Goal: Task Accomplishment & Management: Use online tool/utility

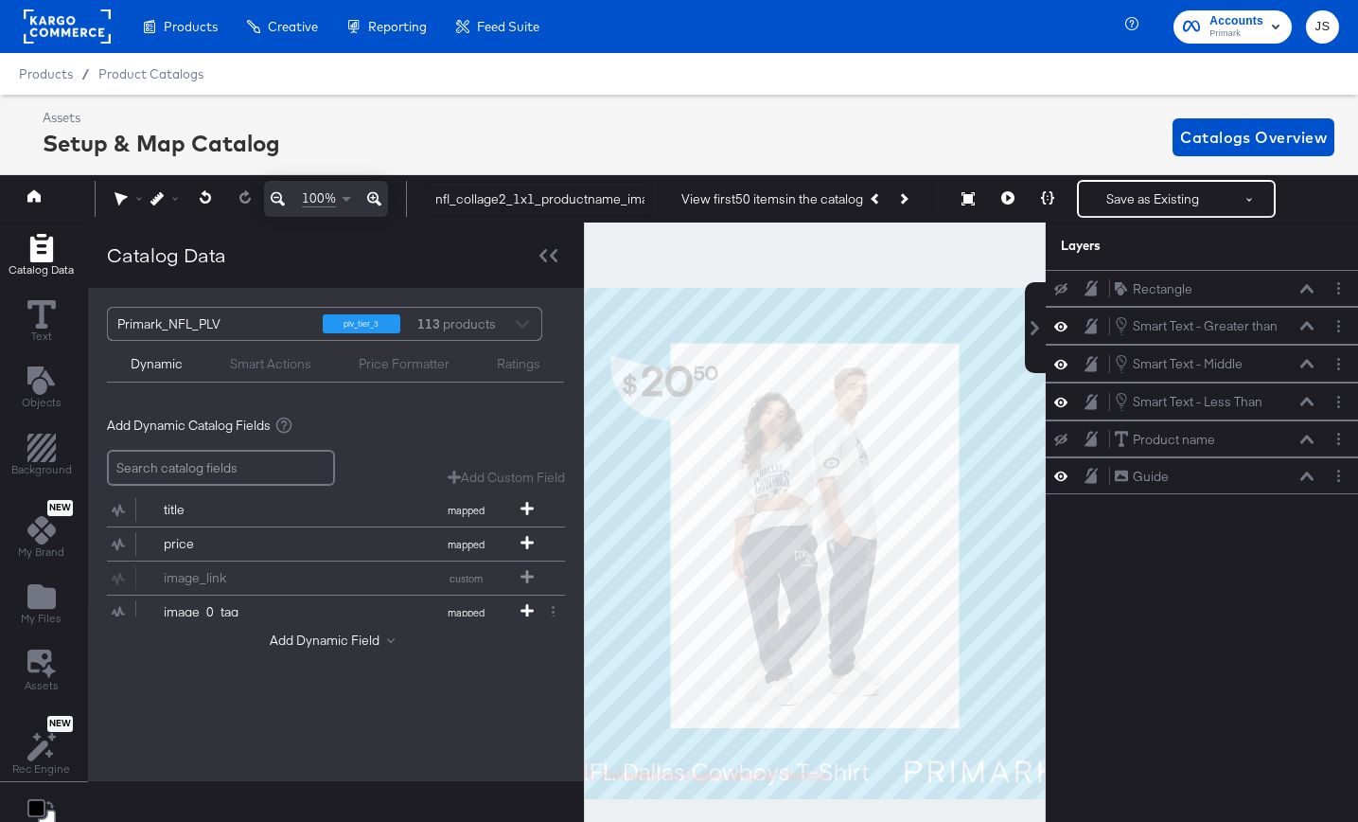
scroll to position [19, 5]
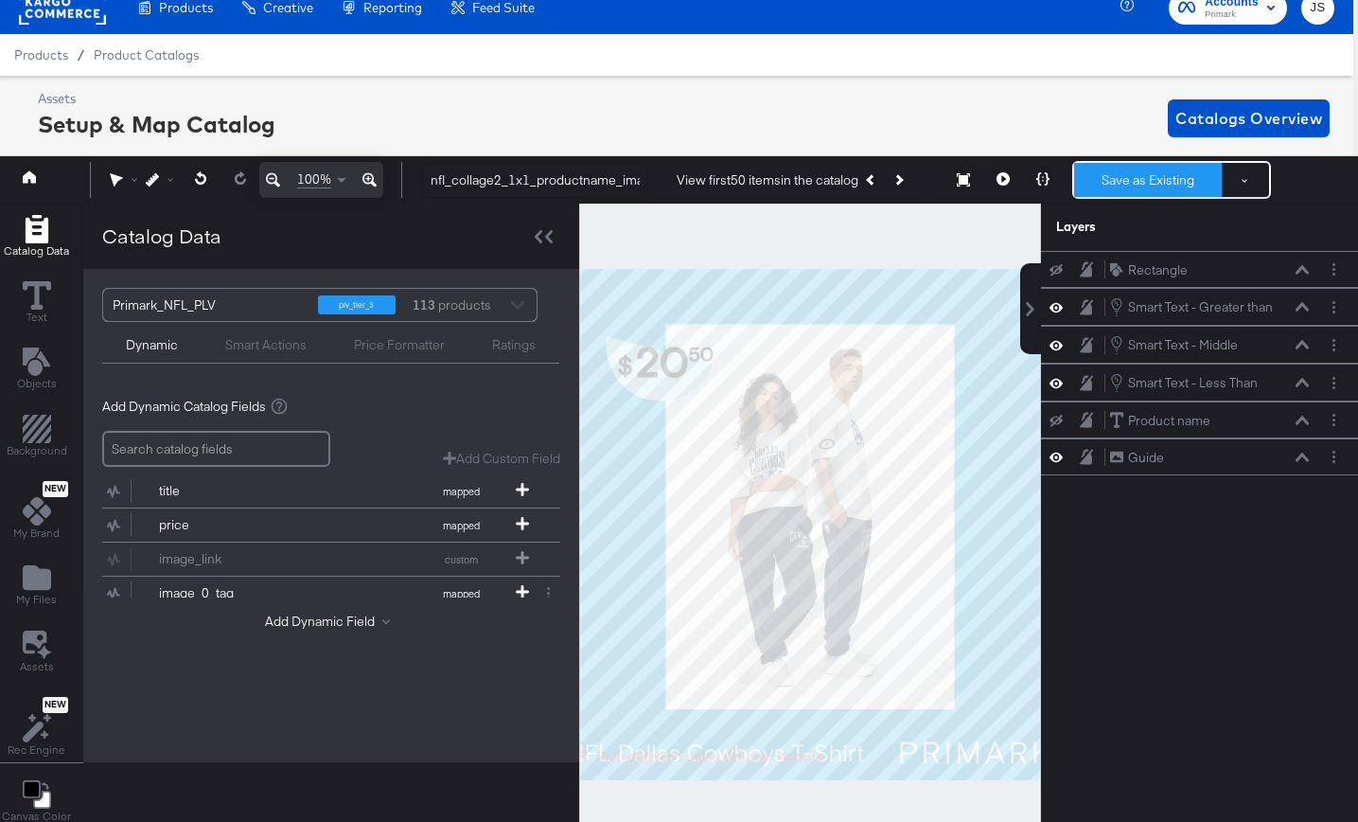
click at [1090, 189] on button "Save as Existing" at bounding box center [1148, 180] width 148 height 34
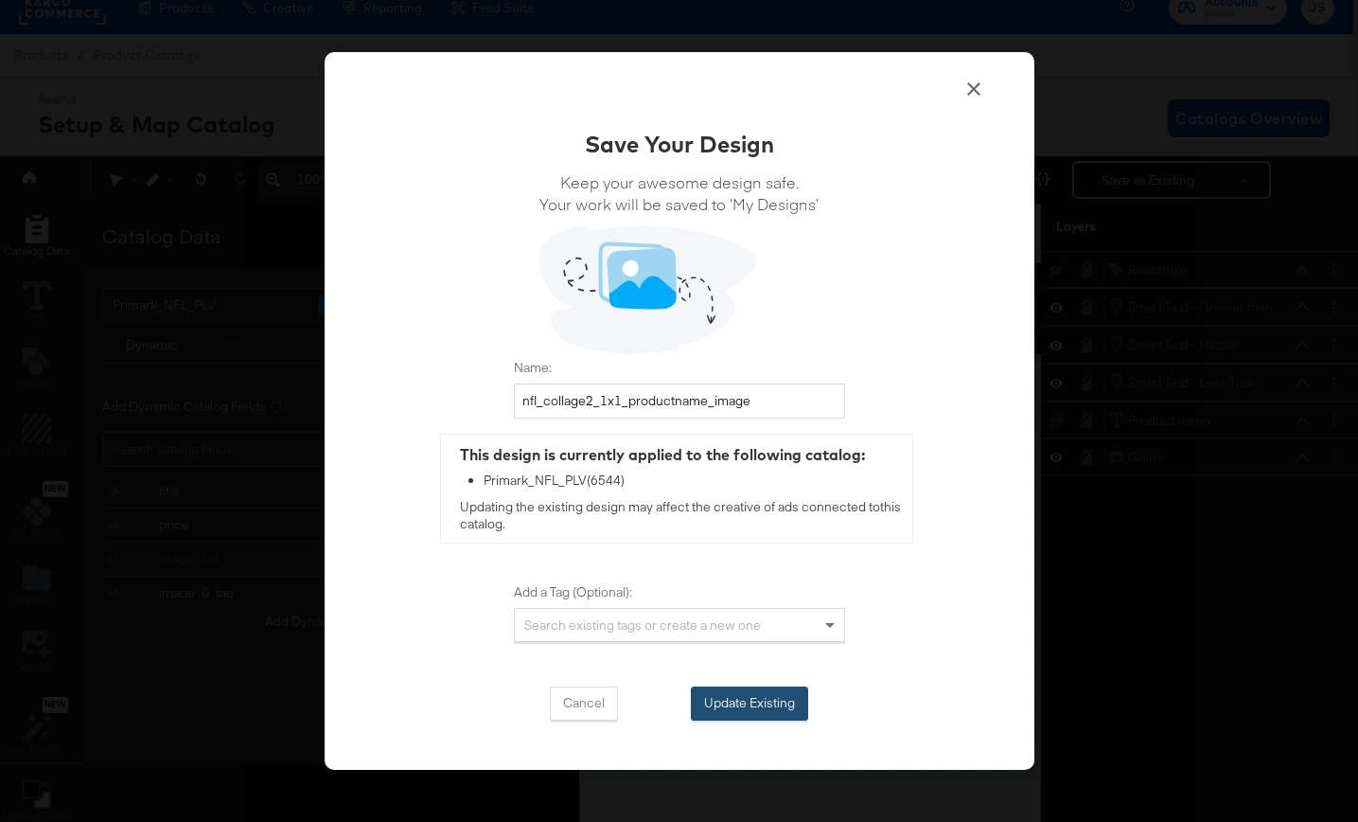
click at [747, 691] on button "Update Existing" at bounding box center [749, 703] width 117 height 34
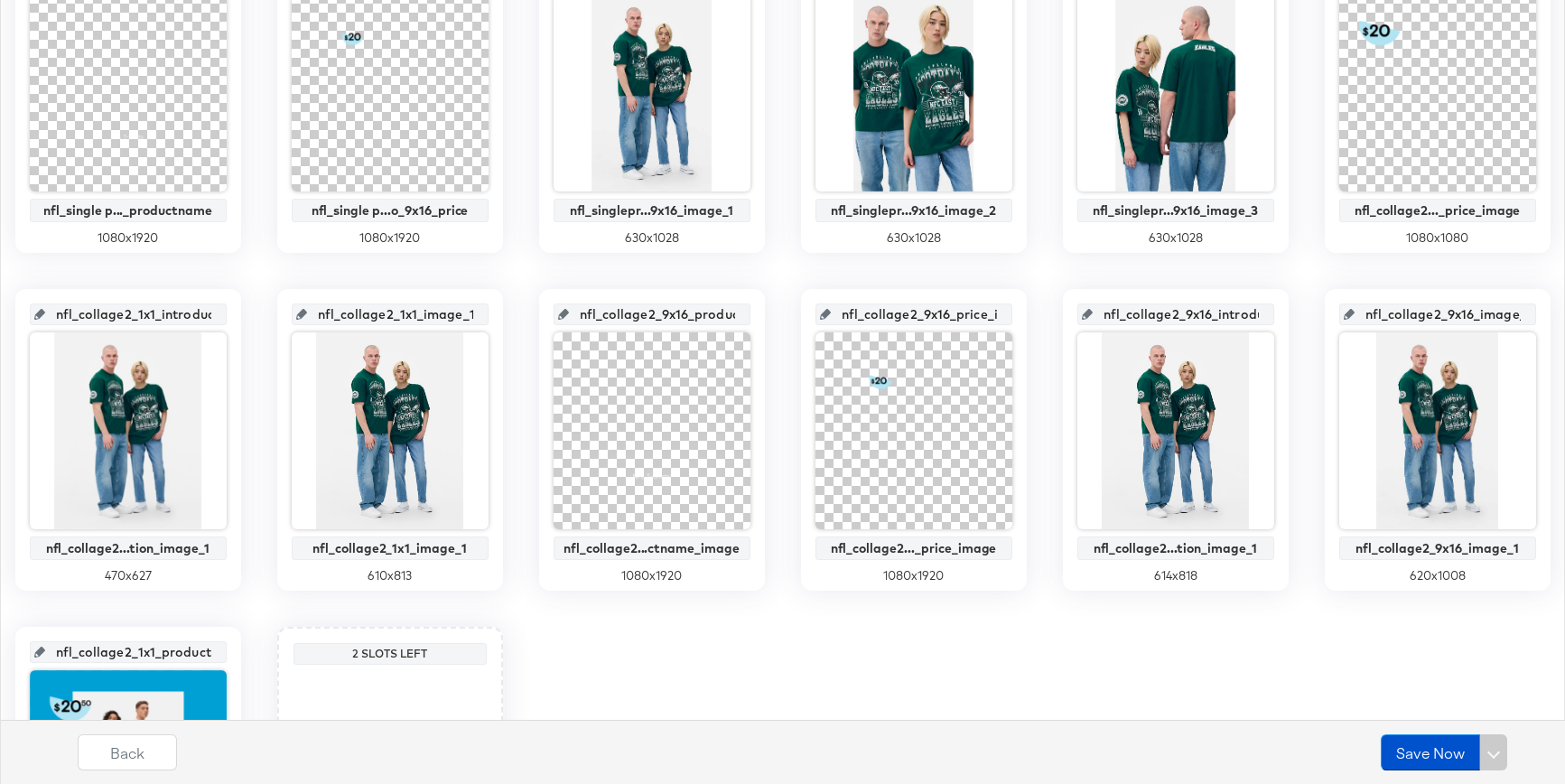
scroll to position [1089, 0]
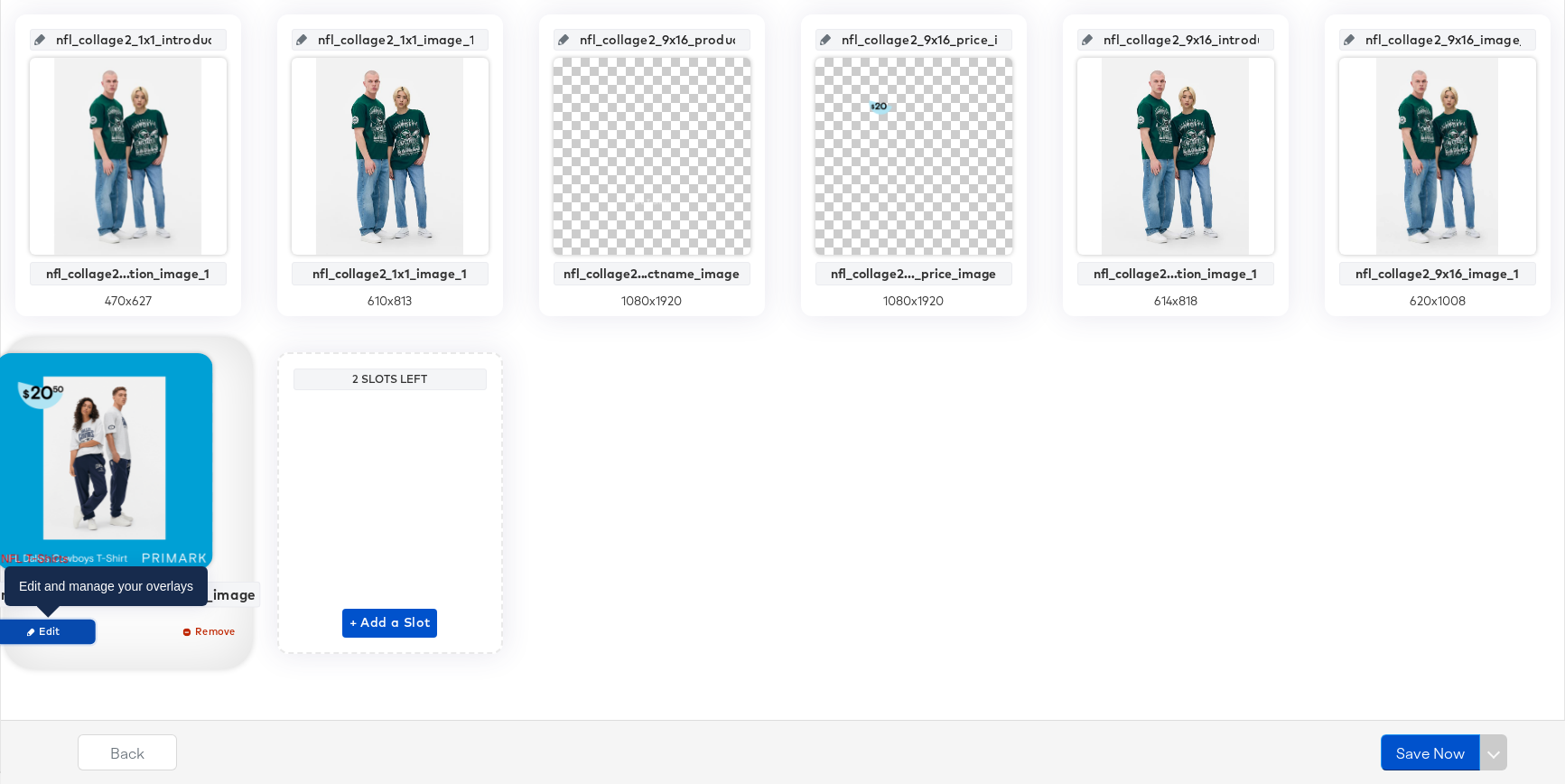
click at [86, 629] on span "Edit" at bounding box center [45, 630] width 83 height 13
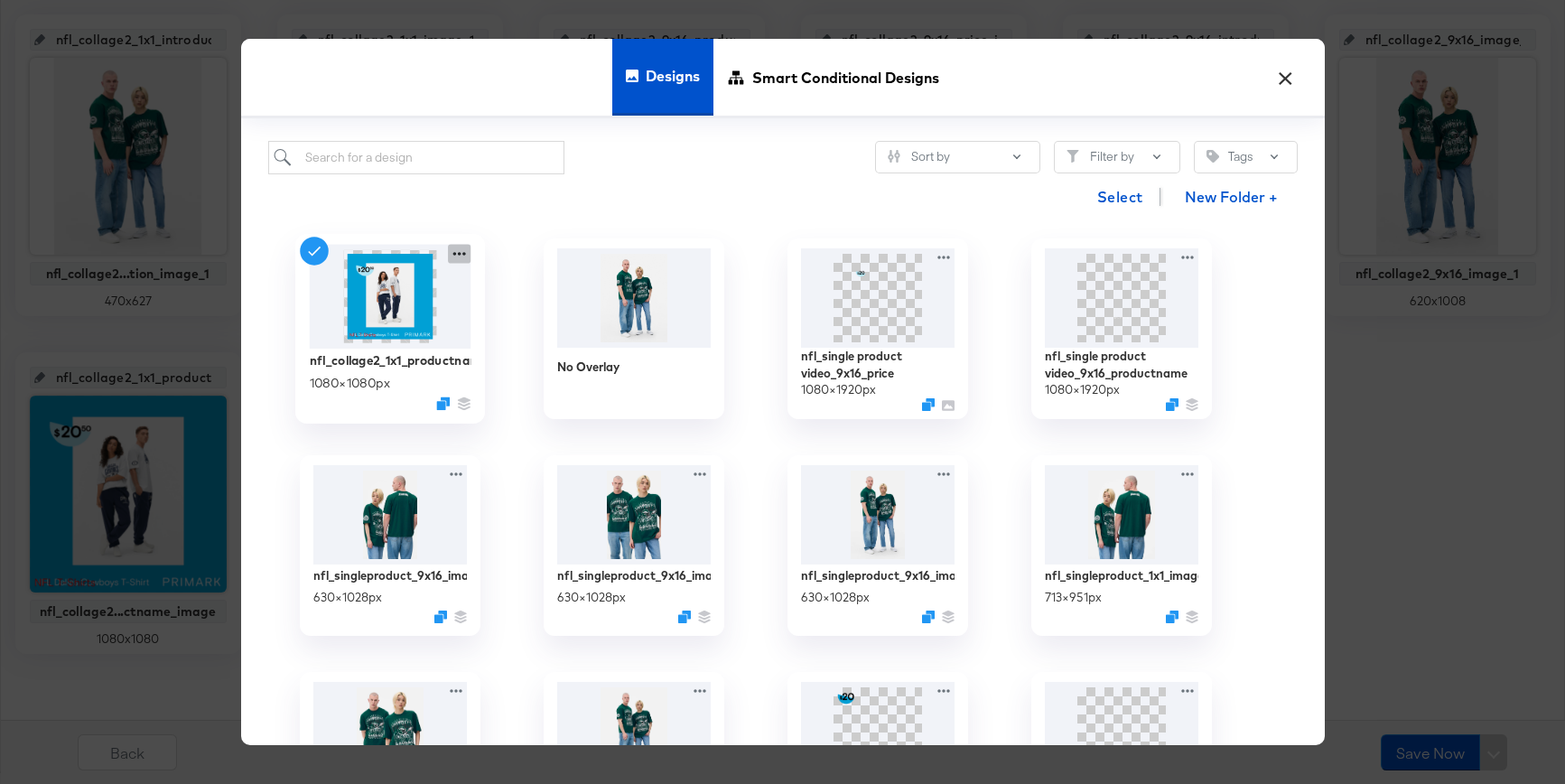
click at [452, 255] on icon at bounding box center [459, 254] width 23 height 19
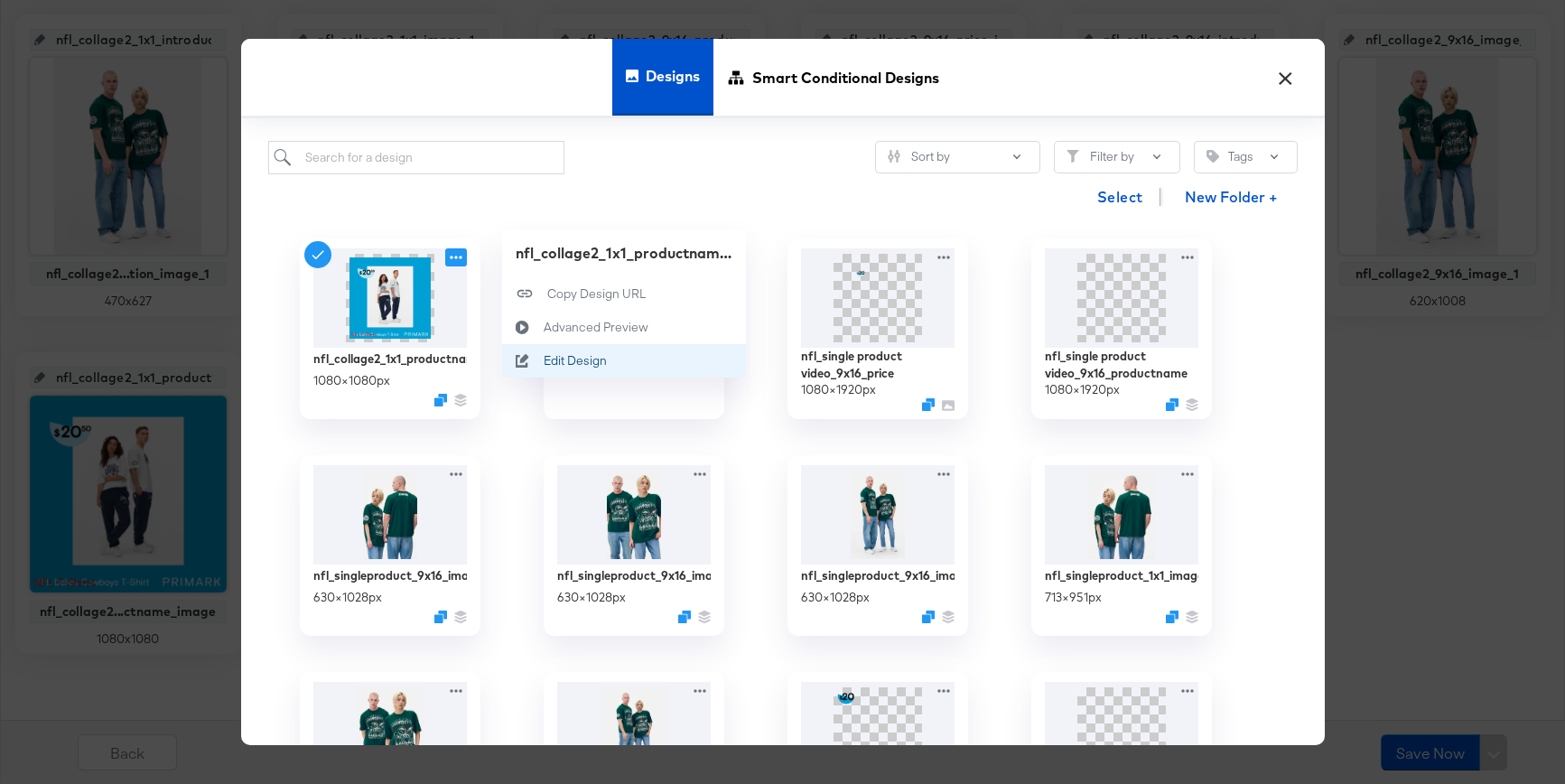
click at [543, 361] on div "Edit Design Edit Design" at bounding box center [543, 361] width 0 height 0
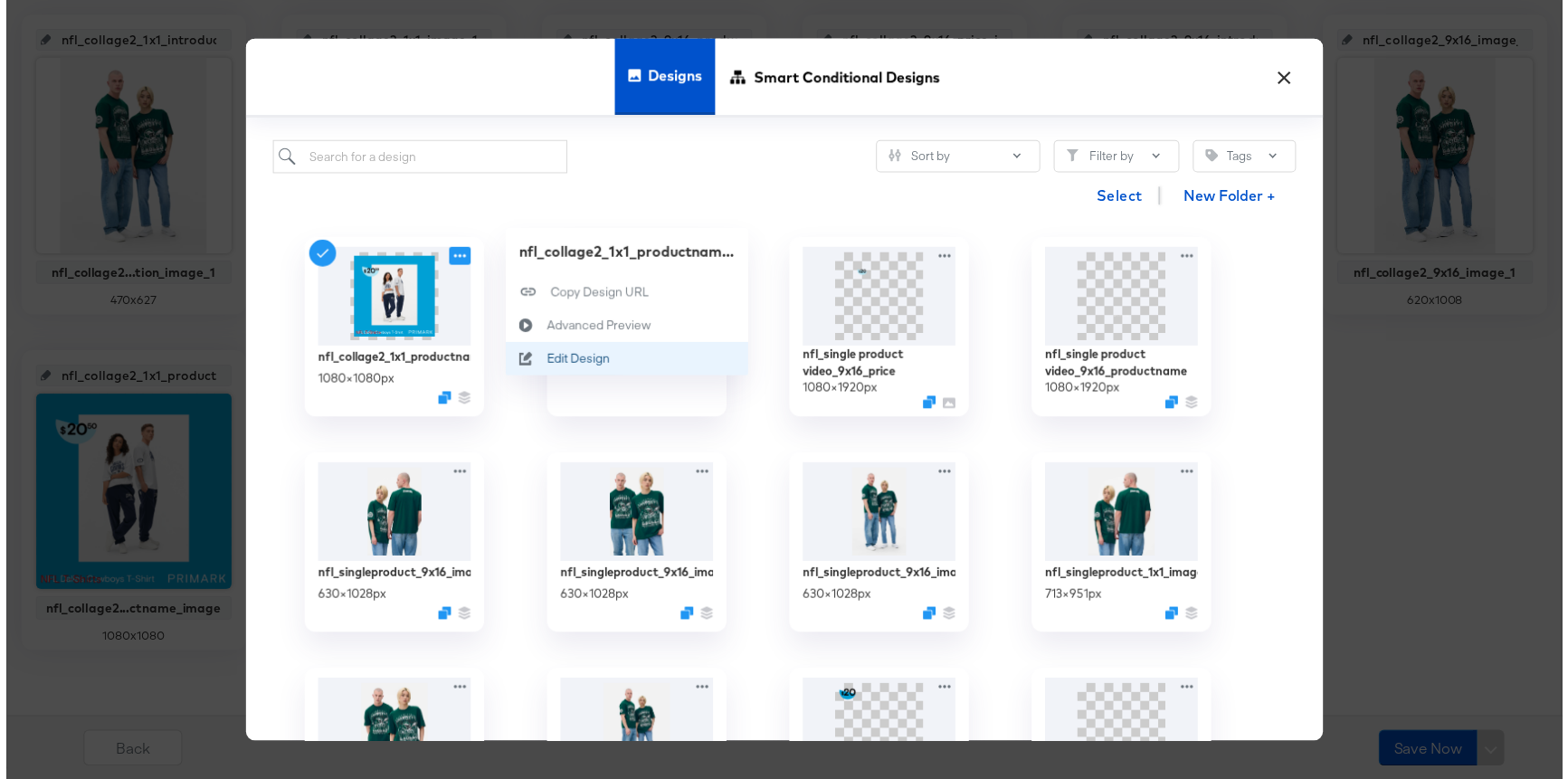
scroll to position [0, 0]
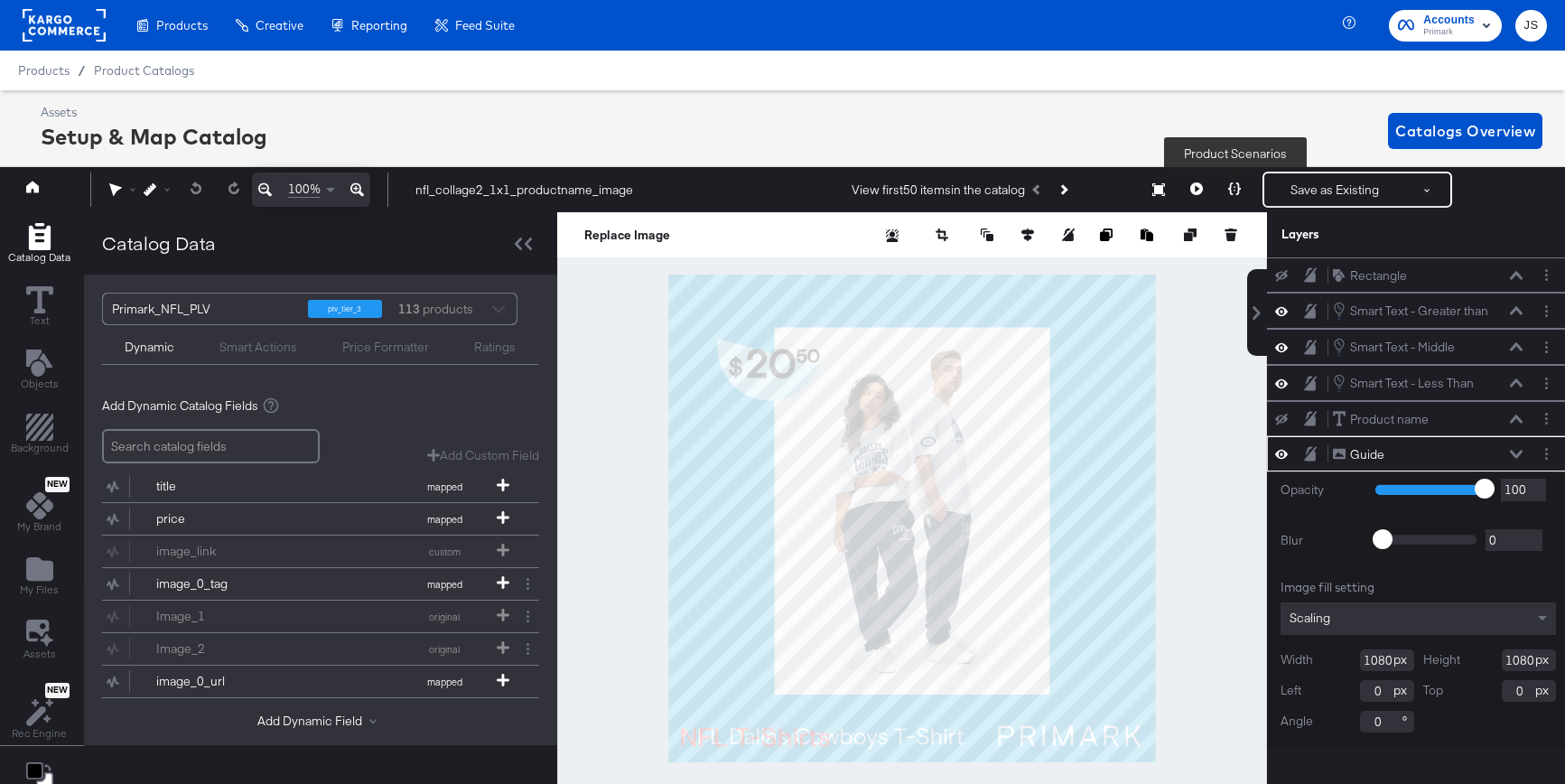
click at [1236, 193] on icon at bounding box center [1234, 188] width 12 height 12
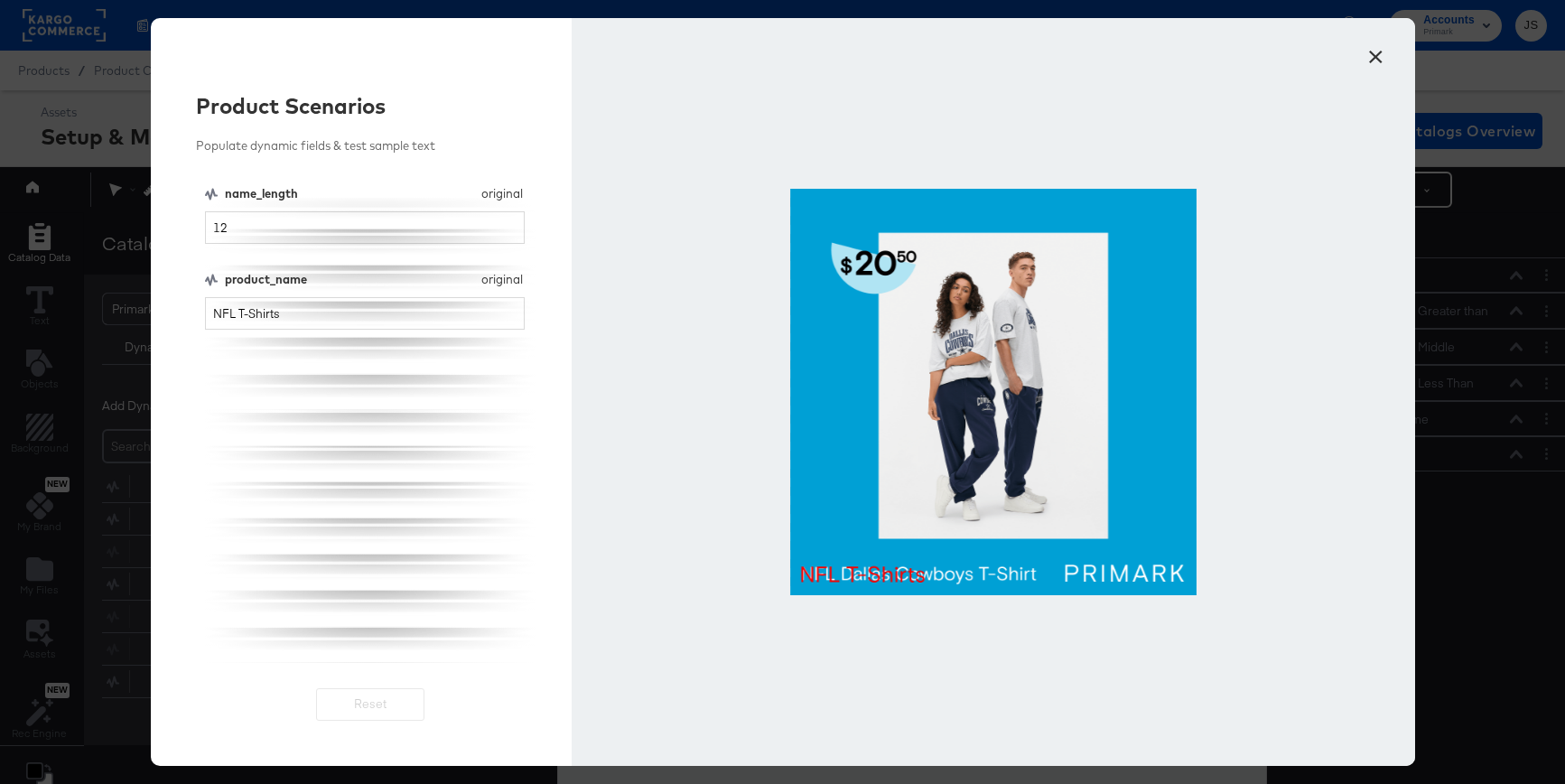
click at [1295, 63] on button "×" at bounding box center [1376, 52] width 32 height 32
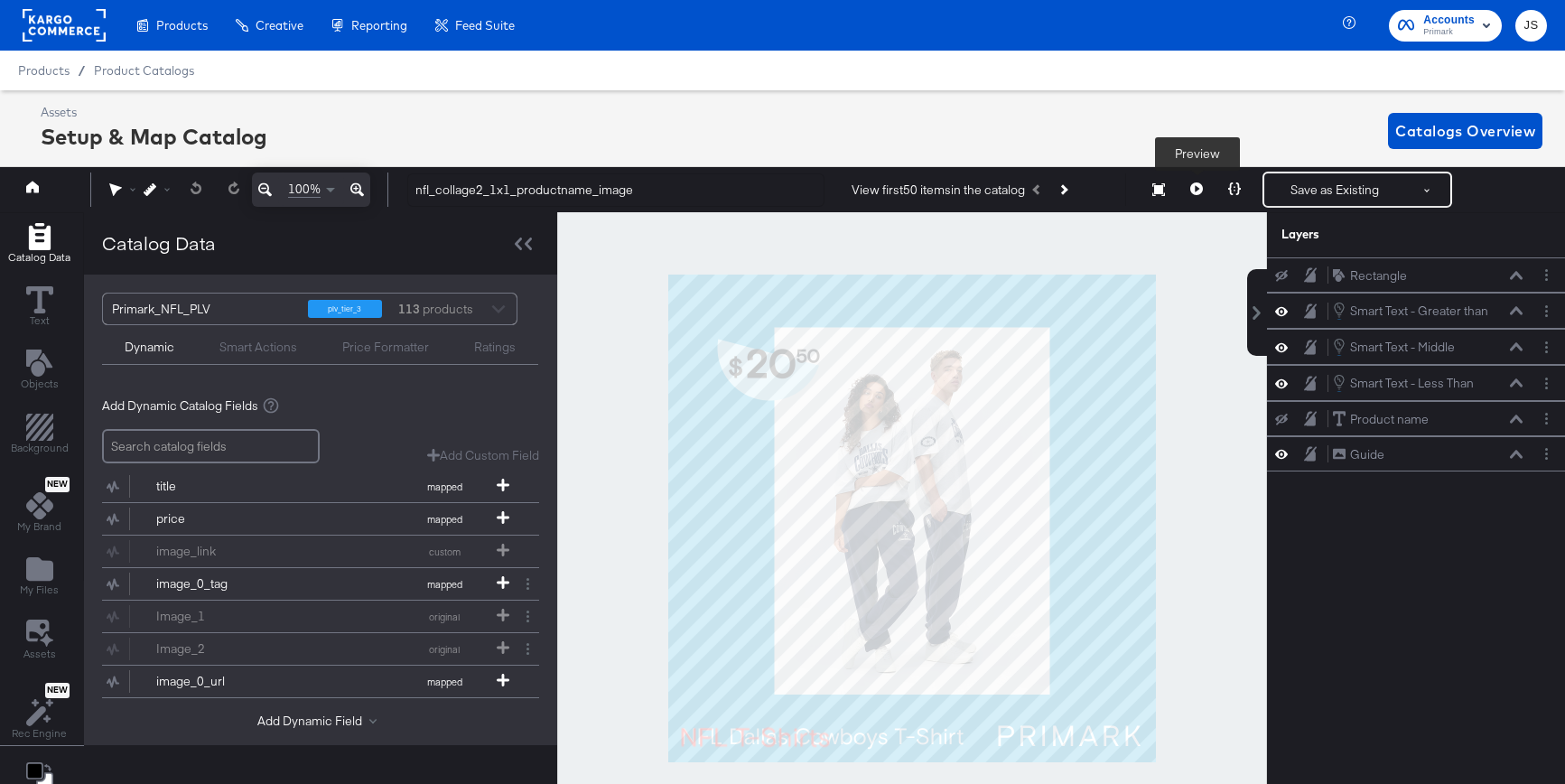
click at [1206, 188] on button at bounding box center [1197, 190] width 38 height 36
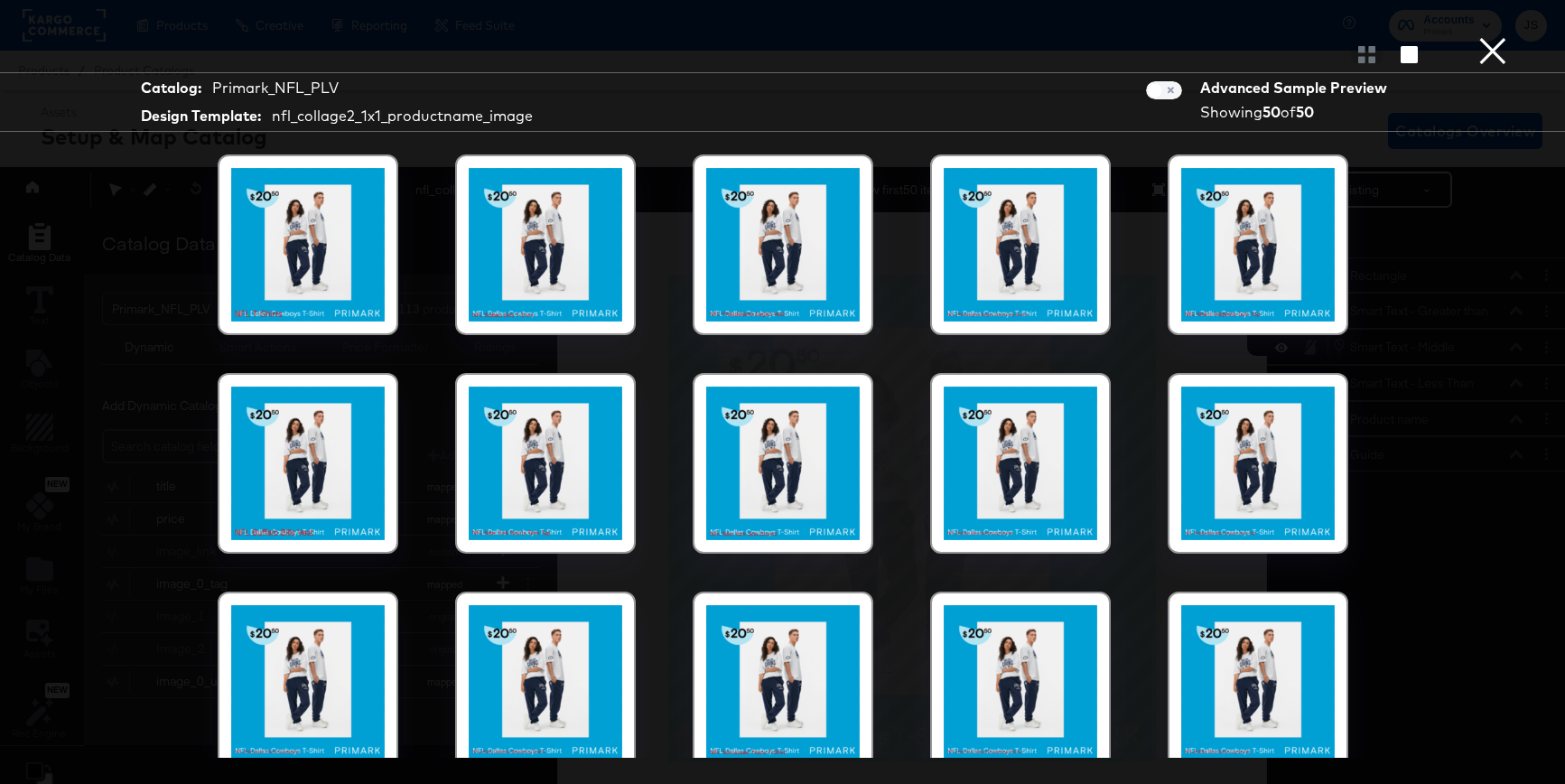
click at [803, 284] on div at bounding box center [782, 244] width 154 height 154
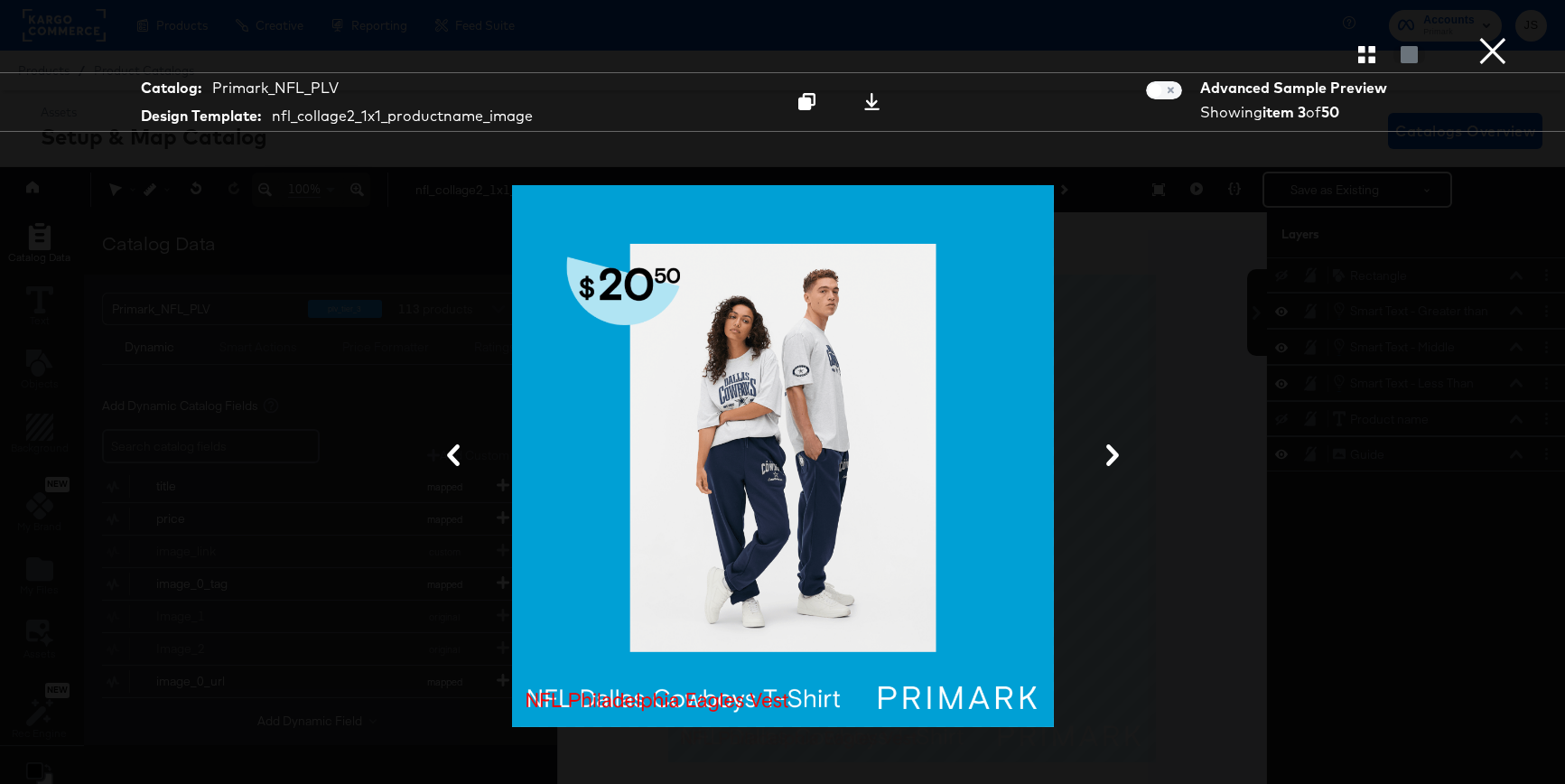
click at [1114, 464] on icon at bounding box center [1113, 455] width 22 height 22
click at [1114, 463] on icon at bounding box center [1113, 455] width 22 height 22
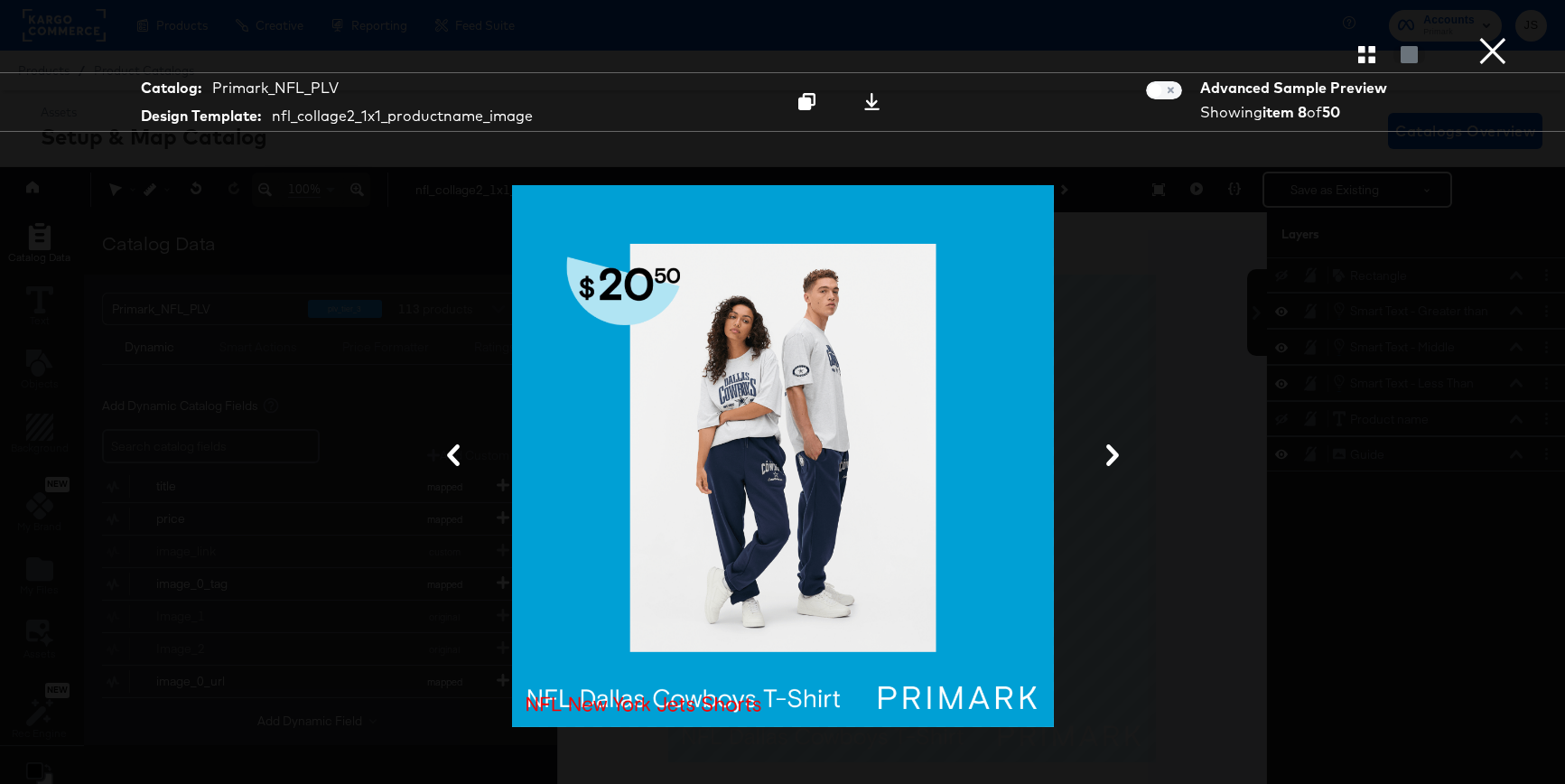
click at [1114, 463] on icon at bounding box center [1113, 455] width 22 height 22
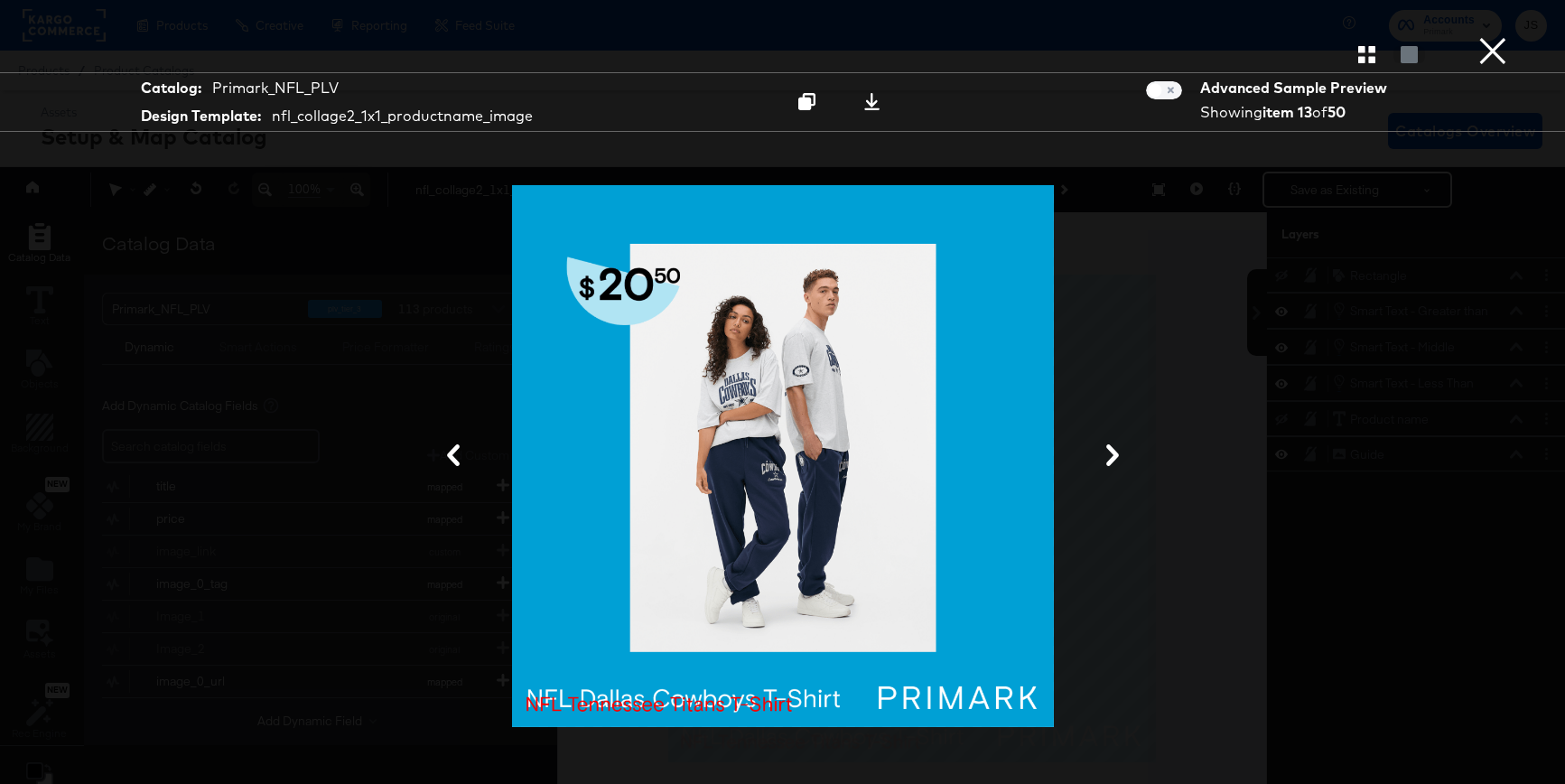
click at [1114, 463] on icon at bounding box center [1113, 455] width 22 height 22
click at [463, 470] on button at bounding box center [453, 456] width 47 height 33
click at [1295, 36] on button "×" at bounding box center [1493, 18] width 36 height 36
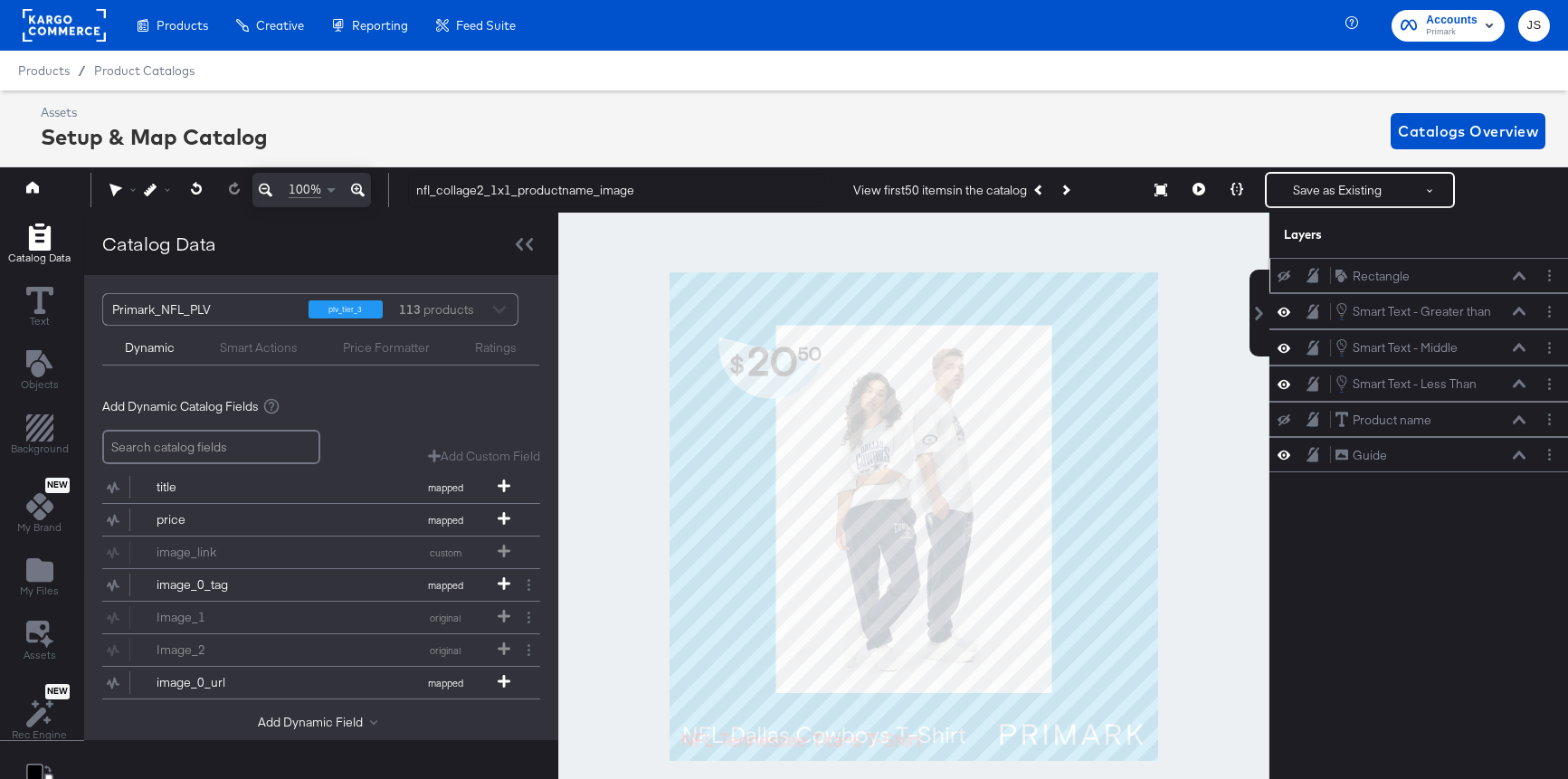
click at [1291, 278] on button at bounding box center [1283, 275] width 14 height 14
click at [356, 184] on icon at bounding box center [358, 190] width 13 height 13
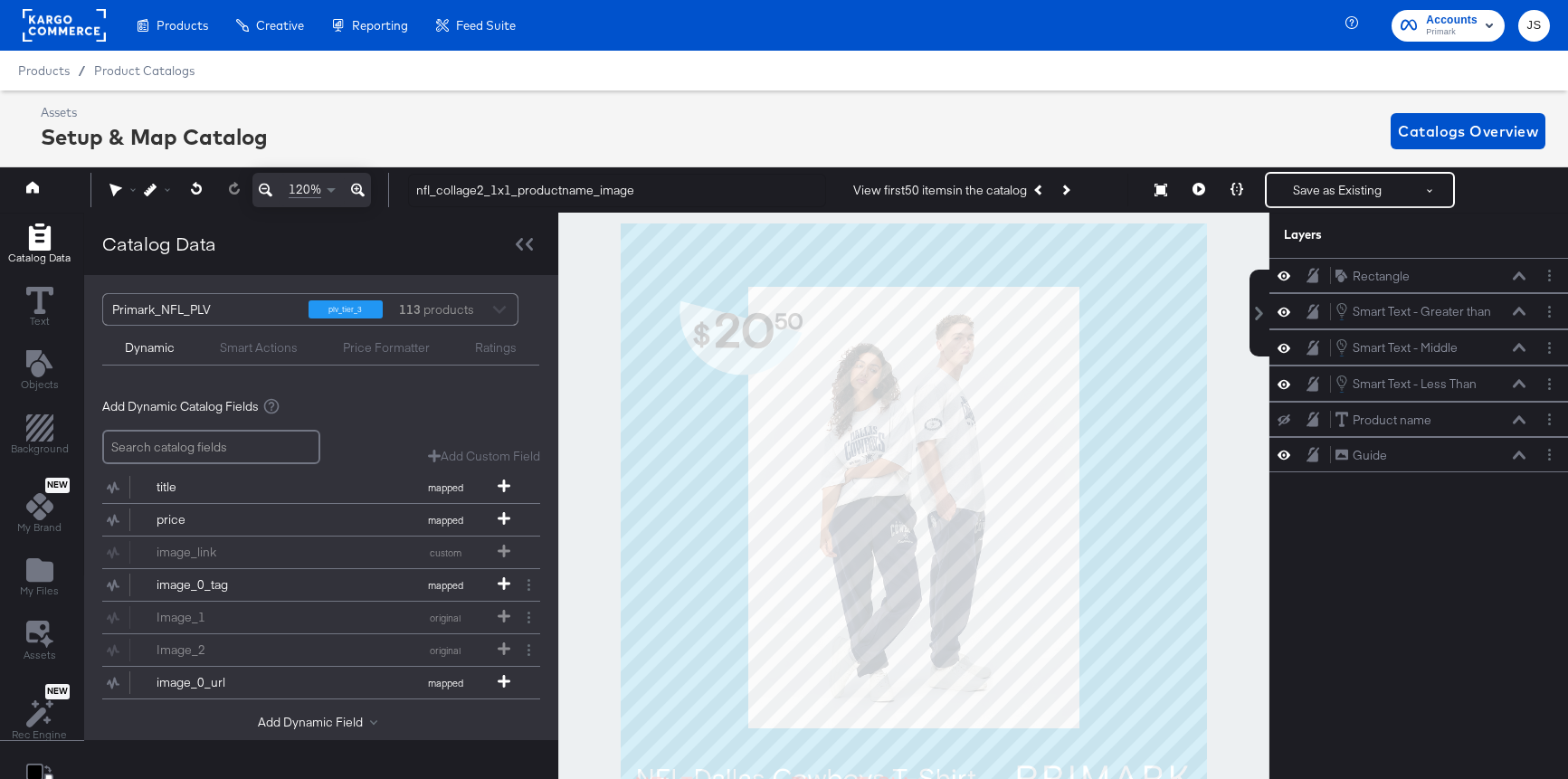
scroll to position [41, 0]
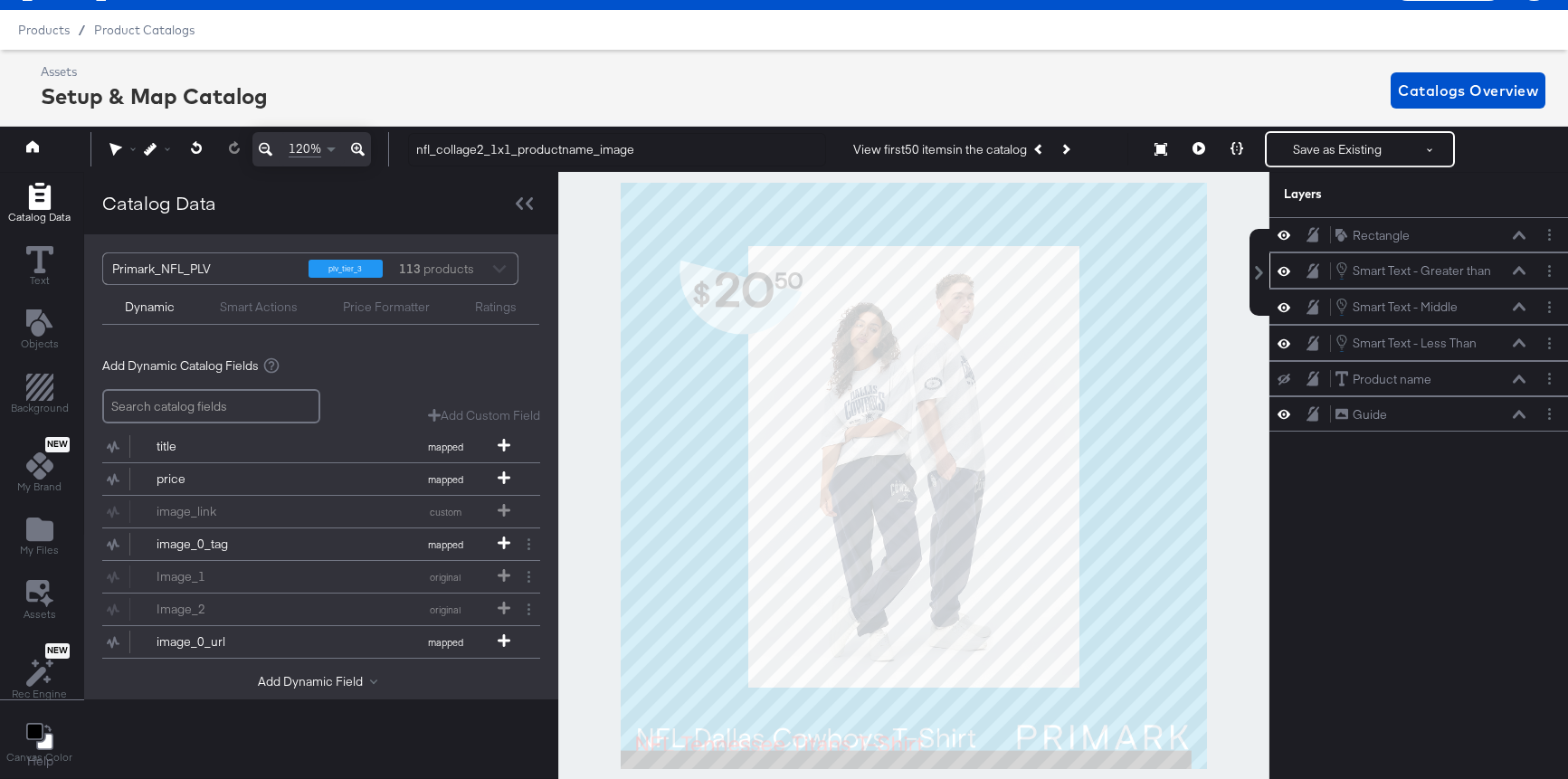
click at [1286, 266] on icon at bounding box center [1283, 270] width 12 height 15
click at [1286, 266] on icon at bounding box center [1283, 270] width 12 height 11
click at [1282, 305] on icon at bounding box center [1283, 307] width 12 height 15
click at [1282, 305] on icon at bounding box center [1283, 307] width 12 height 11
click at [1284, 301] on icon at bounding box center [1283, 307] width 12 height 15
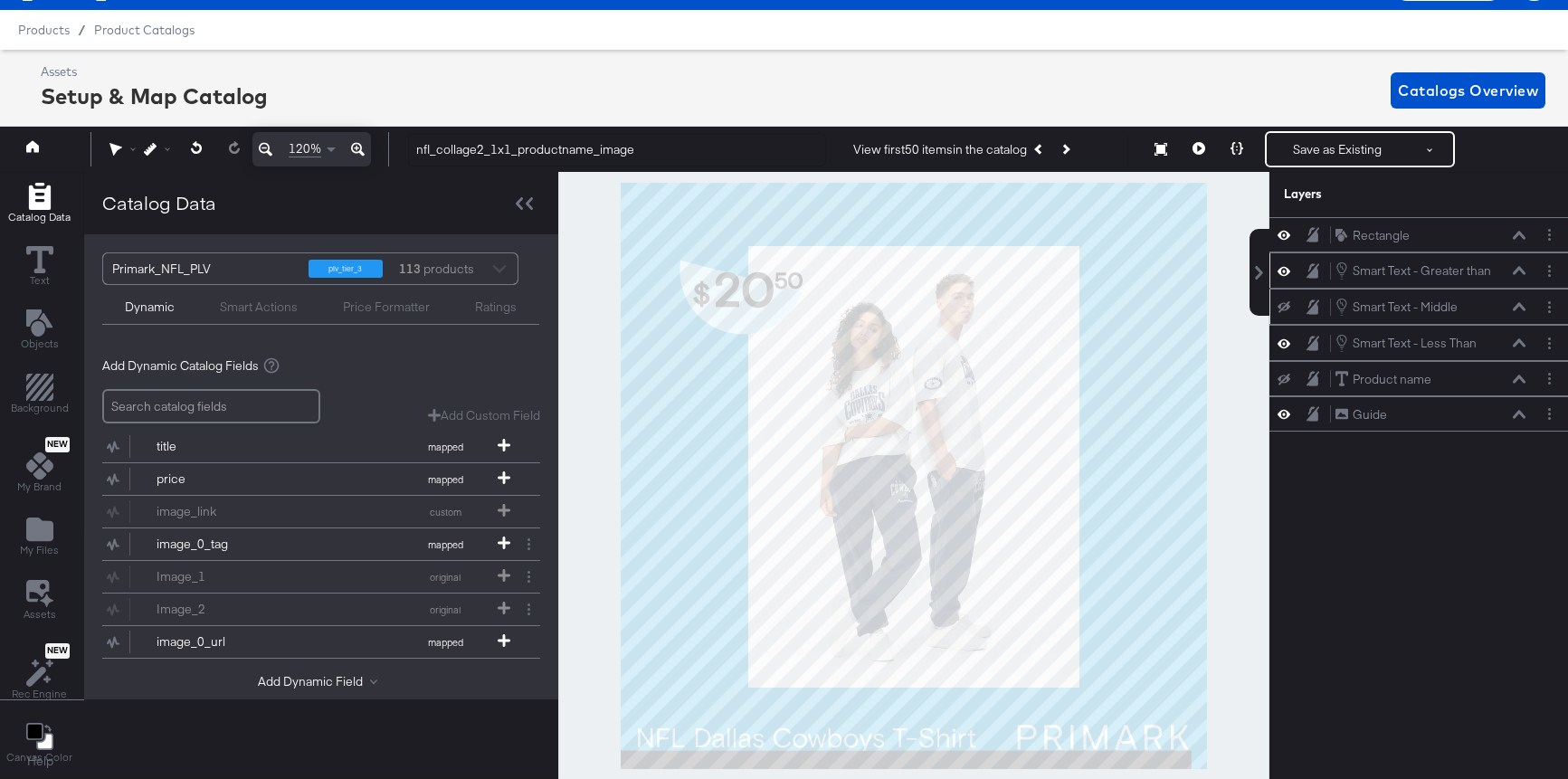
click at [1284, 301] on button at bounding box center [1283, 306] width 14 height 14
click at [1297, 311] on icon at bounding box center [1519, 306] width 12 height 9
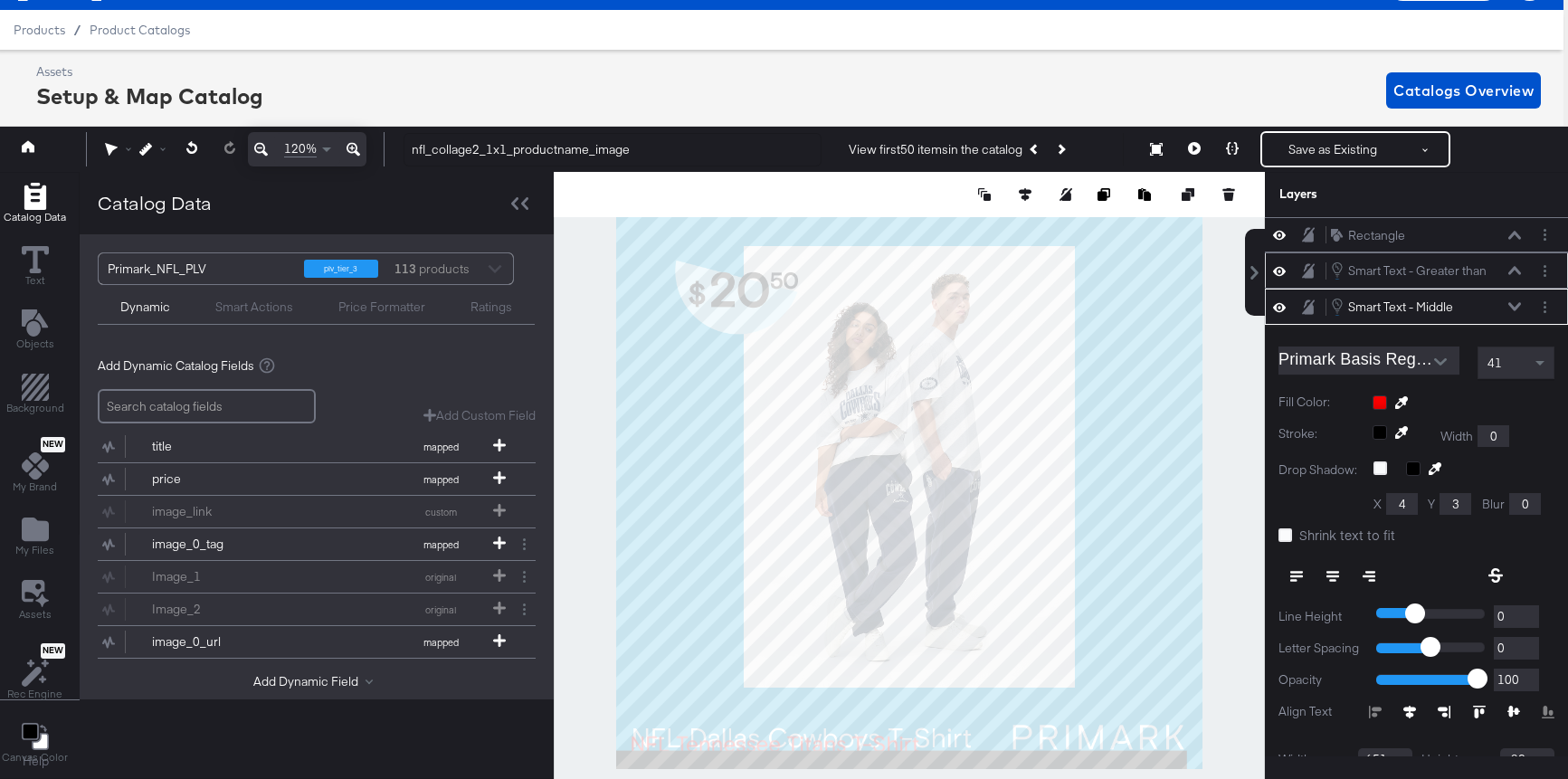
scroll to position [72, 0]
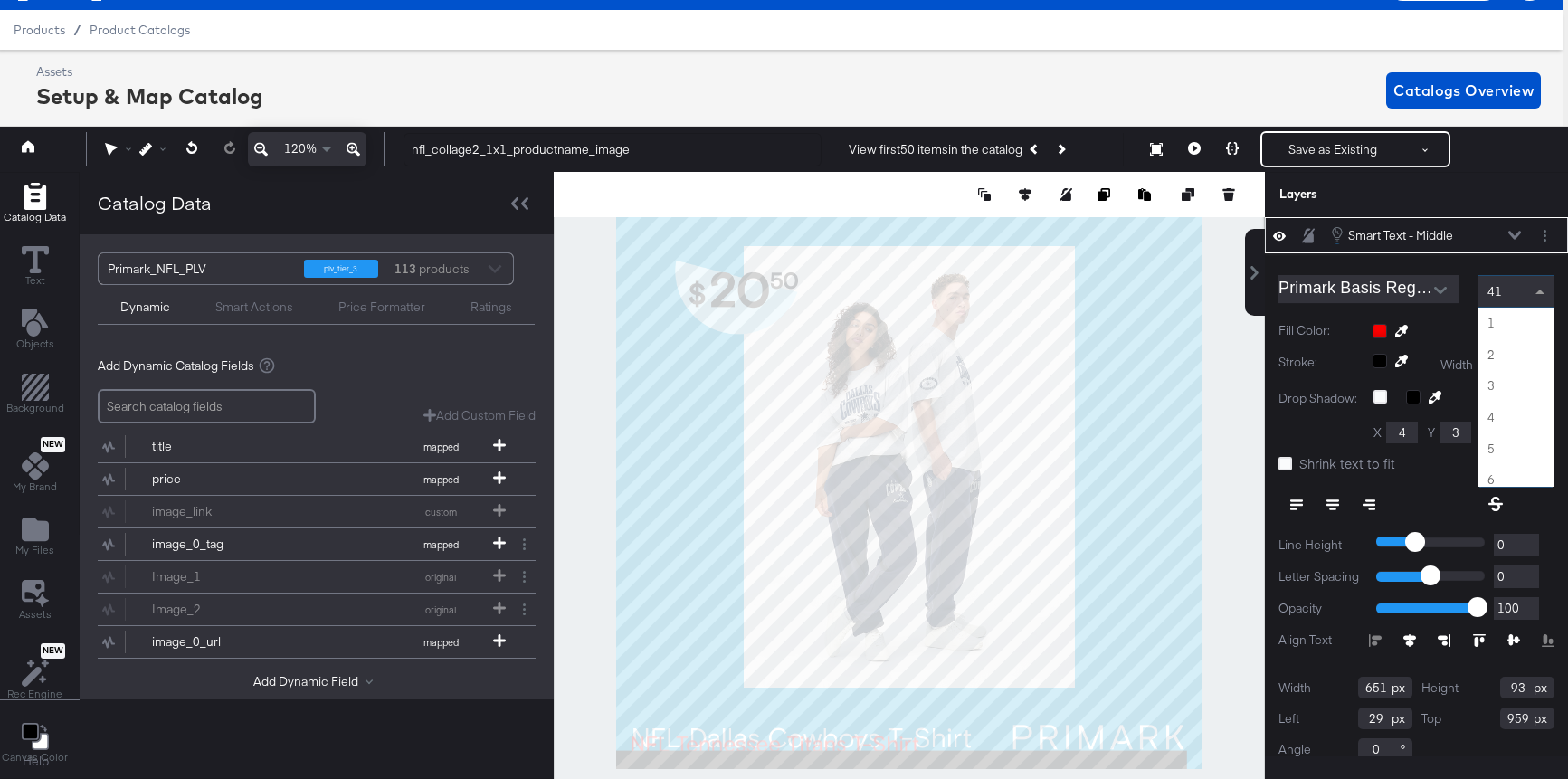
click at [1297, 288] on div "41" at bounding box center [1516, 292] width 76 height 31
click at [1226, 226] on div at bounding box center [909, 475] width 711 height 607
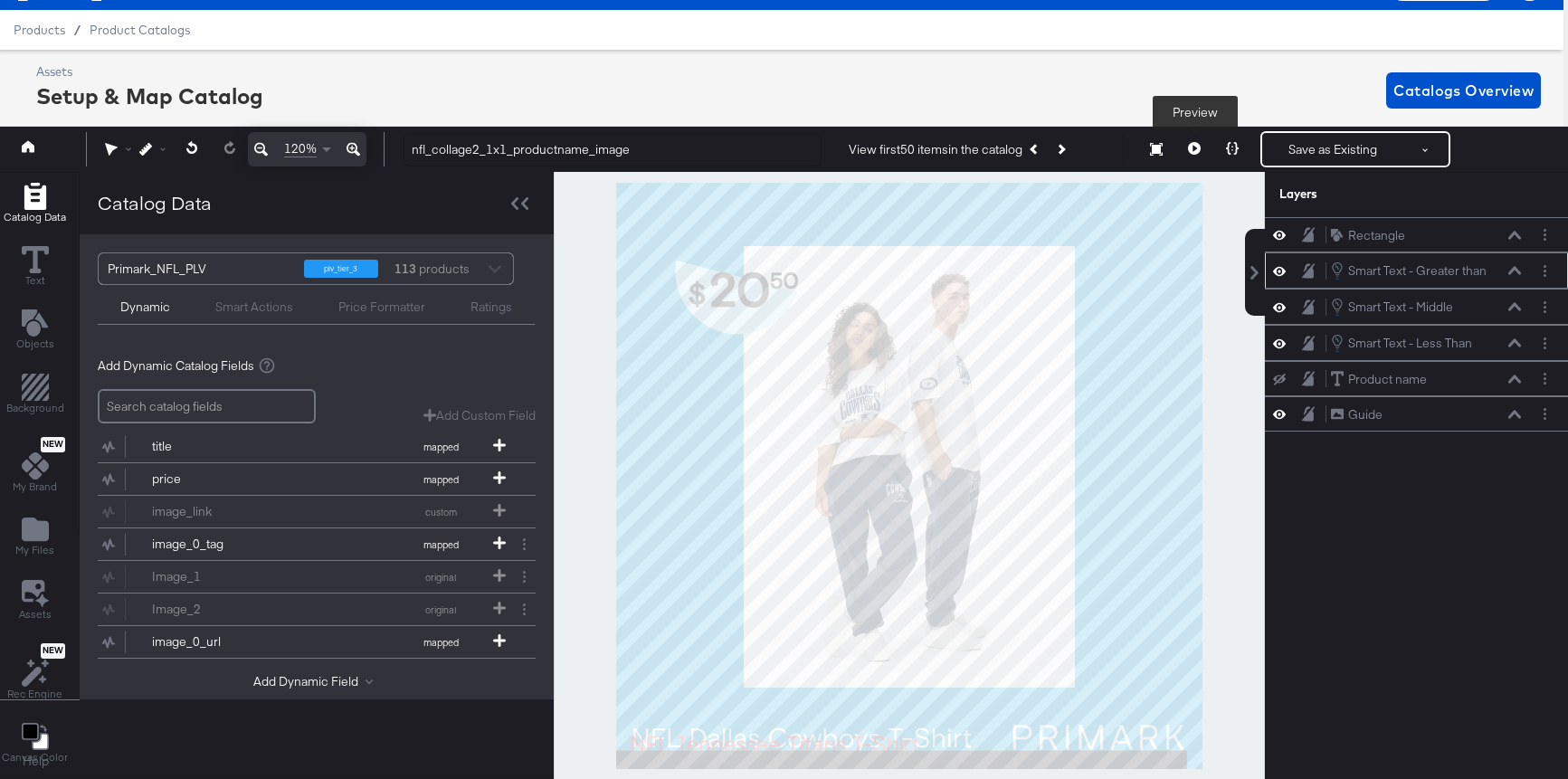
click at [1193, 152] on icon at bounding box center [1194, 148] width 12 height 12
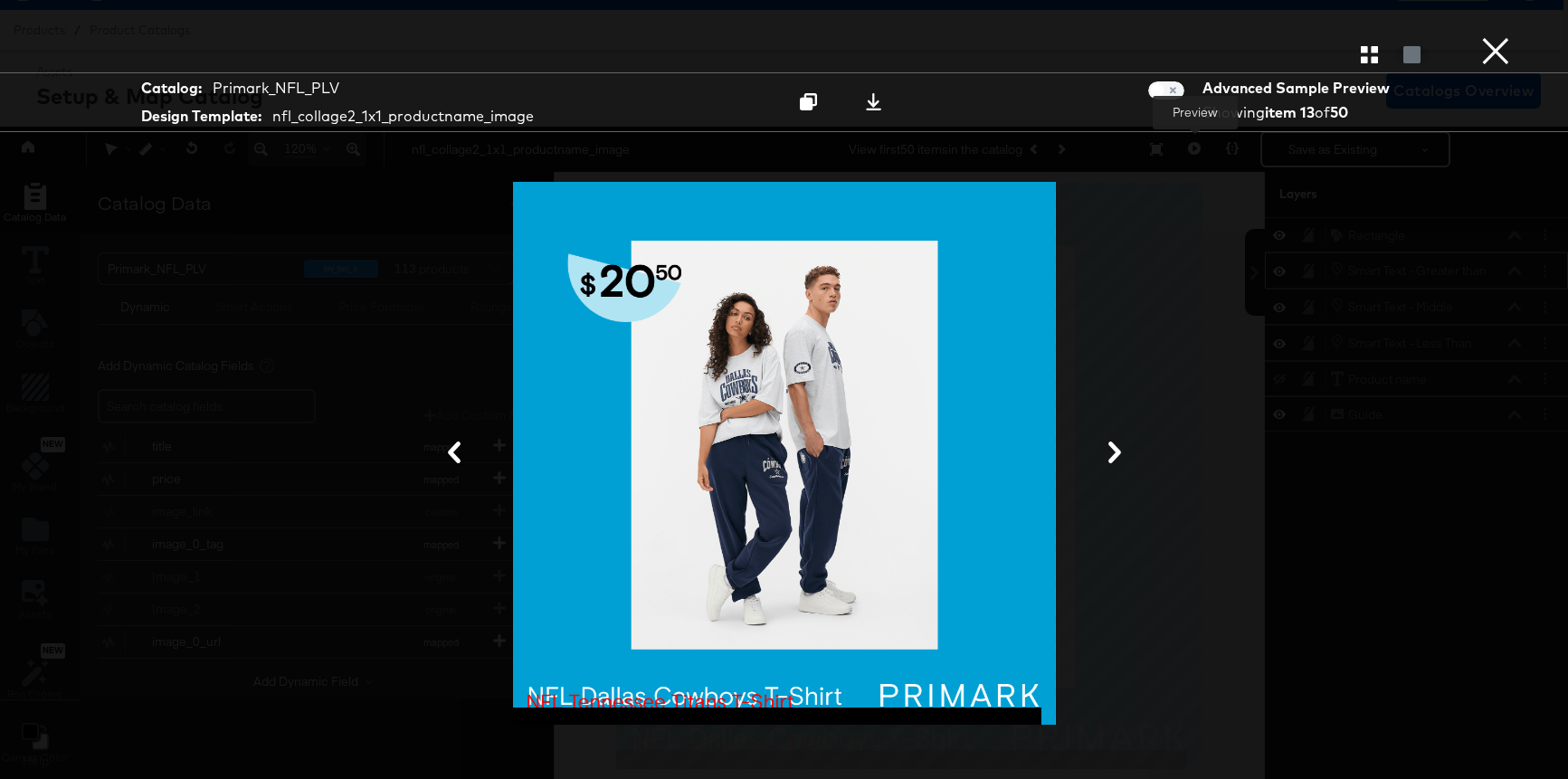
click at [1109, 448] on icon at bounding box center [1115, 452] width 22 height 22
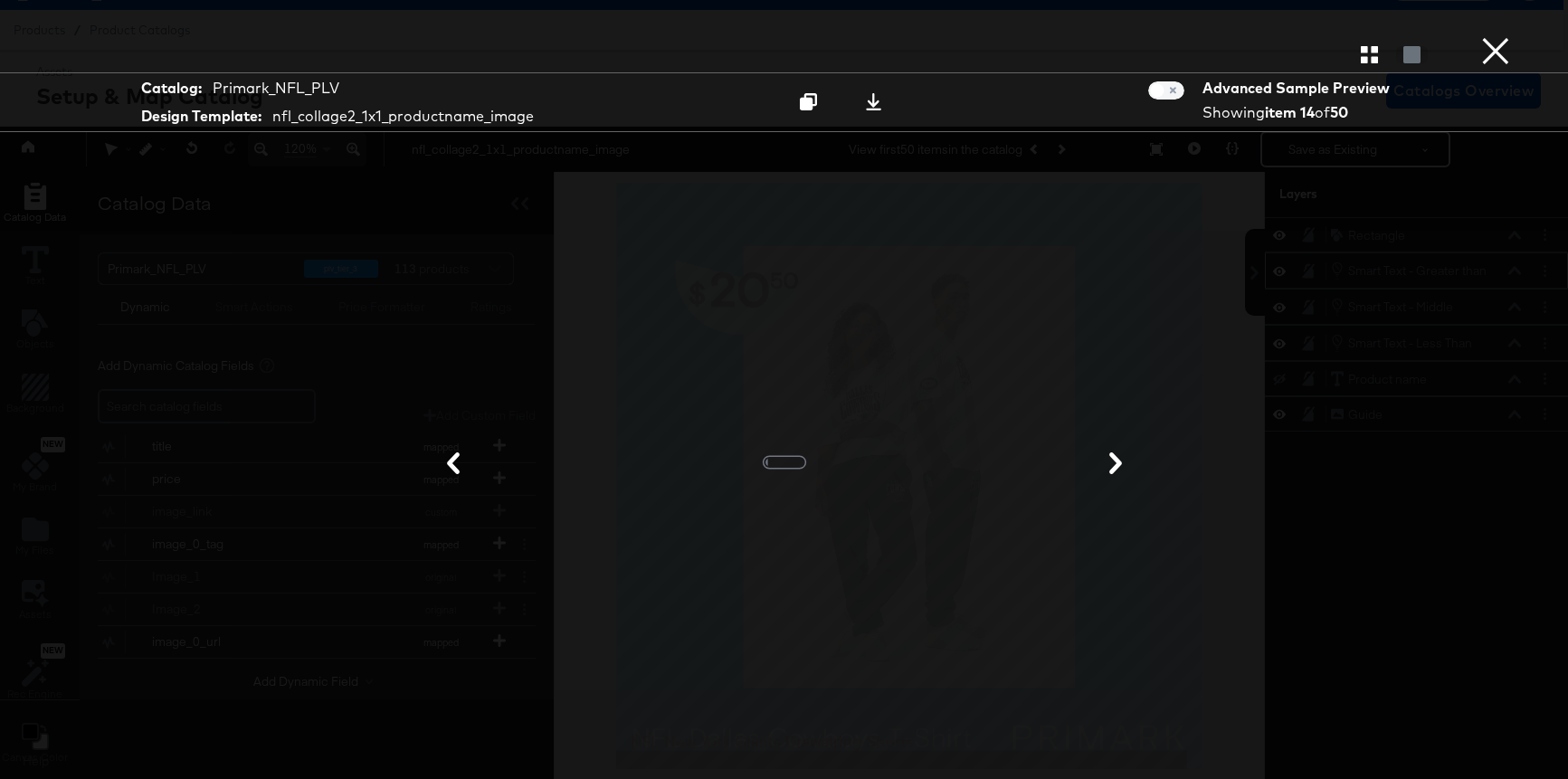
drag, startPoint x: 1109, startPoint y: 448, endPoint x: 1112, endPoint y: 402, distance: 46.1
click at [1110, 429] on div at bounding box center [785, 454] width 1358 height 598
click at [1297, 56] on icon "button" at bounding box center [1370, 54] width 17 height 17
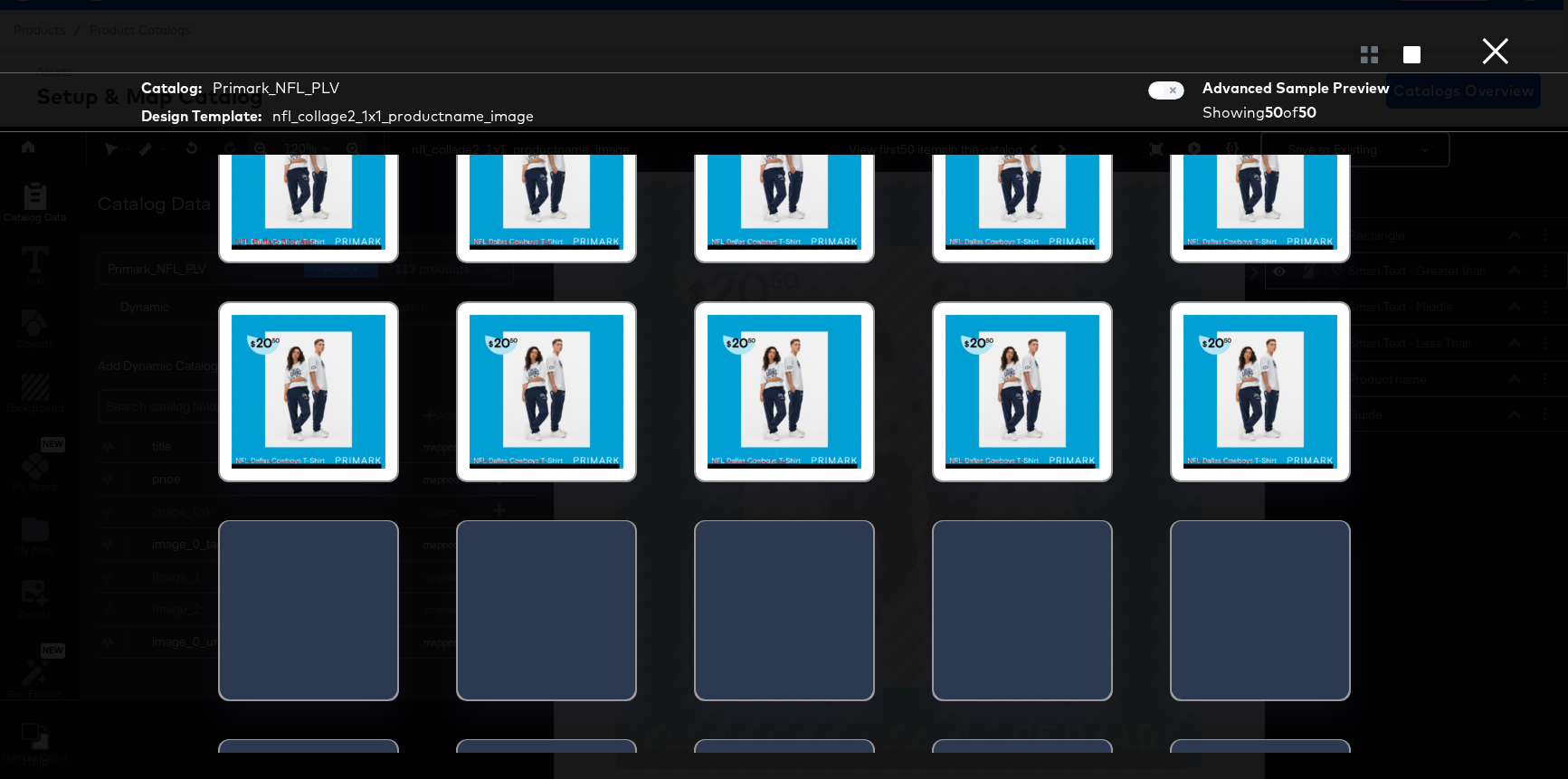
scroll to position [291, 0]
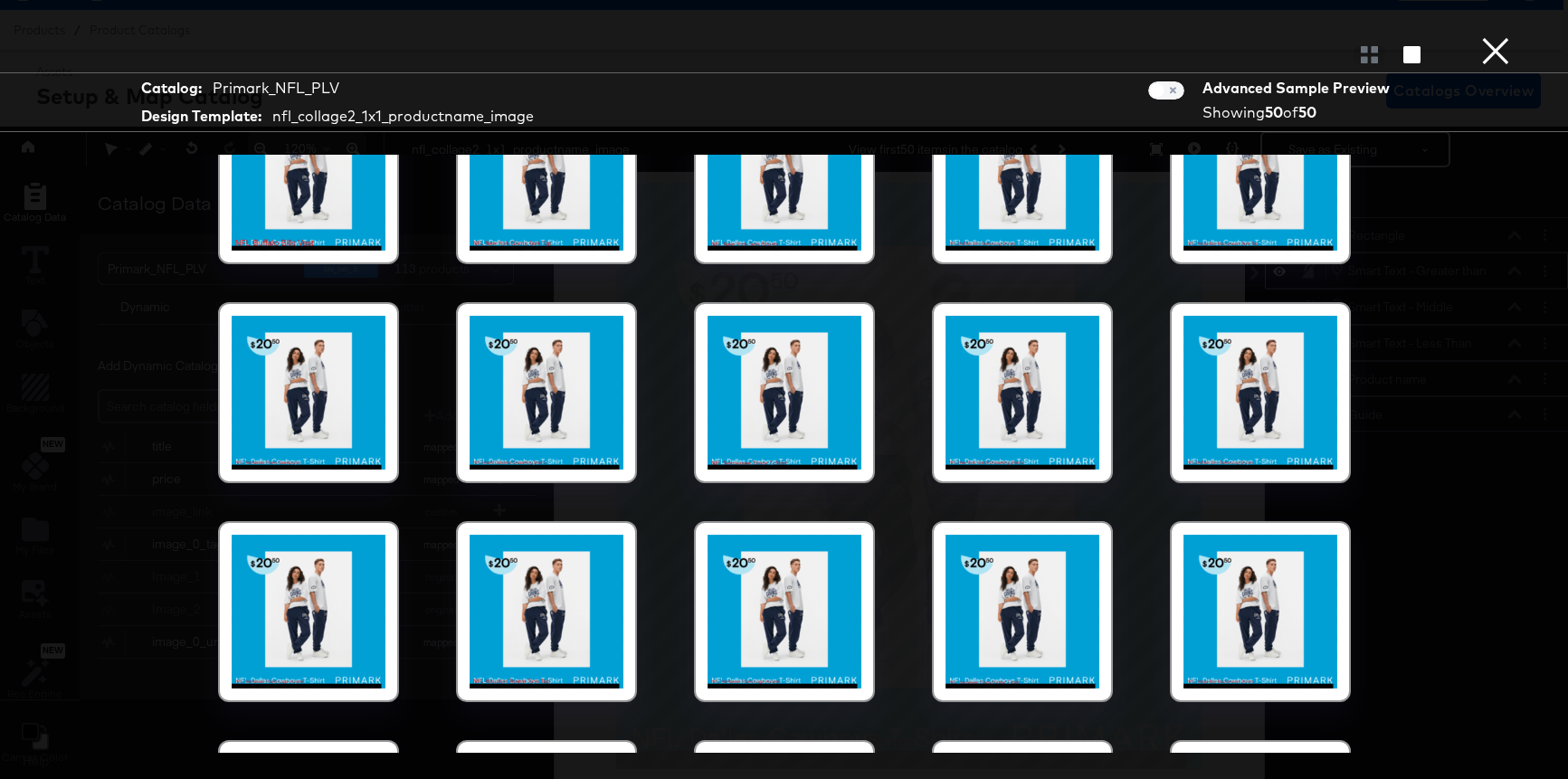
click at [301, 629] on div at bounding box center [308, 611] width 154 height 154
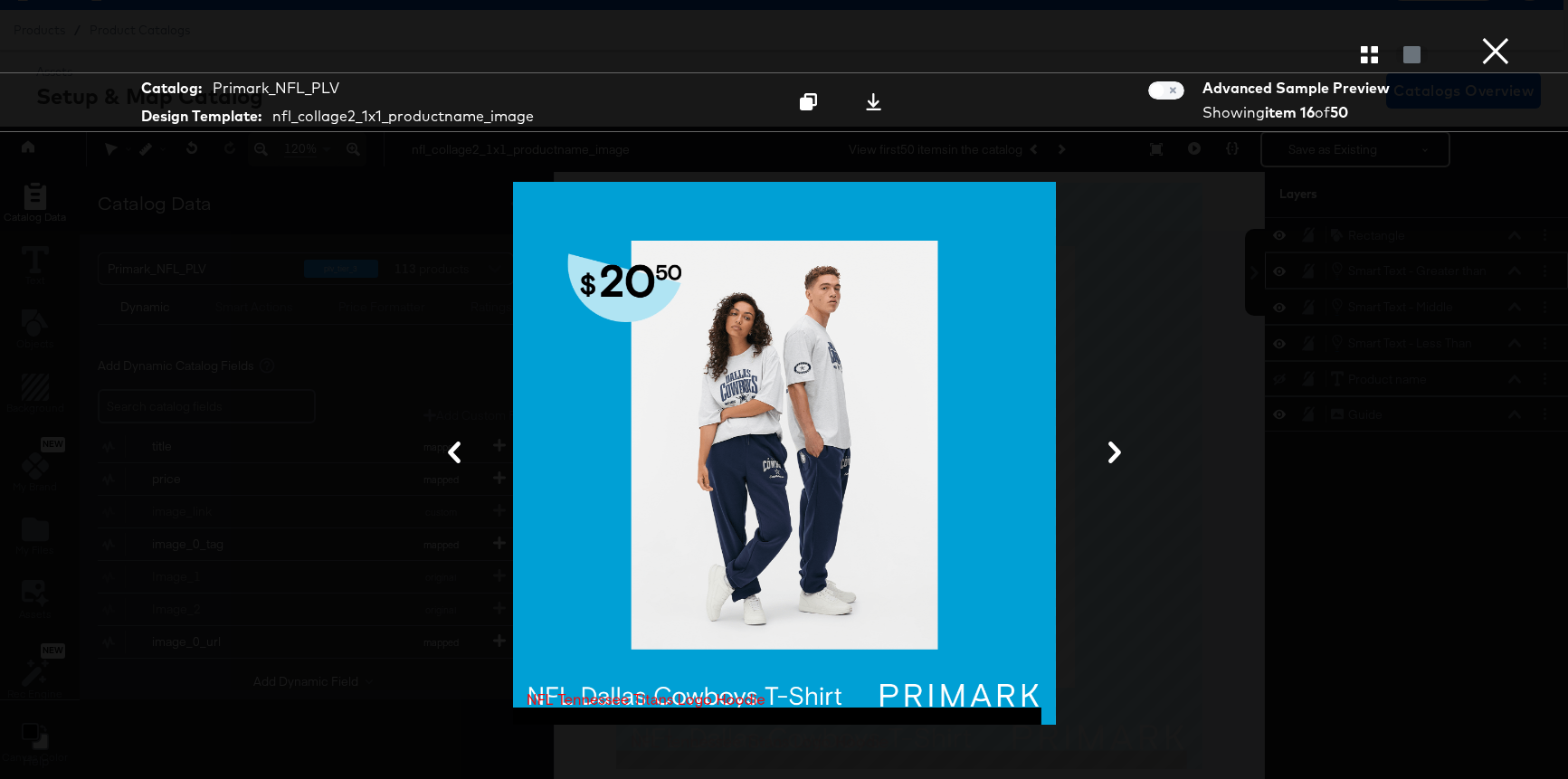
click at [1108, 457] on icon at bounding box center [1115, 452] width 22 height 22
click at [433, 451] on button at bounding box center [454, 453] width 47 height 33
click at [1124, 455] on button at bounding box center [1114, 453] width 47 height 33
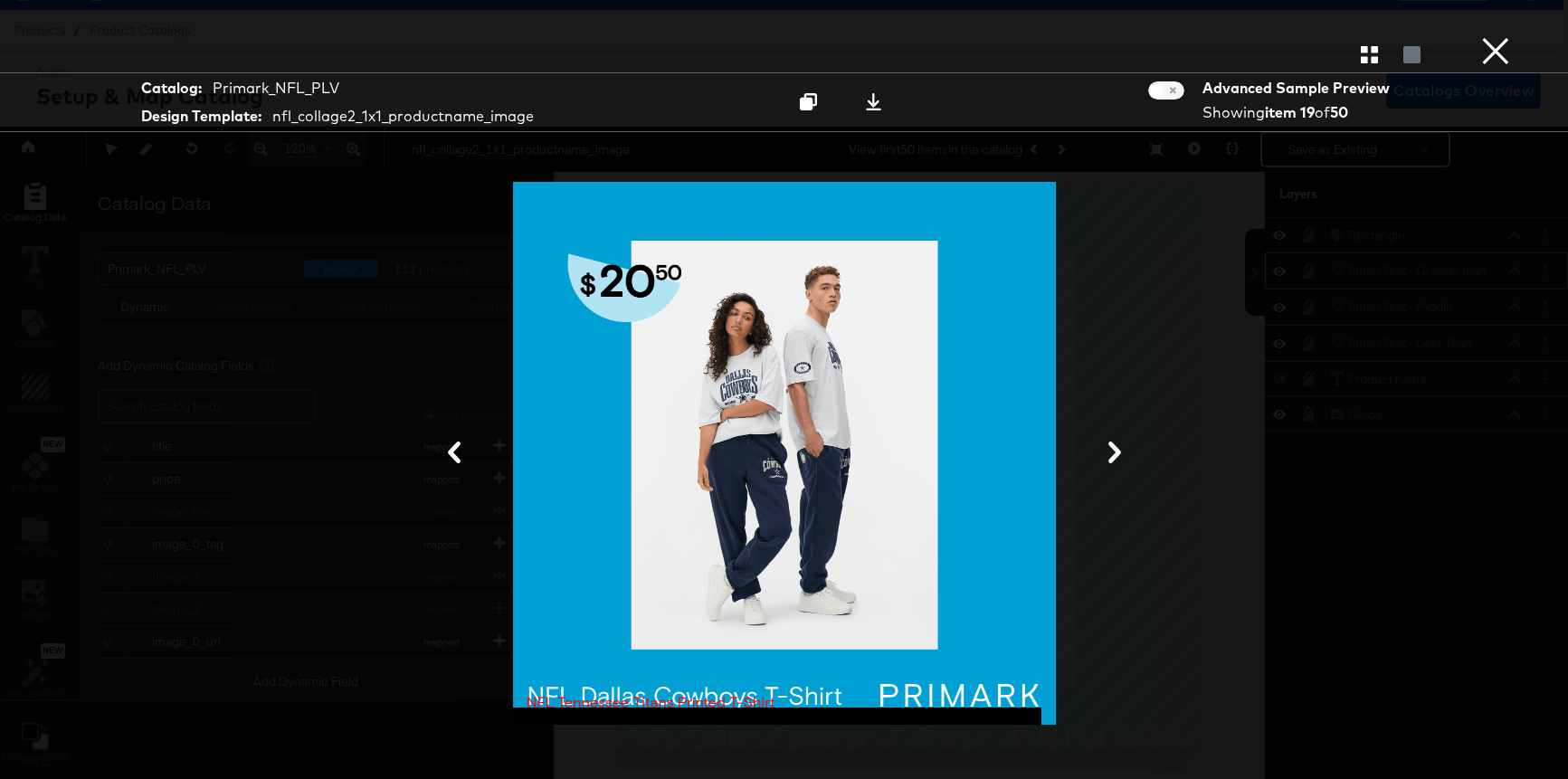
click at [1124, 455] on button at bounding box center [1114, 453] width 47 height 33
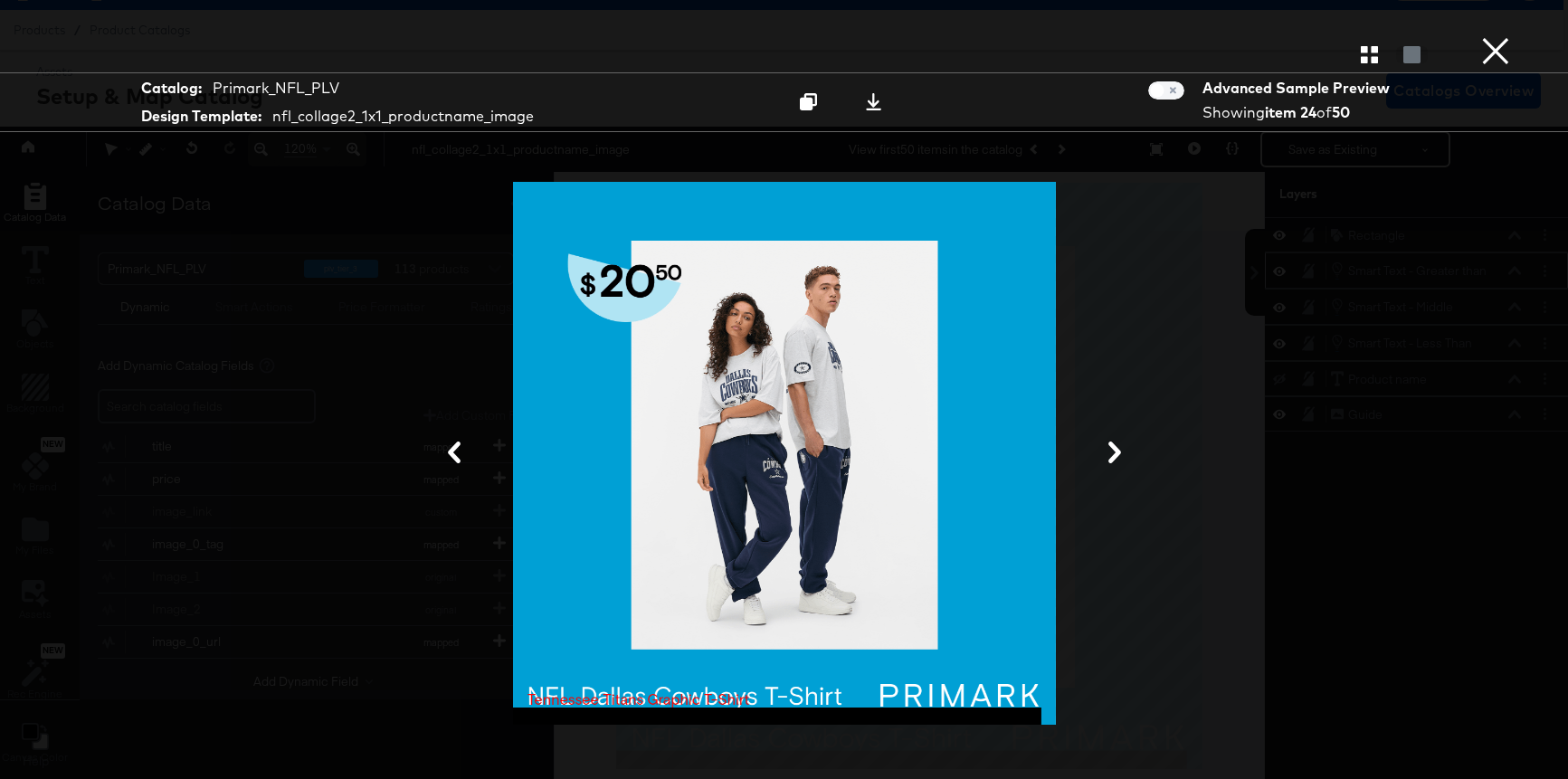
click at [1124, 455] on button at bounding box center [1114, 453] width 47 height 33
click at [445, 465] on button at bounding box center [454, 453] width 47 height 33
click at [447, 464] on icon at bounding box center [454, 452] width 22 height 22
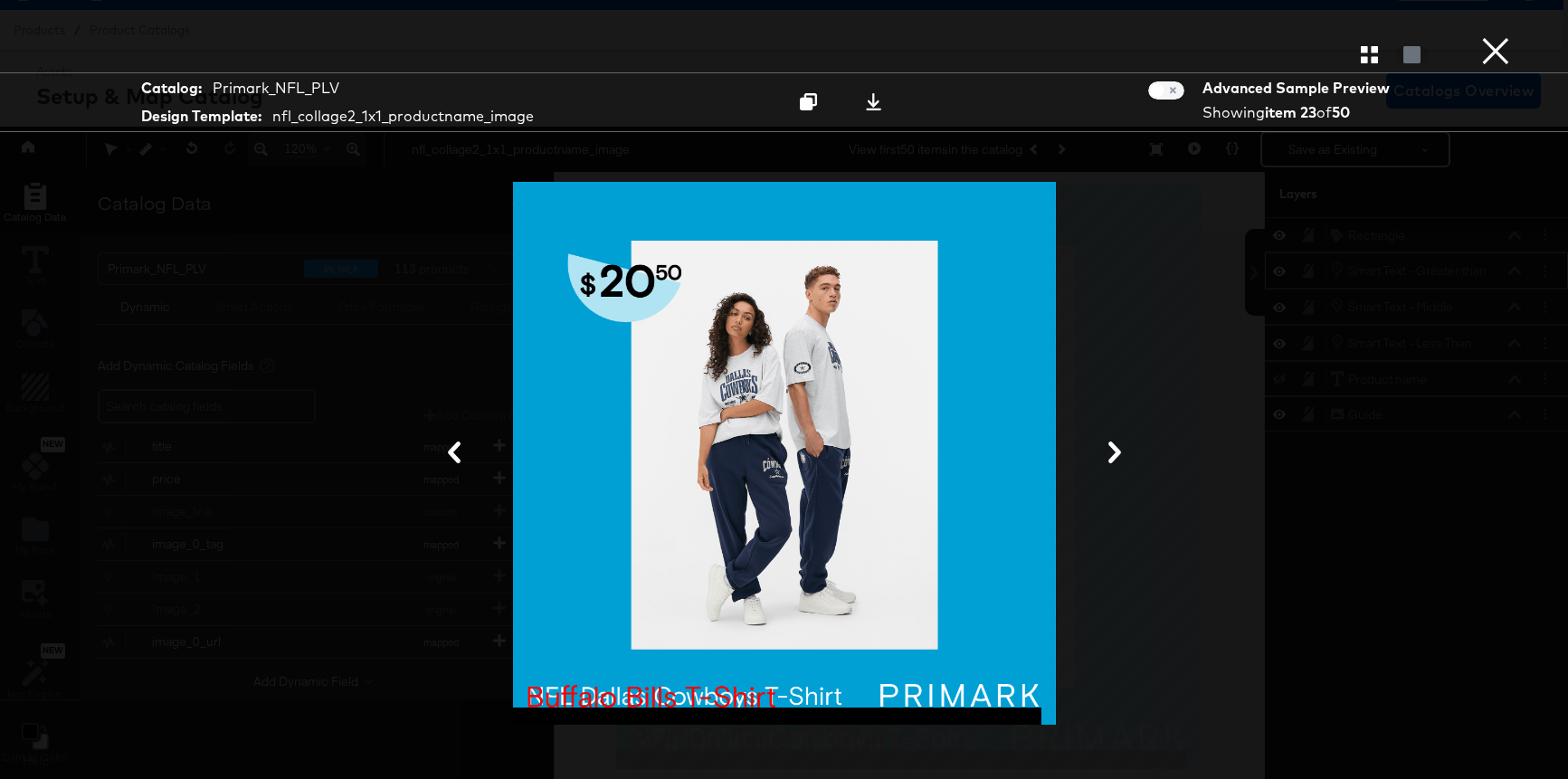
click at [447, 464] on icon at bounding box center [454, 452] width 22 height 22
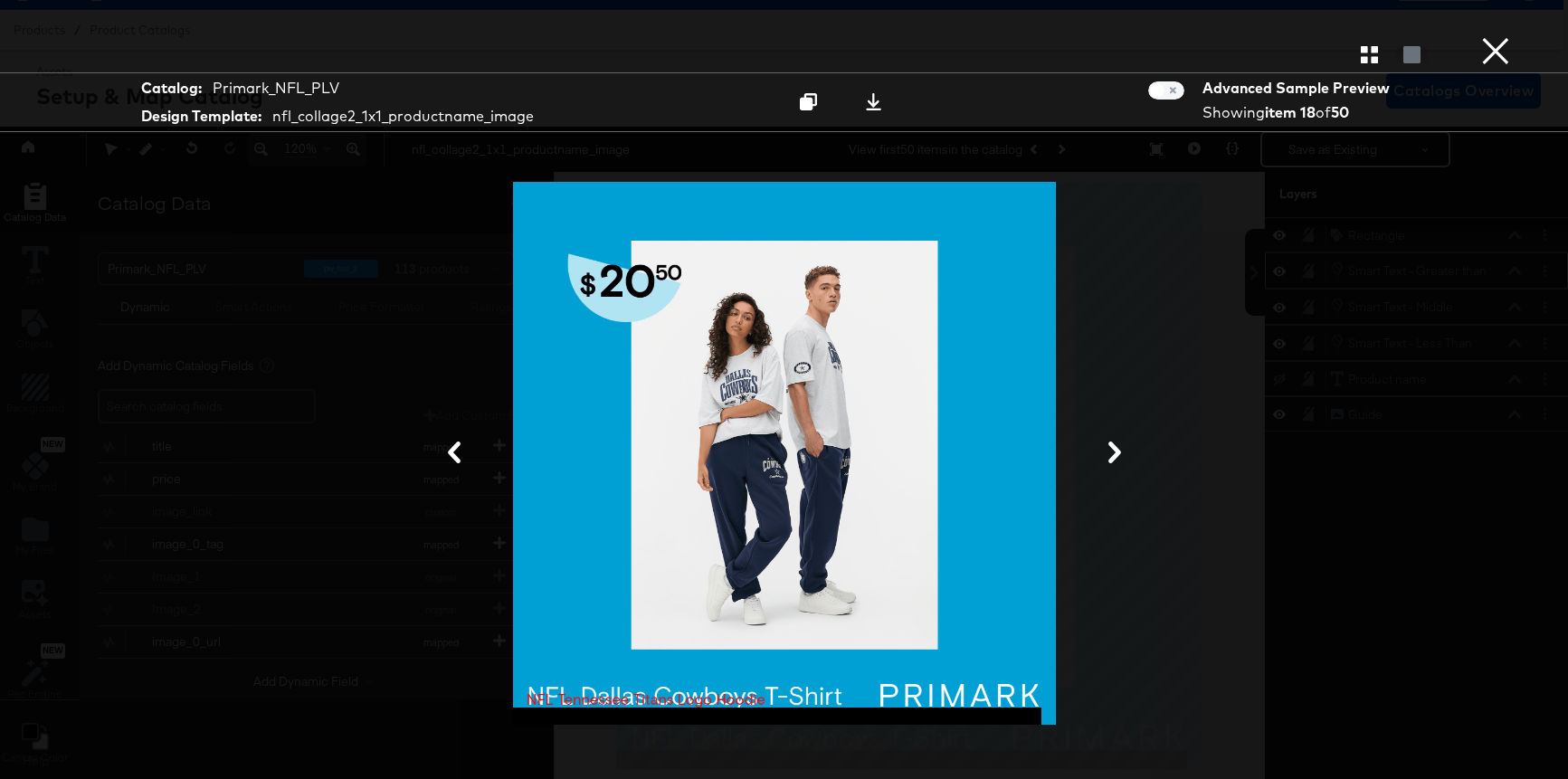
click at [447, 464] on icon at bounding box center [454, 452] width 22 height 22
click at [1138, 445] on button at bounding box center [1114, 453] width 47 height 33
click at [1114, 449] on icon at bounding box center [1114, 452] width 12 height 22
click at [1134, 444] on button at bounding box center [1114, 453] width 47 height 33
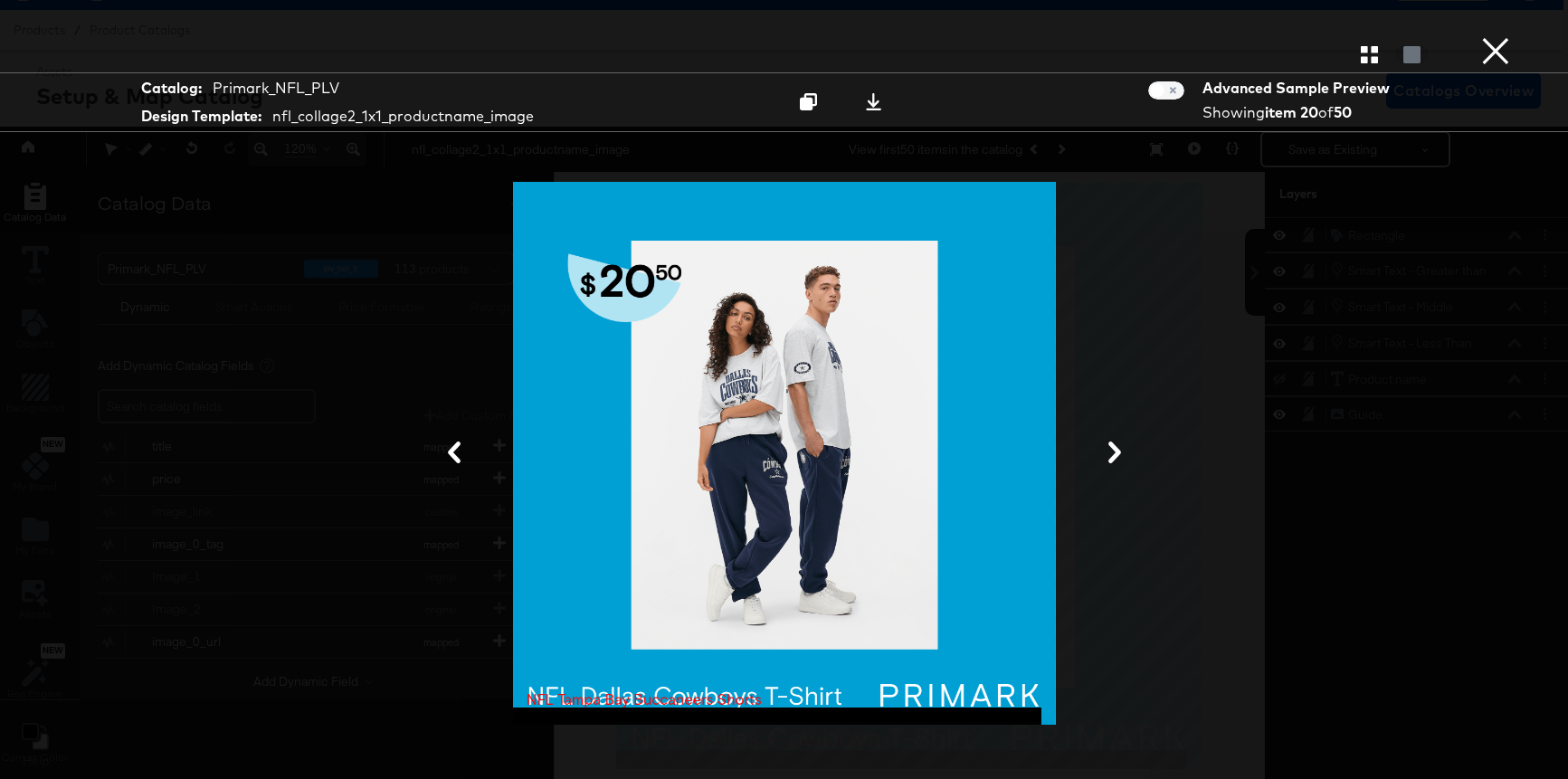
click at [1110, 446] on icon at bounding box center [1114, 452] width 12 height 22
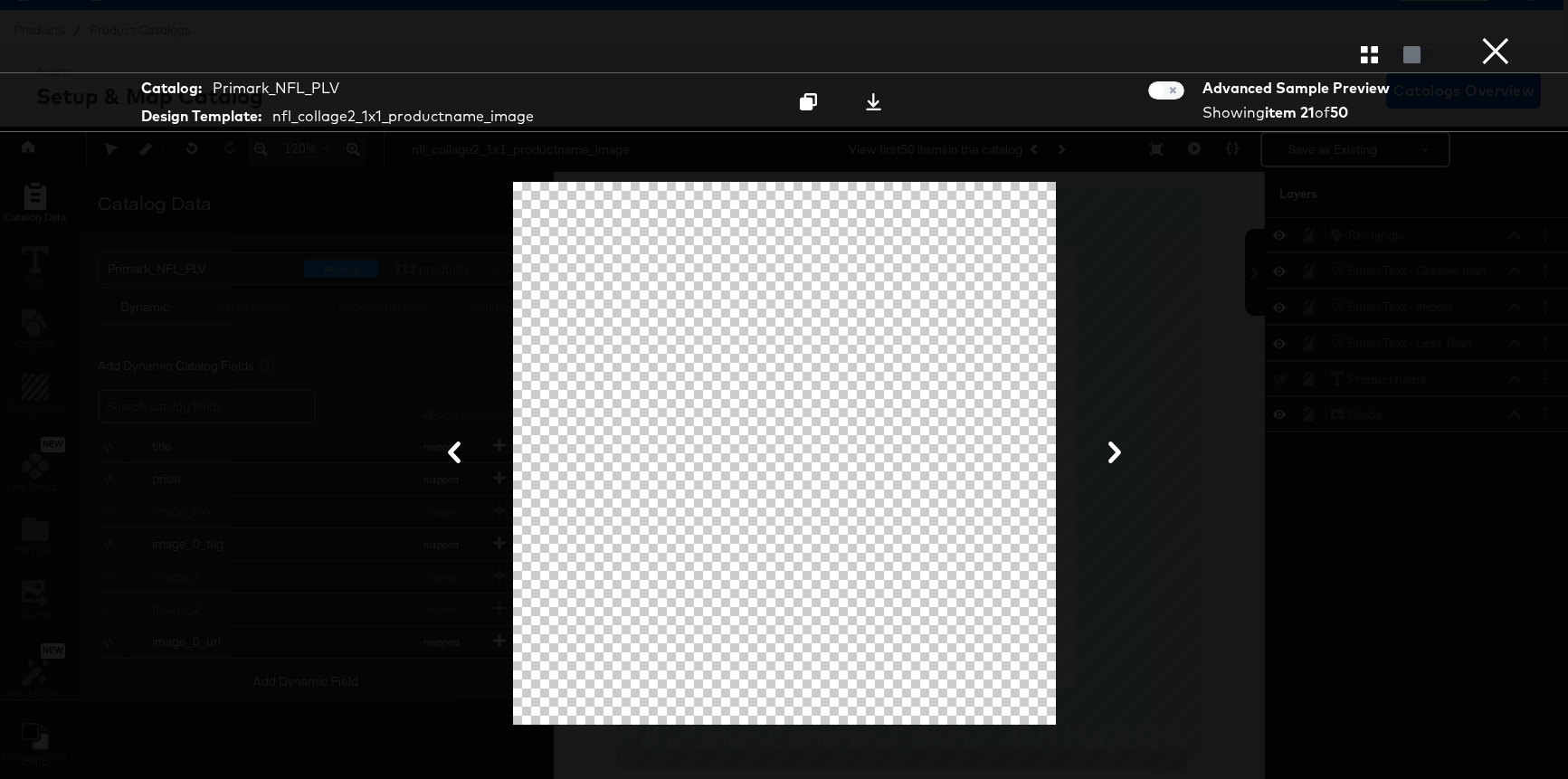
click at [1110, 446] on icon at bounding box center [1114, 452] width 12 height 22
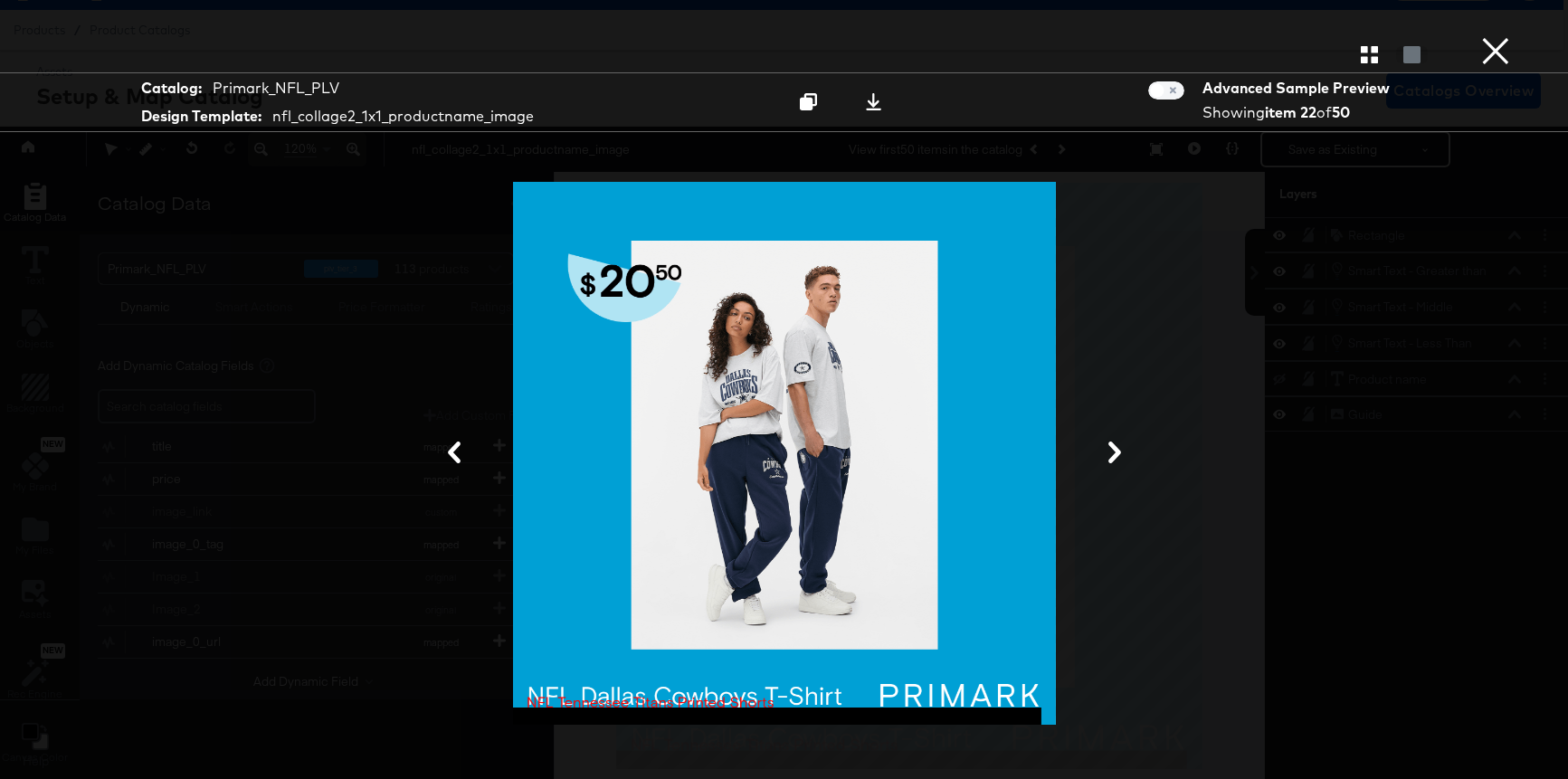
click at [1110, 446] on icon at bounding box center [1114, 452] width 12 height 22
click at [1116, 451] on icon at bounding box center [1114, 452] width 12 height 22
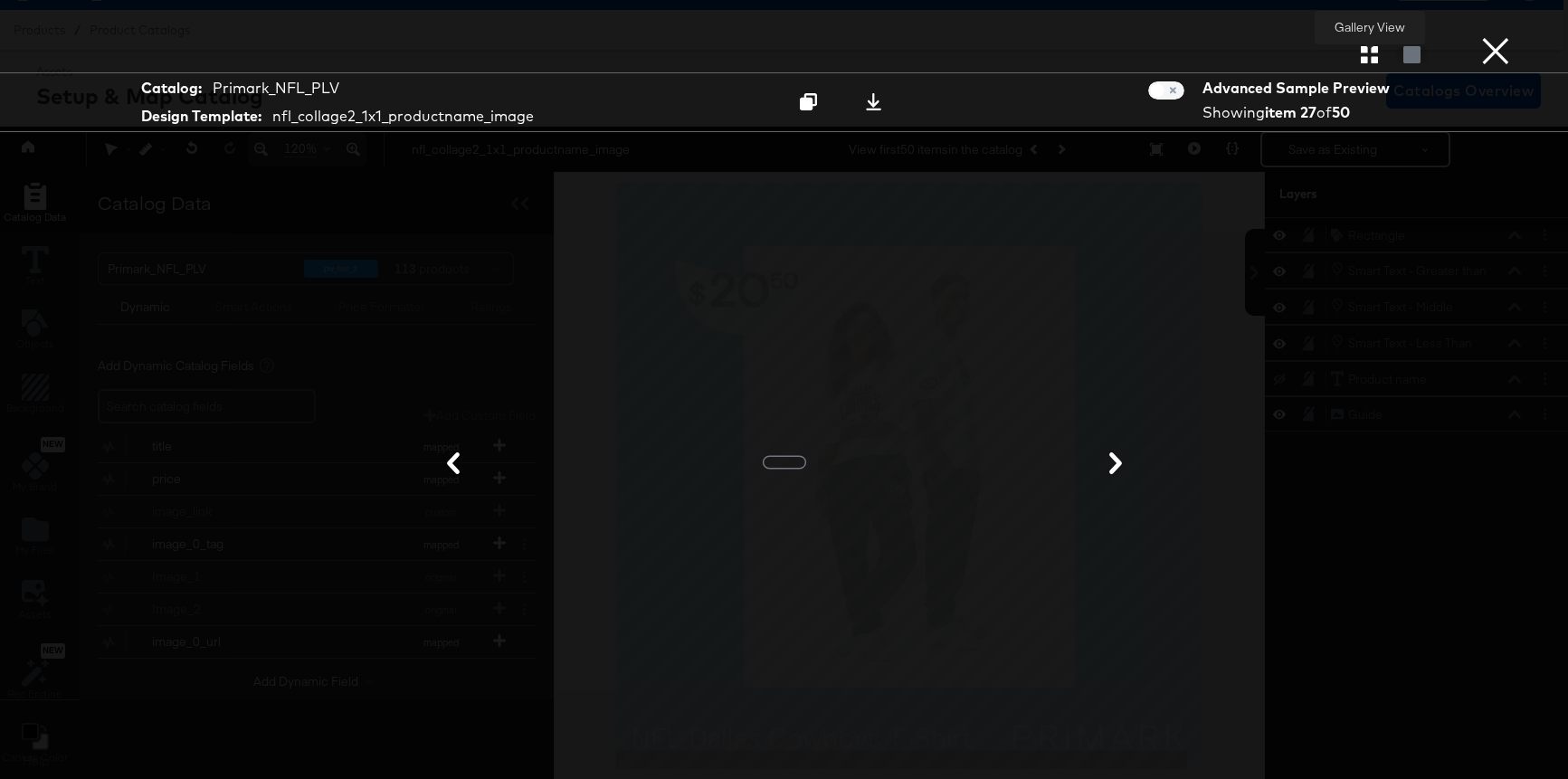
click at [1369, 55] on icon "button" at bounding box center [1370, 54] width 17 height 17
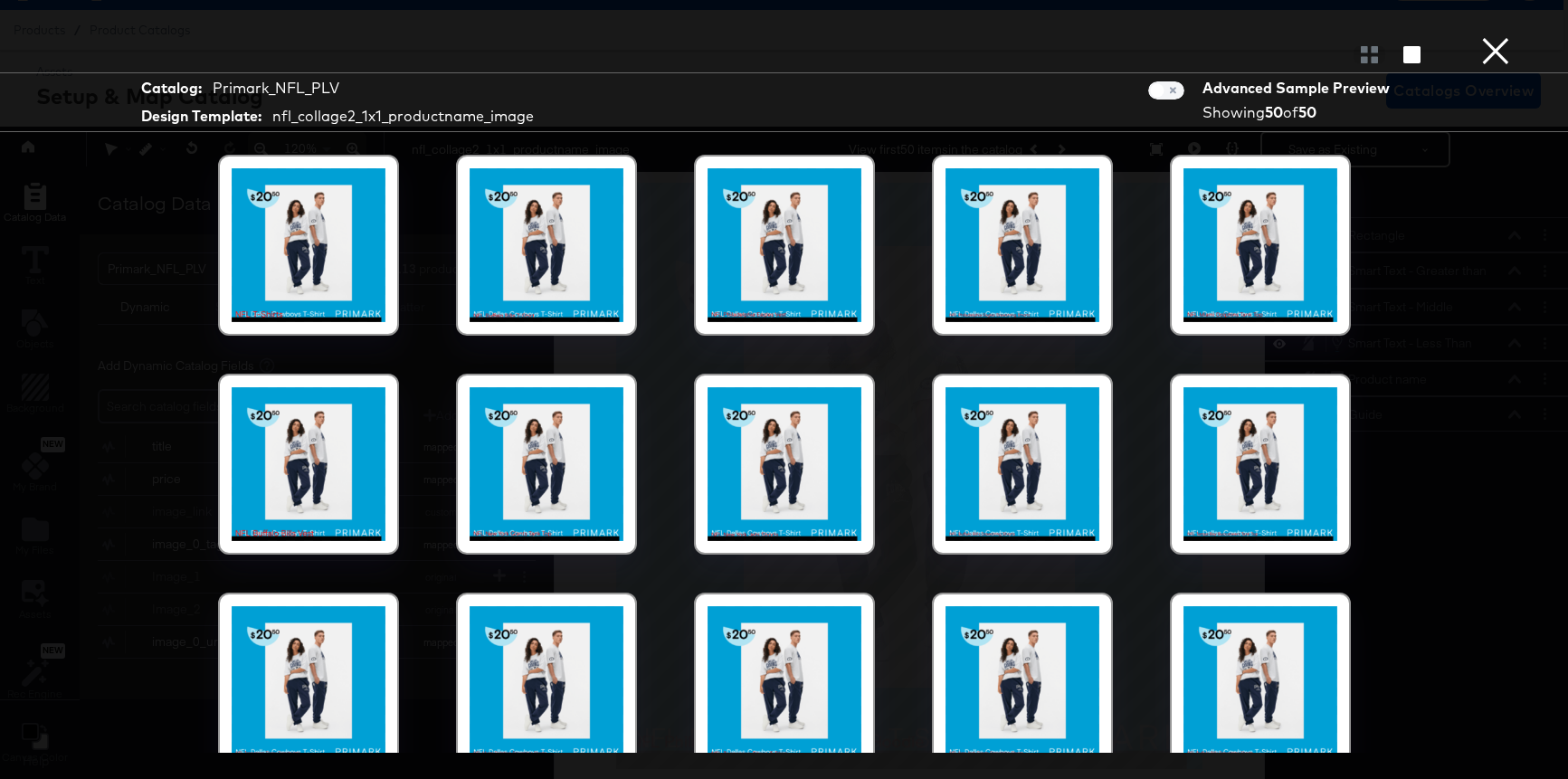
click at [1485, 36] on button "×" at bounding box center [1496, 18] width 36 height 36
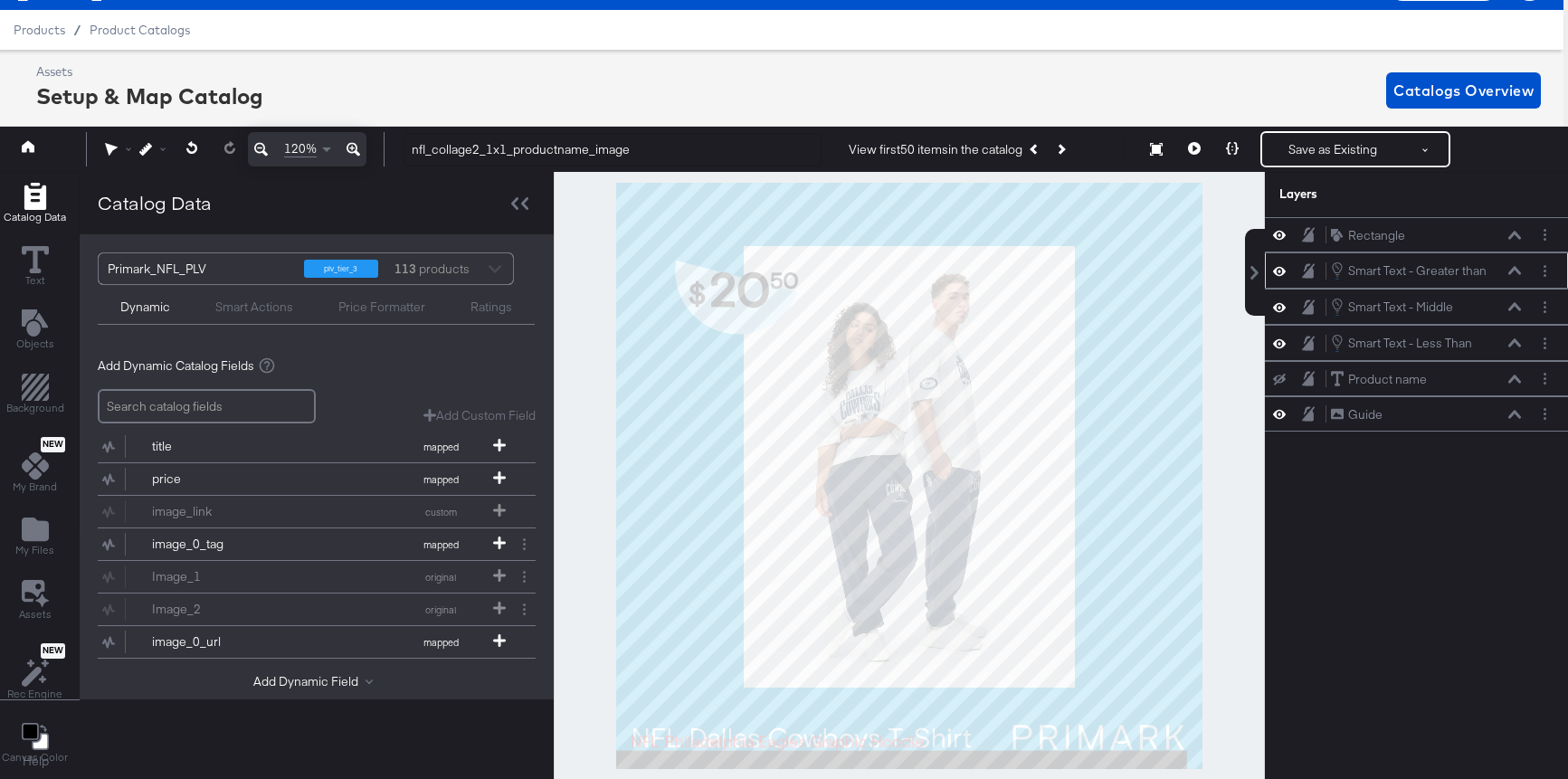
click at [1516, 271] on icon at bounding box center [1514, 270] width 12 height 9
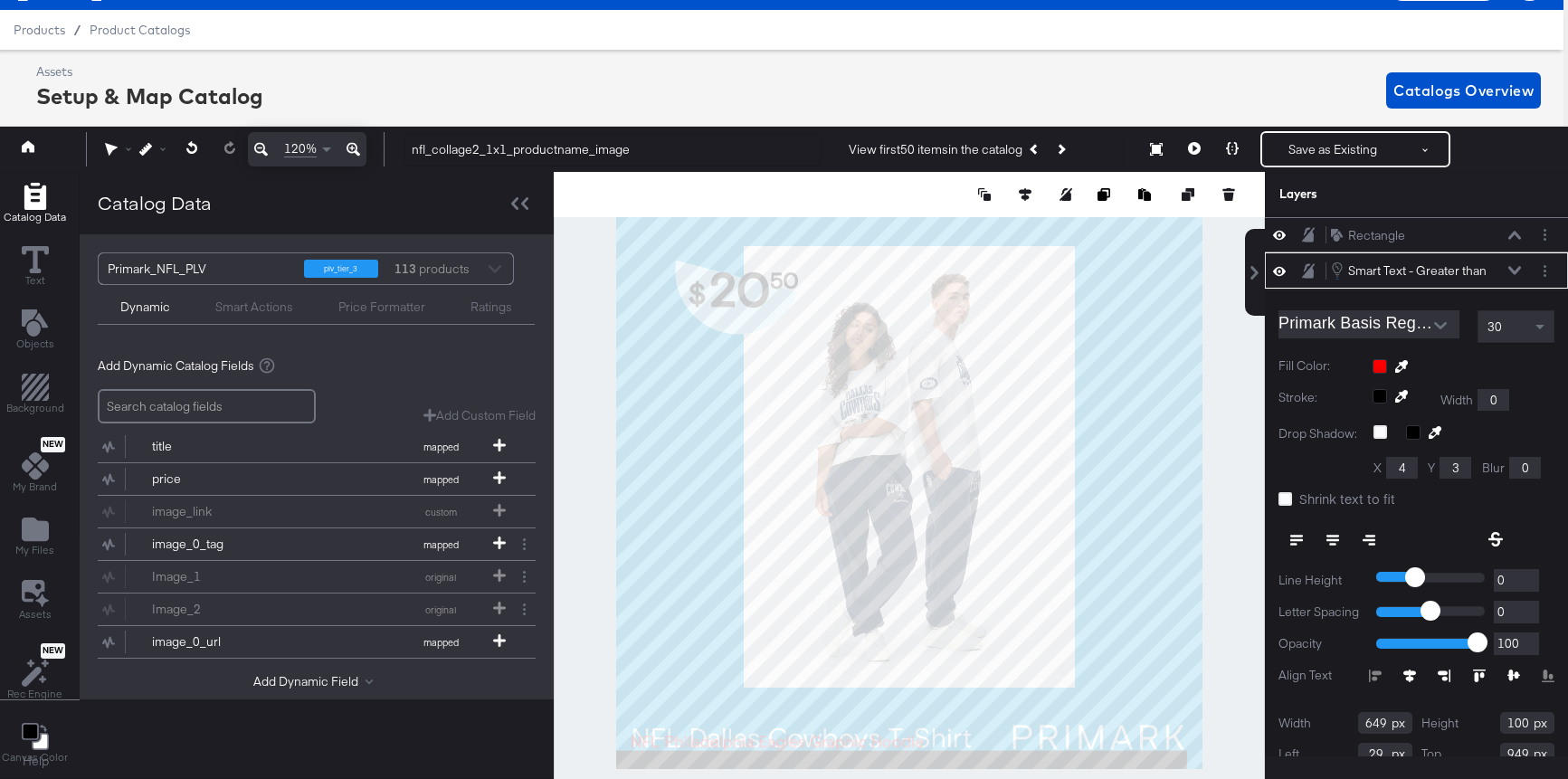
scroll to position [35, 0]
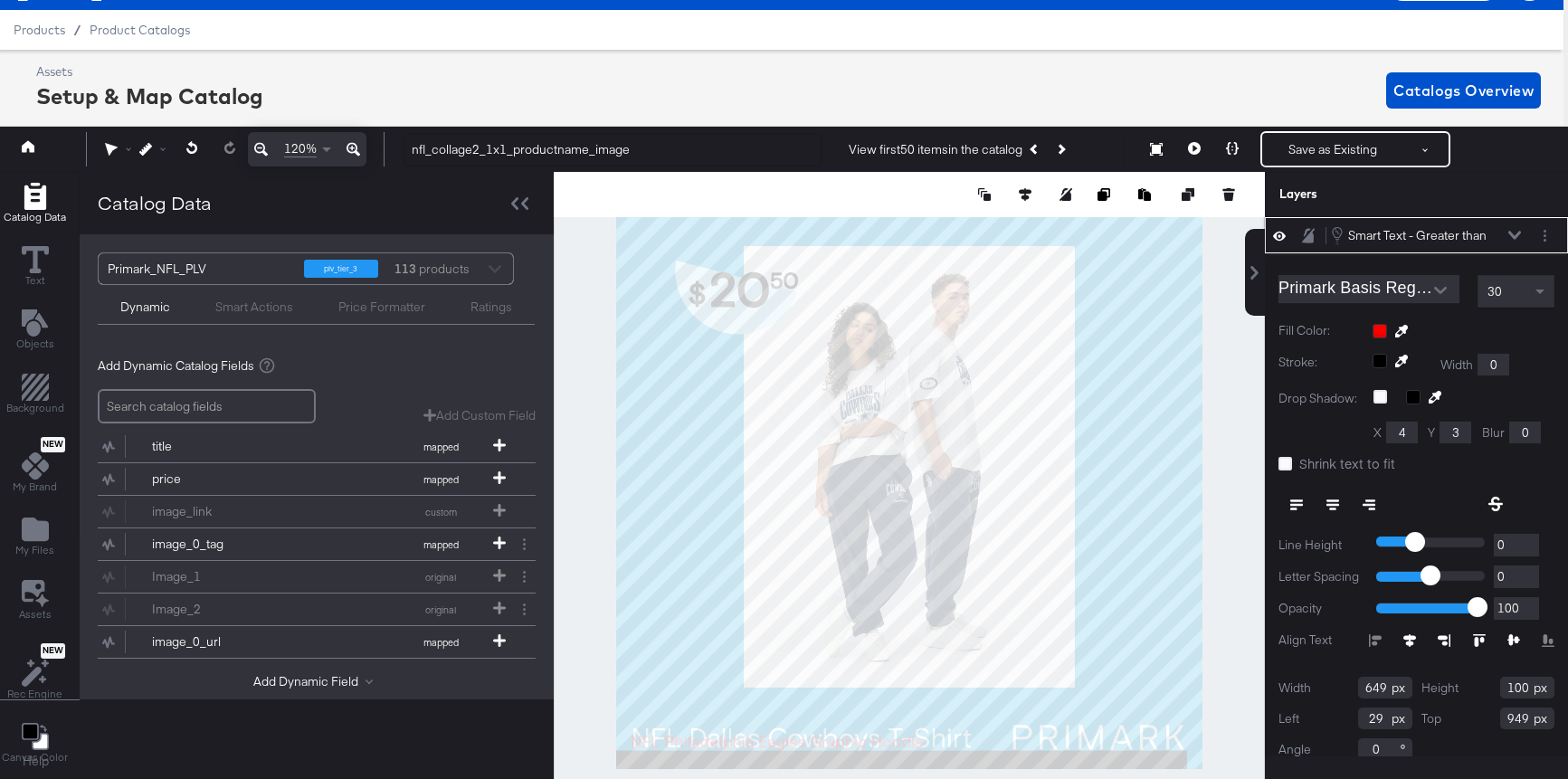
click at [1519, 236] on icon at bounding box center [1514, 234] width 12 height 9
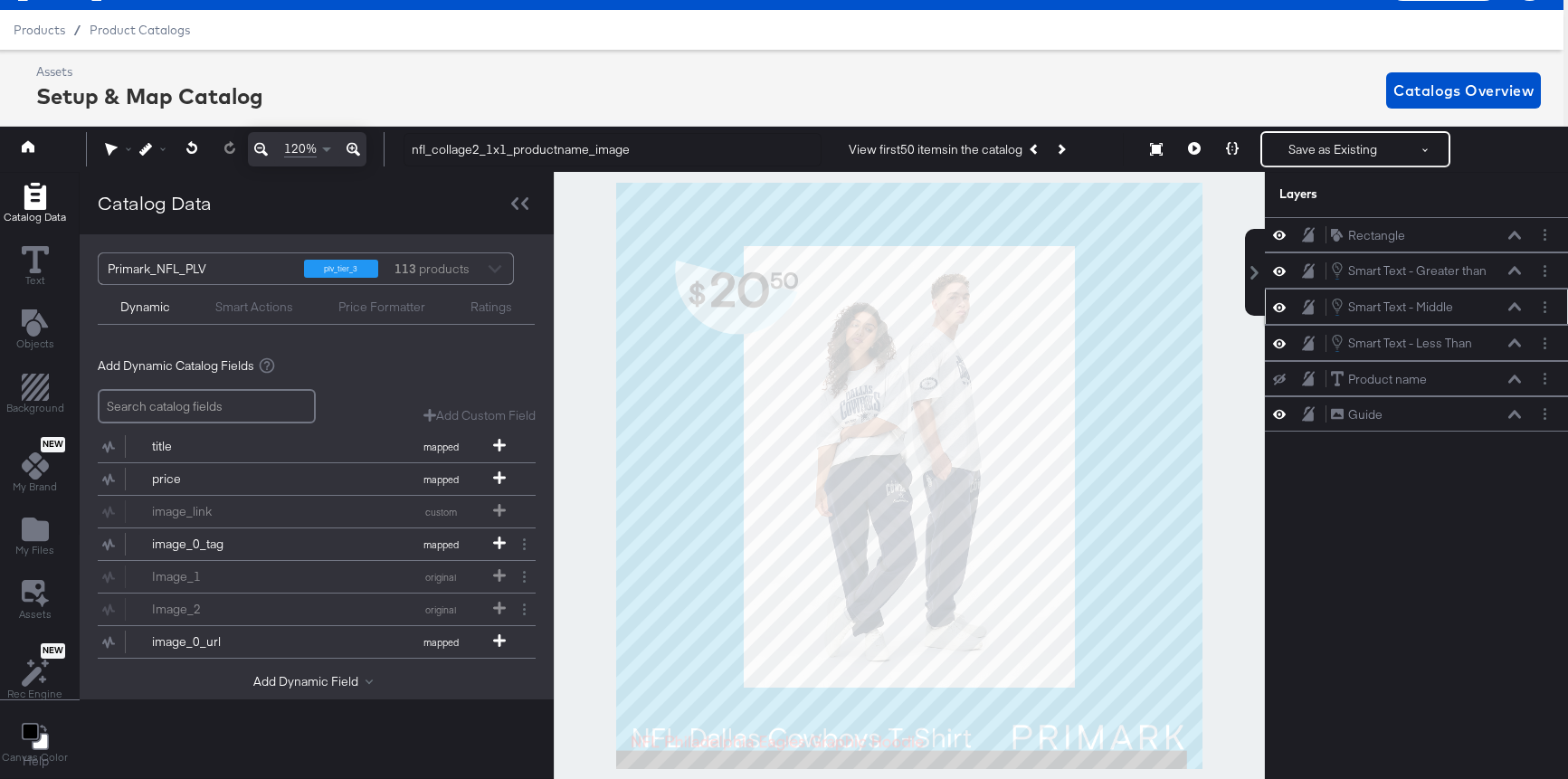
click at [1286, 308] on button at bounding box center [1279, 307] width 14 height 17
click at [1283, 306] on icon at bounding box center [1279, 307] width 12 height 11
click at [1515, 340] on icon at bounding box center [1514, 343] width 12 height 9
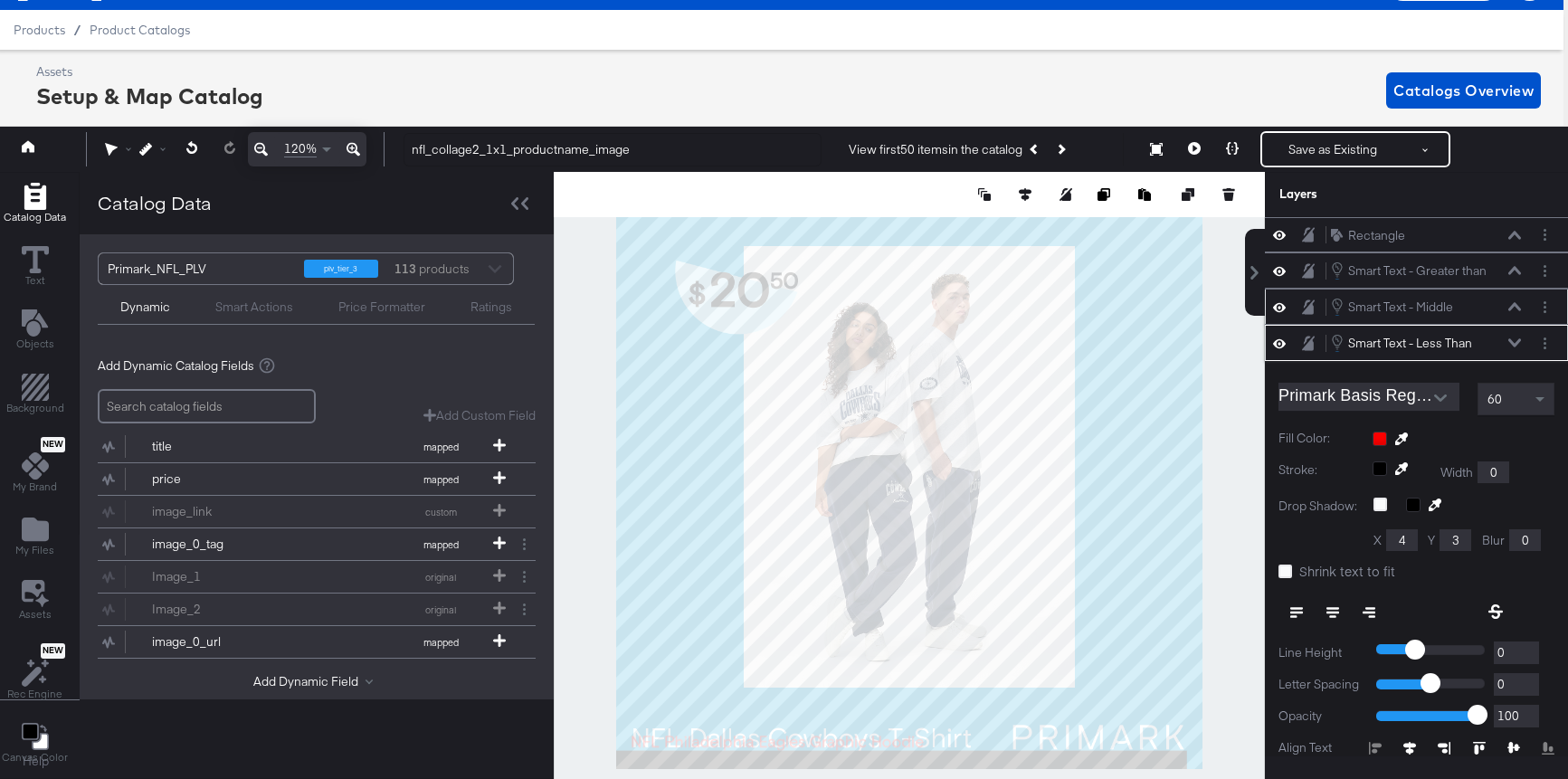
scroll to position [108, 0]
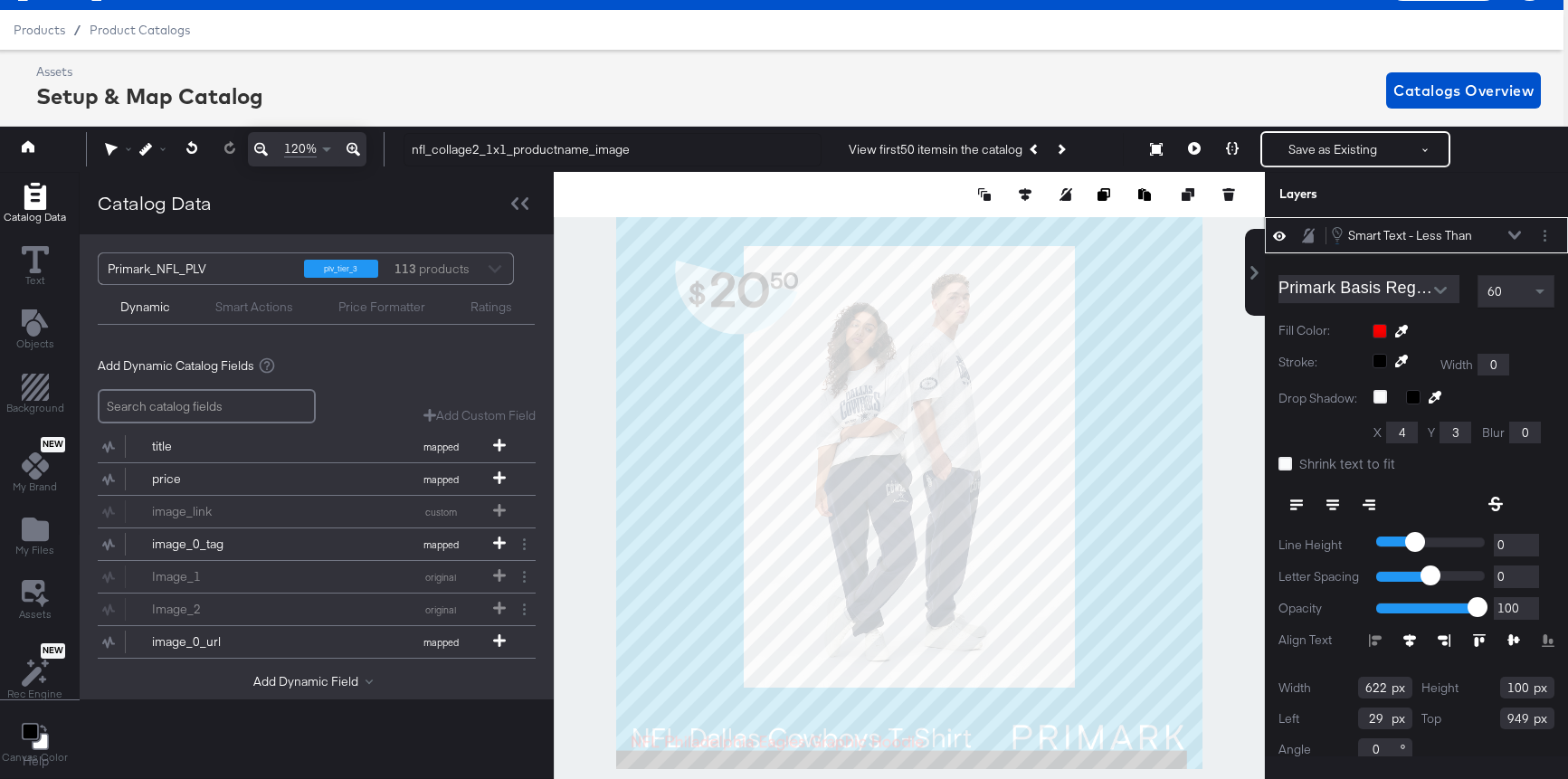
click at [1280, 236] on icon at bounding box center [1279, 236] width 12 height 15
click at [1276, 233] on icon at bounding box center [1279, 235] width 12 height 11
click at [1514, 242] on div "Smart Text - Less Than Smart Text - Less Than" at bounding box center [1426, 235] width 192 height 20
click at [1514, 230] on icon at bounding box center [1514, 234] width 12 height 9
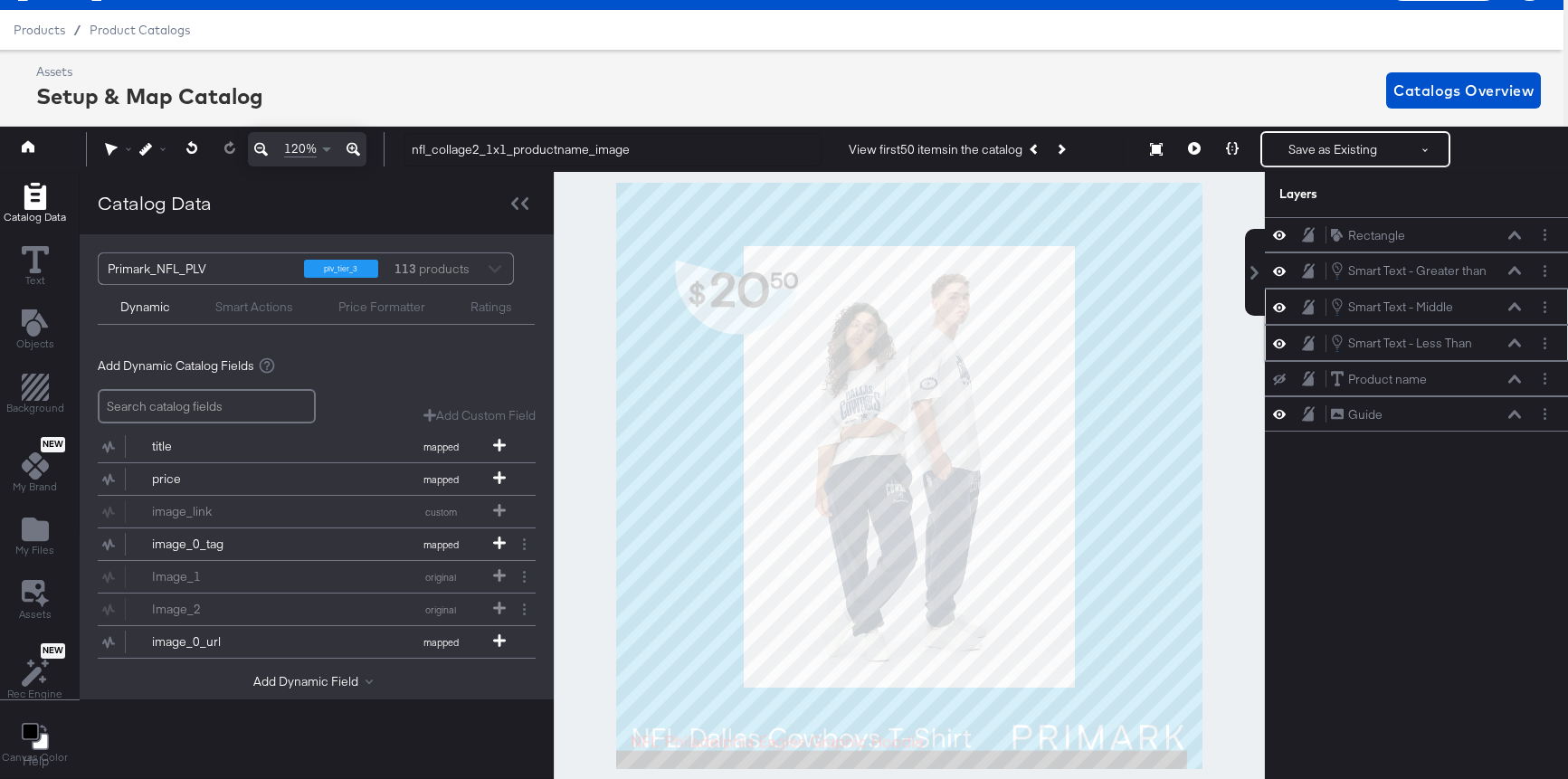
scroll to position [0, 0]
click at [1280, 312] on icon at bounding box center [1279, 307] width 12 height 9
click at [1280, 312] on icon at bounding box center [1279, 307] width 12 height 11
click at [1280, 343] on icon at bounding box center [1279, 343] width 12 height 15
click at [1280, 347] on icon at bounding box center [1279, 343] width 12 height 11
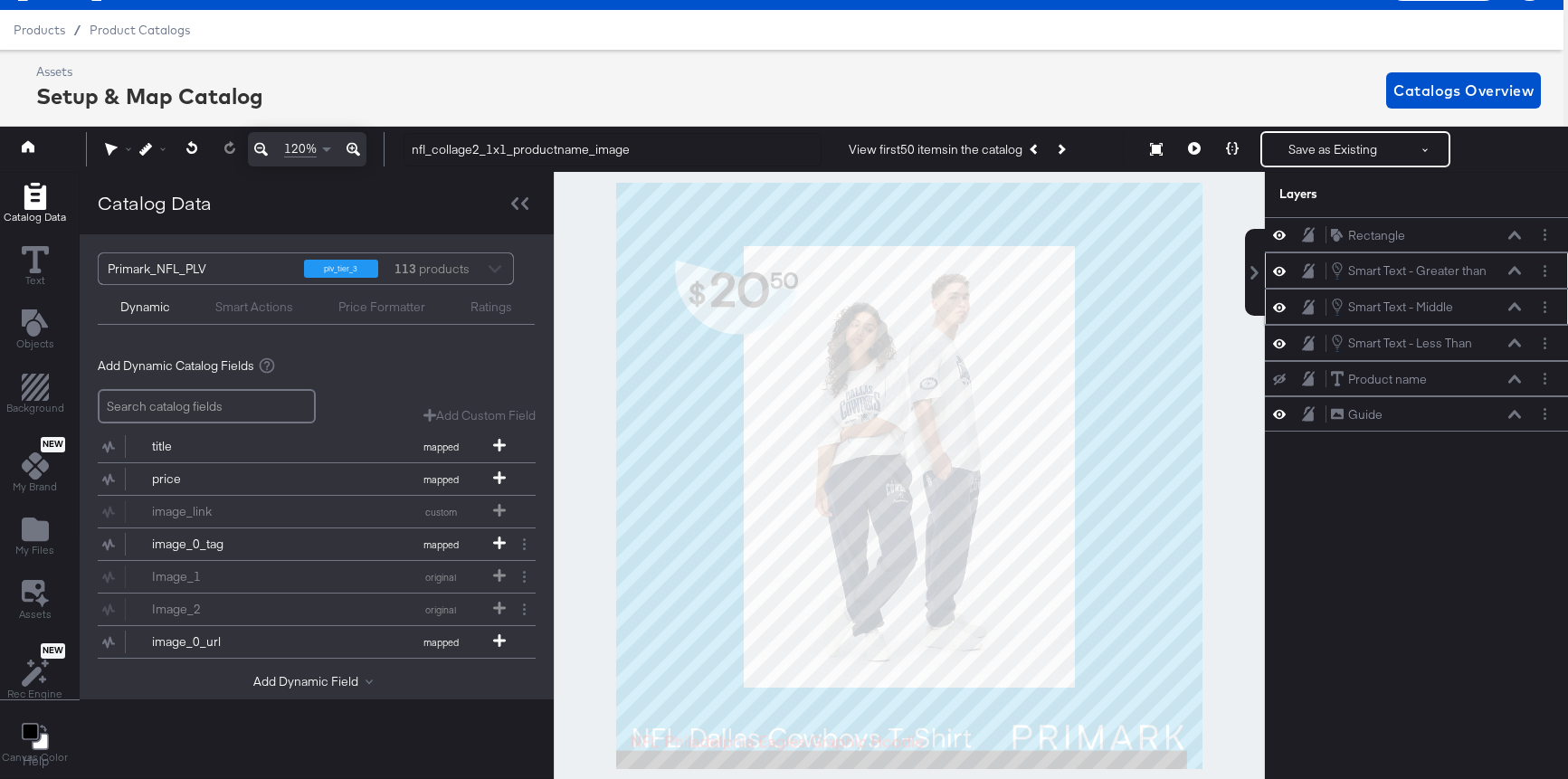
click at [1279, 273] on icon at bounding box center [1279, 270] width 12 height 15
click at [1279, 272] on icon at bounding box center [1279, 270] width 12 height 11
click at [1514, 270] on icon at bounding box center [1514, 270] width 12 height 9
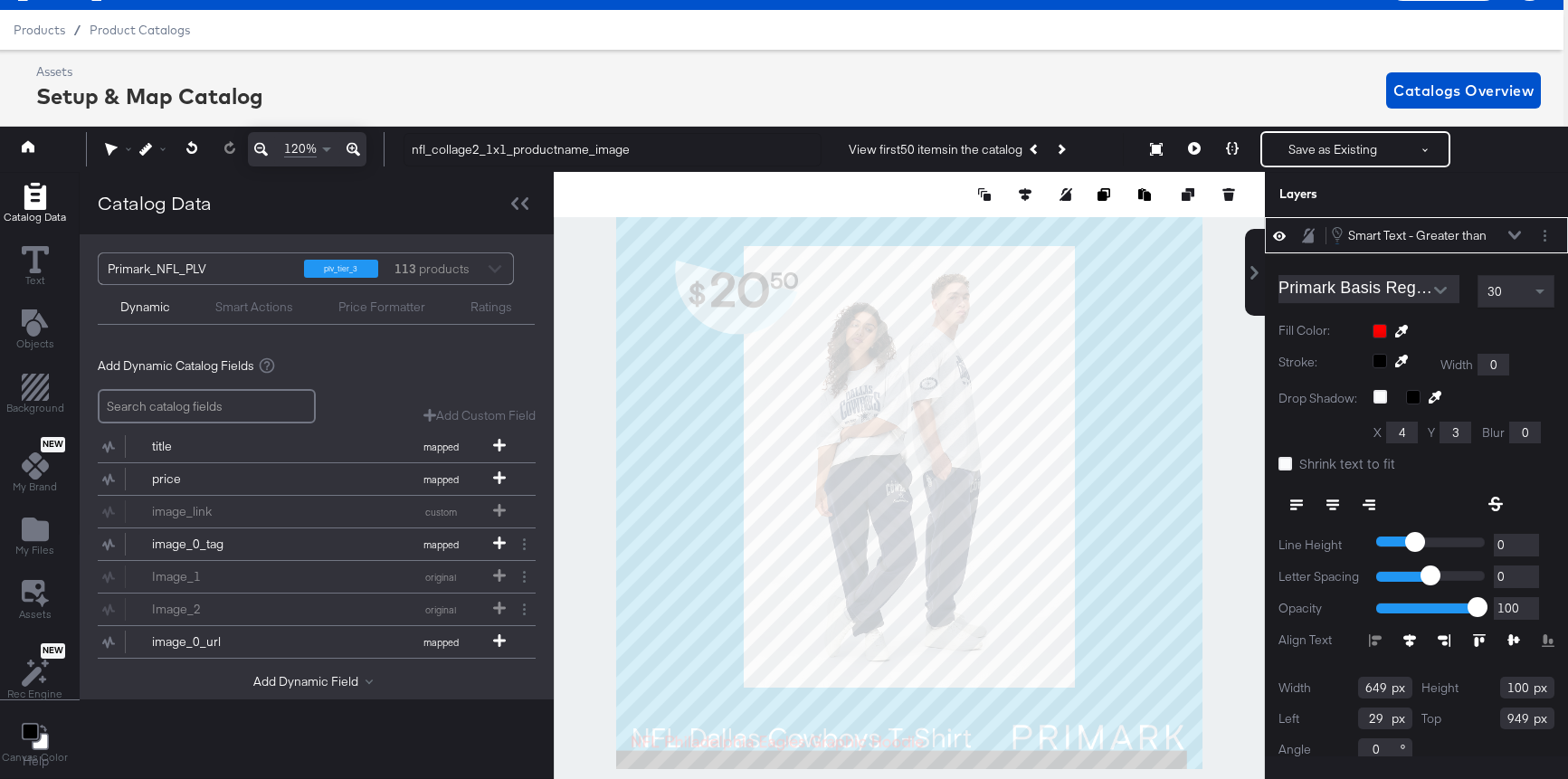
click at [1548, 245] on div "Smart Text - Greater than Smart Text - Greater than" at bounding box center [1416, 235] width 303 height 36
click at [1540, 232] on button "Layer Options" at bounding box center [1545, 236] width 19 height 19
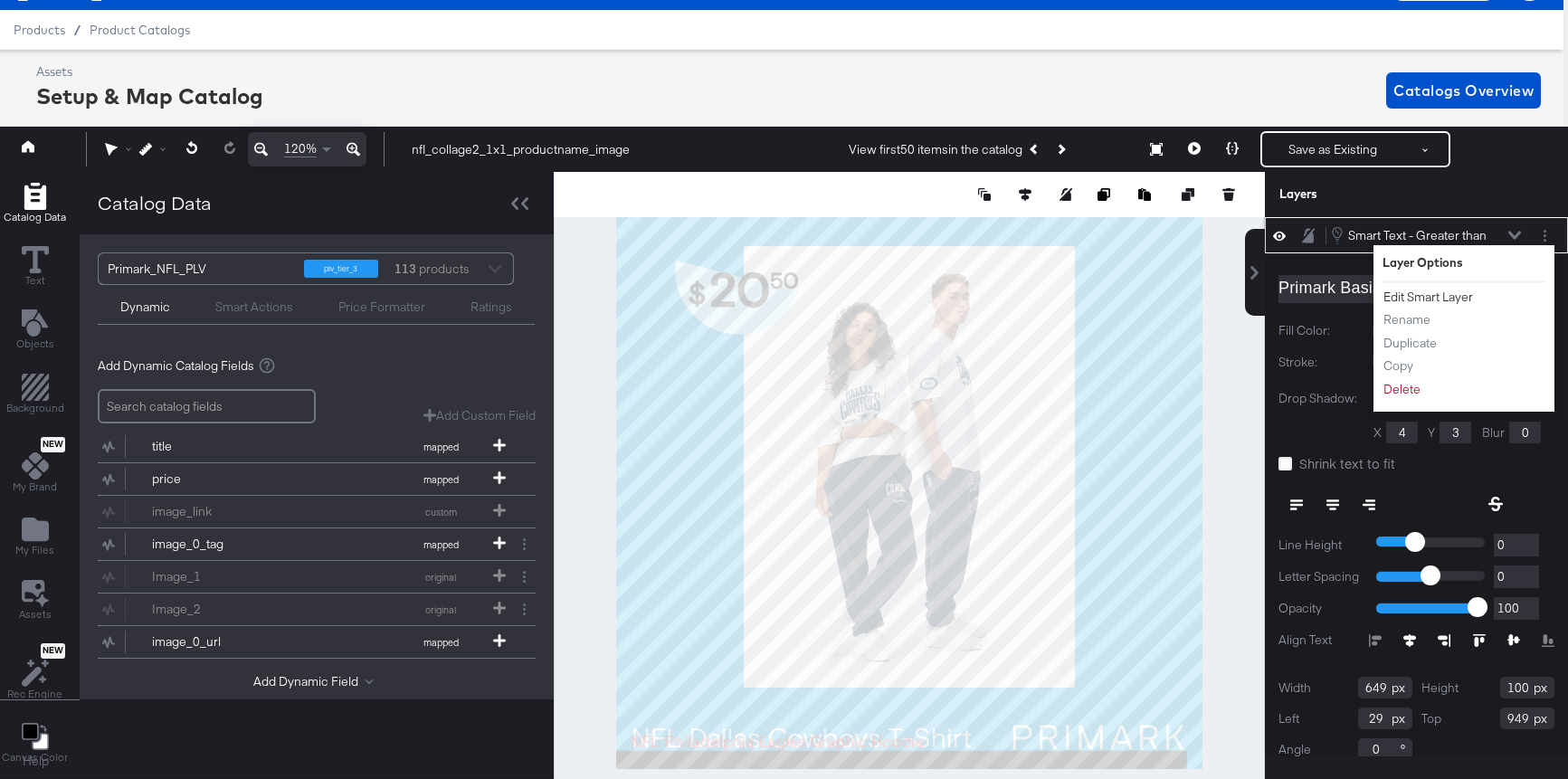
click at [1456, 291] on button "Edit Smart Layer" at bounding box center [1428, 297] width 92 height 19
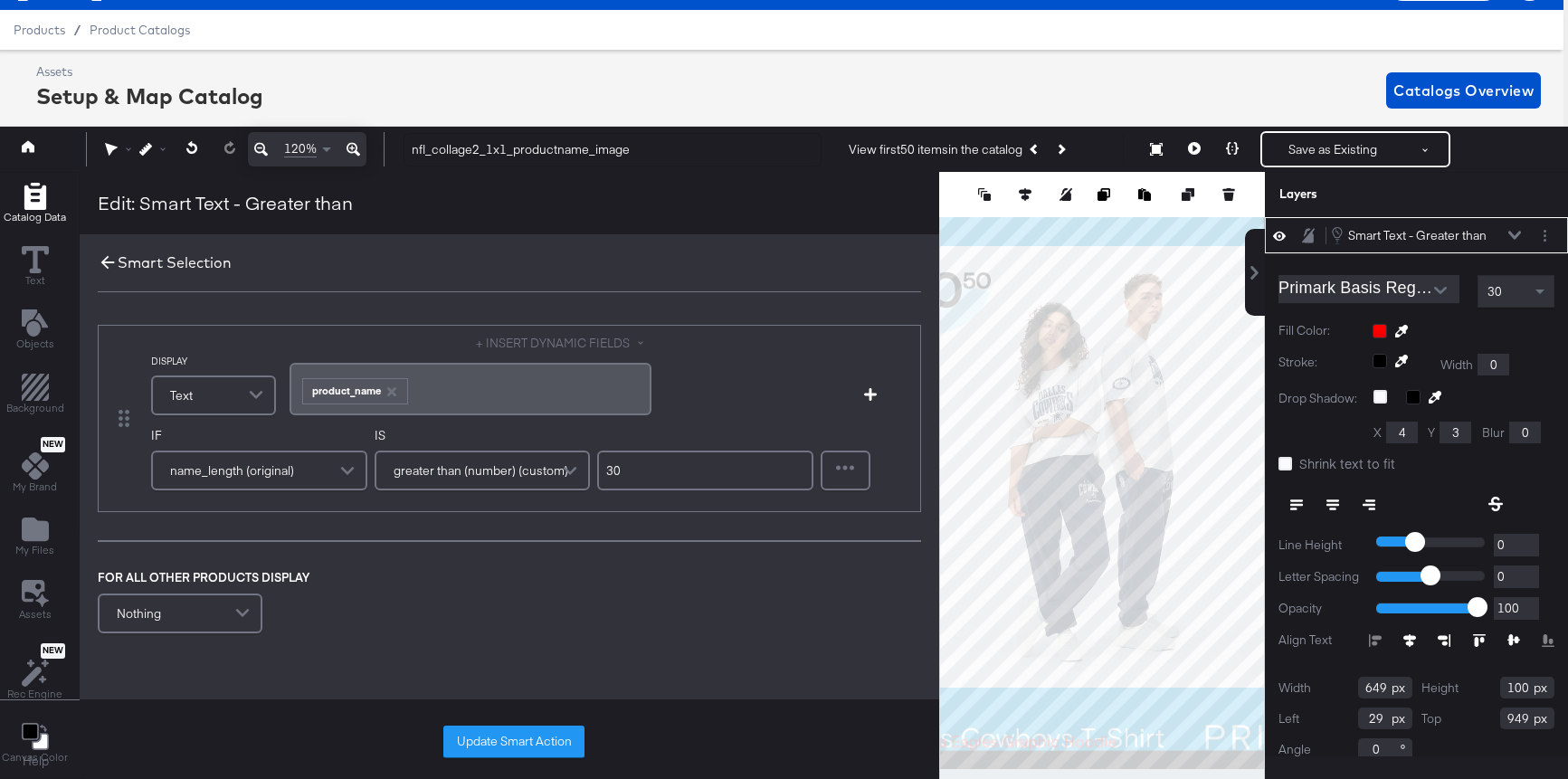
click at [102, 264] on icon at bounding box center [108, 263] width 13 height 13
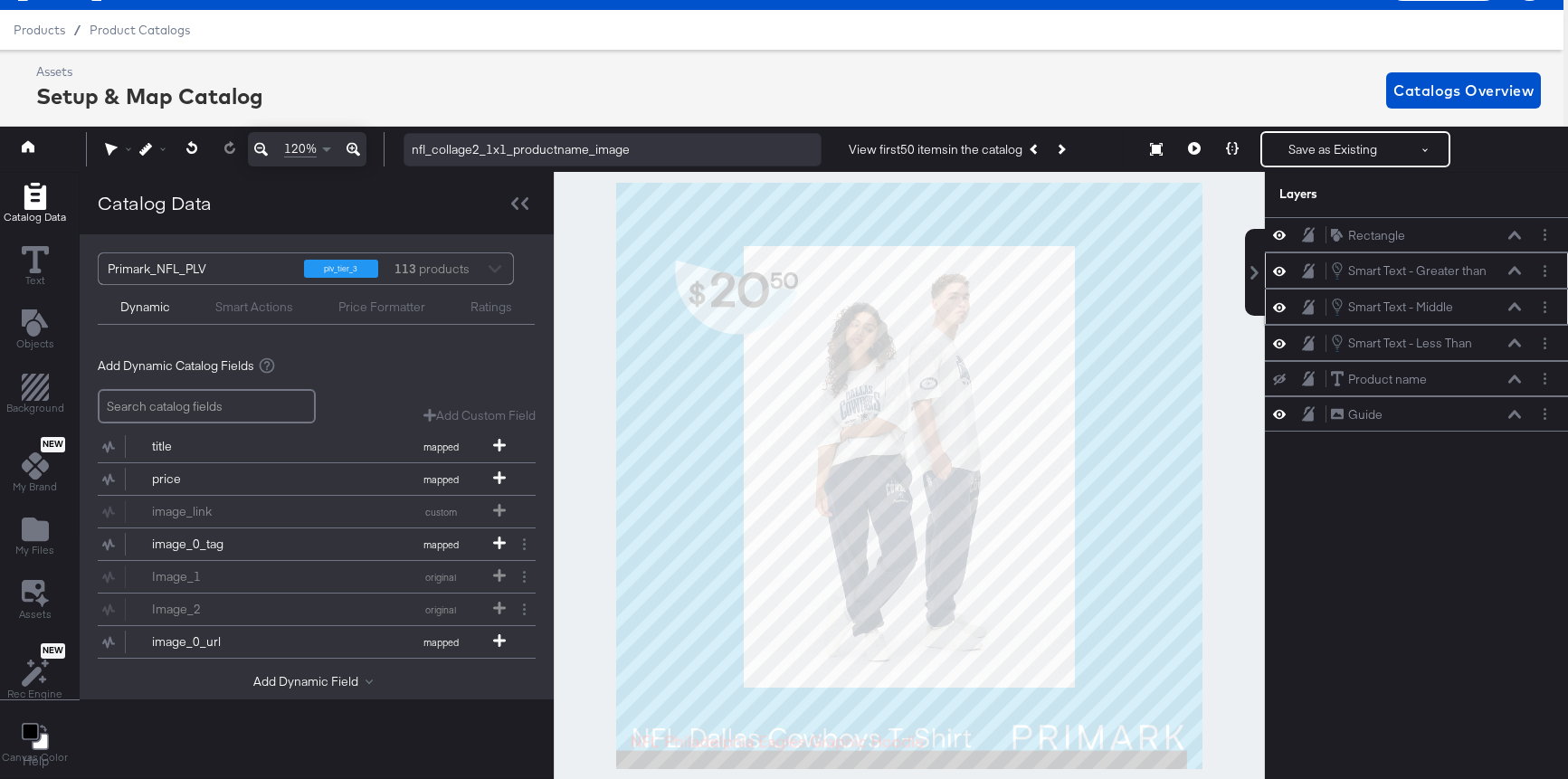
scroll to position [0, 5]
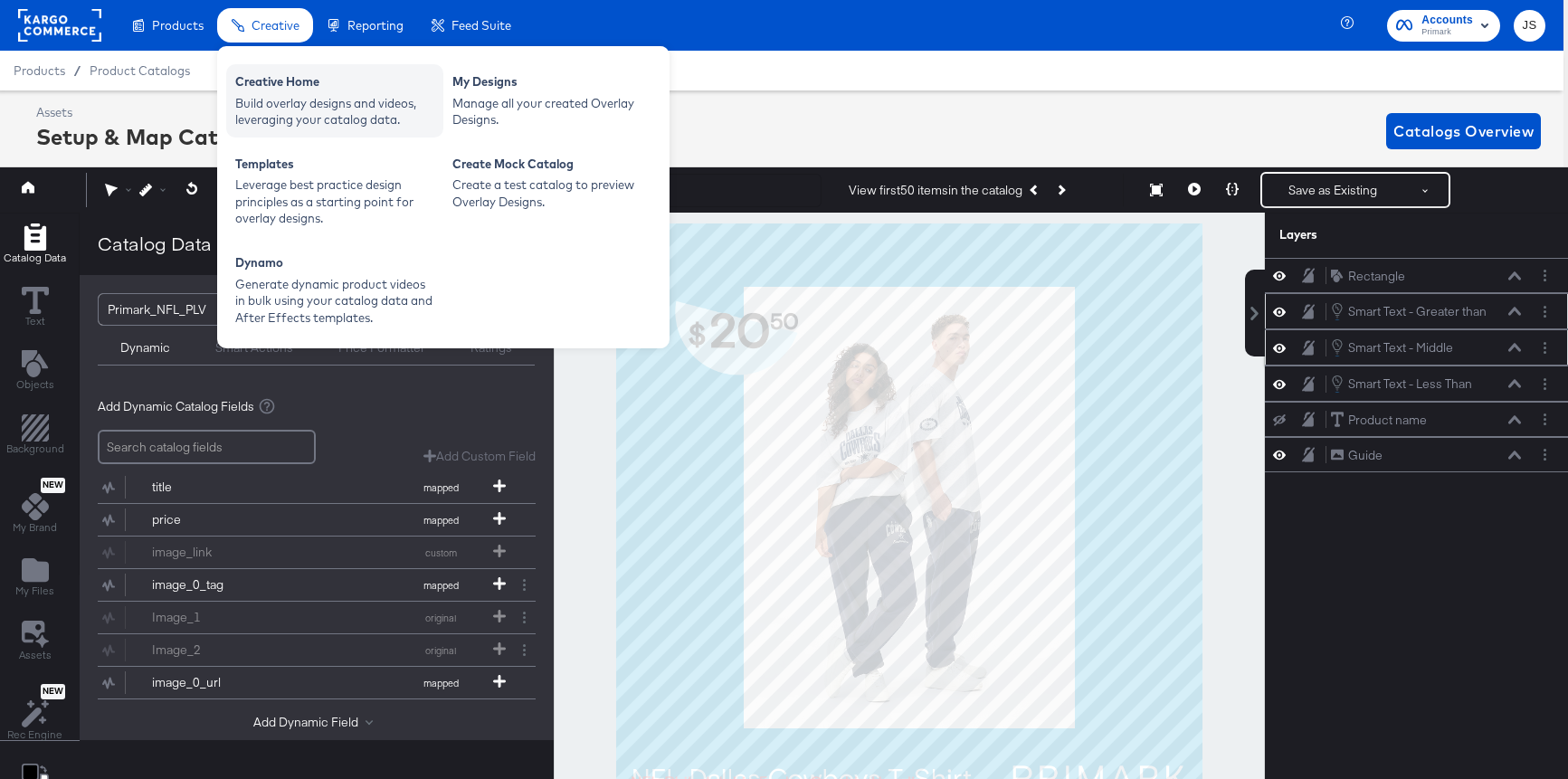
click at [282, 106] on div "Build overlay designs and videos, leveraging your catalog data." at bounding box center [335, 111] width 199 height 33
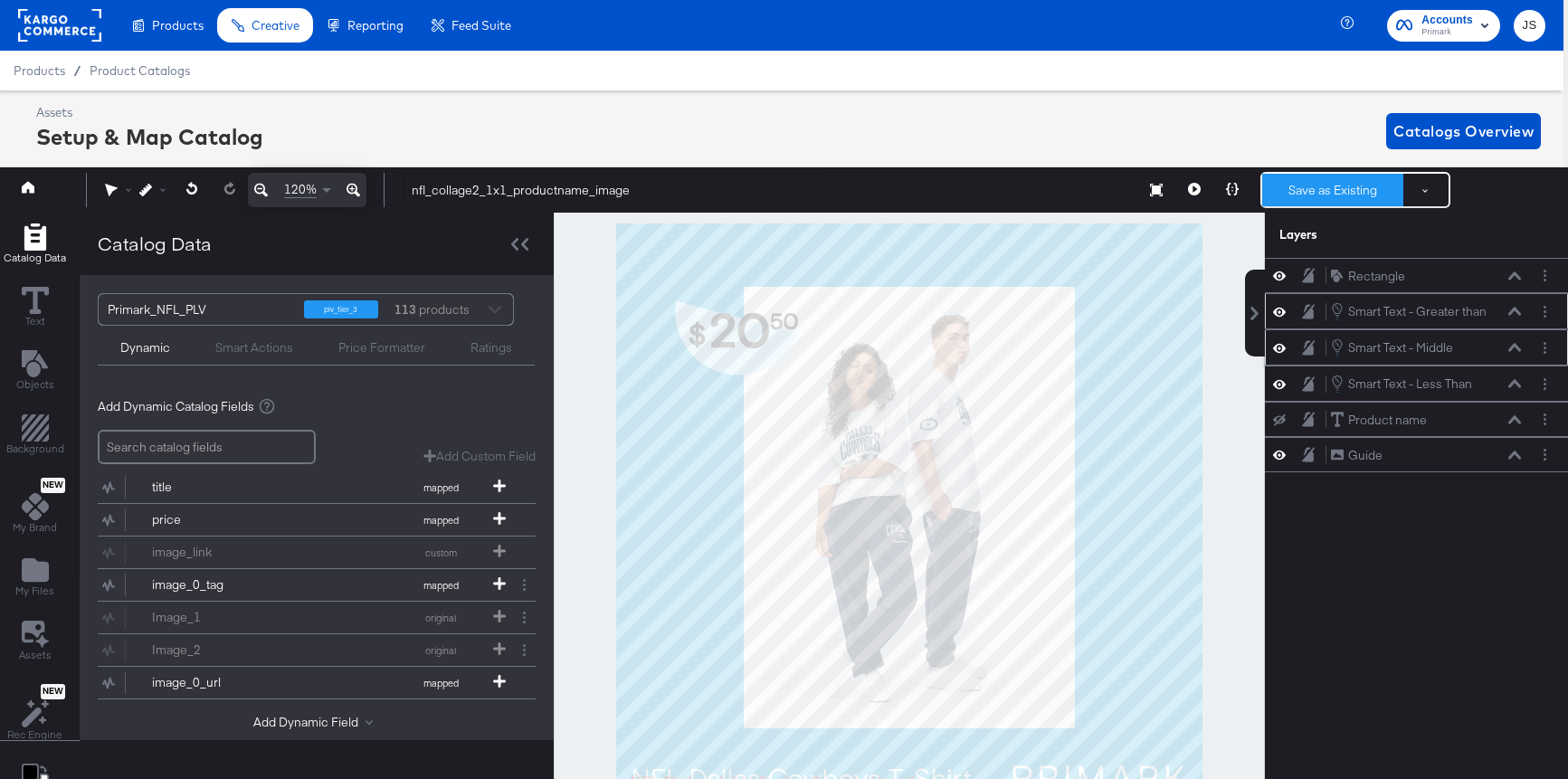
click at [1342, 189] on button "Save as Existing" at bounding box center [1333, 190] width 142 height 32
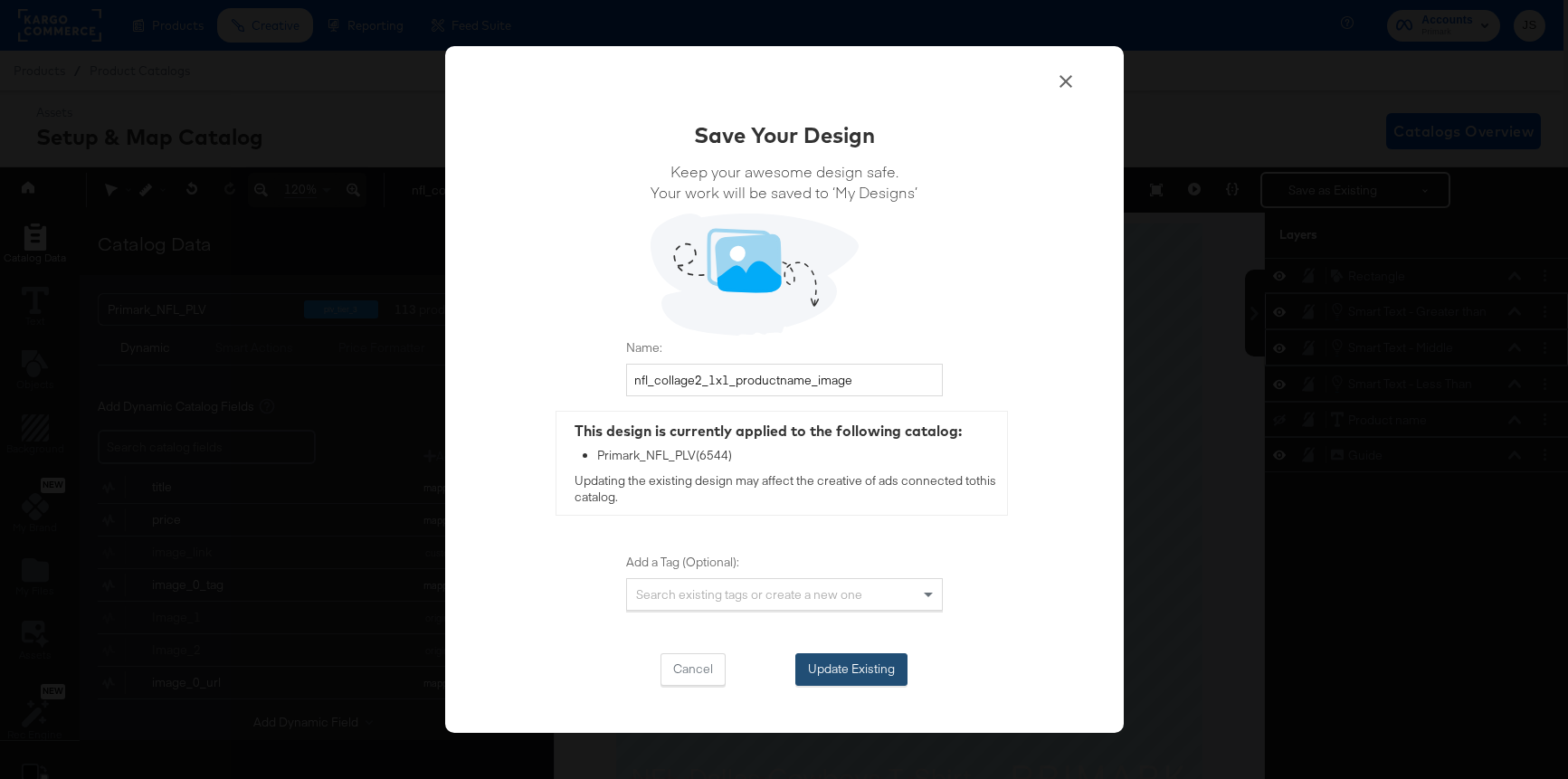
click at [893, 668] on button "Update Existing" at bounding box center [851, 669] width 112 height 32
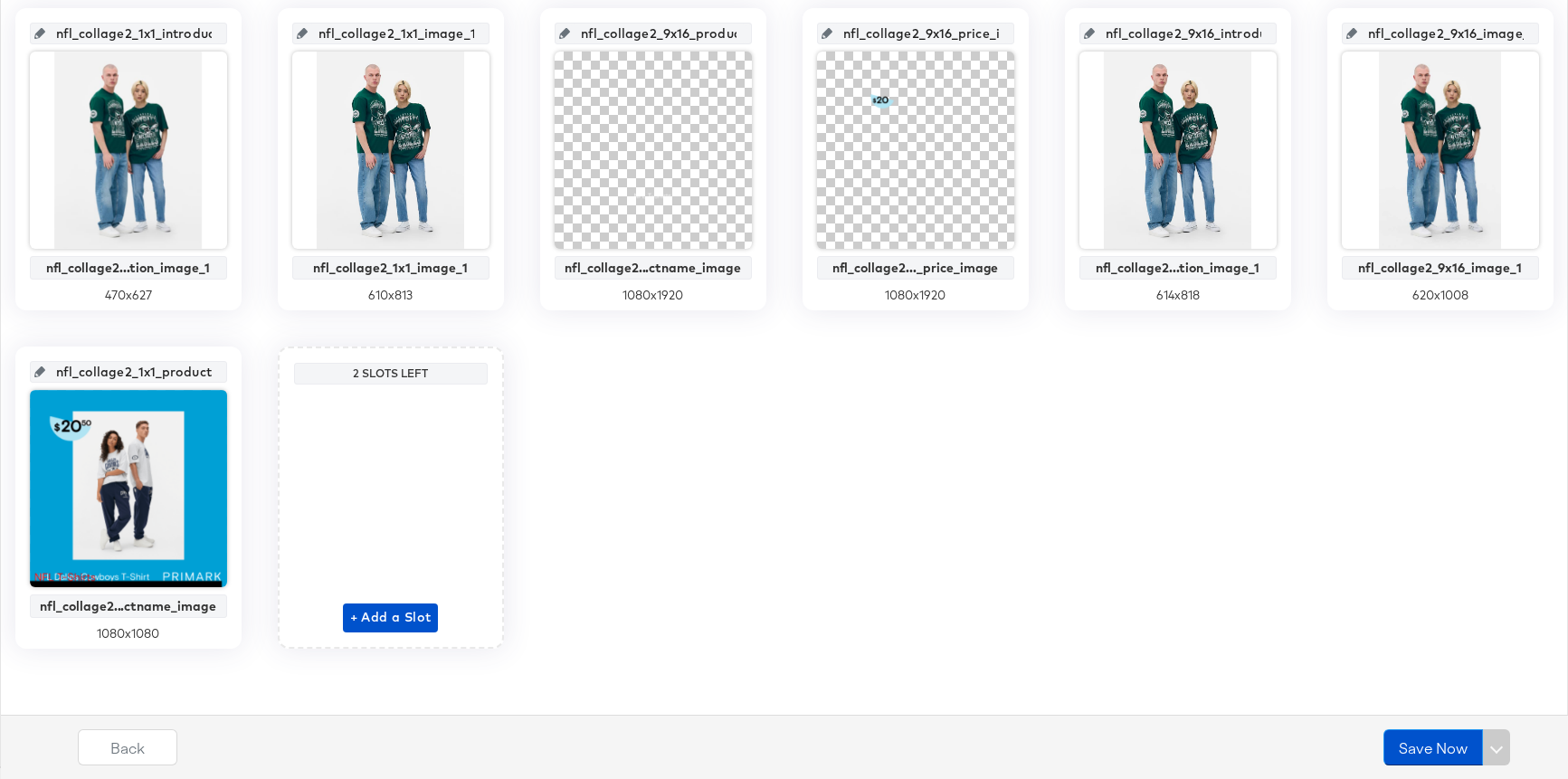
scroll to position [0, 0]
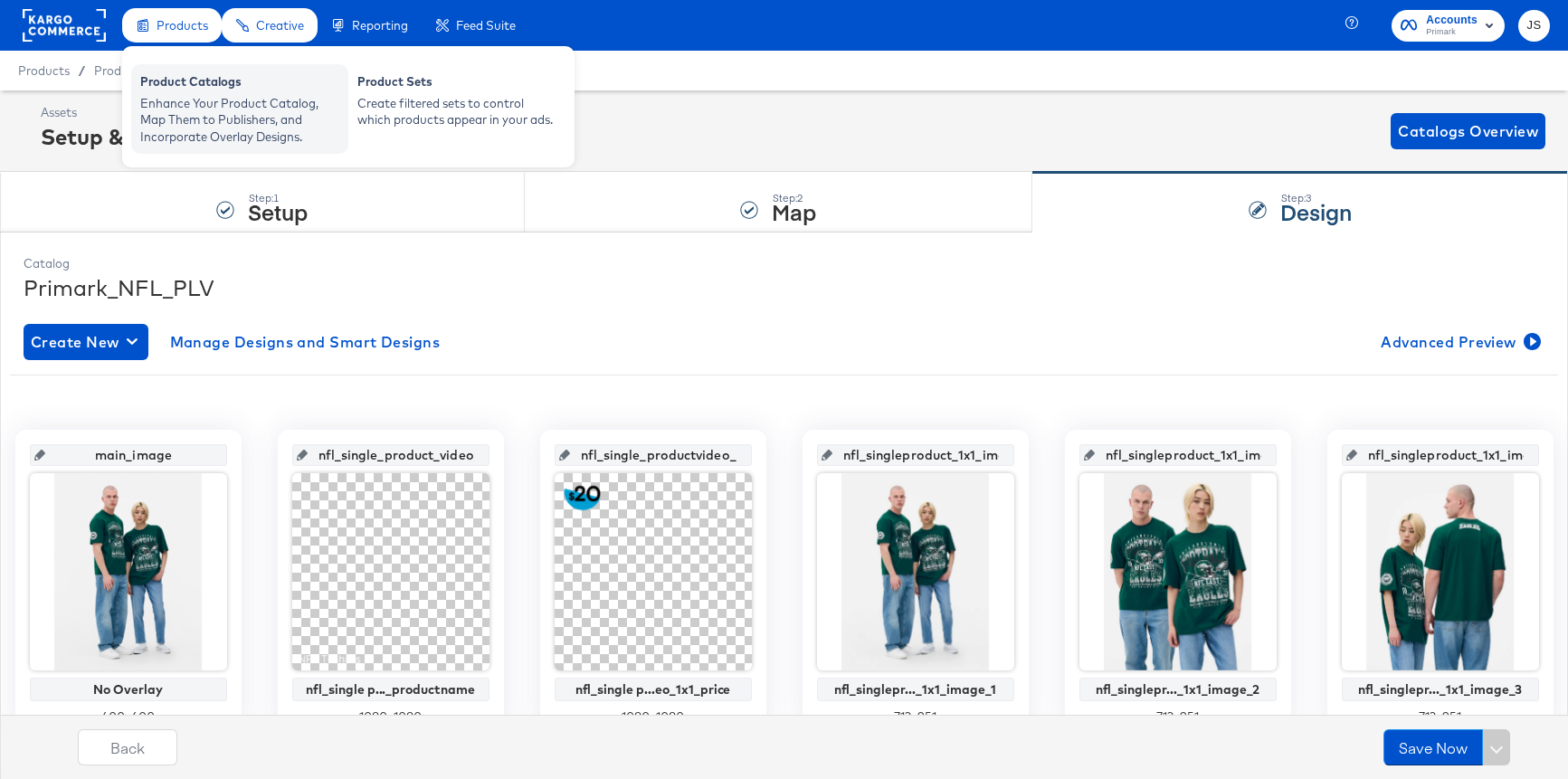
click at [197, 74] on div "Product Catalogs" at bounding box center [240, 84] width 199 height 22
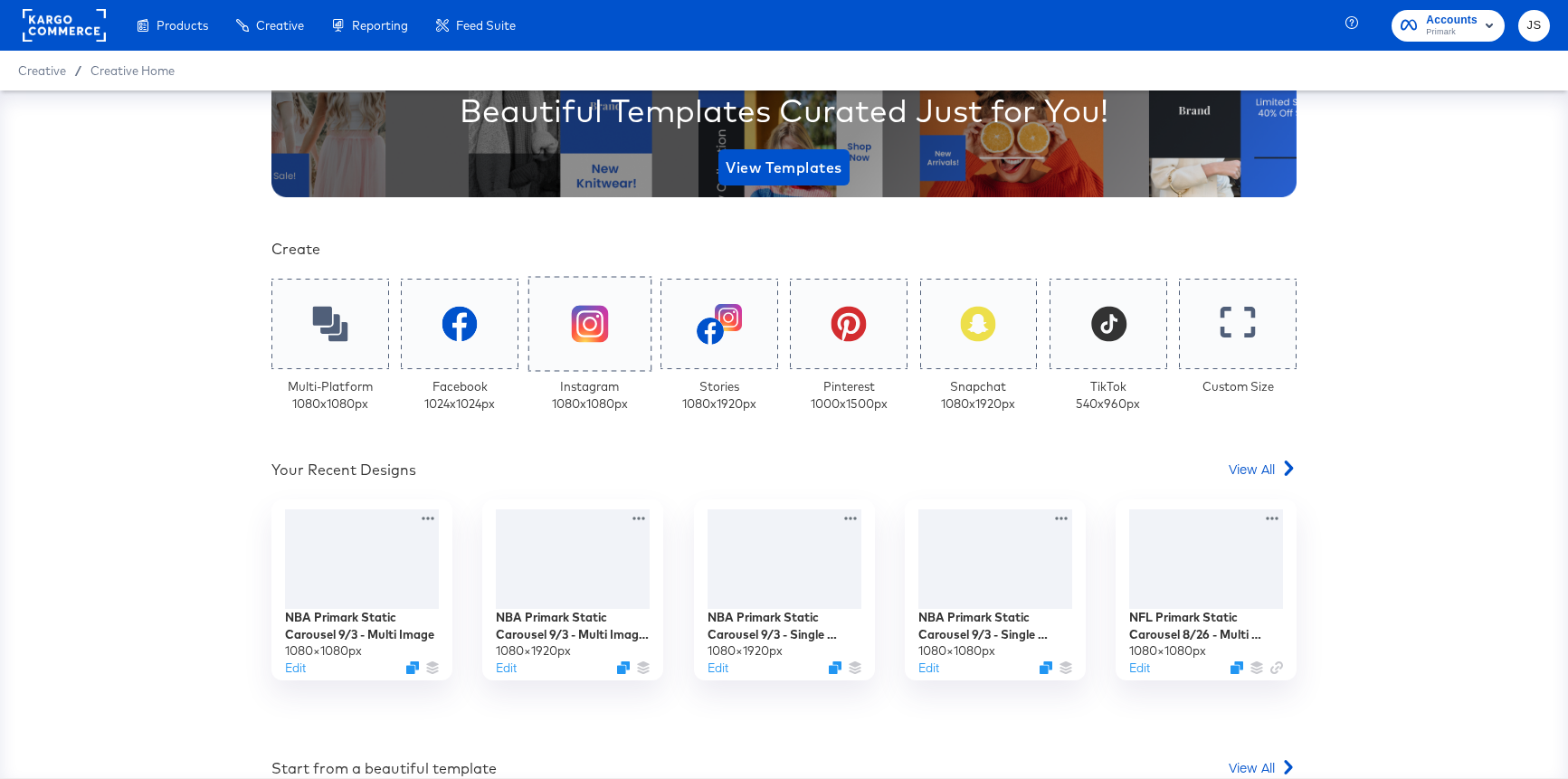
scroll to position [136, 0]
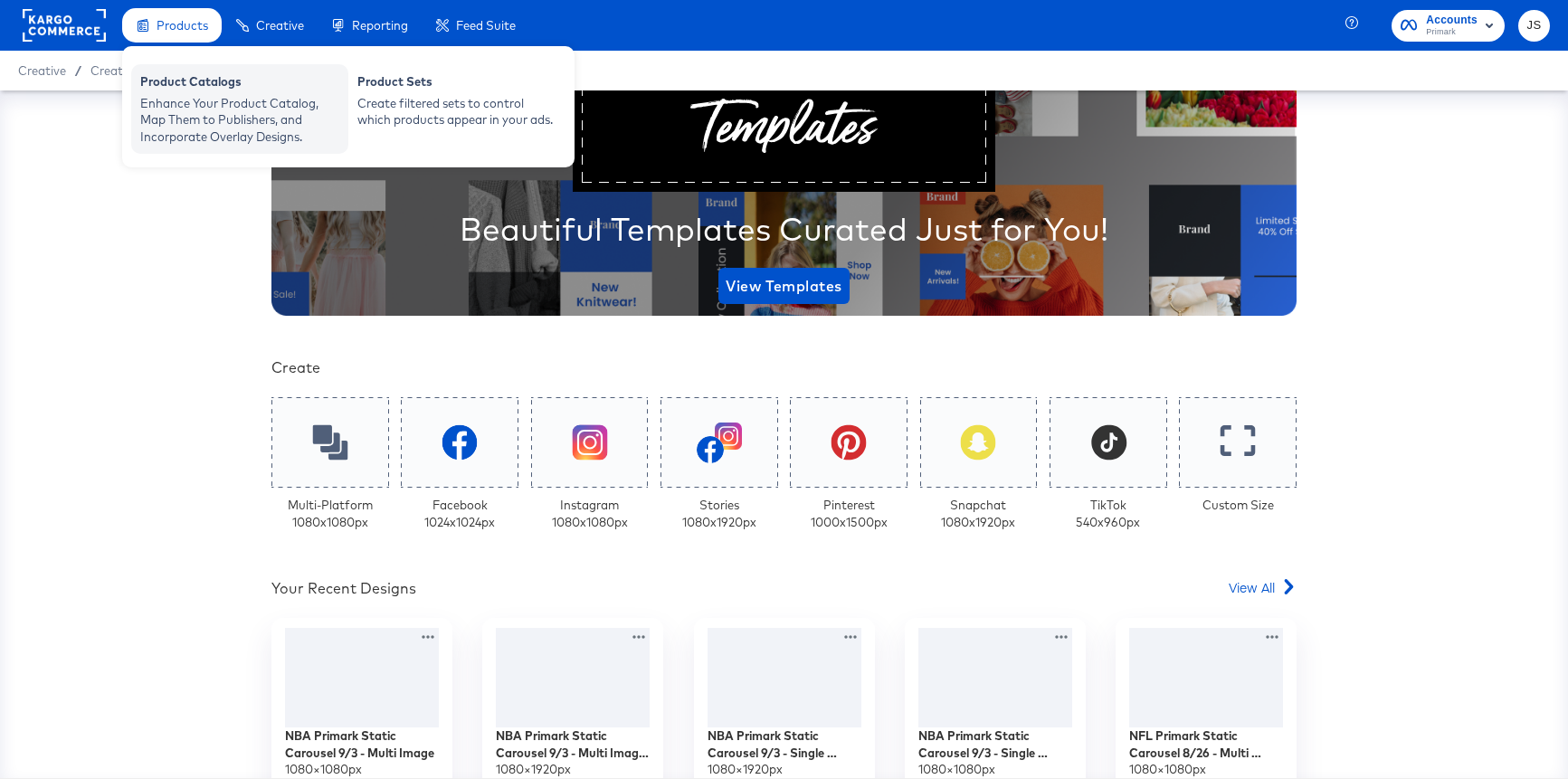
click at [190, 97] on div "Enhance Your Product Catalog, Map Them to Publishers, and Incorporate Overlay D…" at bounding box center [240, 119] width 199 height 51
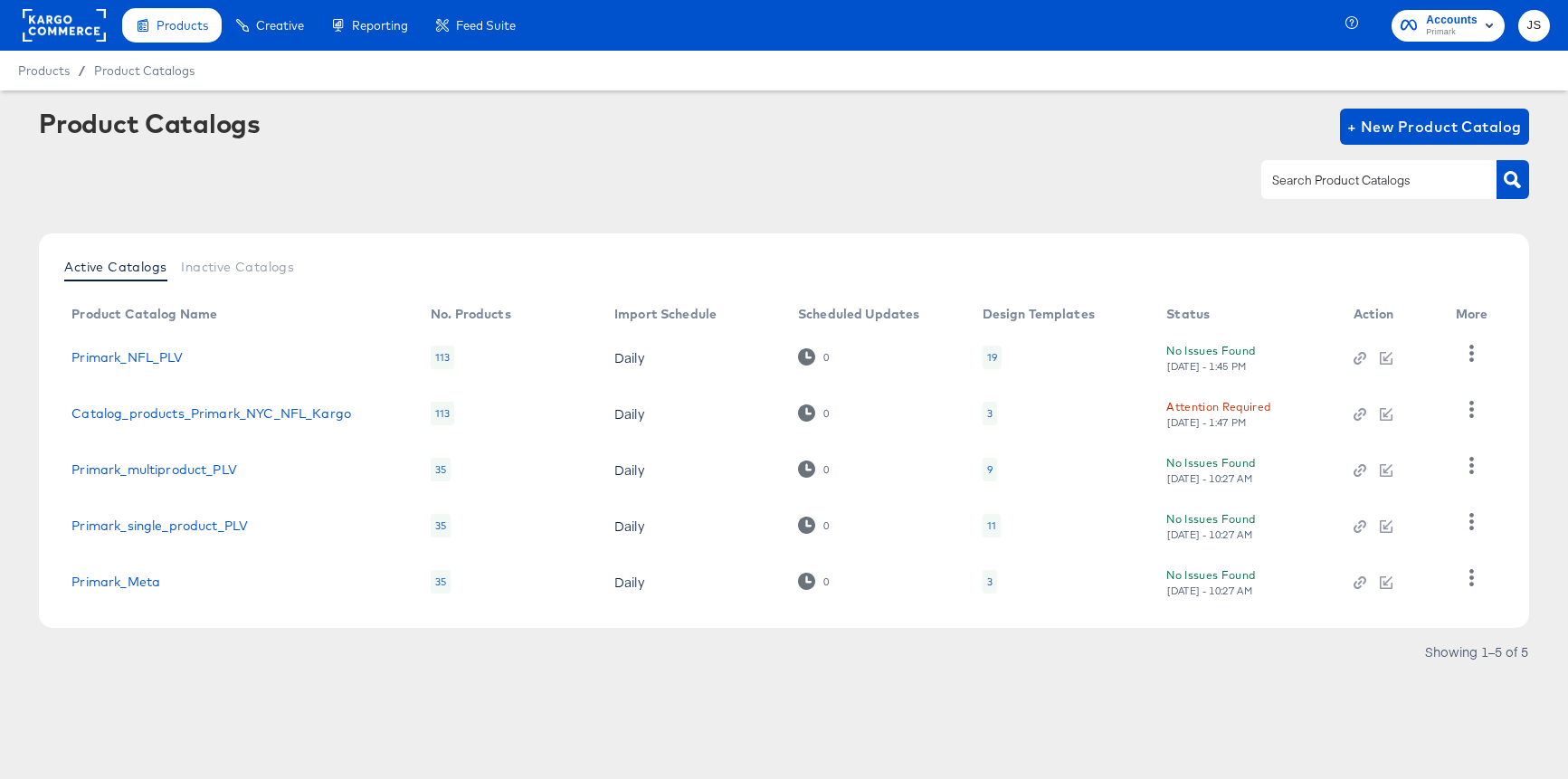
click at [988, 361] on div "19" at bounding box center [992, 357] width 10 height 14
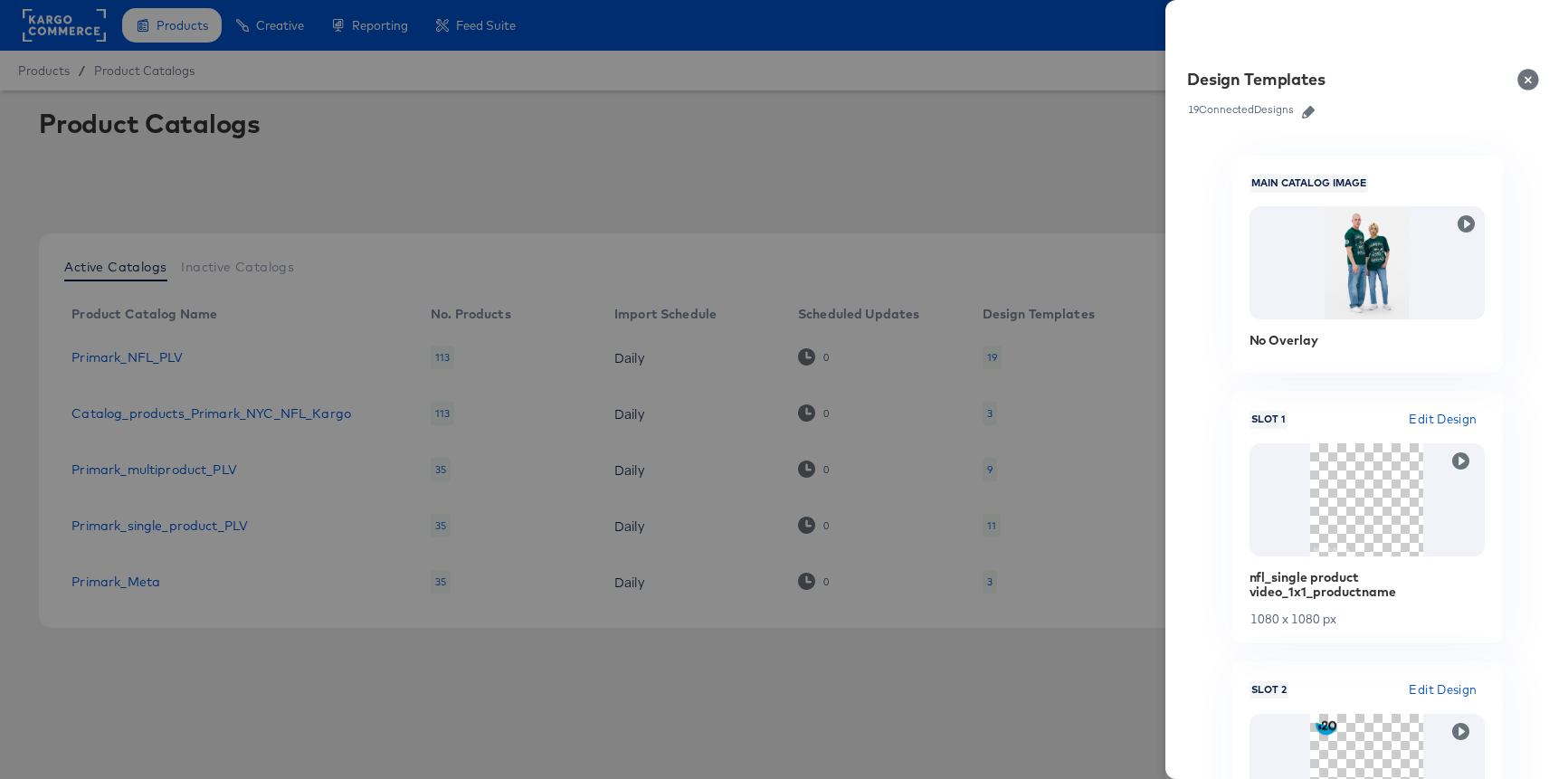
click at [1305, 119] on link at bounding box center [1308, 109] width 27 height 20
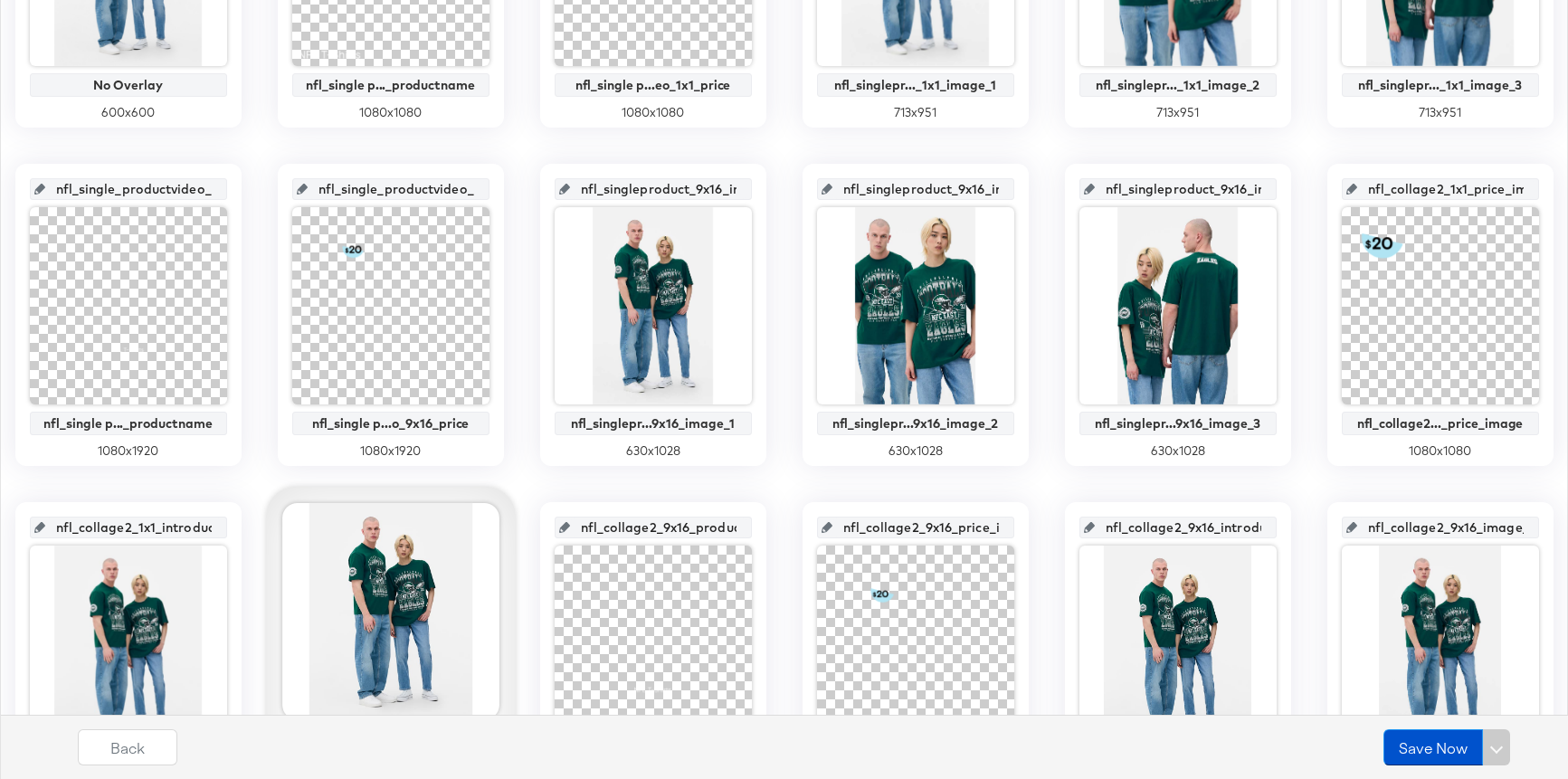
scroll to position [1098, 0]
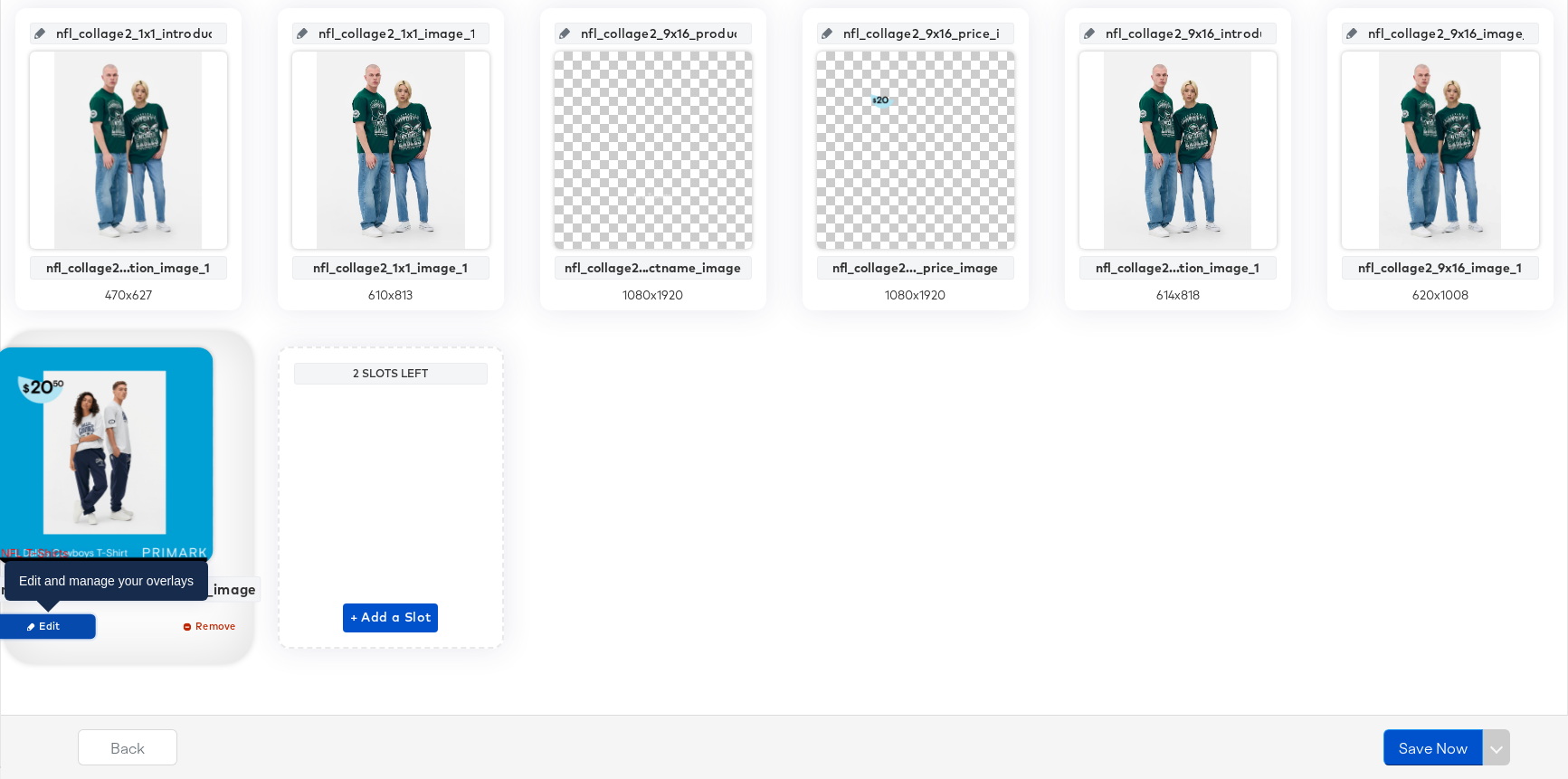
click at [73, 634] on button "Edit" at bounding box center [45, 626] width 99 height 26
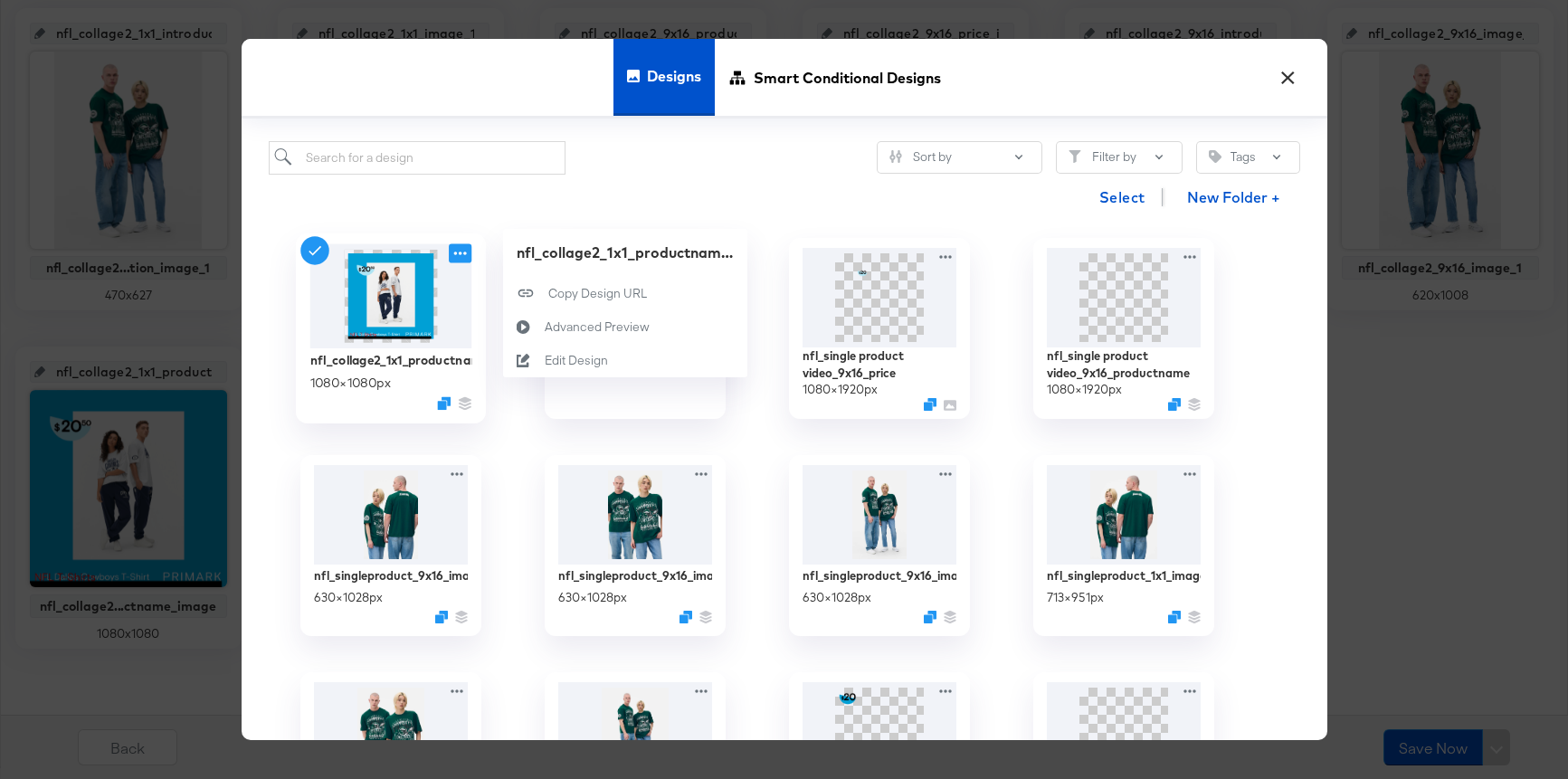
click at [462, 258] on icon at bounding box center [460, 254] width 23 height 19
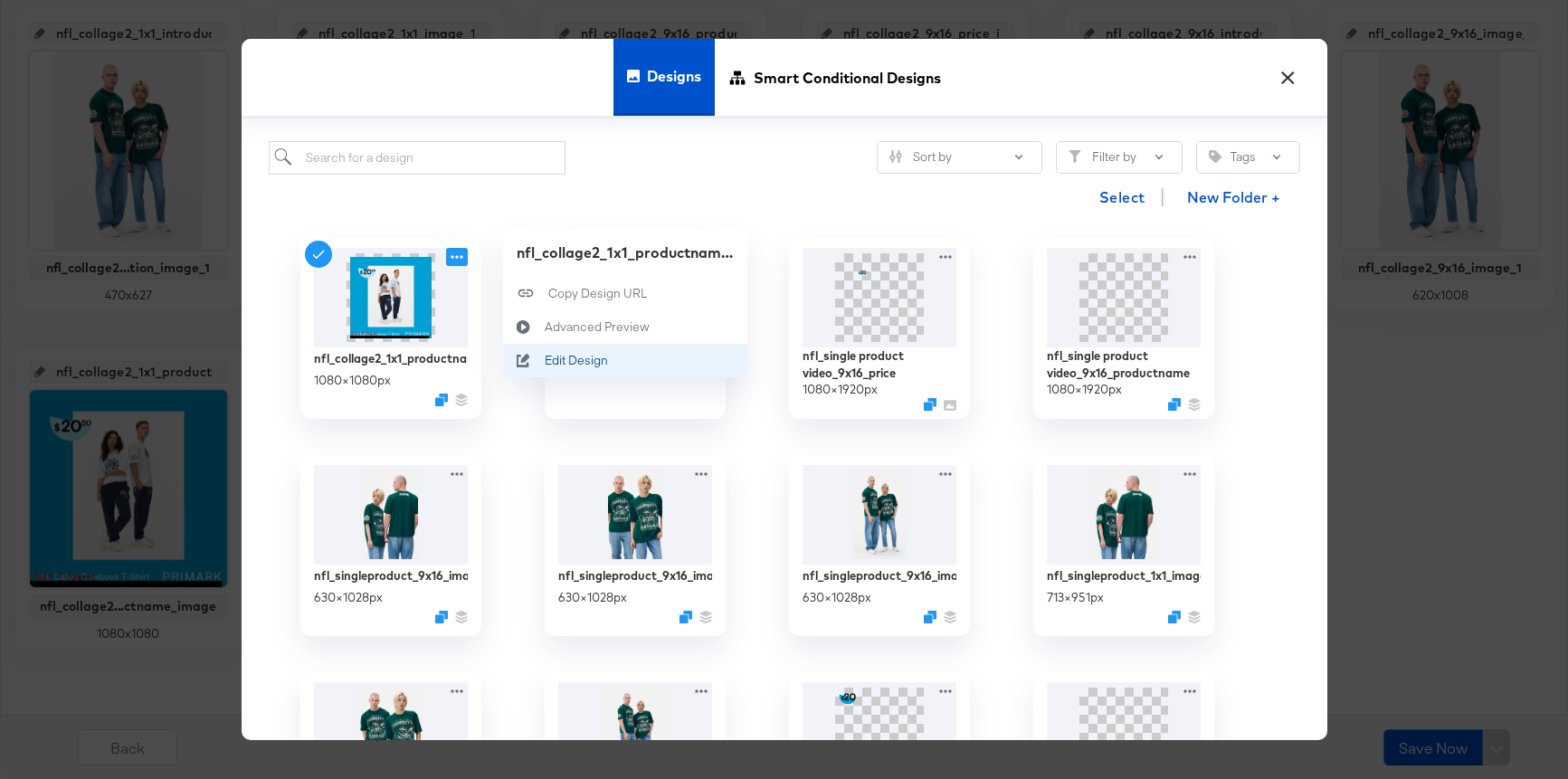
click at [544, 361] on div "Edit Design Edit Design" at bounding box center [544, 361] width 0 height 0
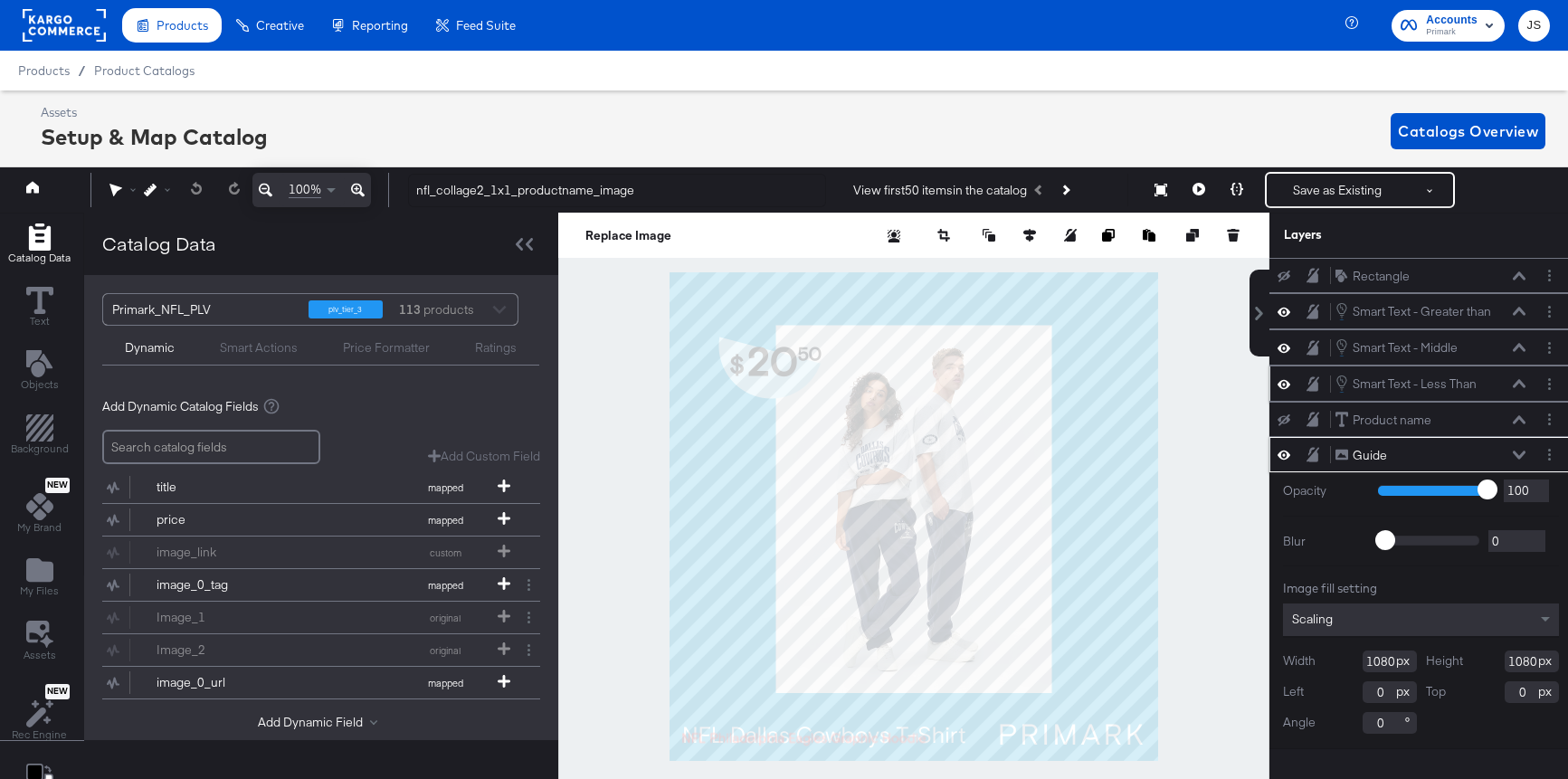
click at [1518, 380] on icon at bounding box center [1519, 383] width 12 height 9
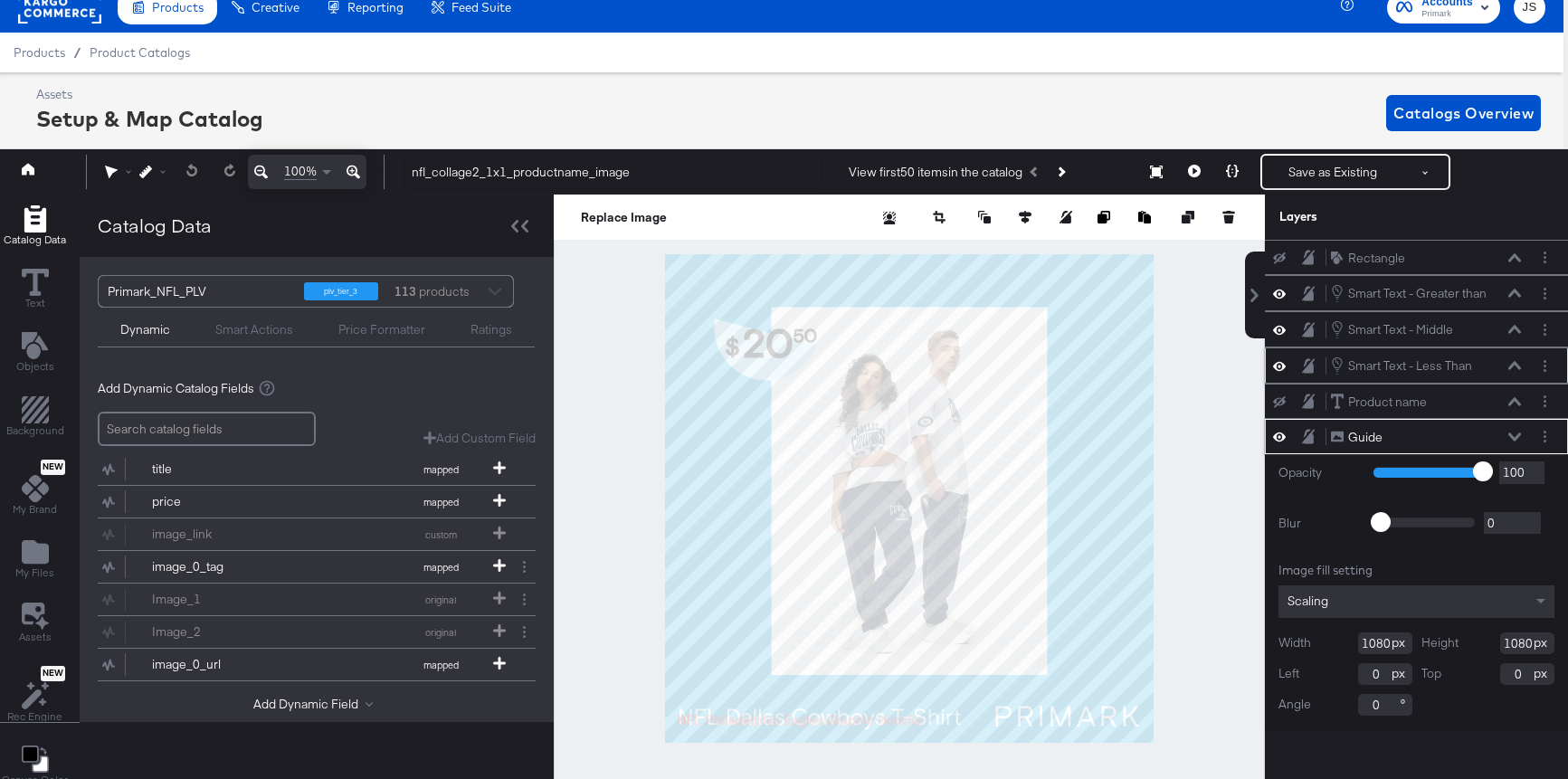
scroll to position [108, 0]
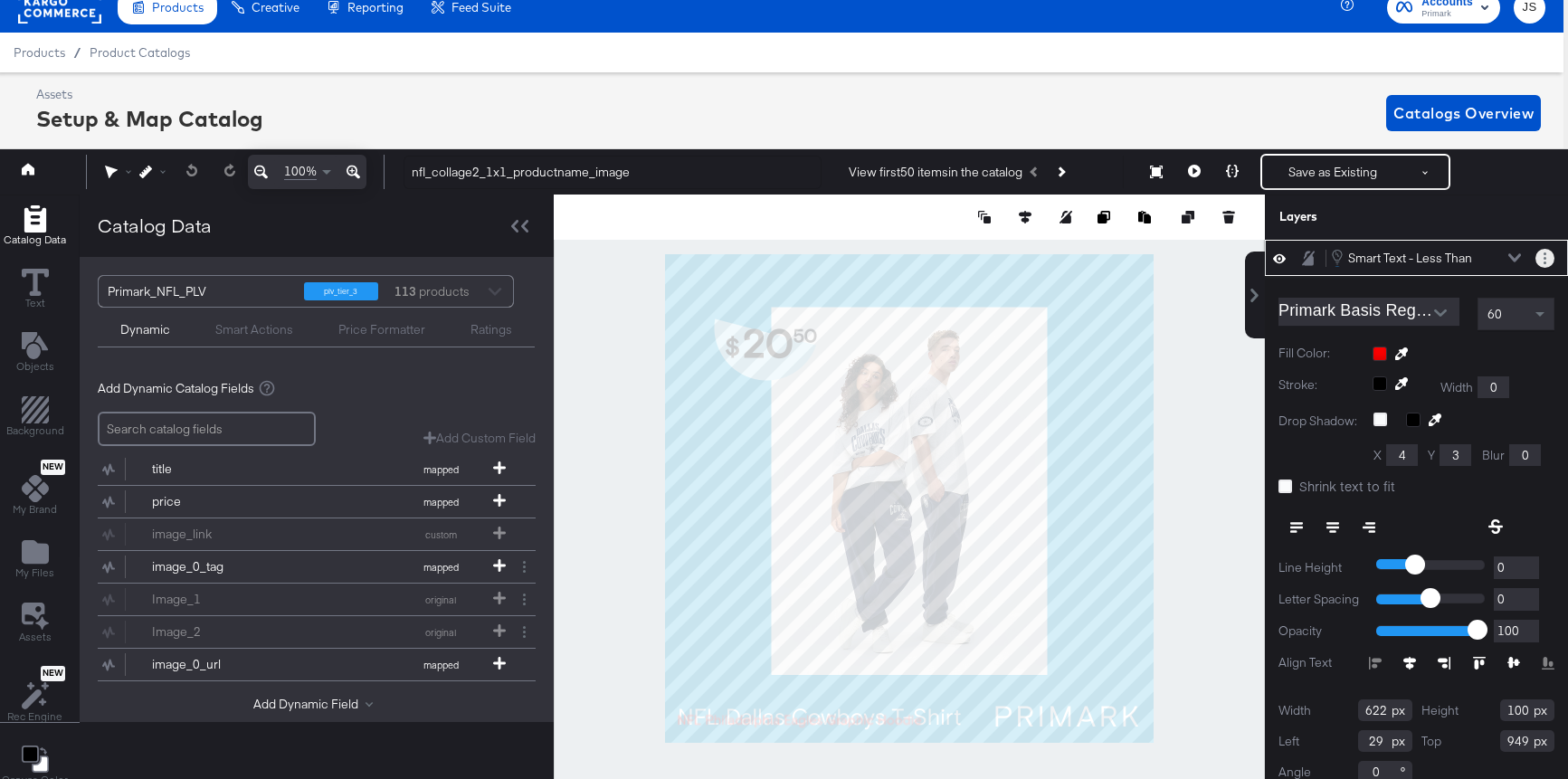
click at [1542, 256] on button "Layer Options" at bounding box center [1545, 258] width 19 height 19
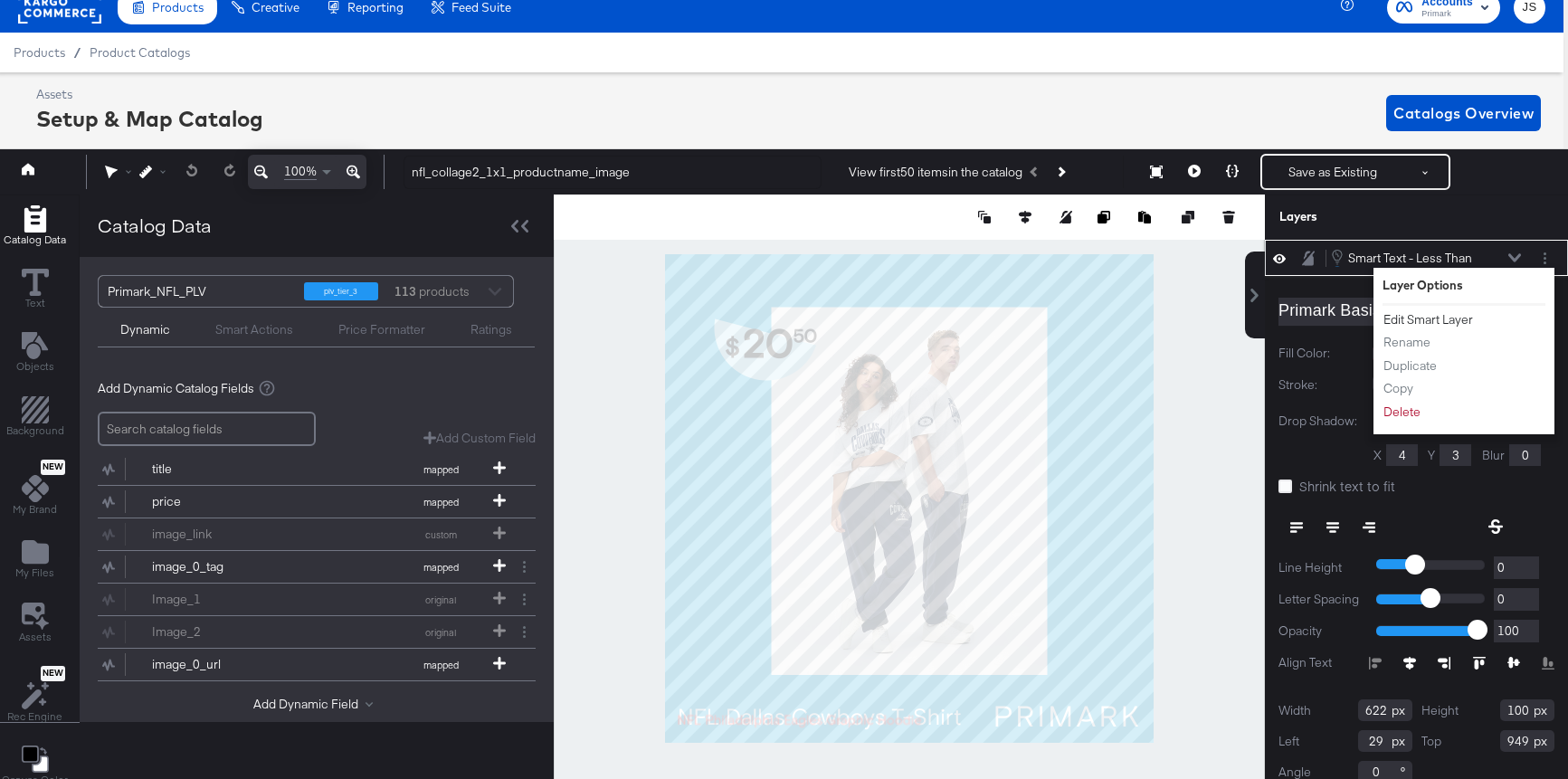
click at [1444, 318] on button "Edit Smart Layer" at bounding box center [1428, 320] width 92 height 19
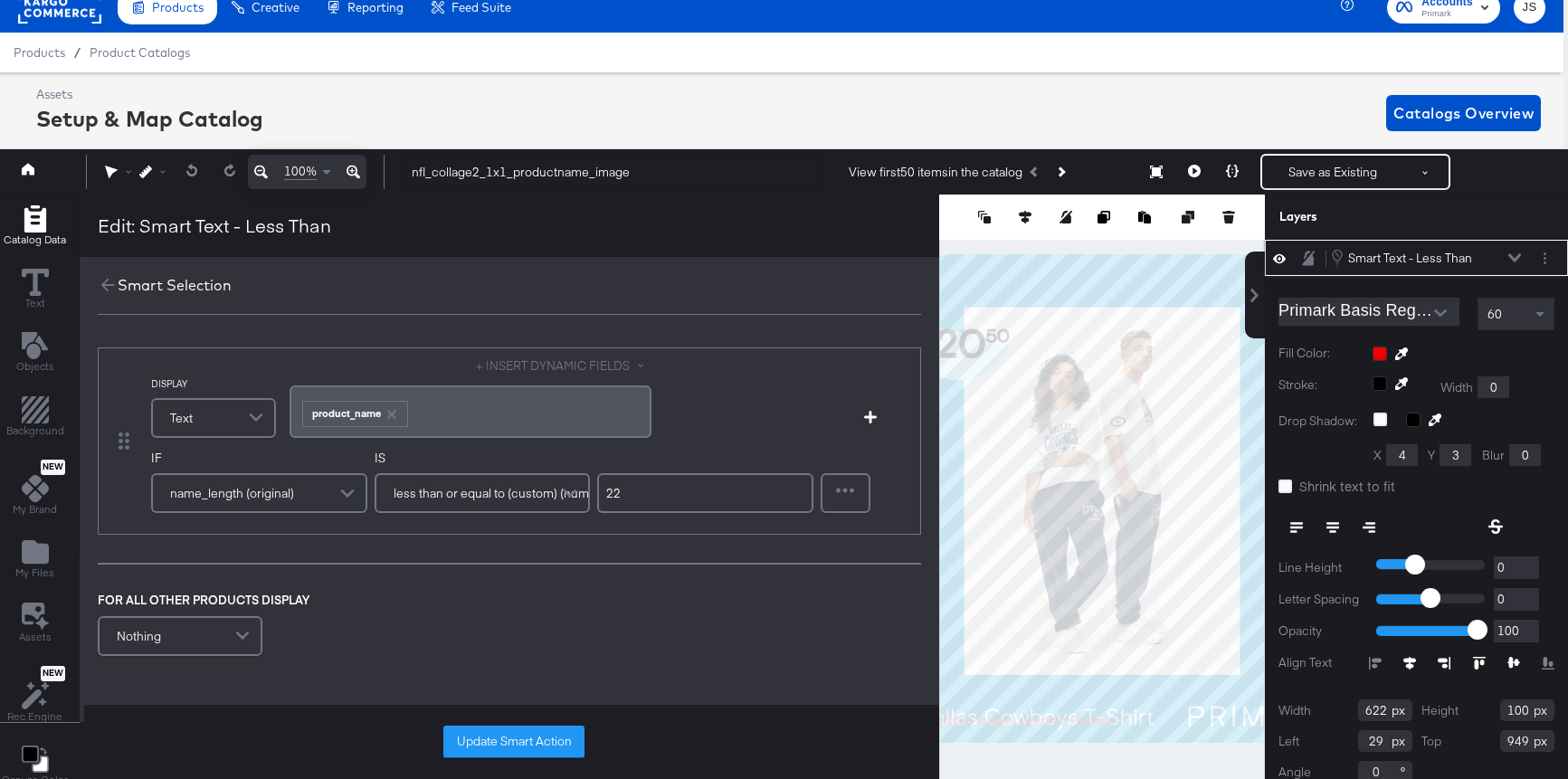
click at [1514, 250] on div "Smart Text - Less Than Smart Text - Less Than" at bounding box center [1426, 257] width 192 height 20
click at [1514, 254] on icon at bounding box center [1514, 257] width 12 height 9
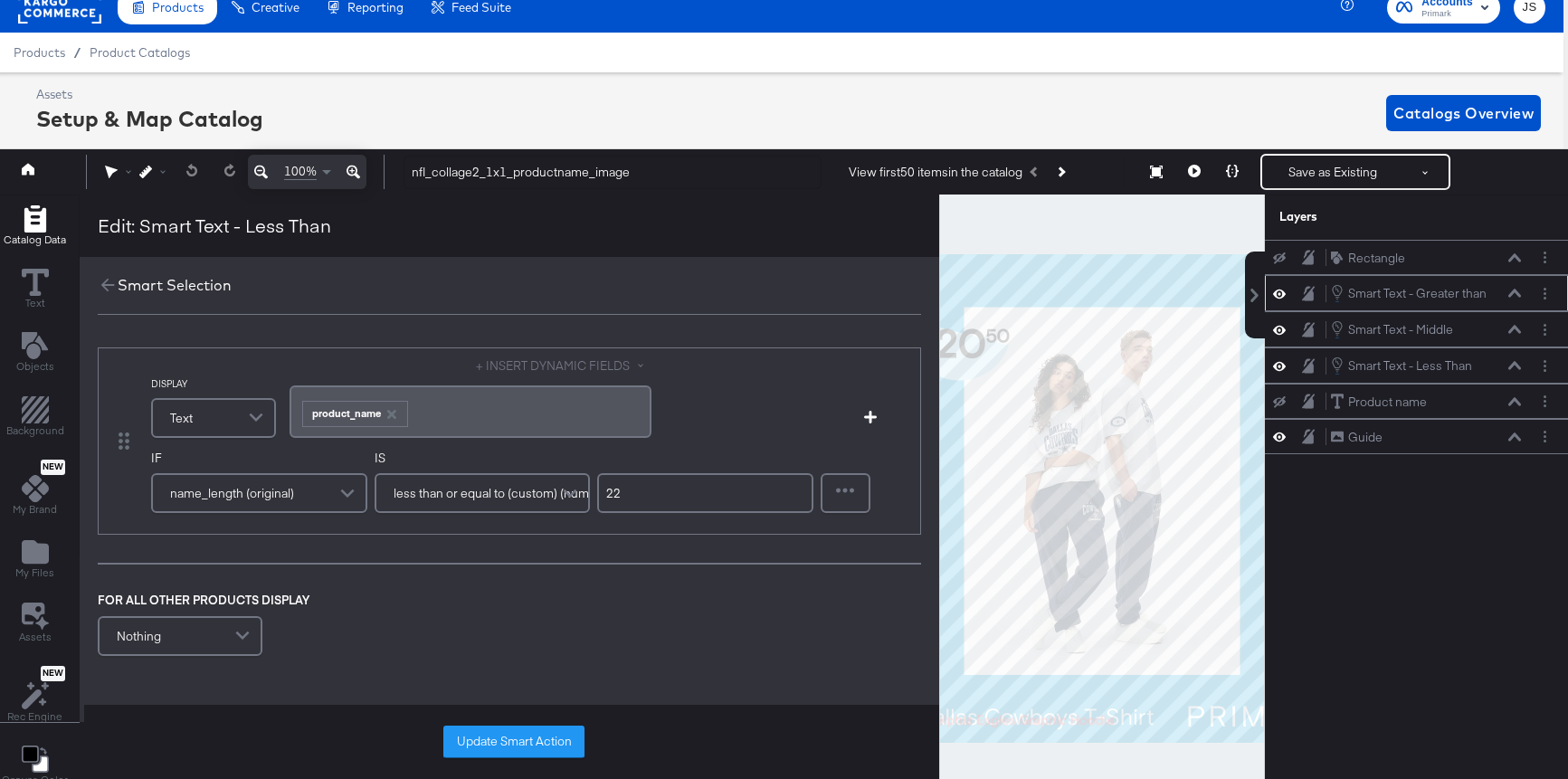
click at [1514, 301] on div "Smart Text - Greater than Smart Text - Greater than" at bounding box center [1426, 292] width 192 height 20
click at [1514, 298] on div "Smart Text - Greater than Smart Text - Greater than" at bounding box center [1426, 292] width 192 height 20
click at [1513, 291] on icon at bounding box center [1514, 292] width 12 height 9
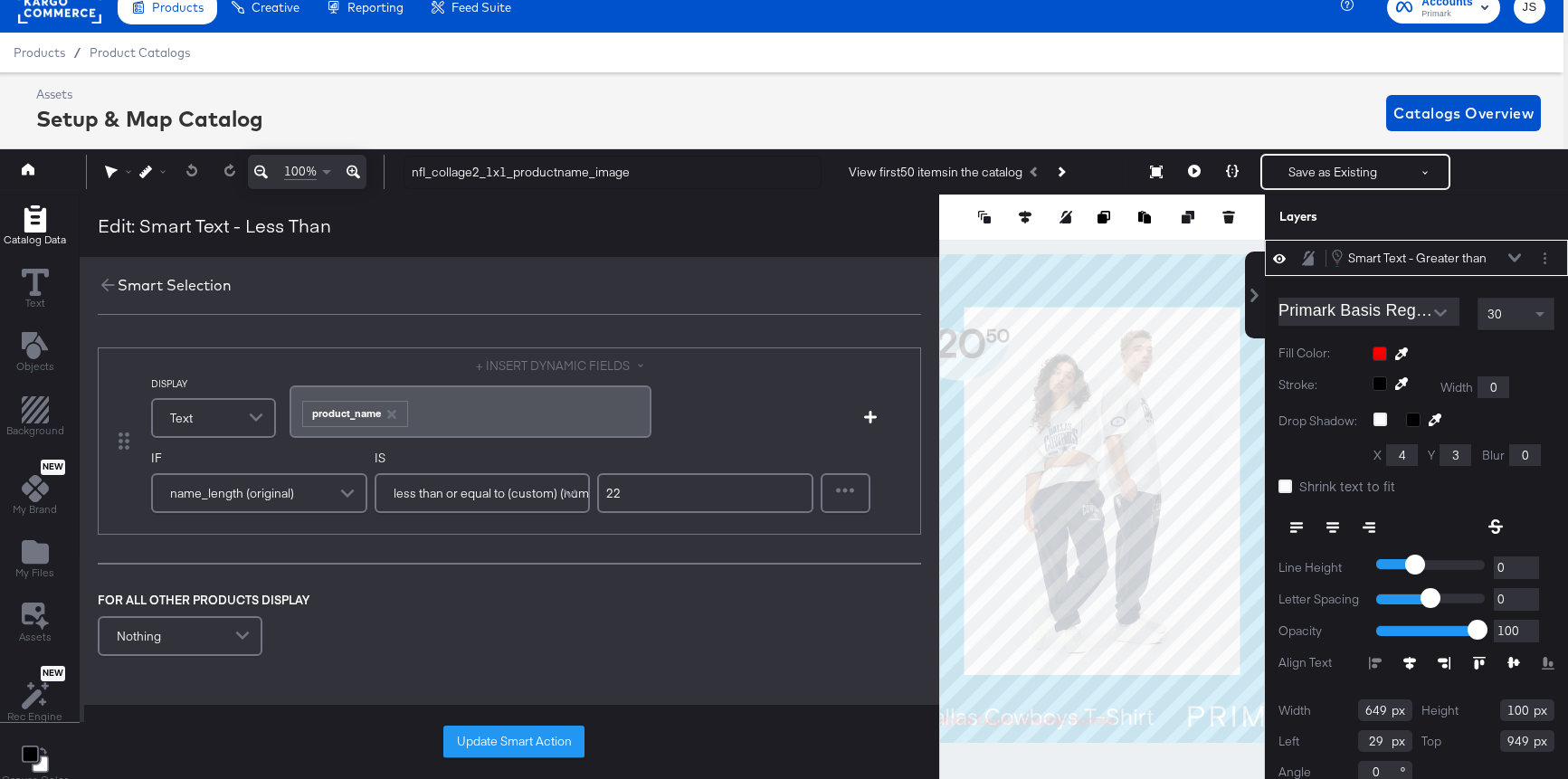
click at [118, 285] on div "Smart Selection" at bounding box center [174, 286] width 114 height 21
click at [104, 283] on icon at bounding box center [107, 285] width 20 height 20
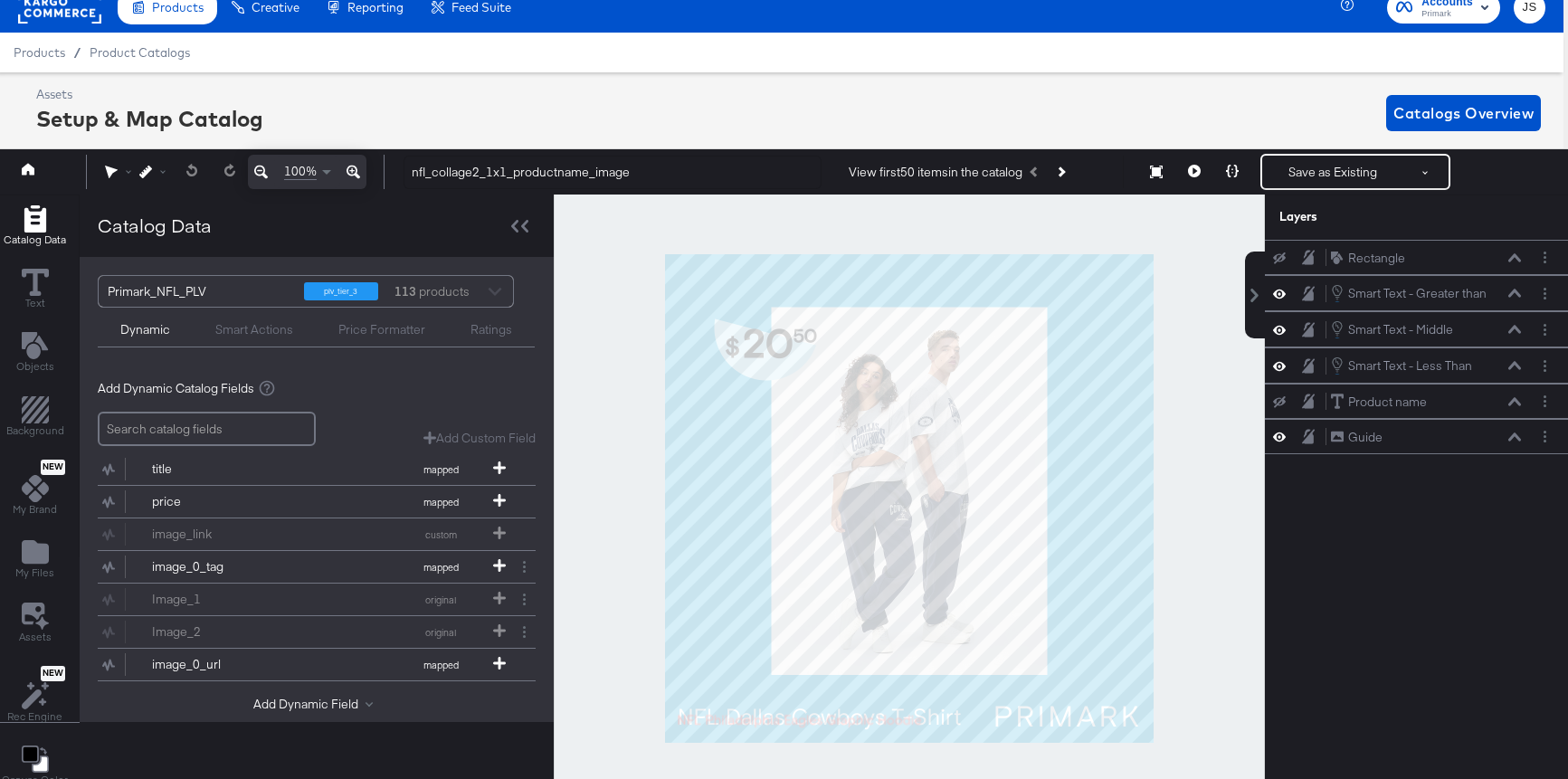
scroll to position [0, 0]
click at [1538, 296] on button "Layer Options" at bounding box center [1545, 293] width 19 height 19
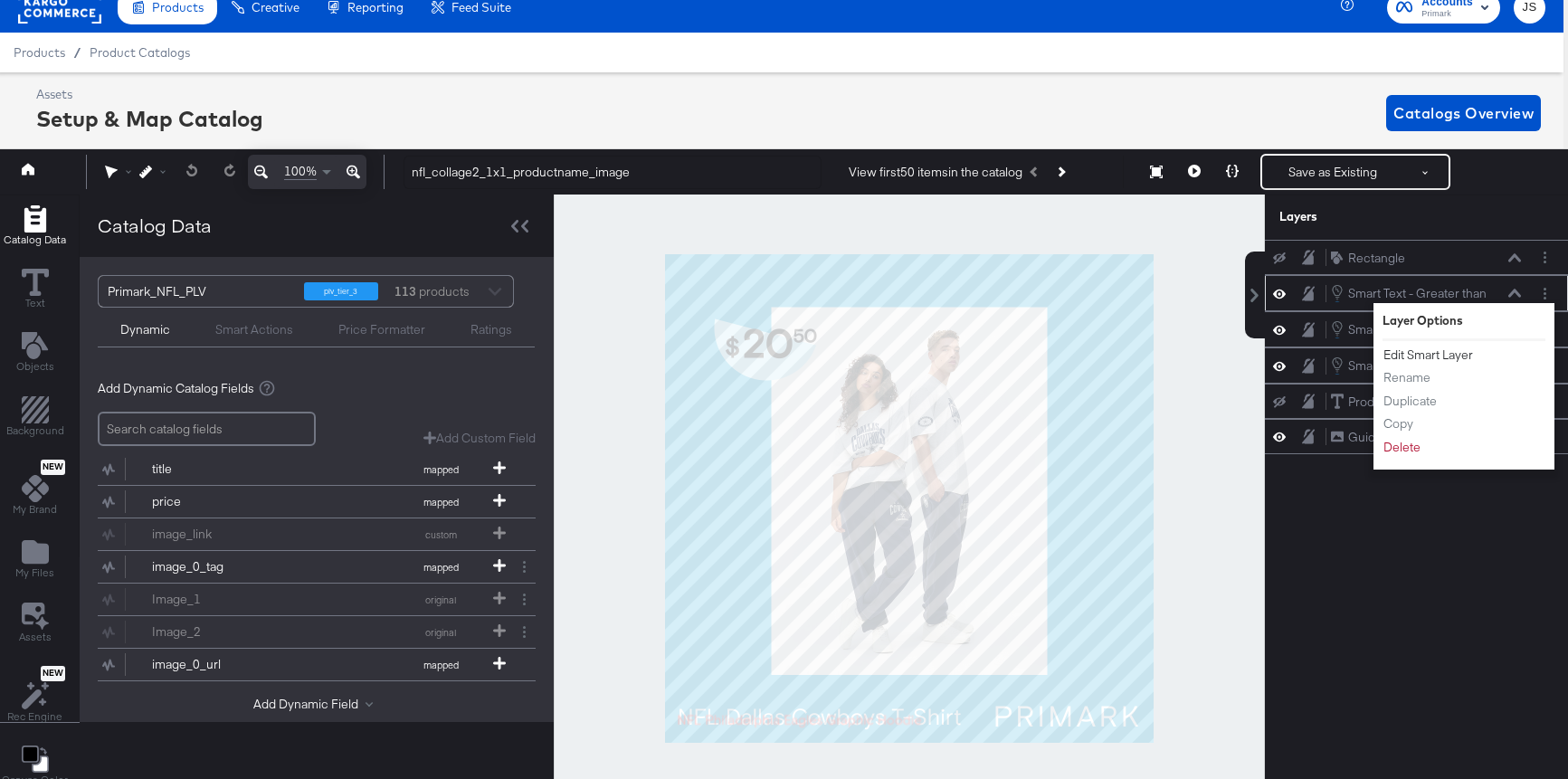
click at [1449, 348] on button "Edit Smart Layer" at bounding box center [1428, 356] width 92 height 19
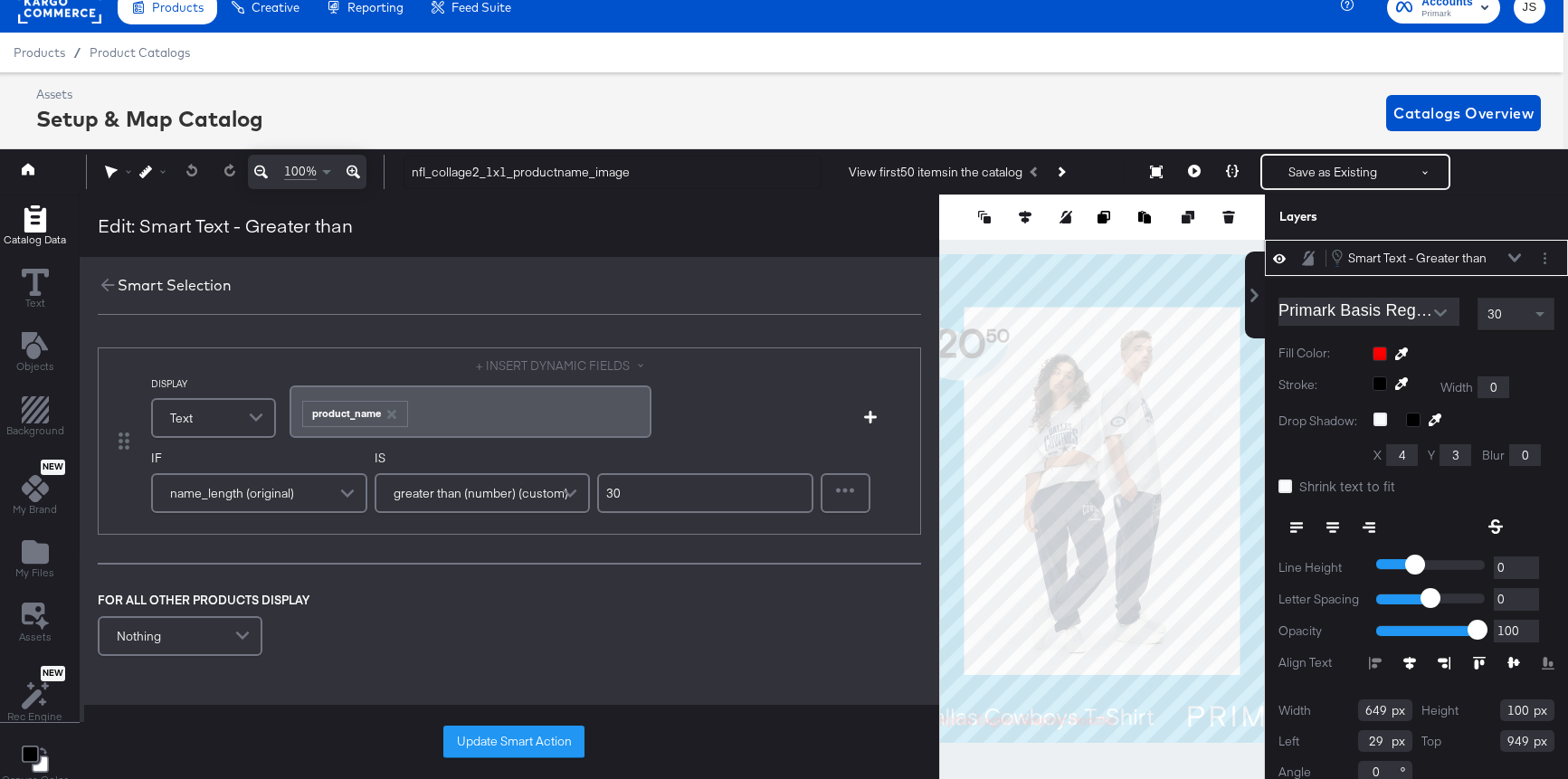
click at [1517, 255] on icon at bounding box center [1514, 257] width 12 height 9
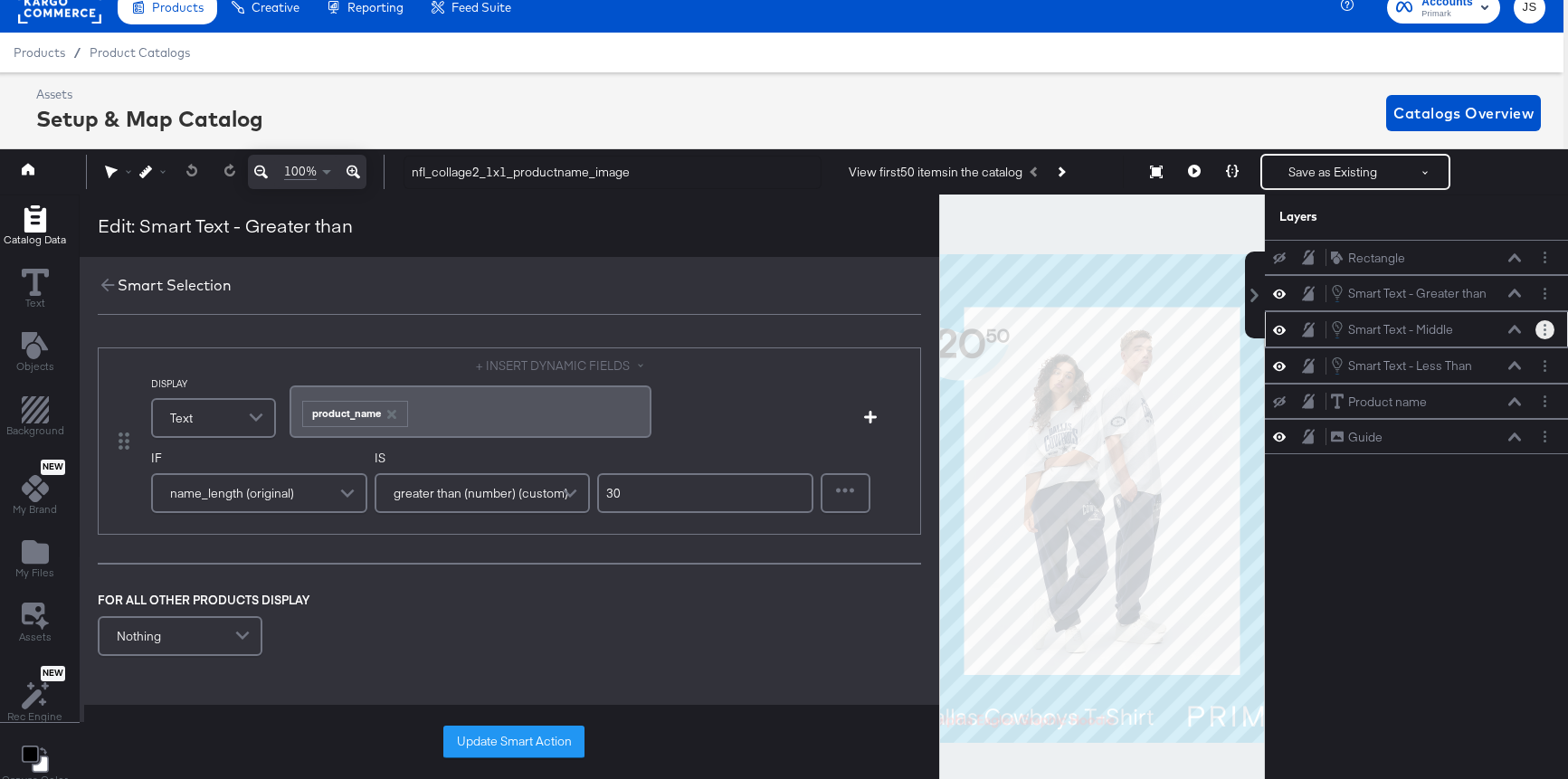
click at [1552, 328] on button "Layer Options" at bounding box center [1545, 330] width 19 height 19
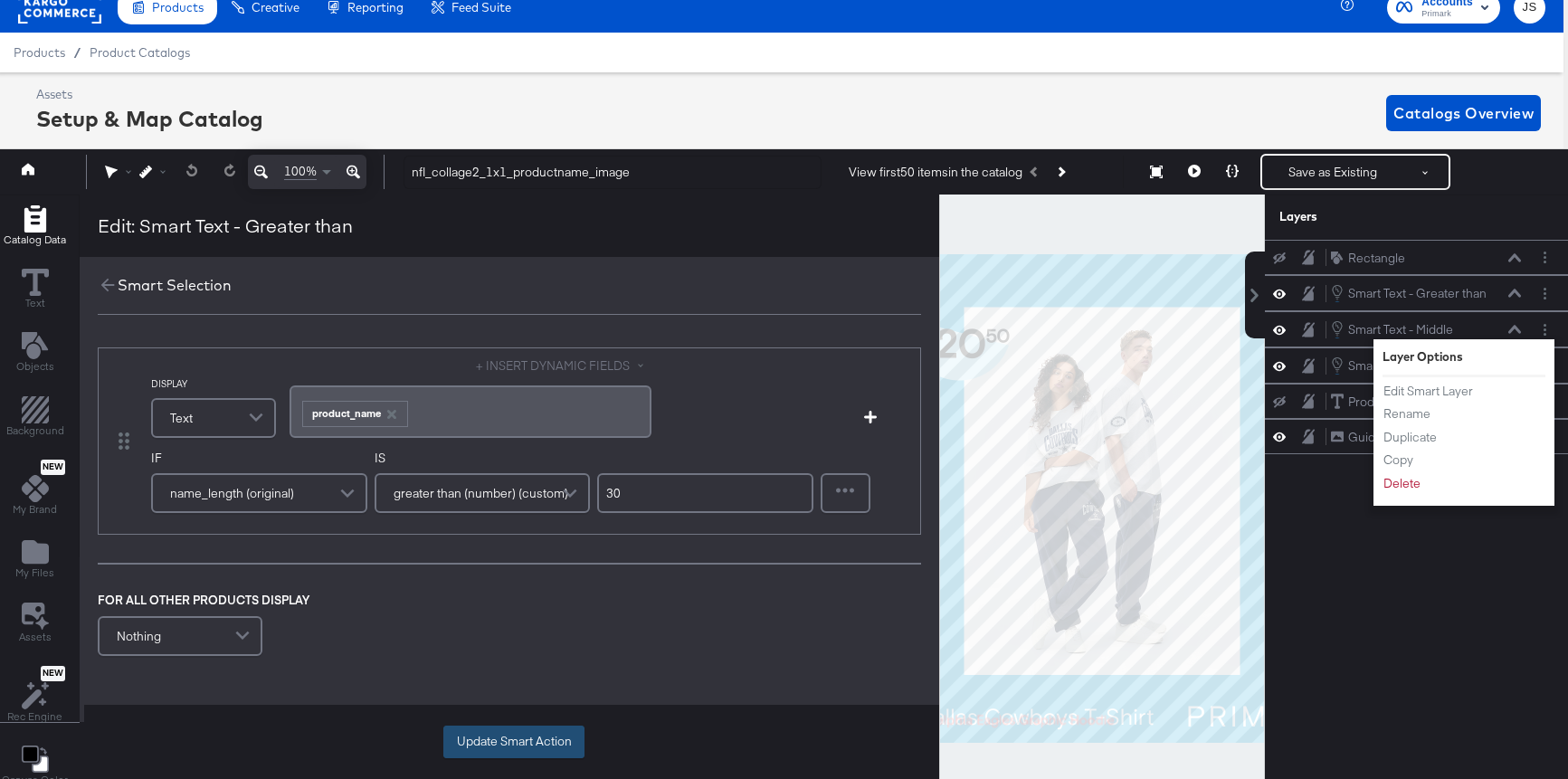
click at [539, 745] on button "Update Smart Action" at bounding box center [514, 742] width 142 height 32
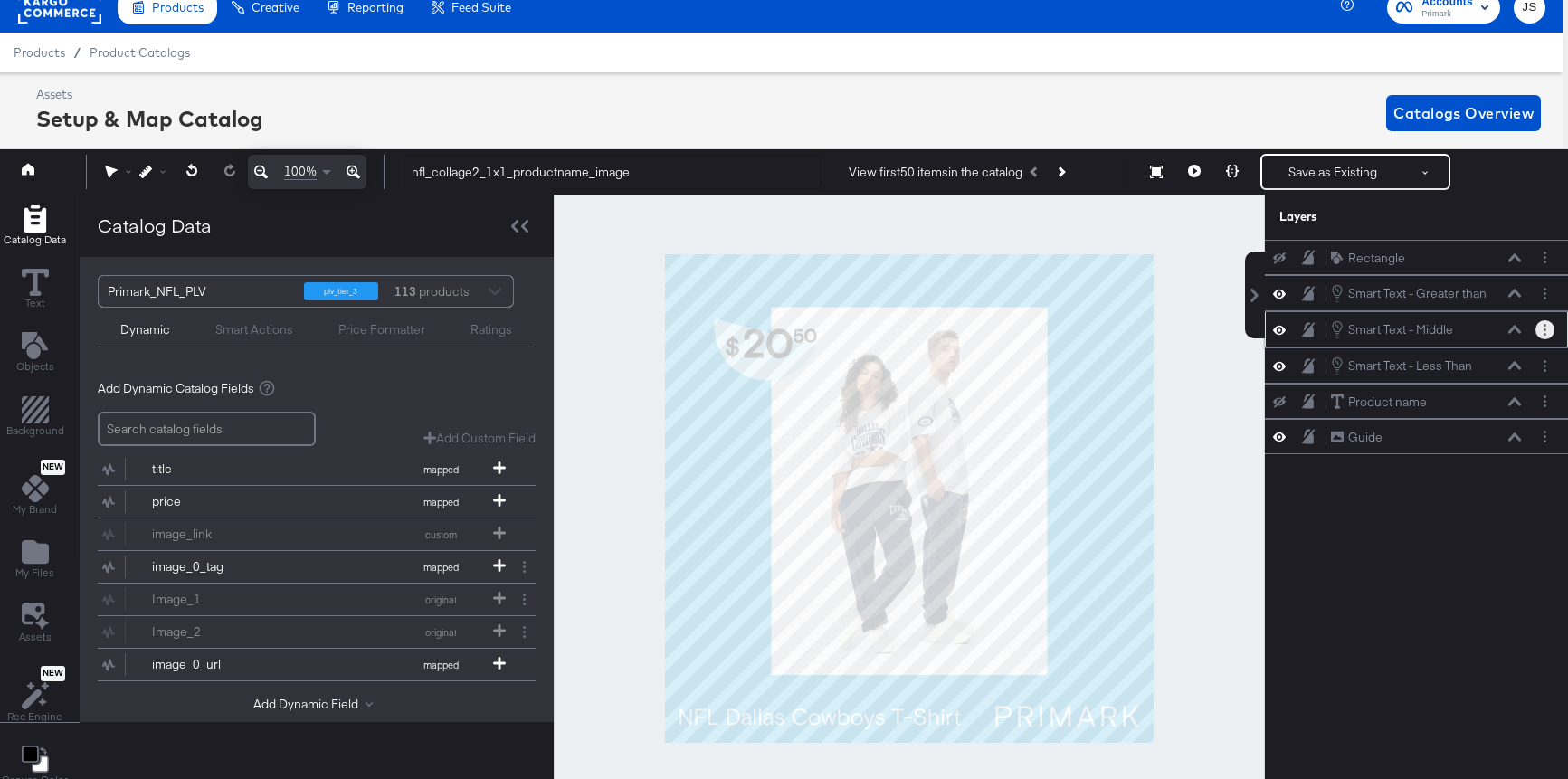
click at [1543, 328] on button "Layer Options" at bounding box center [1545, 330] width 19 height 19
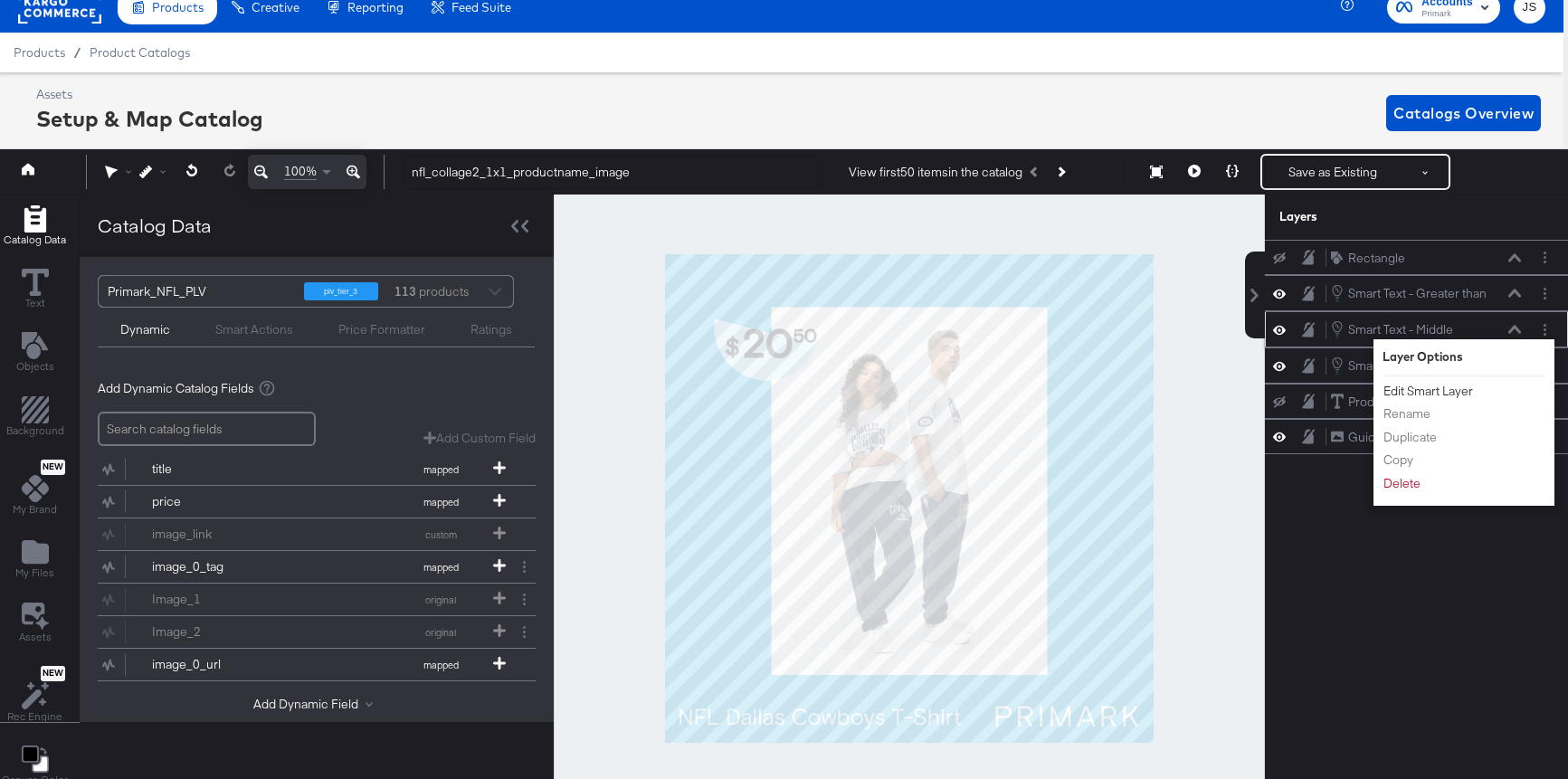
click at [1440, 392] on button "Edit Smart Layer" at bounding box center [1428, 391] width 92 height 19
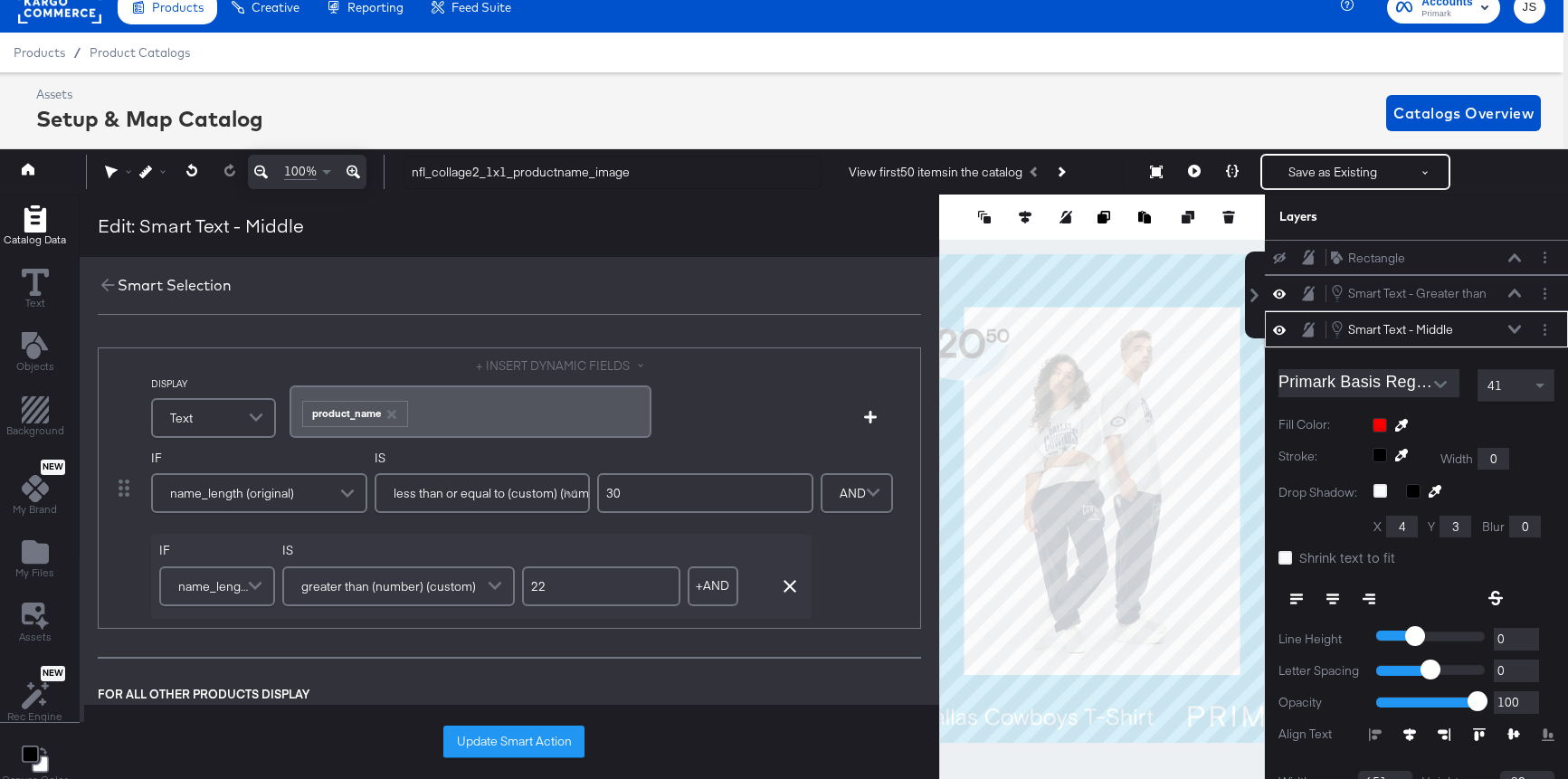
scroll to position [72, 0]
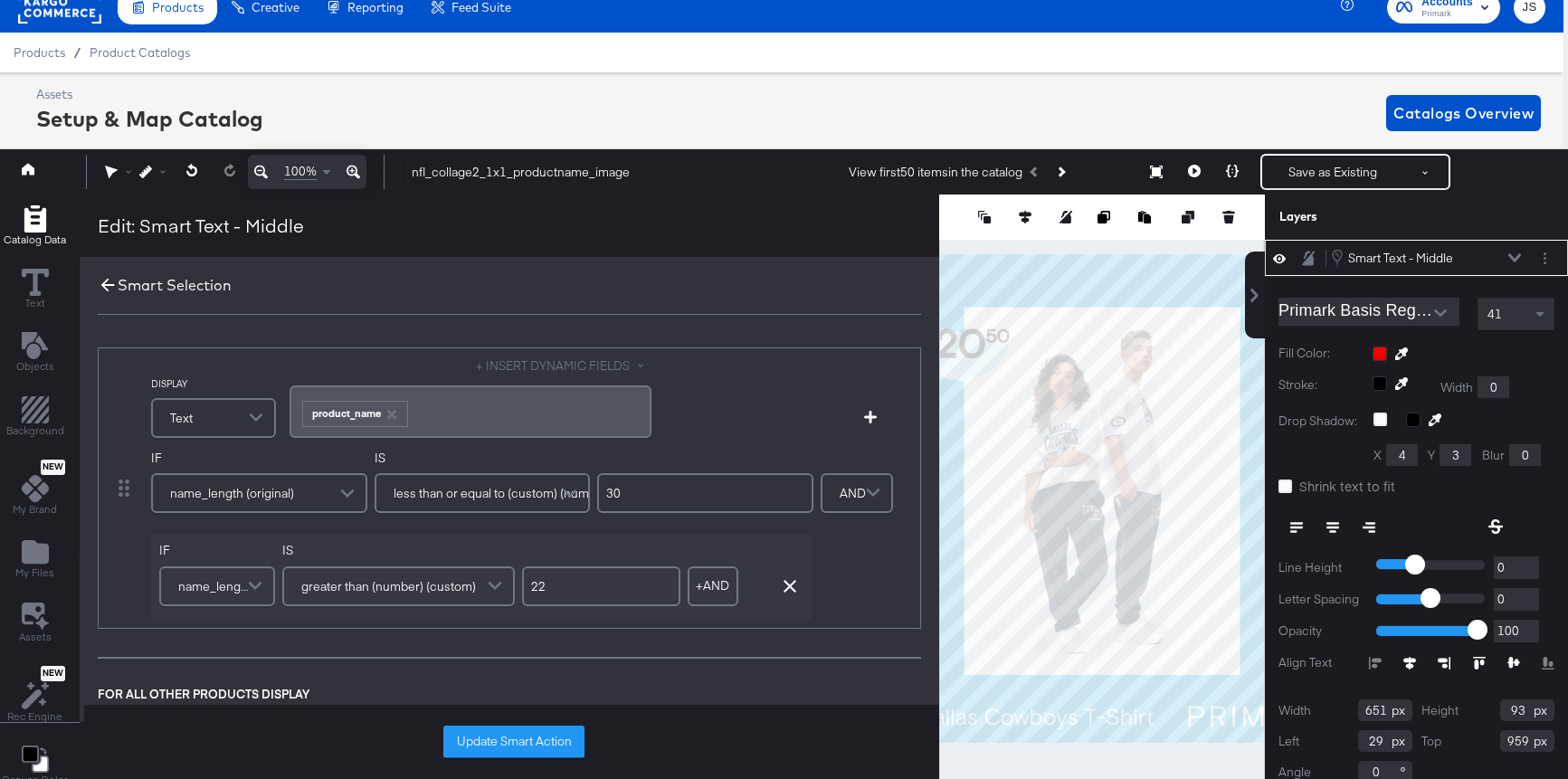
click at [110, 280] on icon at bounding box center [107, 285] width 20 height 20
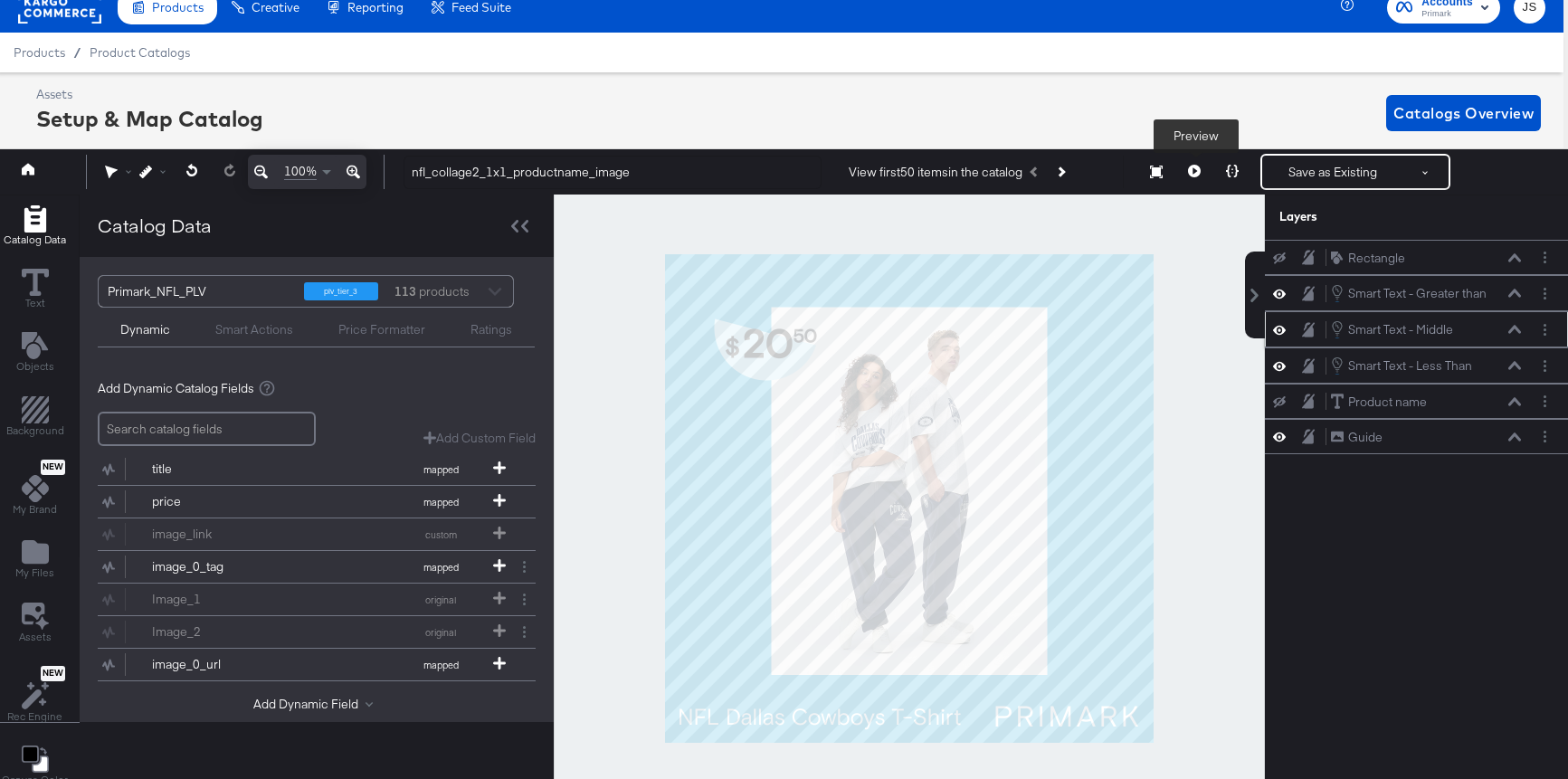
click at [1196, 170] on icon at bounding box center [1194, 170] width 12 height 12
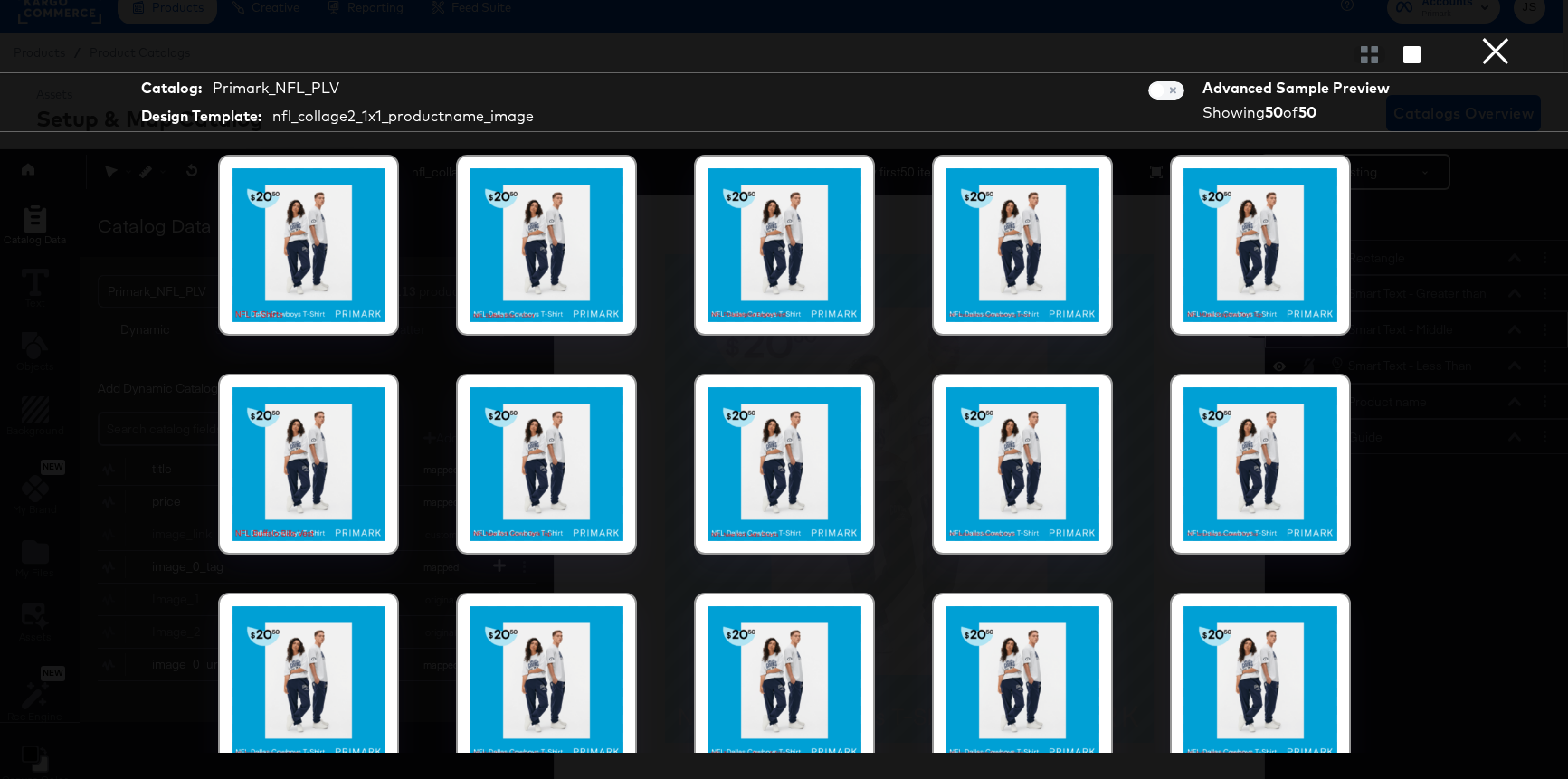
click at [810, 297] on div at bounding box center [784, 245] width 154 height 154
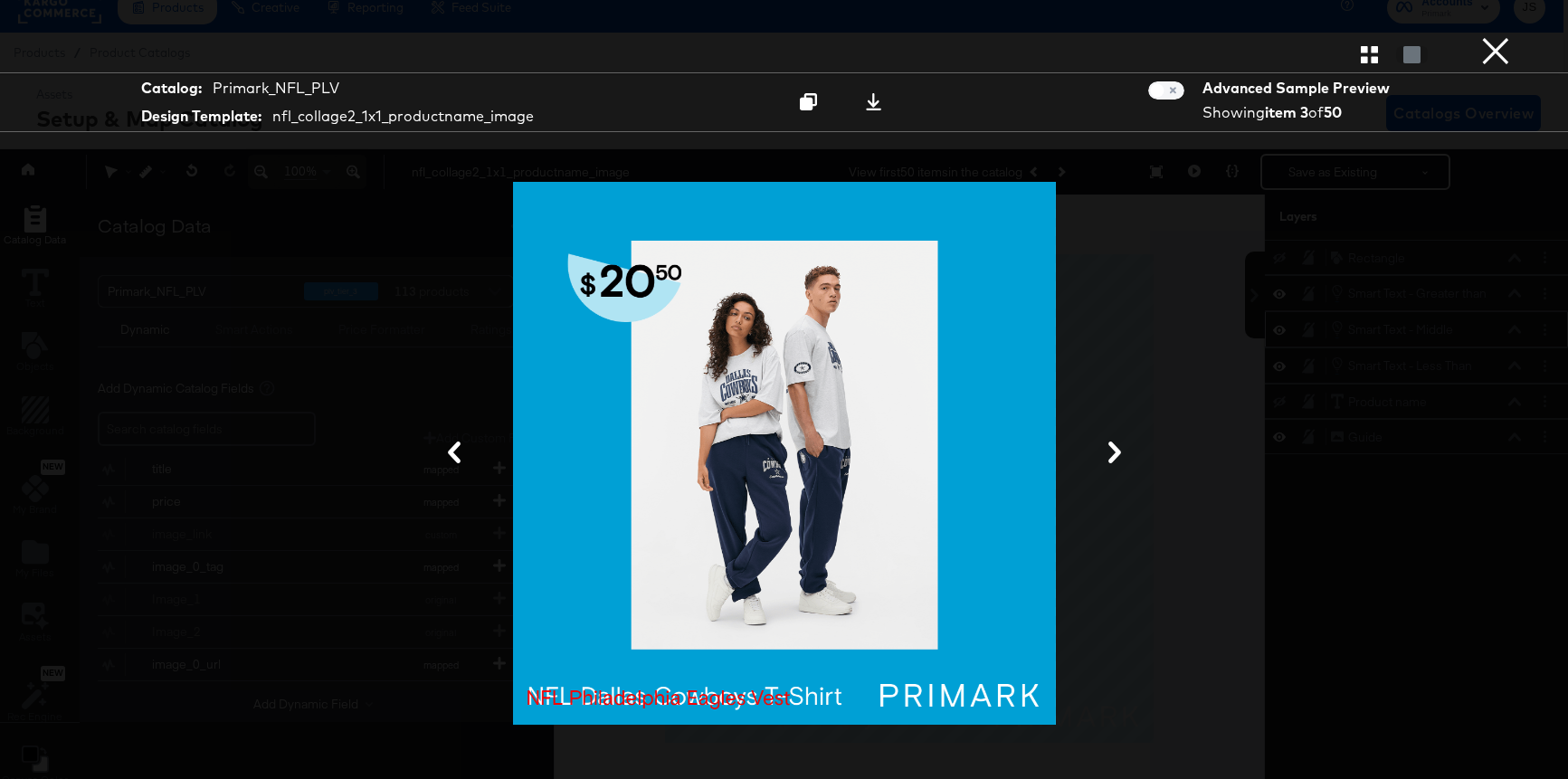
click at [1107, 450] on icon at bounding box center [1115, 452] width 22 height 22
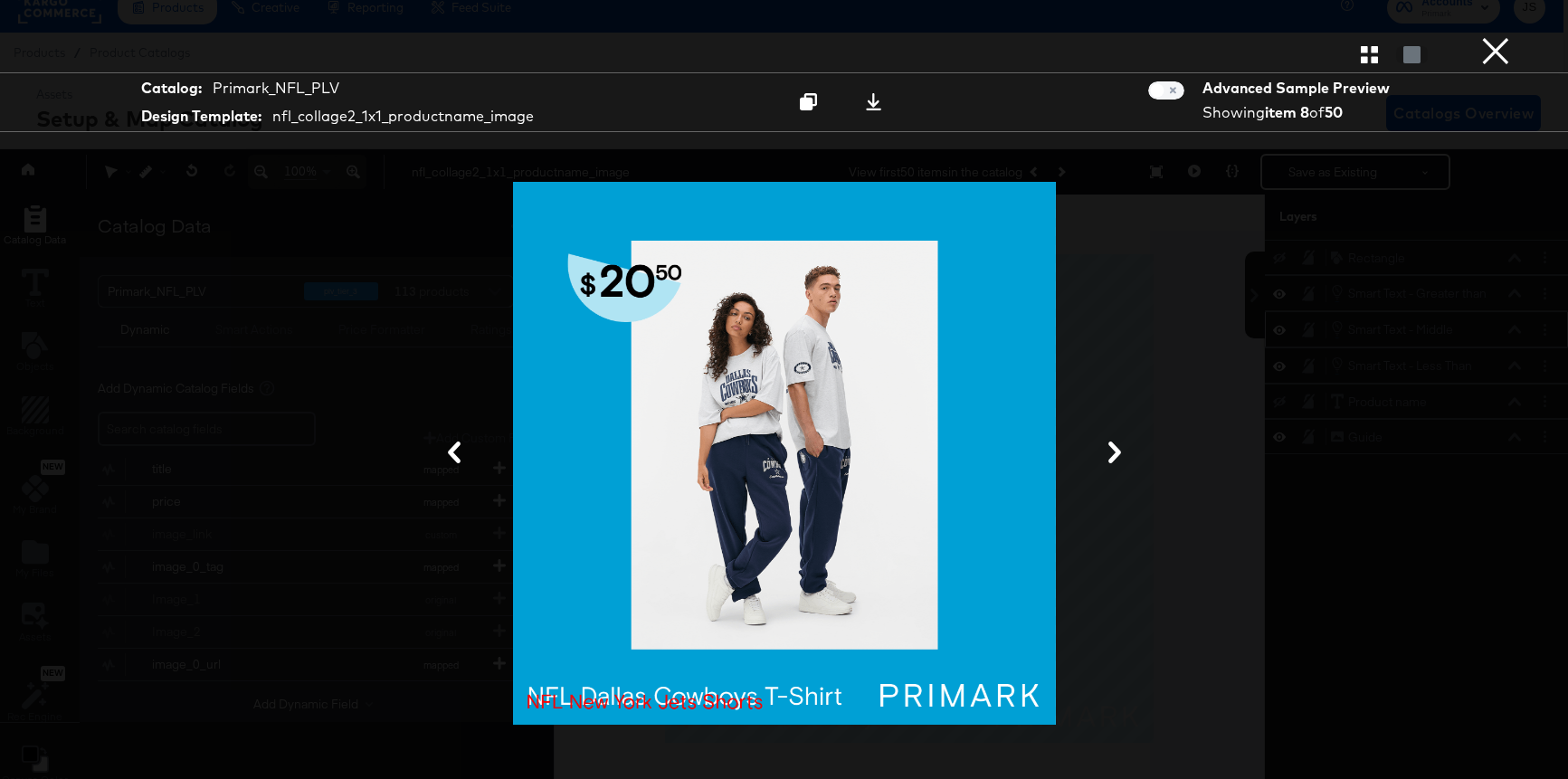
click at [1107, 450] on icon at bounding box center [1115, 452] width 22 height 22
click at [1108, 452] on icon at bounding box center [1115, 452] width 22 height 22
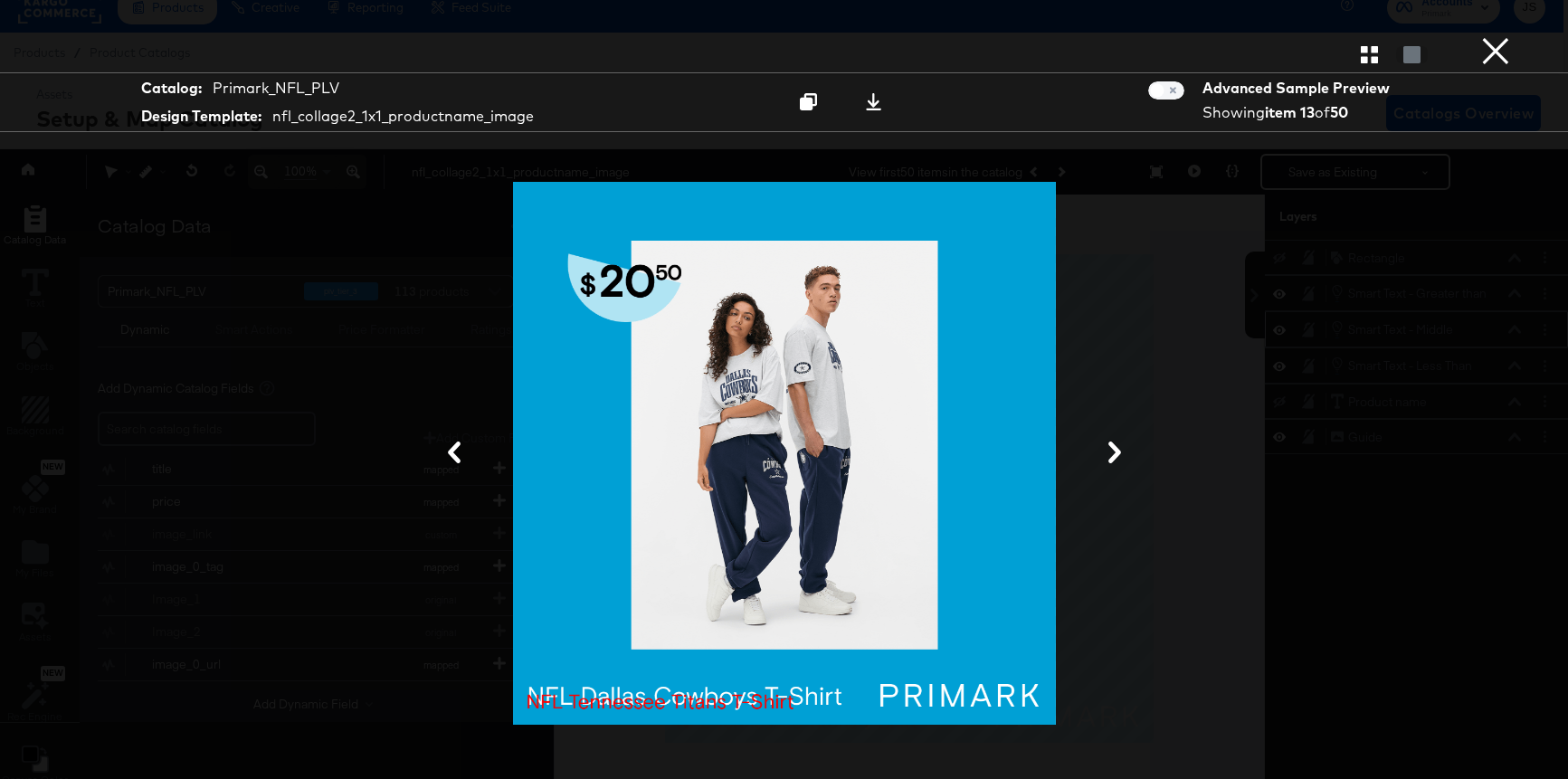
click at [1108, 452] on icon at bounding box center [1115, 452] width 22 height 22
click at [1112, 457] on icon at bounding box center [1115, 452] width 22 height 22
click at [441, 448] on button at bounding box center [454, 453] width 47 height 33
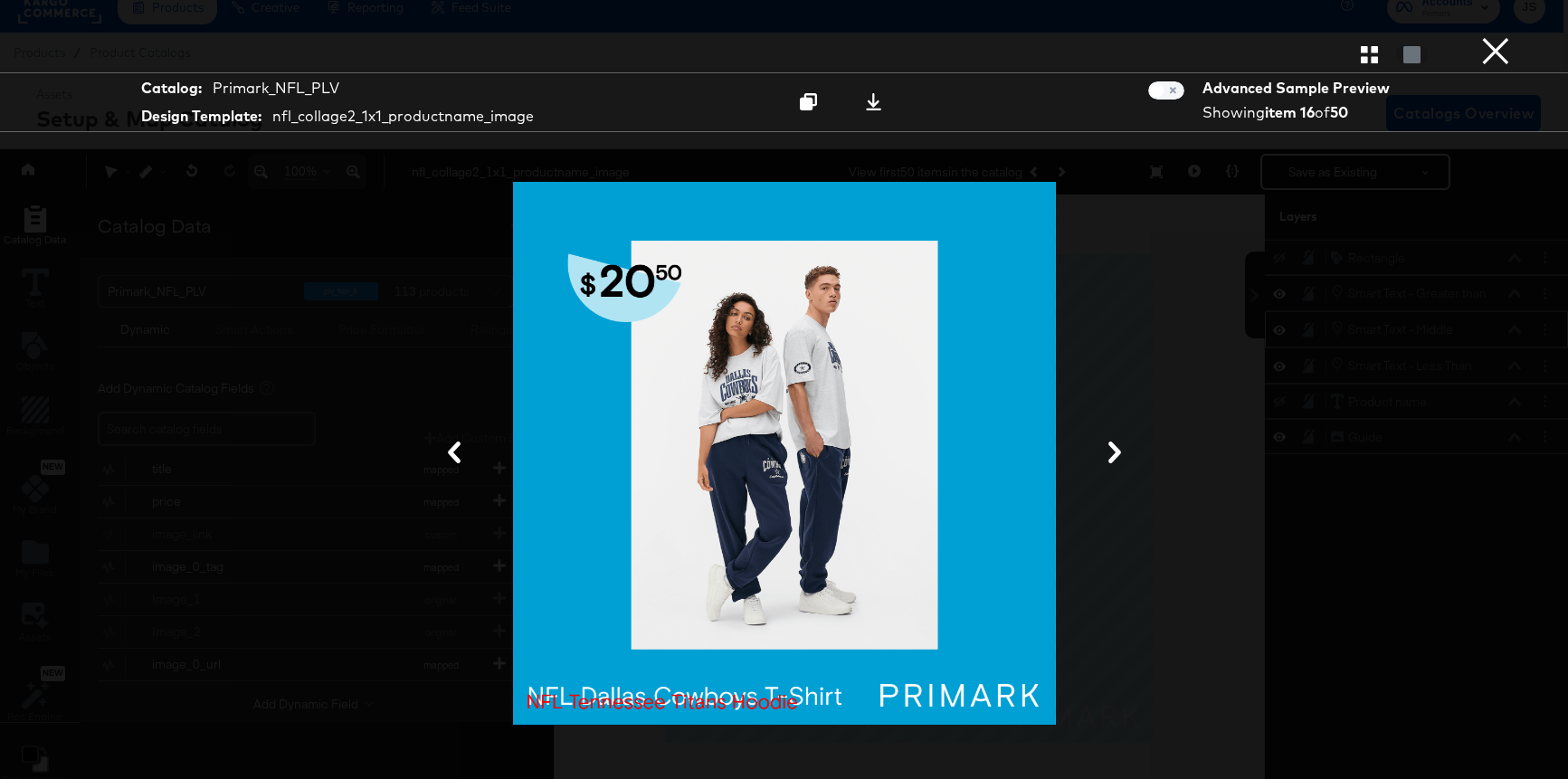
click at [1109, 462] on icon at bounding box center [1114, 452] width 12 height 22
click at [1492, 36] on button "×" at bounding box center [1496, 18] width 36 height 36
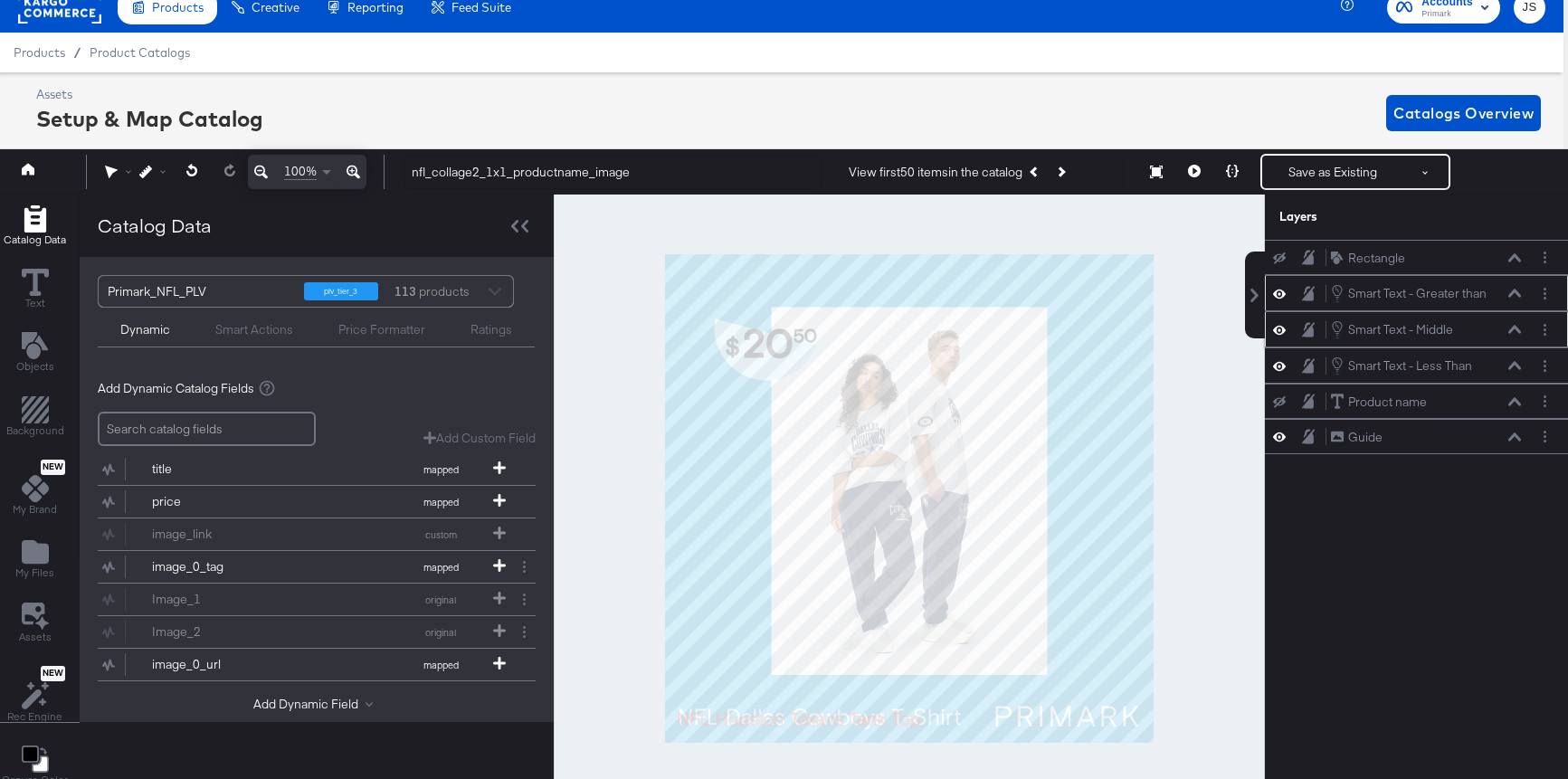
click at [1286, 295] on div at bounding box center [1285, 293] width 26 height 17
click at [1281, 295] on icon at bounding box center [1279, 293] width 12 height 15
click at [1281, 295] on icon at bounding box center [1279, 293] width 12 height 11
click at [1281, 325] on icon at bounding box center [1279, 330] width 12 height 15
click at [1281, 325] on icon at bounding box center [1279, 330] width 12 height 11
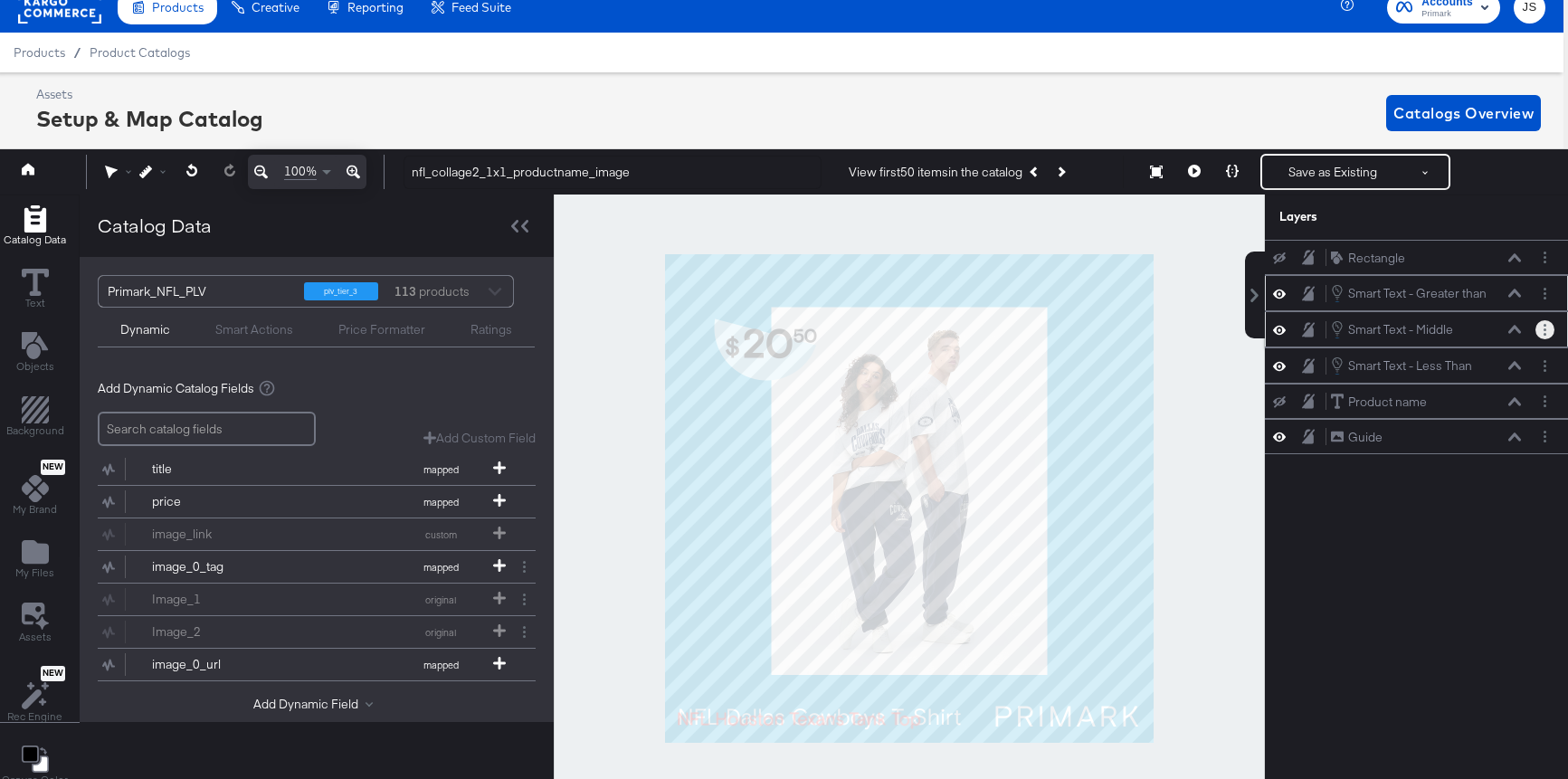
click at [1541, 336] on button "Layer Options" at bounding box center [1545, 330] width 19 height 19
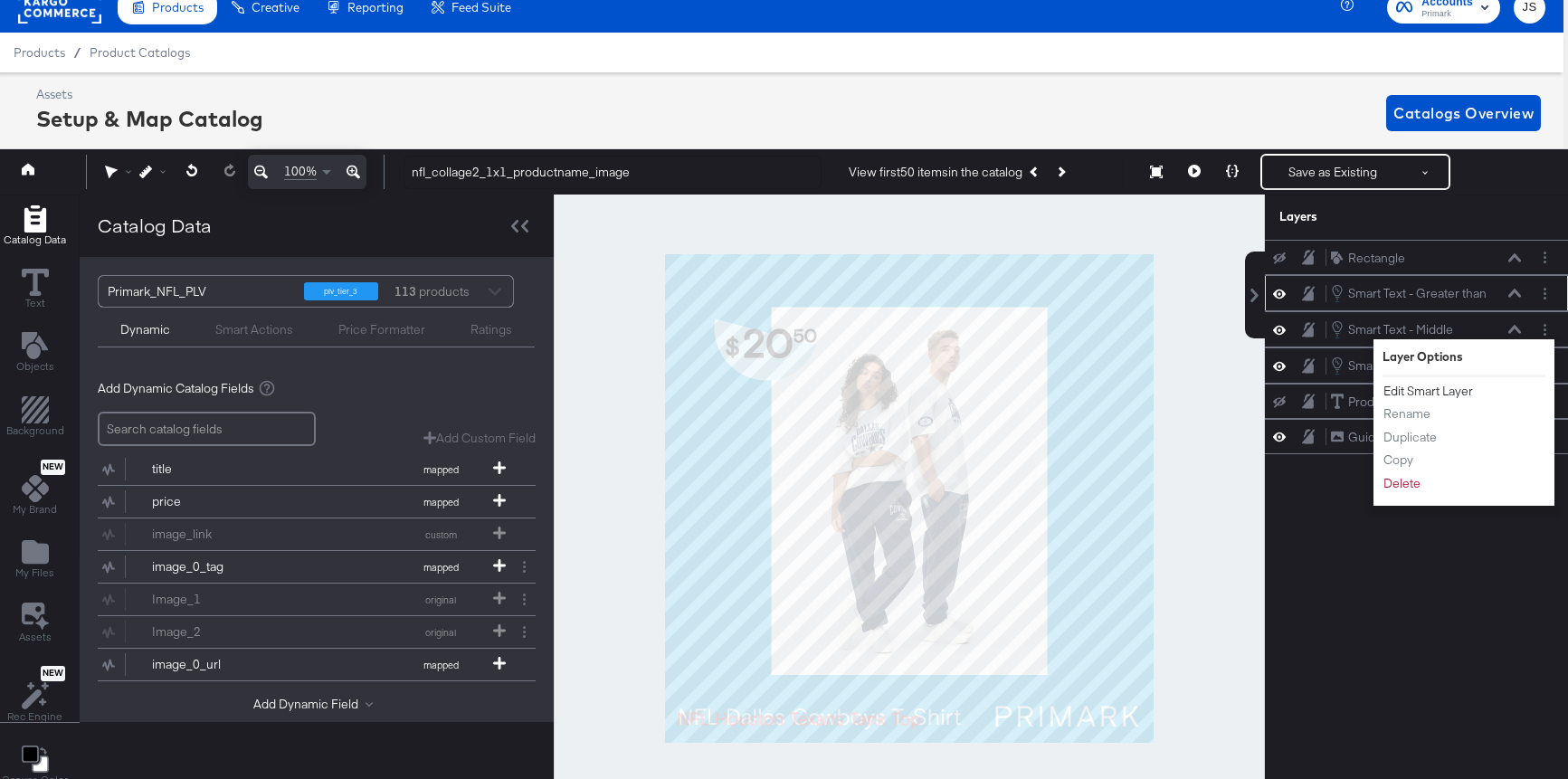
click at [1432, 395] on button "Edit Smart Layer" at bounding box center [1428, 391] width 92 height 19
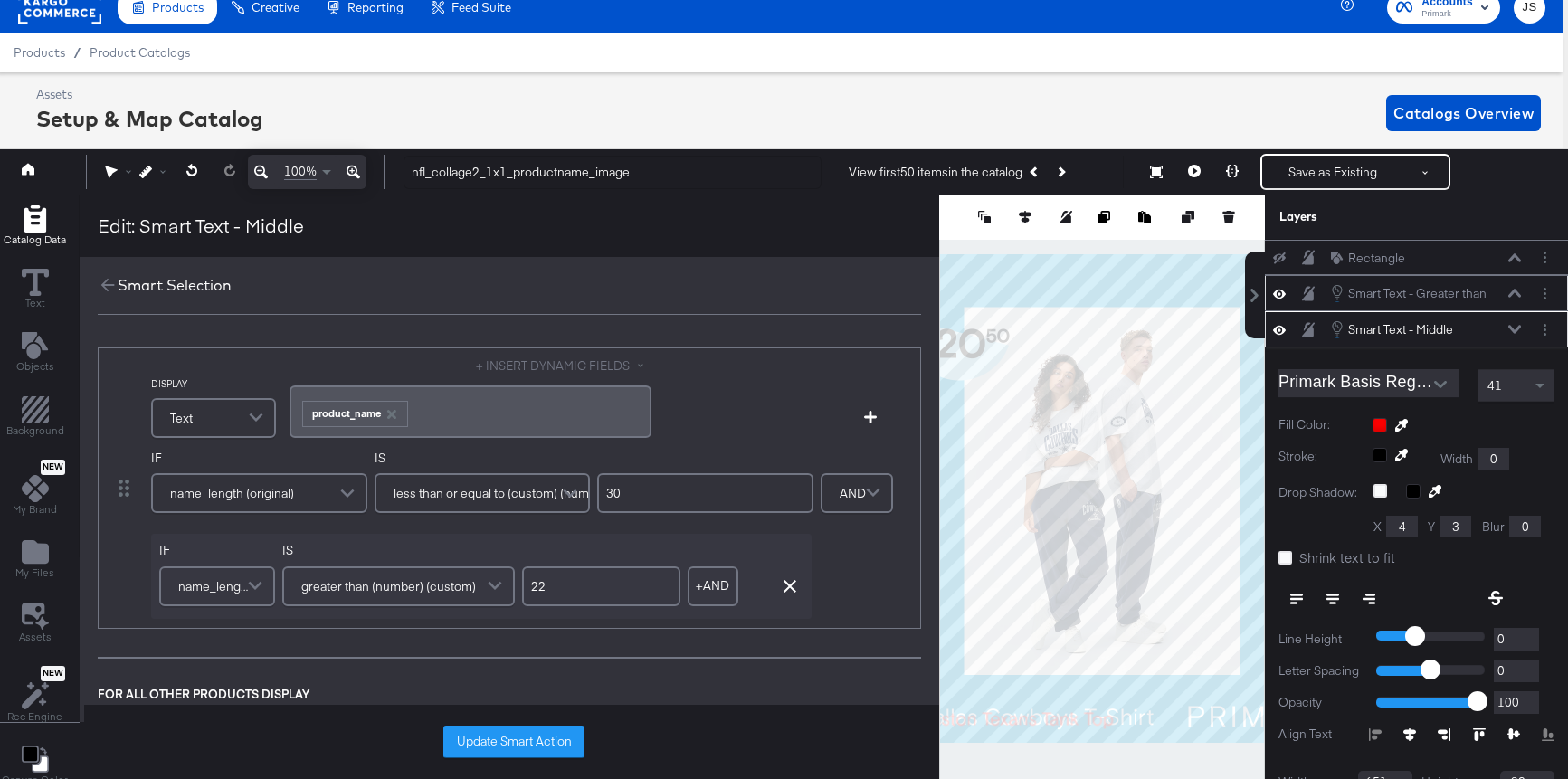
scroll to position [72, 0]
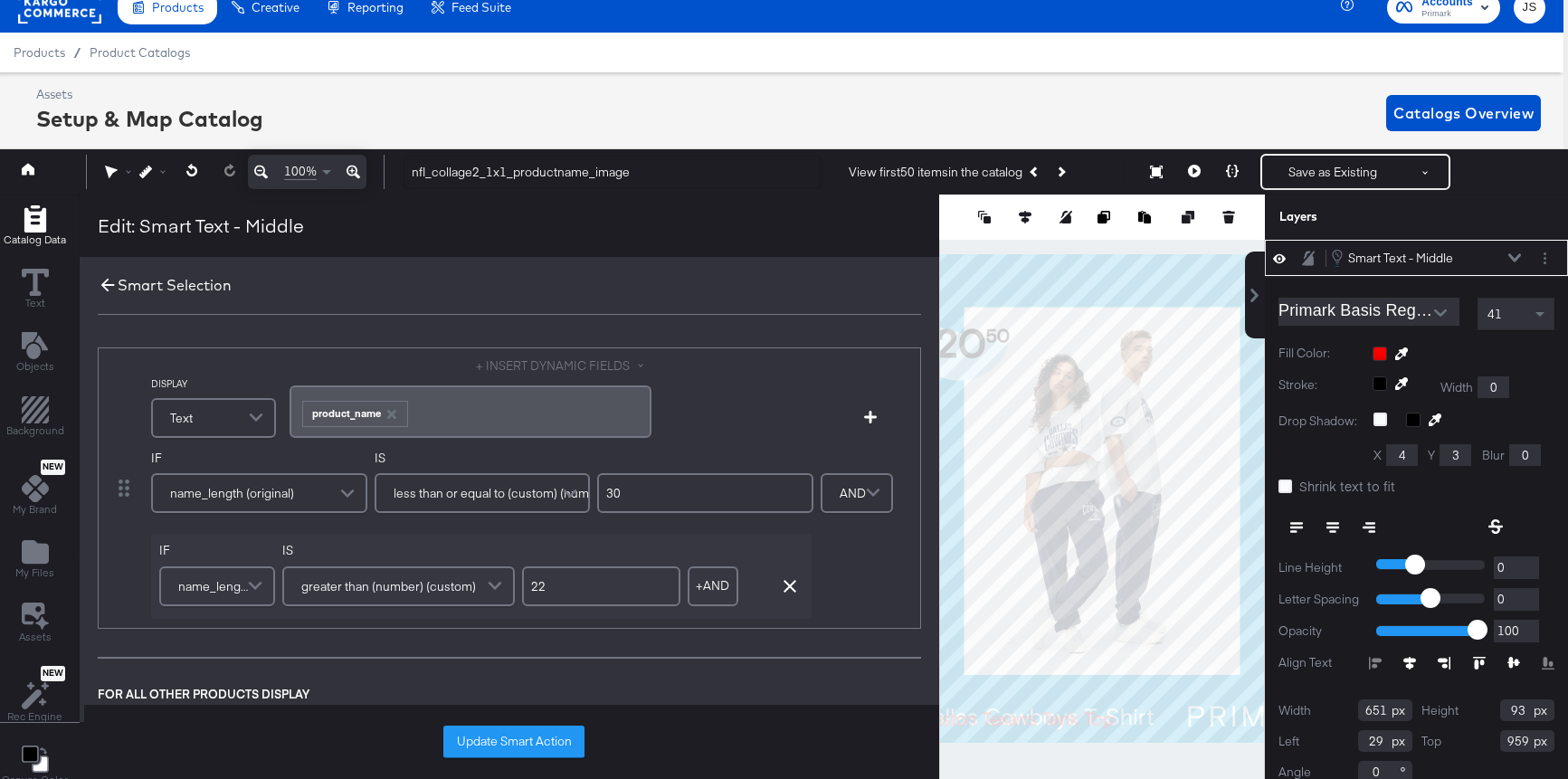
click at [102, 284] on icon at bounding box center [108, 286] width 13 height 13
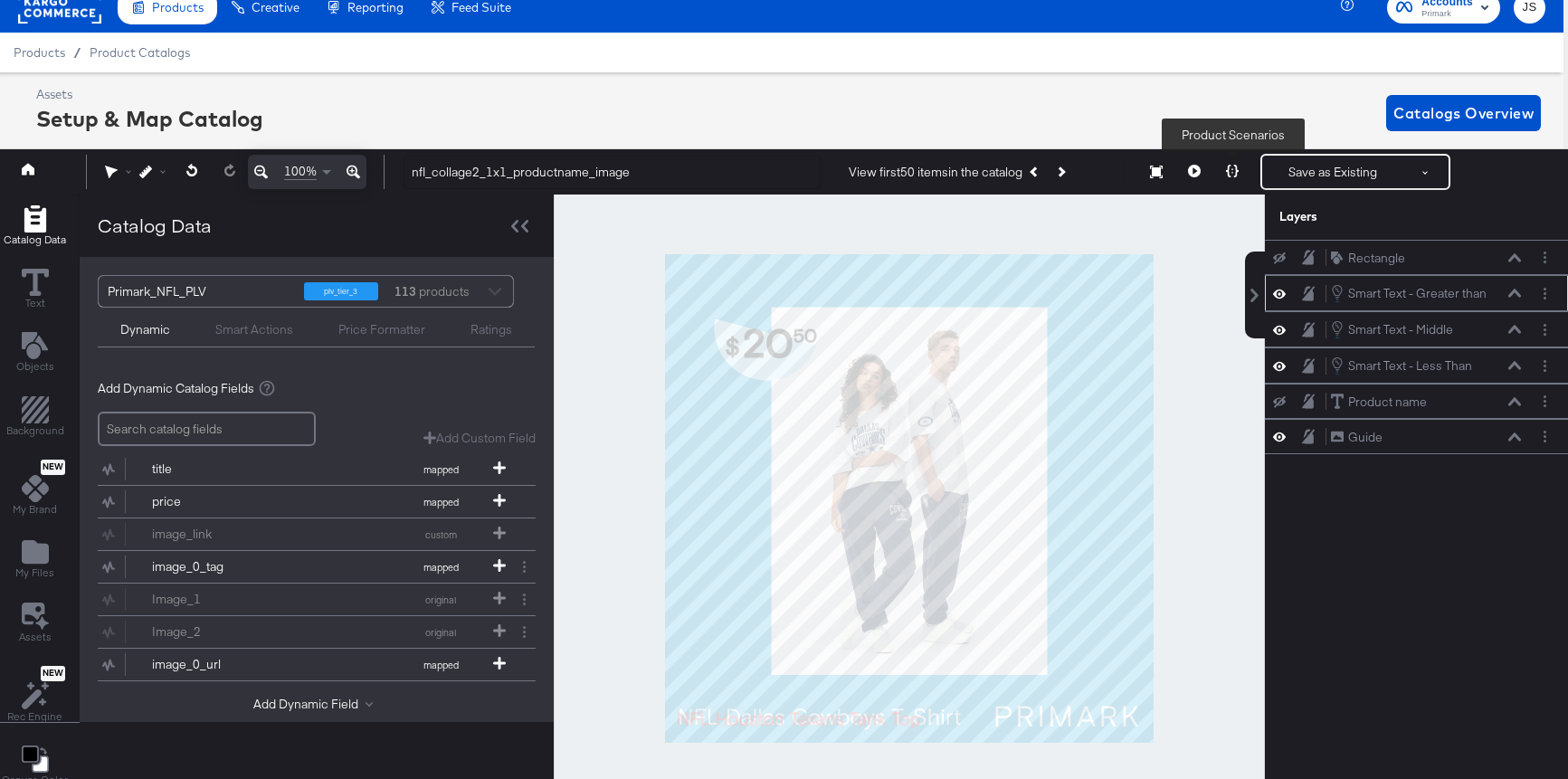
click at [1235, 179] on button at bounding box center [1232, 172] width 38 height 36
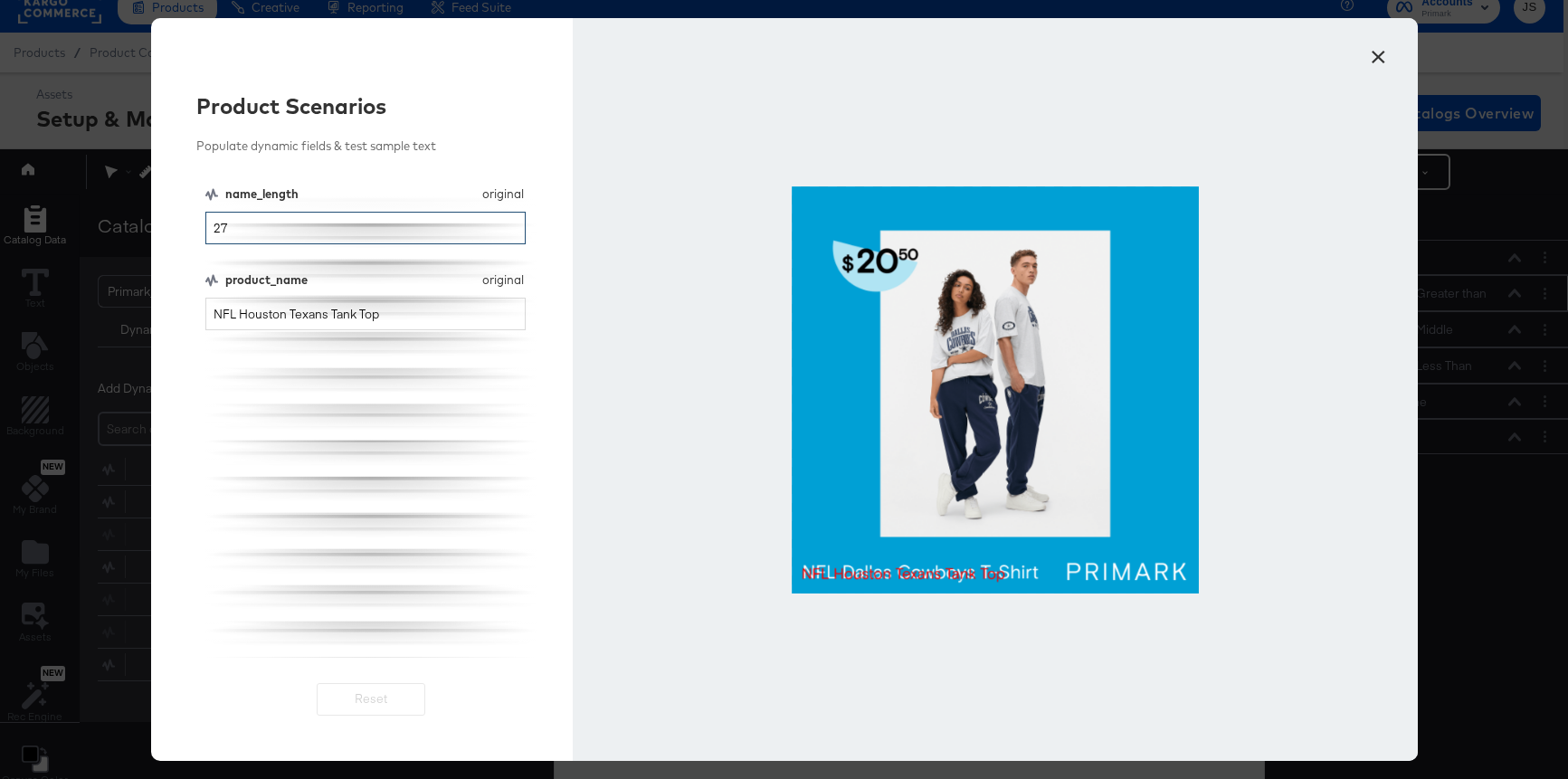
drag, startPoint x: 348, startPoint y: 218, endPoint x: 168, endPoint y: 218, distance: 180.0
click at [168, 218] on div "Product Scenarios Populate dynamic fields & test sample text name_length origin…" at bounding box center [362, 389] width 423 height 743
drag, startPoint x: 248, startPoint y: 228, endPoint x: 177, endPoint y: 228, distance: 71.0
click at [177, 228] on div "Product Scenarios Populate dynamic fields & test sample text name_length origin…" at bounding box center [362, 389] width 423 height 743
type input "30"
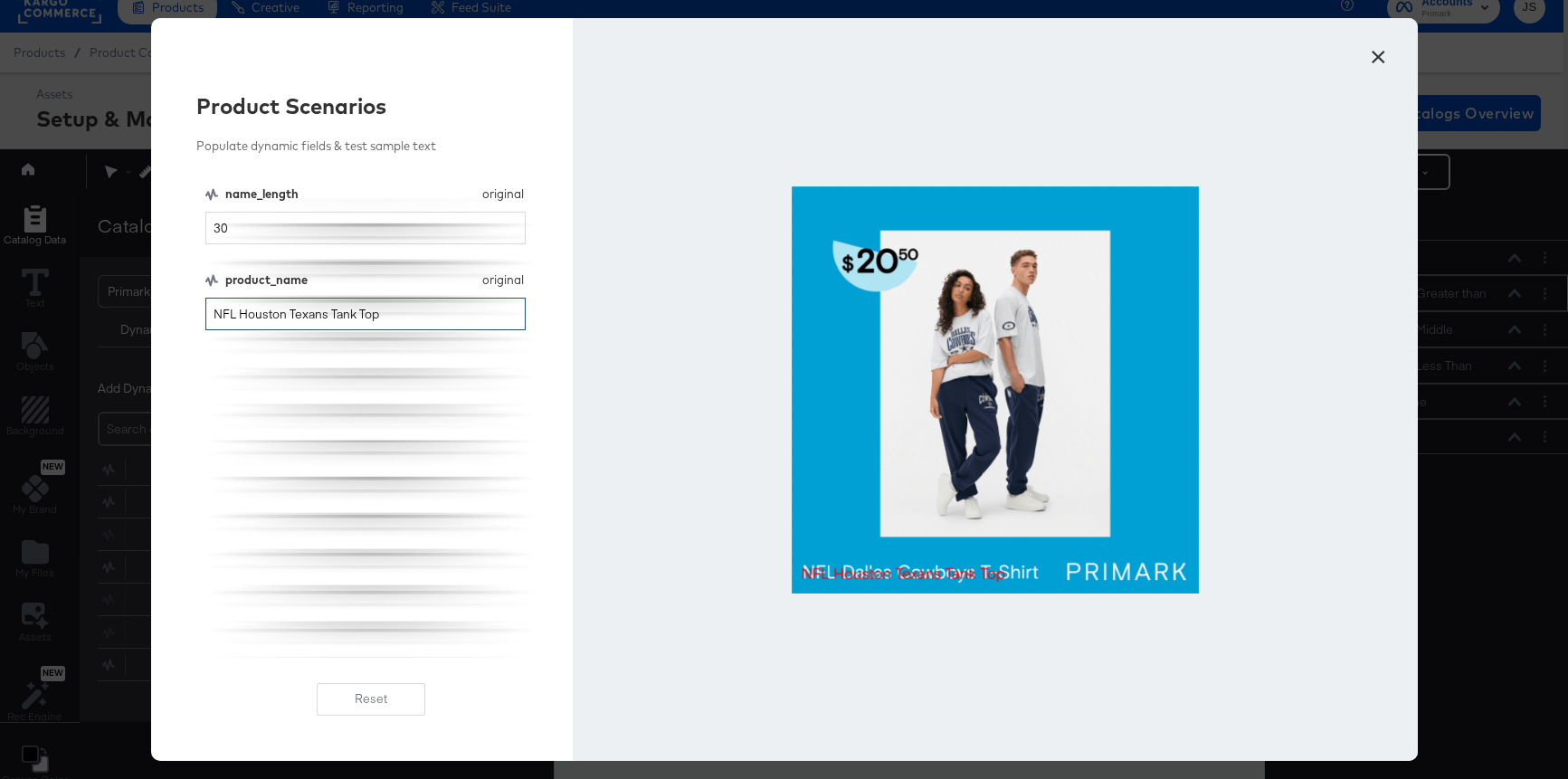
click at [455, 309] on input "NFL Houston Texans Tank Top" at bounding box center [366, 314] width 321 height 33
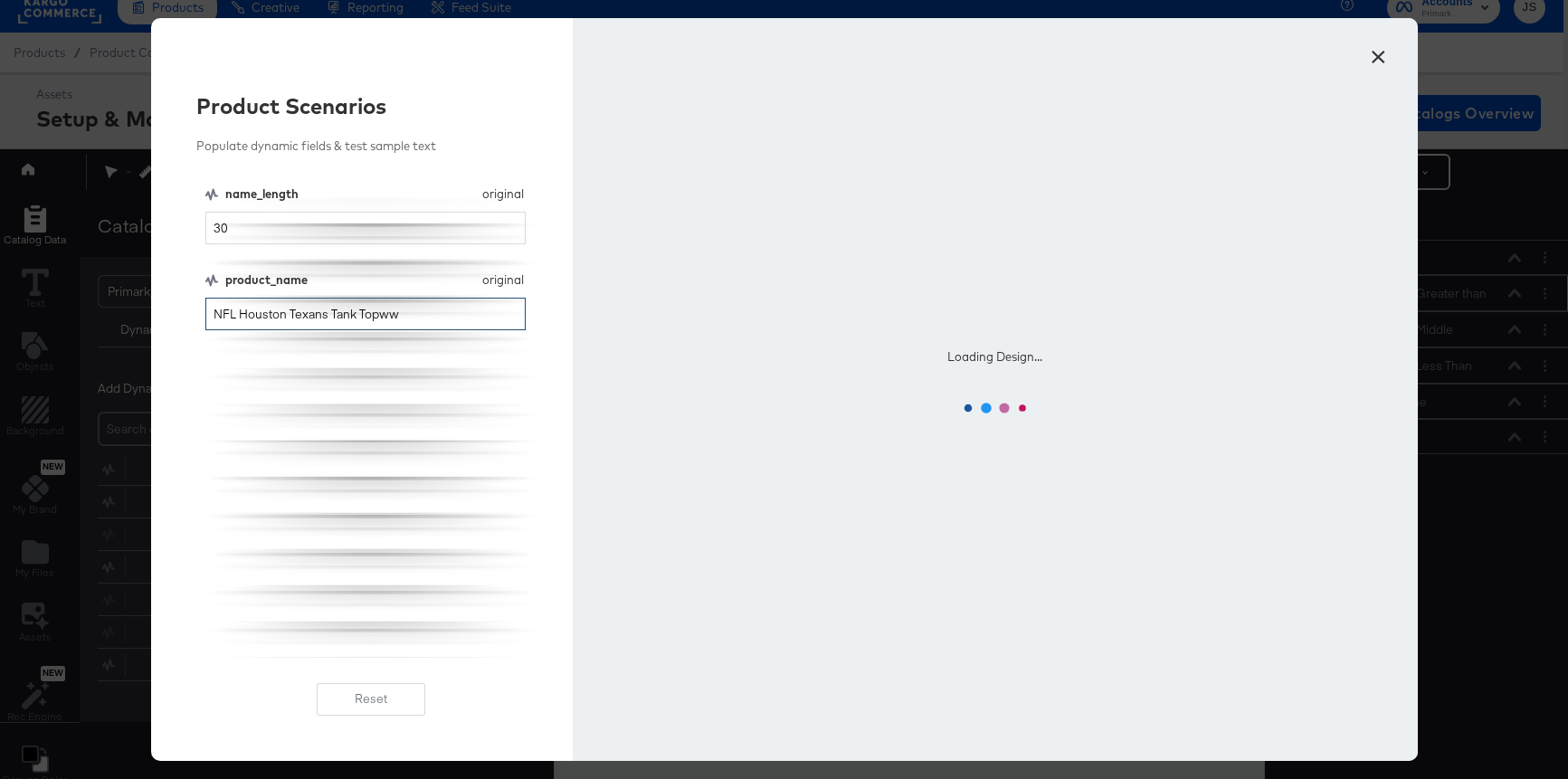
type input "NFL Houston Texans Tank Topww"
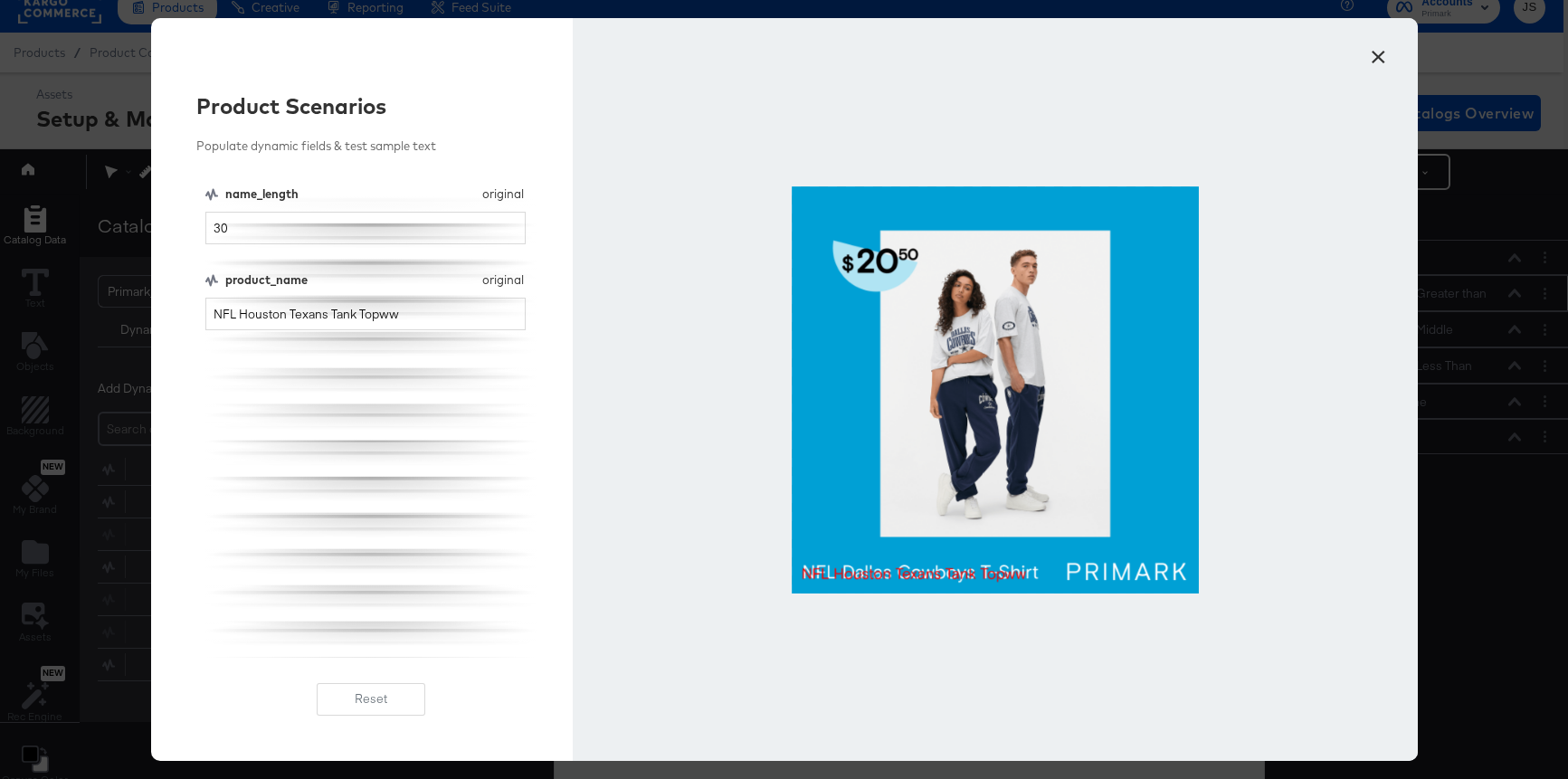
click at [1379, 60] on button "×" at bounding box center [1379, 53] width 33 height 32
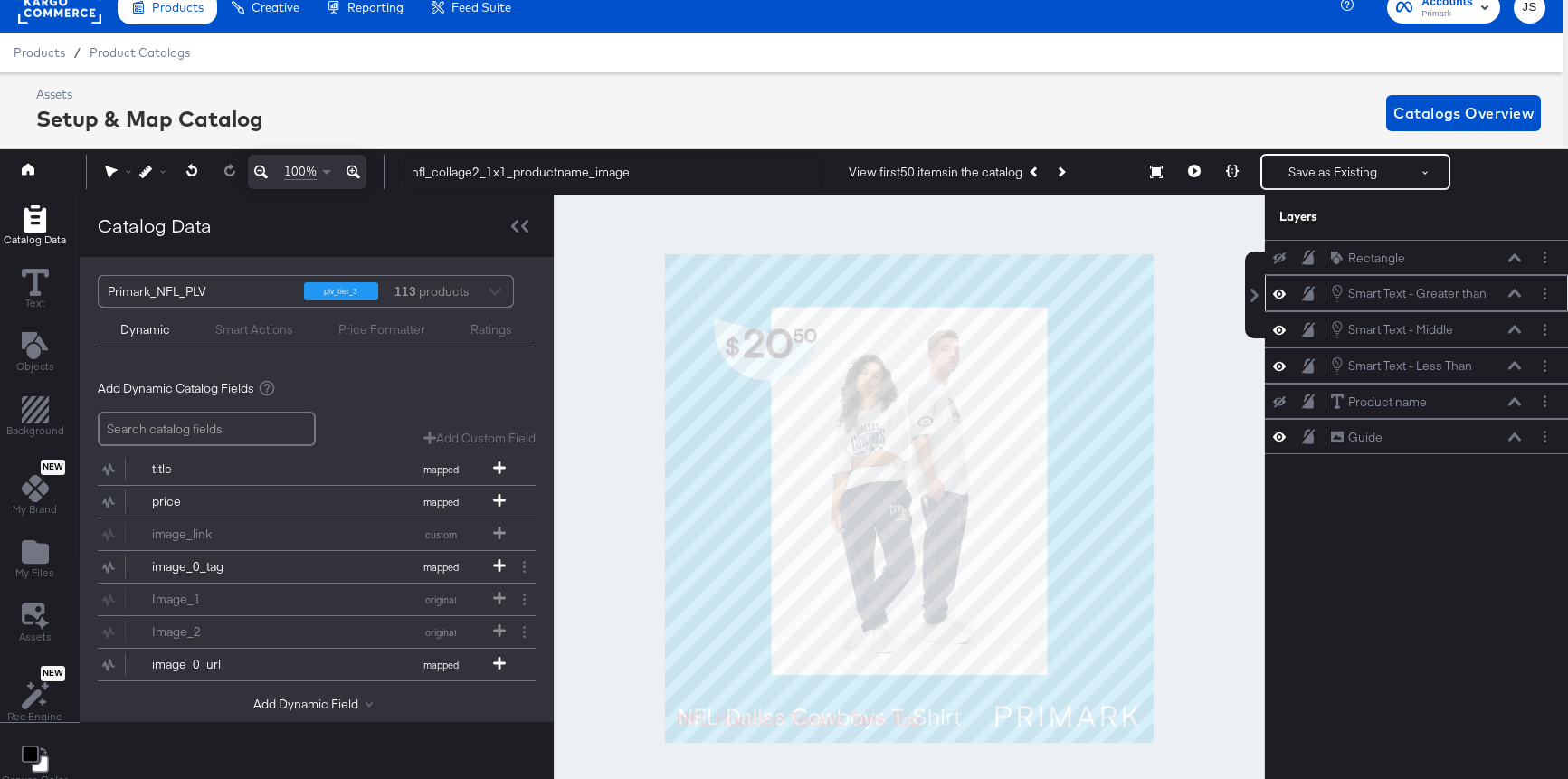
click at [1276, 328] on icon at bounding box center [1279, 330] width 12 height 15
click at [1276, 328] on icon at bounding box center [1279, 330] width 12 height 11
click at [1509, 331] on icon at bounding box center [1514, 329] width 12 height 9
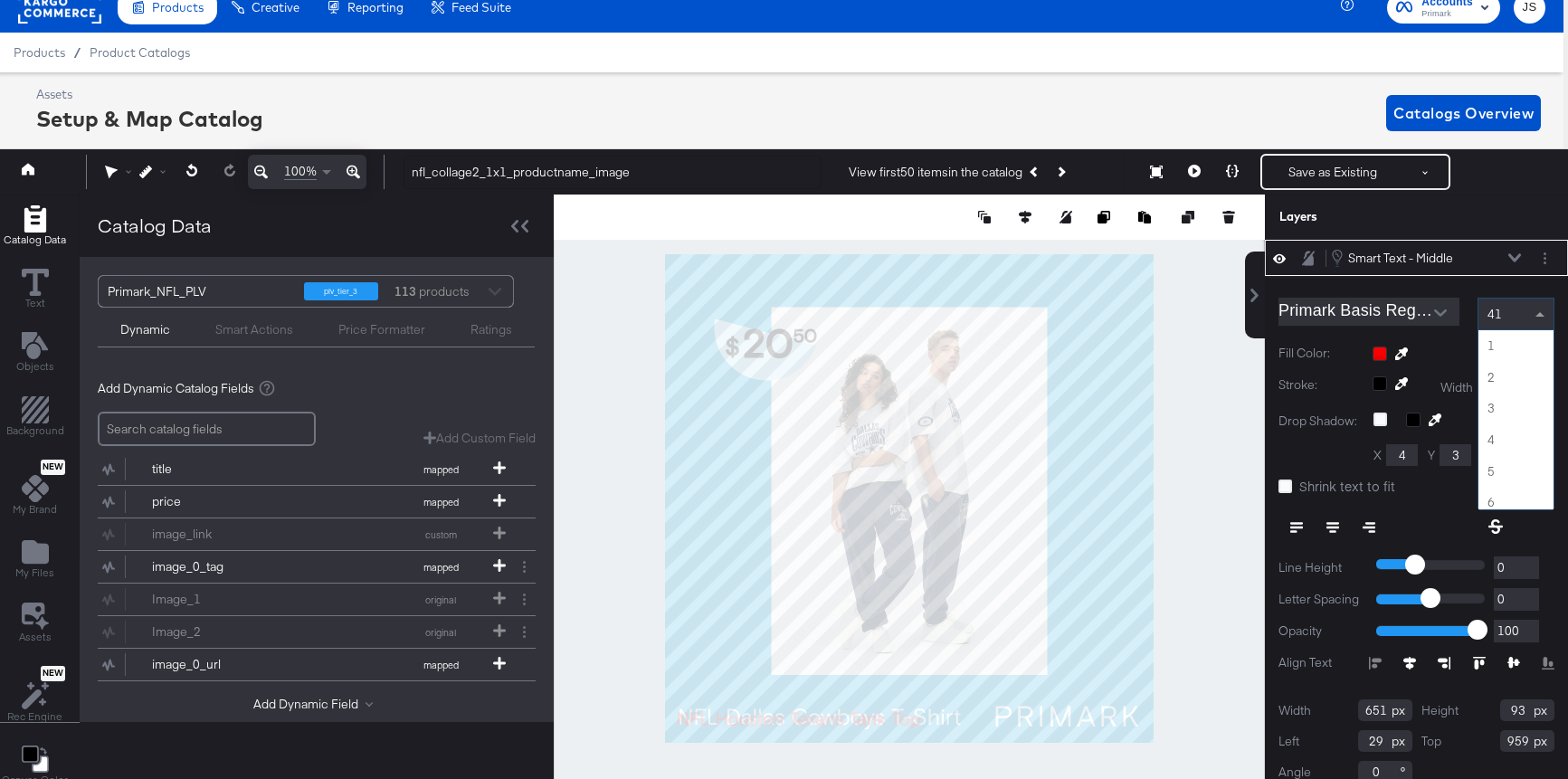
click at [1543, 313] on span at bounding box center [1539, 314] width 9 height 5
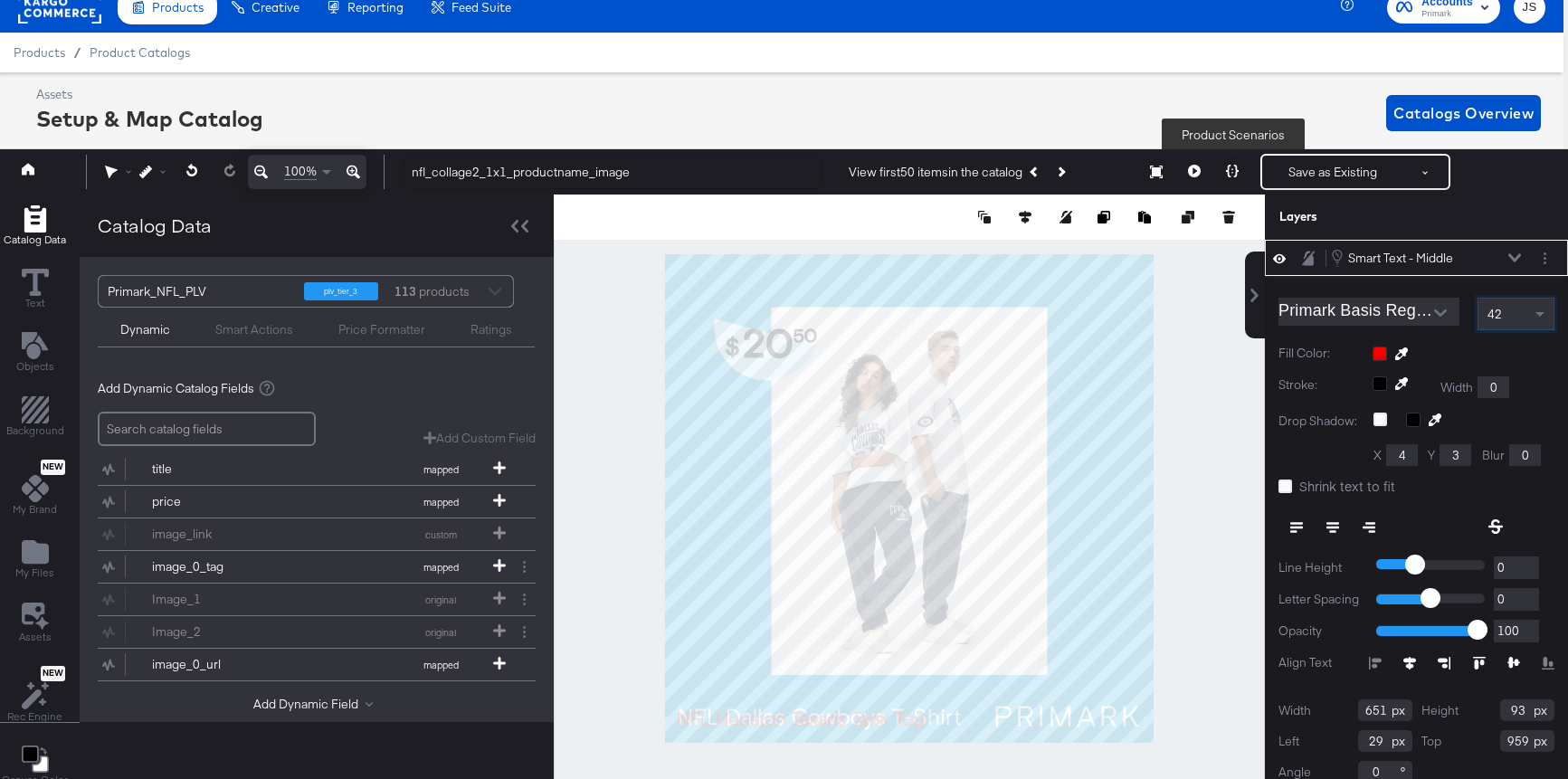
click at [1233, 177] on icon at bounding box center [1231, 170] width 12 height 12
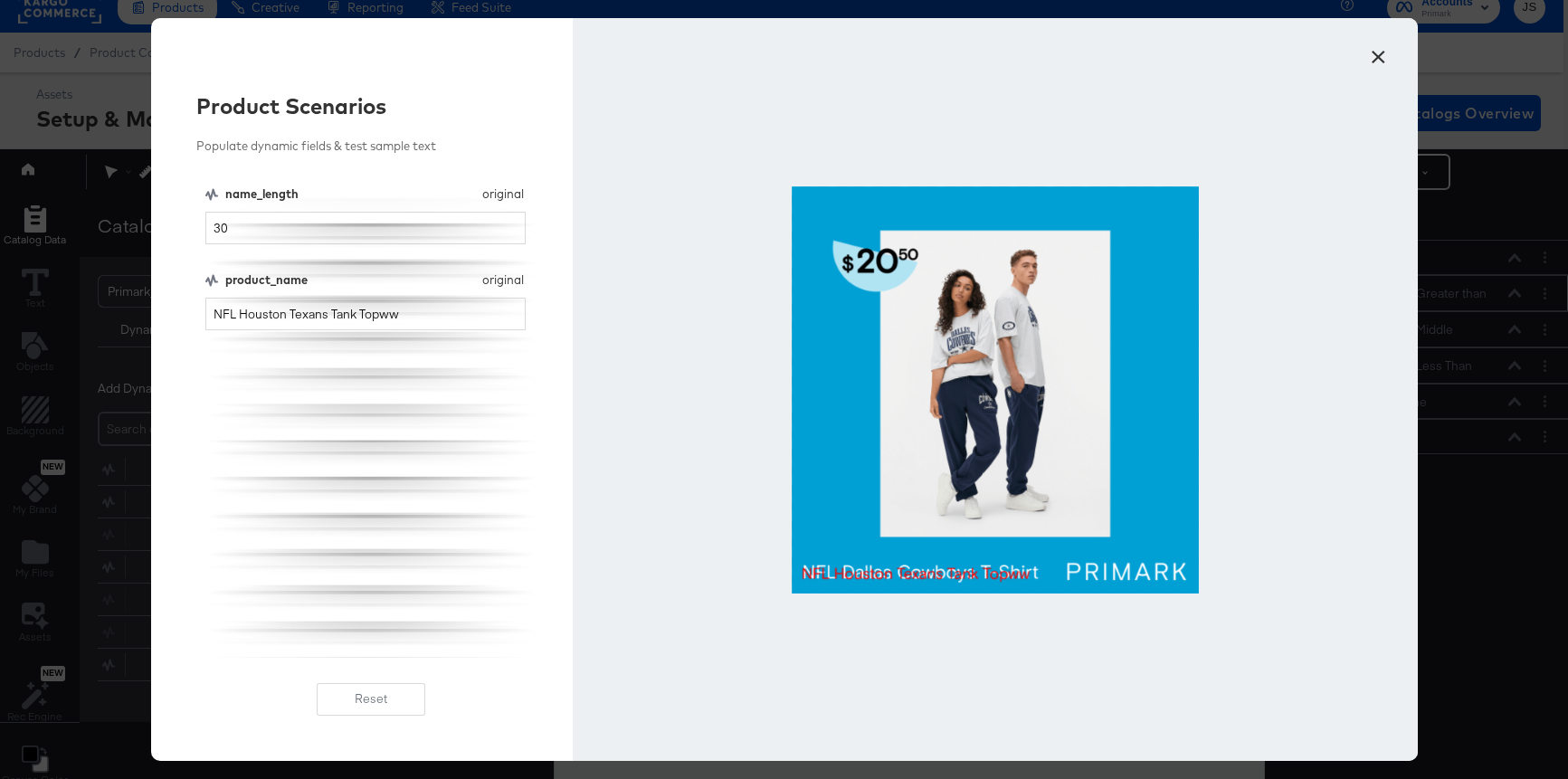
click at [1379, 54] on button "×" at bounding box center [1379, 53] width 33 height 32
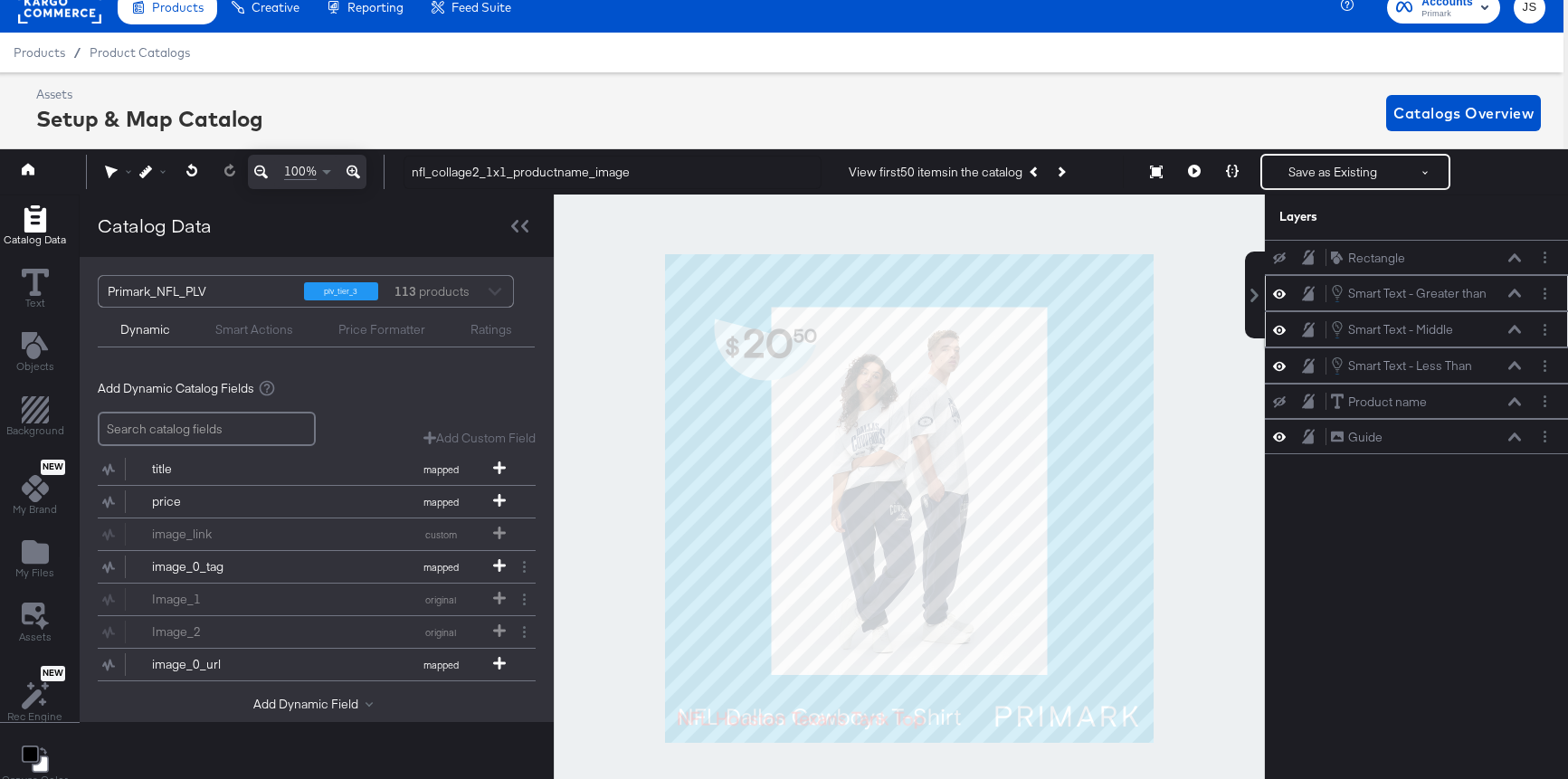
click at [1516, 324] on div "Smart Text - Middle Smart Text - Middle" at bounding box center [1426, 329] width 192 height 20
click at [1514, 324] on div "Smart Text - Middle Smart Text - Middle" at bounding box center [1426, 329] width 192 height 20
click at [1514, 332] on icon at bounding box center [1514, 329] width 12 height 9
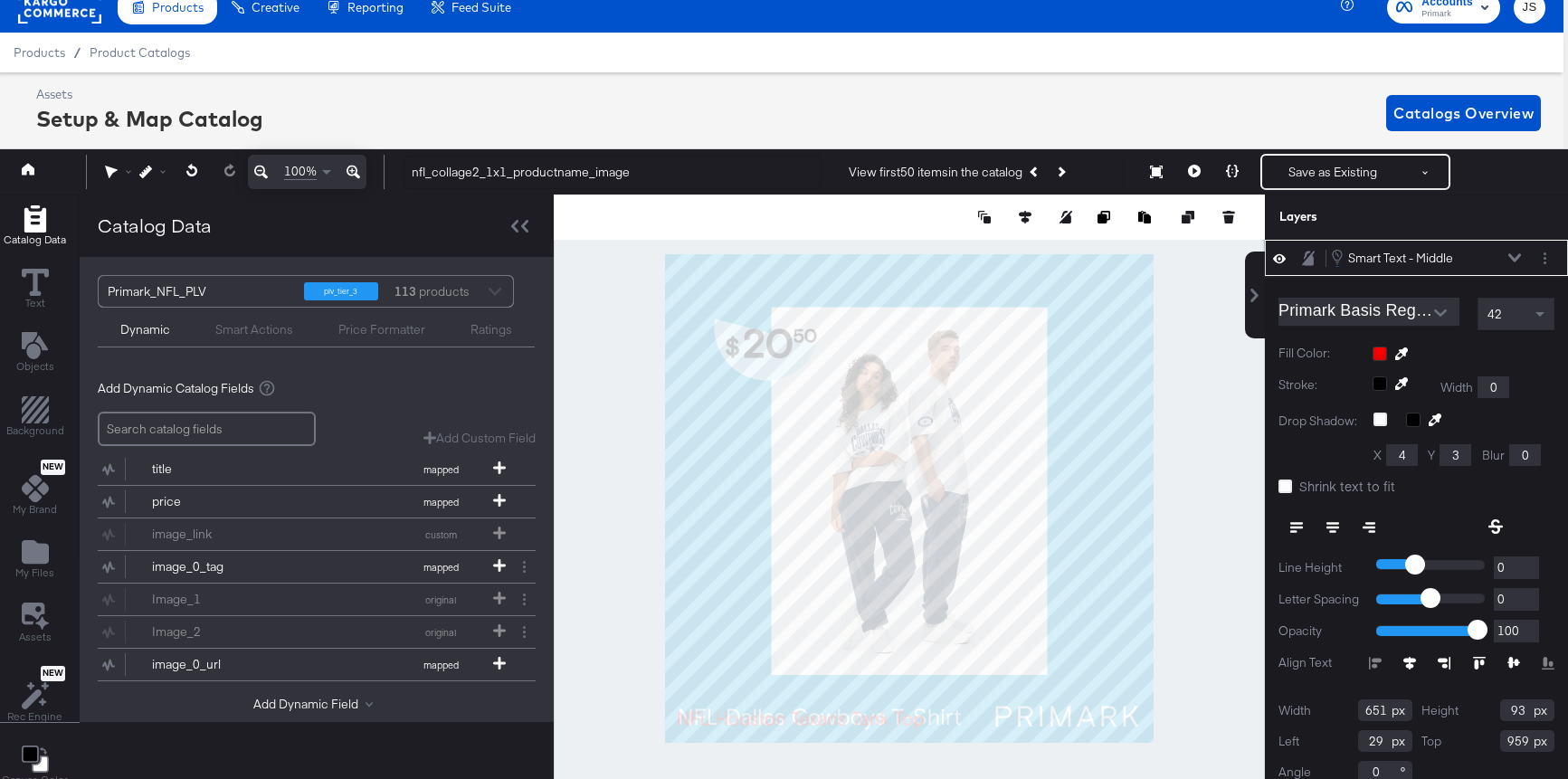
click at [1528, 319] on div "42" at bounding box center [1516, 314] width 76 height 31
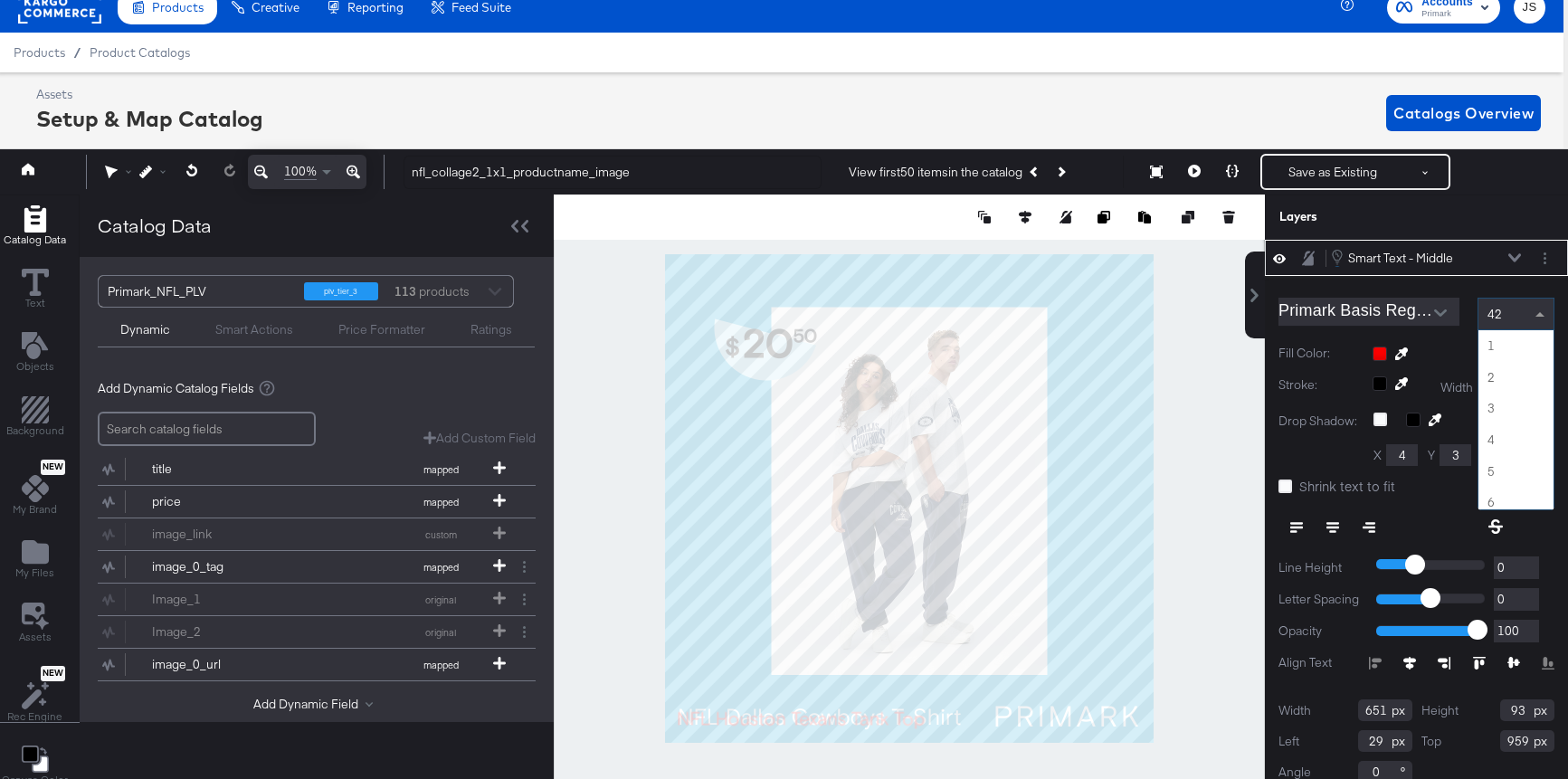
scroll to position [1282, 0]
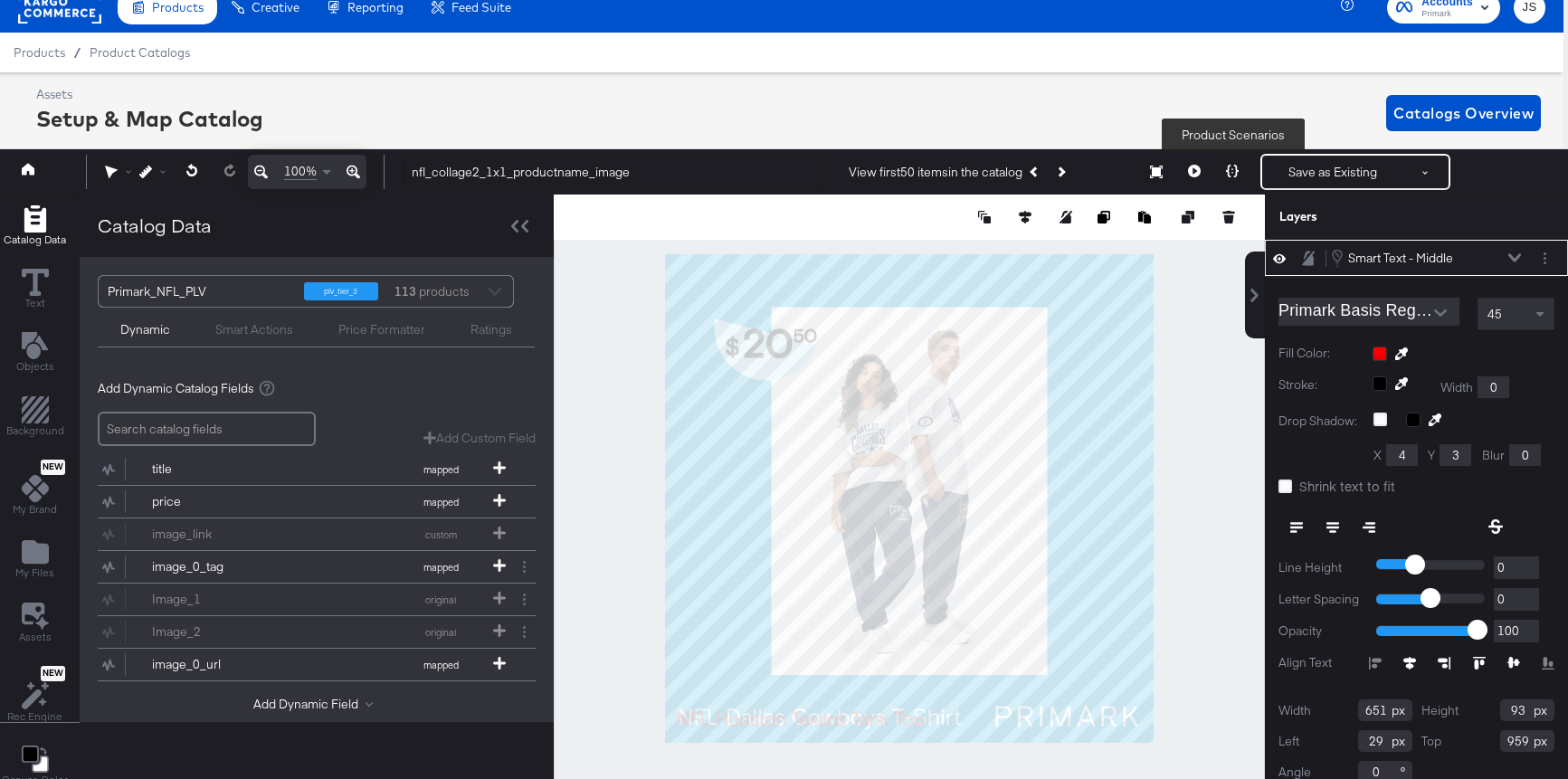
click at [1233, 176] on icon at bounding box center [1231, 170] width 12 height 12
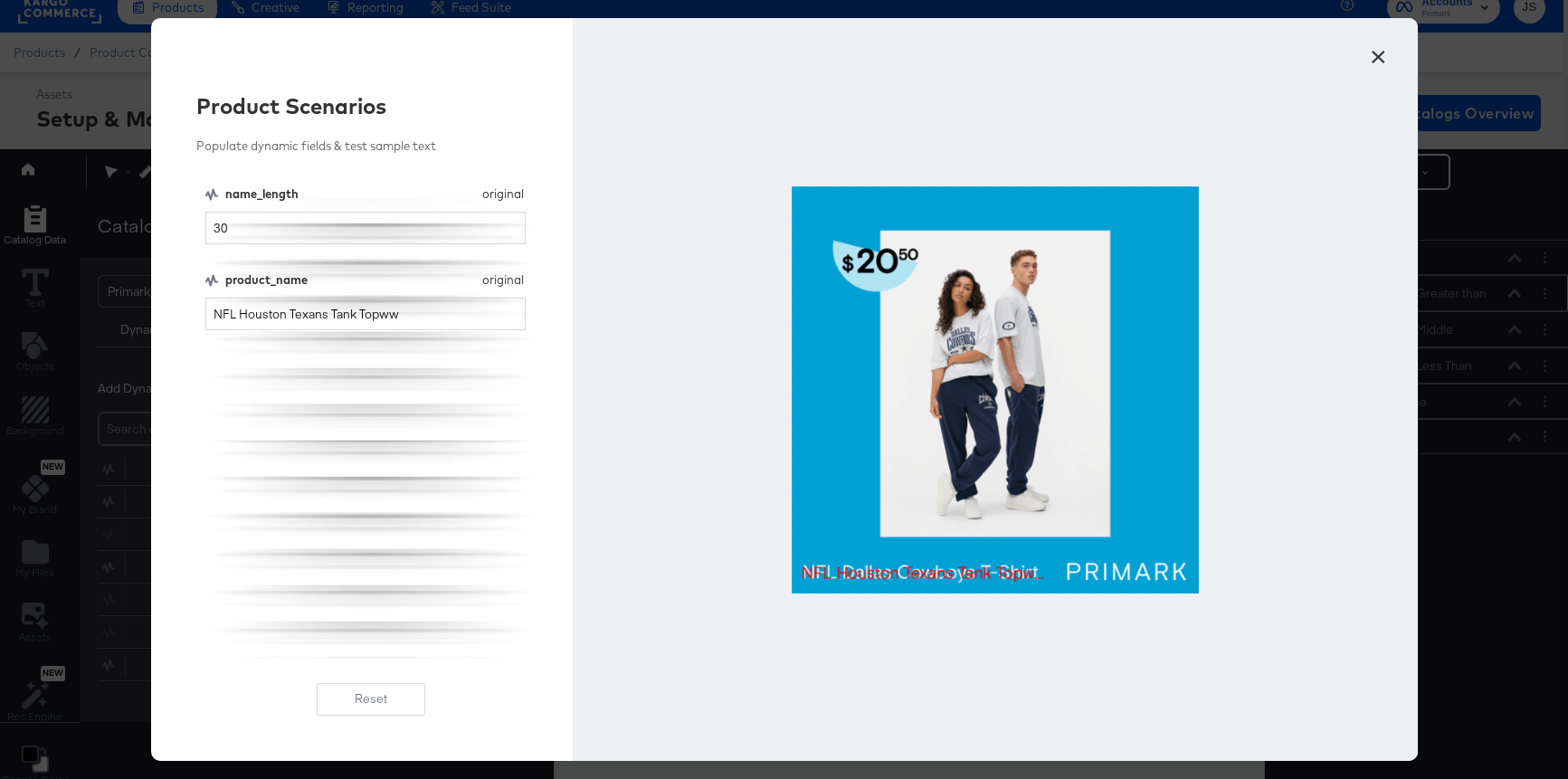
click at [1378, 58] on button "×" at bounding box center [1379, 53] width 33 height 32
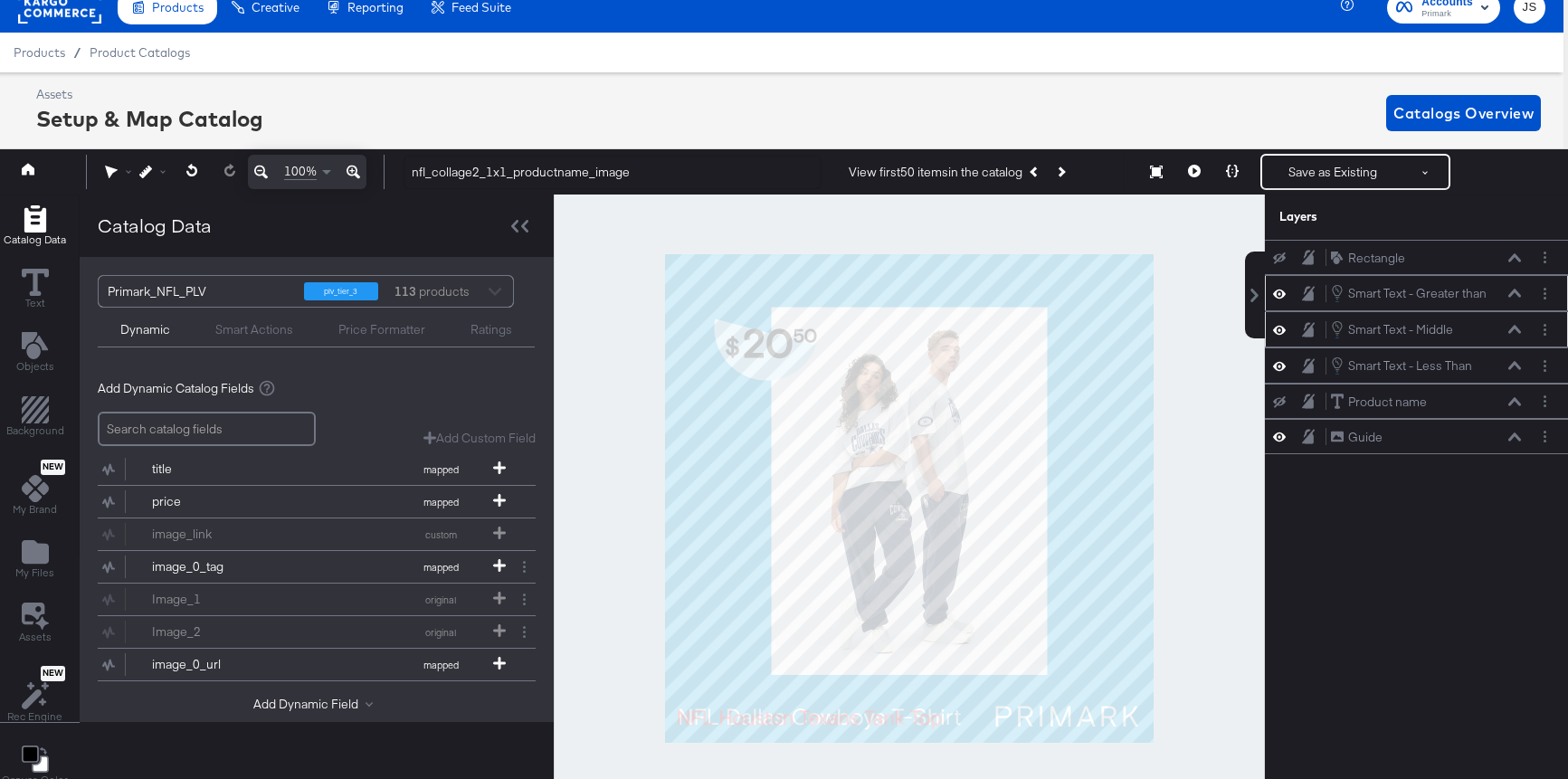
click at [1509, 332] on icon at bounding box center [1514, 329] width 12 height 9
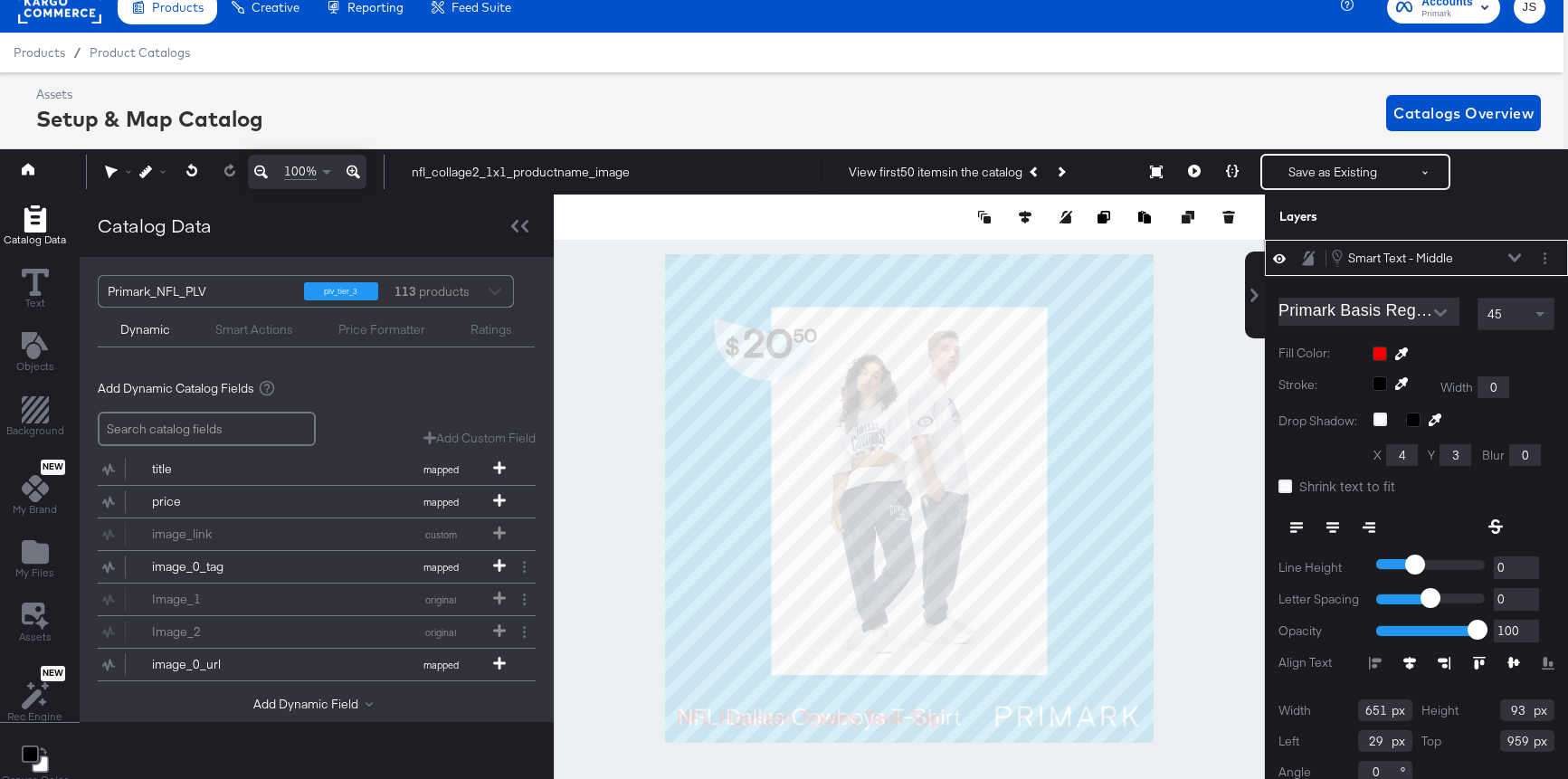
click at [1516, 314] on div "45" at bounding box center [1516, 314] width 76 height 31
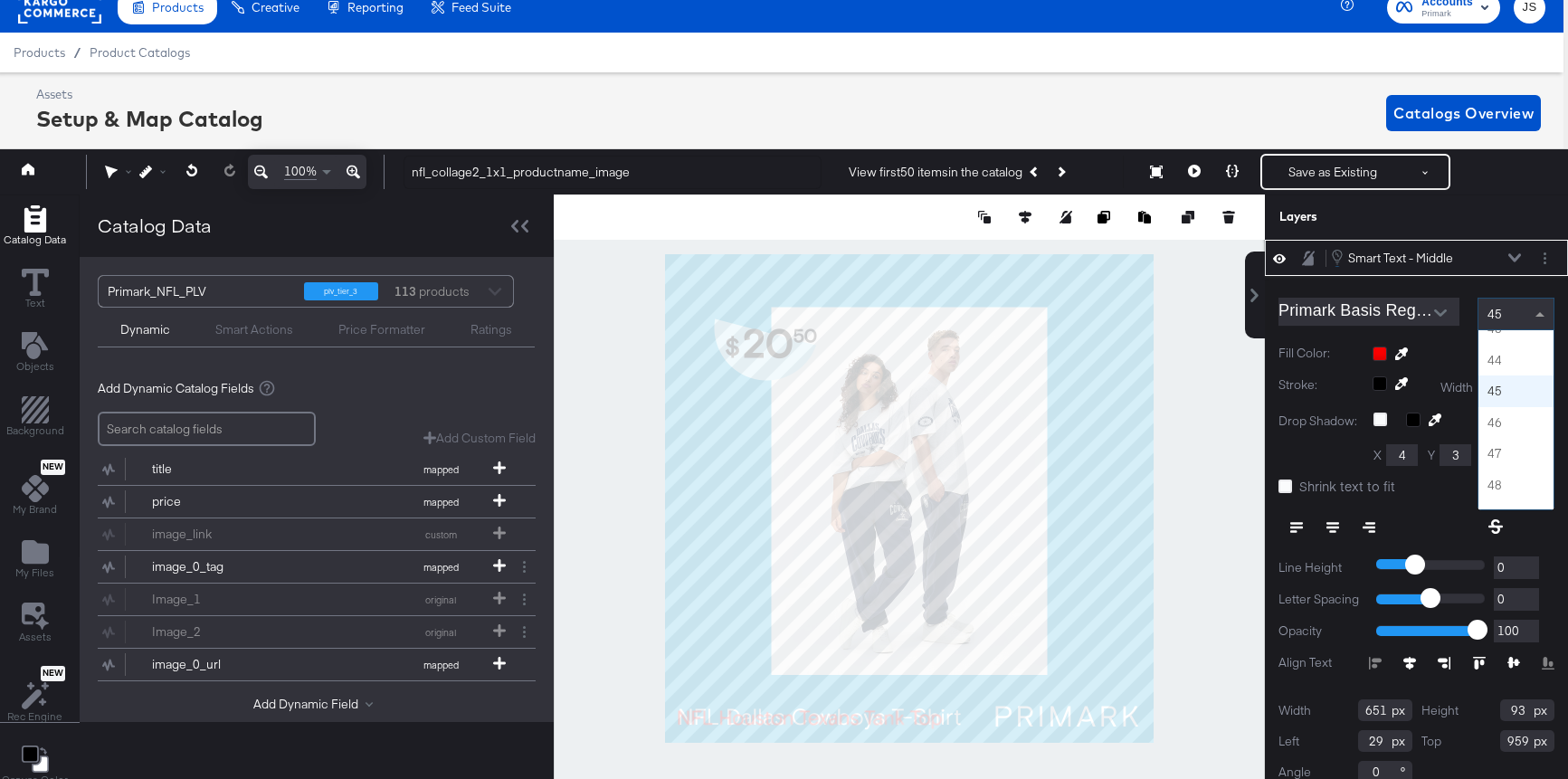
scroll to position [1328, 0]
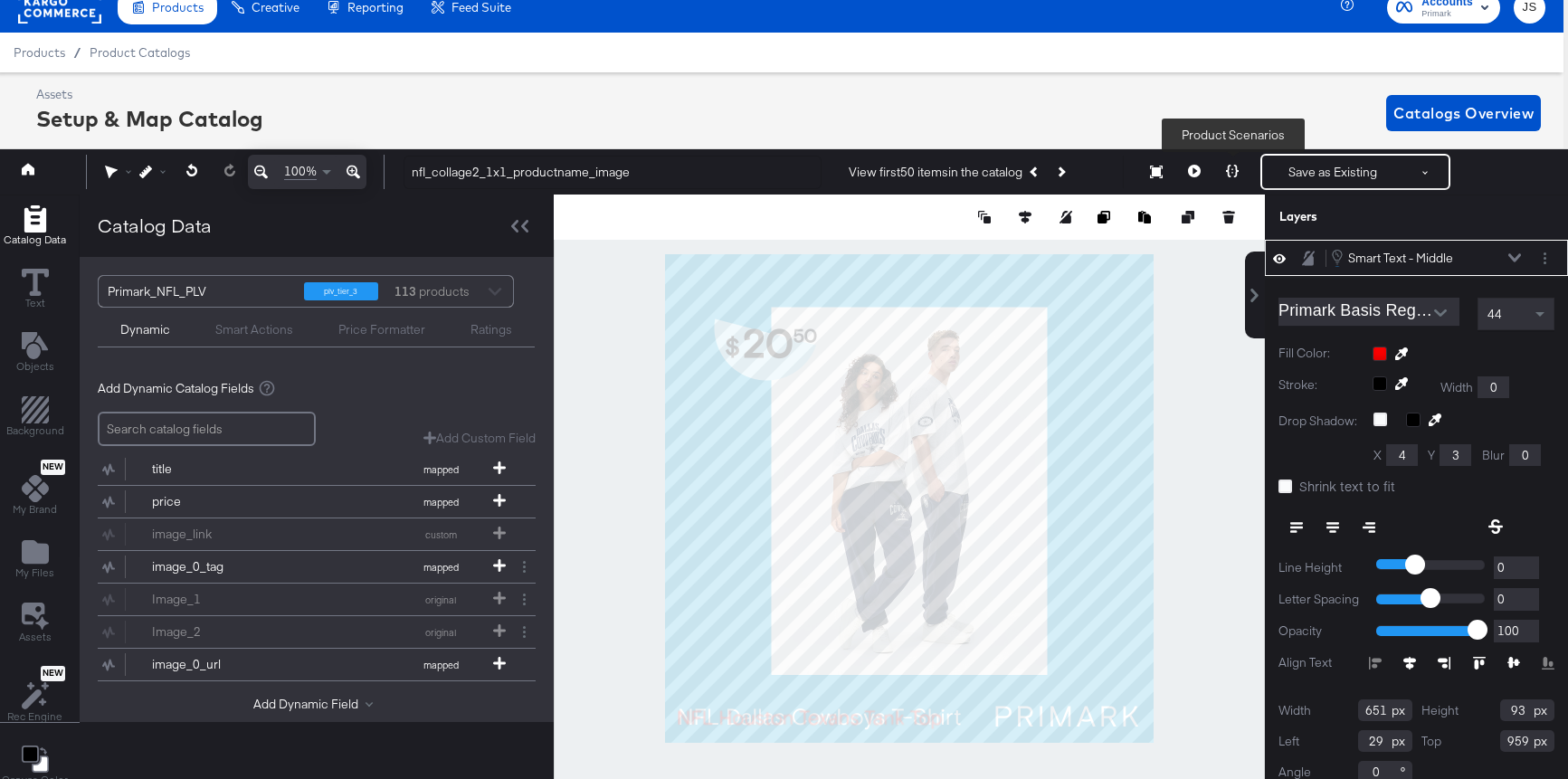
click at [1235, 176] on icon at bounding box center [1231, 170] width 12 height 12
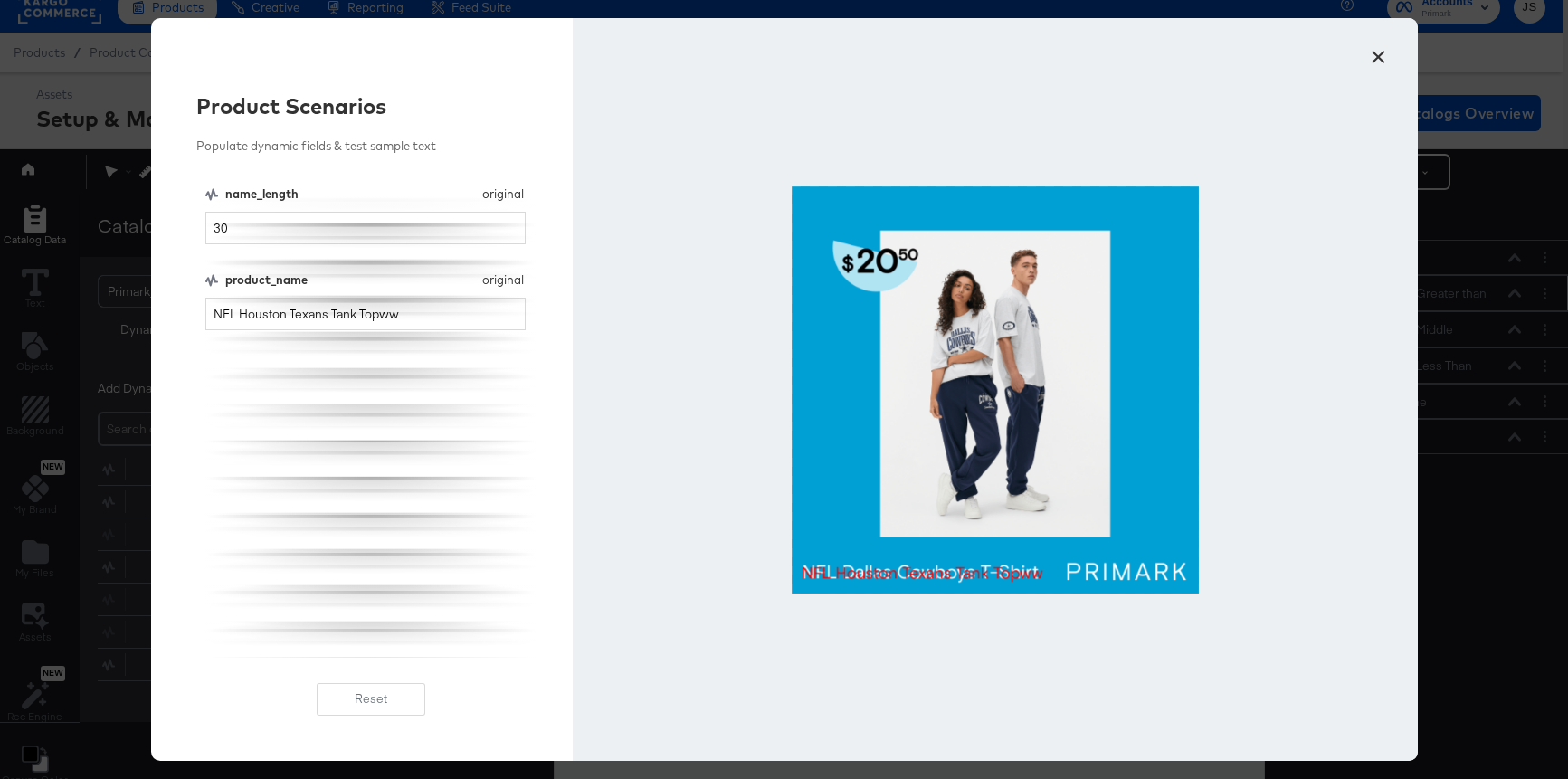
click at [1385, 62] on button "×" at bounding box center [1379, 53] width 33 height 32
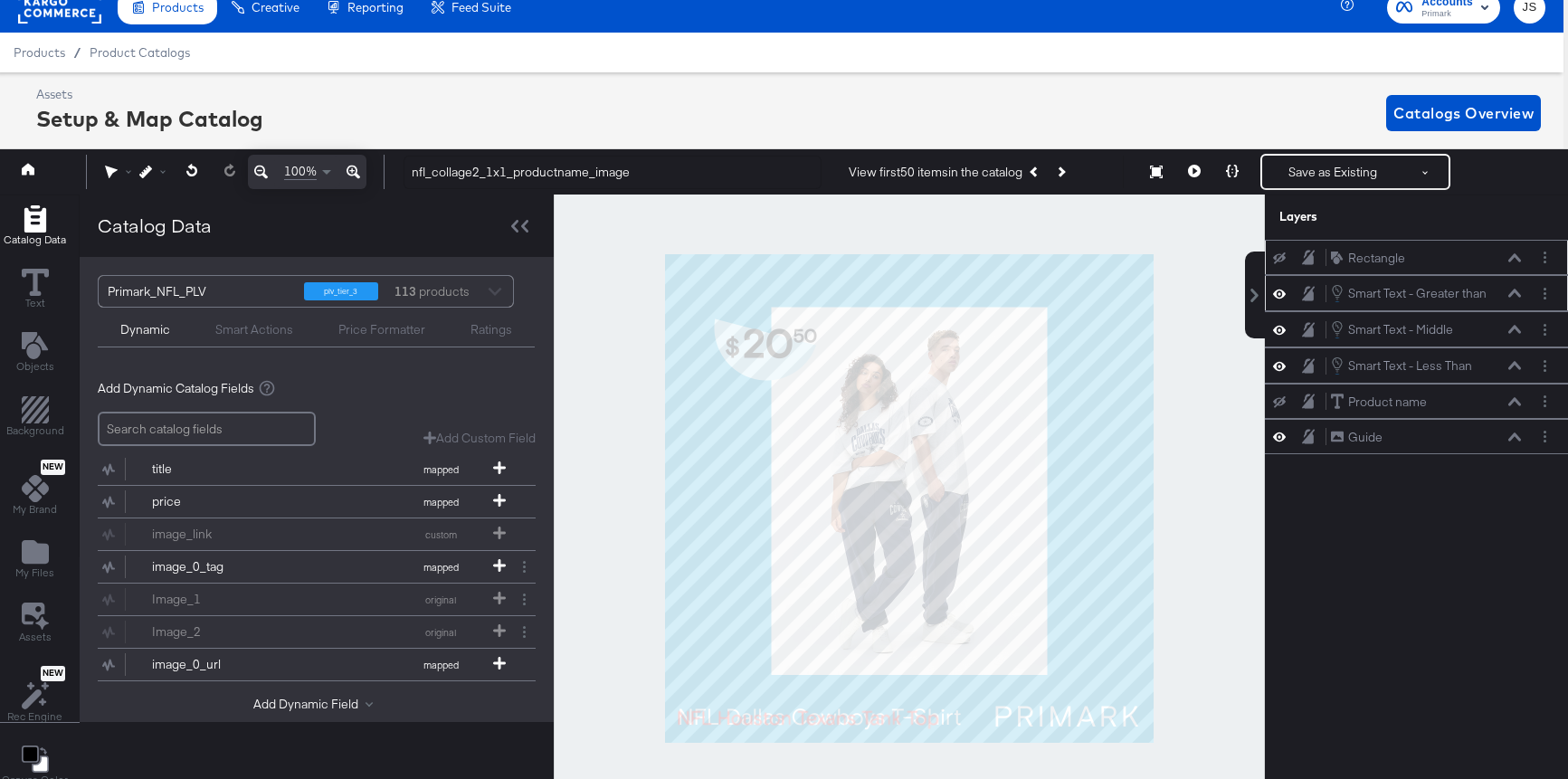
click at [1276, 261] on icon at bounding box center [1279, 258] width 12 height 11
click at [1515, 326] on icon at bounding box center [1514, 330] width 12 height 9
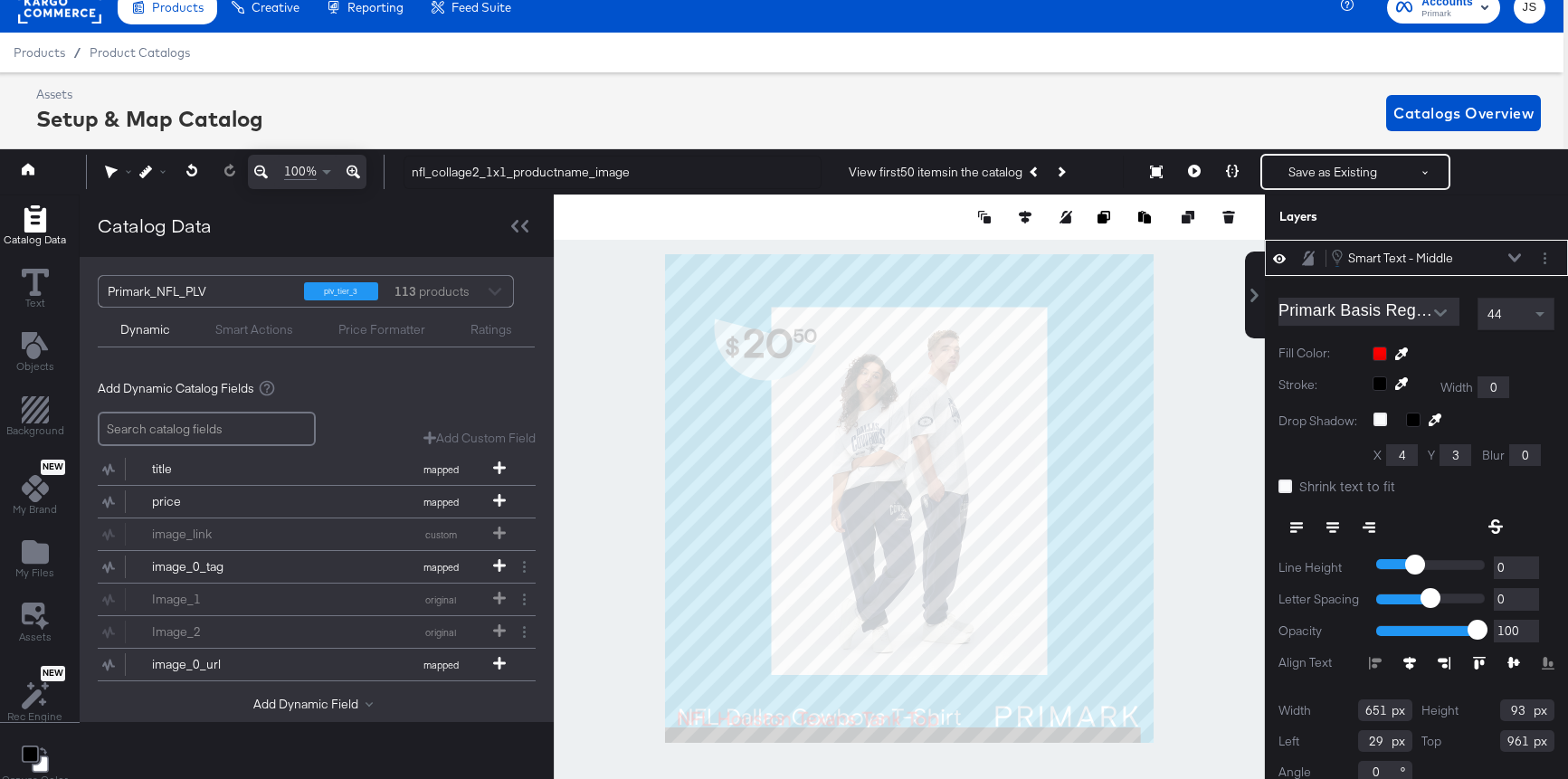
type input "962"
click at [1517, 256] on icon at bounding box center [1514, 257] width 12 height 9
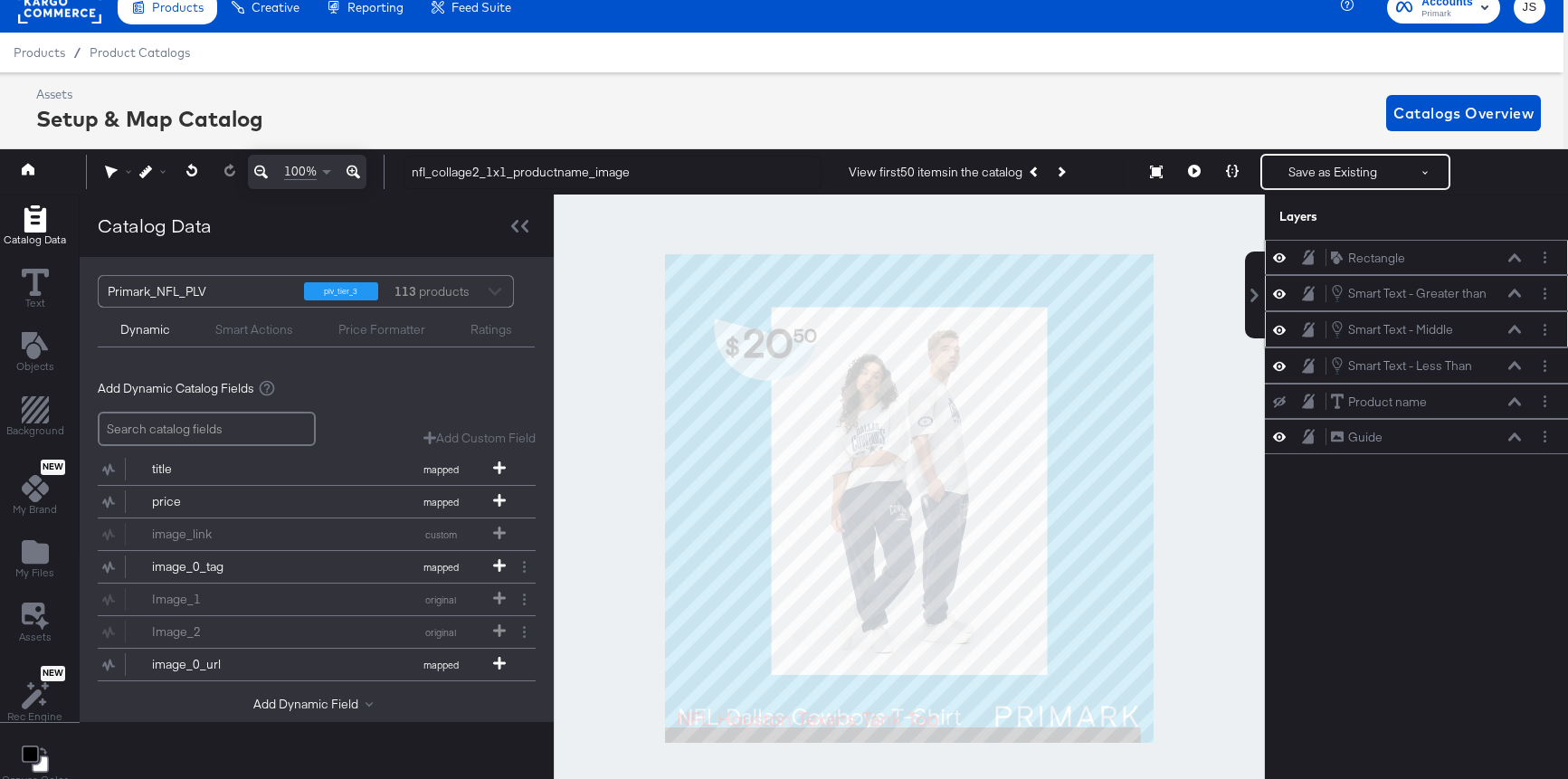
scroll to position [0, 0]
click at [1278, 257] on icon at bounding box center [1279, 257] width 12 height 15
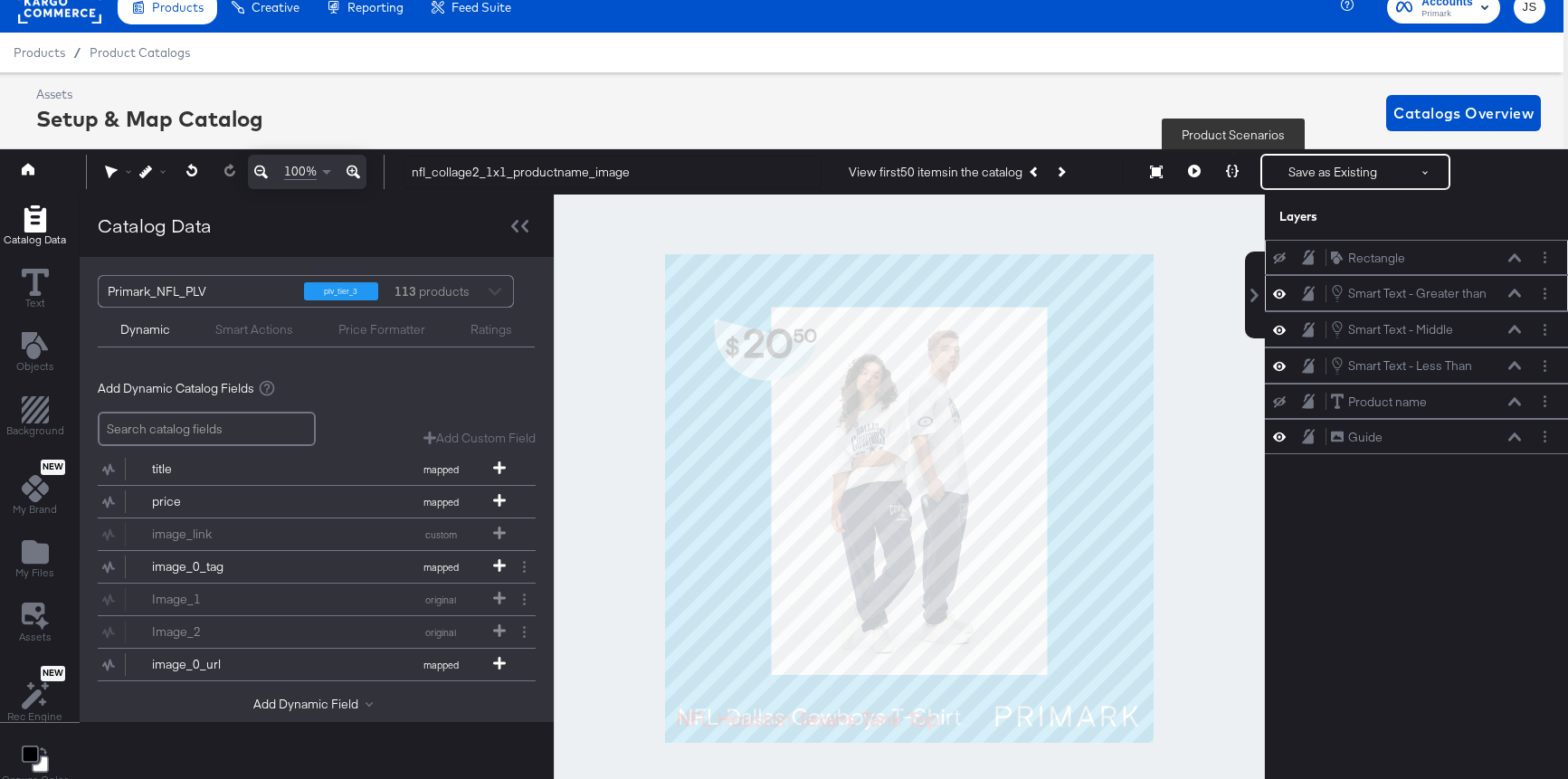
click at [1226, 159] on button at bounding box center [1232, 172] width 38 height 36
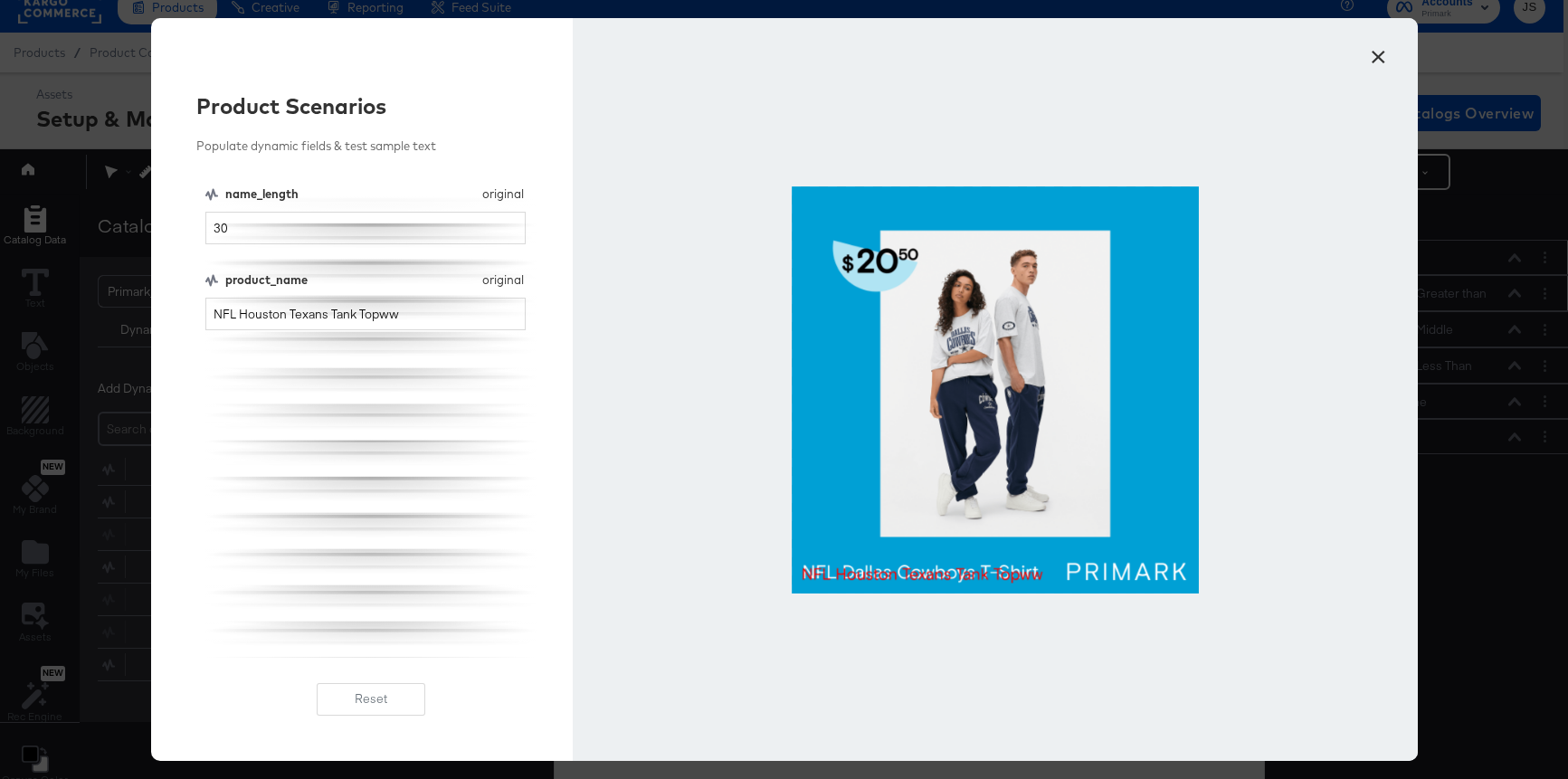
click at [1381, 69] on button "×" at bounding box center [1379, 53] width 33 height 32
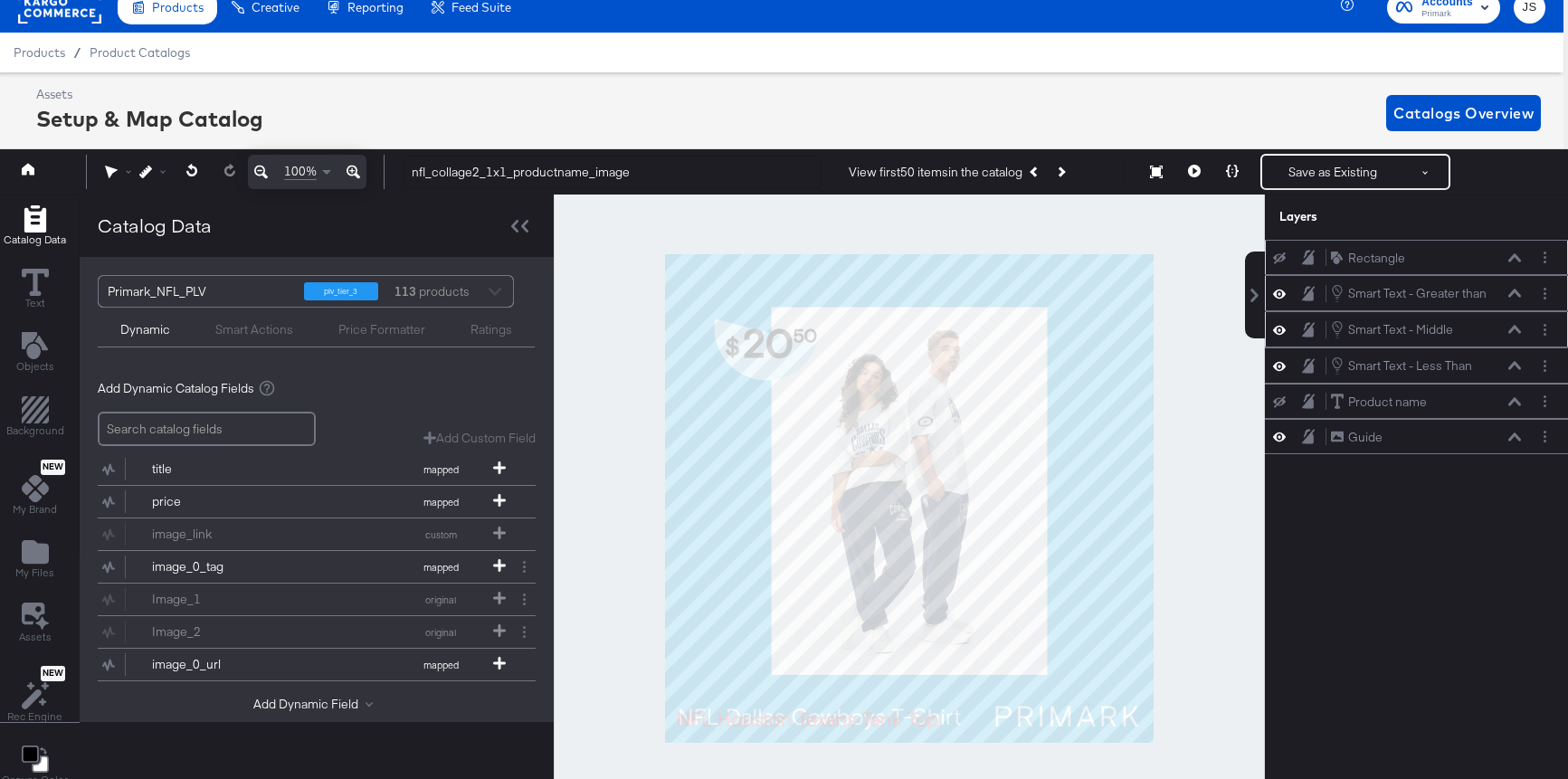
click at [1514, 331] on icon at bounding box center [1514, 329] width 12 height 9
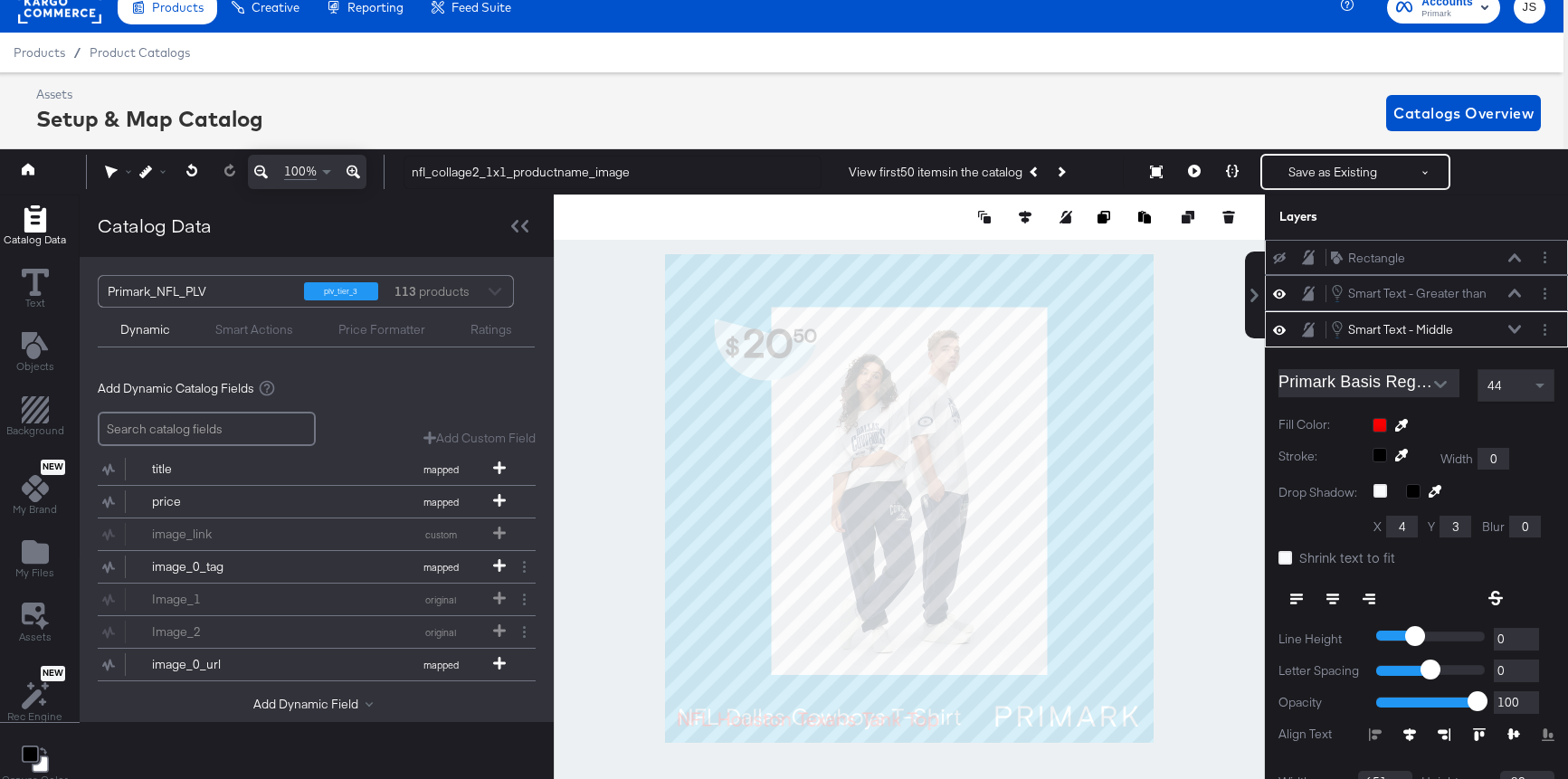
scroll to position [72, 0]
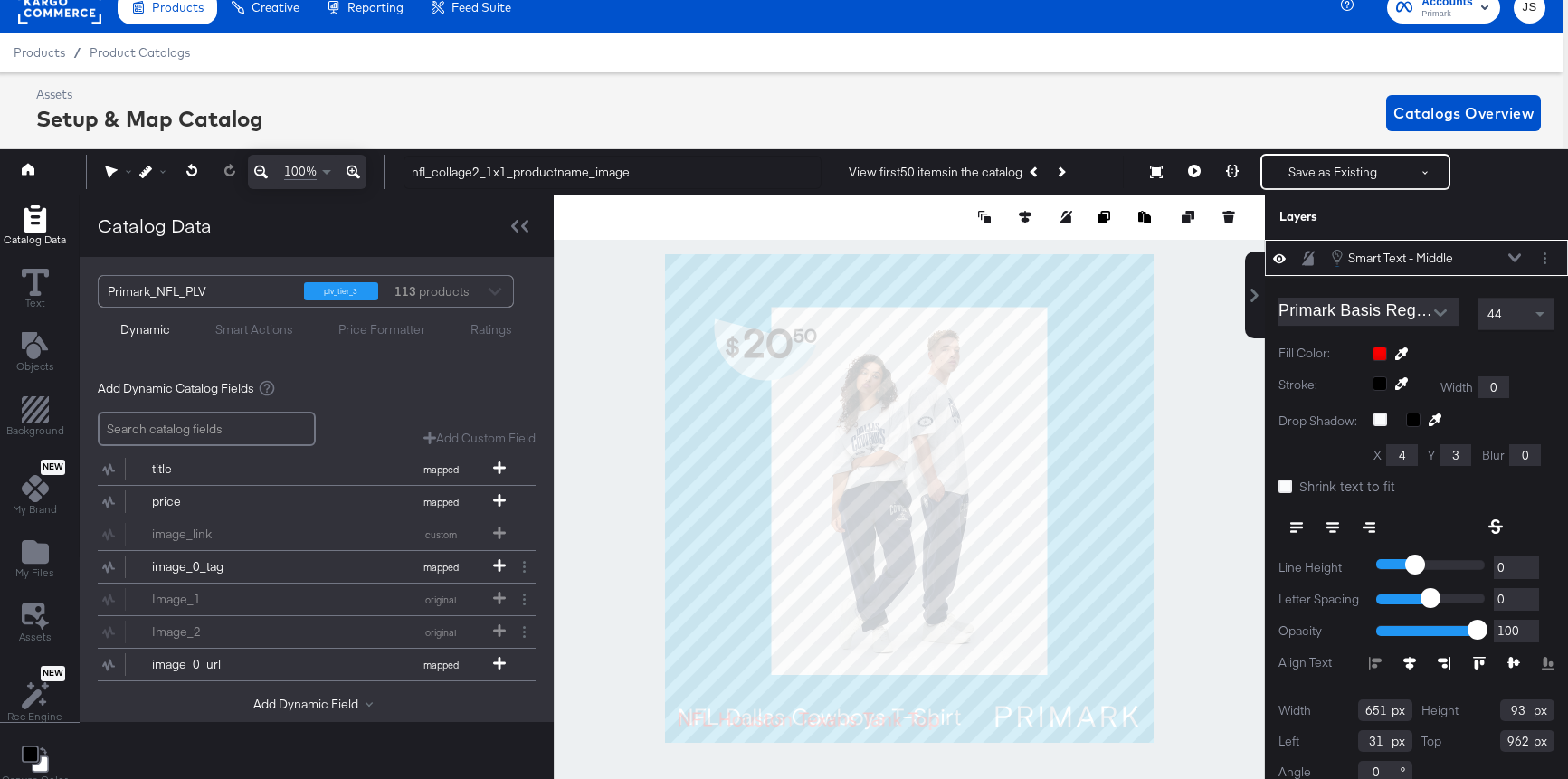
type input "32"
click at [1240, 163] on button at bounding box center [1232, 172] width 38 height 36
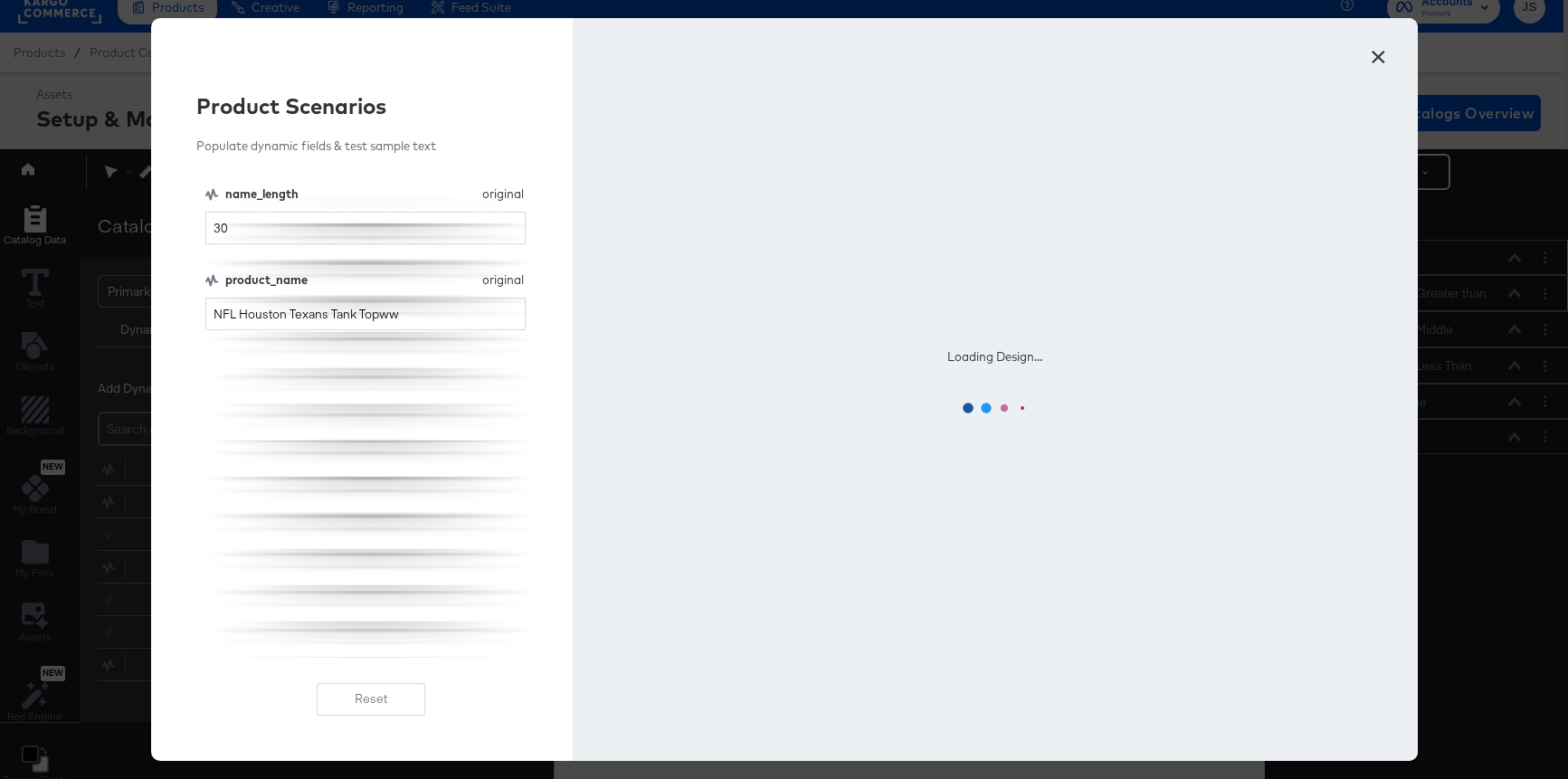
scroll to position [0, 0]
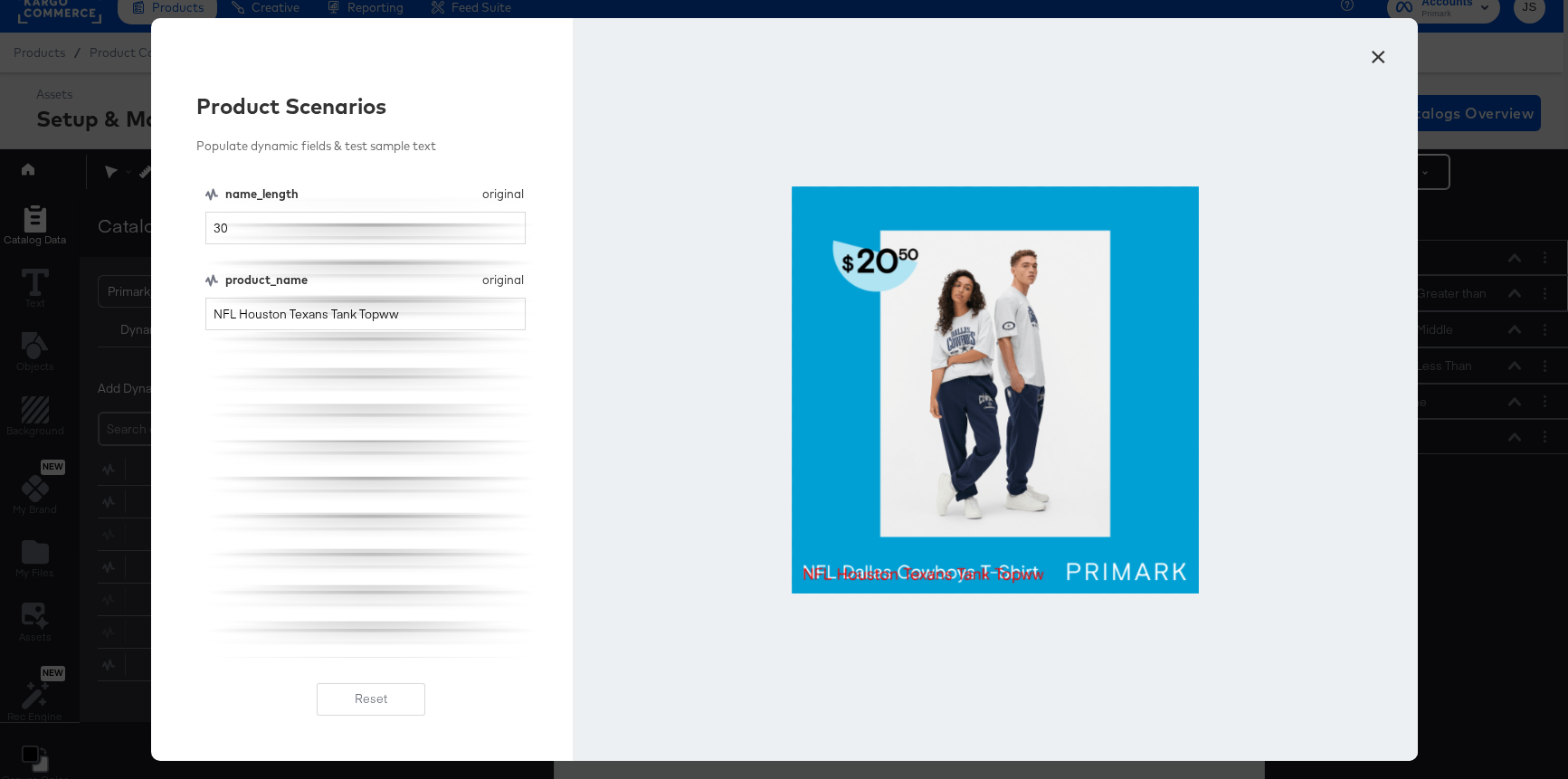
click at [1374, 52] on button "×" at bounding box center [1379, 53] width 33 height 32
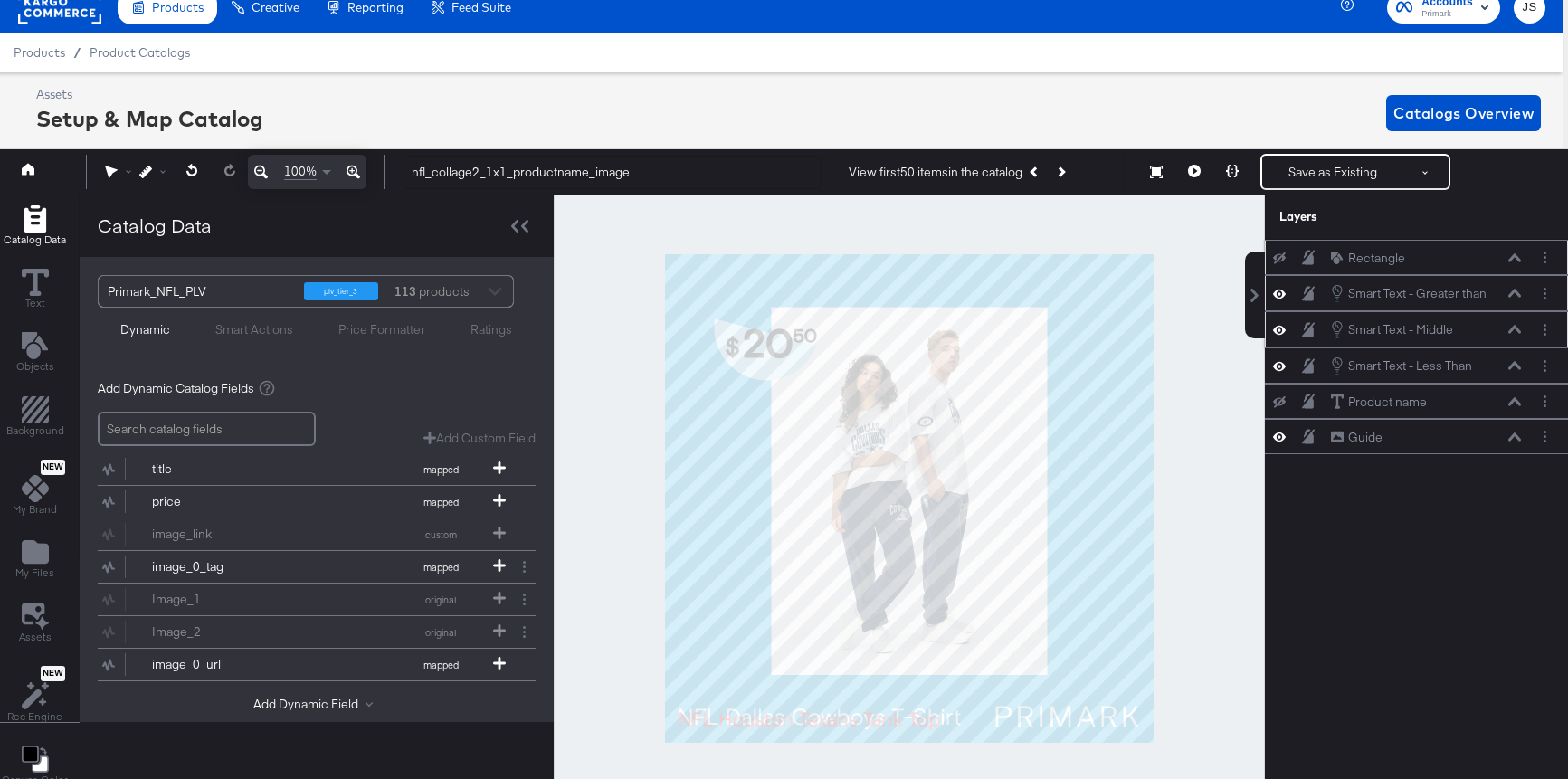
click at [1514, 334] on button at bounding box center [1514, 329] width 14 height 11
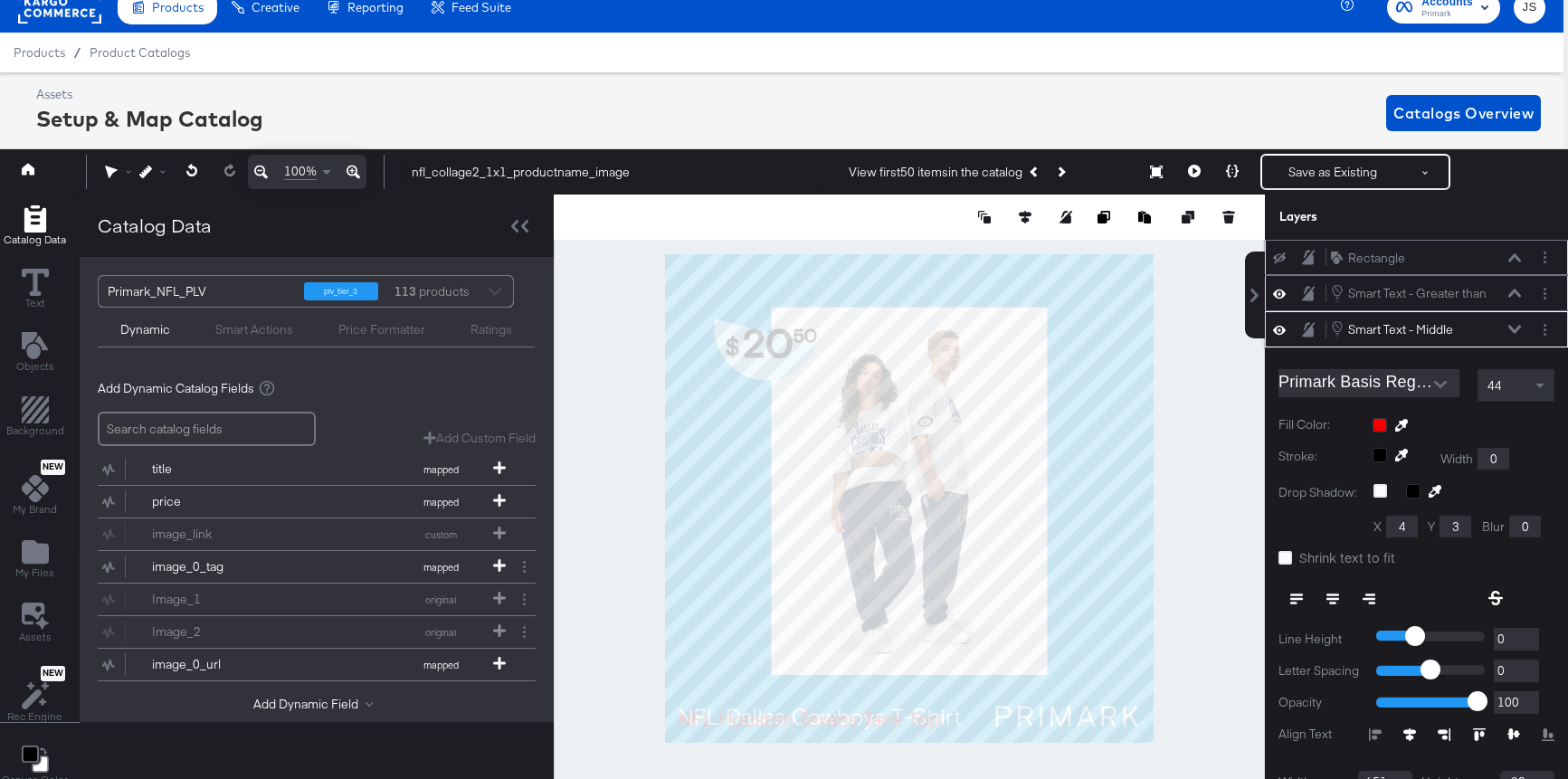
scroll to position [72, 0]
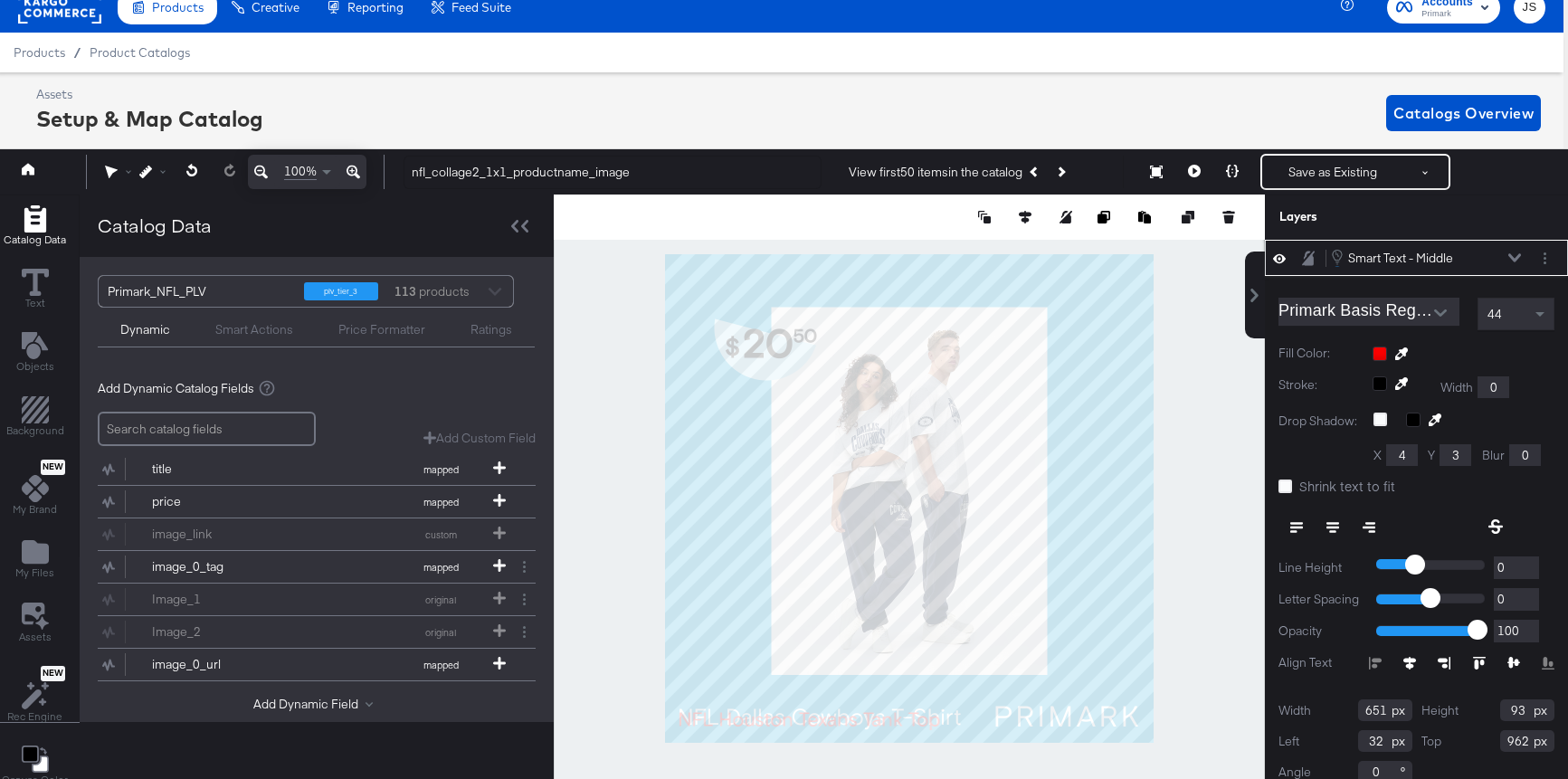
click at [1508, 256] on button at bounding box center [1514, 257] width 14 height 11
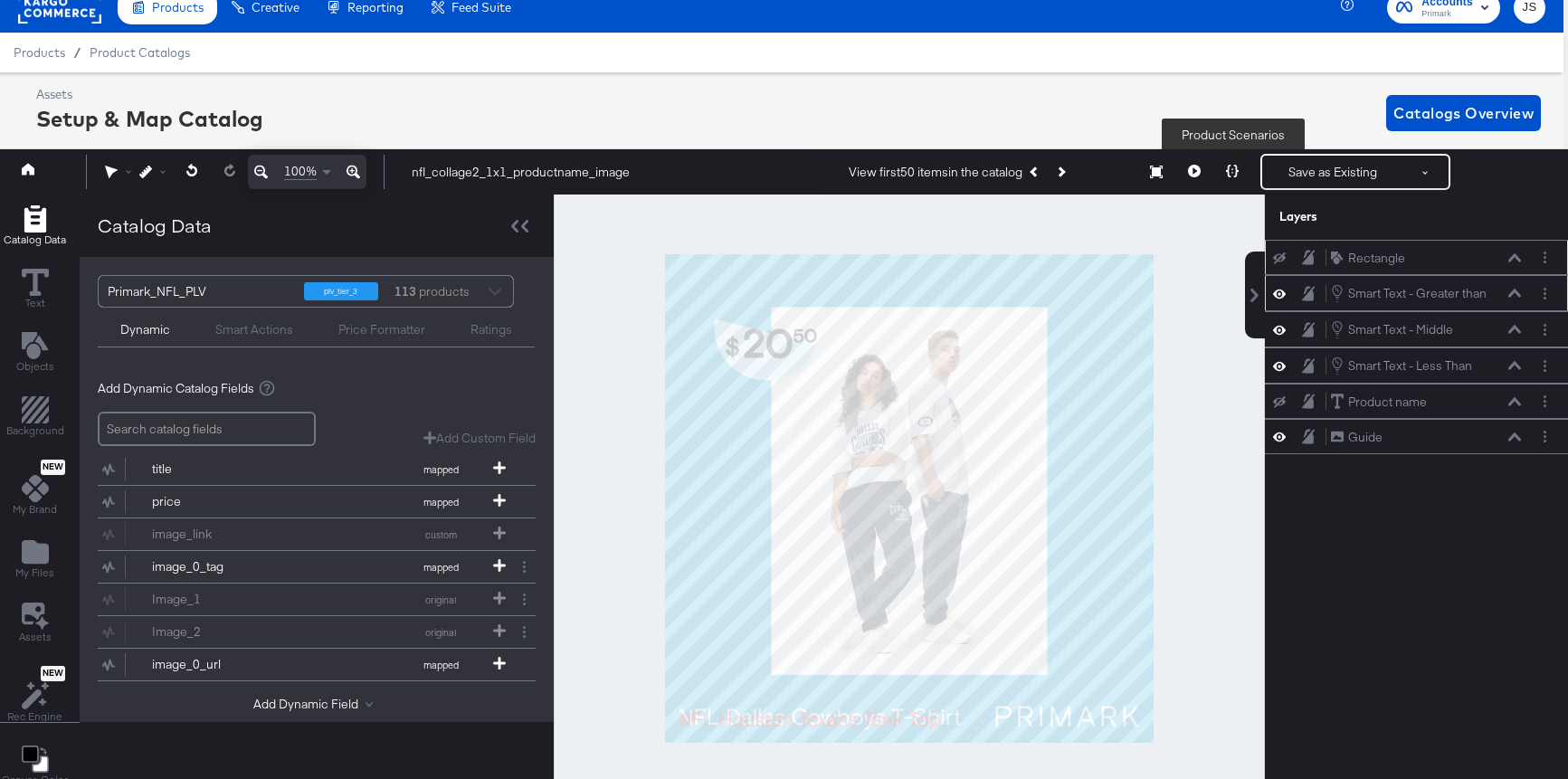
click at [1230, 176] on icon at bounding box center [1231, 170] width 12 height 12
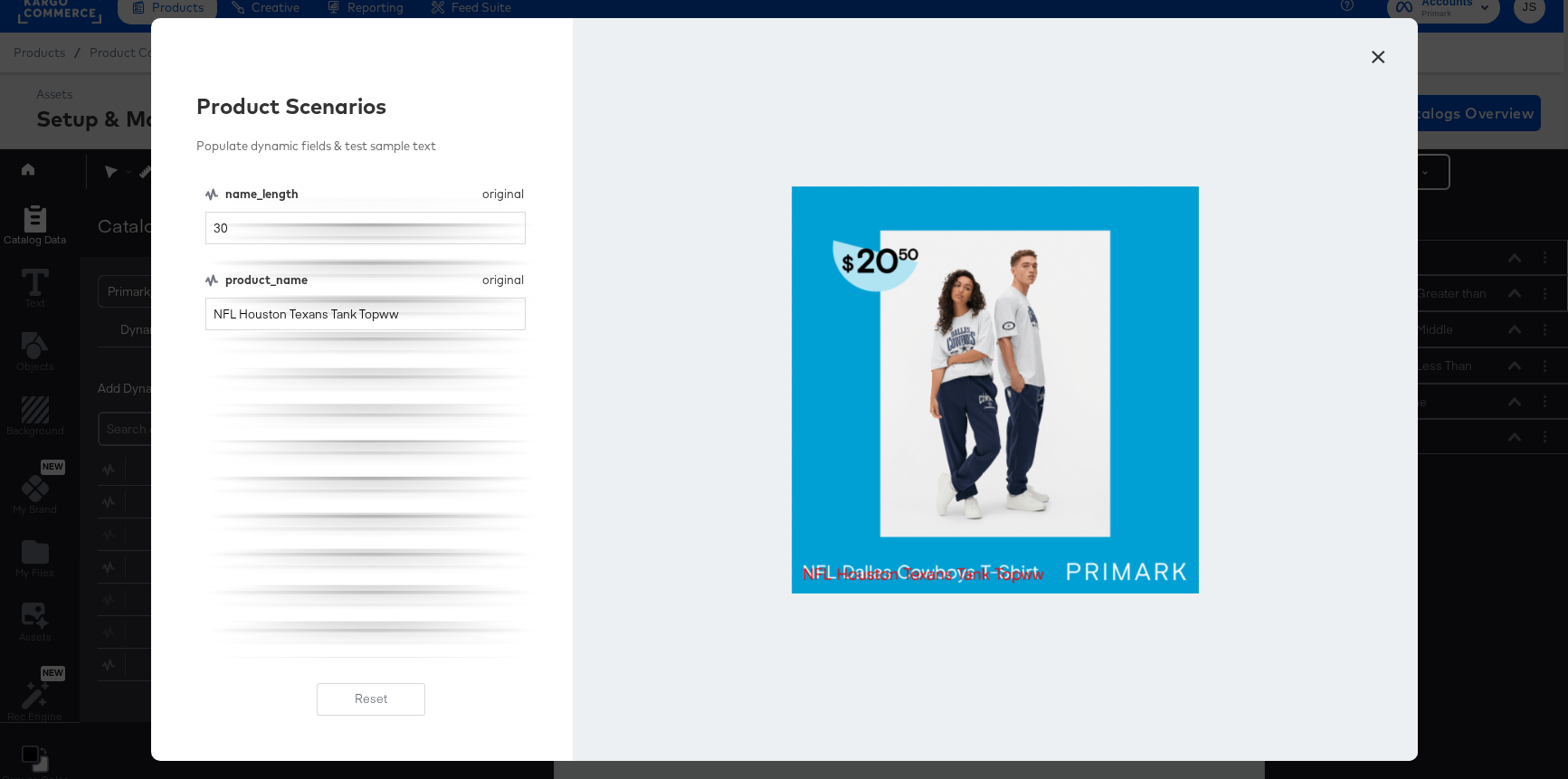
click at [1379, 60] on button "×" at bounding box center [1379, 53] width 33 height 32
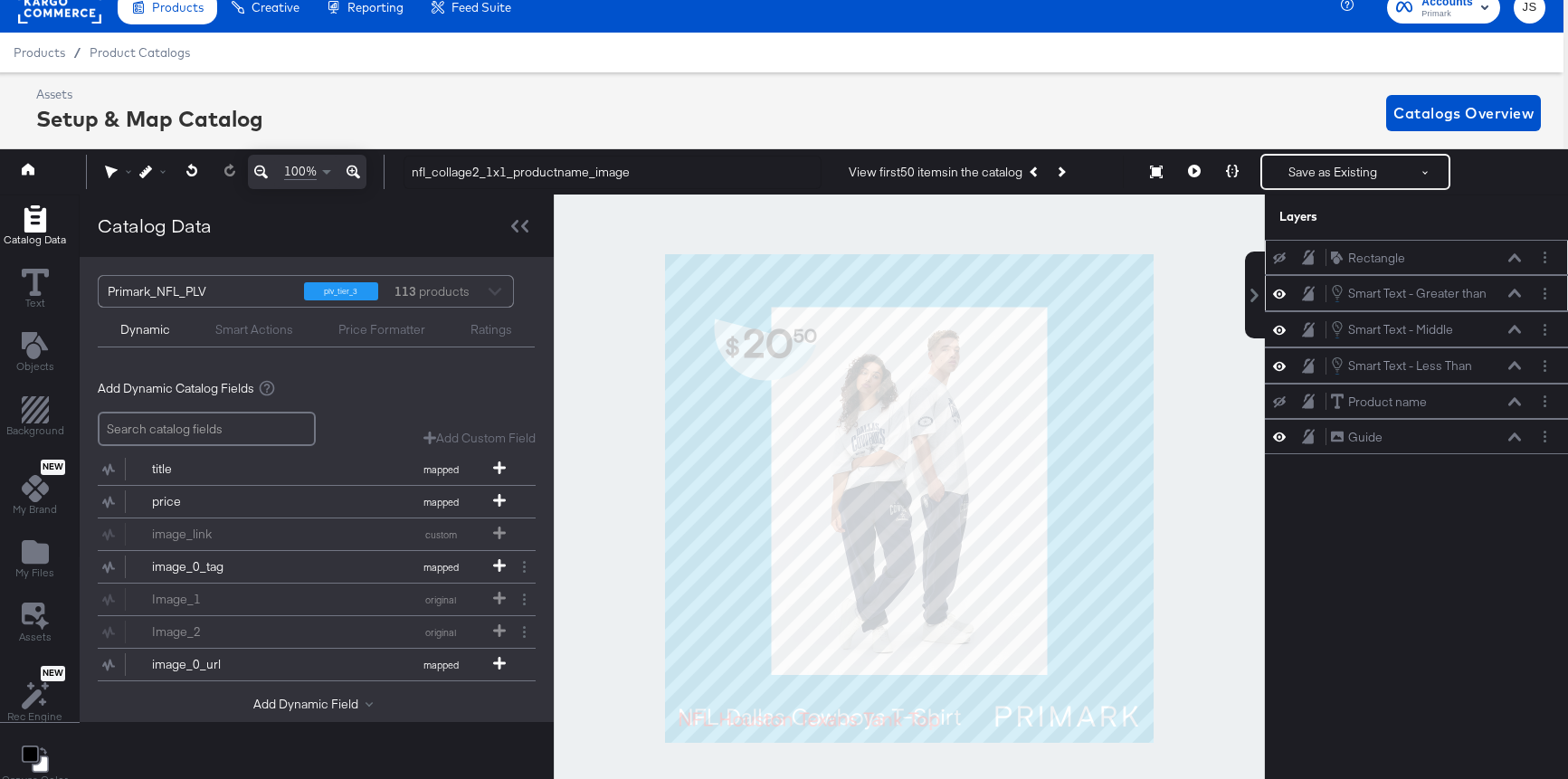
click at [1066, 174] on icon "Next Product" at bounding box center [1061, 172] width 10 height 10
click at [1280, 298] on icon at bounding box center [1279, 293] width 12 height 15
click at [1279, 295] on icon at bounding box center [1279, 293] width 12 height 11
click at [1284, 372] on icon at bounding box center [1279, 366] width 12 height 15
click at [1284, 372] on button at bounding box center [1279, 365] width 14 height 14
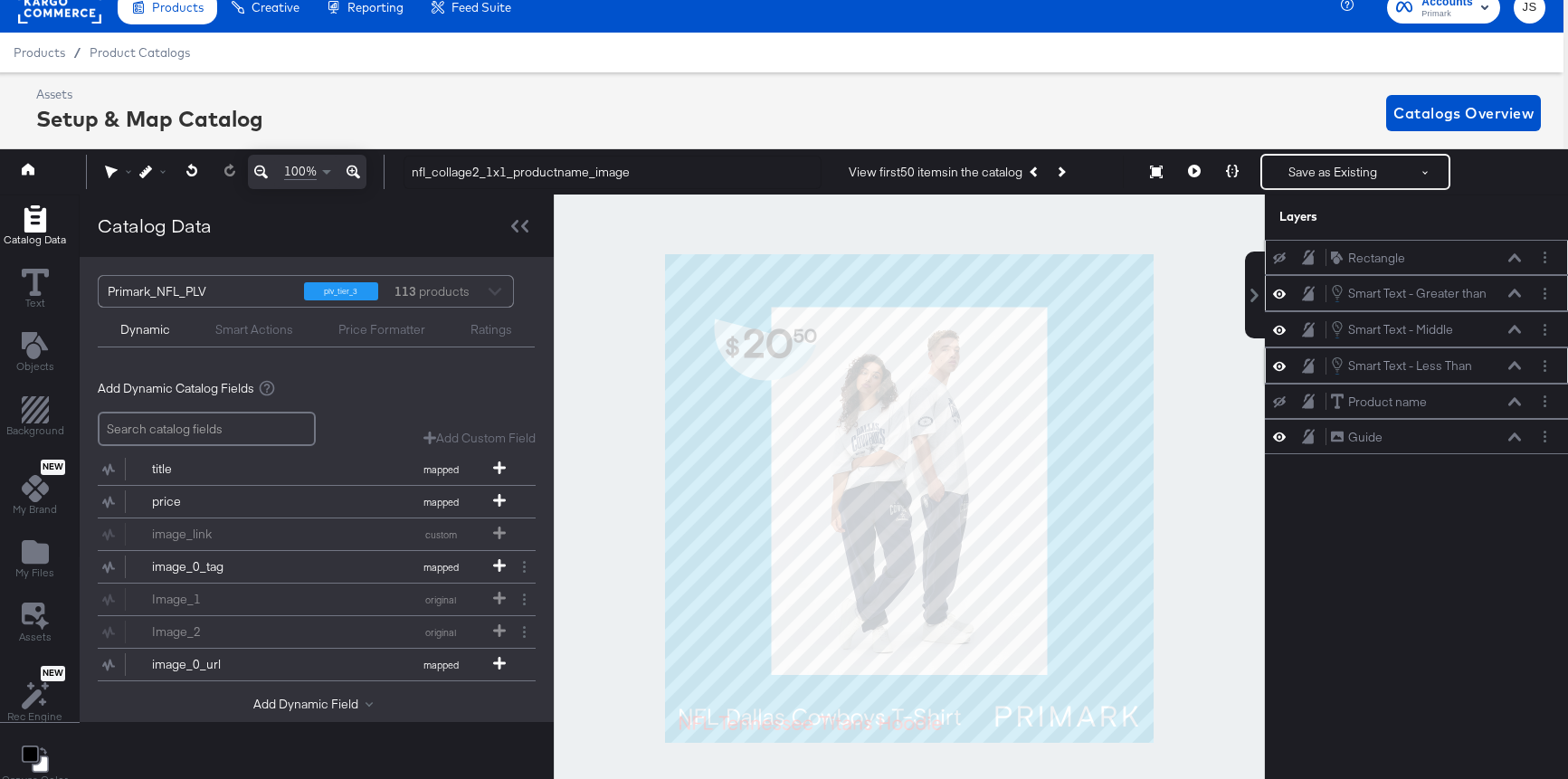
click at [1279, 362] on icon at bounding box center [1279, 366] width 12 height 15
click at [1279, 362] on icon at bounding box center [1279, 366] width 12 height 11
click at [1277, 326] on icon at bounding box center [1279, 330] width 12 height 15
click at [1277, 326] on icon at bounding box center [1279, 330] width 12 height 11
click at [1040, 170] on icon "Previous Product" at bounding box center [1035, 172] width 10 height 10
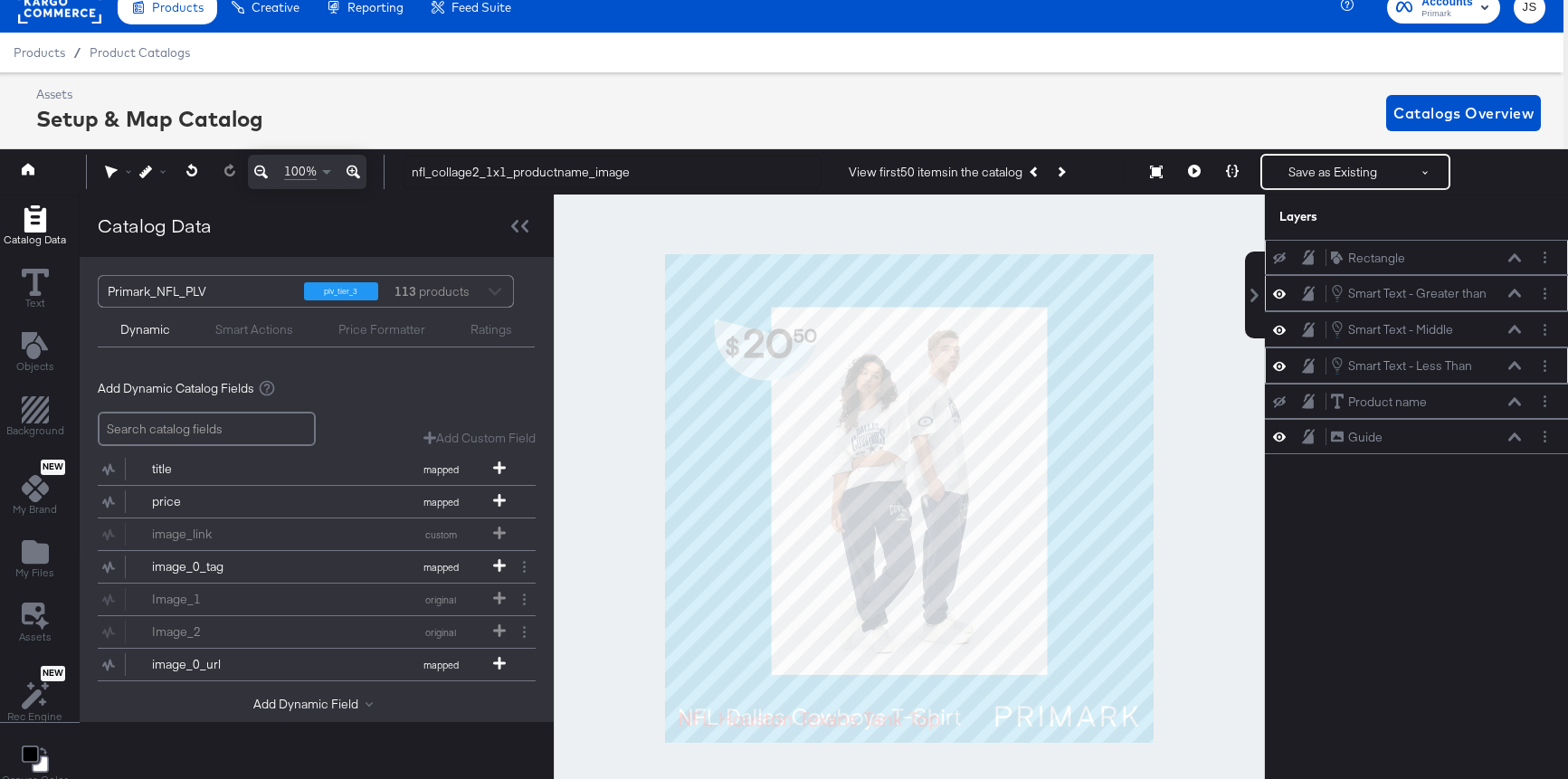
click at [1283, 298] on icon at bounding box center [1279, 293] width 12 height 15
click at [1280, 291] on icon at bounding box center [1279, 293] width 12 height 11
click at [1280, 329] on icon at bounding box center [1279, 330] width 12 height 15
click at [1280, 329] on icon at bounding box center [1279, 330] width 12 height 11
click at [1279, 364] on icon at bounding box center [1279, 366] width 12 height 15
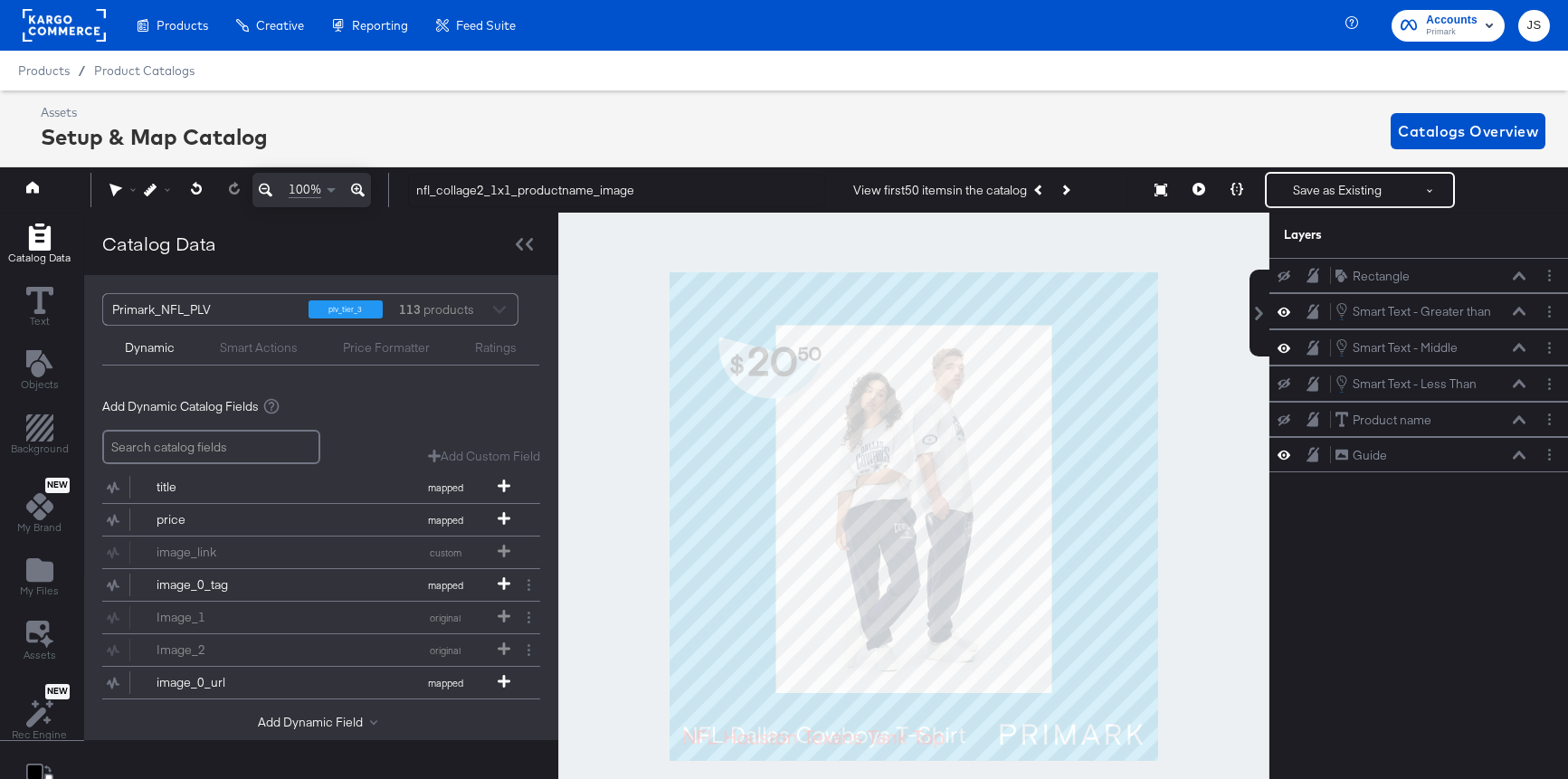
click at [1278, 379] on icon at bounding box center [1283, 384] width 12 height 11
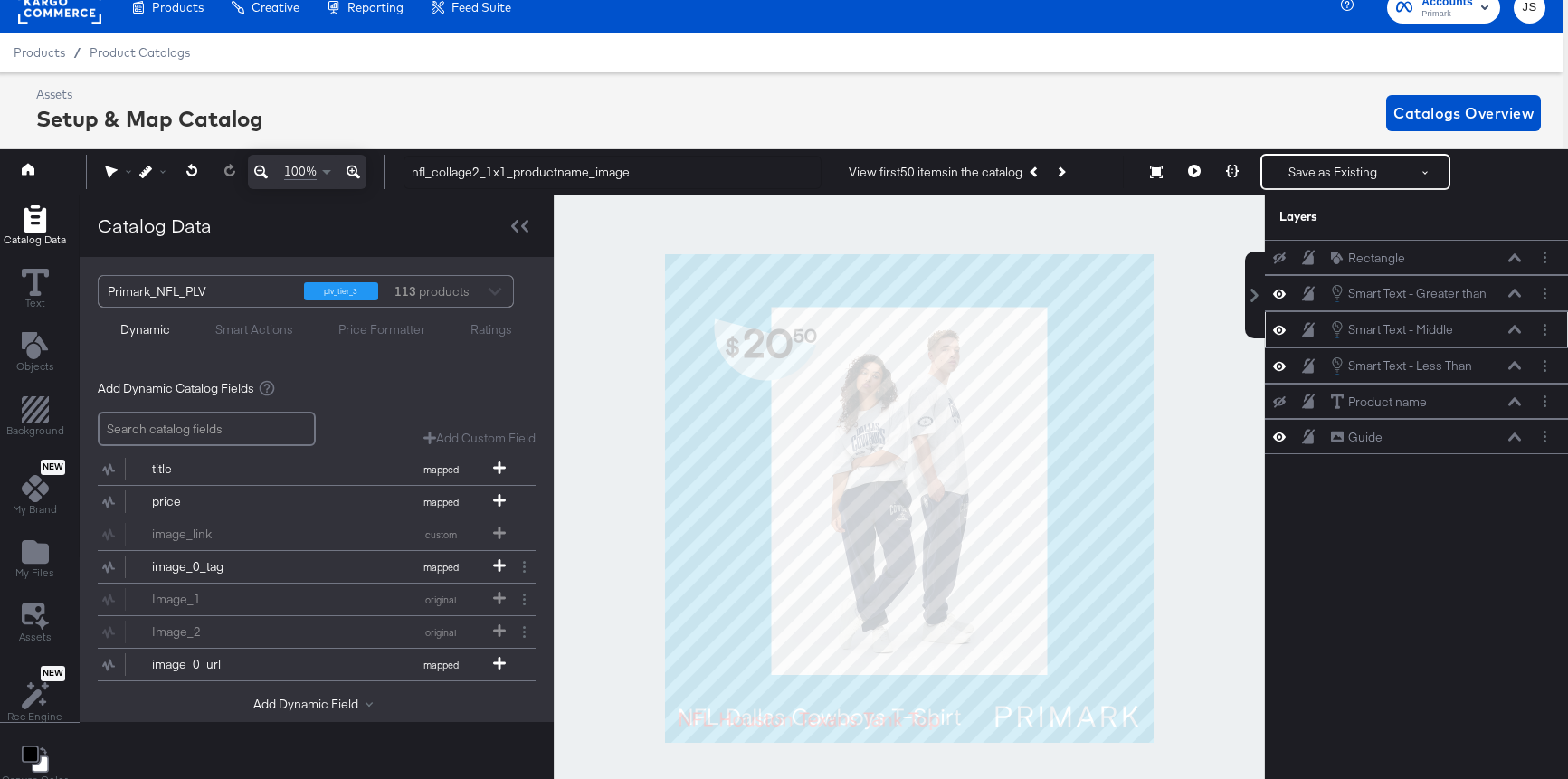
click at [1276, 326] on icon at bounding box center [1279, 330] width 12 height 15
click at [1276, 326] on icon at bounding box center [1279, 330] width 12 height 11
click at [1038, 177] on button "Previous Product" at bounding box center [1035, 172] width 26 height 32
click at [1277, 328] on icon at bounding box center [1279, 330] width 12 height 15
click at [1277, 328] on icon at bounding box center [1279, 330] width 12 height 11
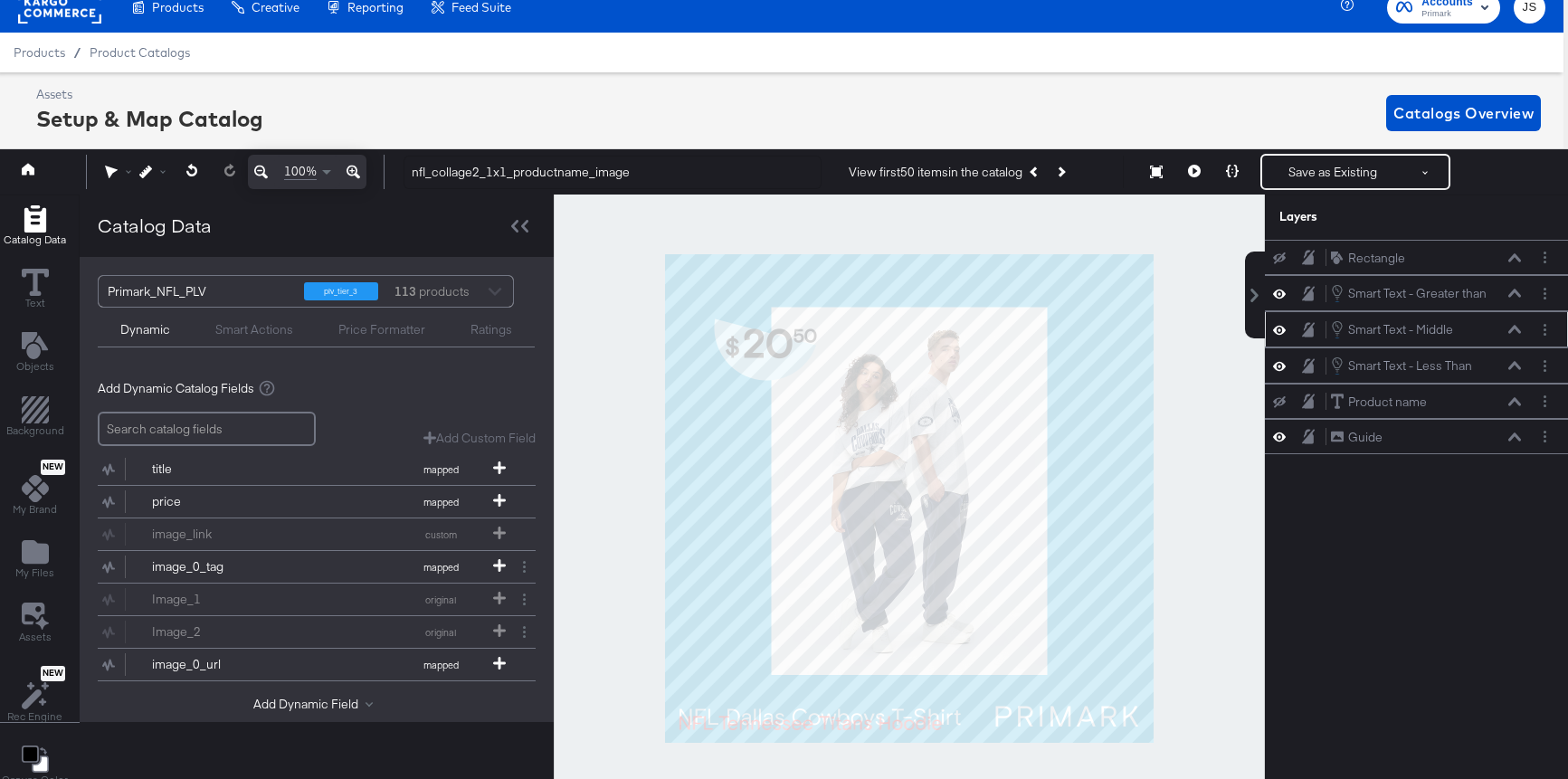
click at [1518, 330] on icon at bounding box center [1514, 330] width 12 height 9
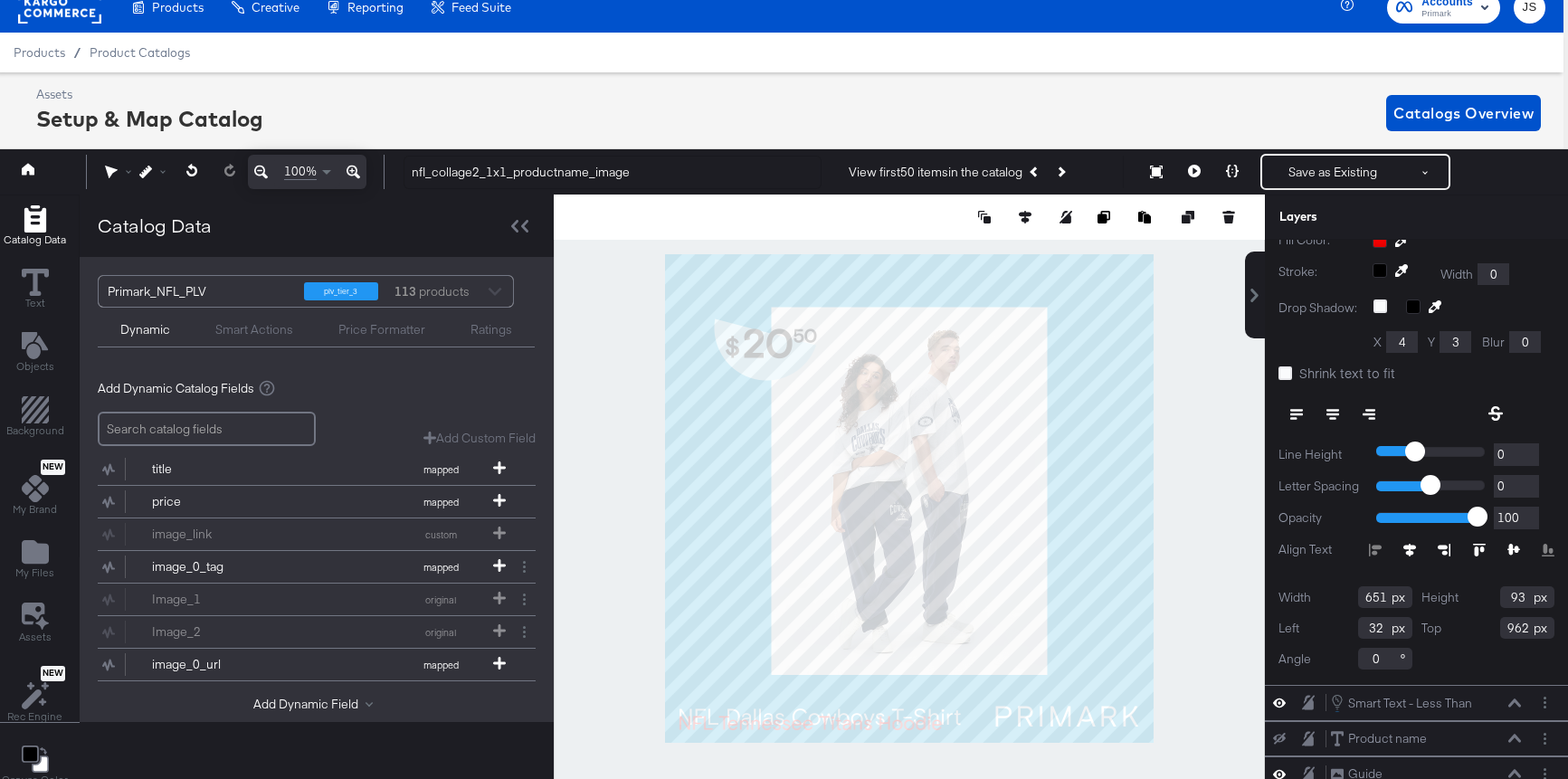
scroll to position [195, 0]
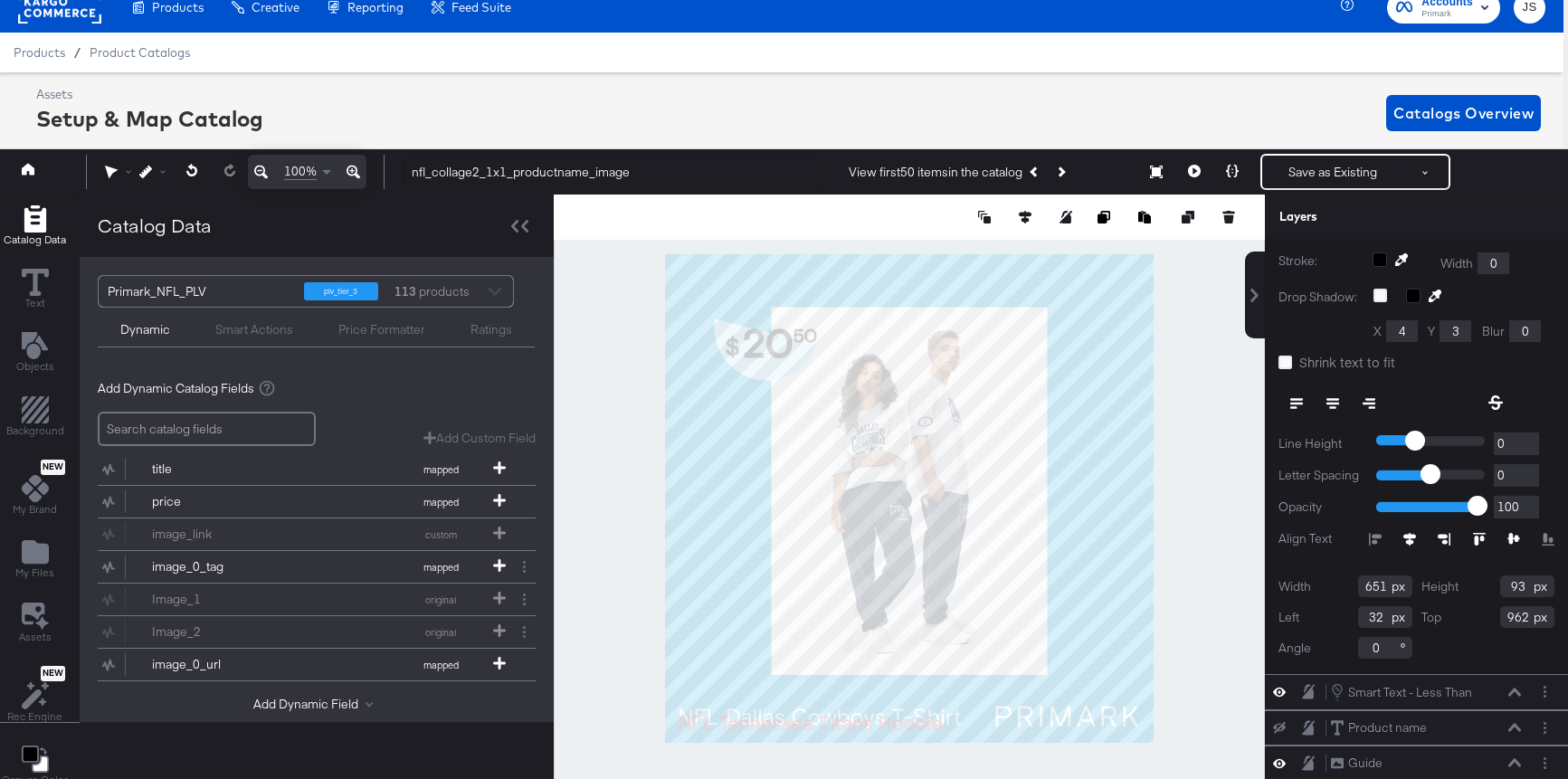
type input "654"
type input "56"
type input "29"
type input "990"
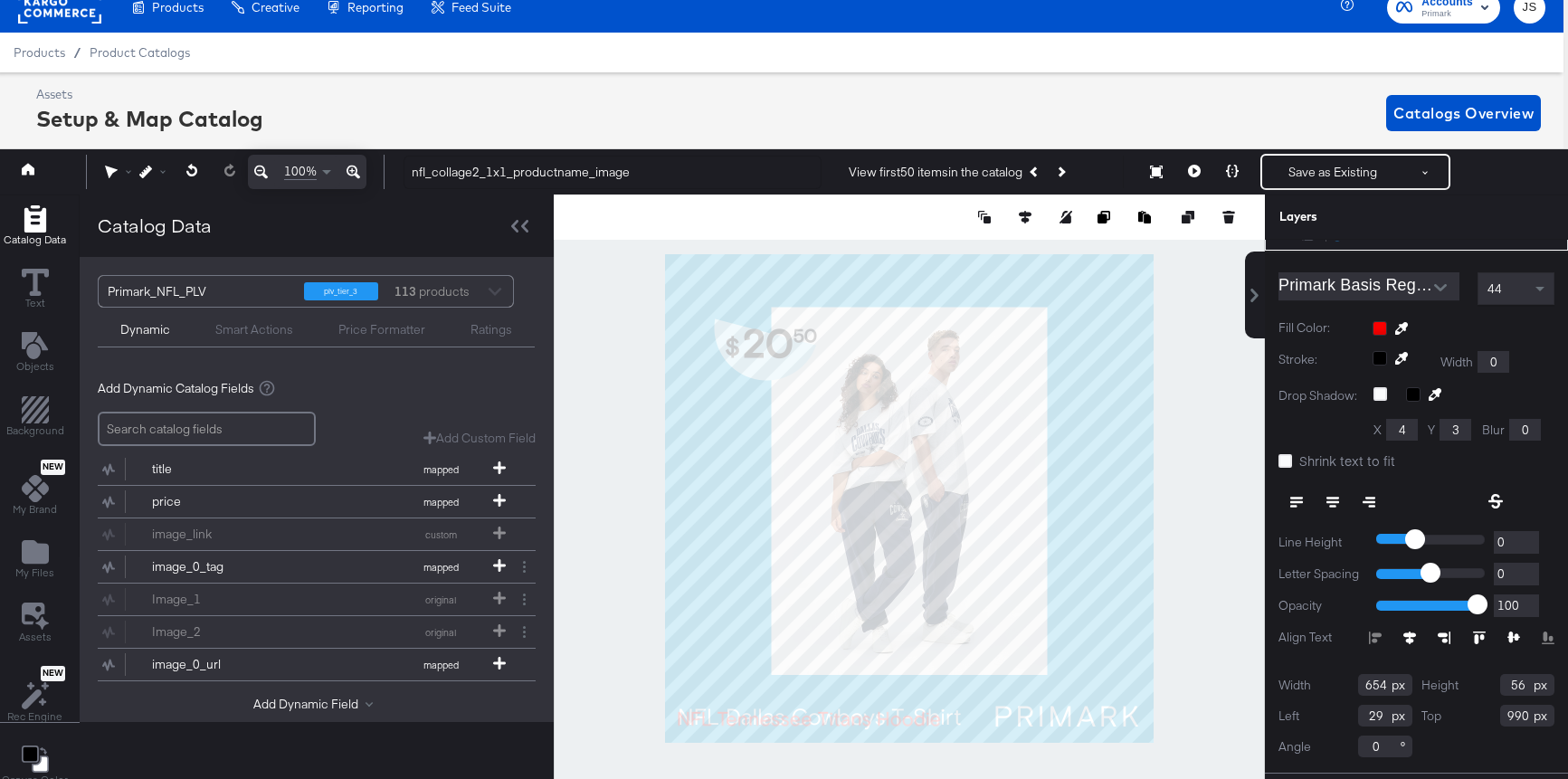
scroll to position [50, 0]
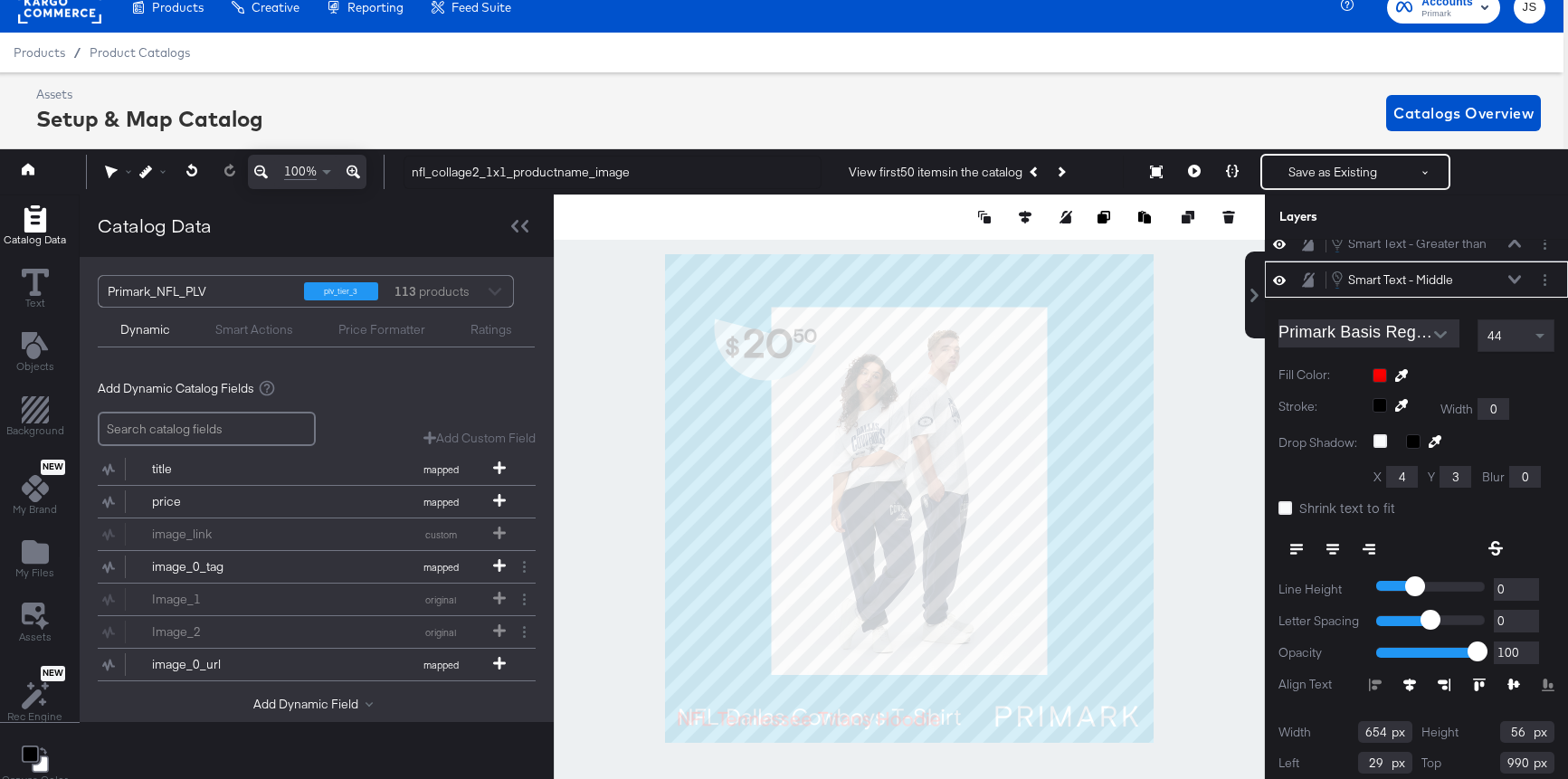
click at [1517, 277] on icon at bounding box center [1514, 279] width 12 height 9
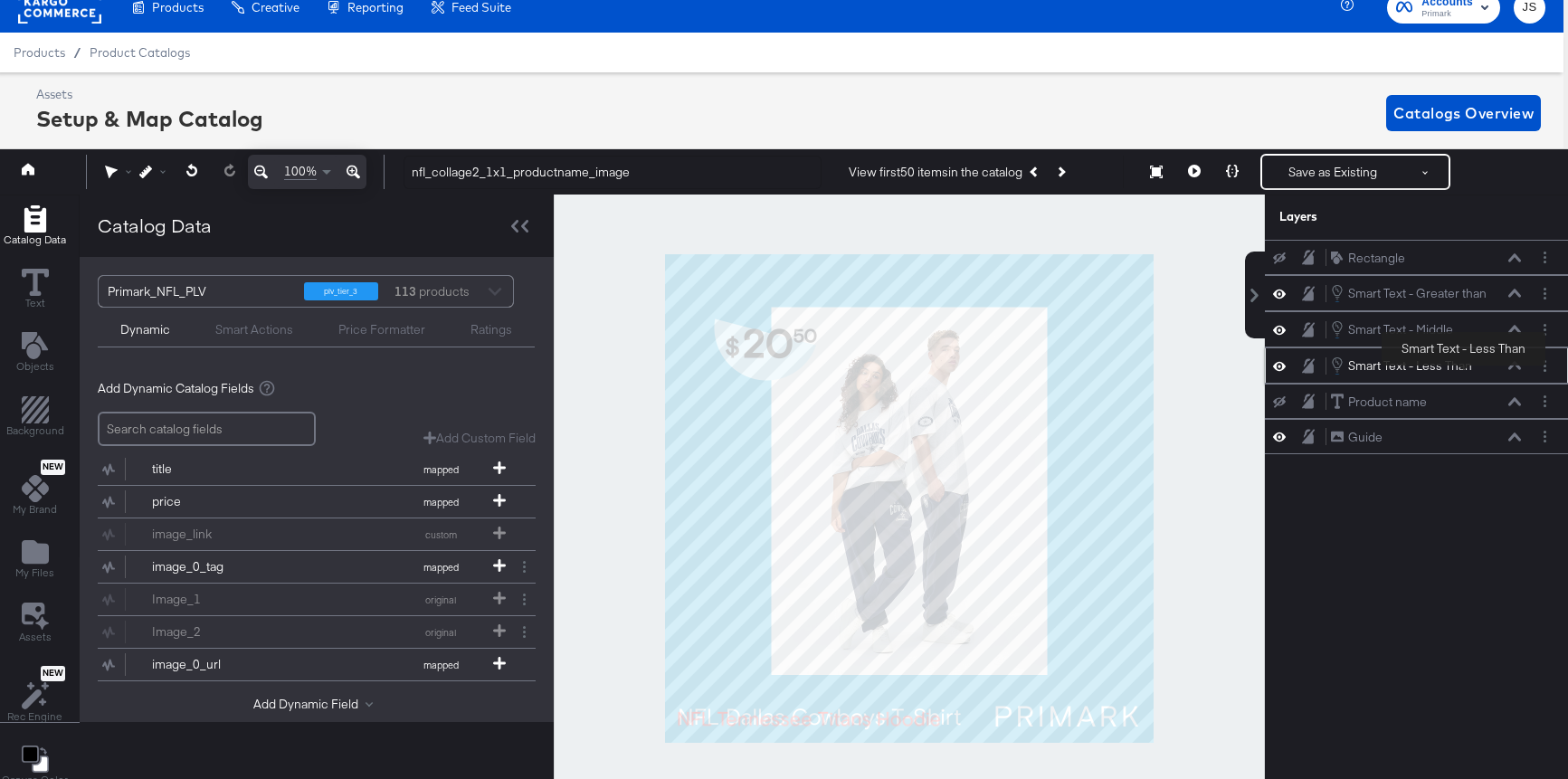
scroll to position [0, 5]
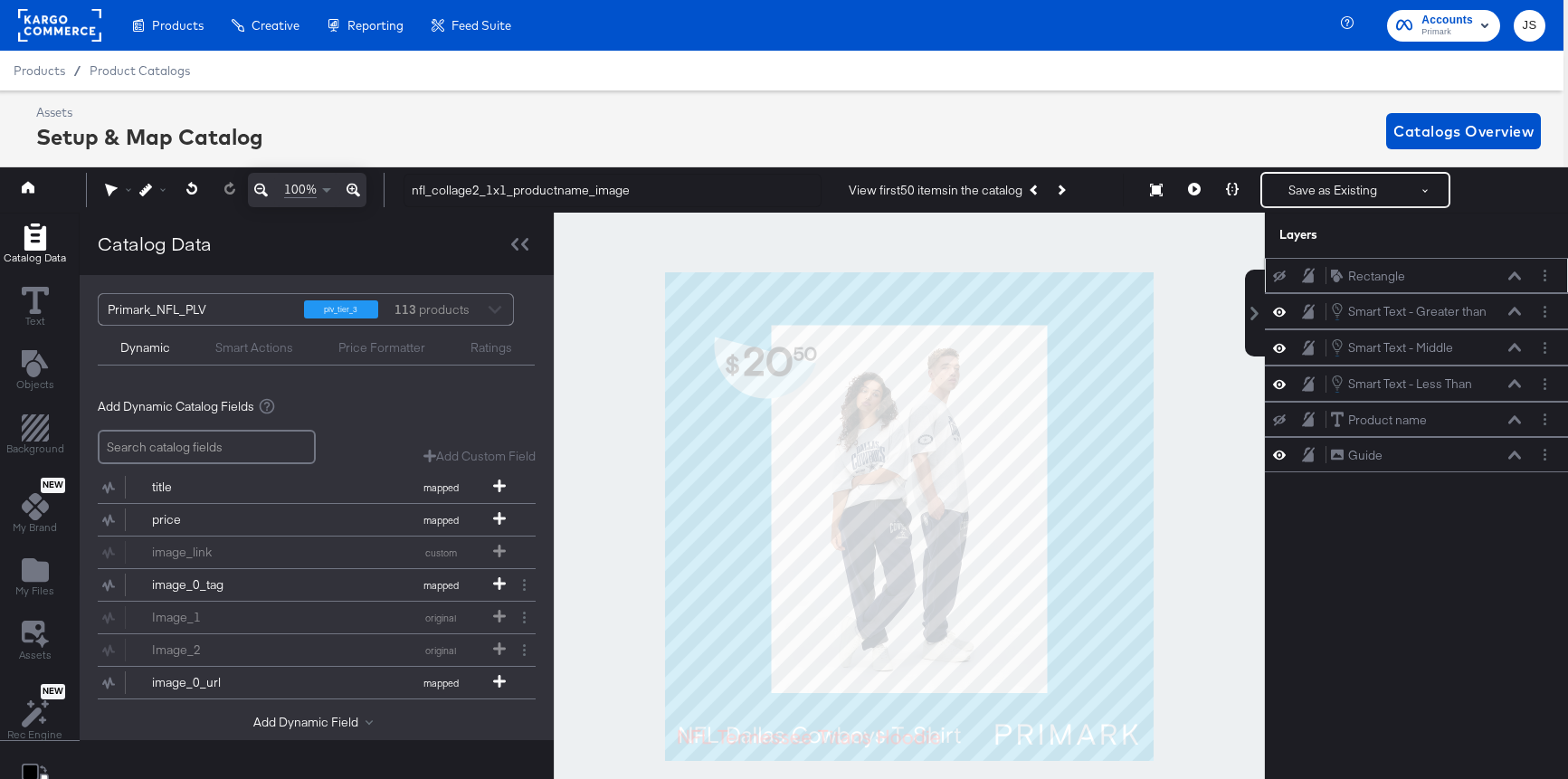
click at [1282, 280] on icon at bounding box center [1279, 276] width 12 height 11
click at [1281, 345] on icon at bounding box center [1279, 348] width 12 height 9
click at [1281, 345] on icon at bounding box center [1279, 348] width 12 height 11
click at [1513, 344] on icon at bounding box center [1514, 347] width 12 height 9
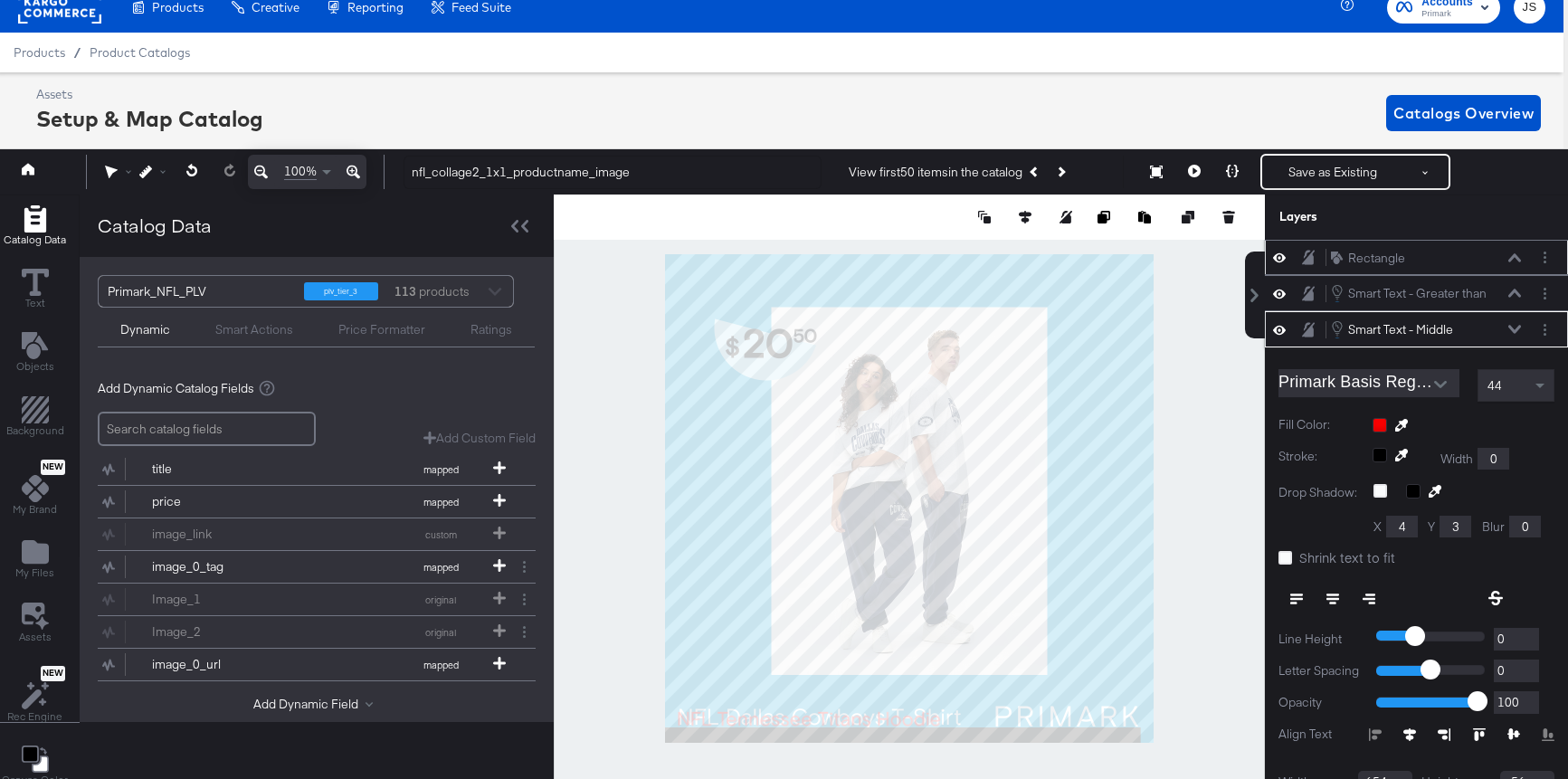
scroll to position [72, 0]
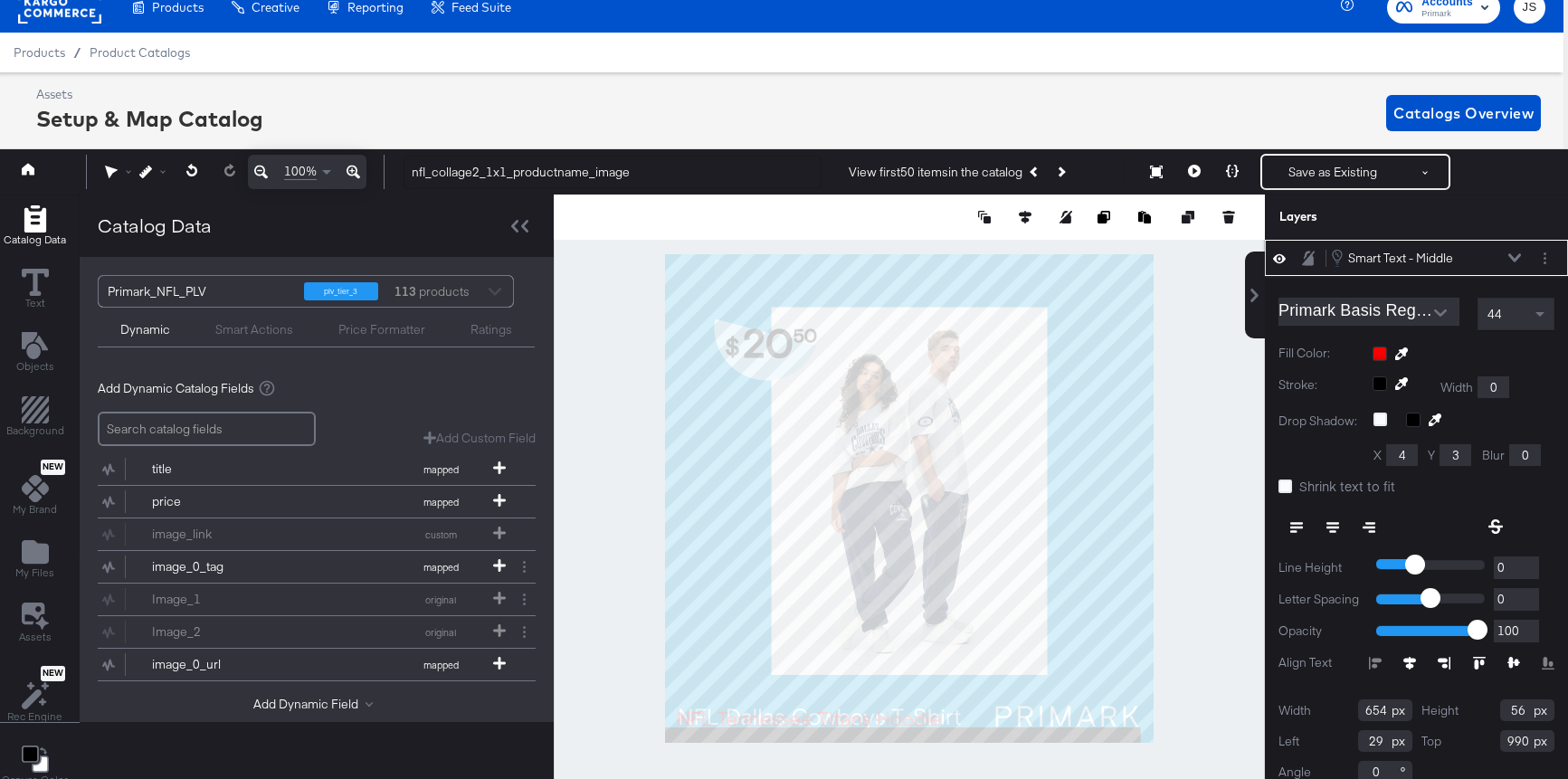
type input "30"
type input "991"
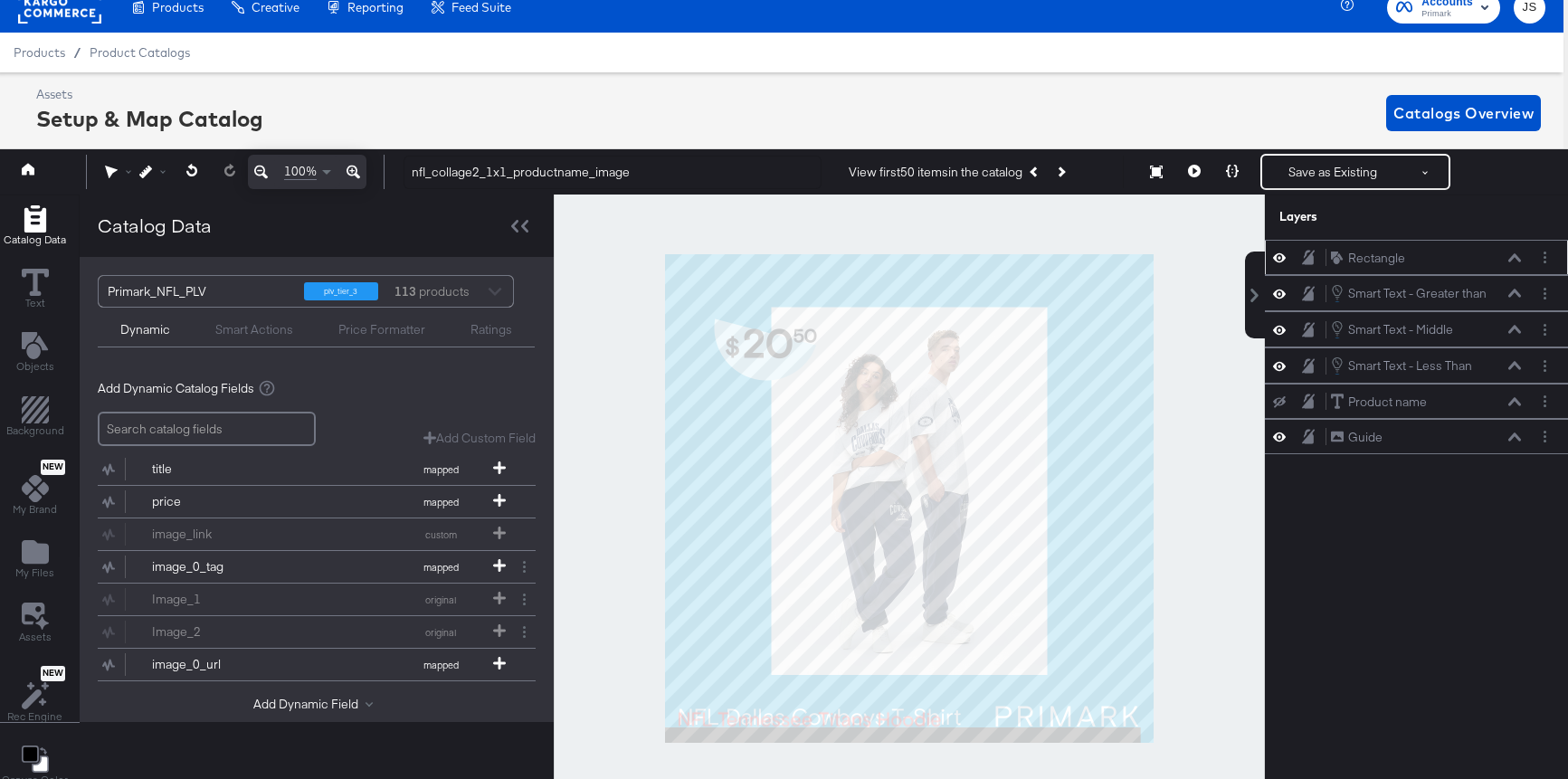
click at [1200, 572] on div at bounding box center [909, 497] width 711 height 607
click at [1069, 174] on button "Next Product" at bounding box center [1060, 172] width 26 height 32
click at [1281, 329] on icon at bounding box center [1279, 330] width 12 height 15
click at [1281, 329] on icon at bounding box center [1279, 330] width 12 height 11
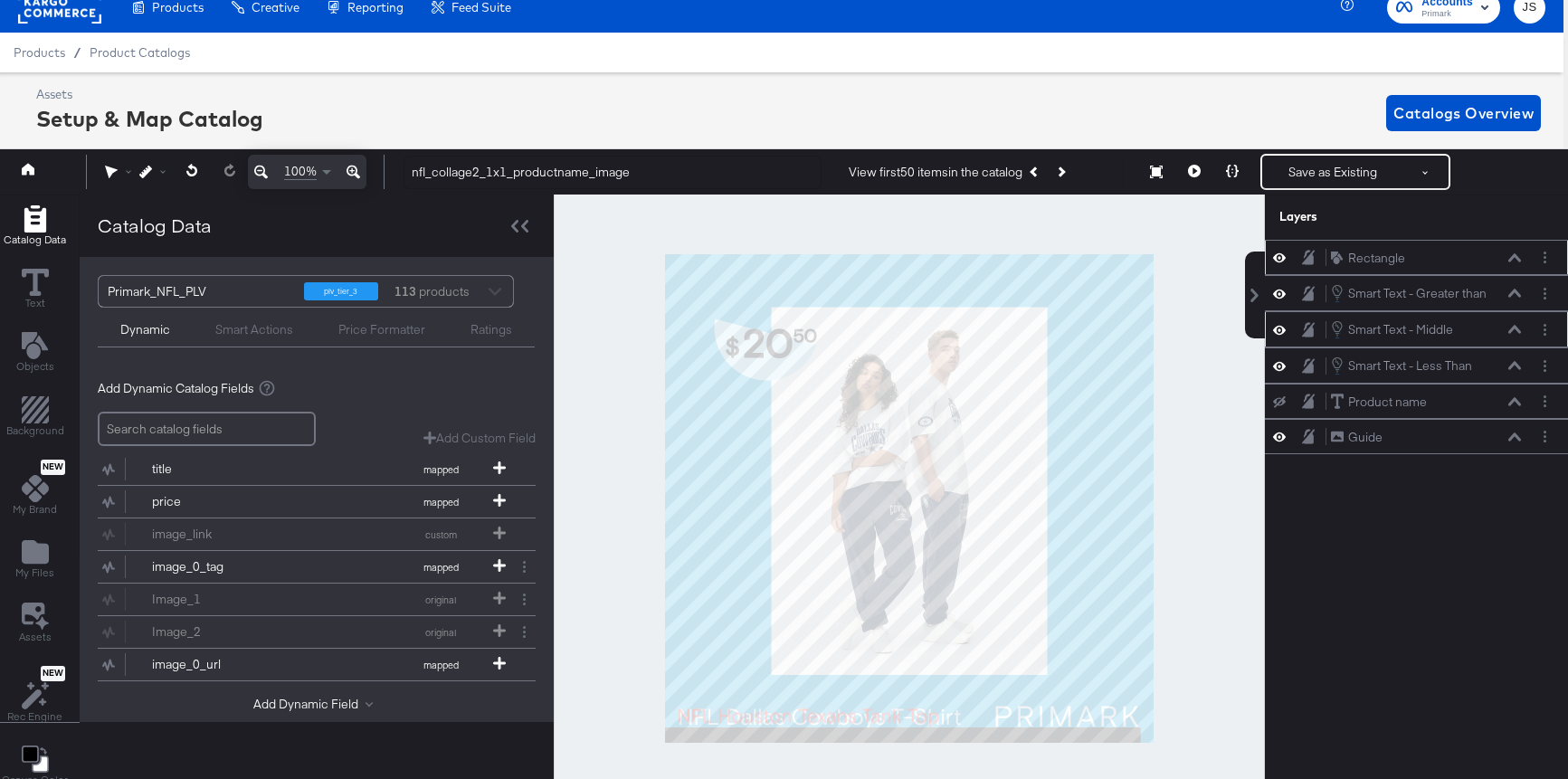
click at [1514, 330] on icon at bounding box center [1514, 329] width 12 height 9
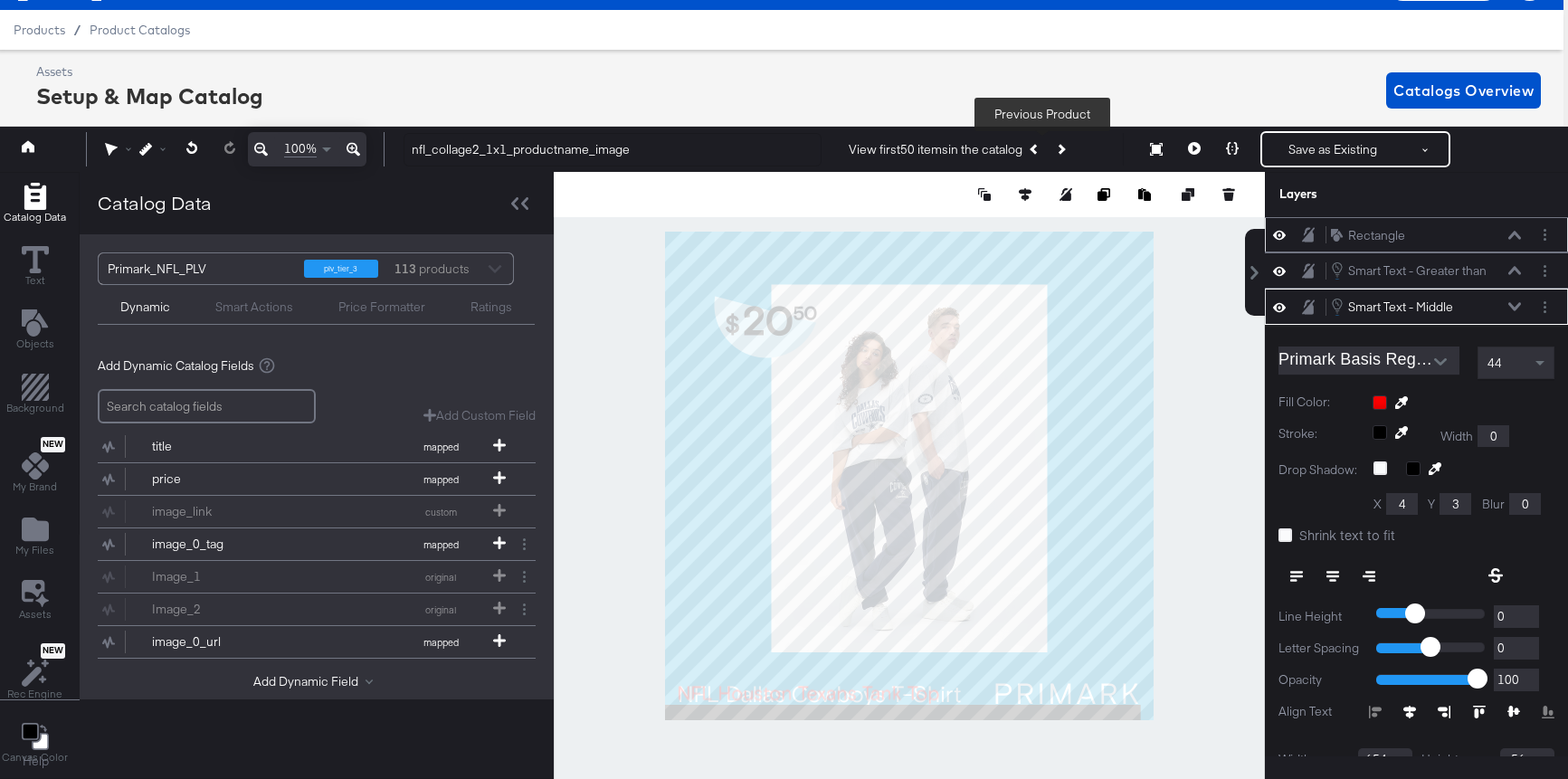
click at [1040, 148] on icon "Previous Product" at bounding box center [1035, 149] width 10 height 10
click at [1074, 142] on button "Next Product" at bounding box center [1060, 149] width 26 height 32
click at [1517, 301] on button at bounding box center [1514, 306] width 14 height 11
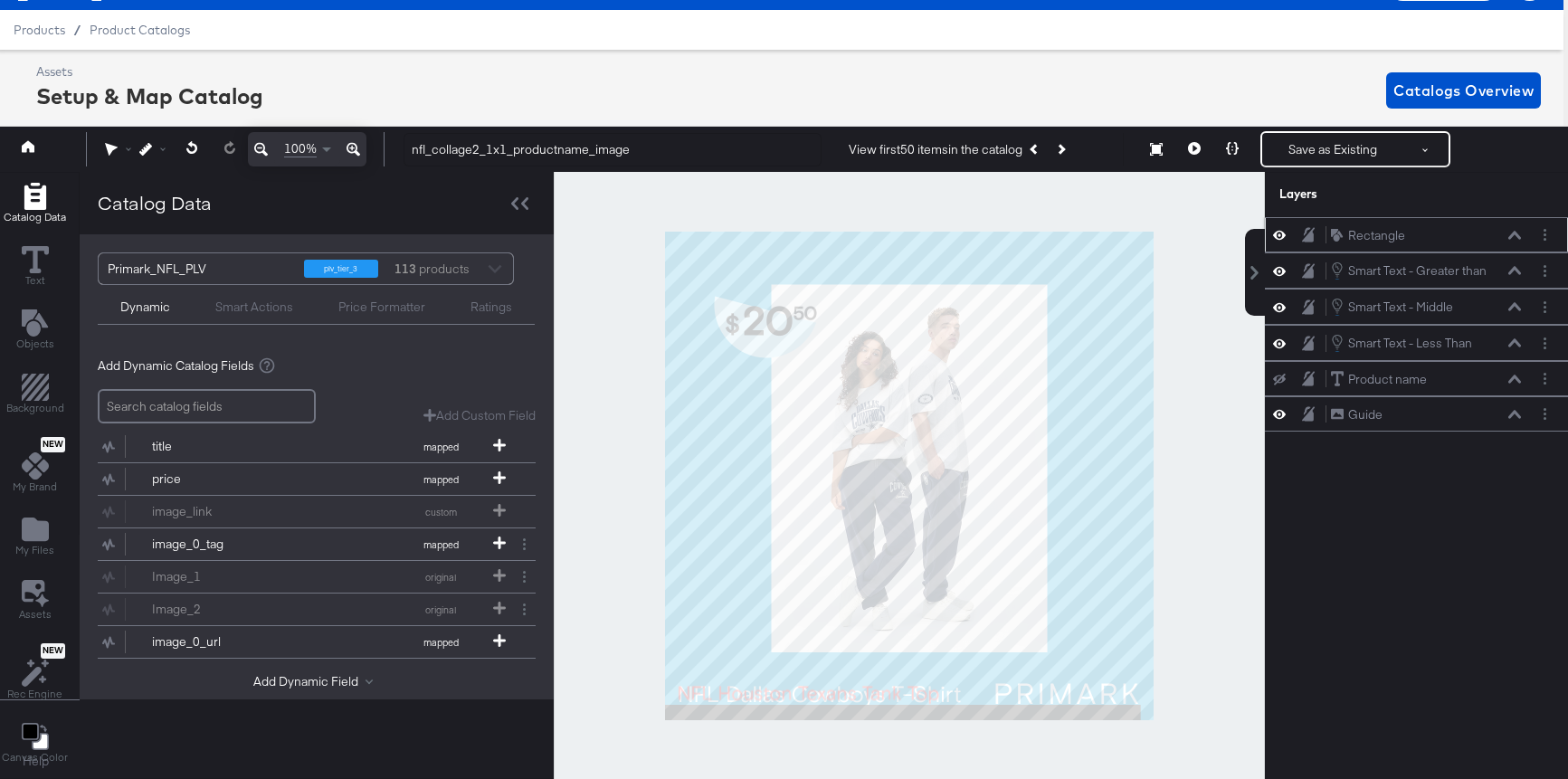
click at [1277, 304] on icon at bounding box center [1279, 307] width 12 height 9
click at [1277, 304] on icon at bounding box center [1279, 307] width 12 height 11
click at [1277, 304] on icon at bounding box center [1279, 307] width 12 height 9
click at [1277, 304] on icon at bounding box center [1279, 307] width 12 height 11
click at [1035, 156] on button "Previous Product" at bounding box center [1035, 149] width 26 height 32
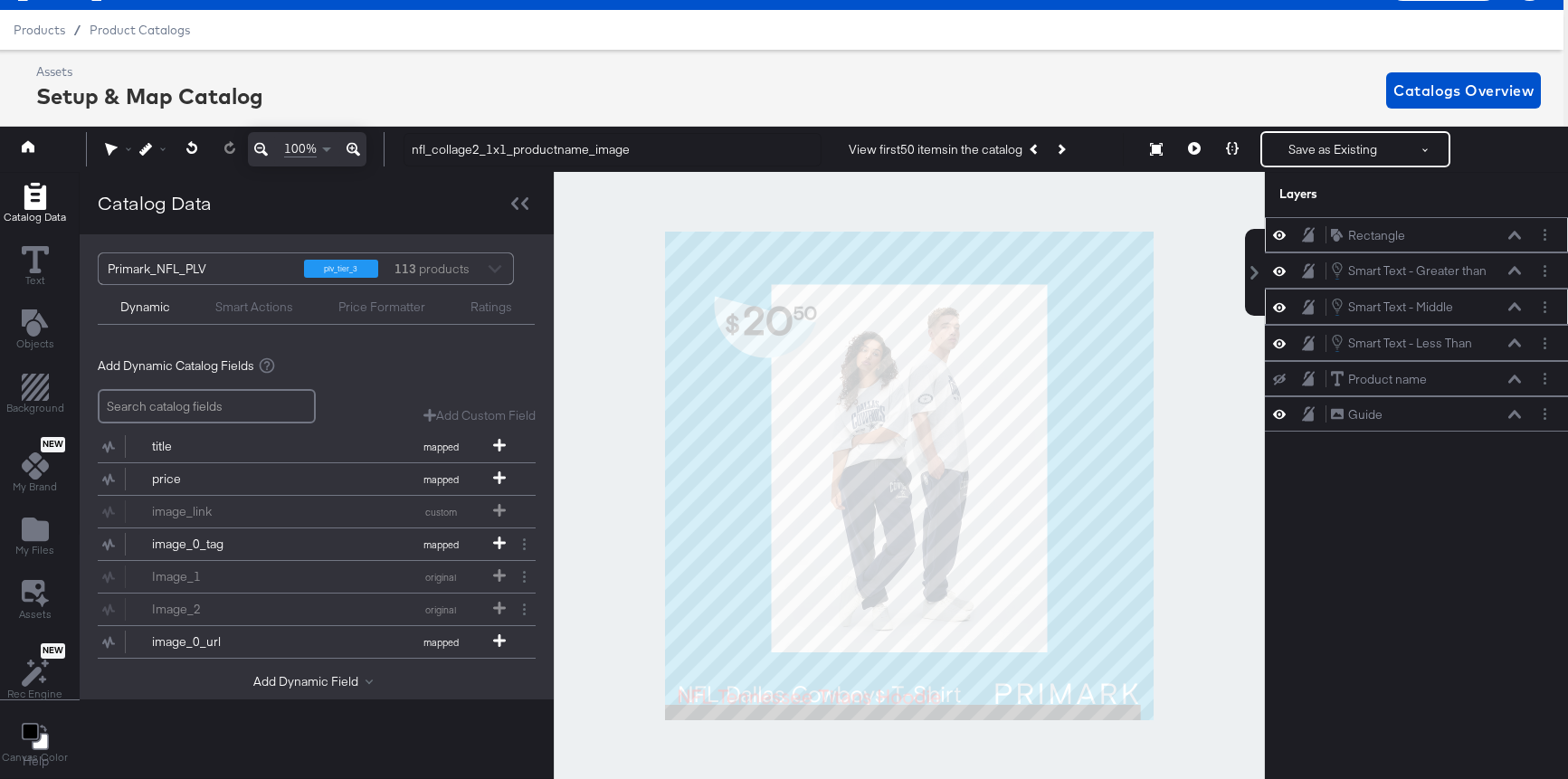
click at [1517, 304] on icon at bounding box center [1514, 306] width 12 height 9
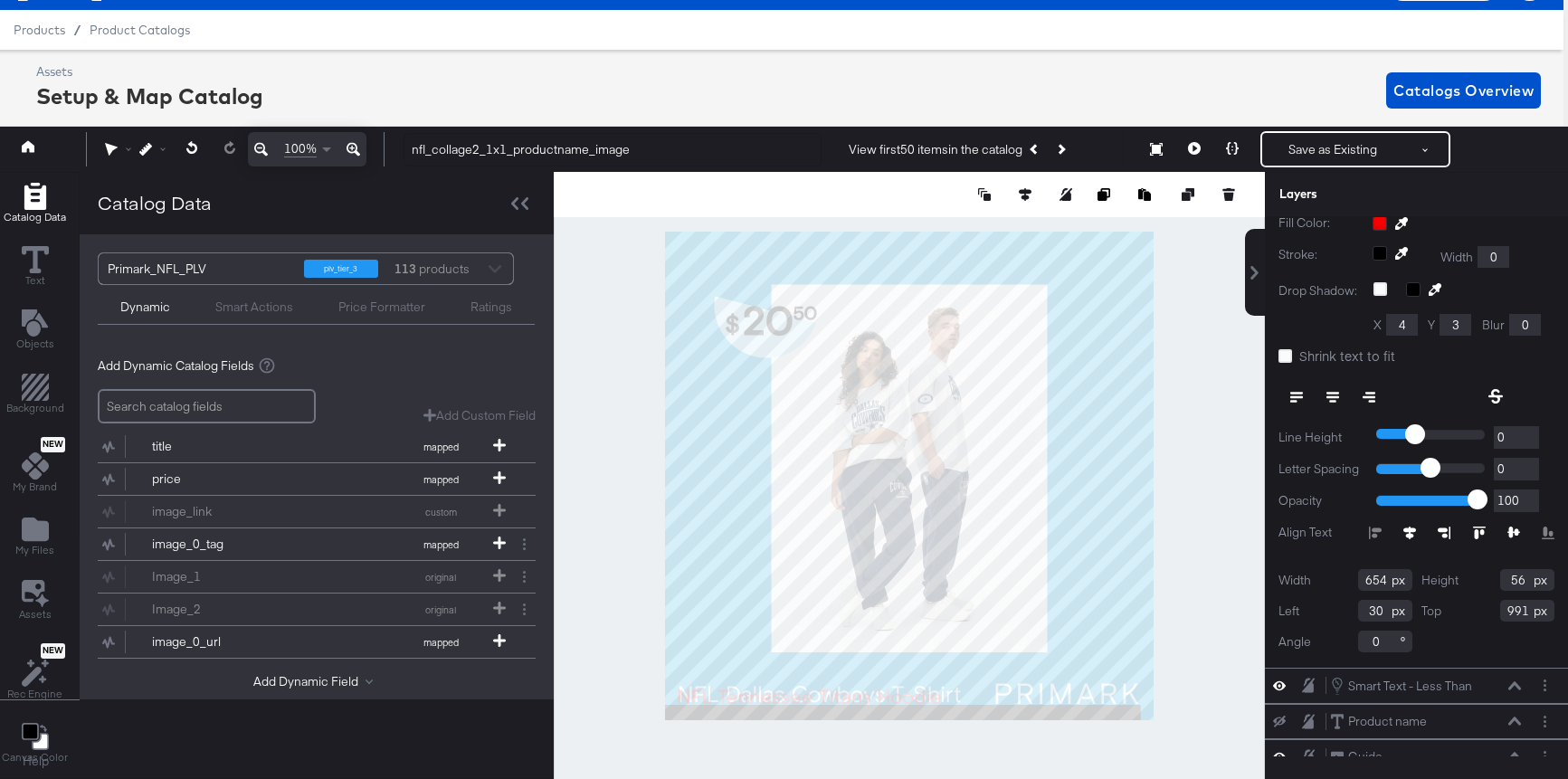
scroll to position [195, 0]
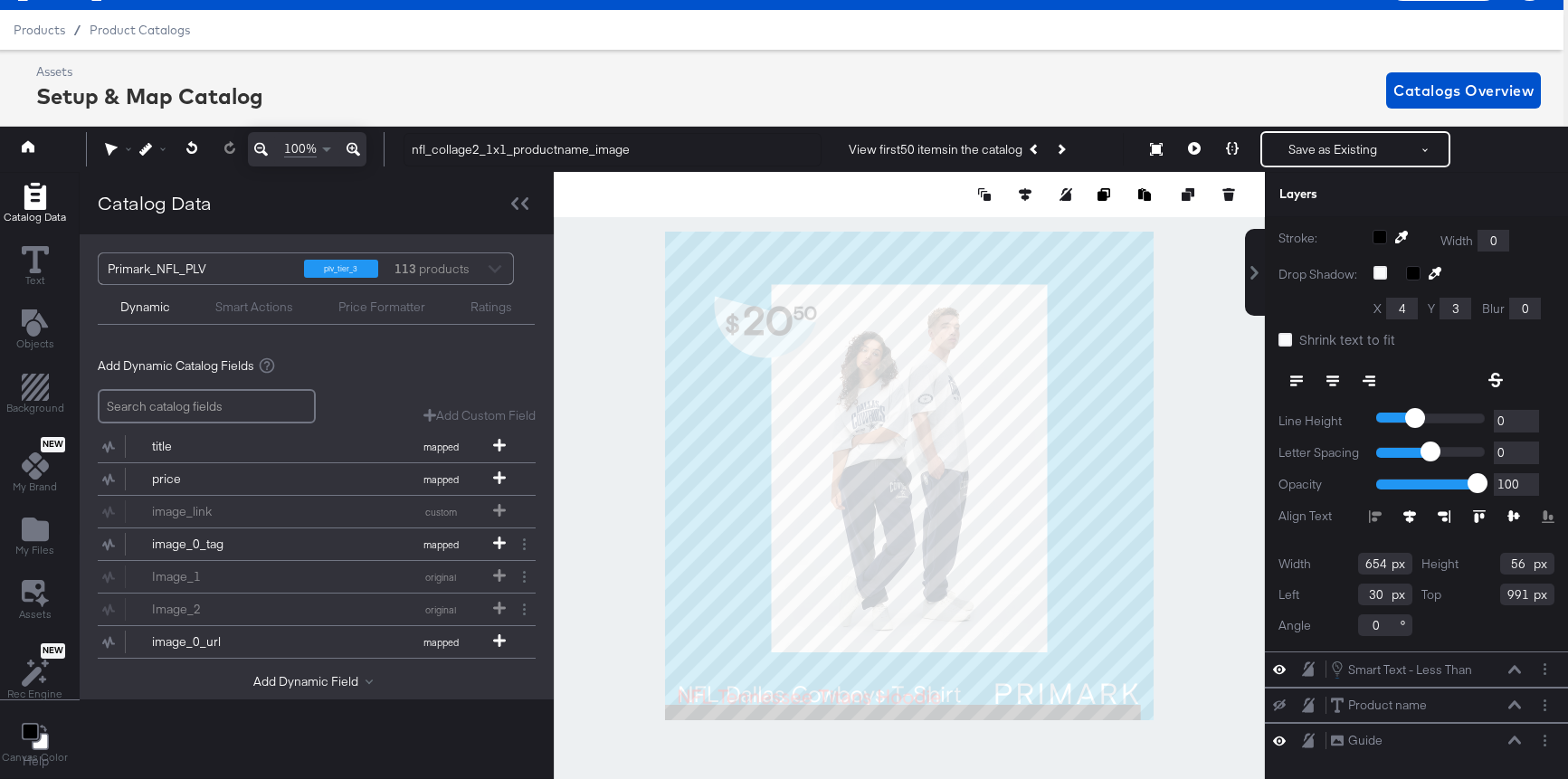
click at [1298, 380] on icon at bounding box center [1296, 380] width 12 height 12
click at [1298, 380] on div at bounding box center [1292, 380] width 27 height 32
click at [1361, 357] on div "Primark Basis Regular 44 Fill Color: Stroke: Width 0 Drop Shadow: X 4 Y 3 Blur …" at bounding box center [1416, 389] width 303 height 521
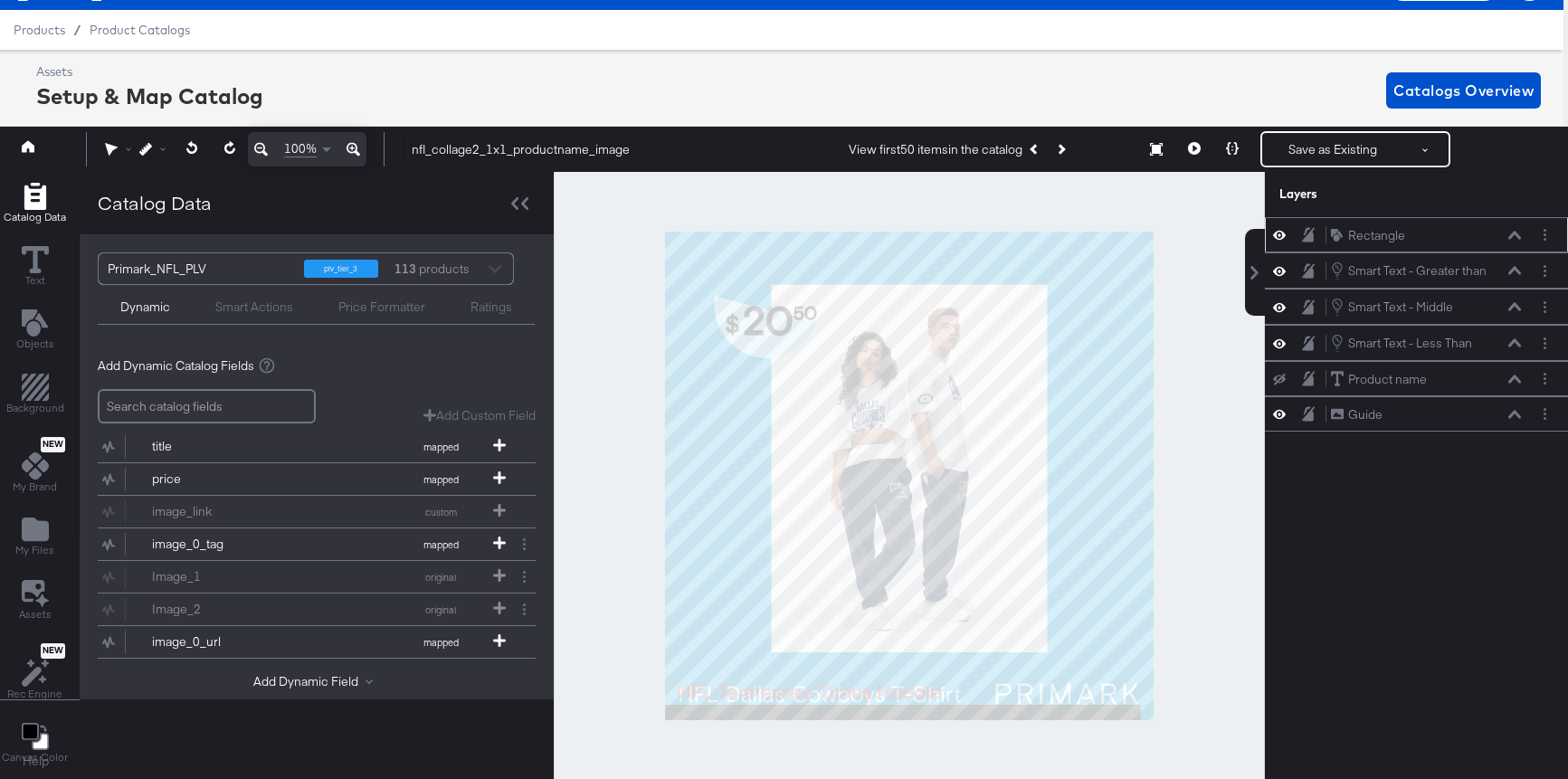
scroll to position [0, 0]
click at [1513, 309] on icon at bounding box center [1514, 306] width 12 height 9
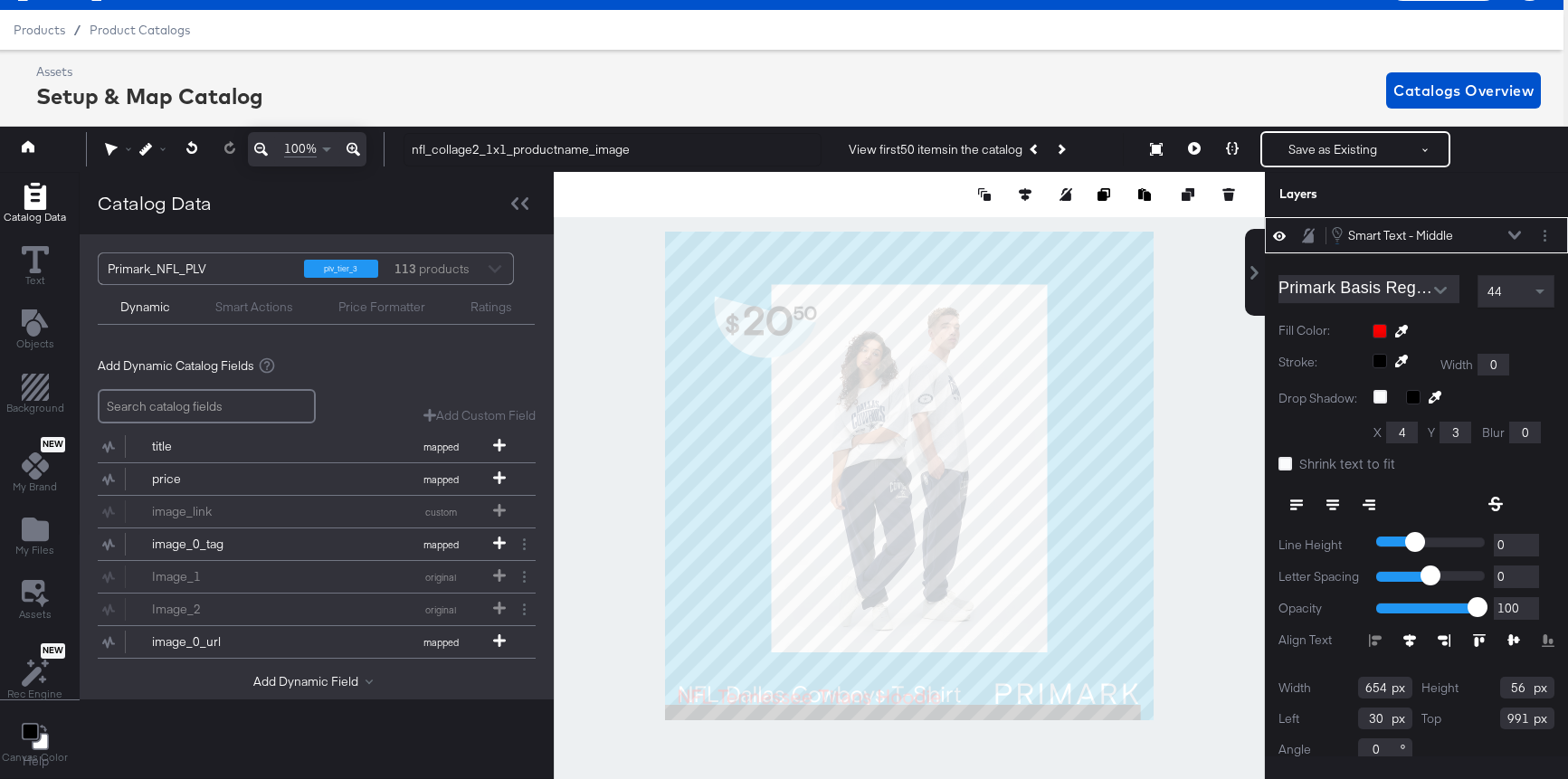
scroll to position [101, 0]
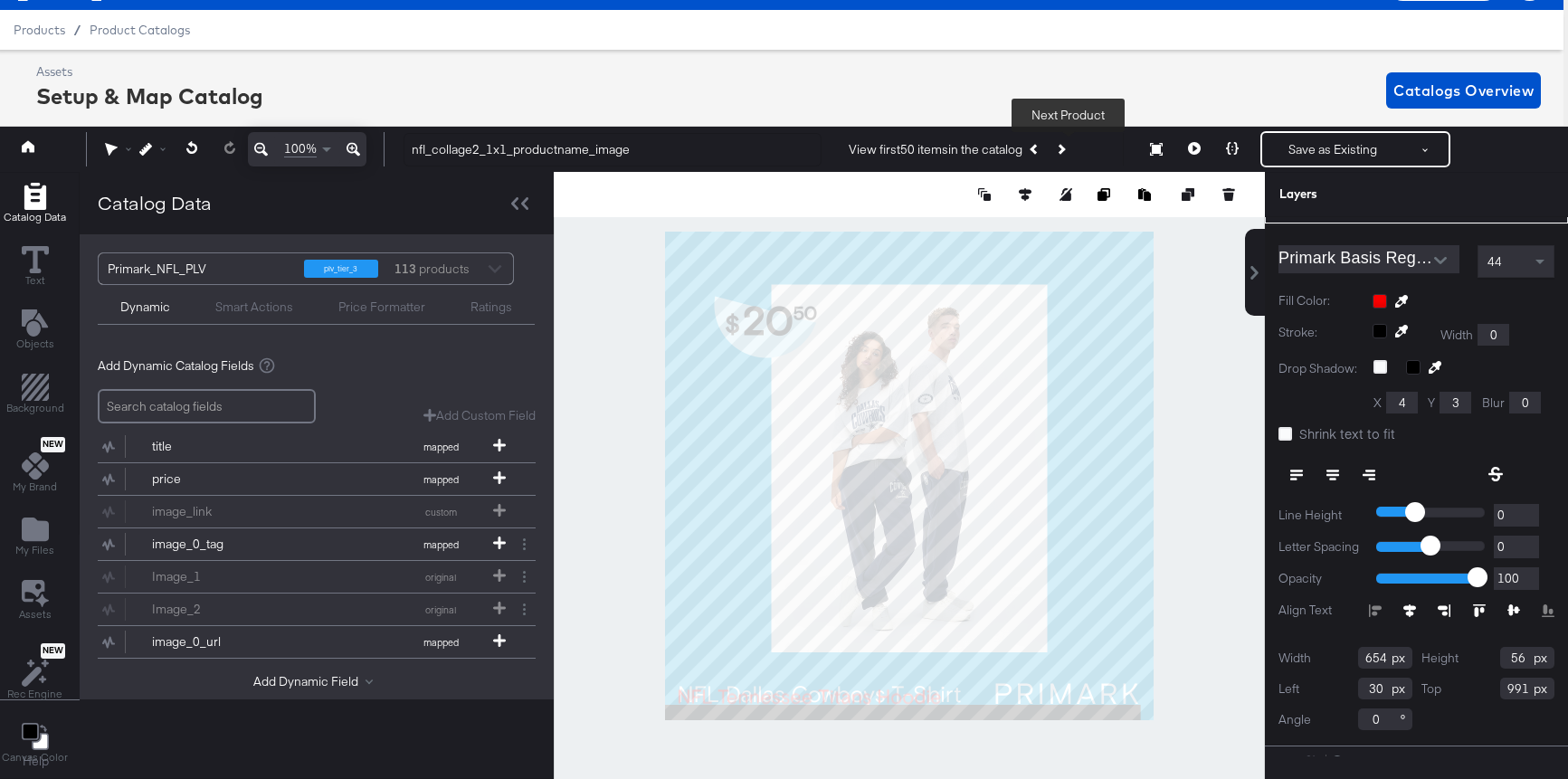
click at [1066, 151] on icon "Next Product" at bounding box center [1061, 149] width 10 height 10
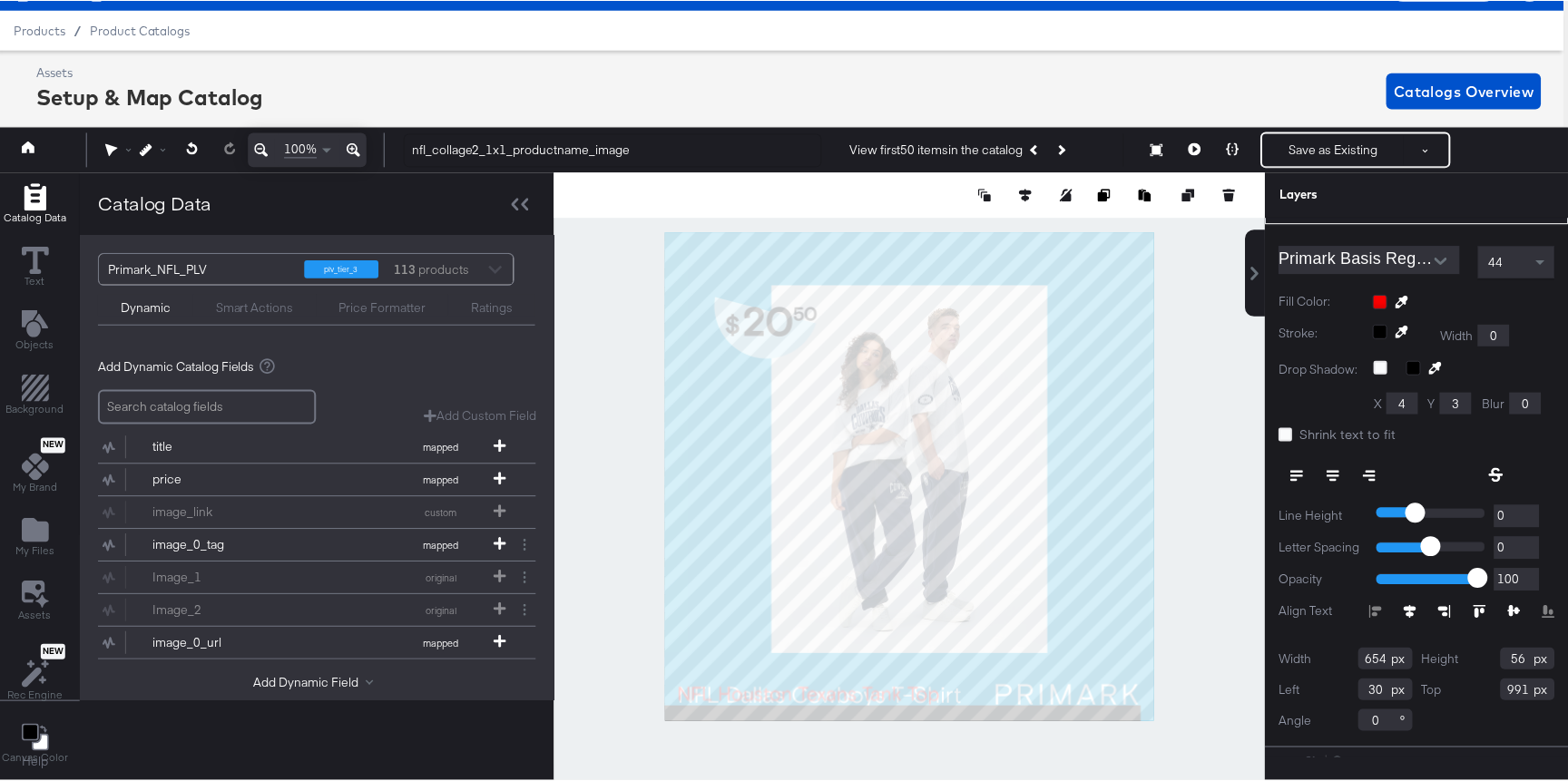
scroll to position [0, 0]
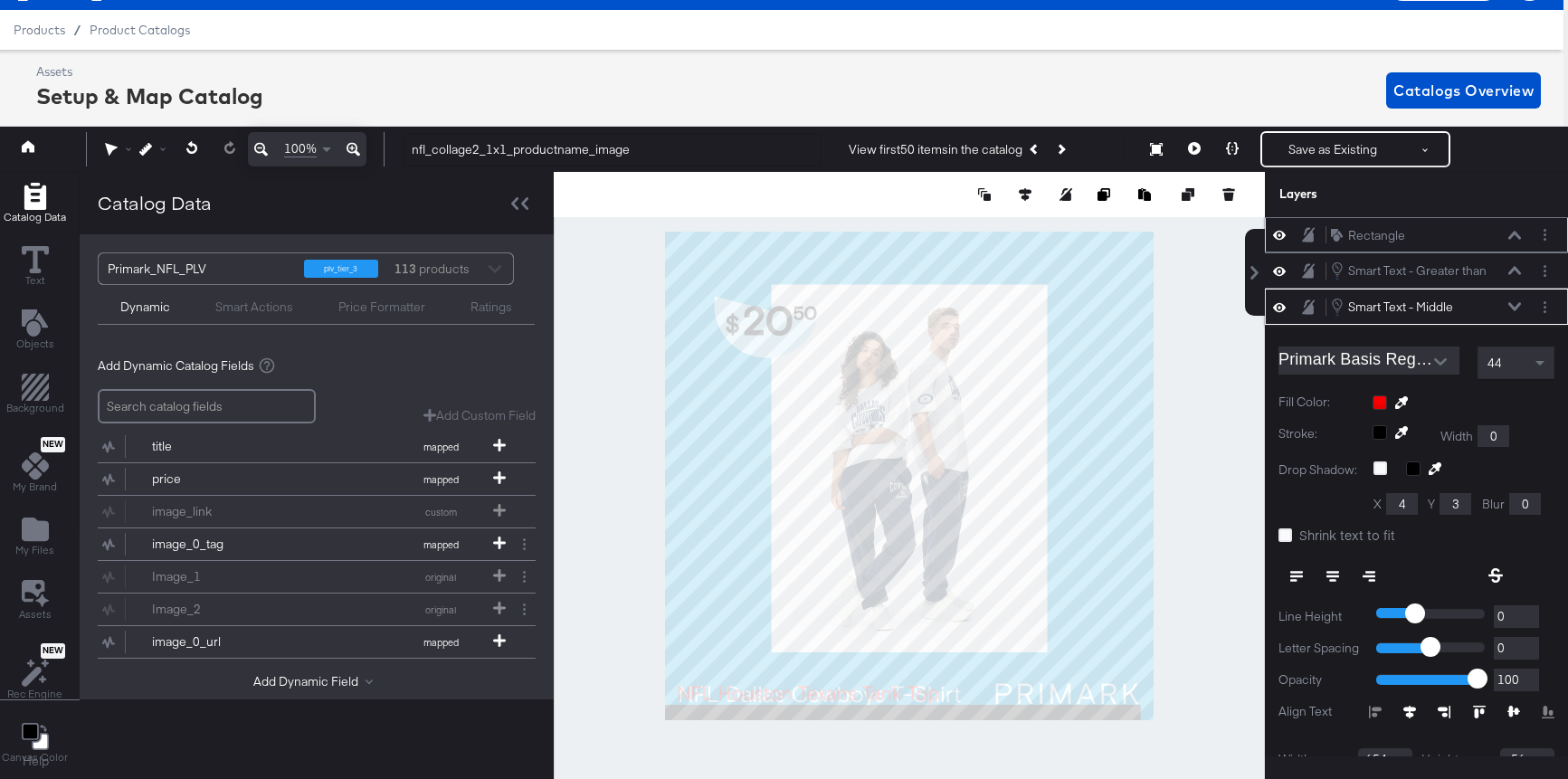
click at [1276, 310] on icon at bounding box center [1279, 307] width 12 height 9
click at [1276, 310] on icon at bounding box center [1279, 307] width 12 height 11
click at [1040, 153] on icon "Previous Product" at bounding box center [1035, 149] width 10 height 10
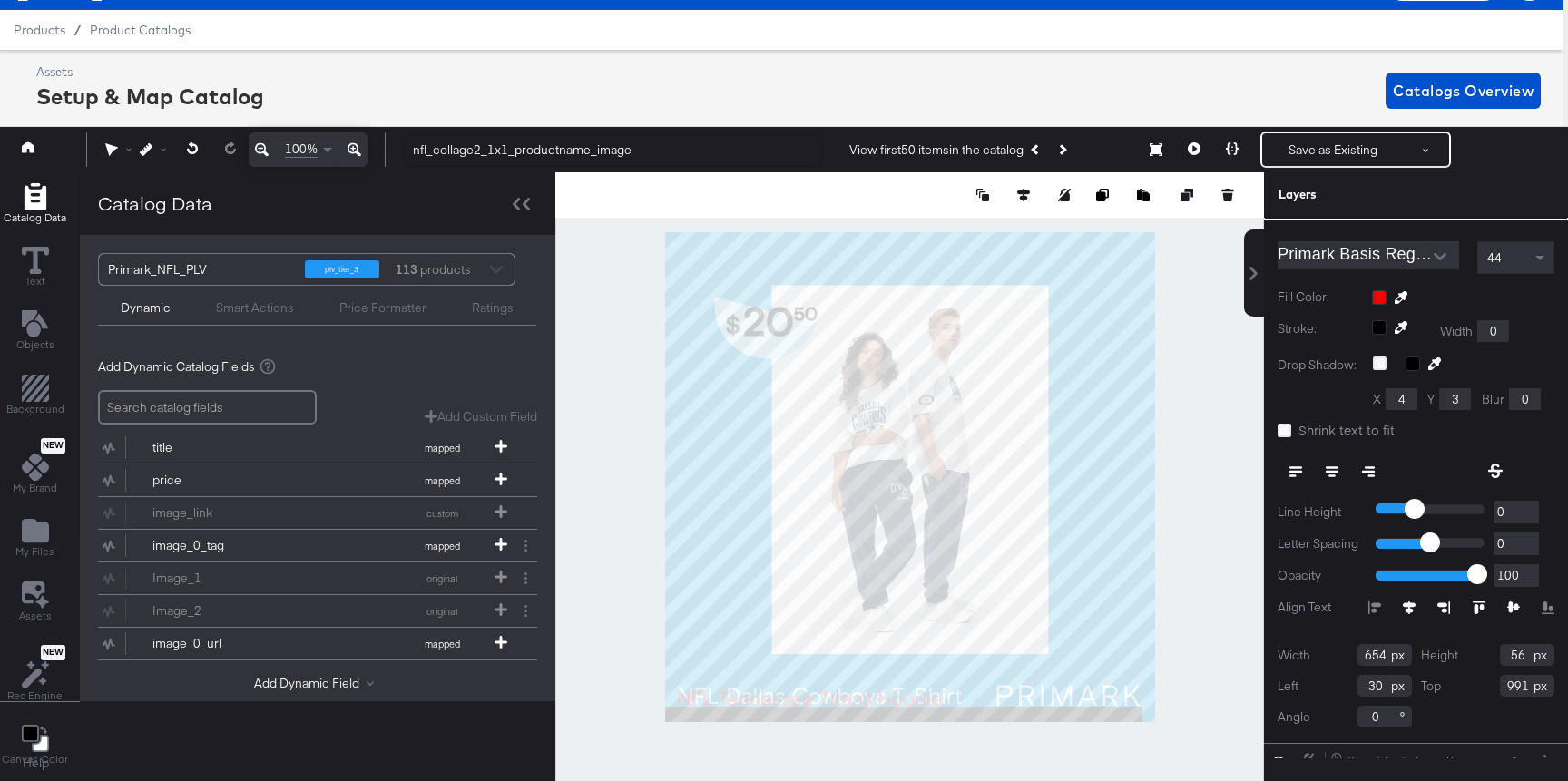
scroll to position [114, 0]
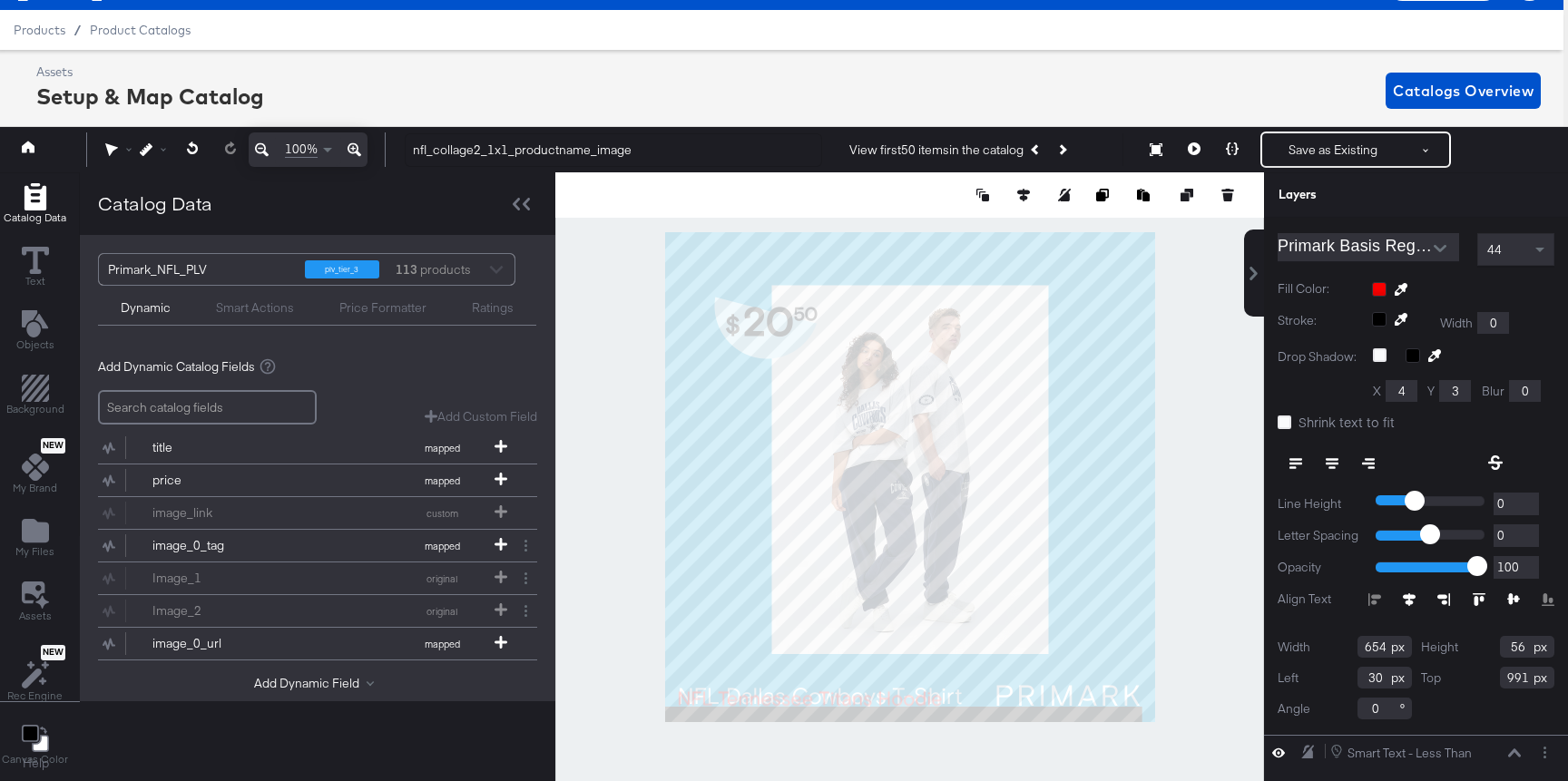
click at [1483, 598] on icon at bounding box center [1478, 599] width 12 height 12
type input "992"
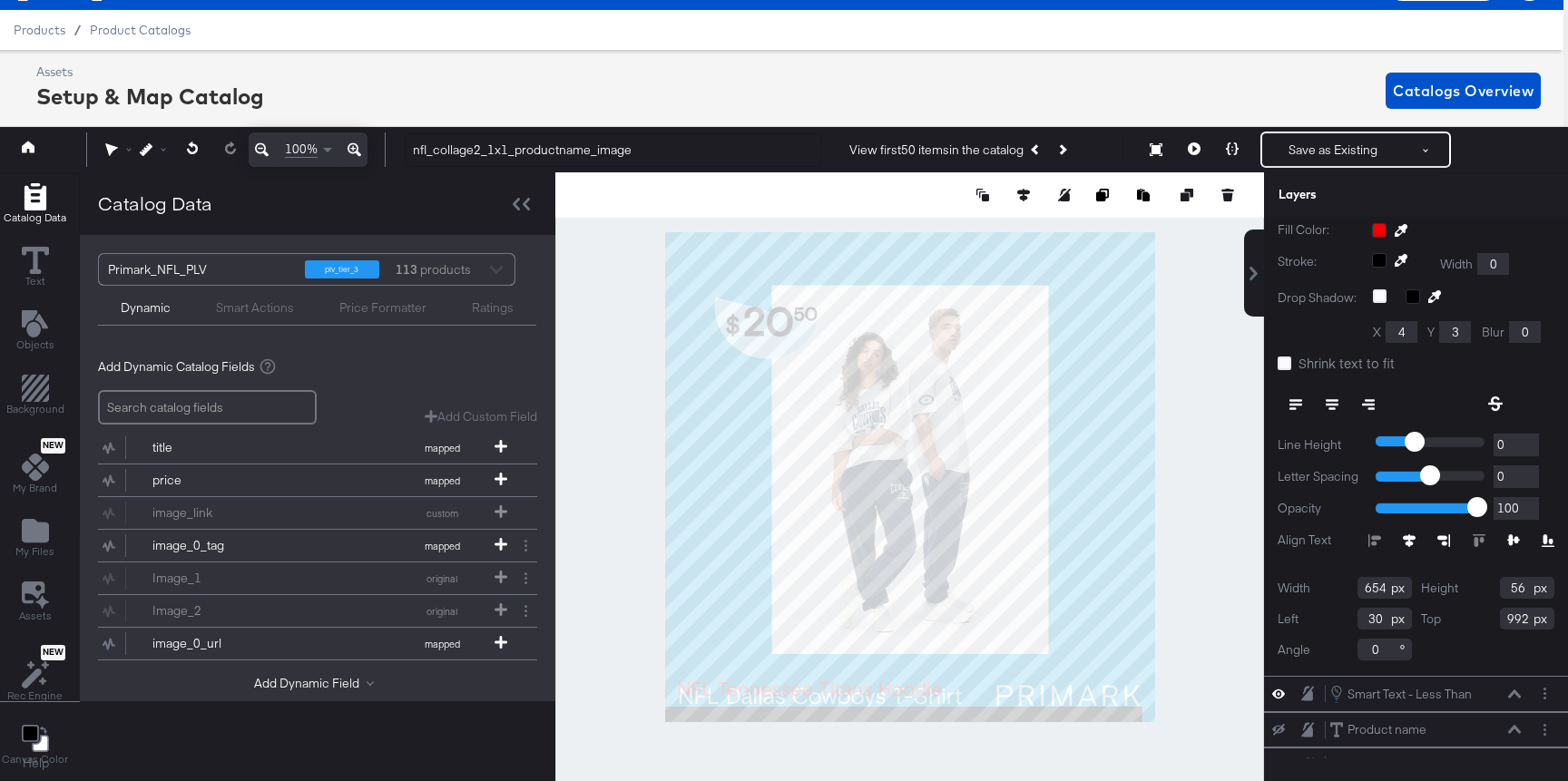
scroll to position [195, 0]
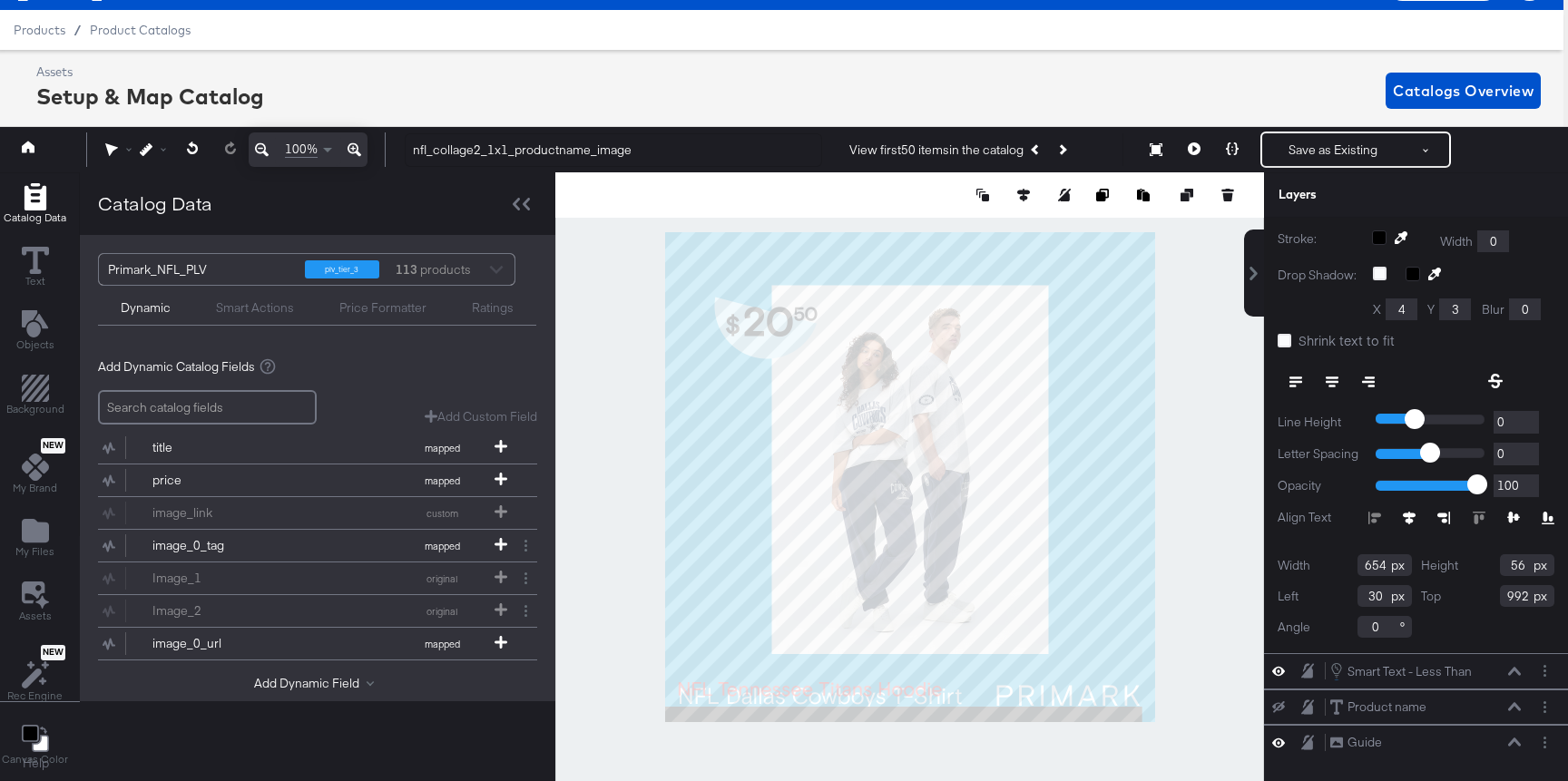
click at [1180, 624] on div at bounding box center [909, 476] width 708 height 609
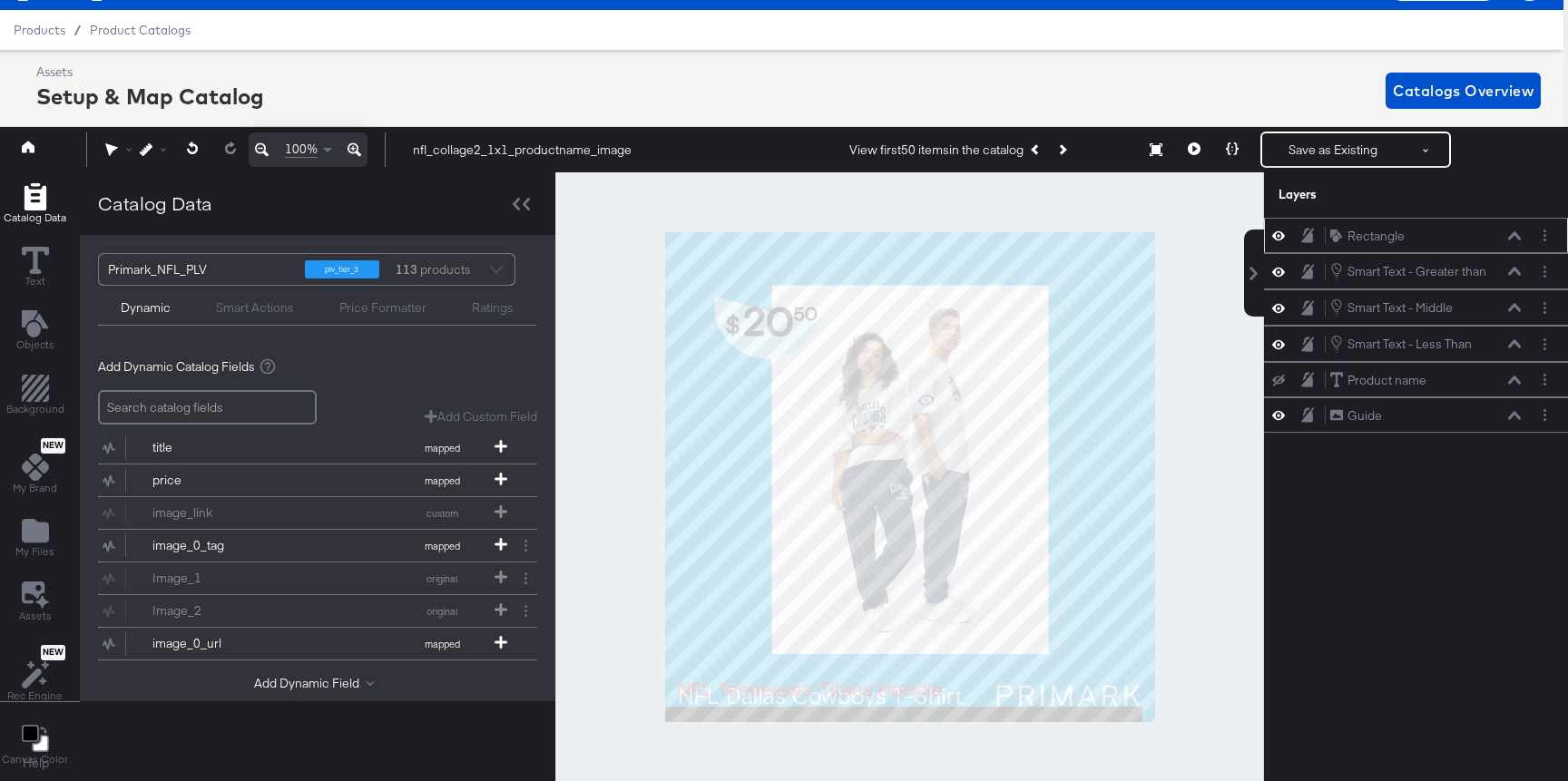
scroll to position [0, 0]
click at [1280, 313] on icon at bounding box center [1278, 308] width 12 height 15
click at [1280, 313] on button at bounding box center [1278, 307] width 14 height 14
click at [1516, 306] on icon at bounding box center [1513, 308] width 12 height 9
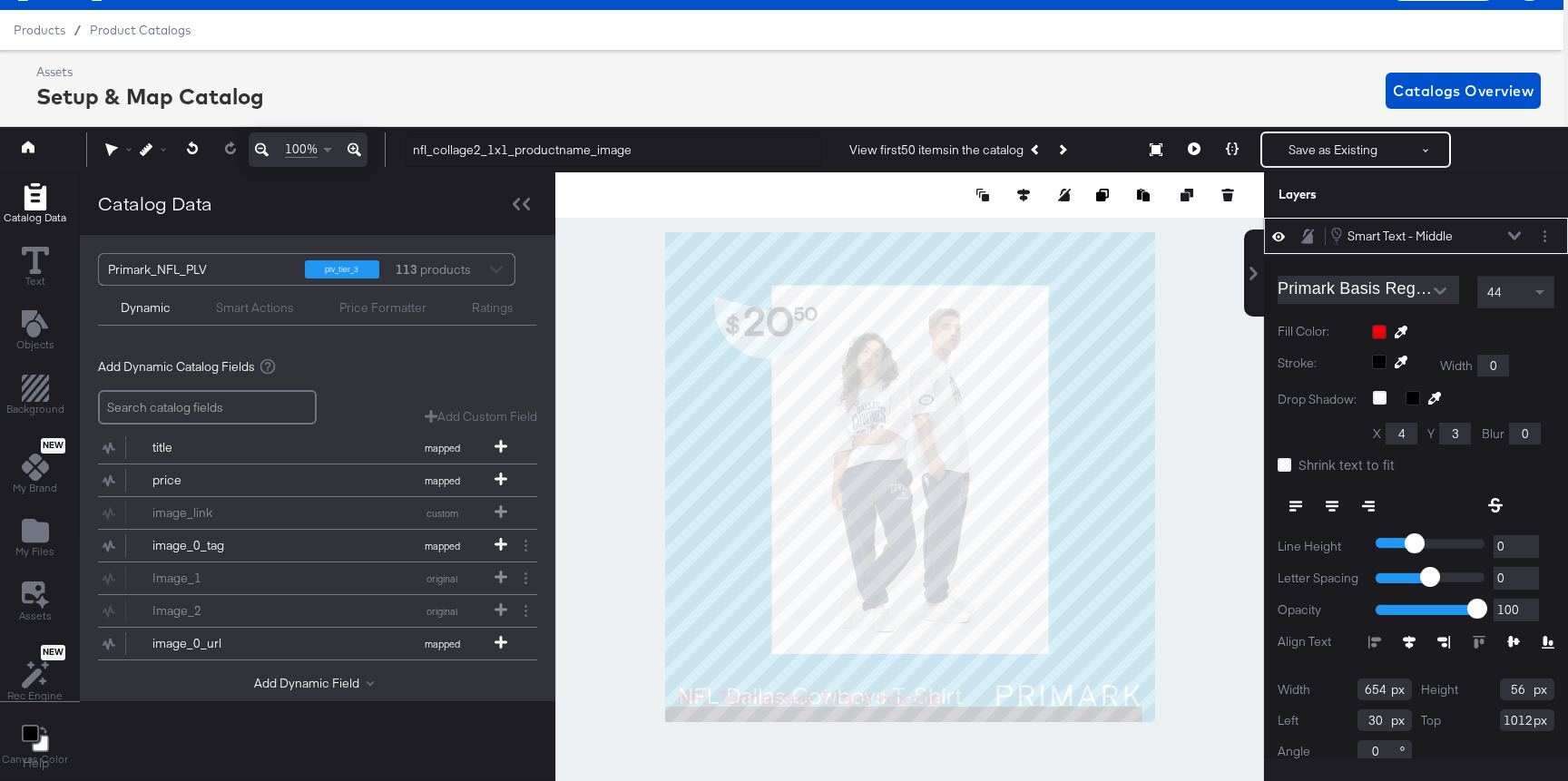
type input "1013"
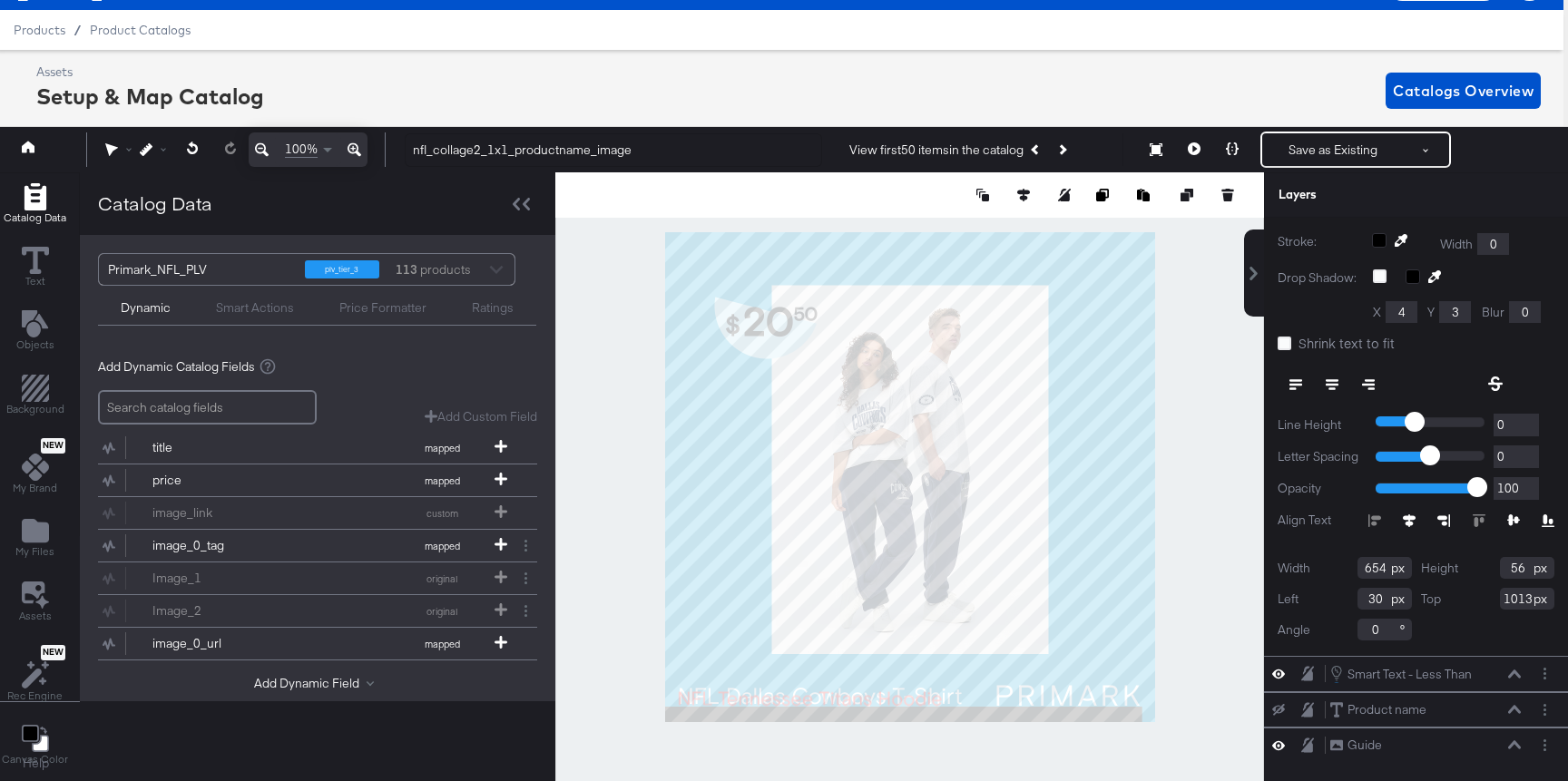
scroll to position [0, 0]
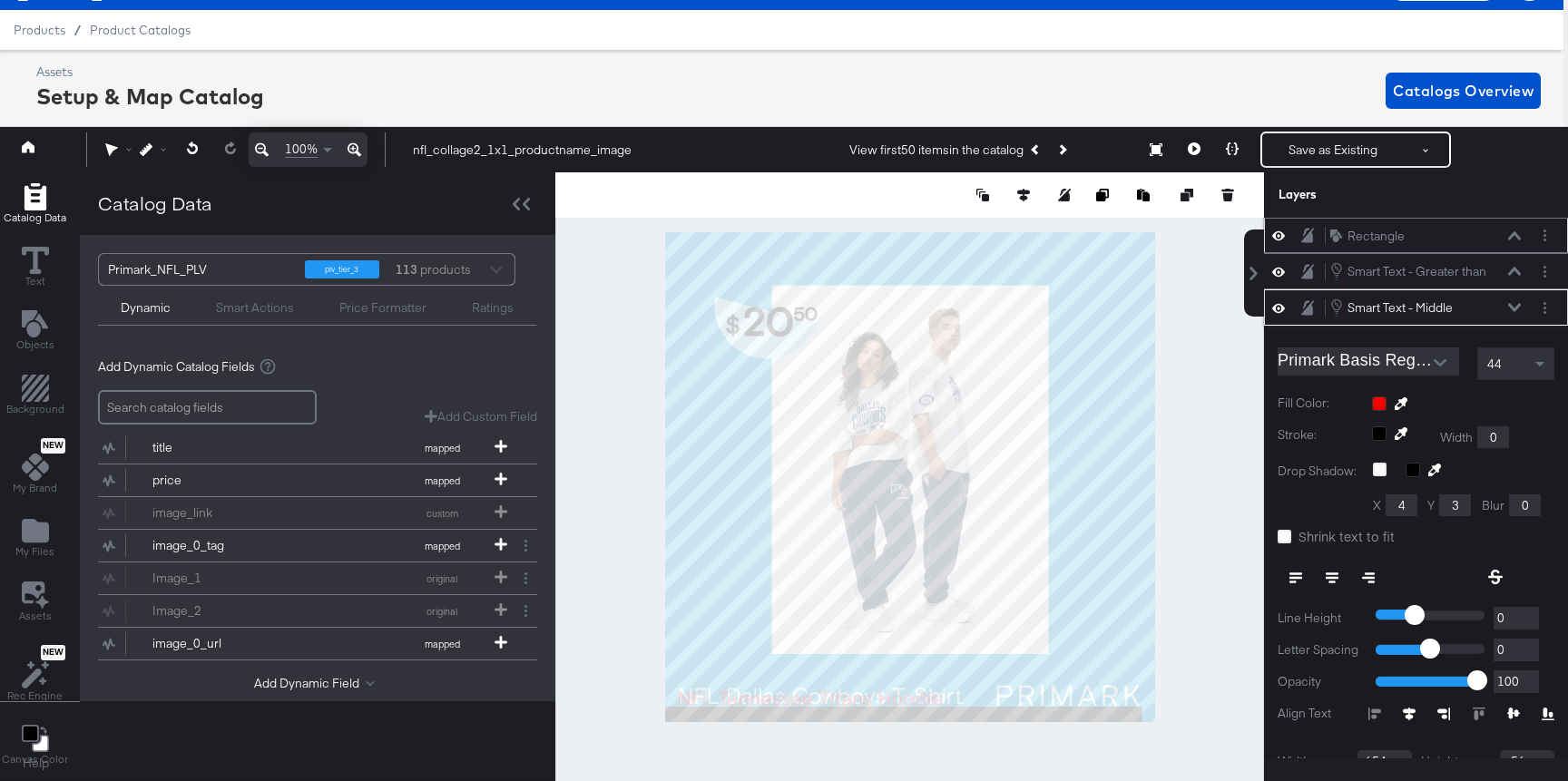
click at [1517, 306] on icon at bounding box center [1513, 307] width 12 height 9
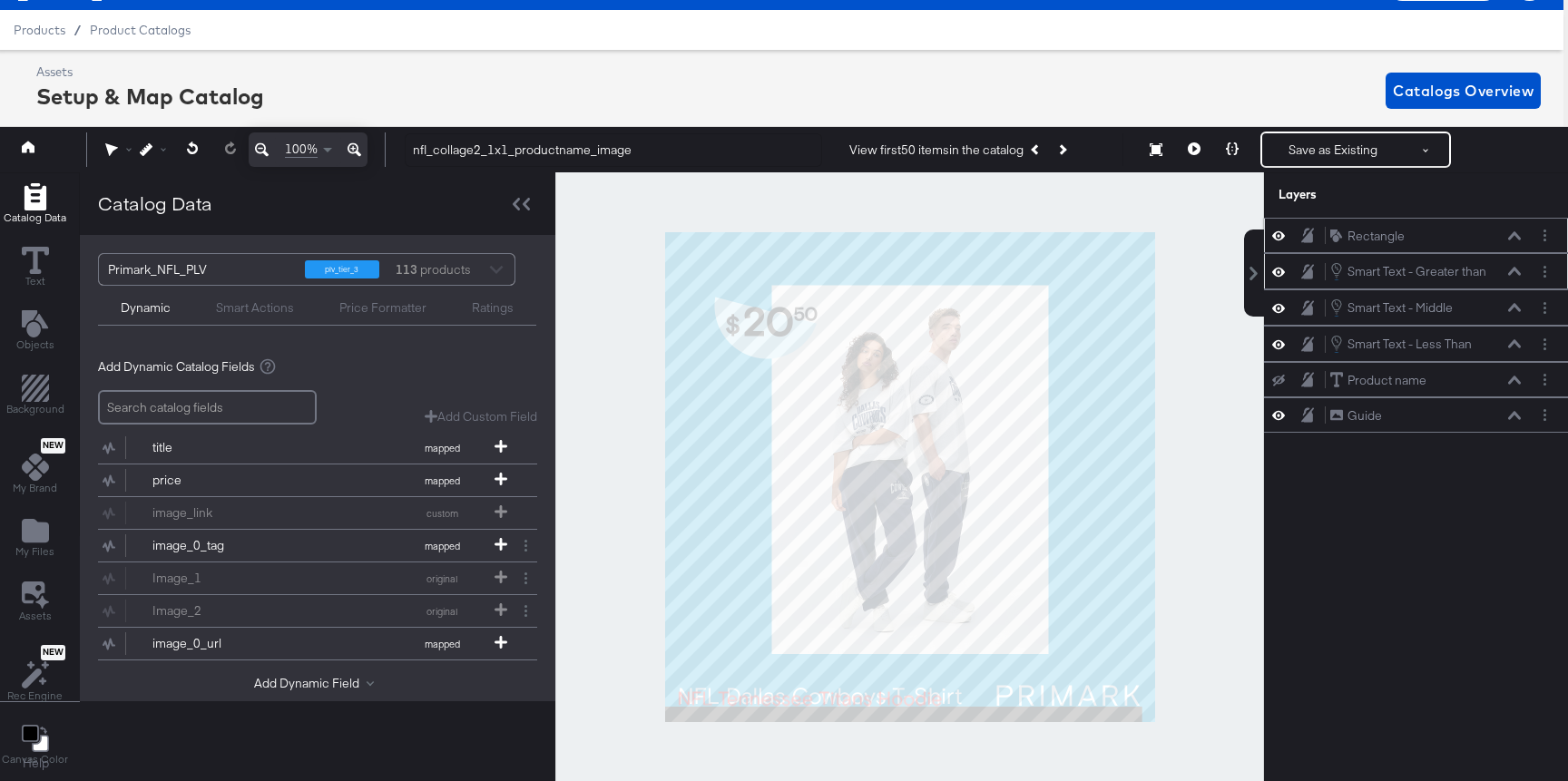
click at [1510, 268] on icon at bounding box center [1513, 270] width 12 height 9
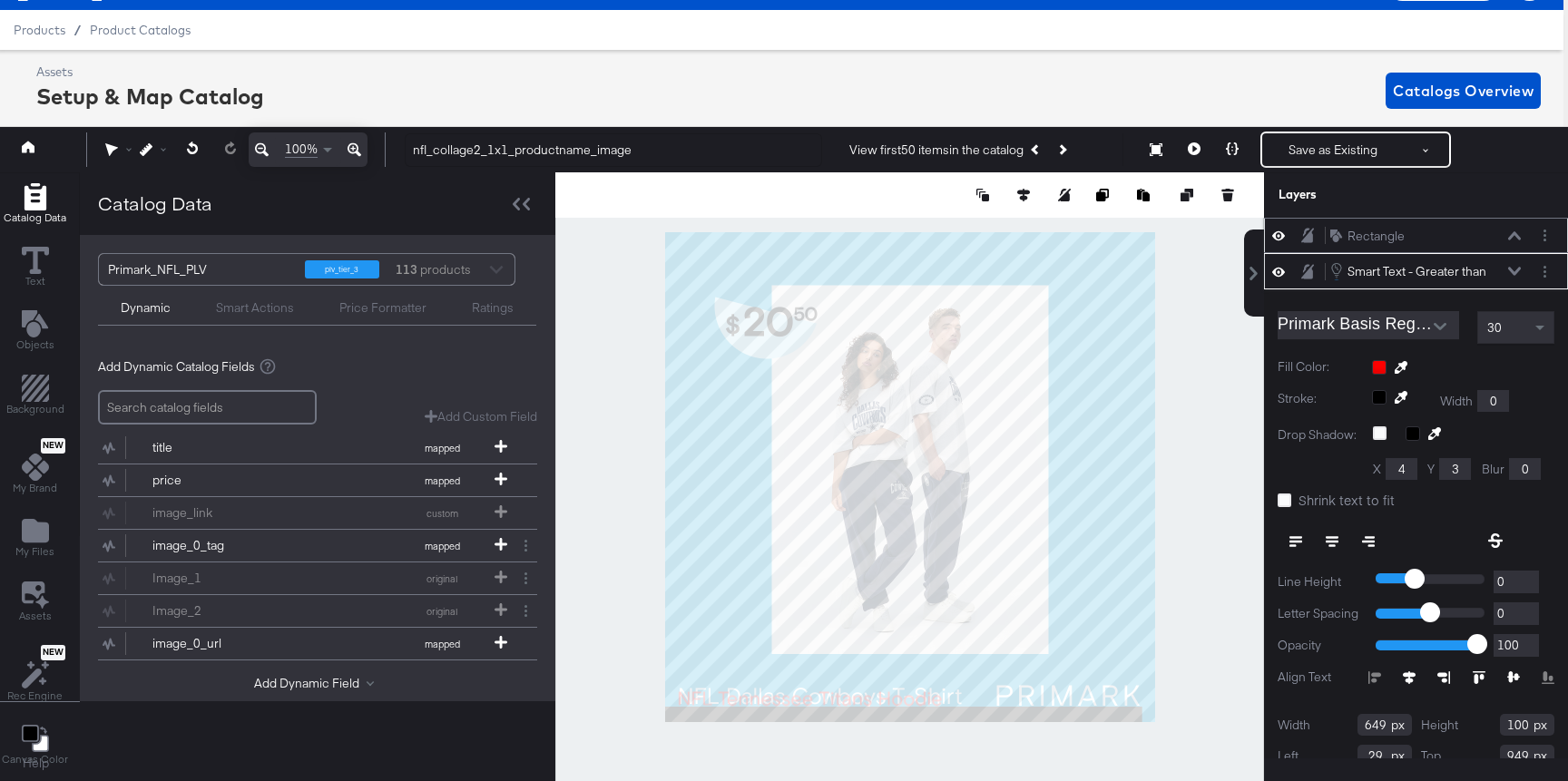
click at [1517, 269] on icon at bounding box center [1513, 270] width 12 height 9
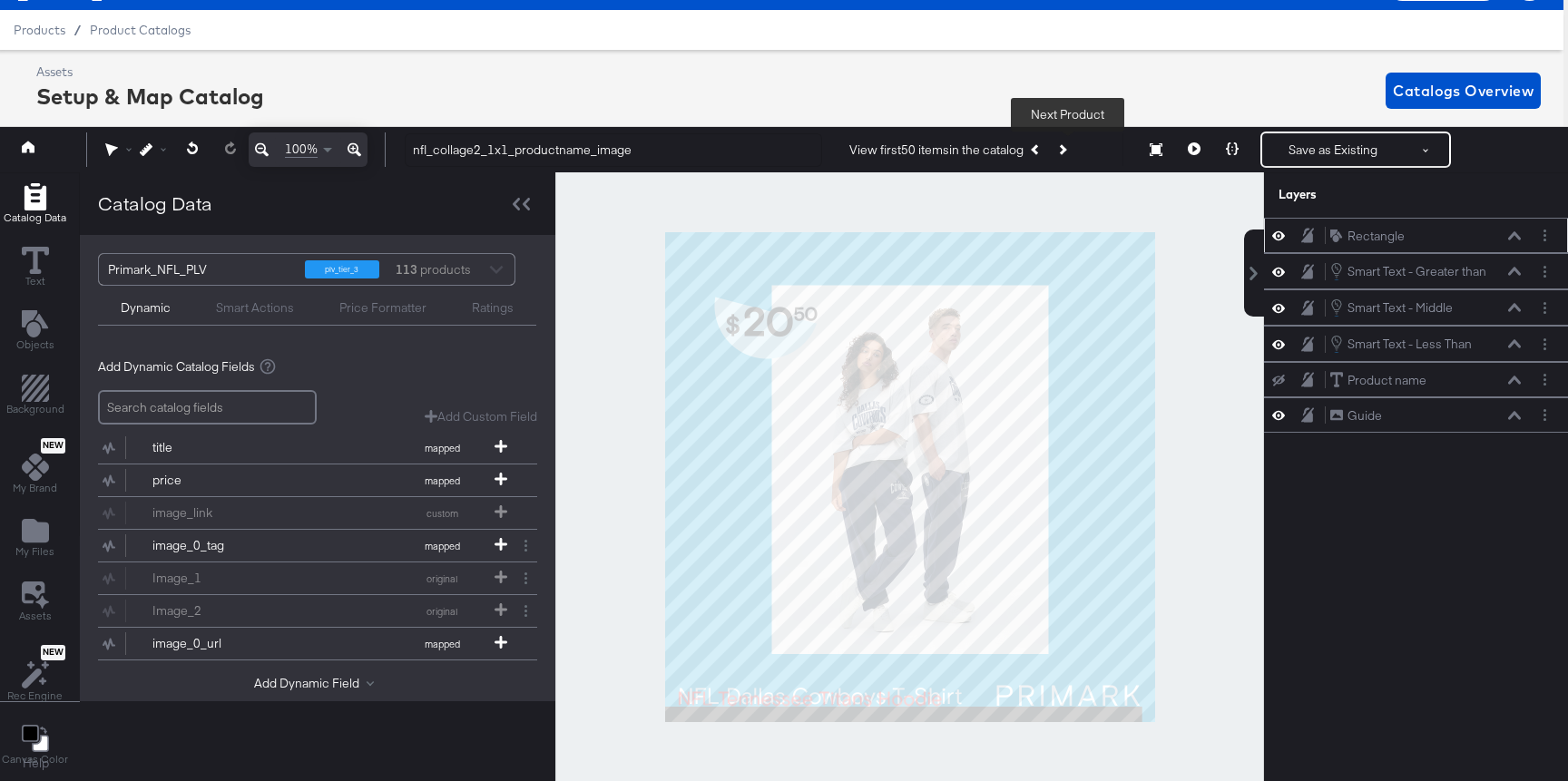
click at [1072, 147] on button "Next Product" at bounding box center [1061, 149] width 26 height 33
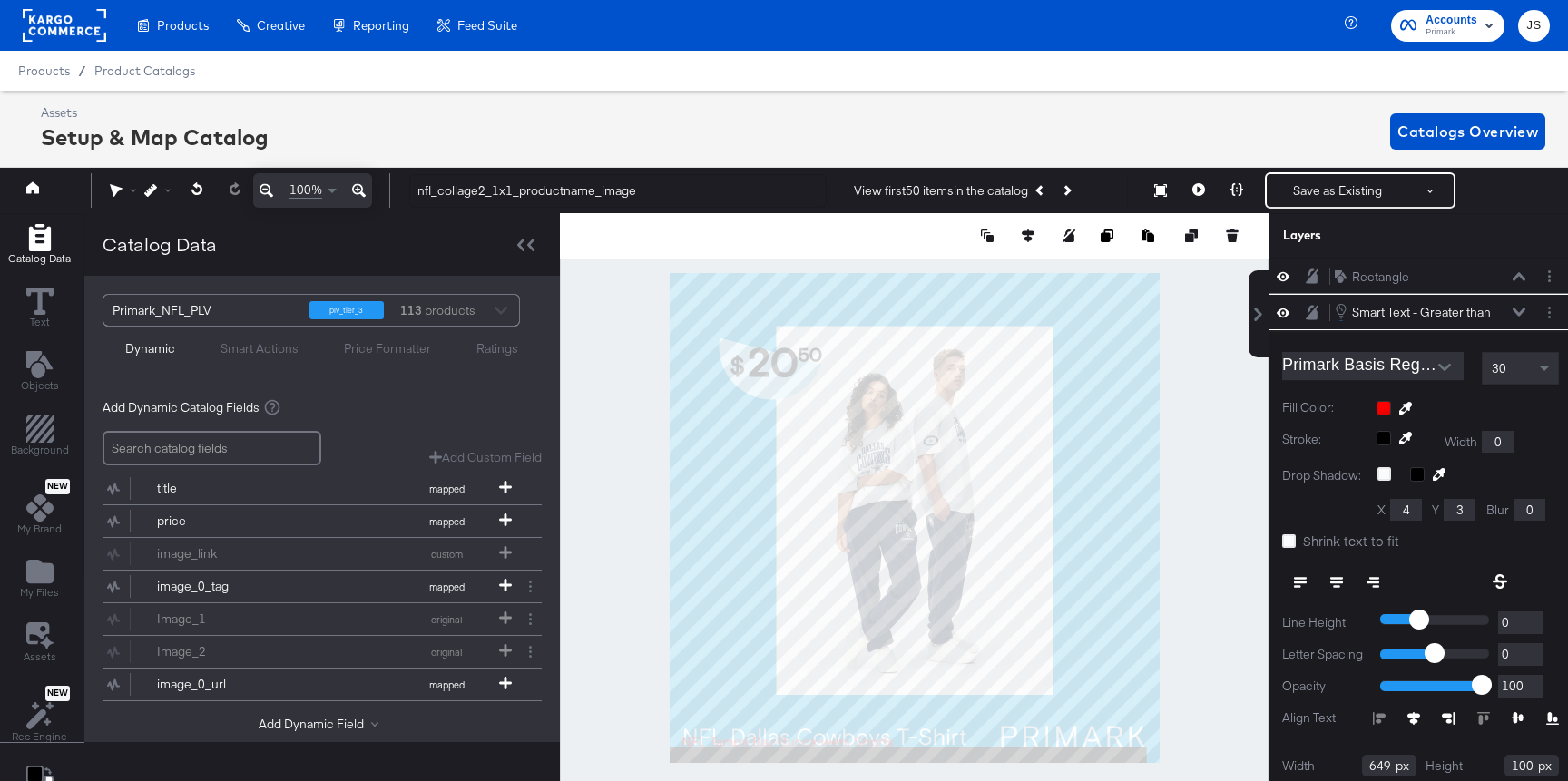
scroll to position [41, 5]
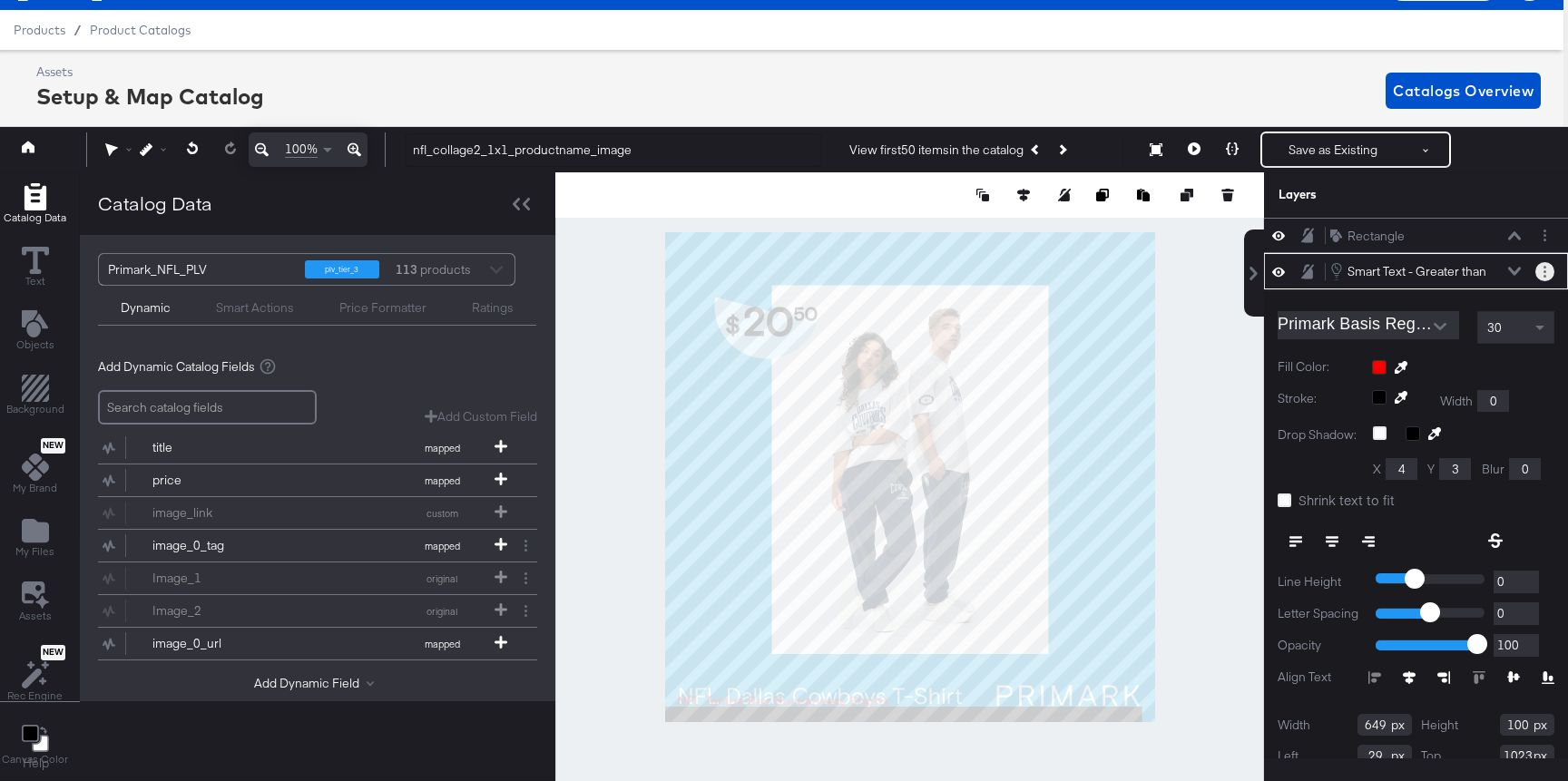
click at [1549, 268] on button "Layer Options" at bounding box center [1544, 272] width 19 height 19
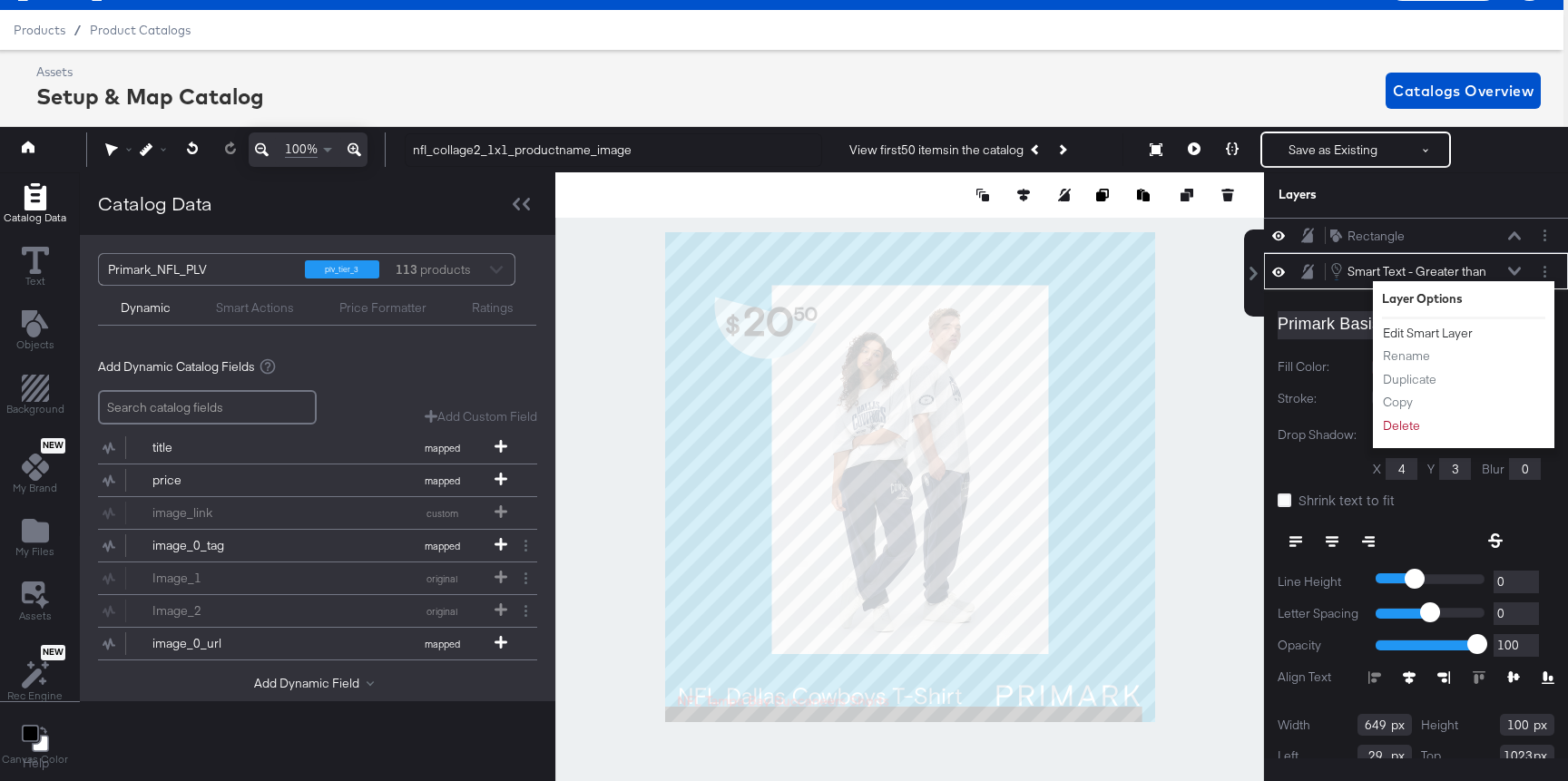
click at [1434, 334] on button "Edit Smart Layer" at bounding box center [1428, 333] width 92 height 19
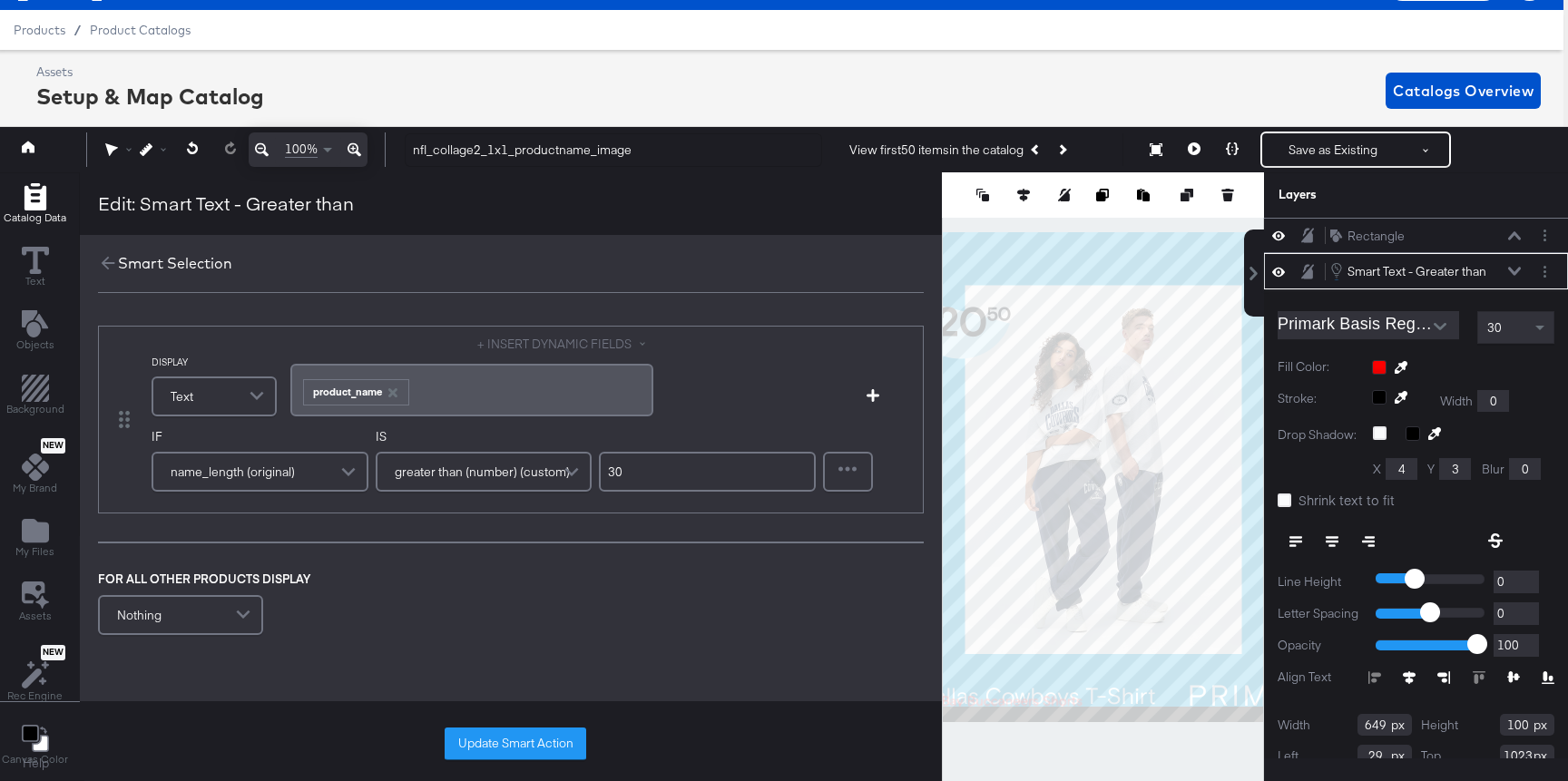
scroll to position [35, 0]
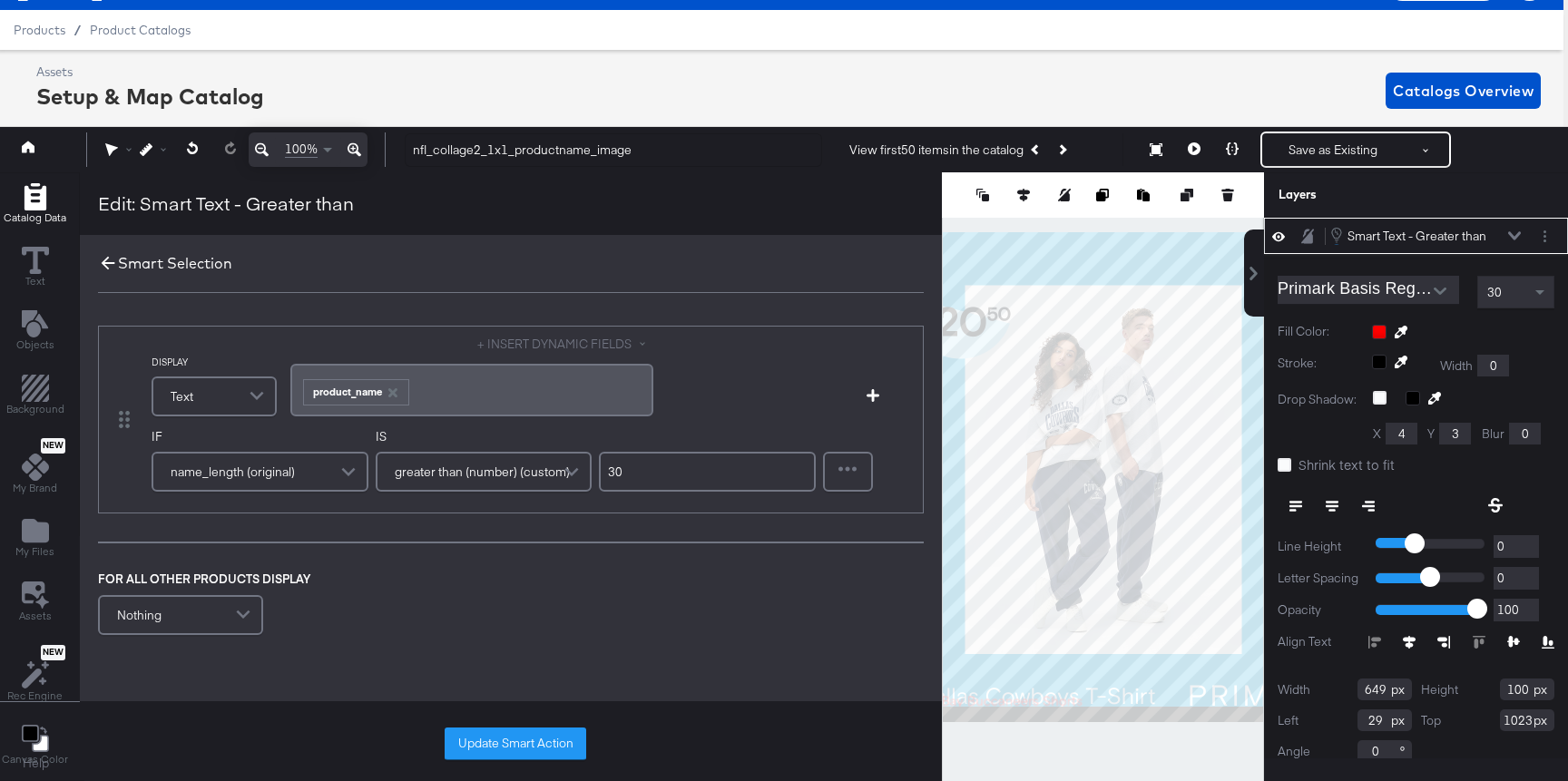
click at [103, 263] on icon at bounding box center [108, 264] width 13 height 13
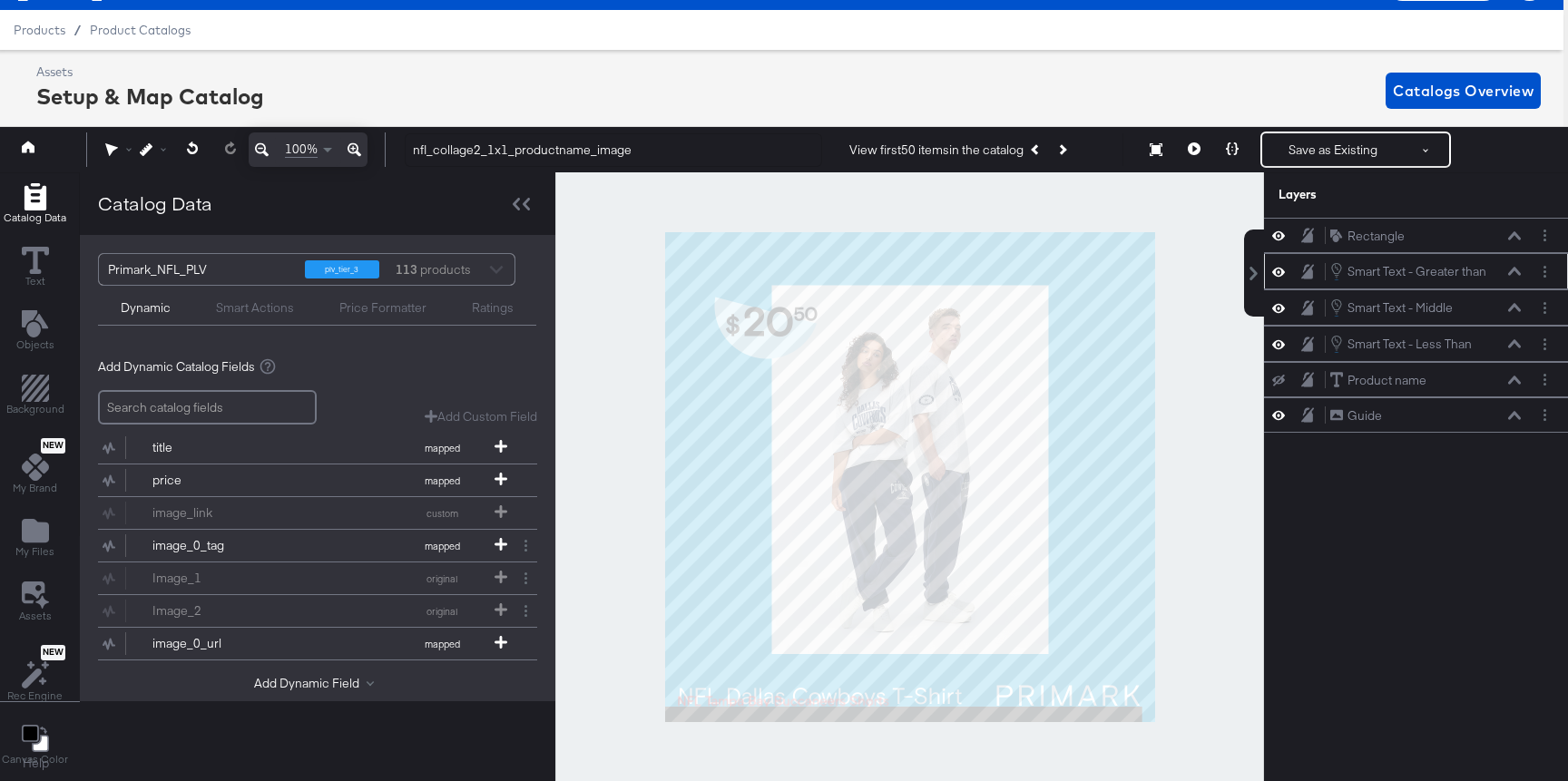
scroll to position [0, 0]
click at [1223, 157] on button at bounding box center [1232, 149] width 38 height 36
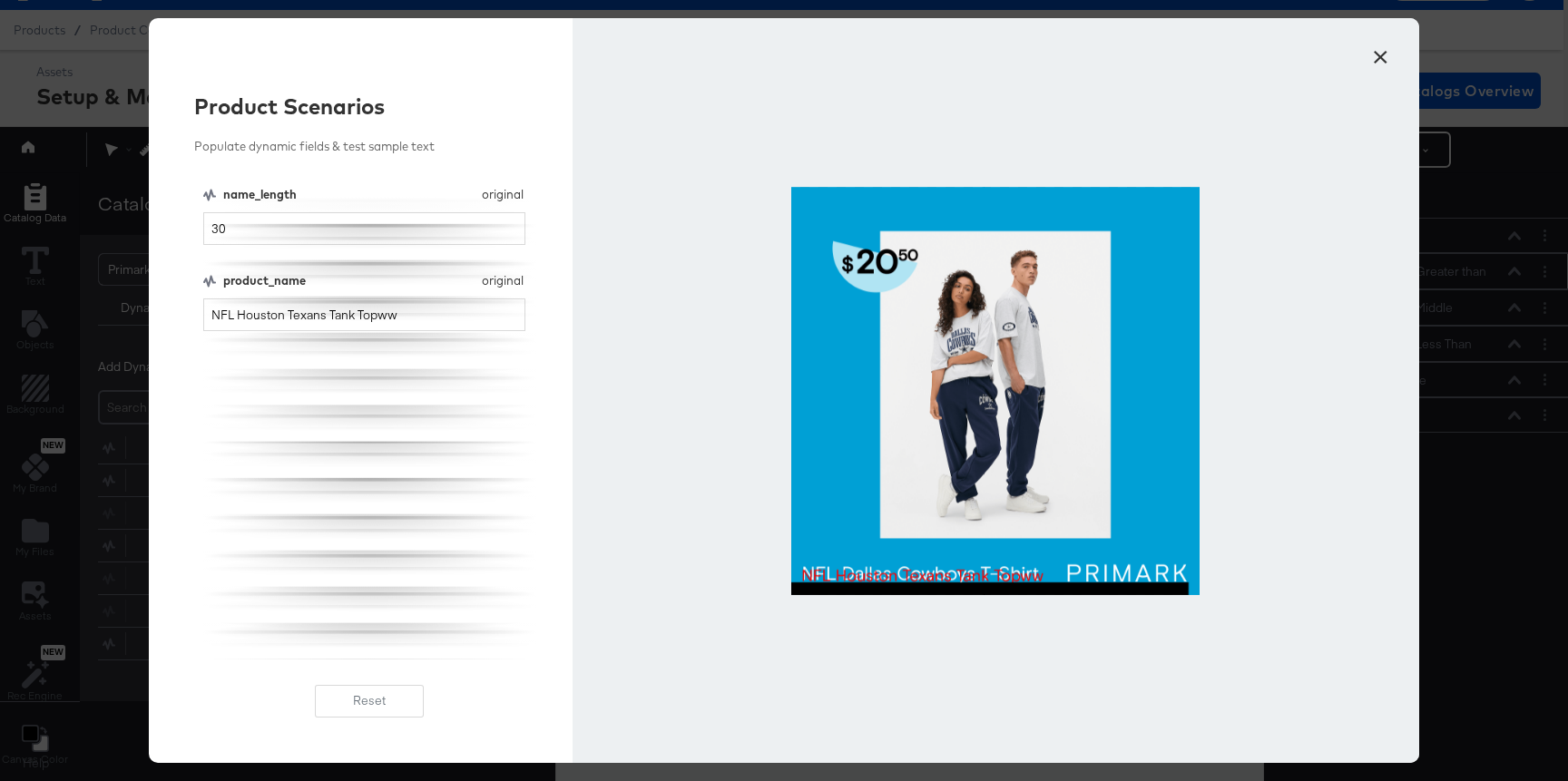
click at [1379, 59] on button "×" at bounding box center [1380, 53] width 33 height 33
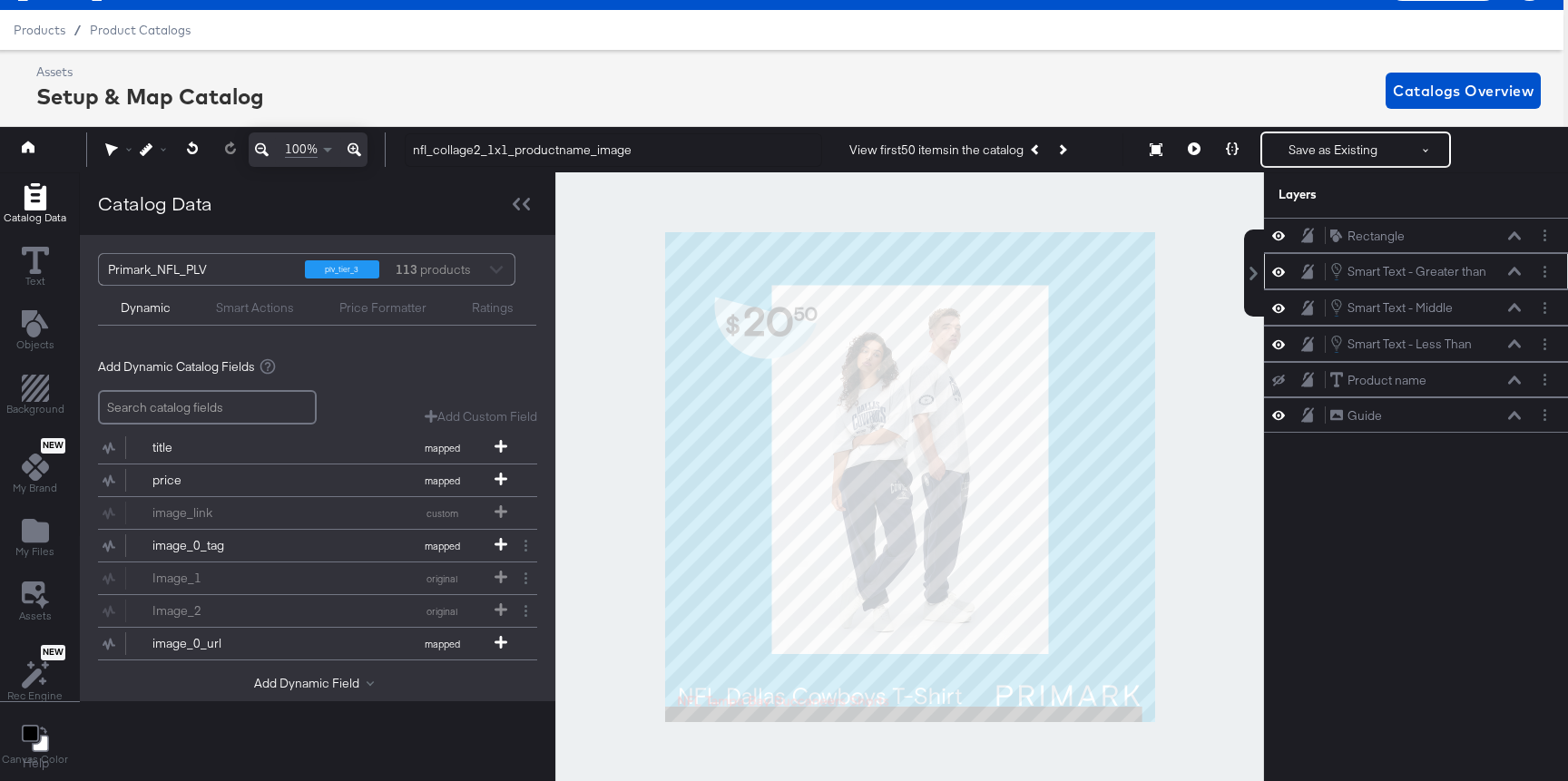
click at [1513, 268] on icon at bounding box center [1513, 271] width 12 height 9
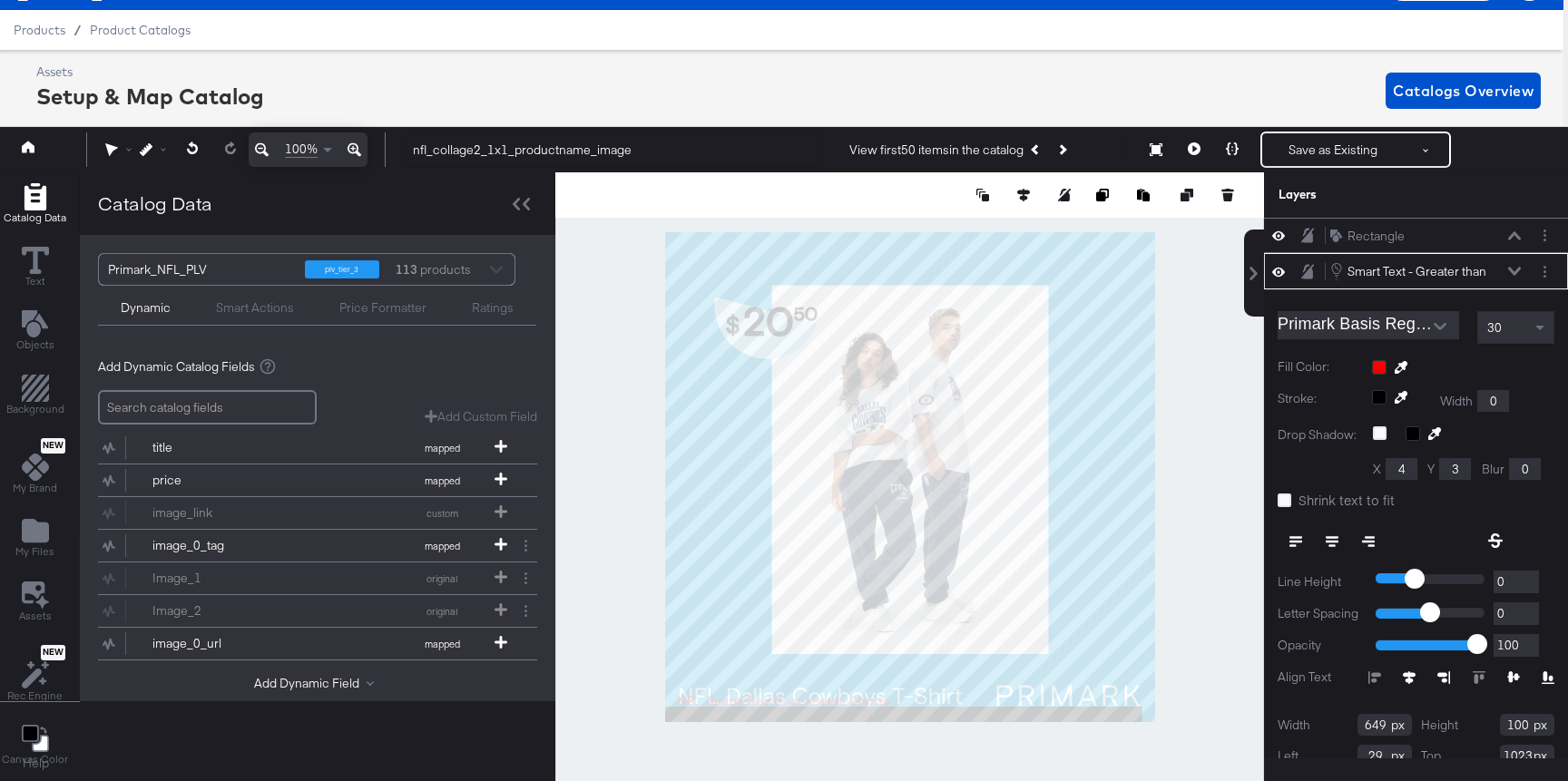
scroll to position [35, 0]
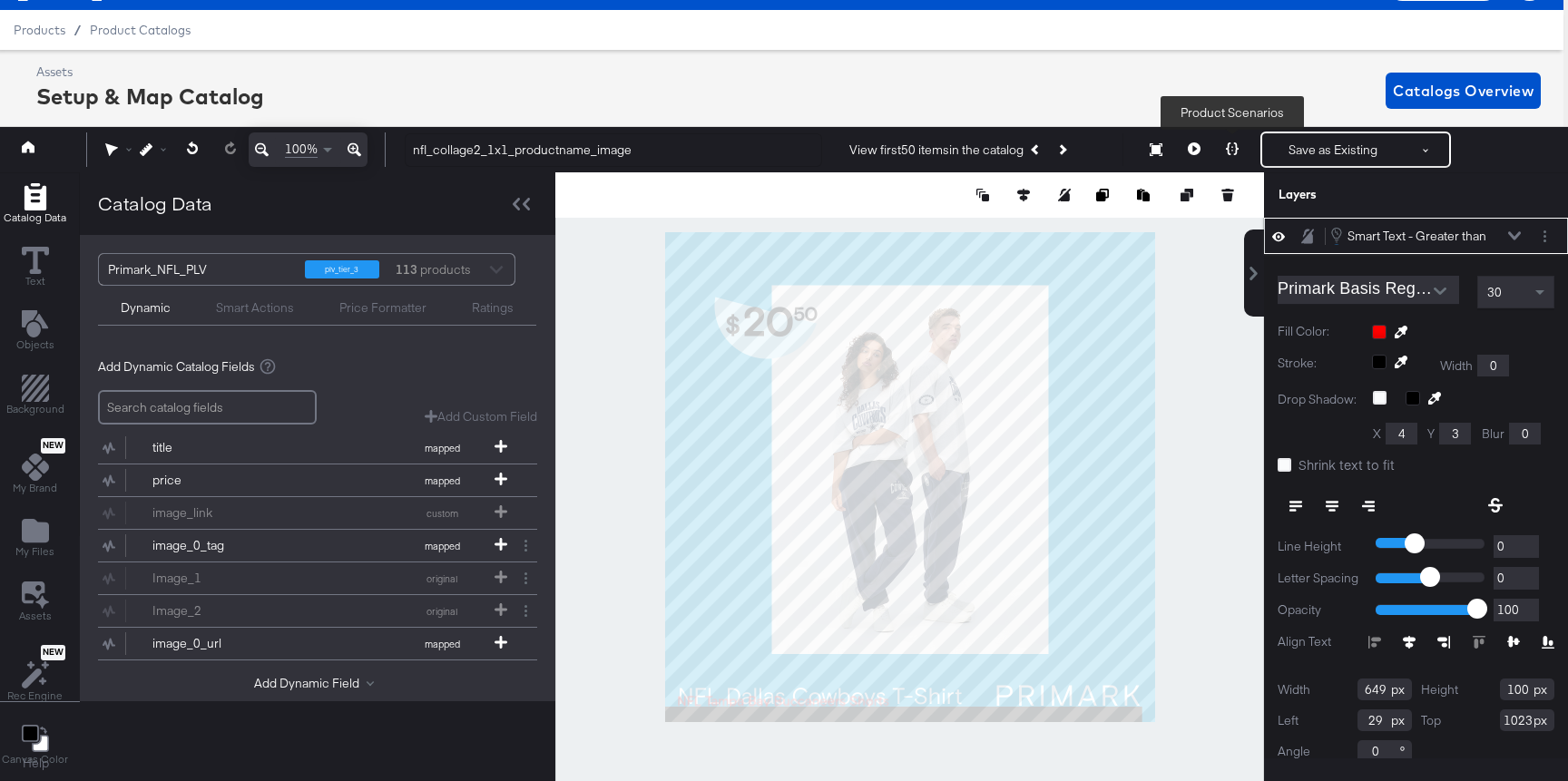
click at [1224, 163] on button at bounding box center [1232, 149] width 38 height 36
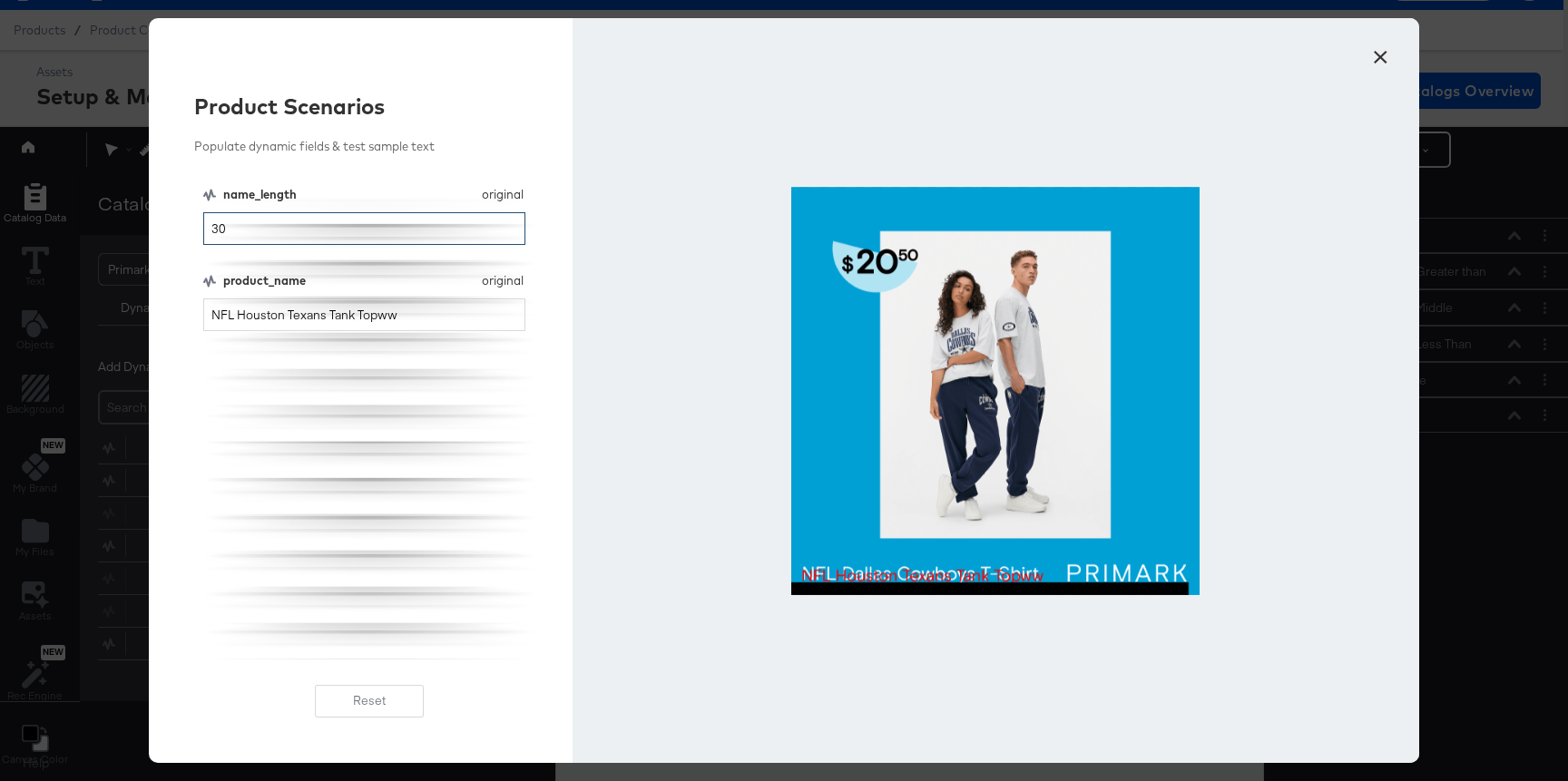
drag, startPoint x: 411, startPoint y: 244, endPoint x: 208, endPoint y: 242, distance: 203.0
click at [208, 242] on input "30" at bounding box center [364, 228] width 322 height 34
click at [246, 229] on input "30" at bounding box center [364, 228] width 322 height 34
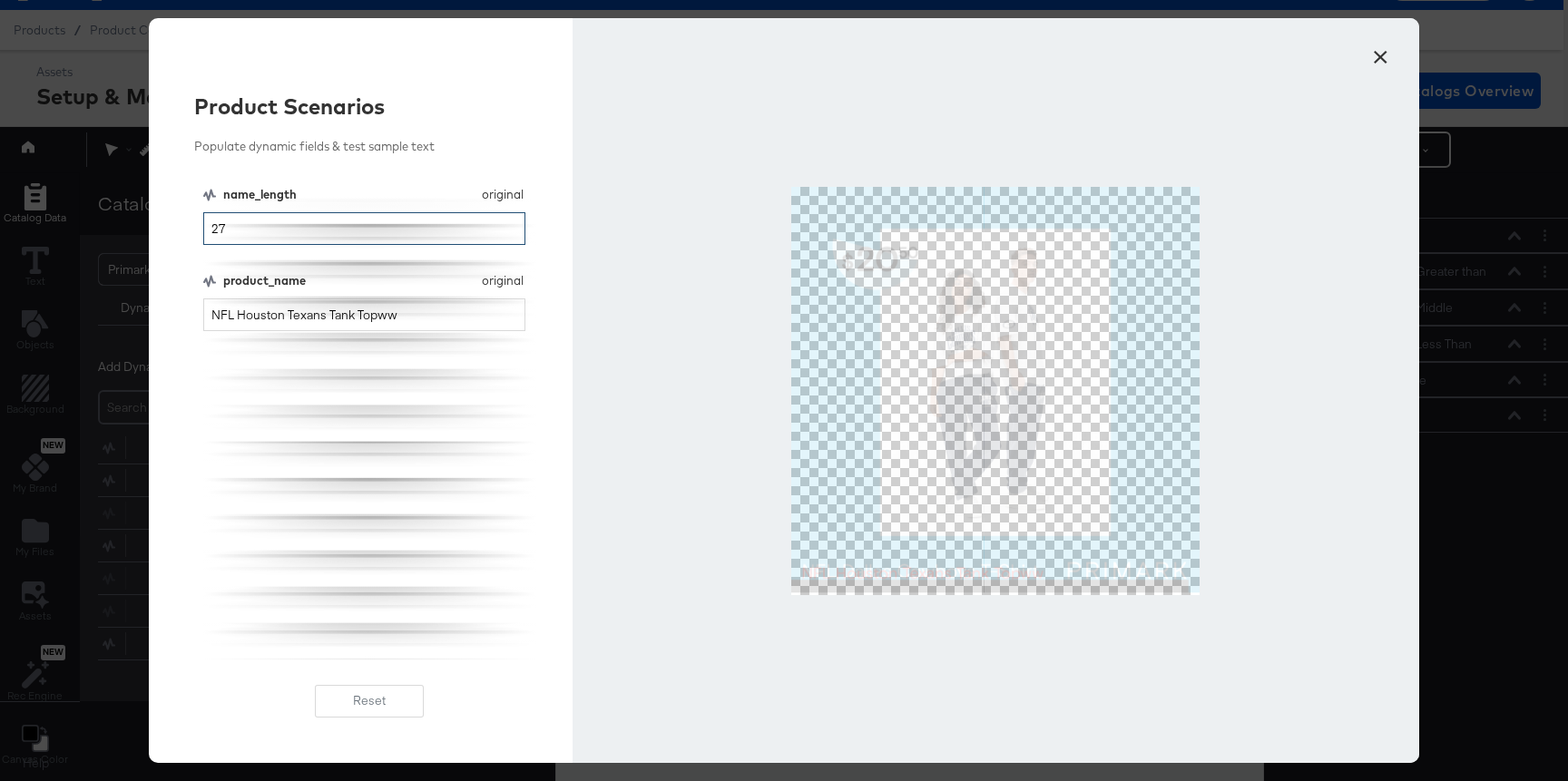
type input "27"
click at [429, 308] on input "NFL Houston Texans Tank Topww" at bounding box center [364, 314] width 322 height 34
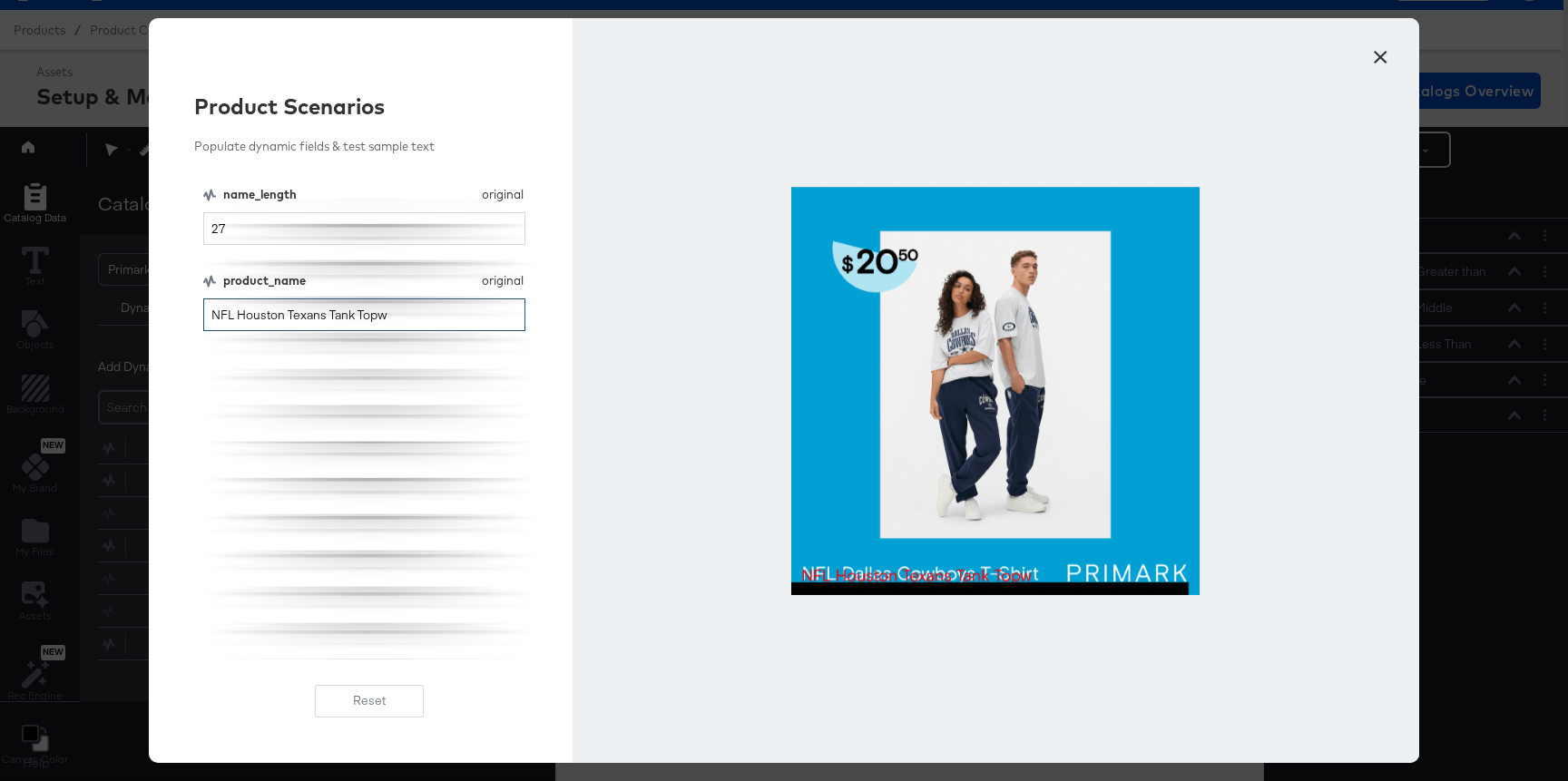
type input "NFL Houston Texans Tank Topw"
click at [1381, 51] on button "×" at bounding box center [1380, 53] width 33 height 33
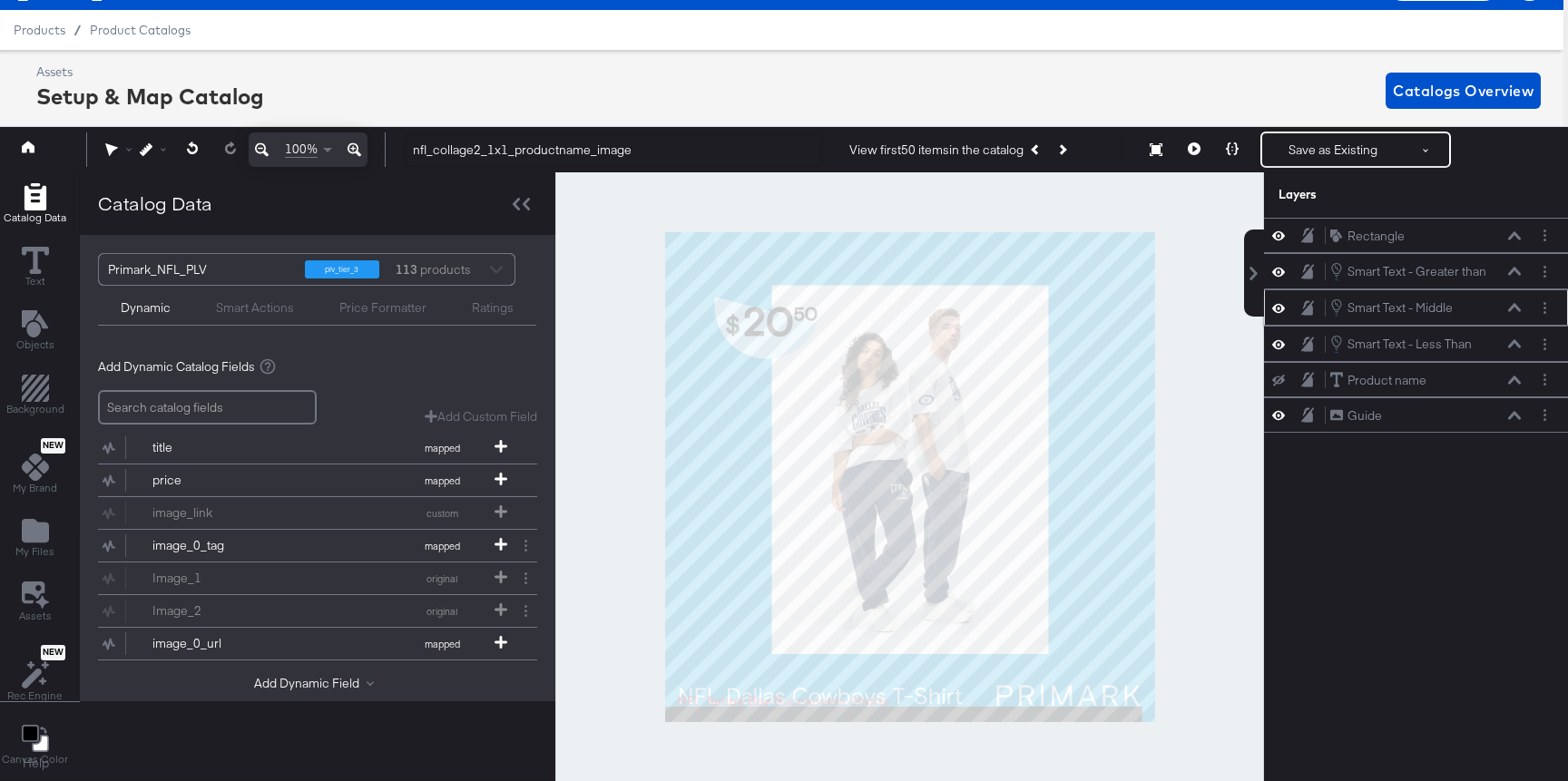
click at [1510, 309] on icon at bounding box center [1513, 308] width 12 height 9
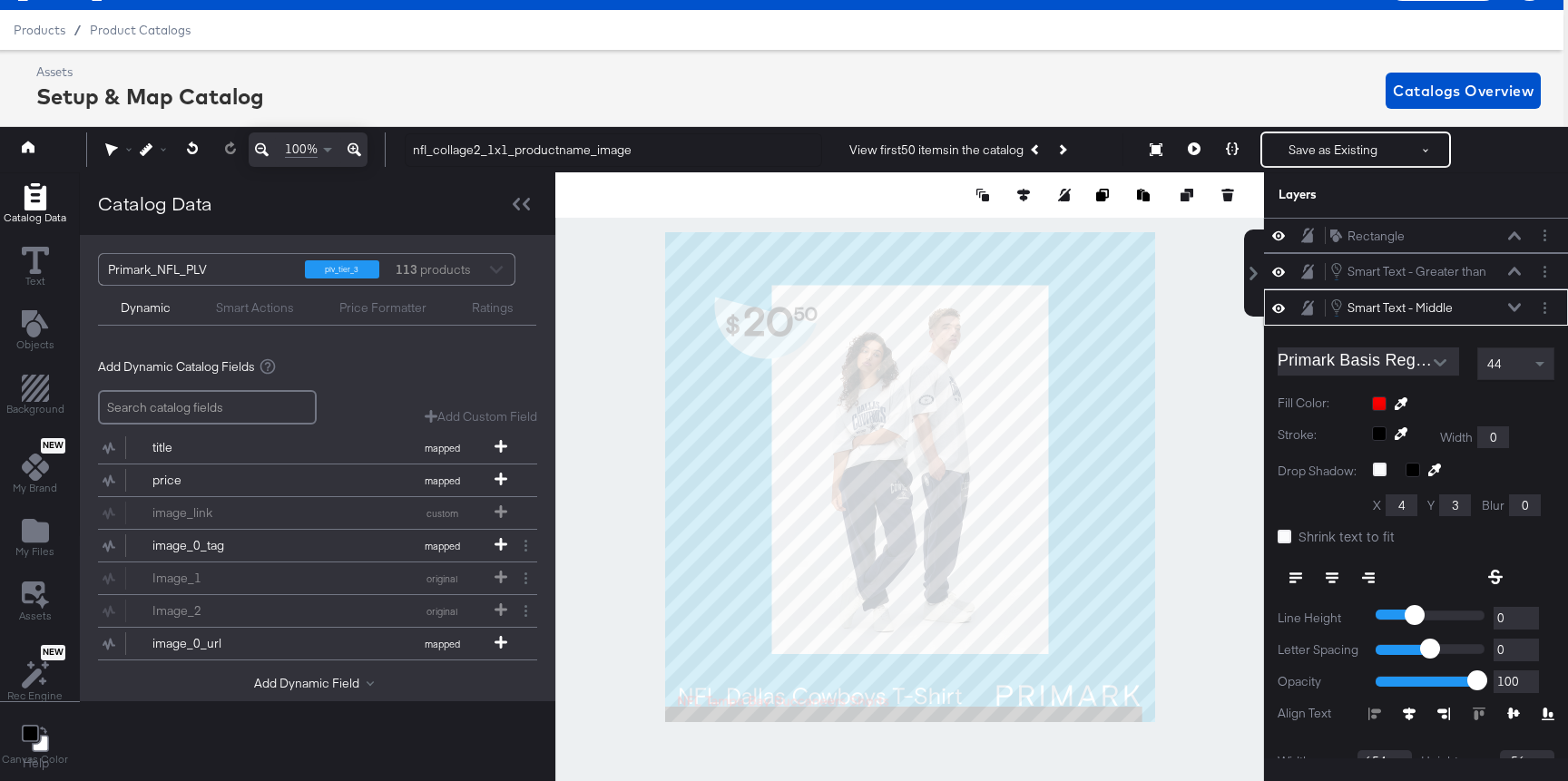
scroll to position [72, 0]
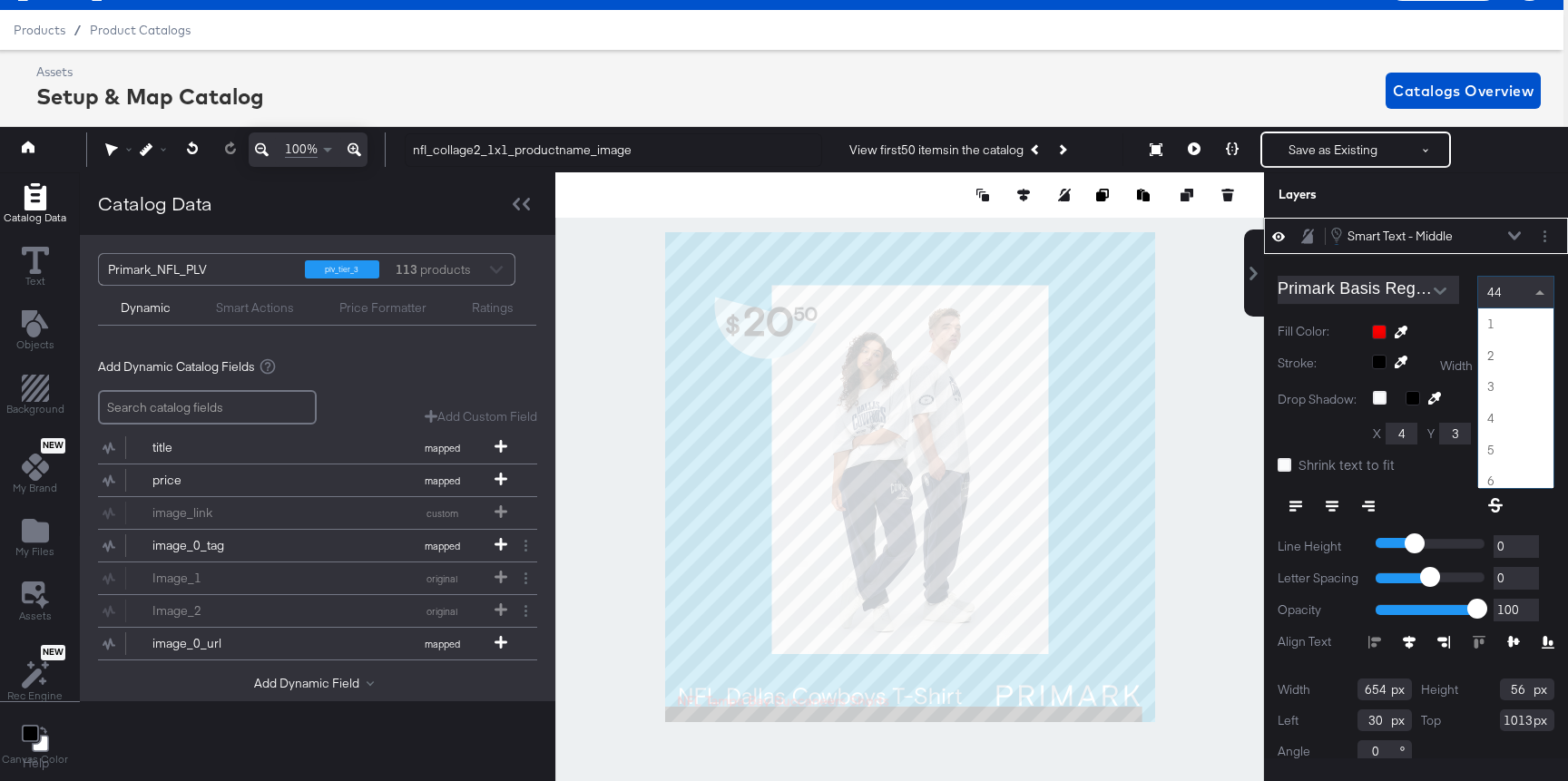
click at [1519, 295] on div "44" at bounding box center [1515, 292] width 76 height 31
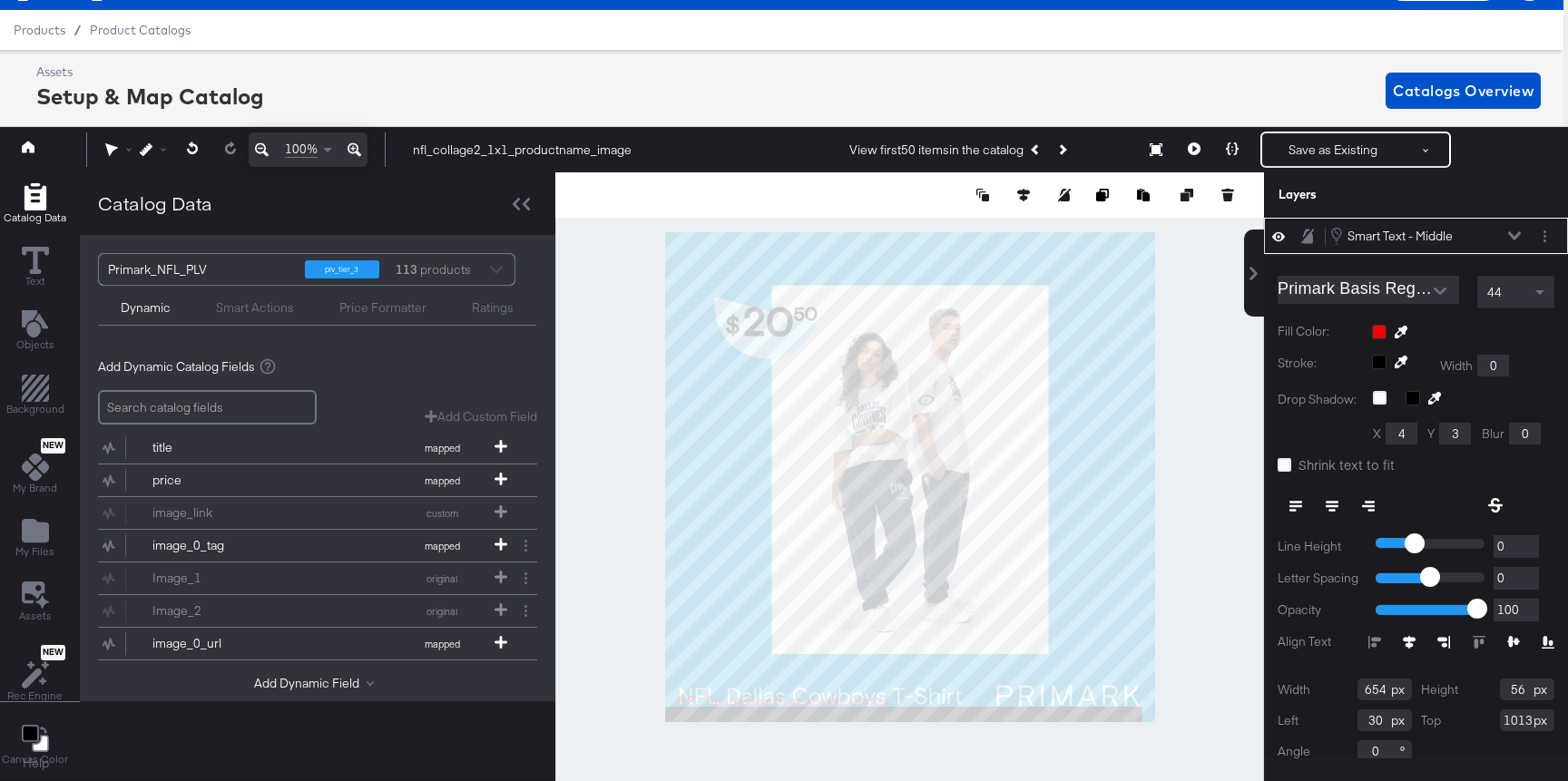
click at [1517, 241] on div "Smart Text - Middle Smart Text - Middle" at bounding box center [1425, 236] width 193 height 20
click at [1510, 232] on icon at bounding box center [1513, 235] width 12 height 9
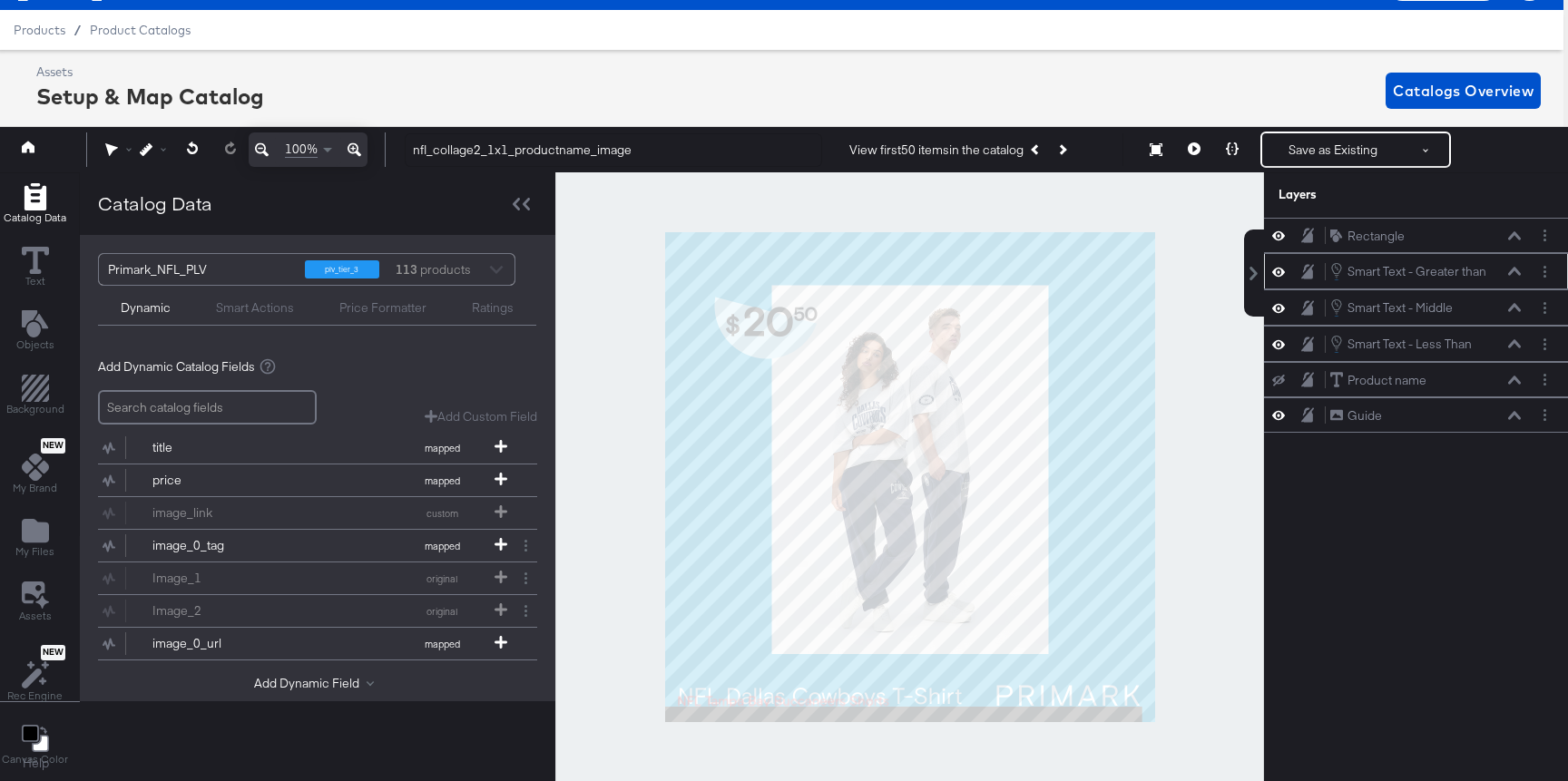
click at [1279, 264] on icon at bounding box center [1278, 271] width 12 height 15
click at [1279, 264] on button at bounding box center [1278, 270] width 14 height 14
click at [1510, 270] on icon at bounding box center [1513, 270] width 12 height 9
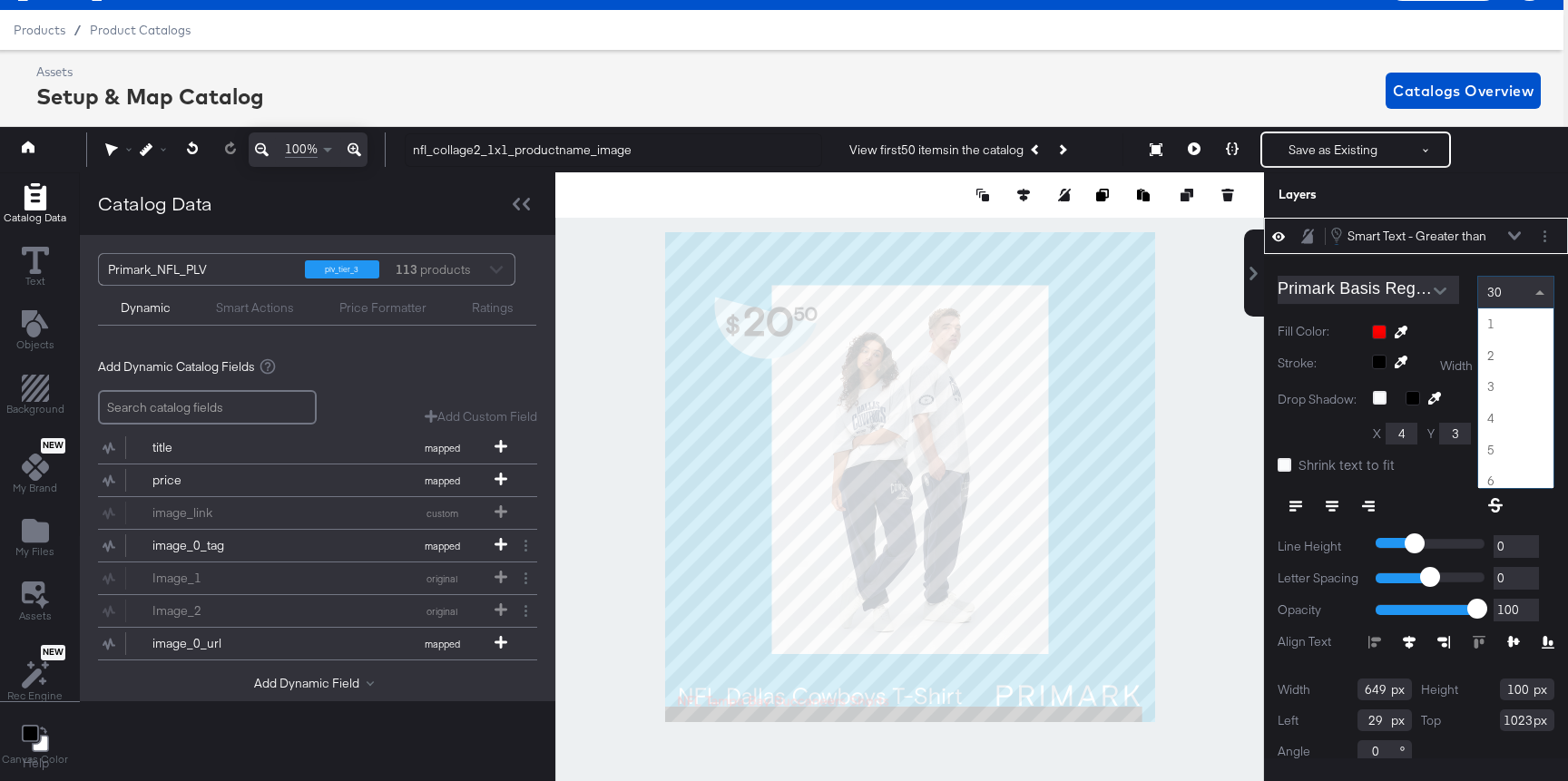
click at [1523, 287] on div "30" at bounding box center [1515, 292] width 76 height 31
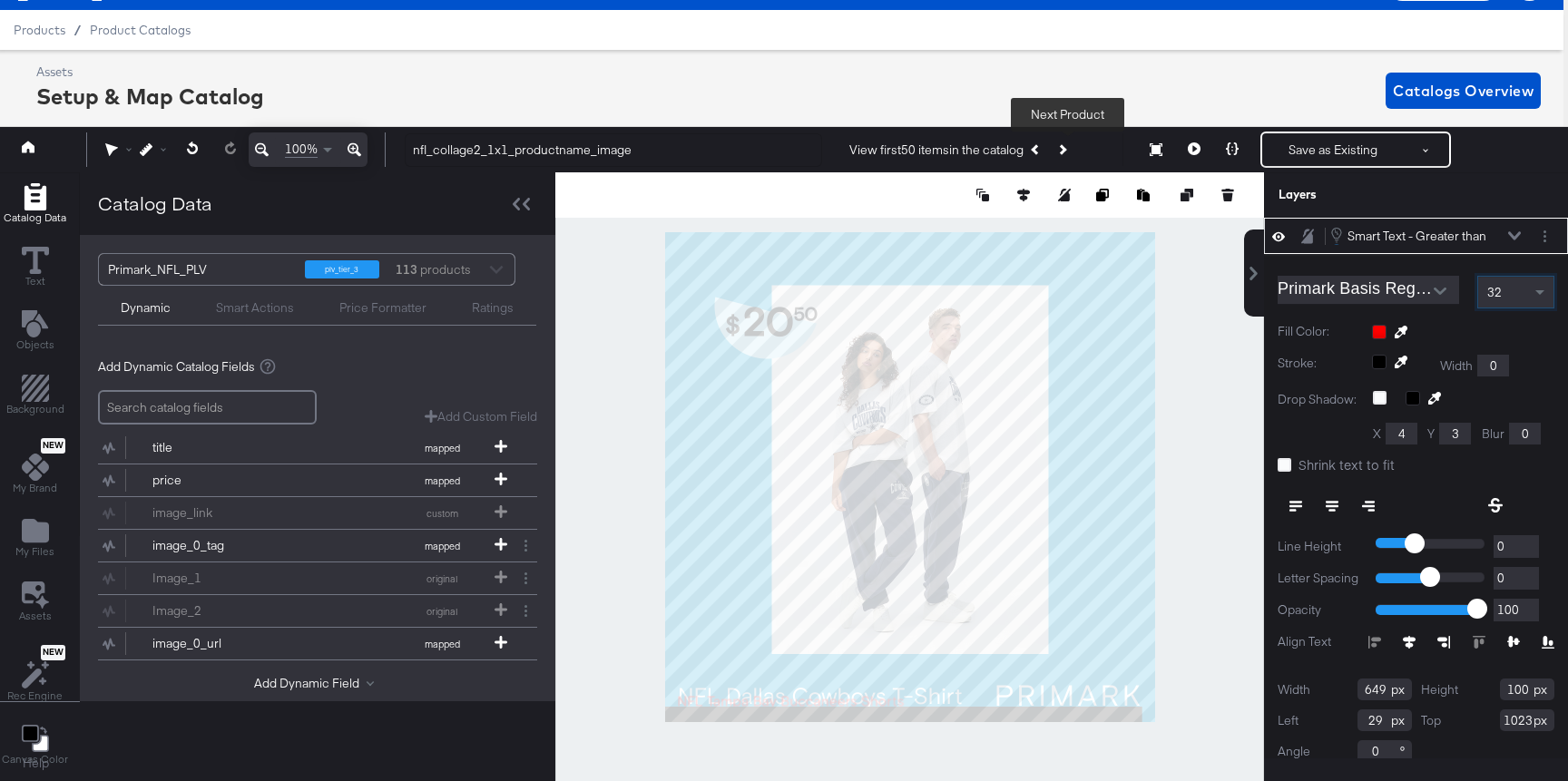
click at [1074, 148] on button "Next Product" at bounding box center [1061, 149] width 26 height 33
click at [1037, 145] on button "Previous Product" at bounding box center [1036, 149] width 26 height 33
click at [1509, 294] on div "32" at bounding box center [1515, 292] width 76 height 31
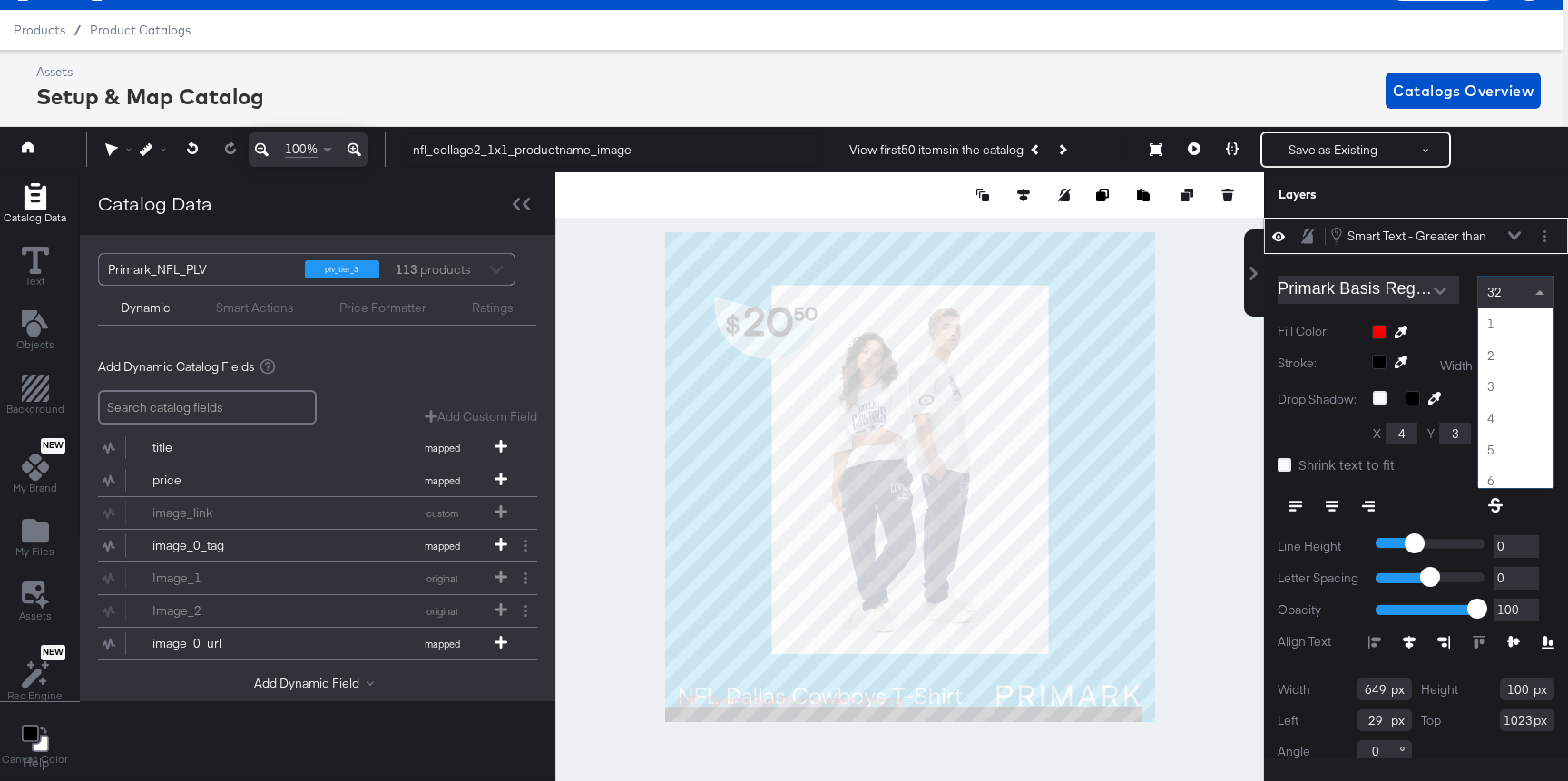
scroll to position [973, 0]
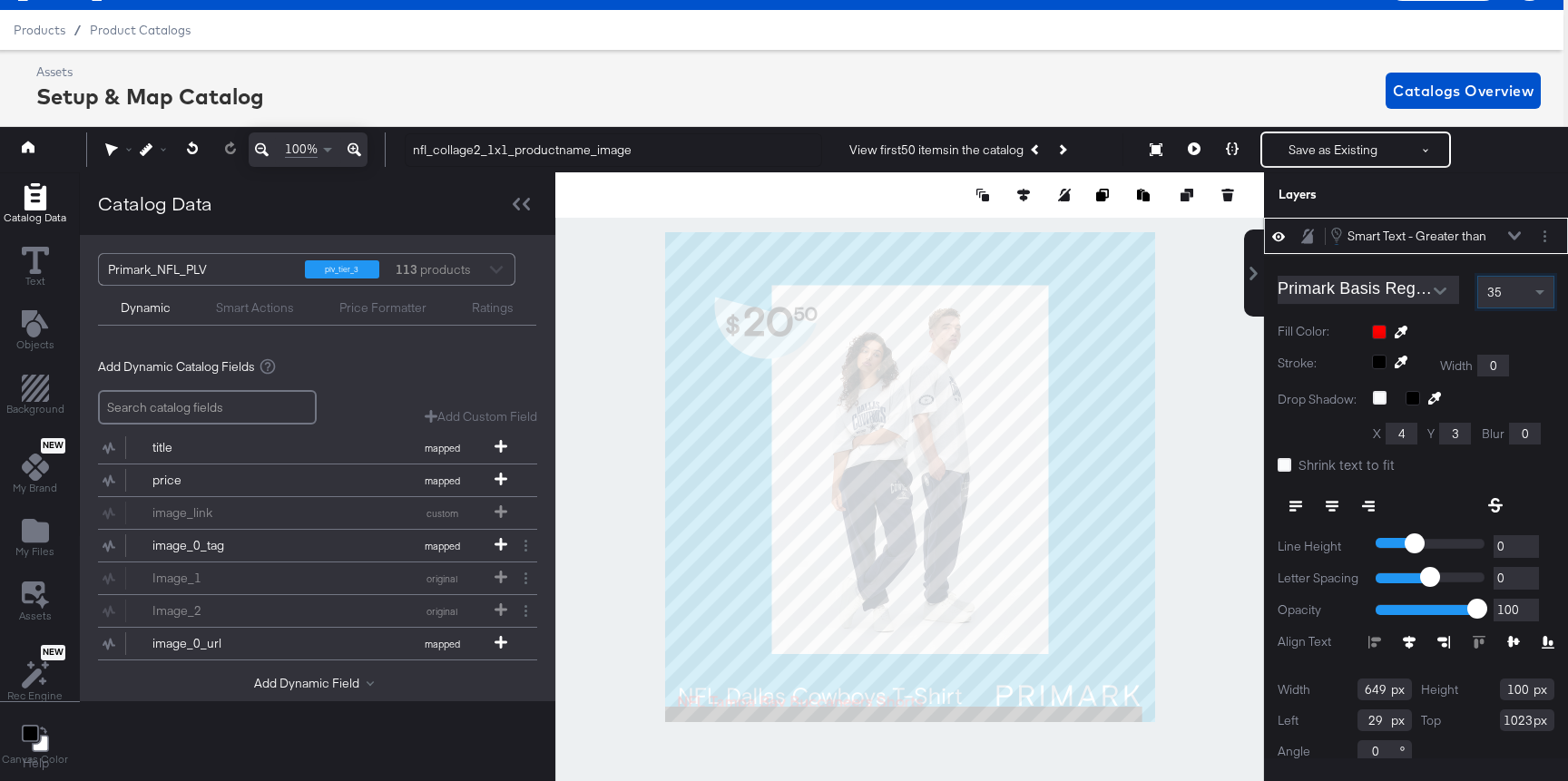
click at [1515, 290] on div "35" at bounding box center [1515, 292] width 76 height 31
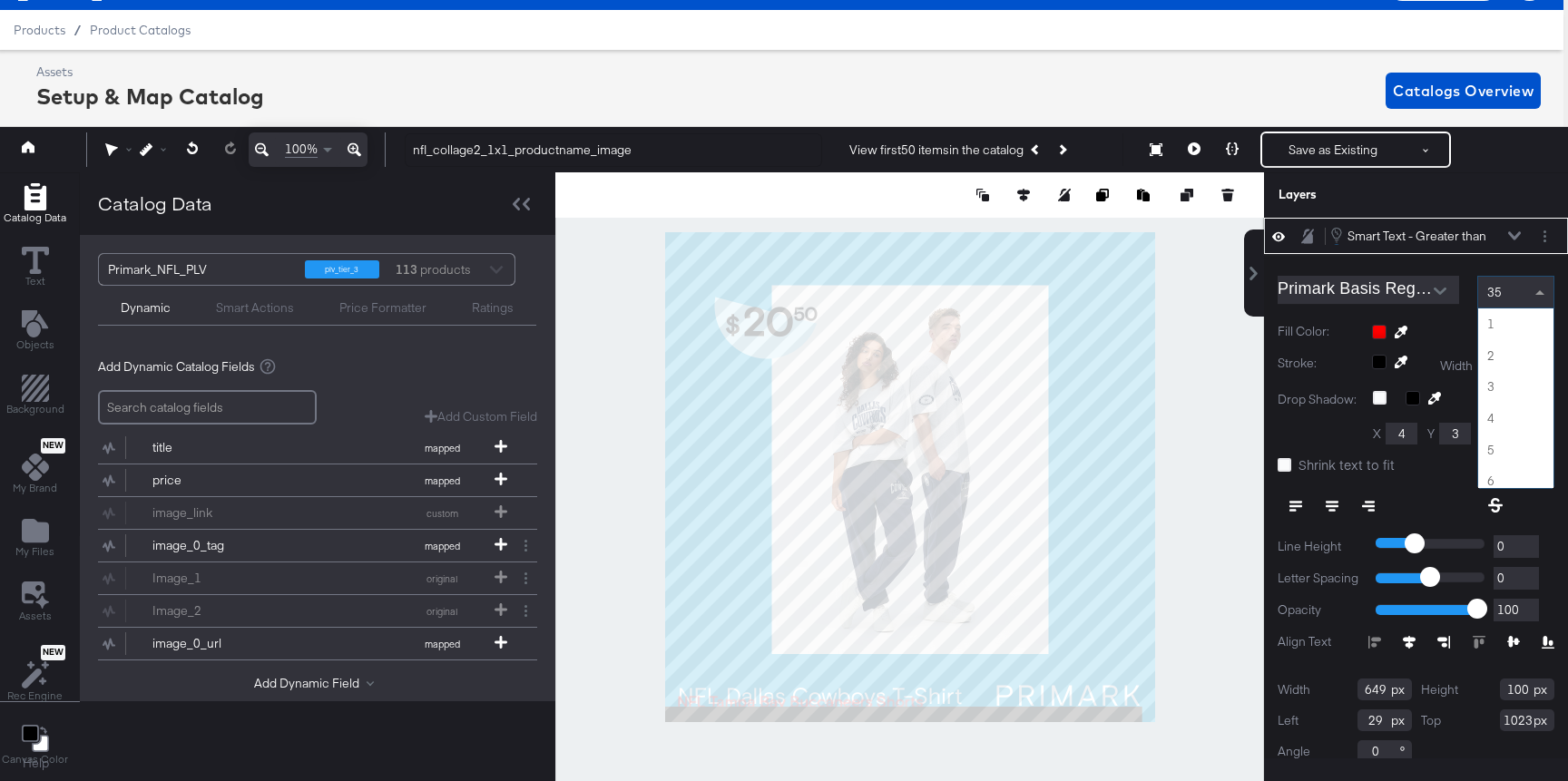
scroll to position [1066, 0]
click at [1517, 303] on div "40" at bounding box center [1515, 292] width 76 height 31
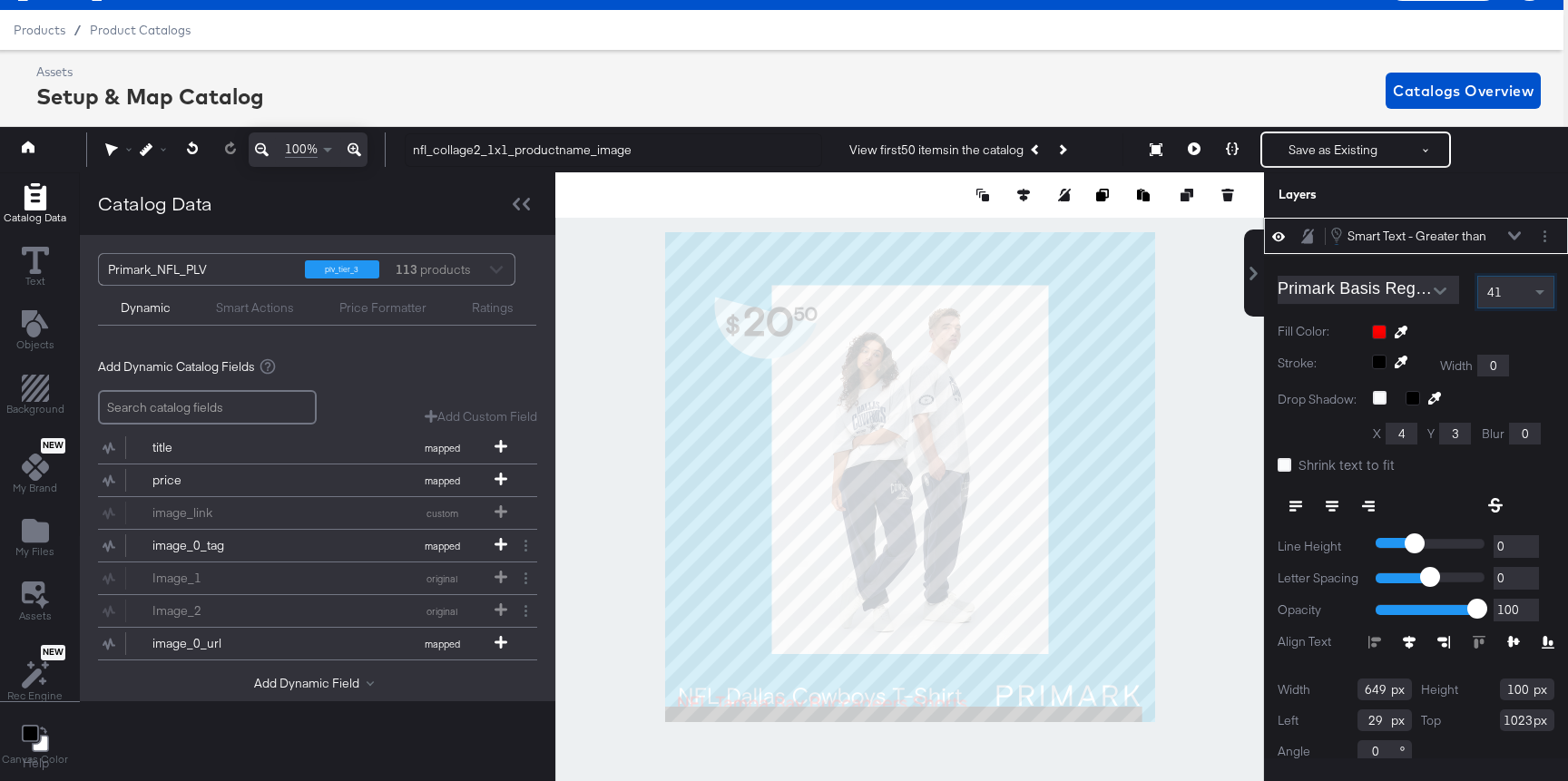
click at [1507, 301] on div "41" at bounding box center [1515, 292] width 76 height 31
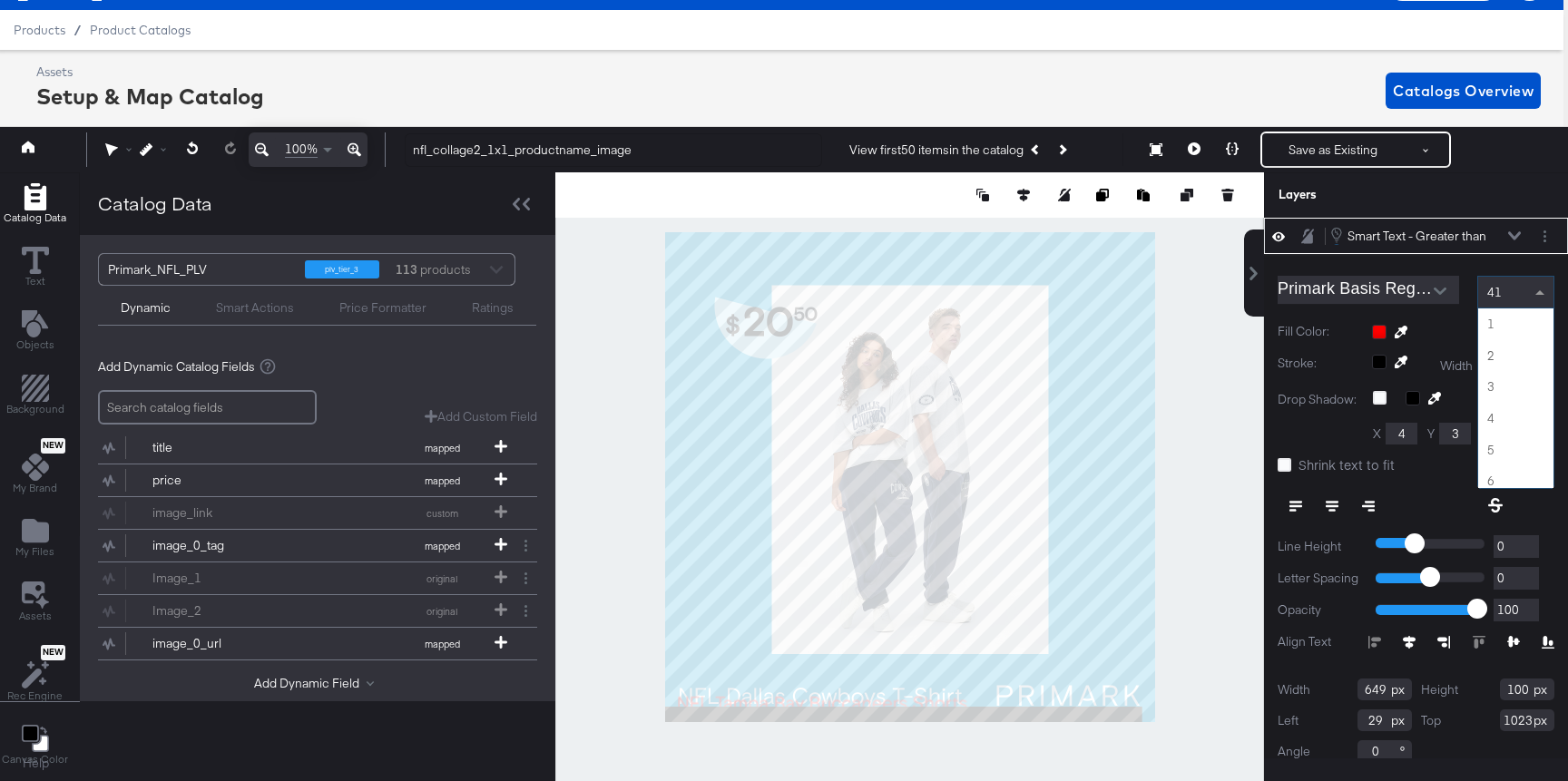
scroll to position [1254, 0]
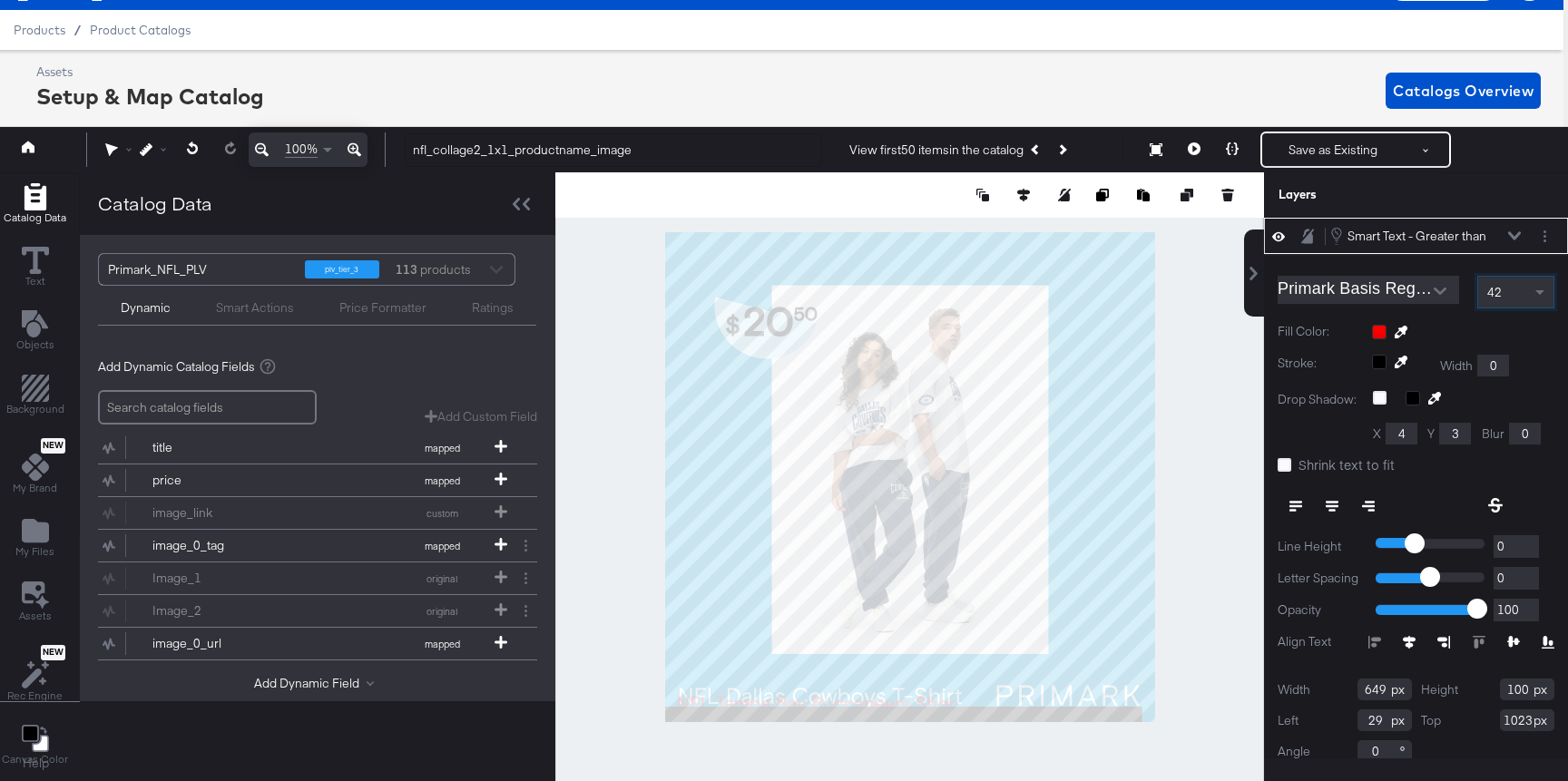
click at [1517, 287] on div "42" at bounding box center [1515, 292] width 76 height 31
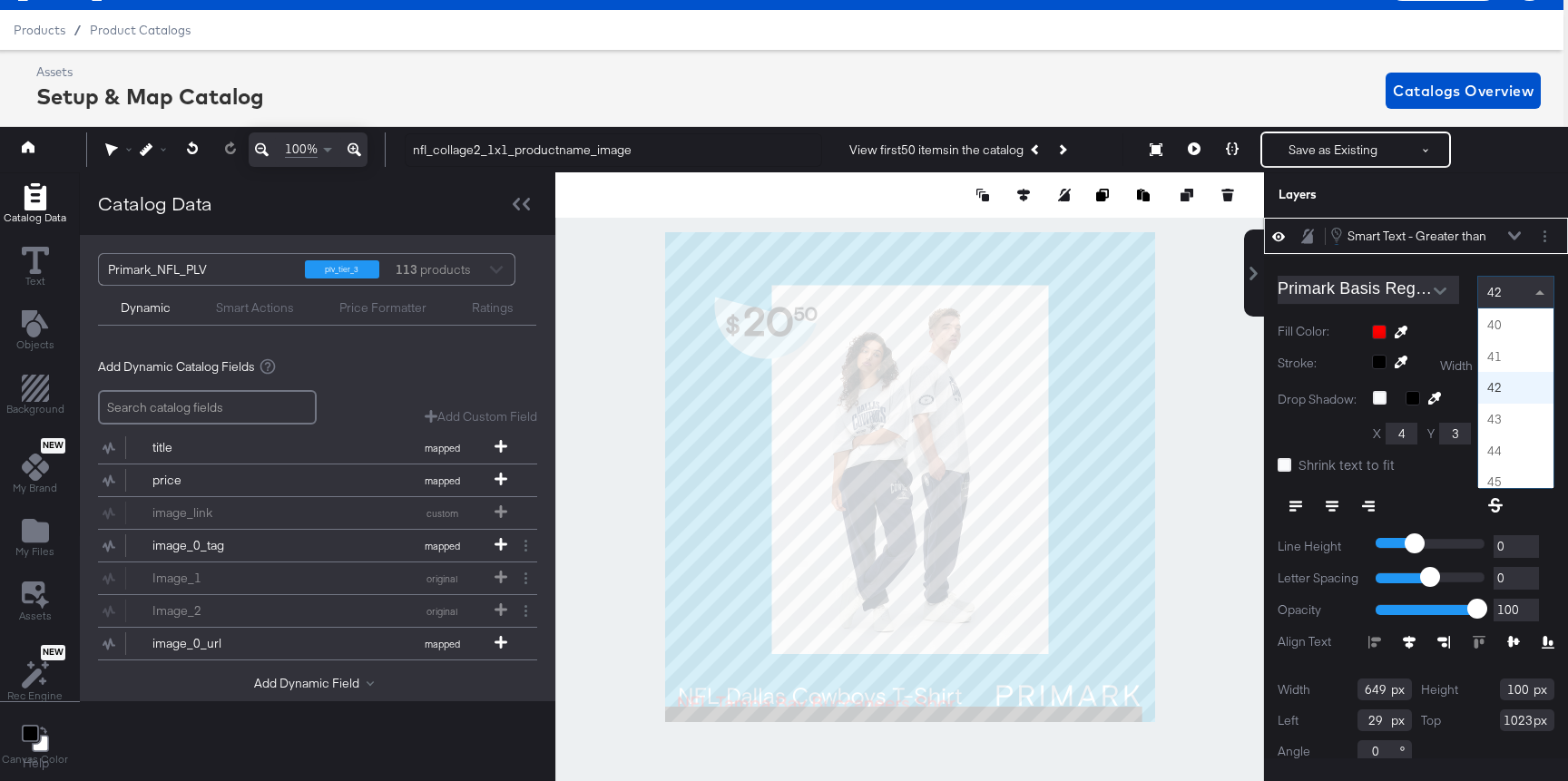
scroll to position [1208, 0]
click at [1519, 293] on div "40" at bounding box center [1515, 292] width 76 height 31
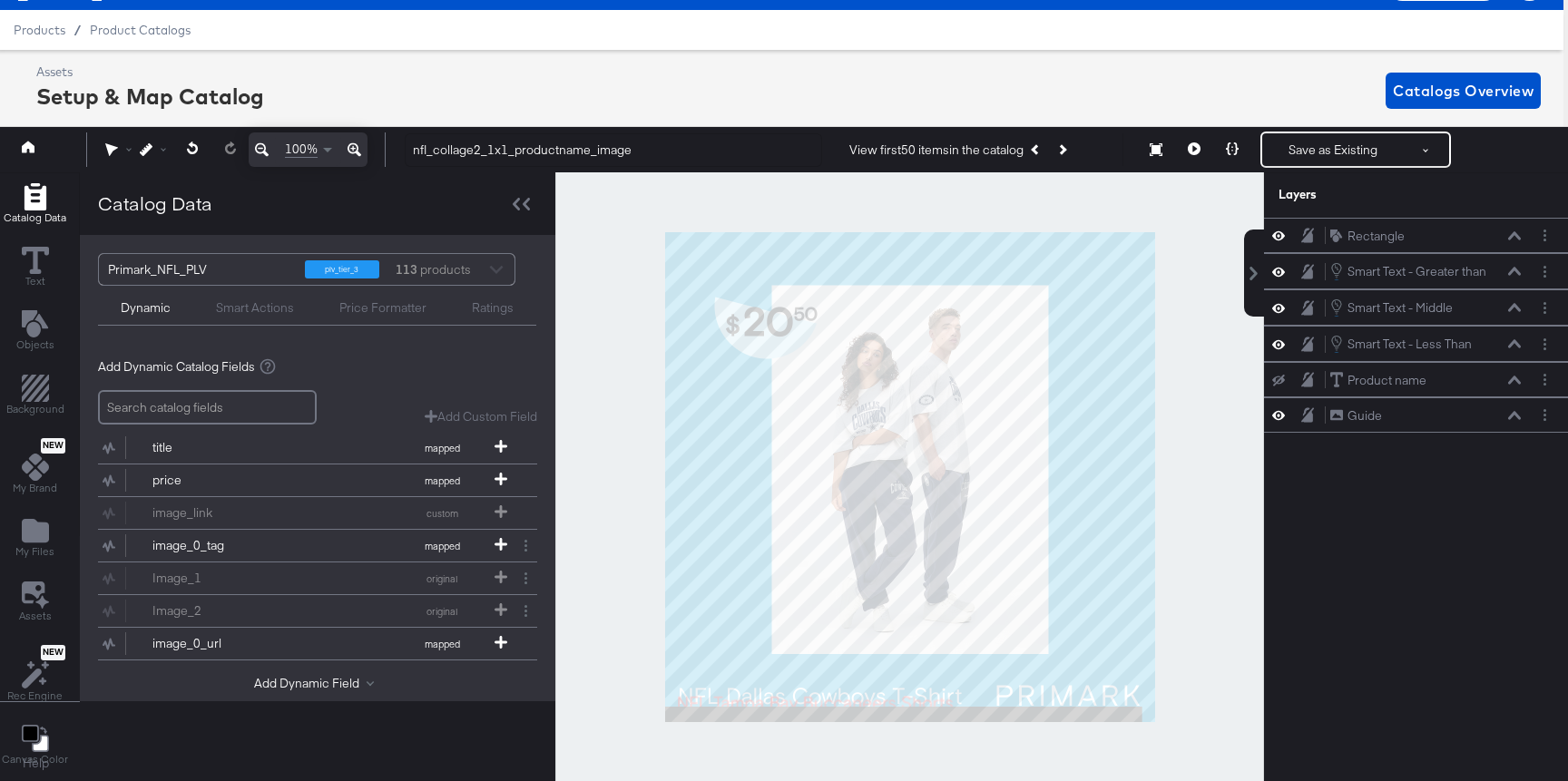
click at [1164, 603] on div at bounding box center [909, 476] width 708 height 609
click at [1280, 309] on icon at bounding box center [1278, 308] width 12 height 15
click at [1280, 309] on icon at bounding box center [1278, 308] width 12 height 11
click at [1277, 339] on icon at bounding box center [1278, 344] width 12 height 15
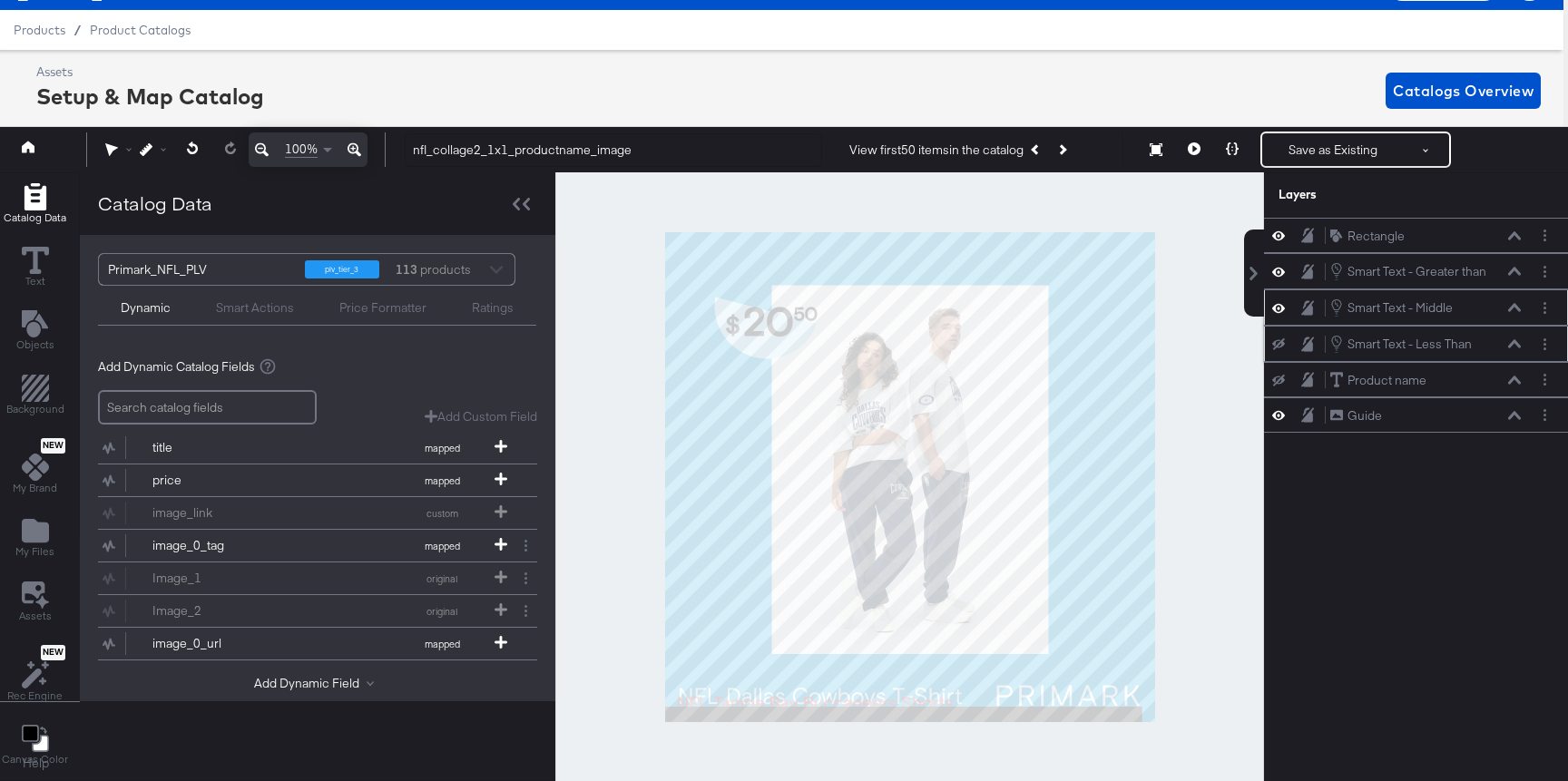
click at [1277, 339] on icon at bounding box center [1278, 344] width 12 height 11
click at [1280, 273] on icon at bounding box center [1278, 271] width 12 height 15
click at [1509, 264] on div "Smart Text - Greater than Smart Text - Greater than" at bounding box center [1425, 271] width 193 height 20
click at [1512, 269] on icon at bounding box center [1513, 271] width 12 height 9
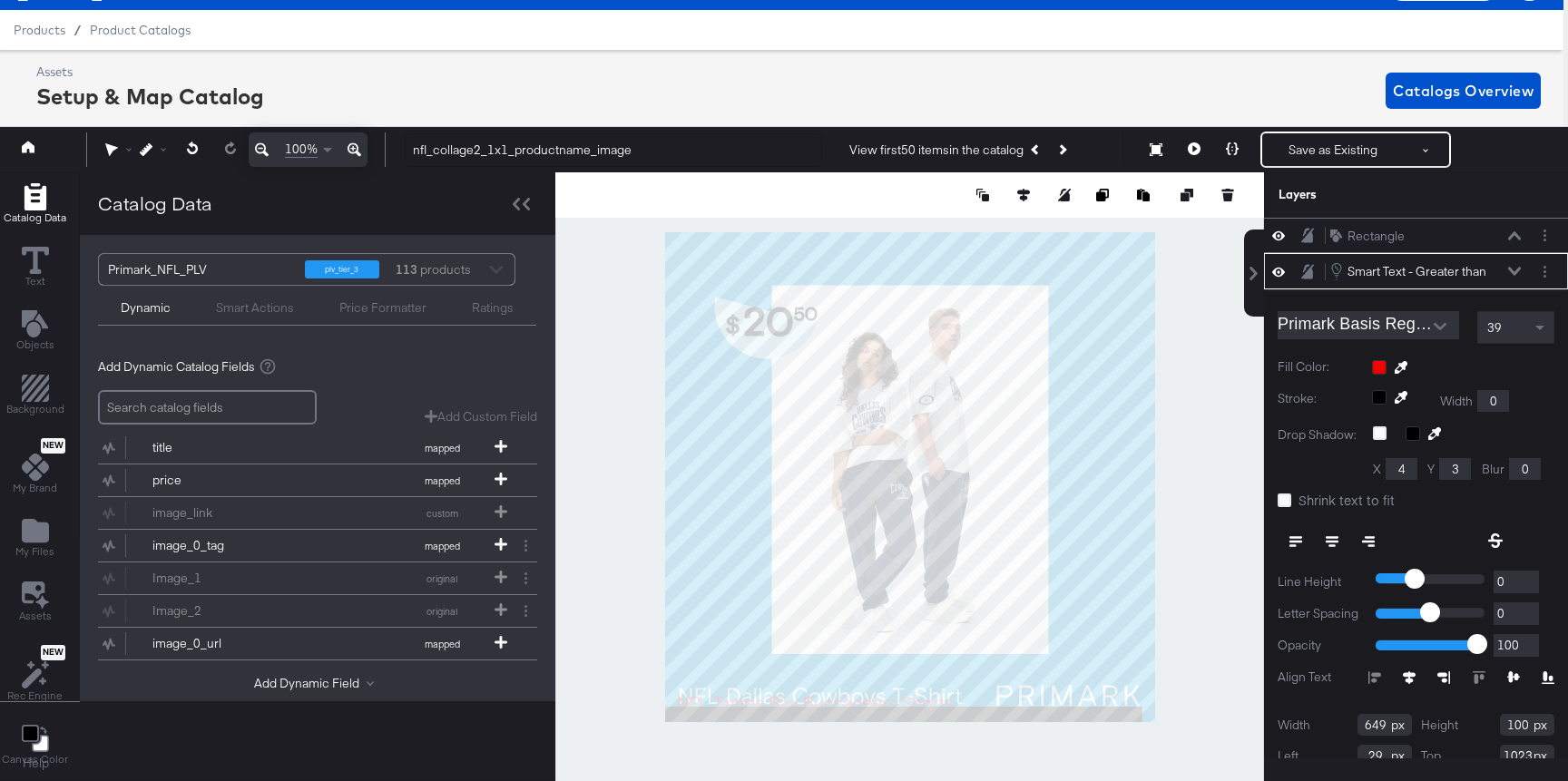
scroll to position [35, 0]
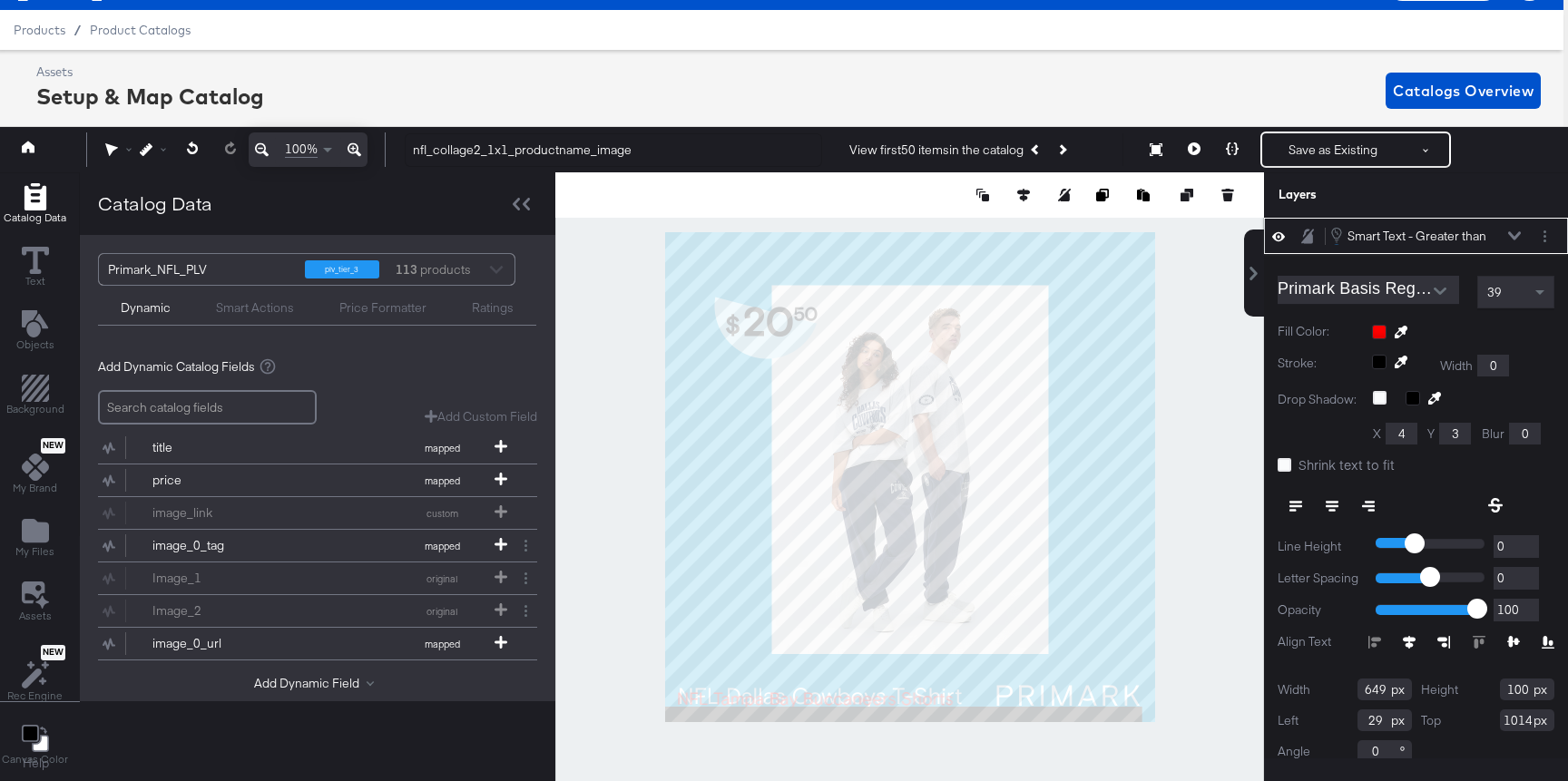
type input "1015"
type input "32"
click at [1525, 288] on div "39" at bounding box center [1515, 292] width 76 height 31
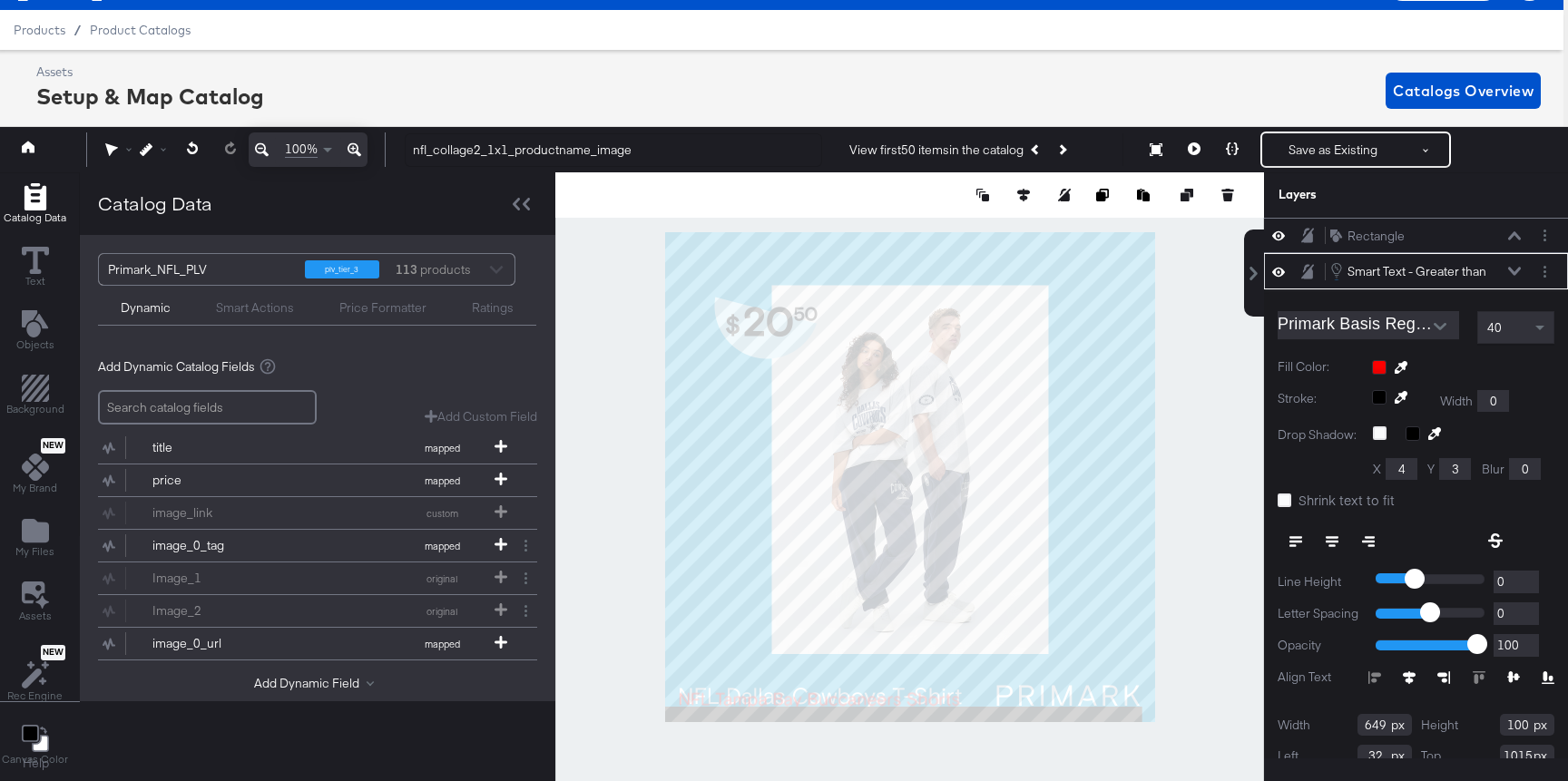
click at [1511, 267] on icon at bounding box center [1513, 270] width 12 height 9
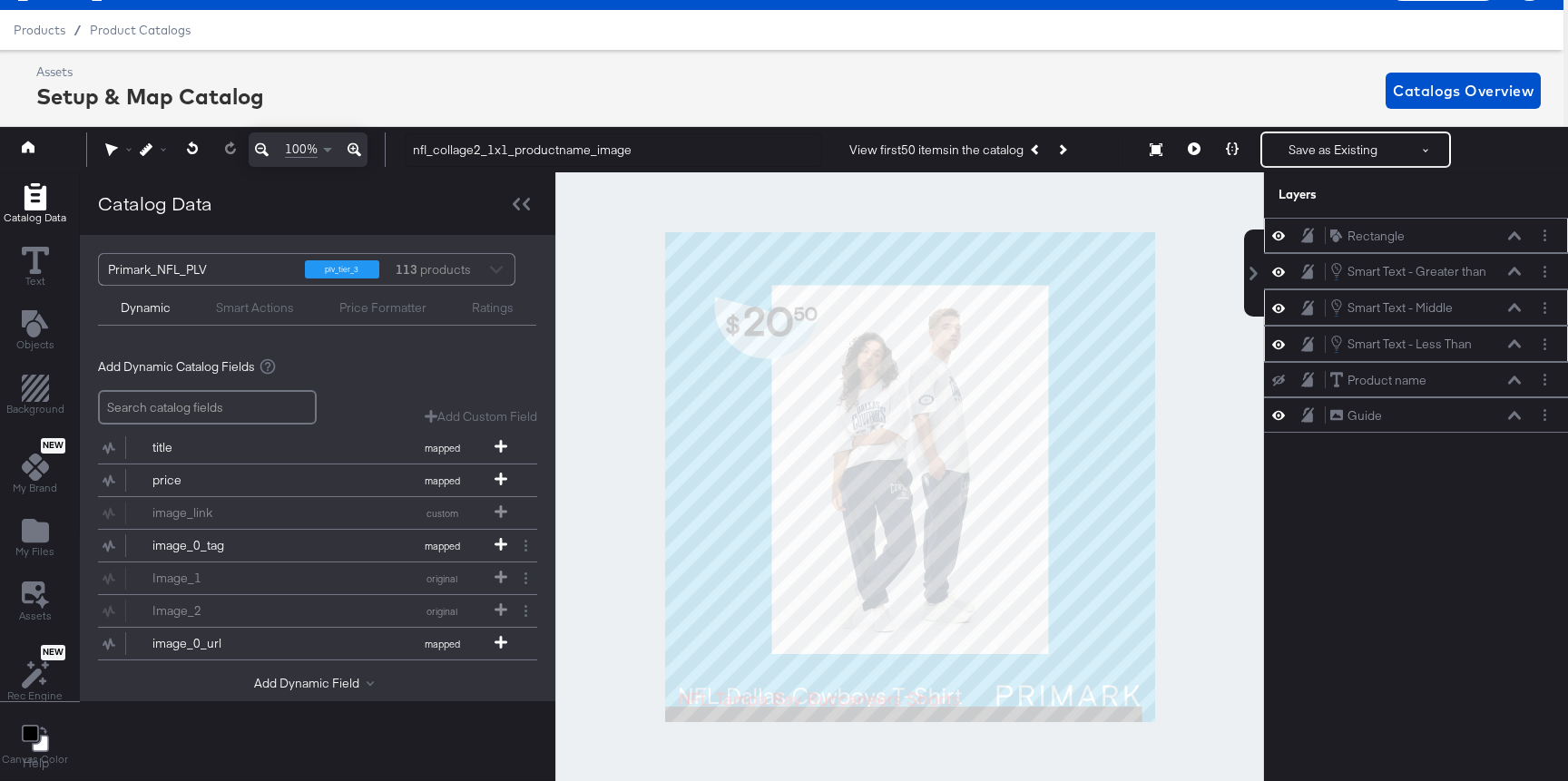
click at [1285, 239] on div at bounding box center [1283, 236] width 26 height 17
click at [1280, 239] on icon at bounding box center [1278, 236] width 12 height 15
click at [1280, 240] on icon at bounding box center [1278, 236] width 12 height 11
click at [1511, 266] on icon at bounding box center [1513, 270] width 12 height 9
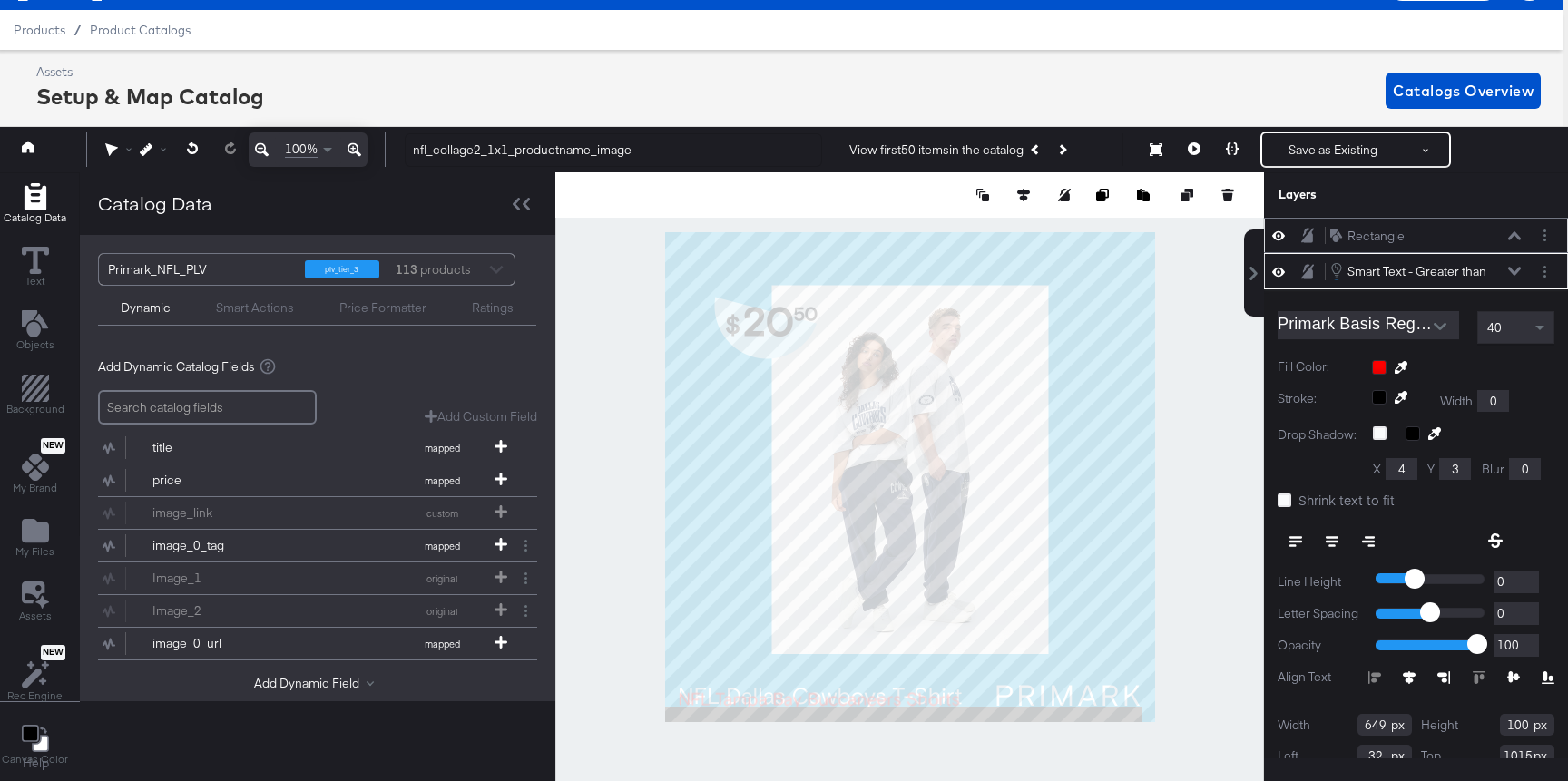
scroll to position [35, 0]
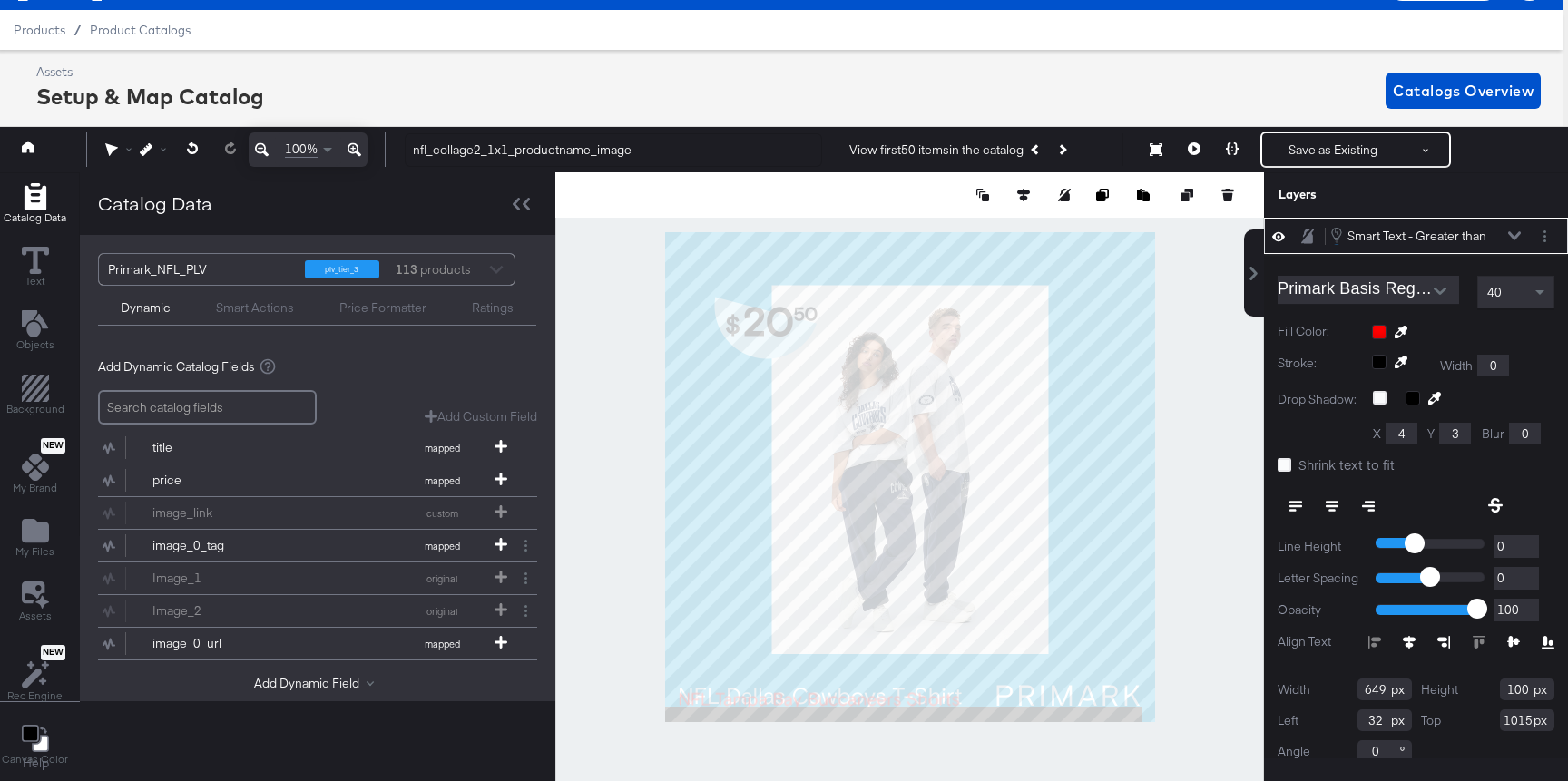
type input "1016"
click at [1066, 149] on icon "Next Product" at bounding box center [1061, 149] width 10 height 10
click at [1525, 297] on div "40" at bounding box center [1515, 292] width 76 height 31
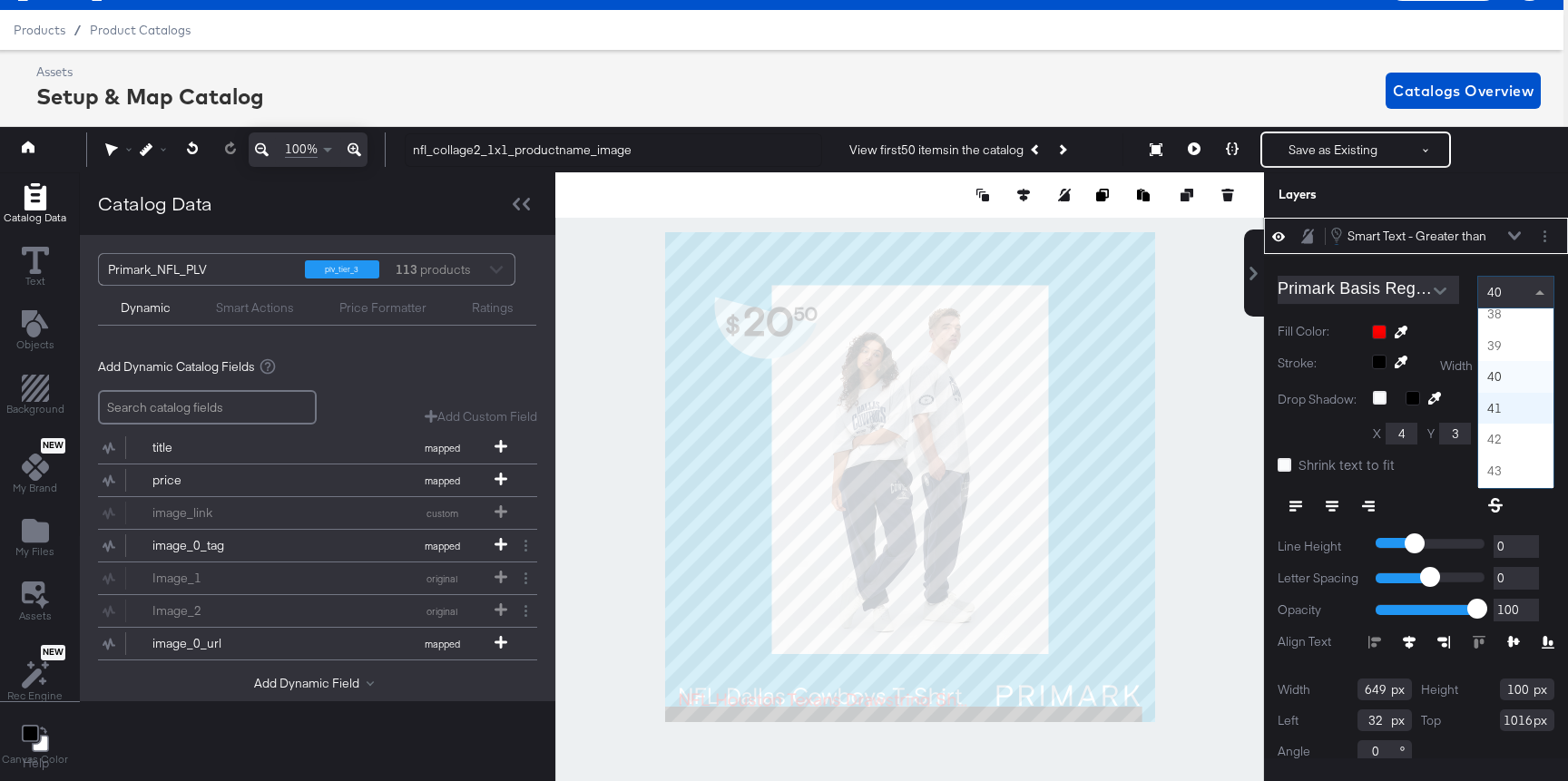
scroll to position [1136, 0]
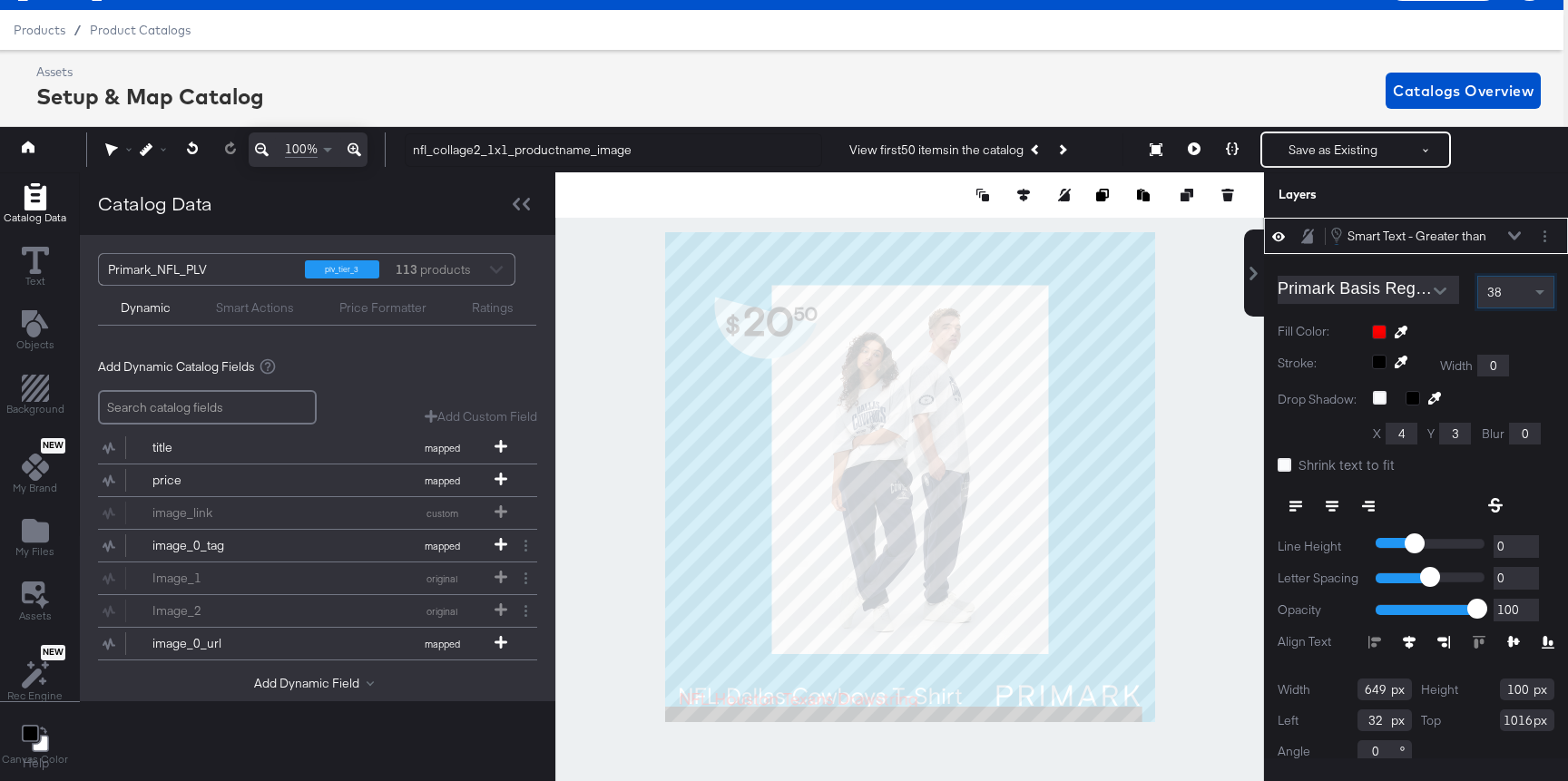
click at [1525, 293] on div "38" at bounding box center [1515, 292] width 76 height 31
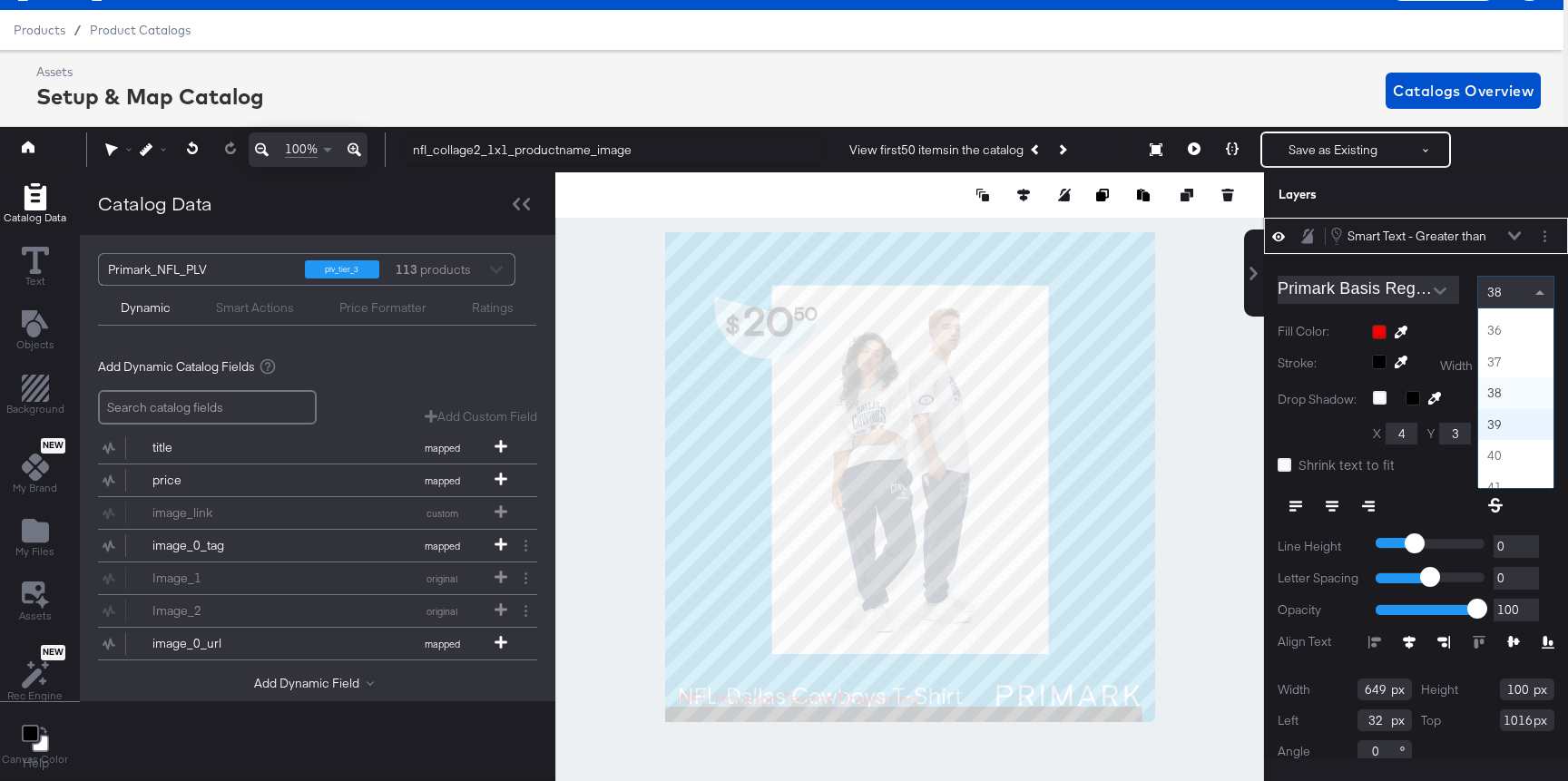
scroll to position [1080, 0]
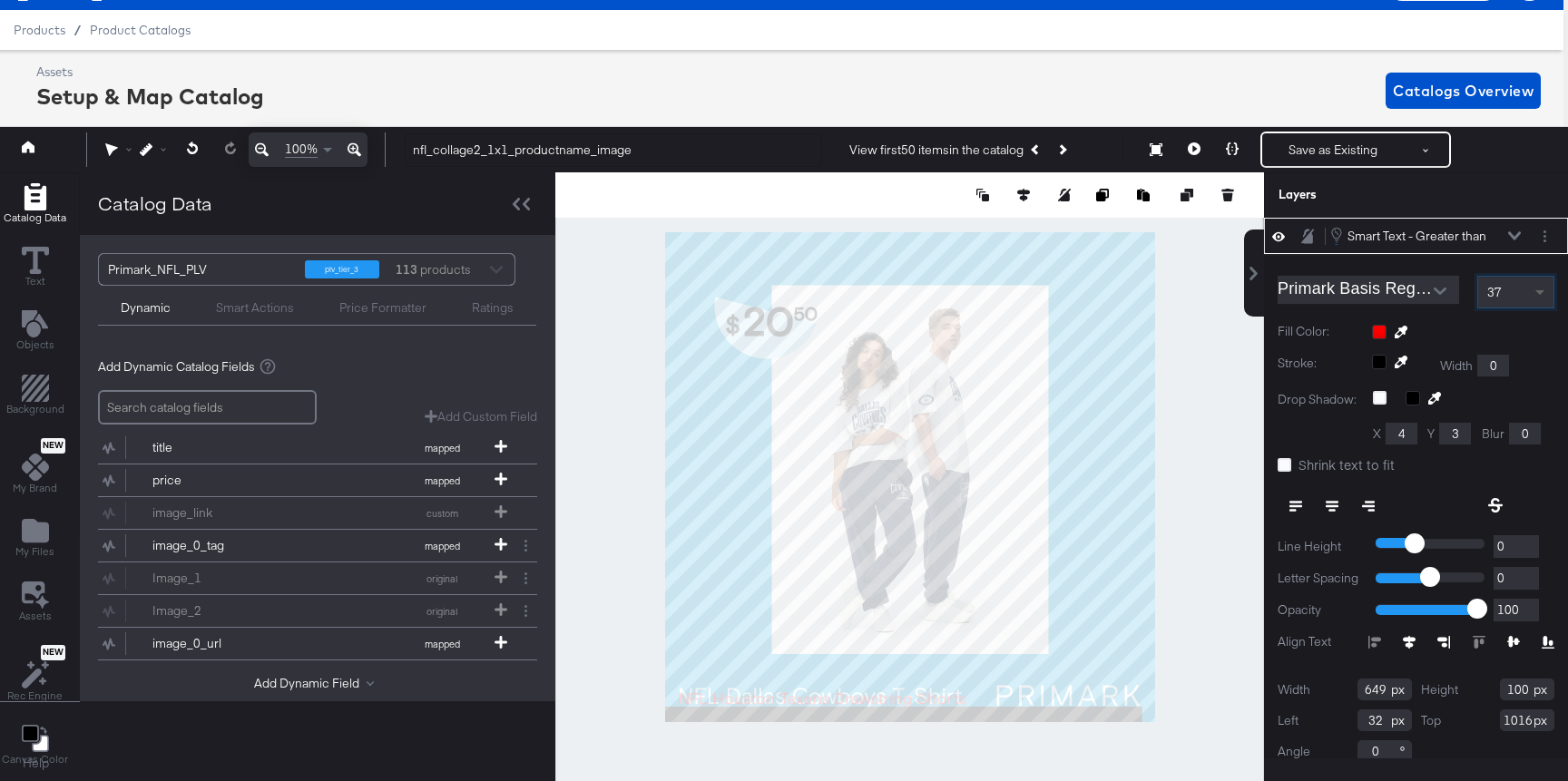
click at [1539, 295] on span at bounding box center [1542, 292] width 23 height 31
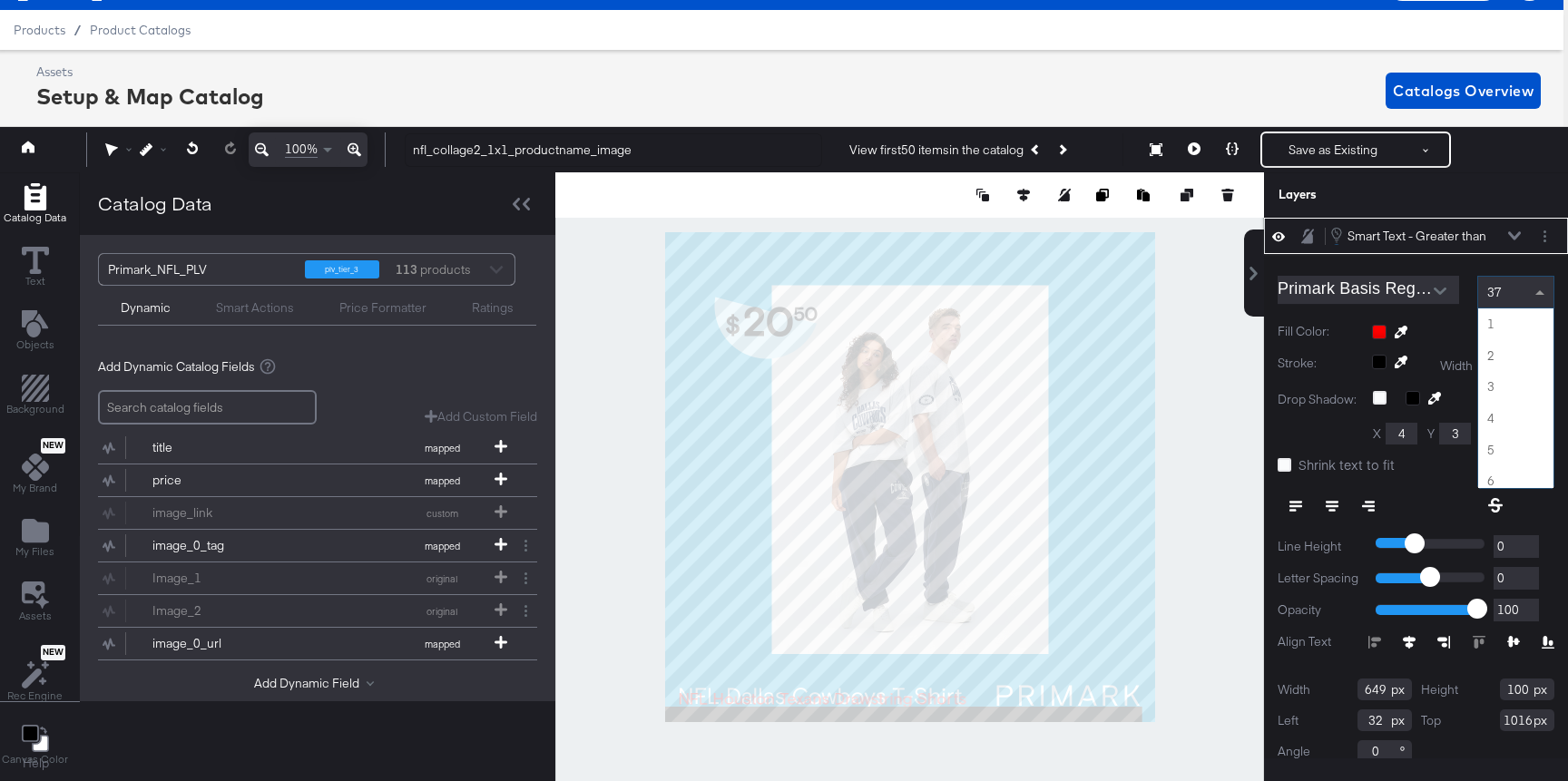
scroll to position [1129, 0]
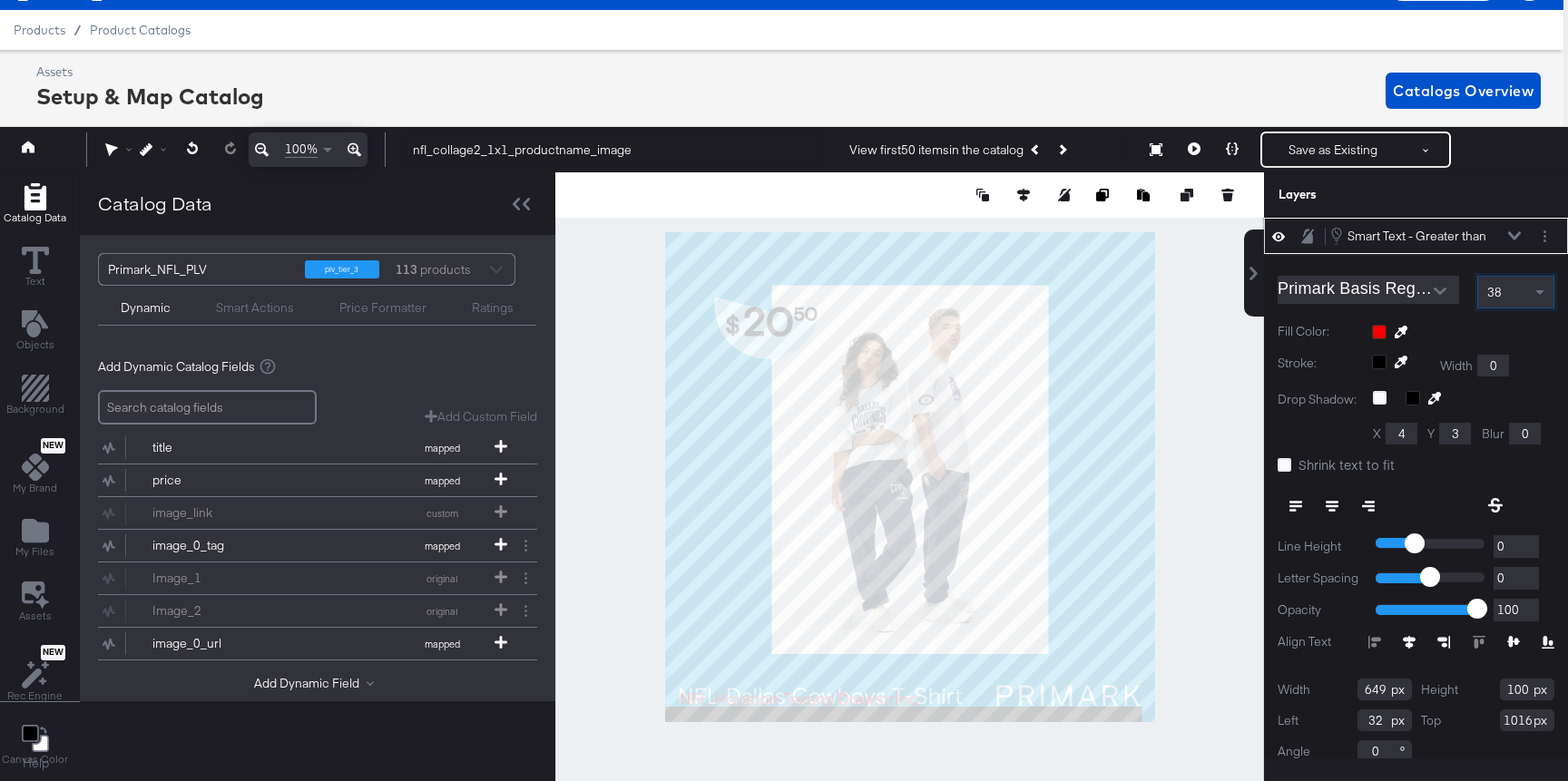
click at [1517, 300] on div "38" at bounding box center [1515, 292] width 76 height 31
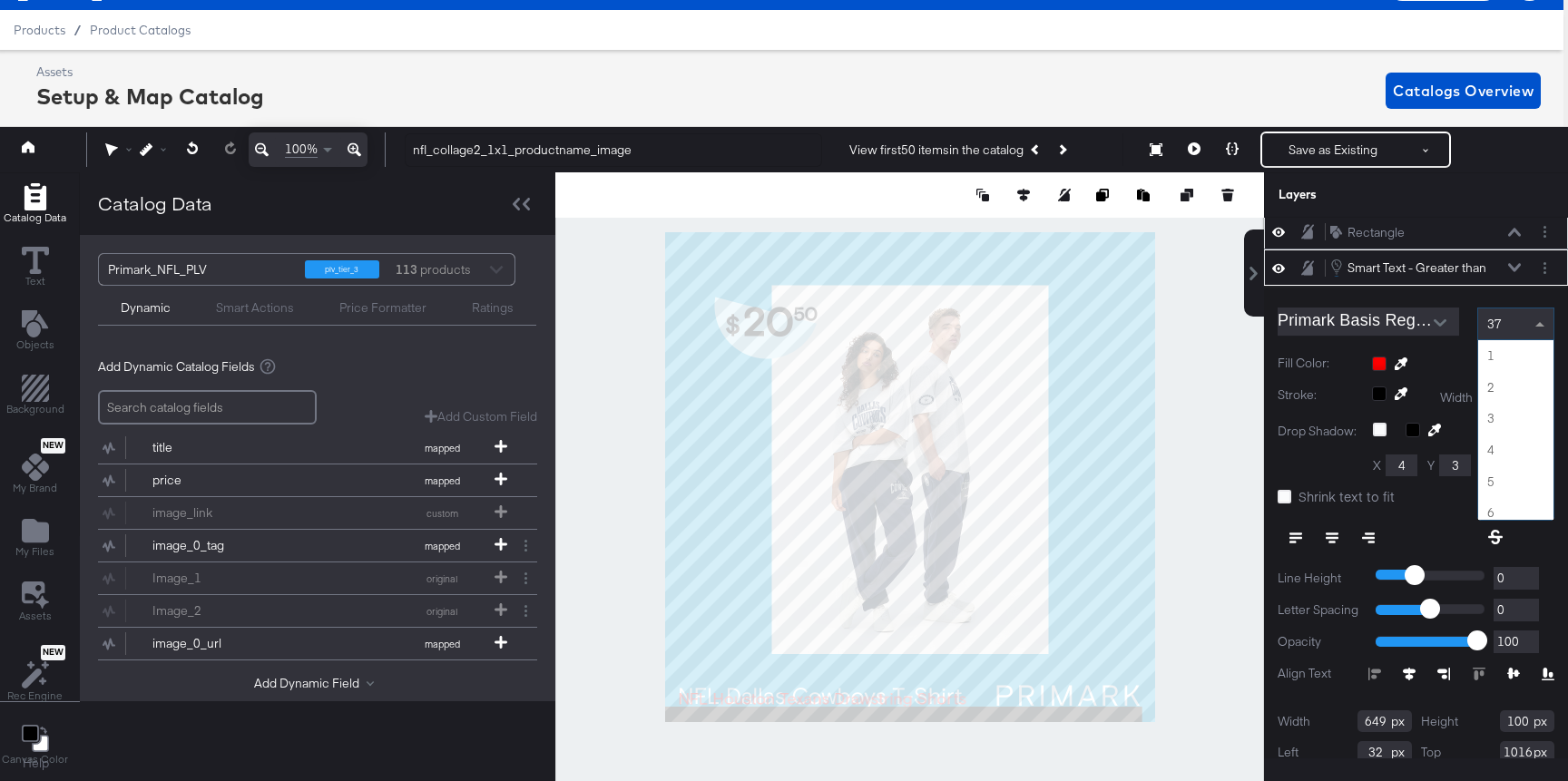
click at [1504, 322] on div "37" at bounding box center [1515, 324] width 76 height 31
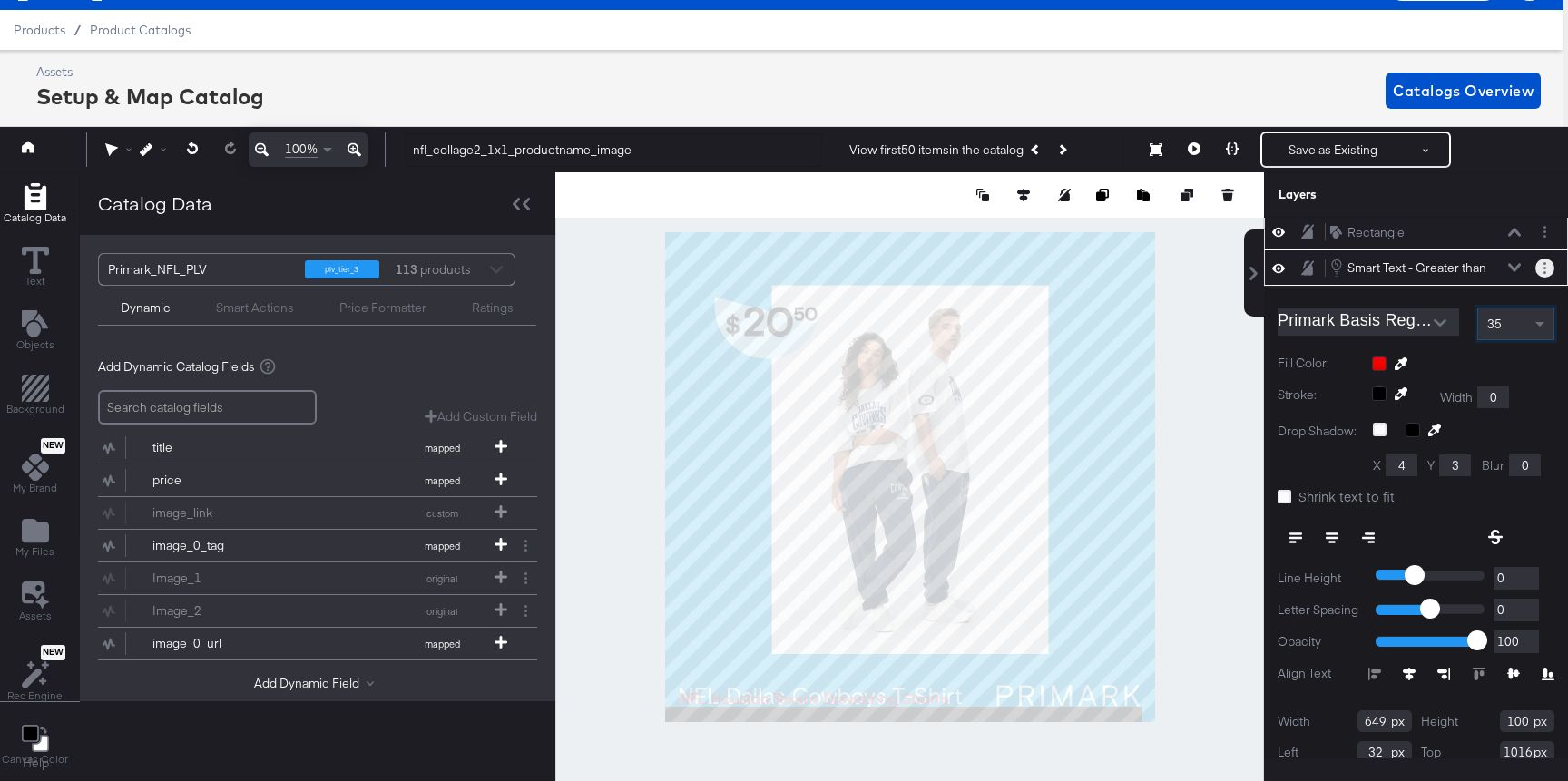
click at [1540, 263] on button "Layer Options" at bounding box center [1544, 268] width 19 height 19
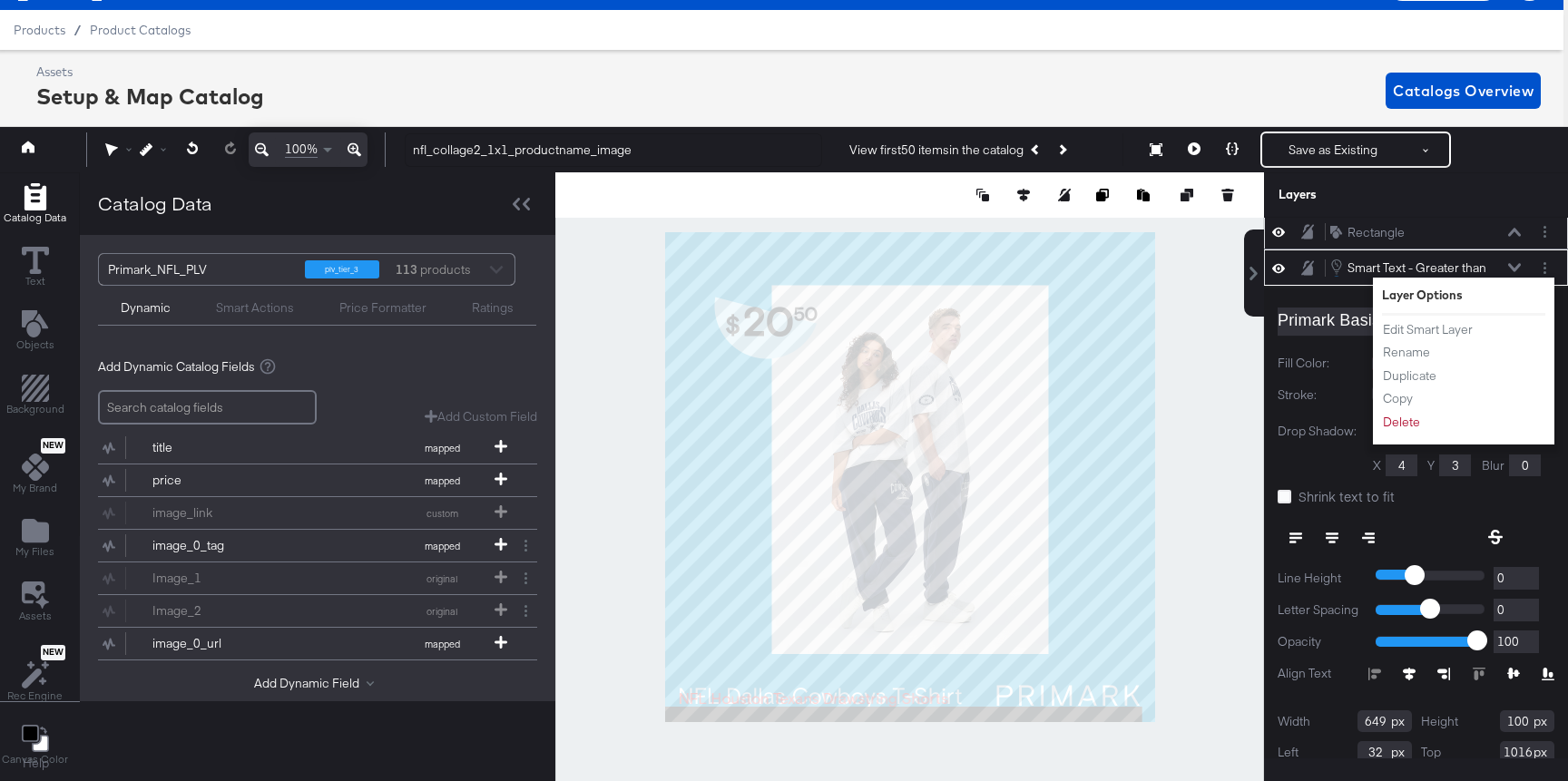
click at [1237, 160] on button at bounding box center [1232, 149] width 38 height 36
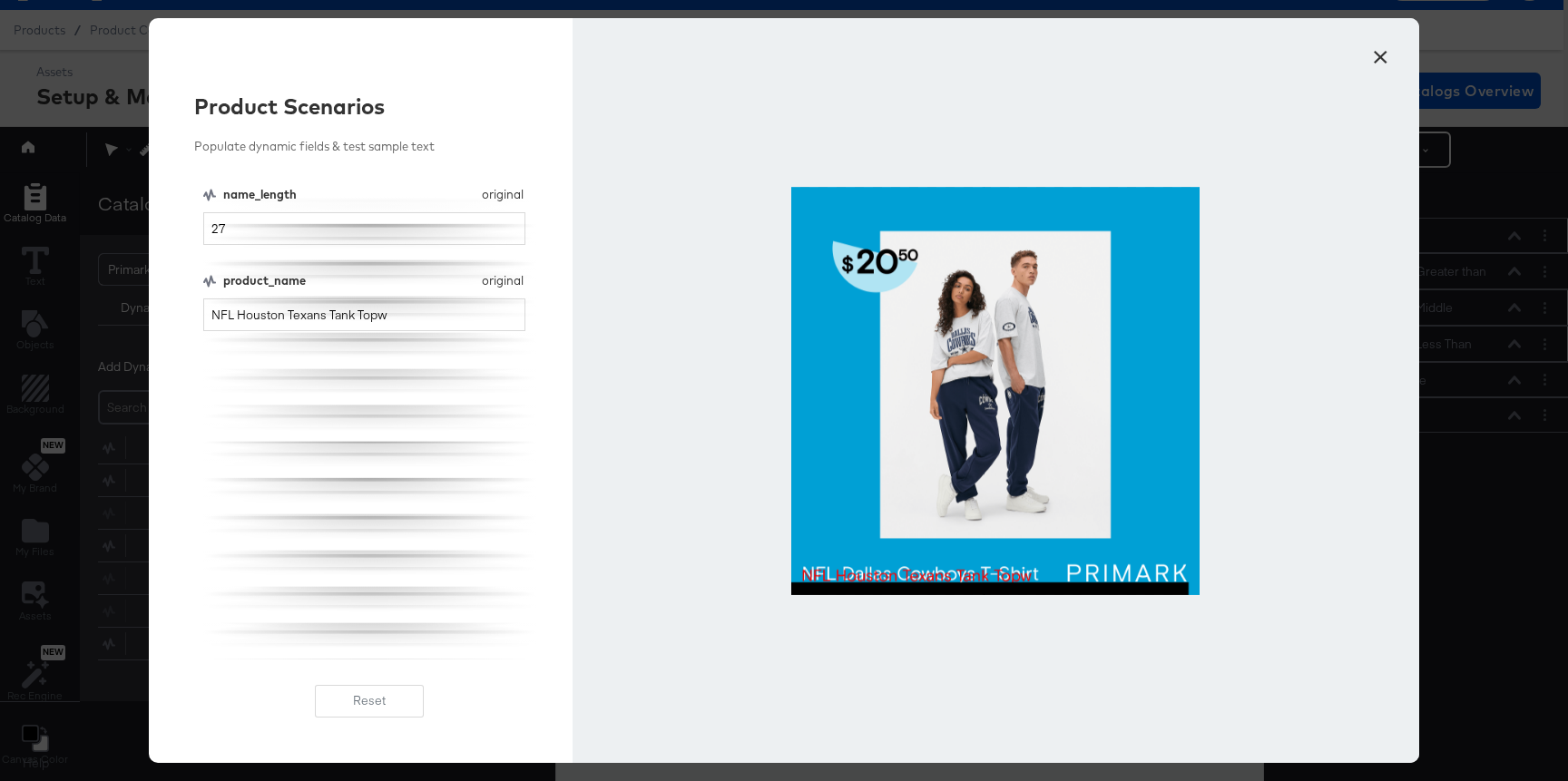
scroll to position [0, 0]
drag, startPoint x: 245, startPoint y: 249, endPoint x: 236, endPoint y: 241, distance: 12.0
click at [236, 241] on div "name_length original name_length 27 product_name original product_name NFL Hous…" at bounding box center [369, 423] width 333 height 473
drag, startPoint x: 228, startPoint y: 219, endPoint x: 193, endPoint y: 219, distance: 35.0
click at [193, 219] on div "Product Scenarios Populate dynamic fields & test sample text name_length origin…" at bounding box center [360, 390] width 424 height 745
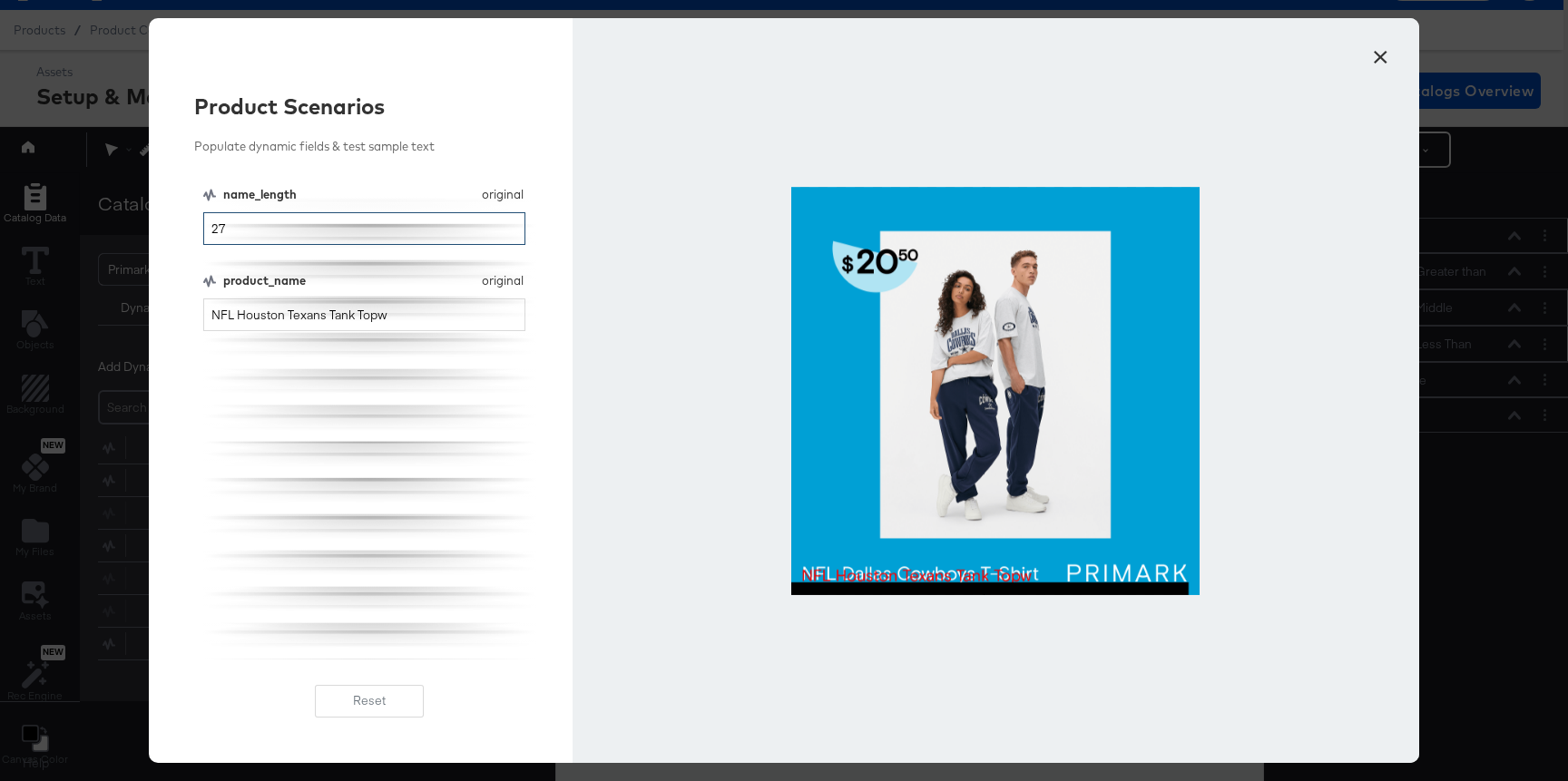
click at [252, 219] on input "27" at bounding box center [364, 228] width 322 height 34
type input "30"
click at [1388, 52] on button "×" at bounding box center [1380, 53] width 33 height 33
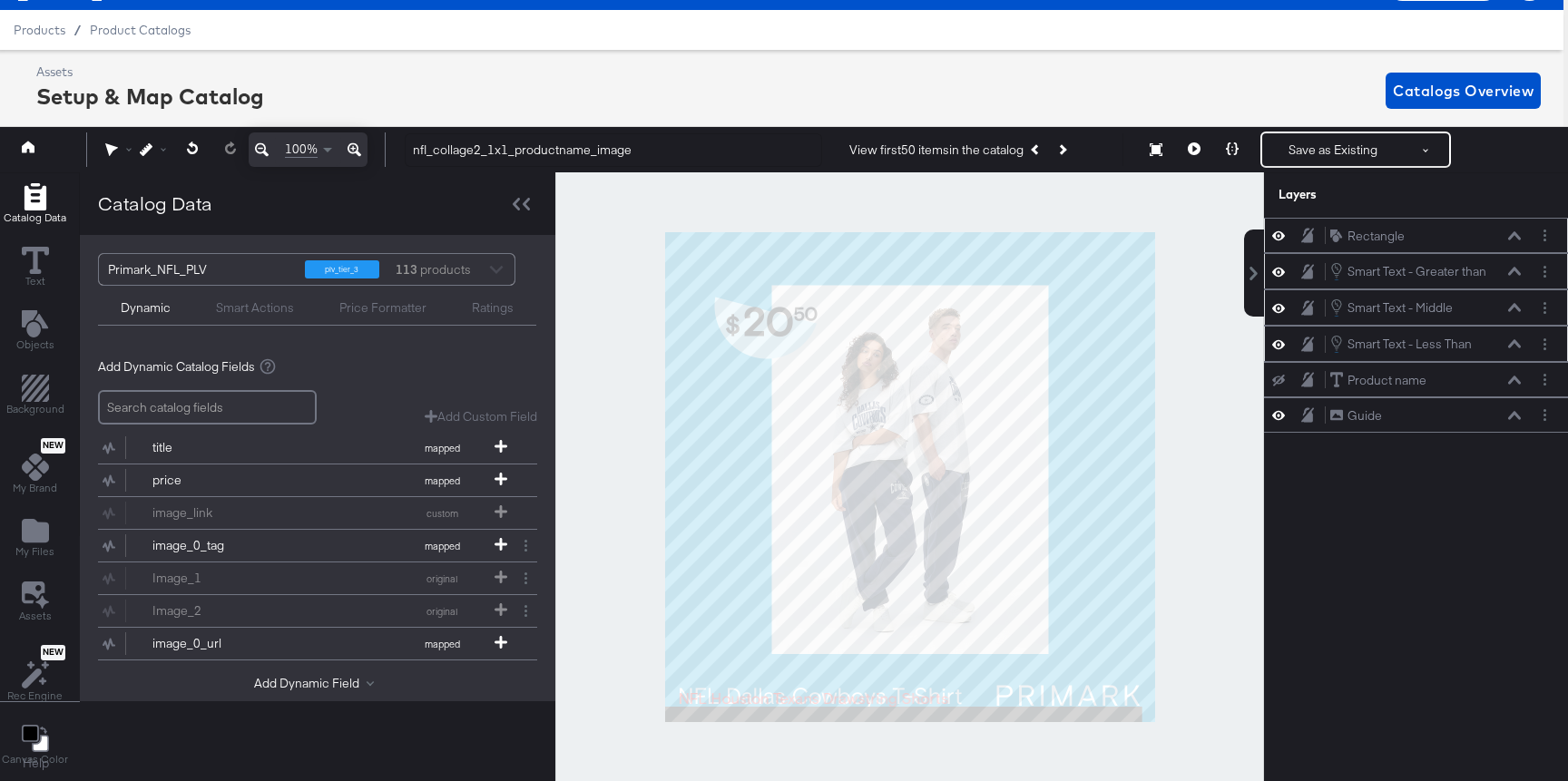
click at [1512, 270] on icon at bounding box center [1513, 271] width 12 height 9
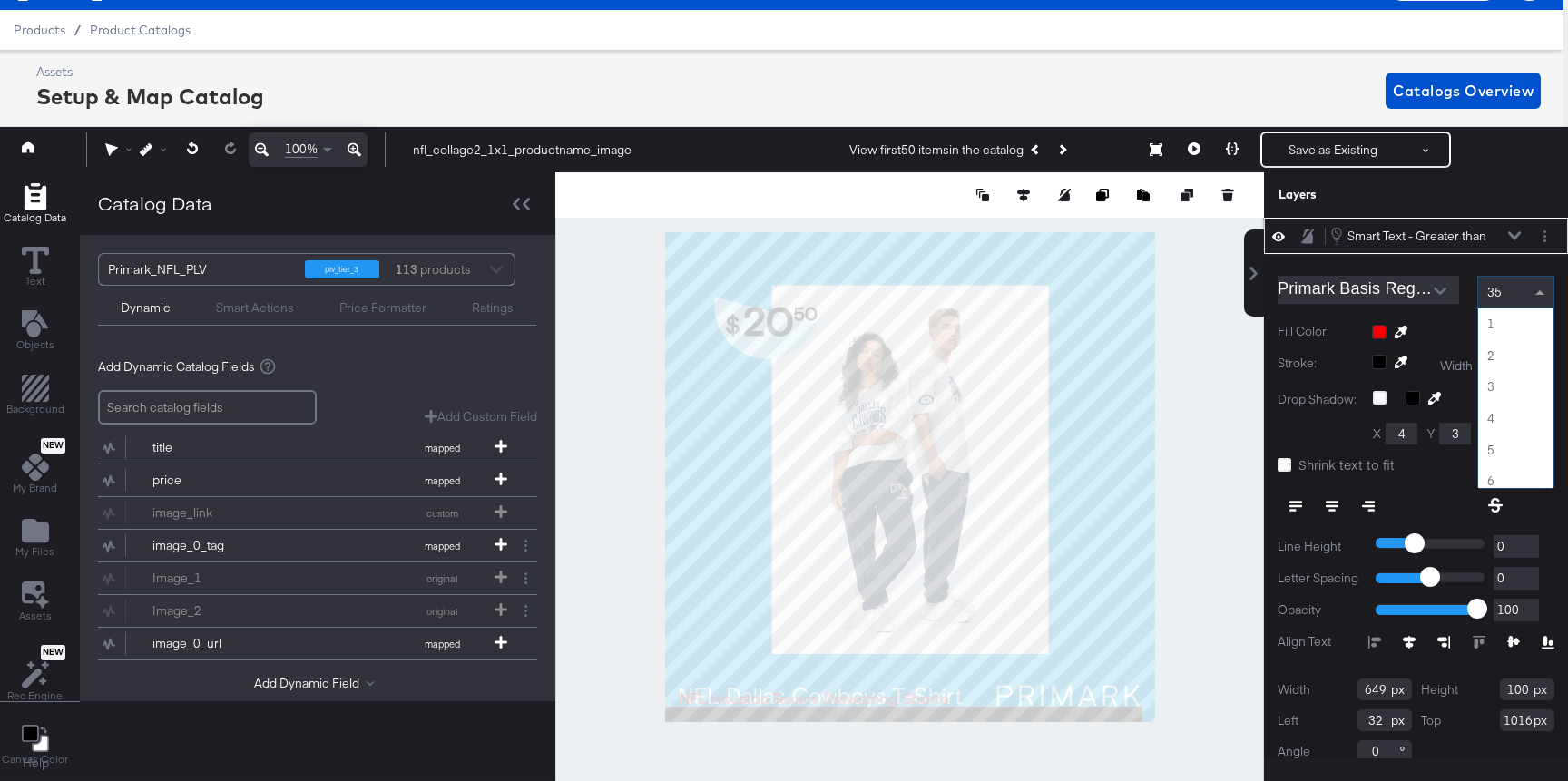
click at [1513, 300] on div "35" at bounding box center [1515, 292] width 76 height 31
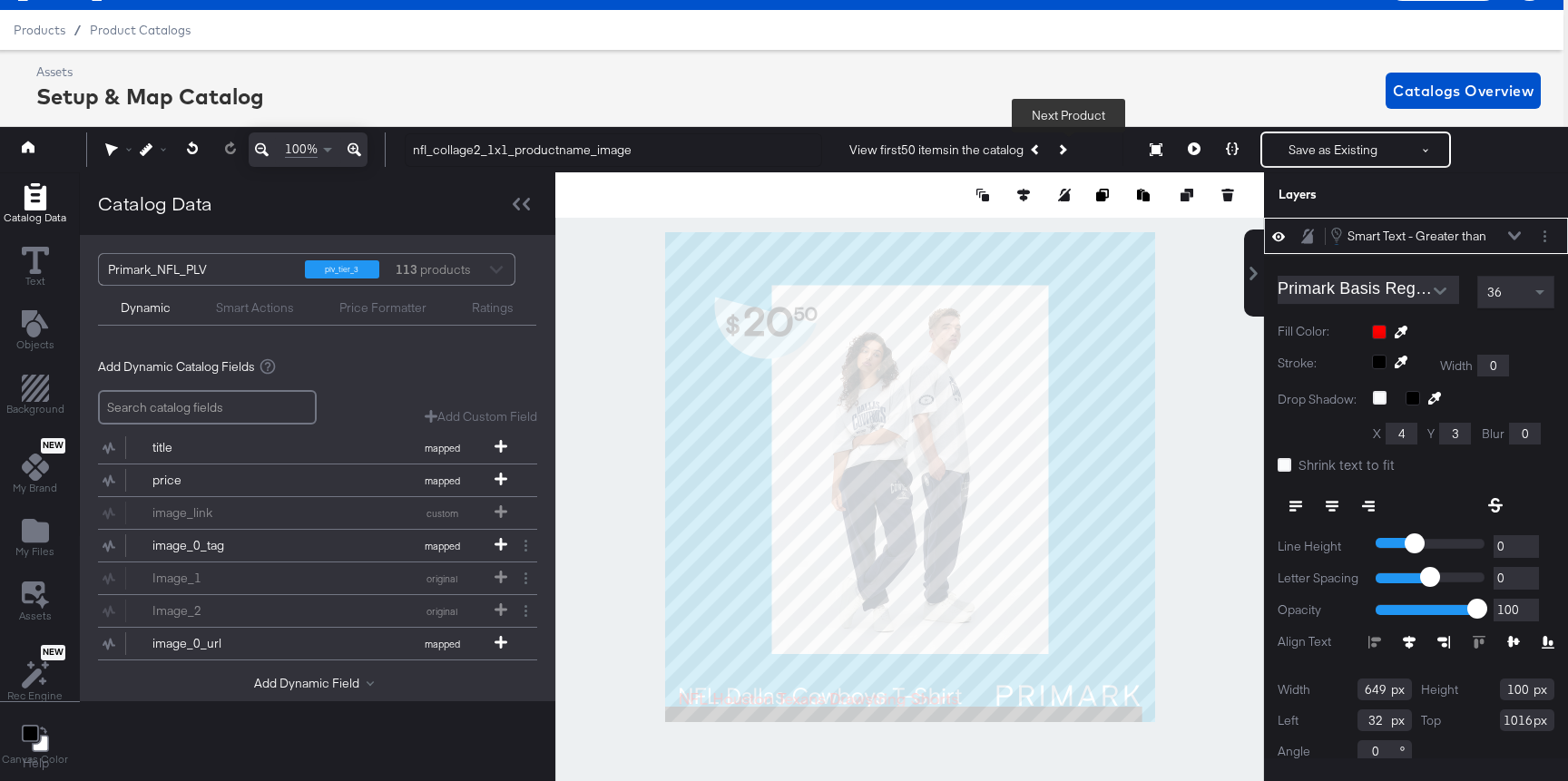
click at [1074, 153] on button "Next Product" at bounding box center [1061, 149] width 26 height 33
click at [1041, 149] on icon "Previous Product" at bounding box center [1035, 149] width 10 height 10
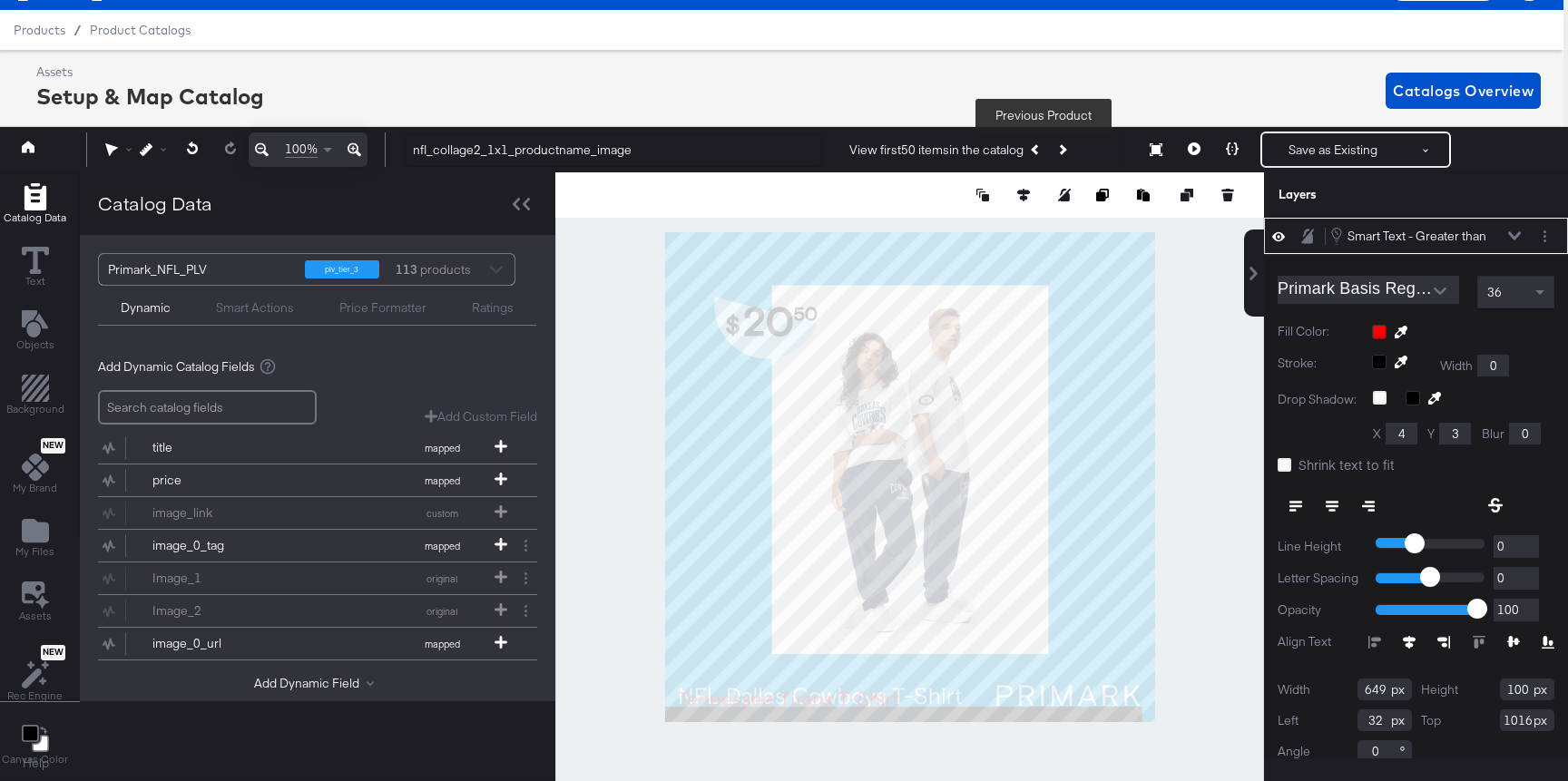
click at [1041, 149] on icon "Previous Product" at bounding box center [1035, 149] width 10 height 10
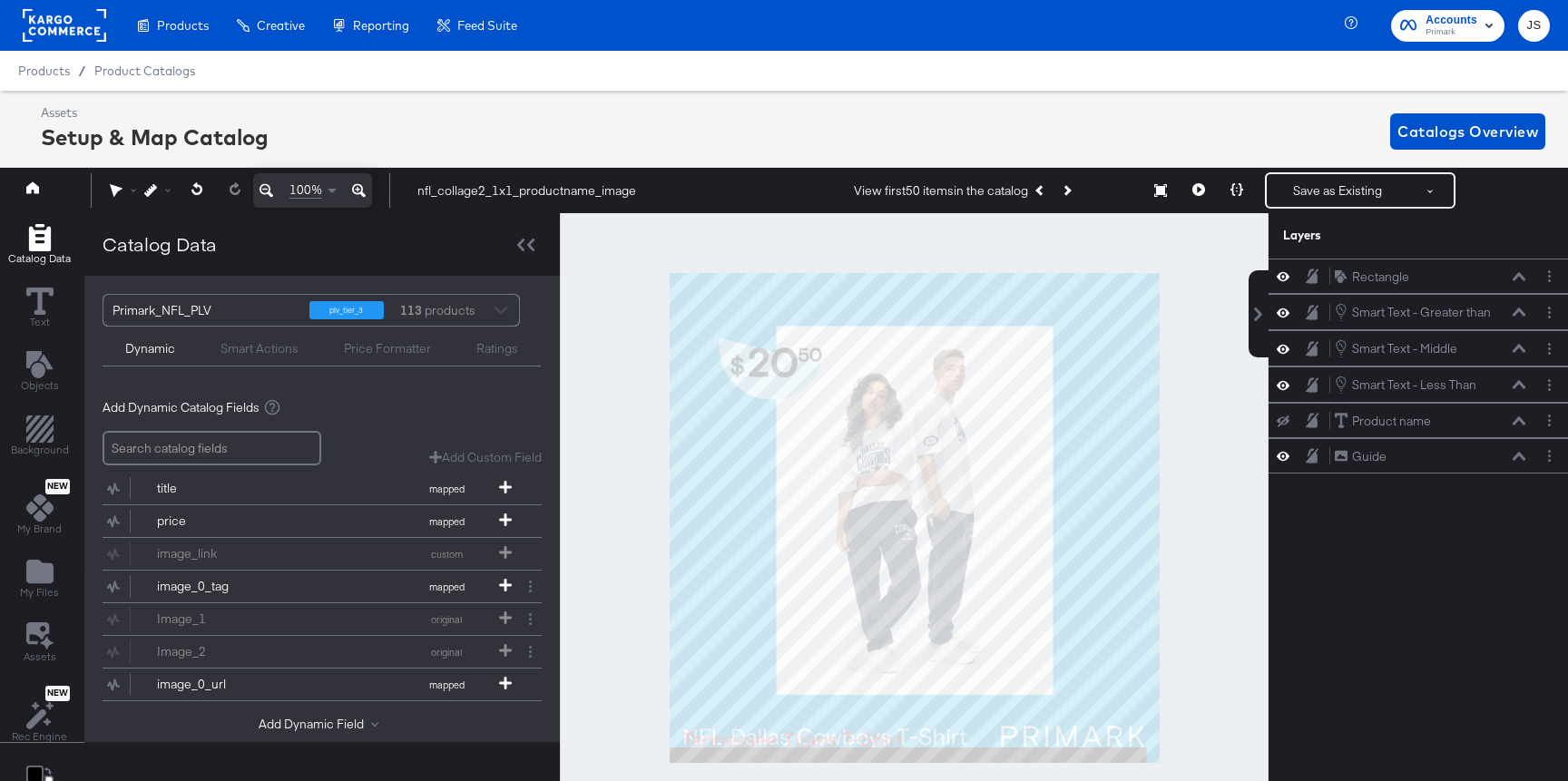
scroll to position [41, 5]
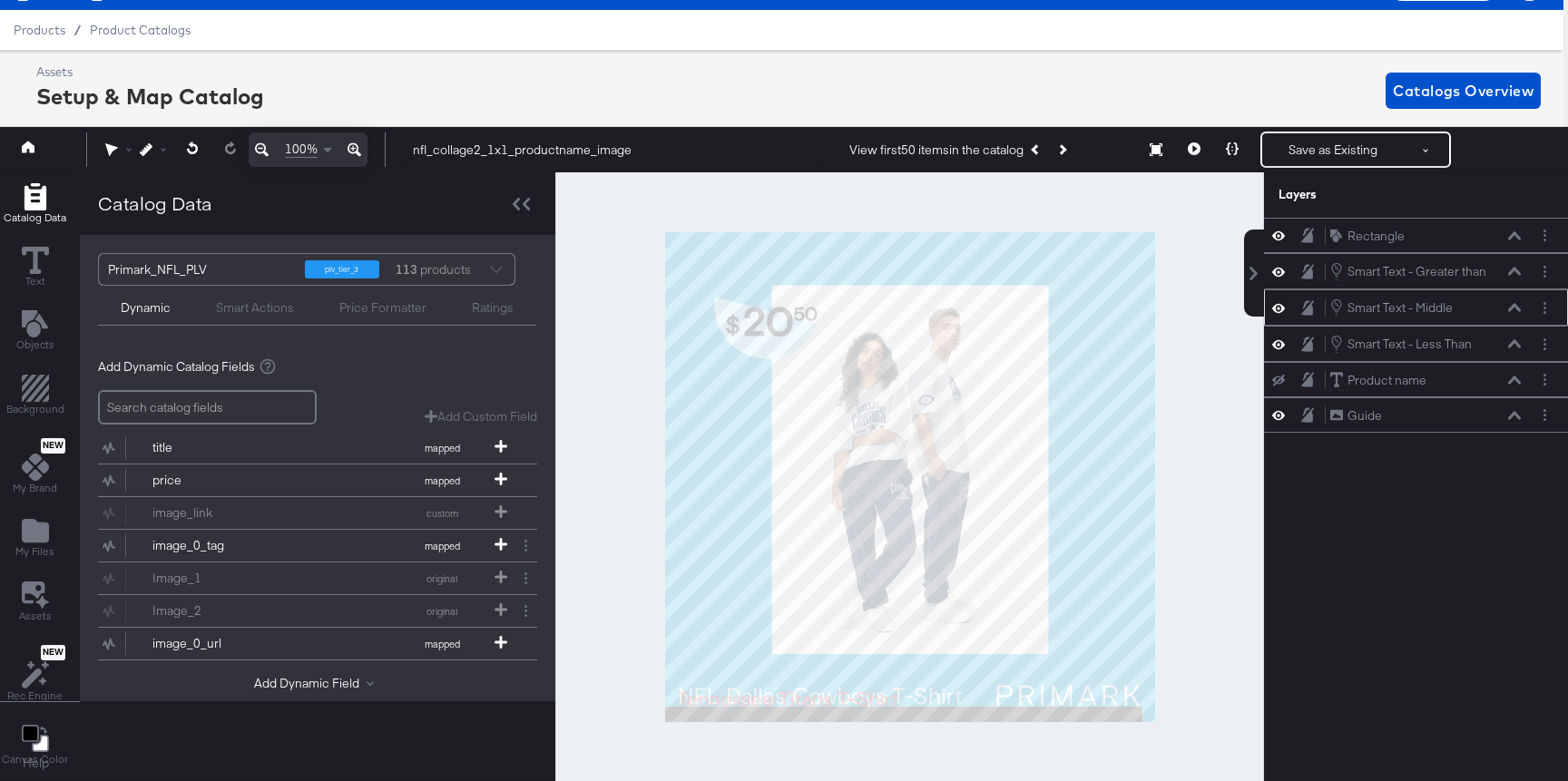
click at [1513, 306] on icon at bounding box center [1513, 308] width 12 height 9
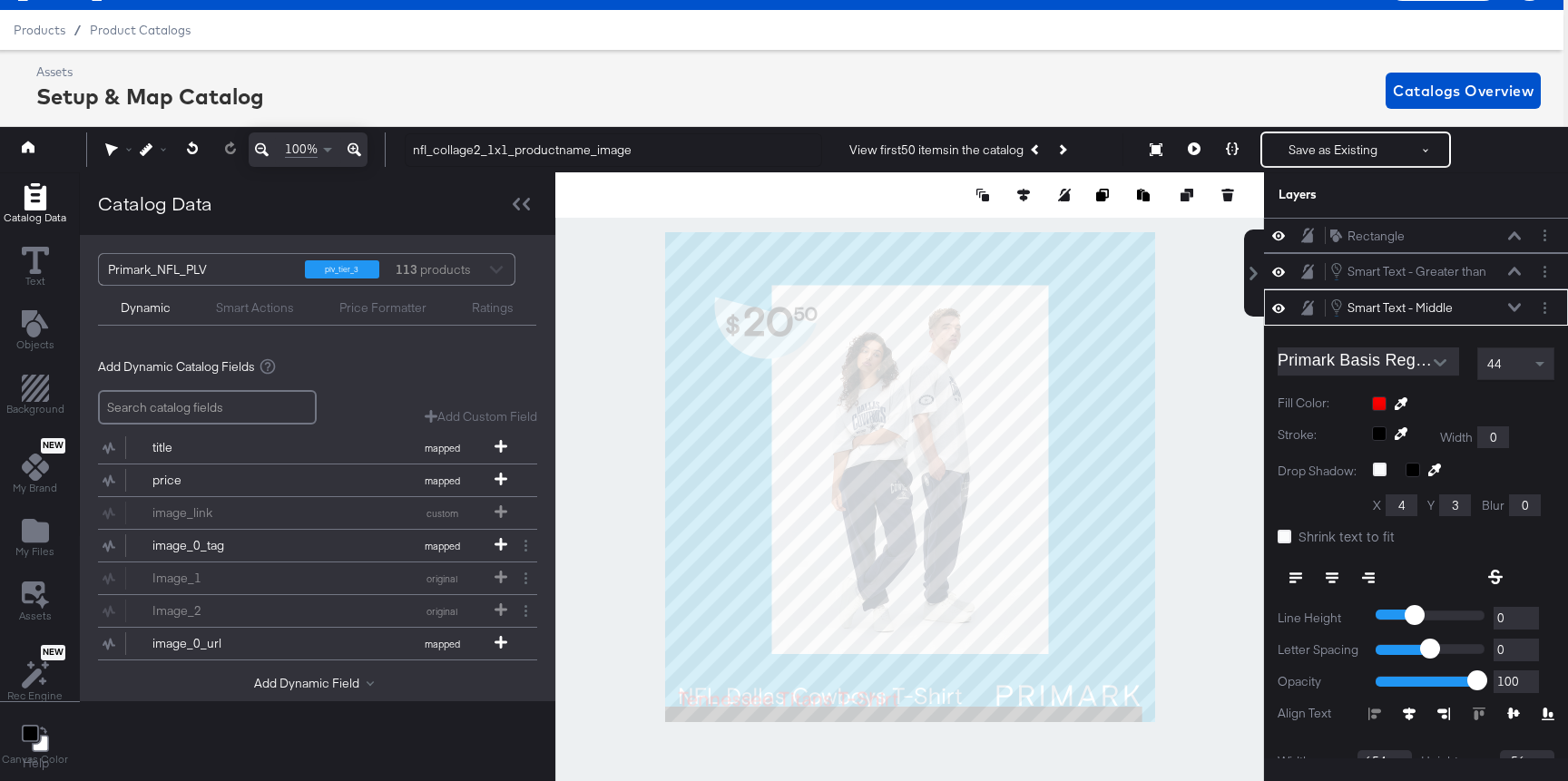
scroll to position [72, 0]
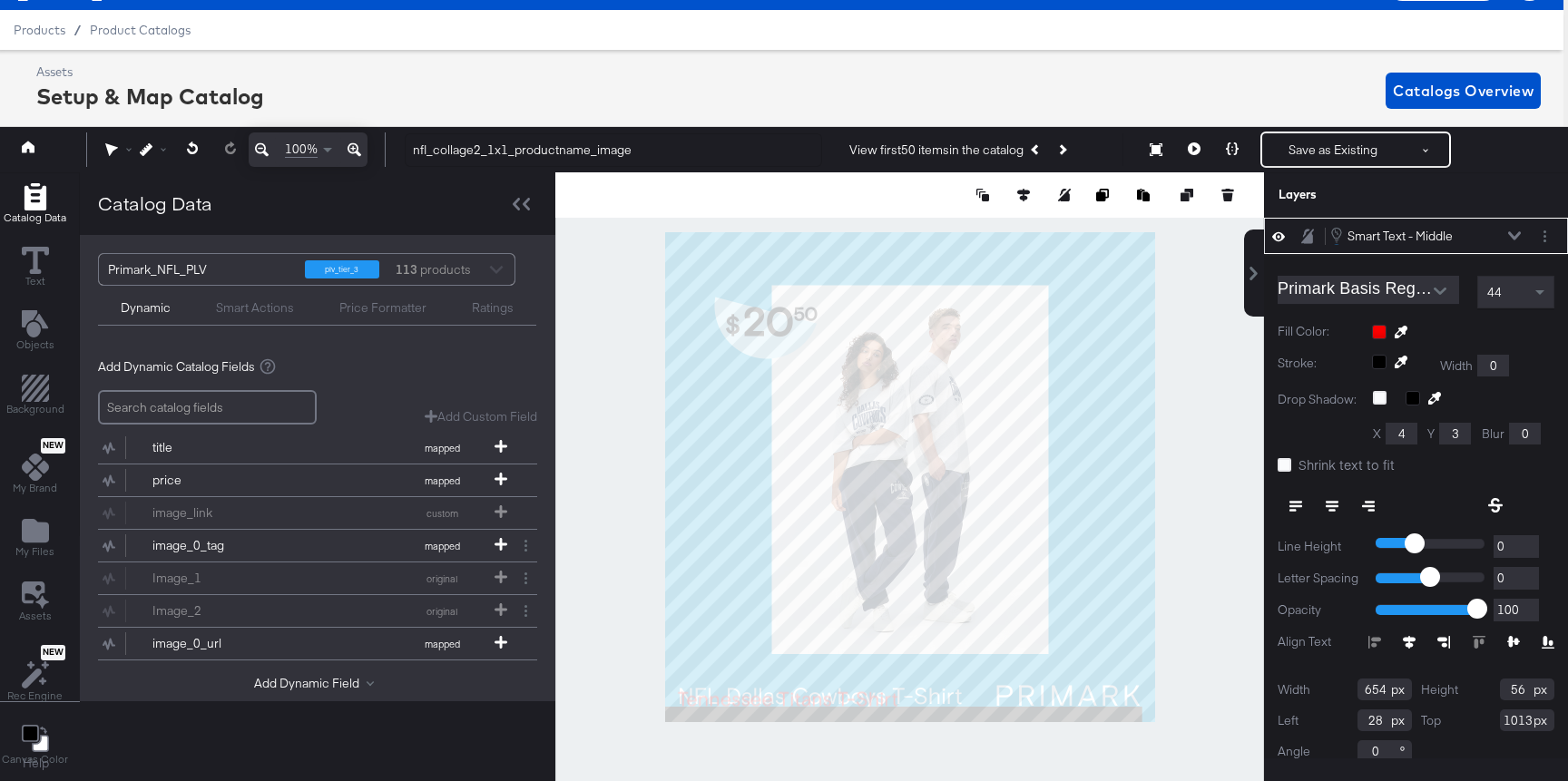
type input "27"
click at [1212, 511] on div at bounding box center [909, 476] width 708 height 609
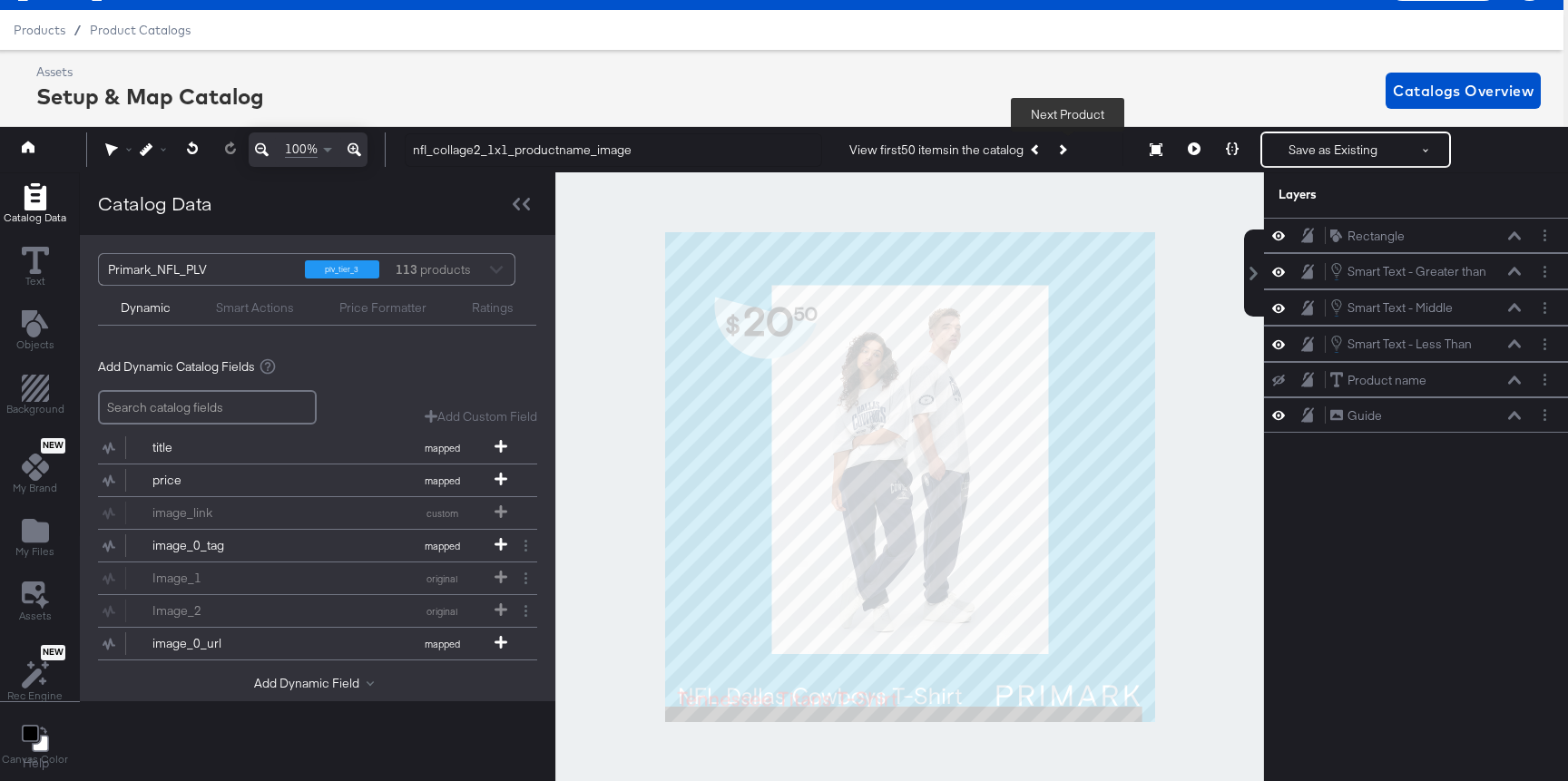
click at [1072, 148] on button "Next Product" at bounding box center [1061, 149] width 26 height 33
click at [1276, 241] on icon at bounding box center [1278, 236] width 12 height 15
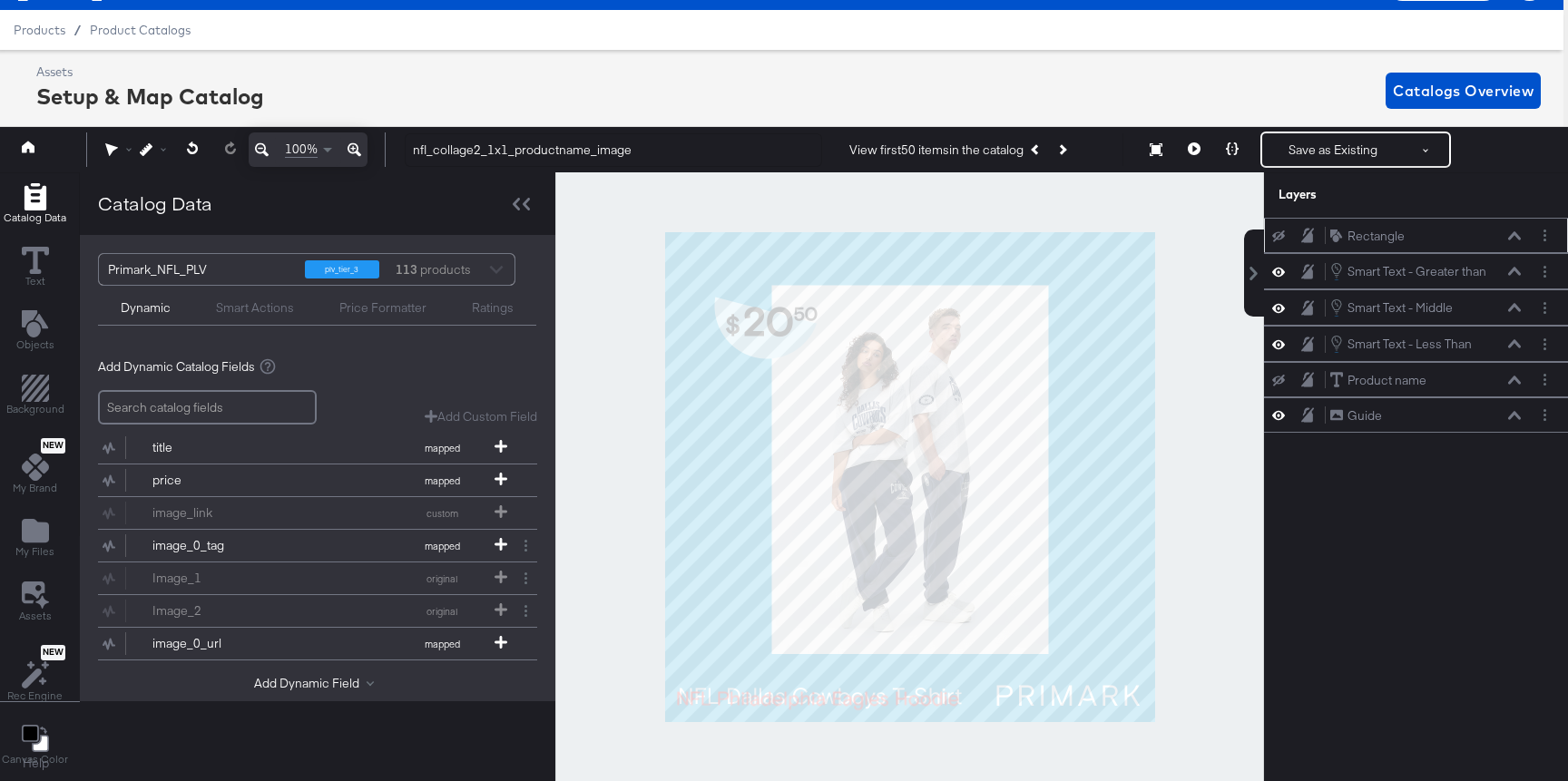
click at [1276, 239] on icon at bounding box center [1278, 236] width 12 height 11
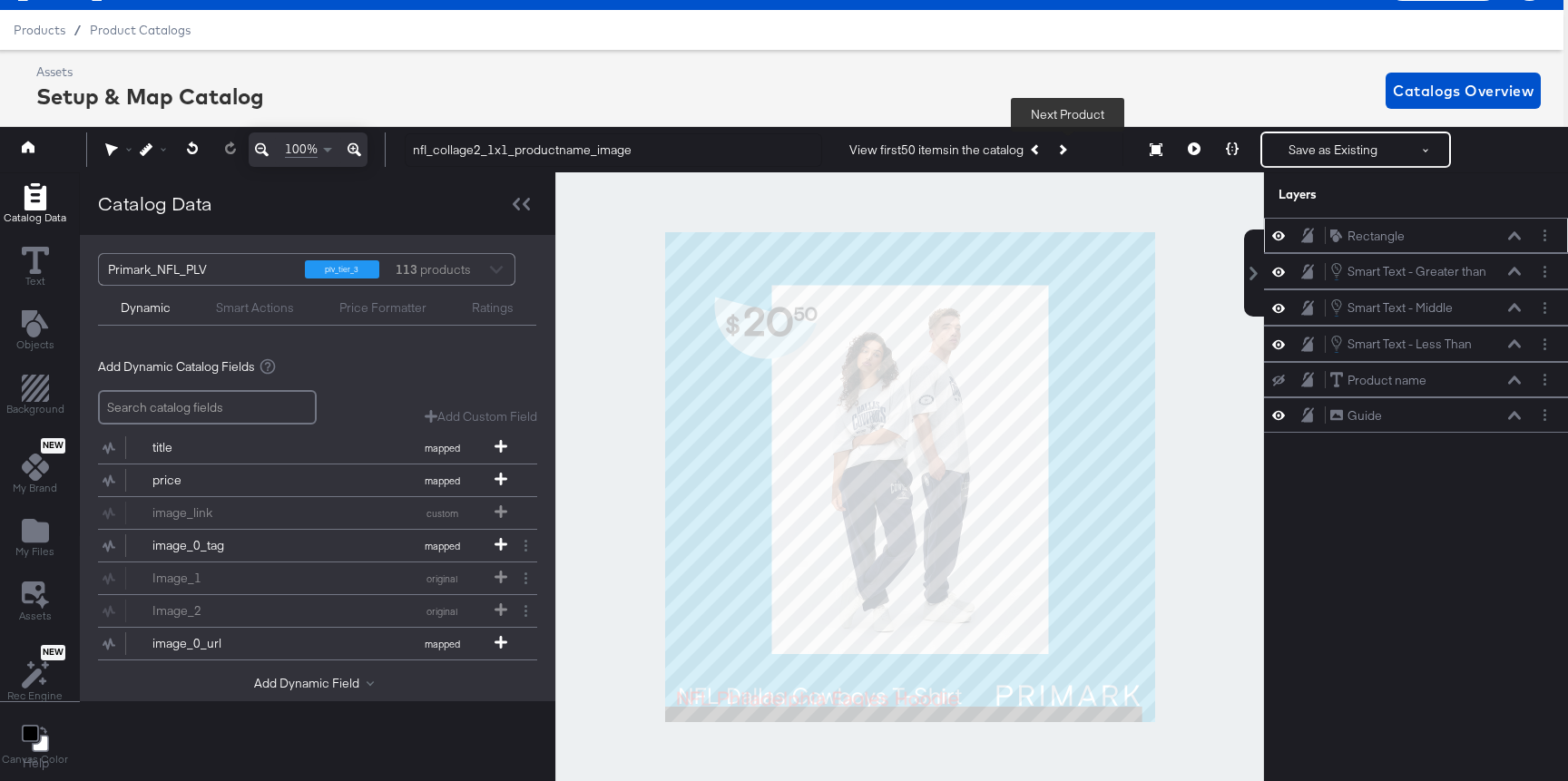
click at [1056, 151] on button "Next Product" at bounding box center [1061, 149] width 26 height 33
click at [1059, 152] on button "Next Product" at bounding box center [1061, 149] width 26 height 33
click at [1273, 349] on icon at bounding box center [1278, 344] width 12 height 15
click at [1274, 346] on icon at bounding box center [1278, 344] width 12 height 11
click at [1274, 346] on icon at bounding box center [1278, 344] width 12 height 9
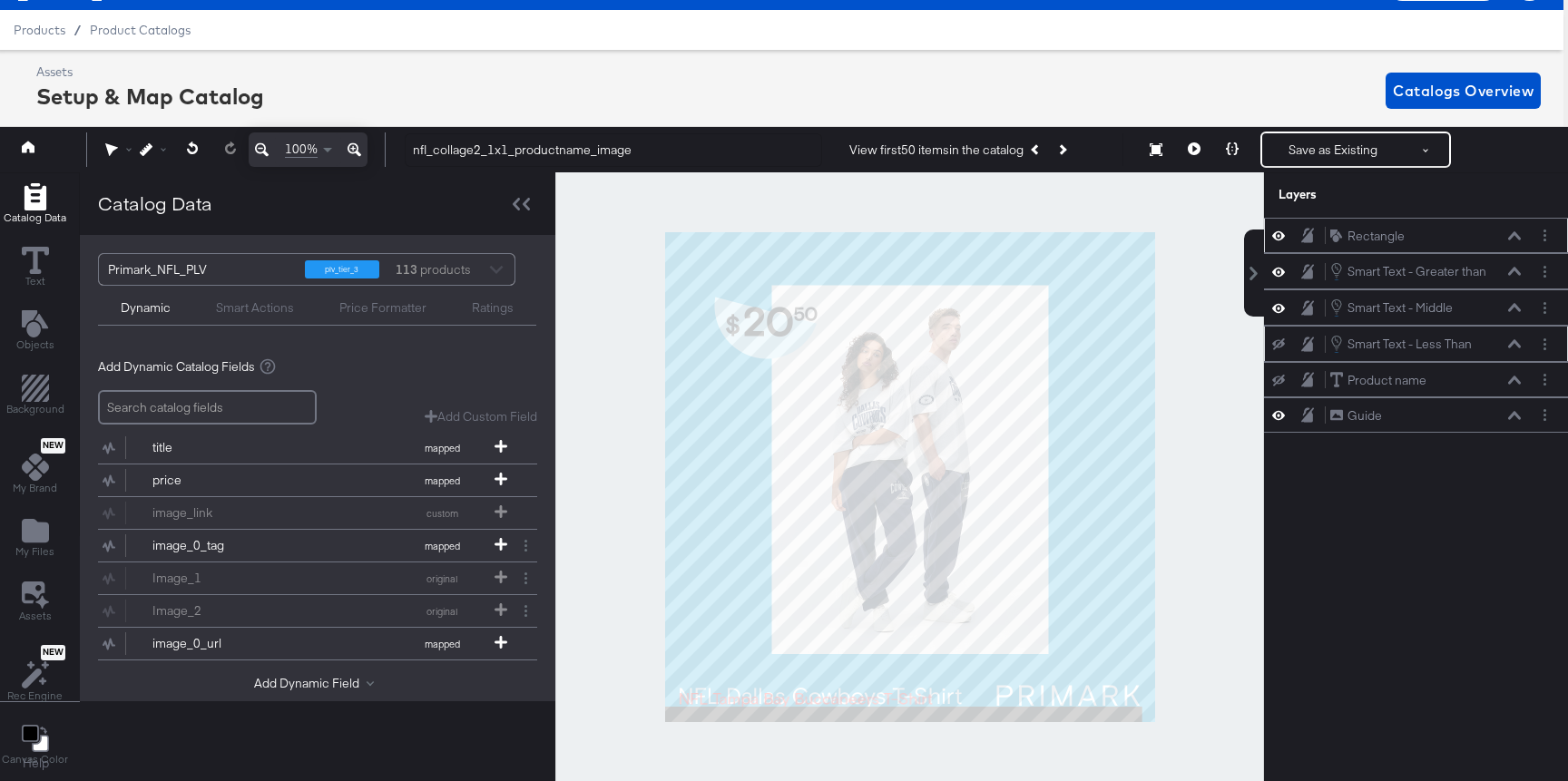
click at [1280, 347] on icon at bounding box center [1278, 344] width 12 height 11
click at [1280, 275] on icon at bounding box center [1278, 271] width 12 height 9
click at [1280, 275] on icon at bounding box center [1278, 271] width 12 height 11
click at [1281, 239] on icon at bounding box center [1278, 236] width 12 height 15
click at [1281, 239] on icon at bounding box center [1278, 236] width 12 height 11
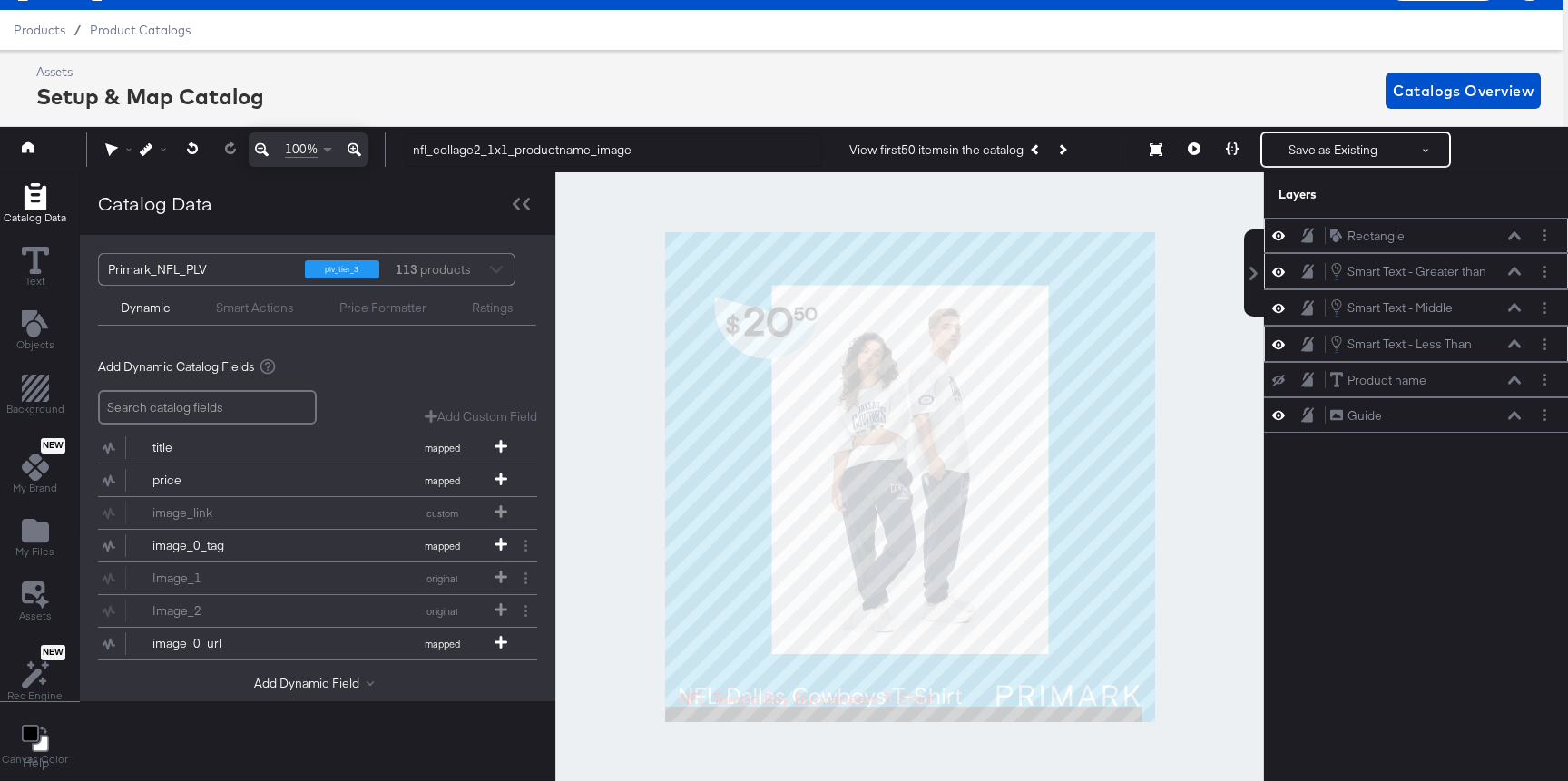
click at [1282, 269] on icon at bounding box center [1278, 271] width 12 height 9
click at [1282, 269] on icon at bounding box center [1278, 271] width 12 height 11
click at [1519, 269] on icon at bounding box center [1513, 270] width 12 height 9
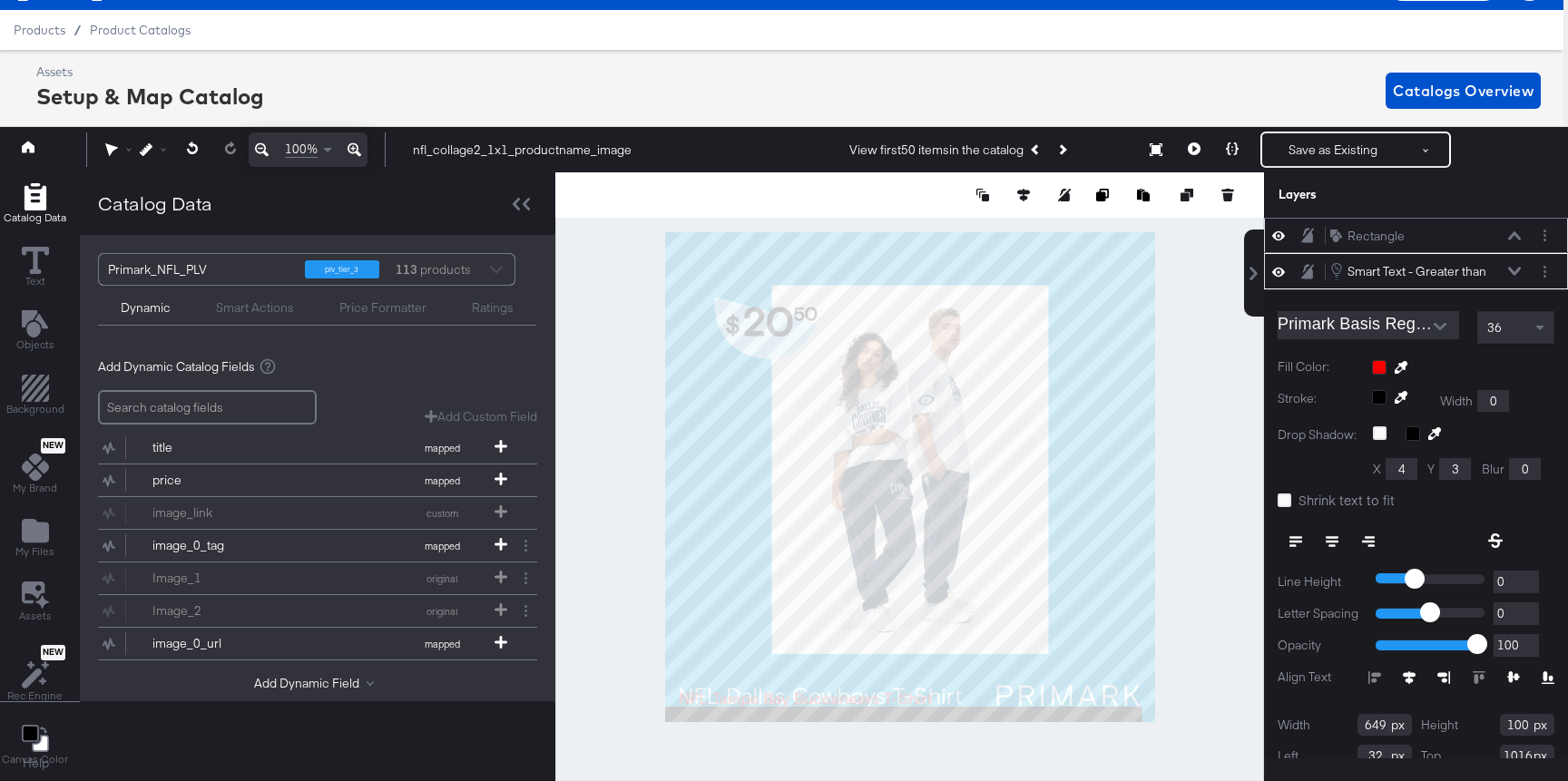
scroll to position [35, 0]
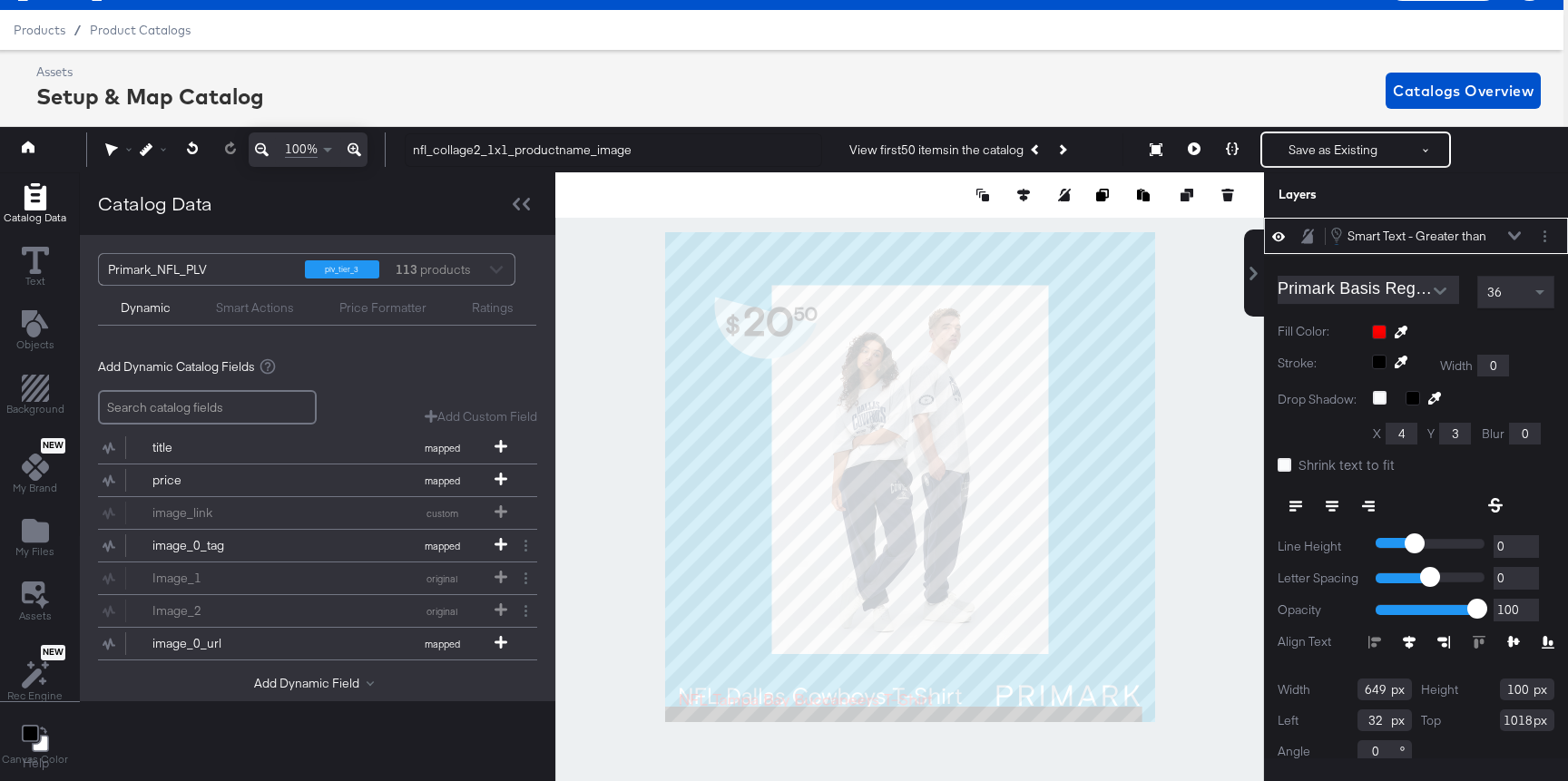
type input "1019"
click at [1517, 238] on icon at bounding box center [1513, 235] width 12 height 9
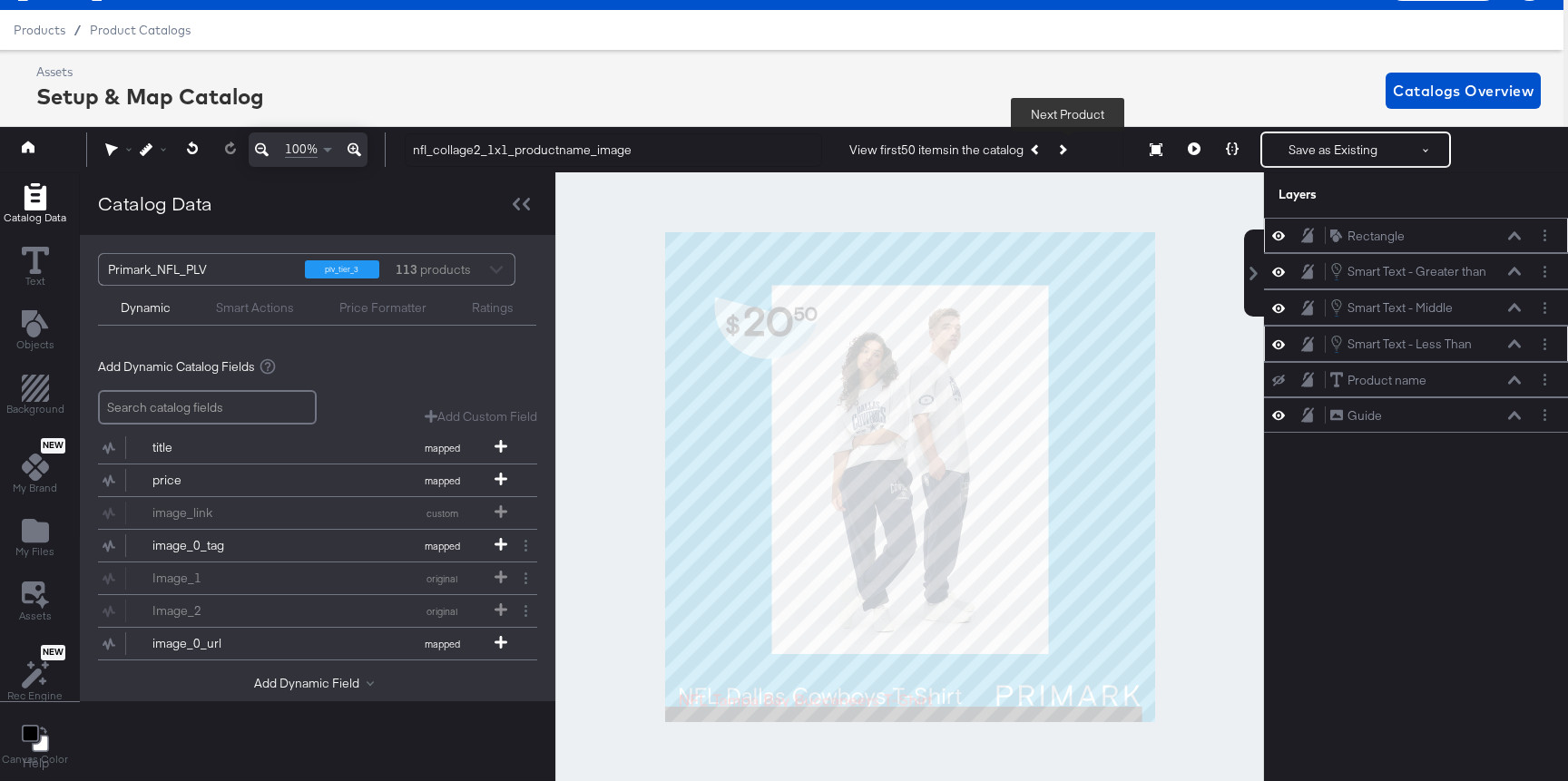
click at [1066, 149] on icon "Next Product" at bounding box center [1061, 149] width 10 height 10
click at [1040, 148] on icon "Previous Product" at bounding box center [1035, 149] width 10 height 10
click at [1280, 227] on div at bounding box center [1283, 236] width 26 height 17
click at [1279, 232] on icon at bounding box center [1278, 236] width 12 height 15
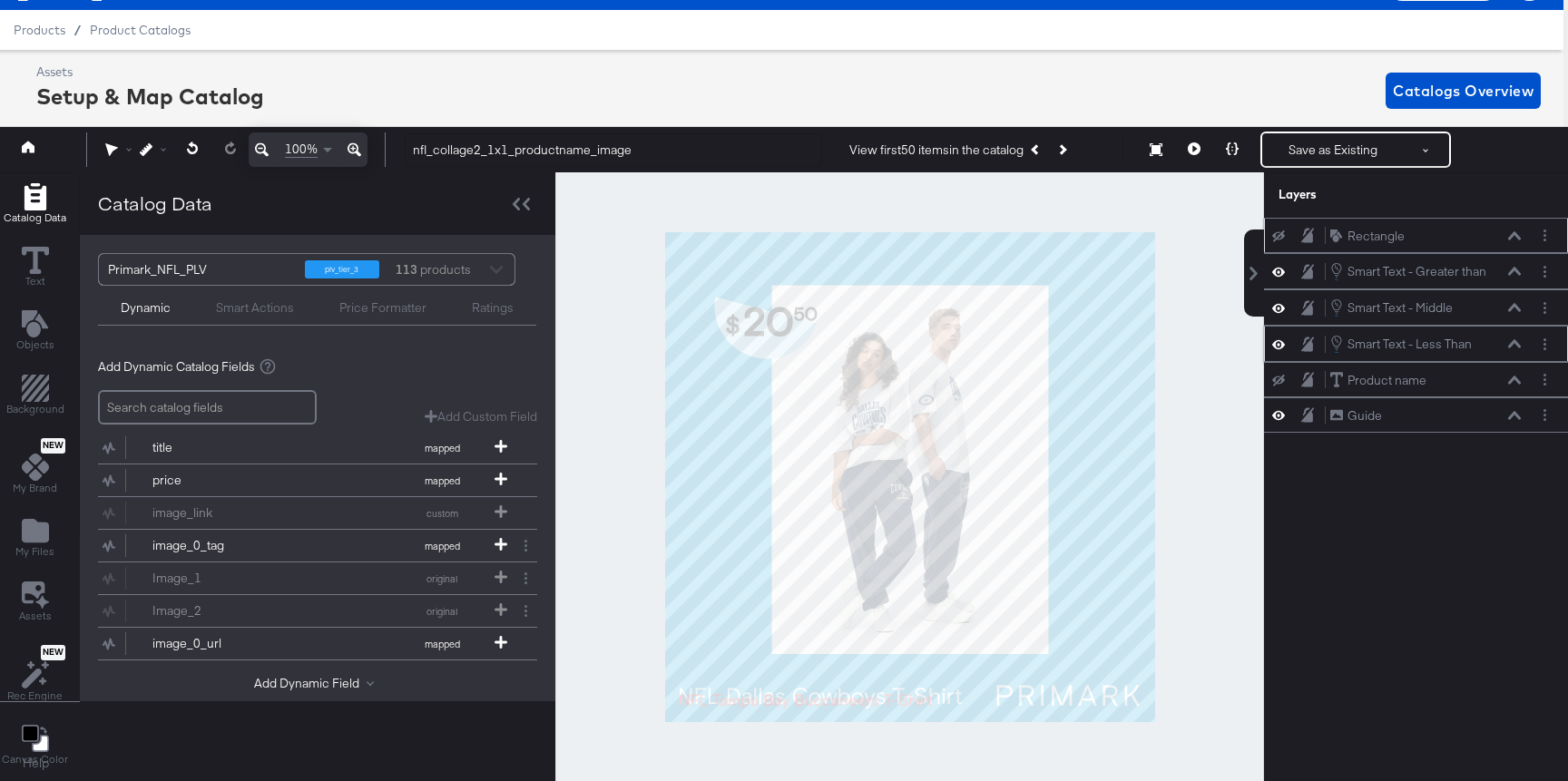
click at [1279, 232] on icon at bounding box center [1278, 236] width 12 height 11
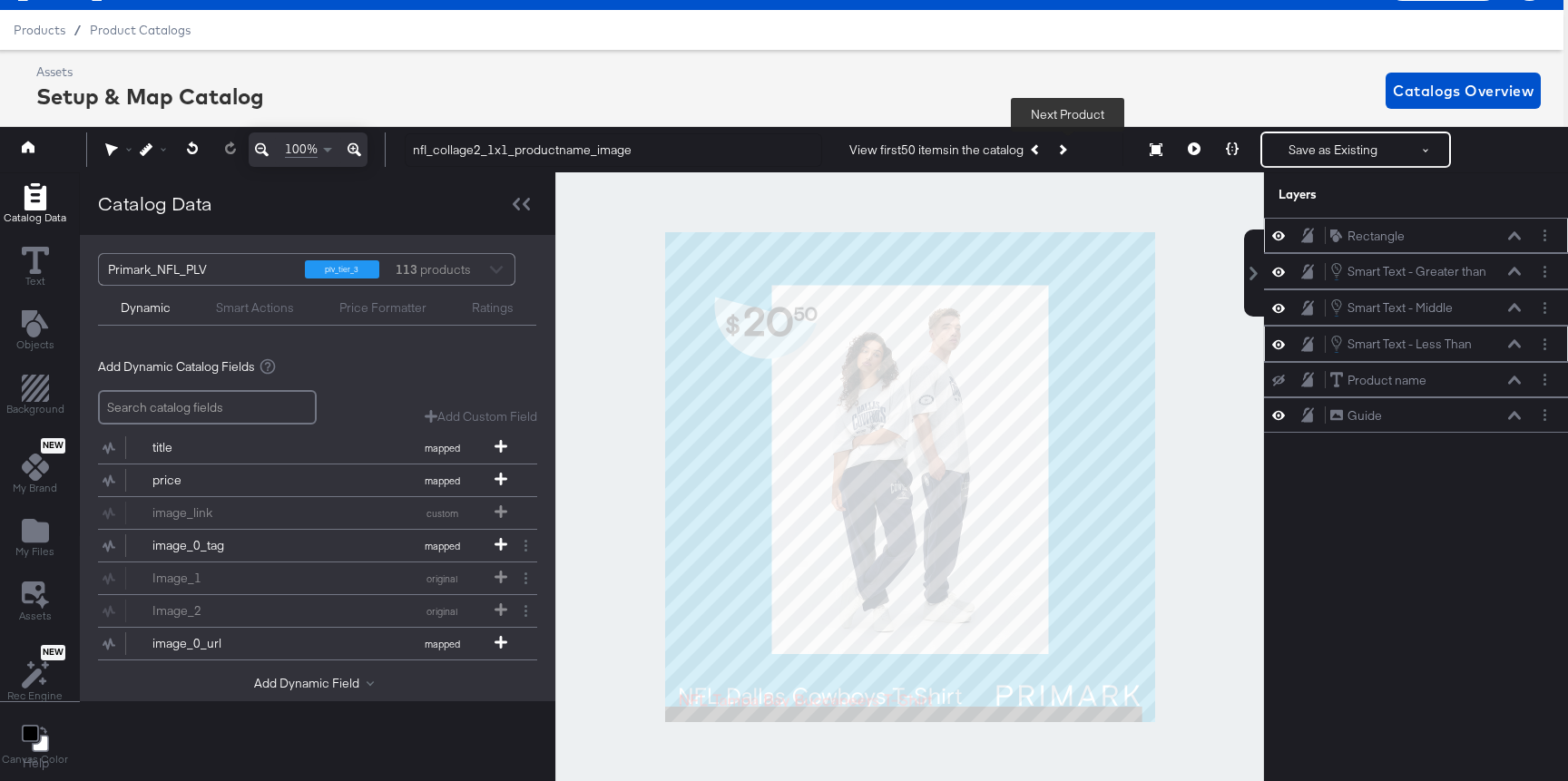
click at [1072, 158] on button "Next Product" at bounding box center [1061, 149] width 26 height 33
click at [1038, 151] on icon "Previous Product" at bounding box center [1035, 149] width 10 height 10
click at [1279, 234] on icon at bounding box center [1278, 236] width 12 height 15
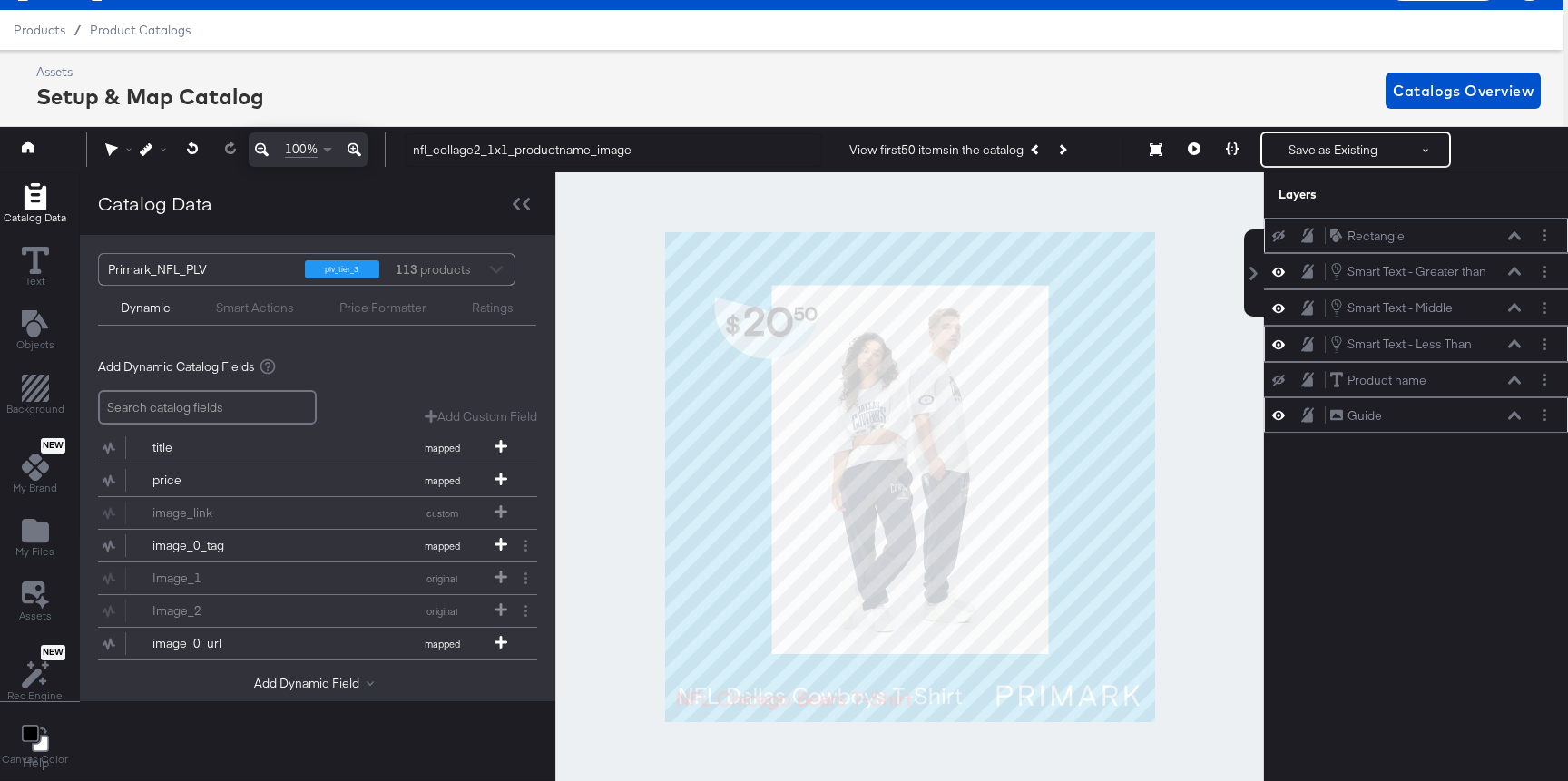
click at [1510, 419] on icon at bounding box center [1513, 415] width 12 height 9
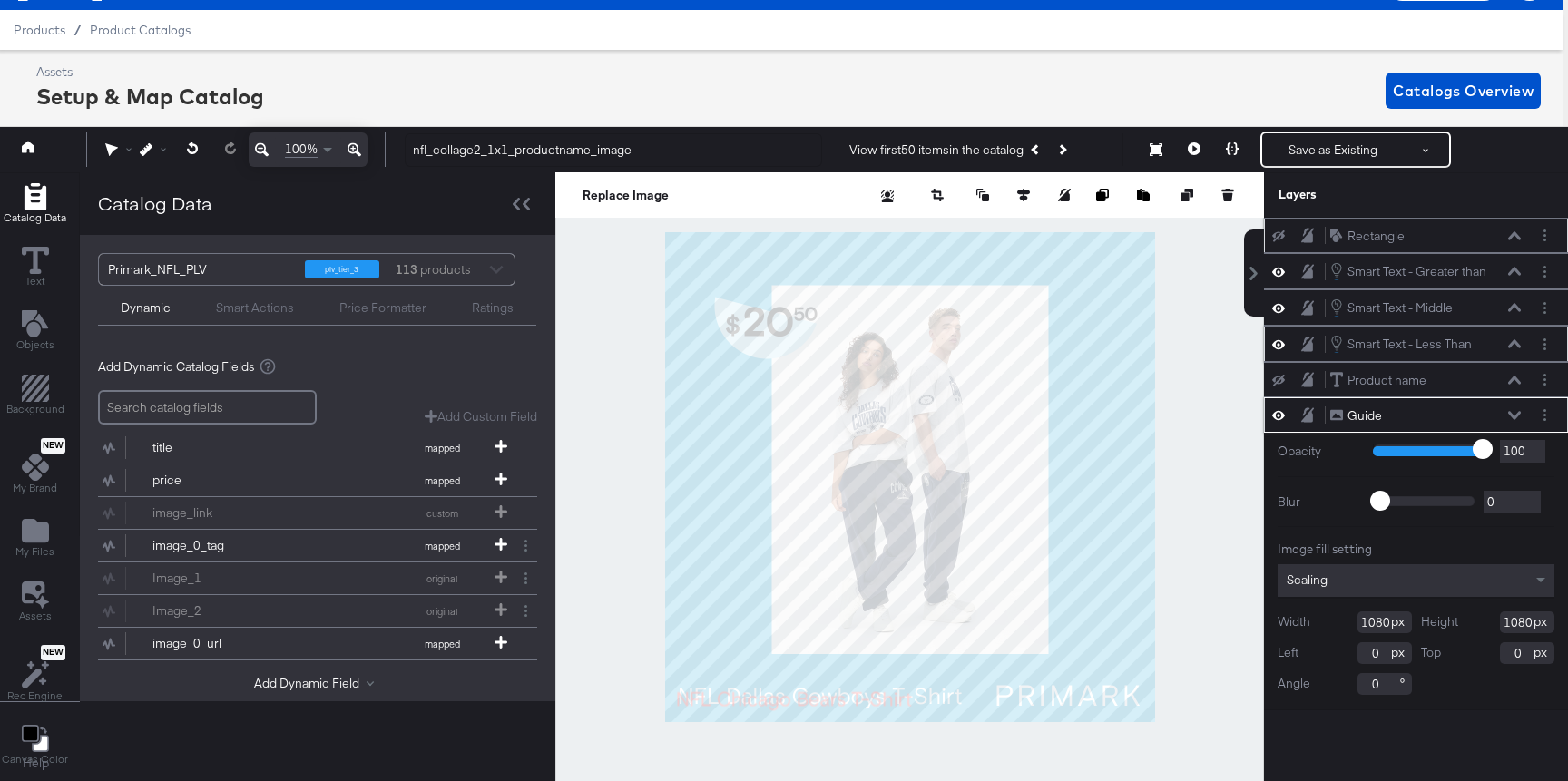
type input "97"
type input "94"
type input "92"
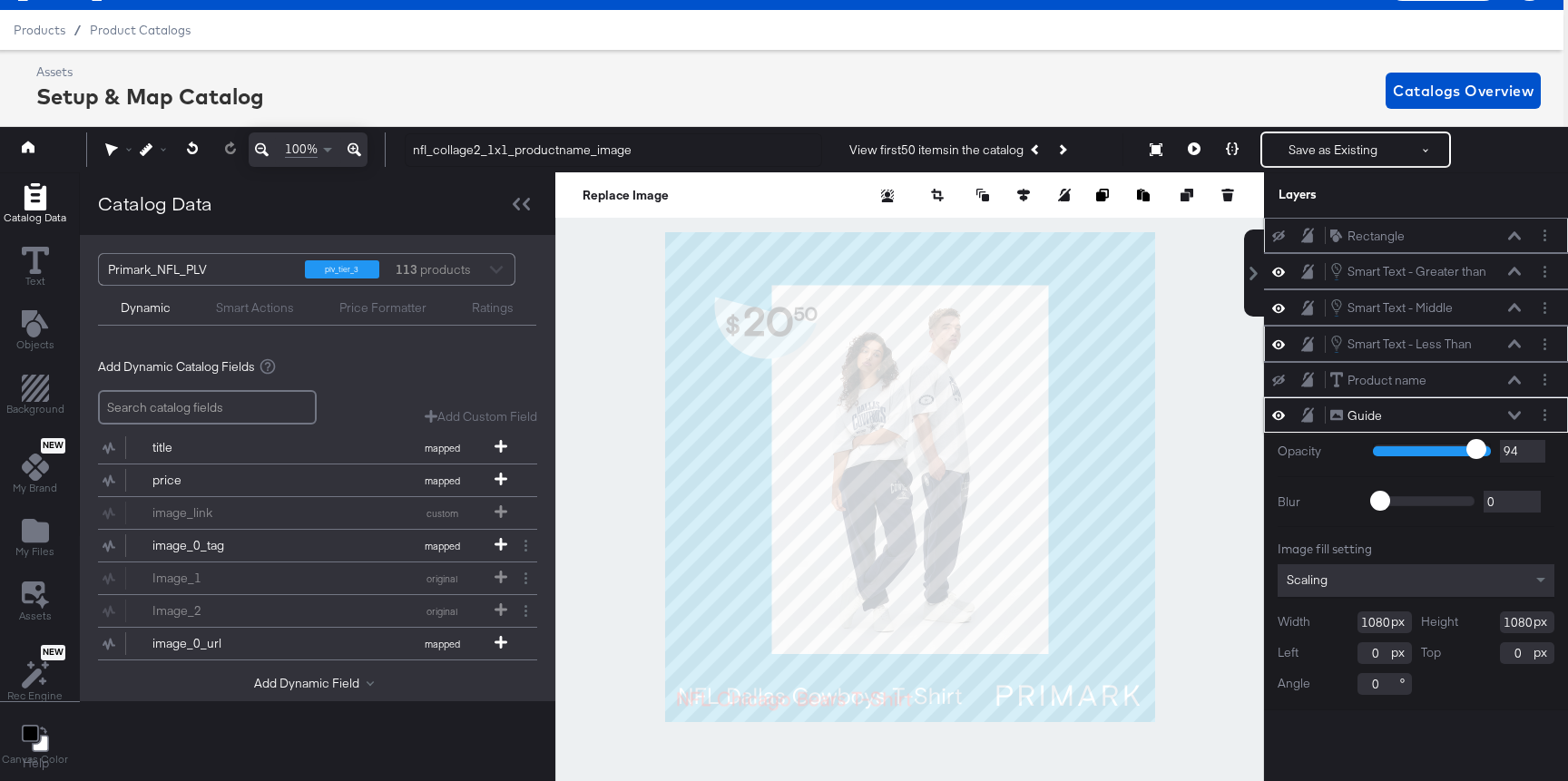
type input "92"
type input "91"
type input "89"
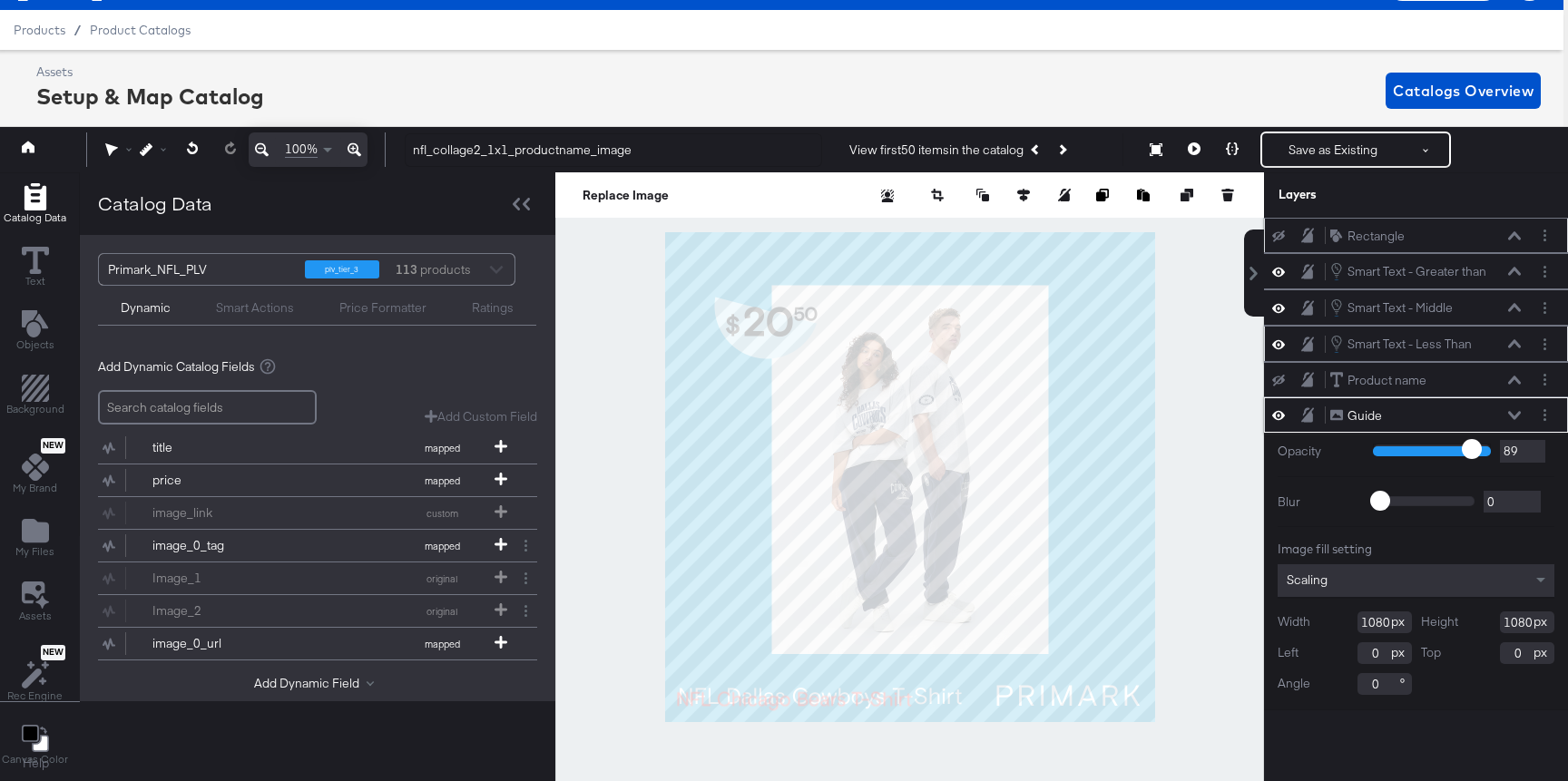
type input "87"
type input "86"
type input "83"
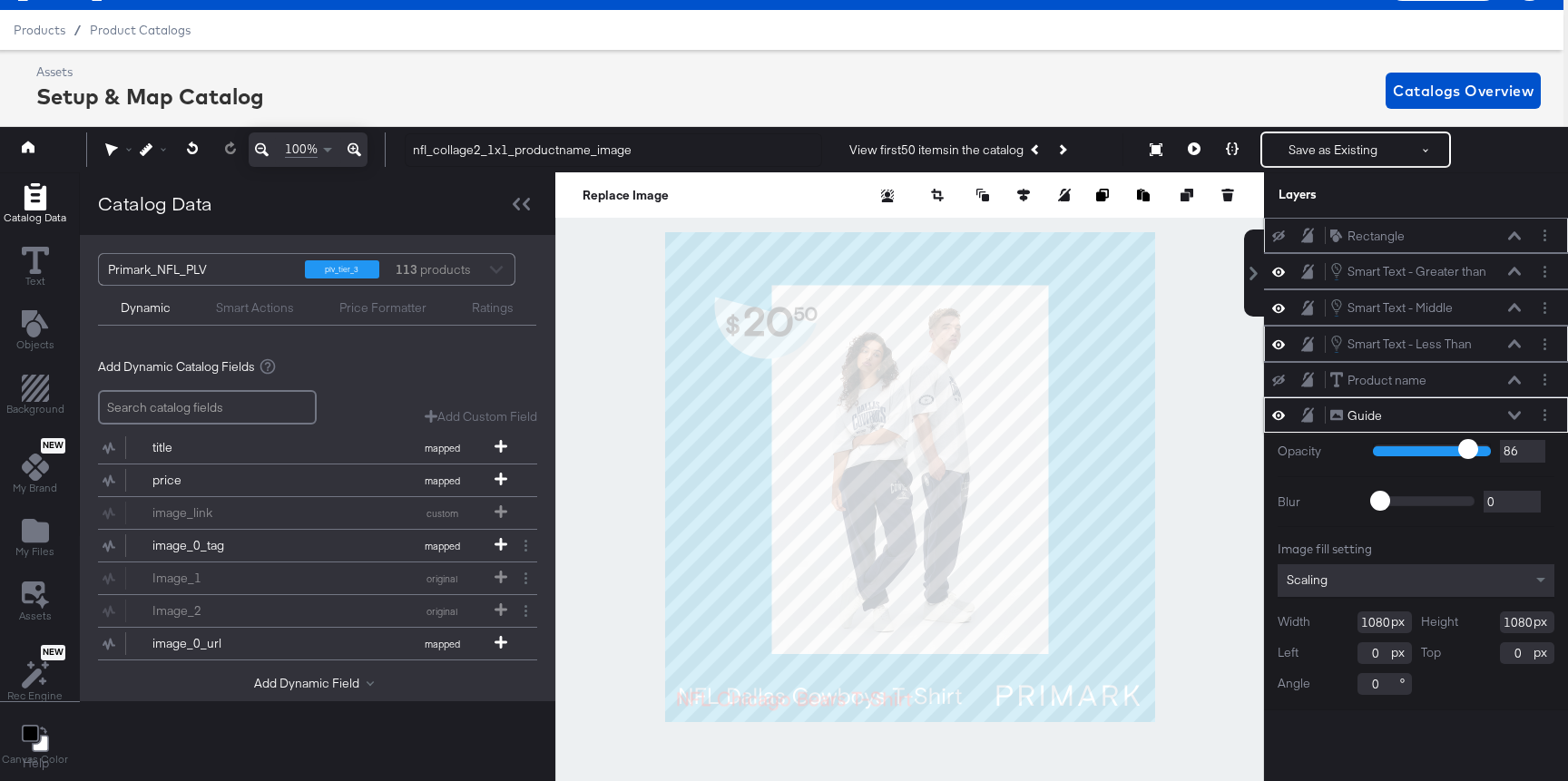
type input "83"
type input "82"
type input "81"
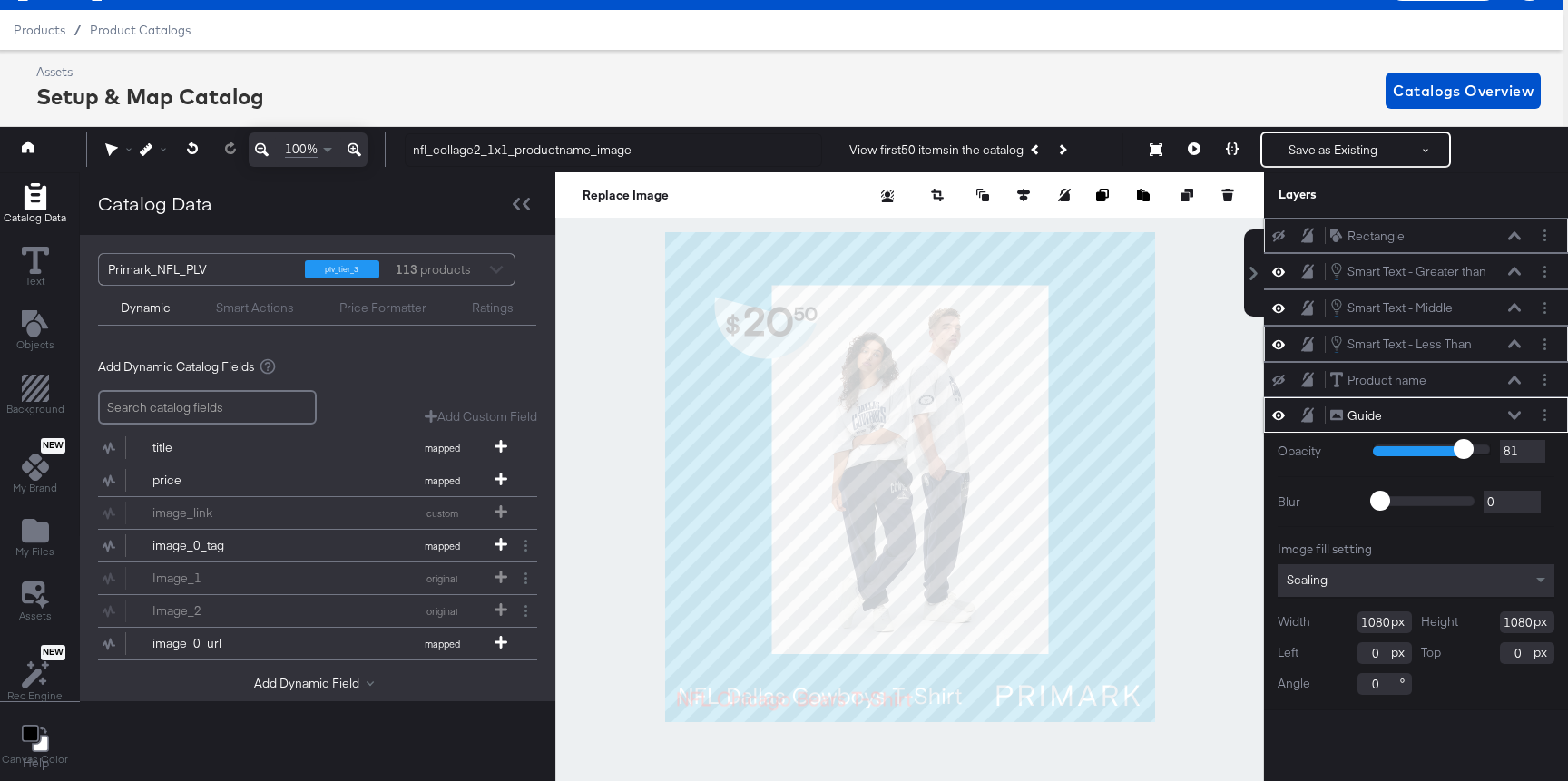
type input "80"
type input "79"
type input "77"
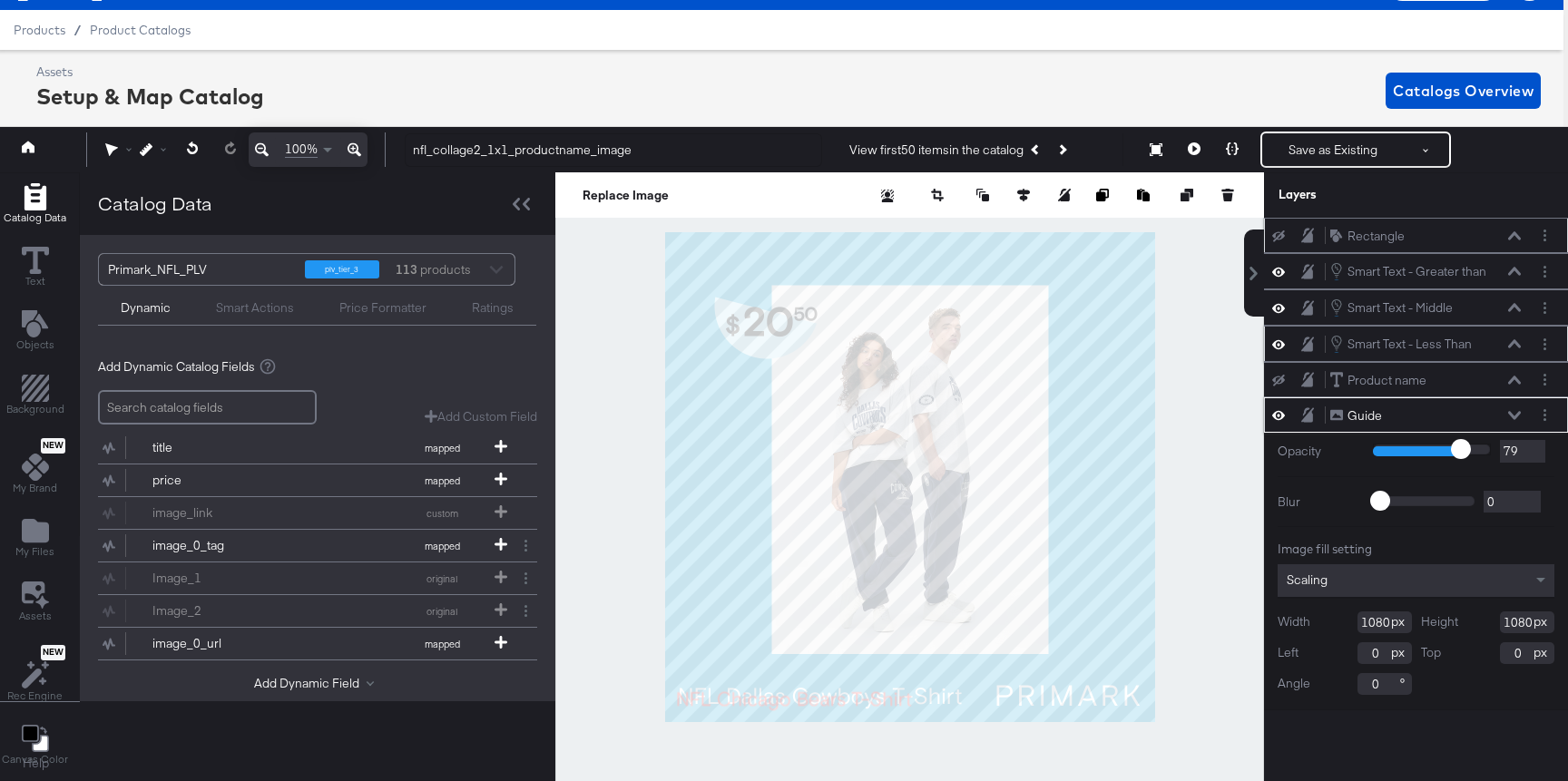
type input "77"
type input "76"
type input "74"
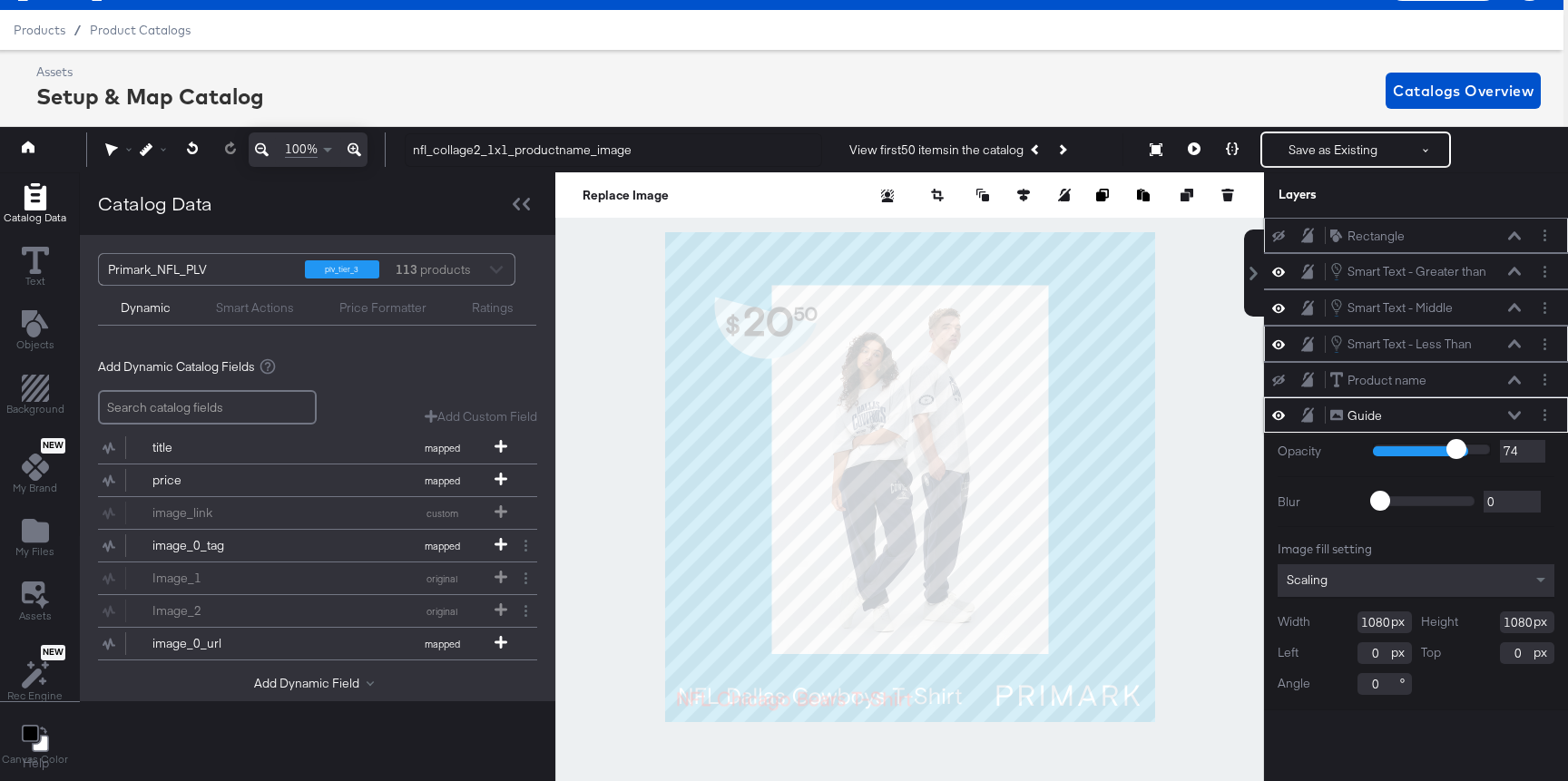
type input "73"
type input "71"
type input "69"
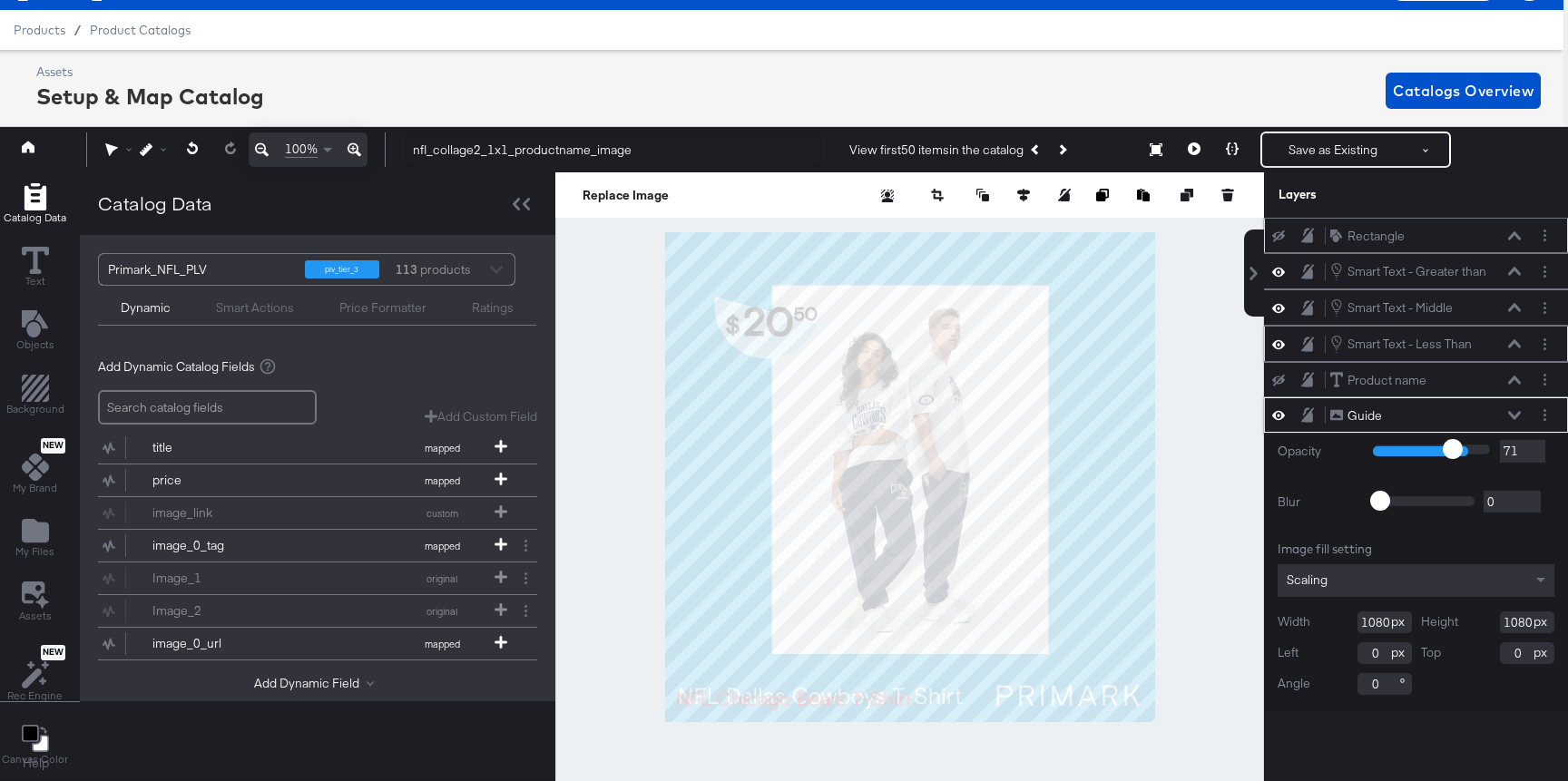
type input "69"
type input "68"
type input "67"
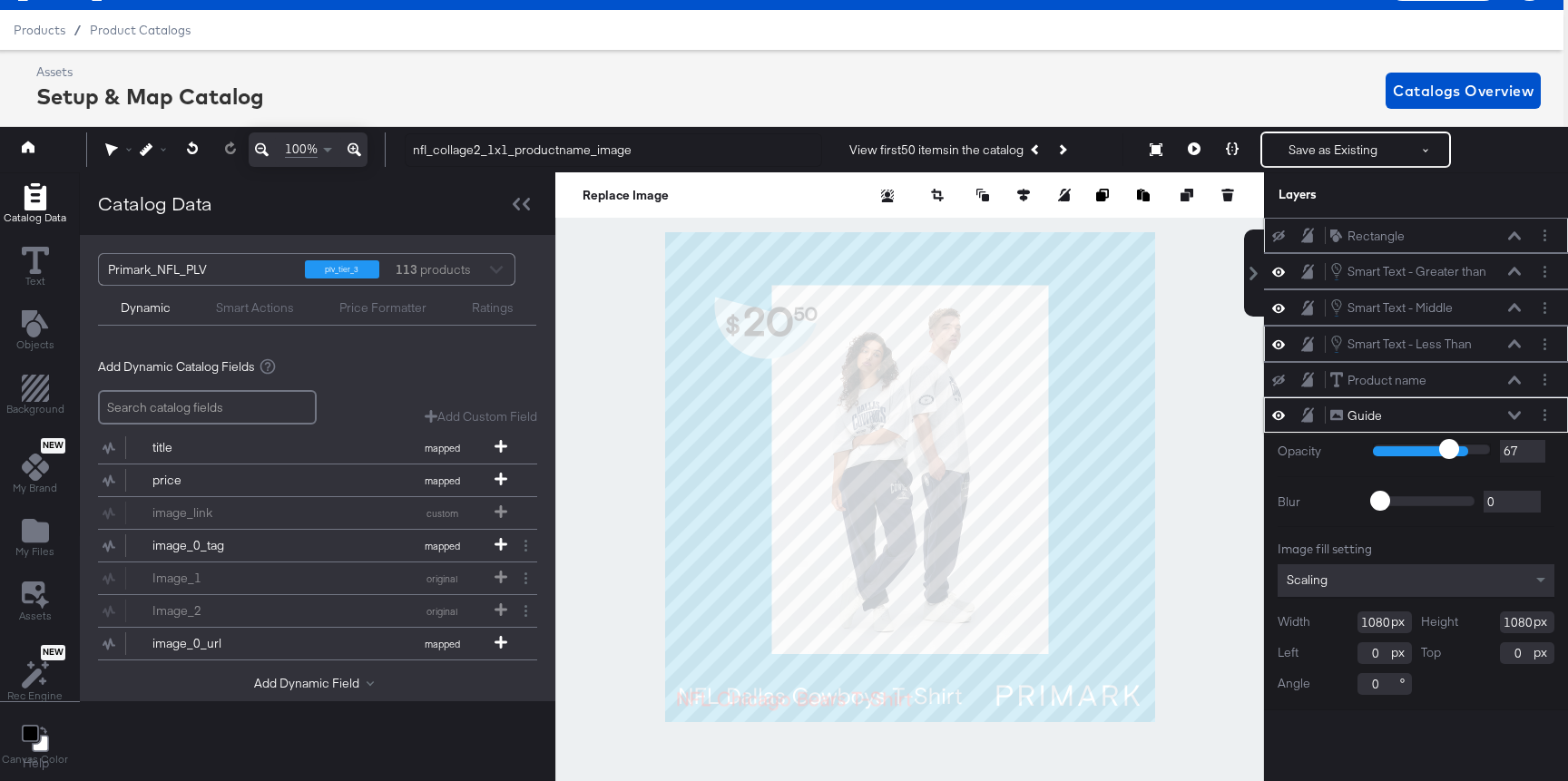
type input "66"
type input "64"
type input "63"
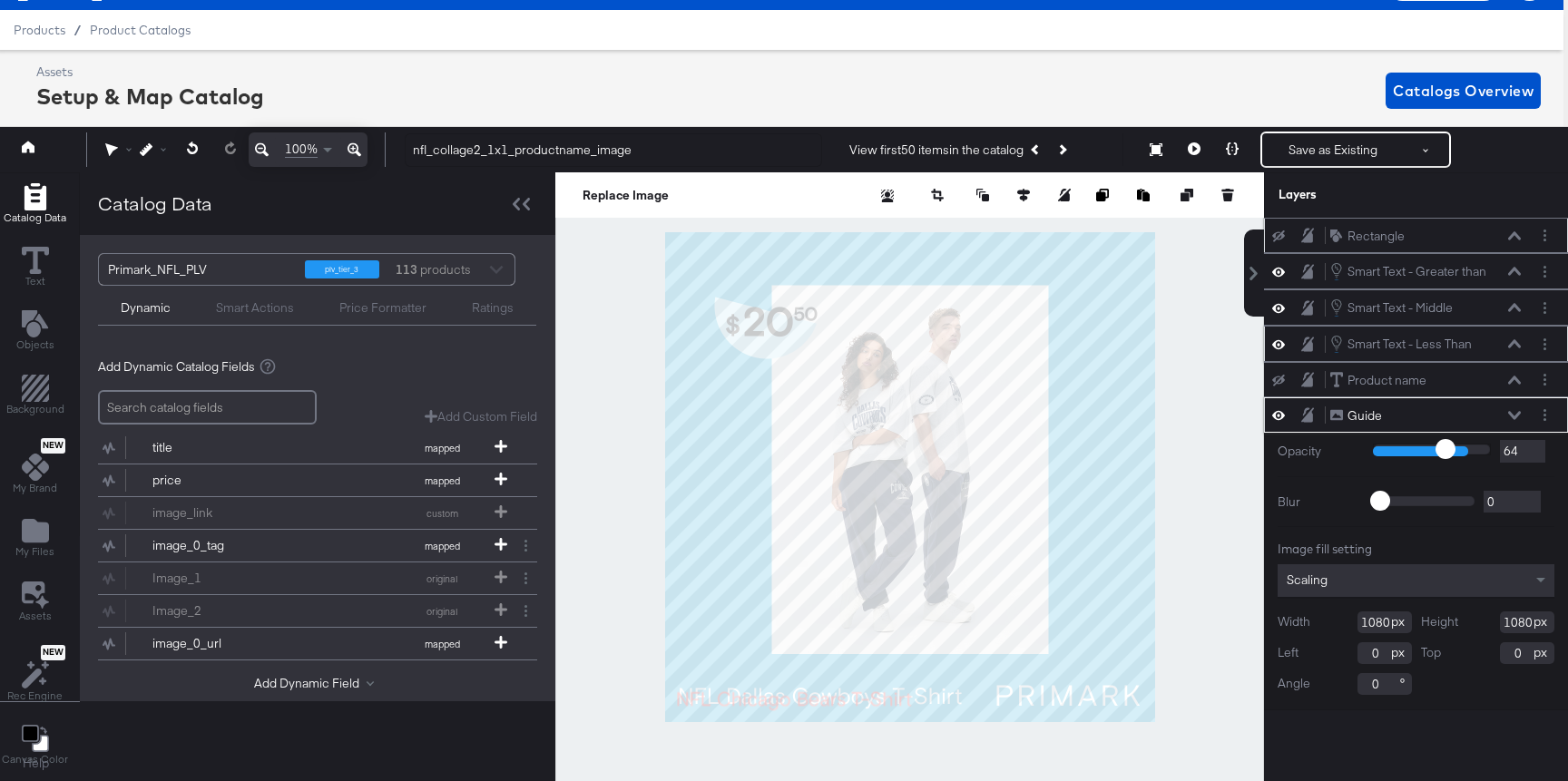
type input "63"
type input "62"
type input "61"
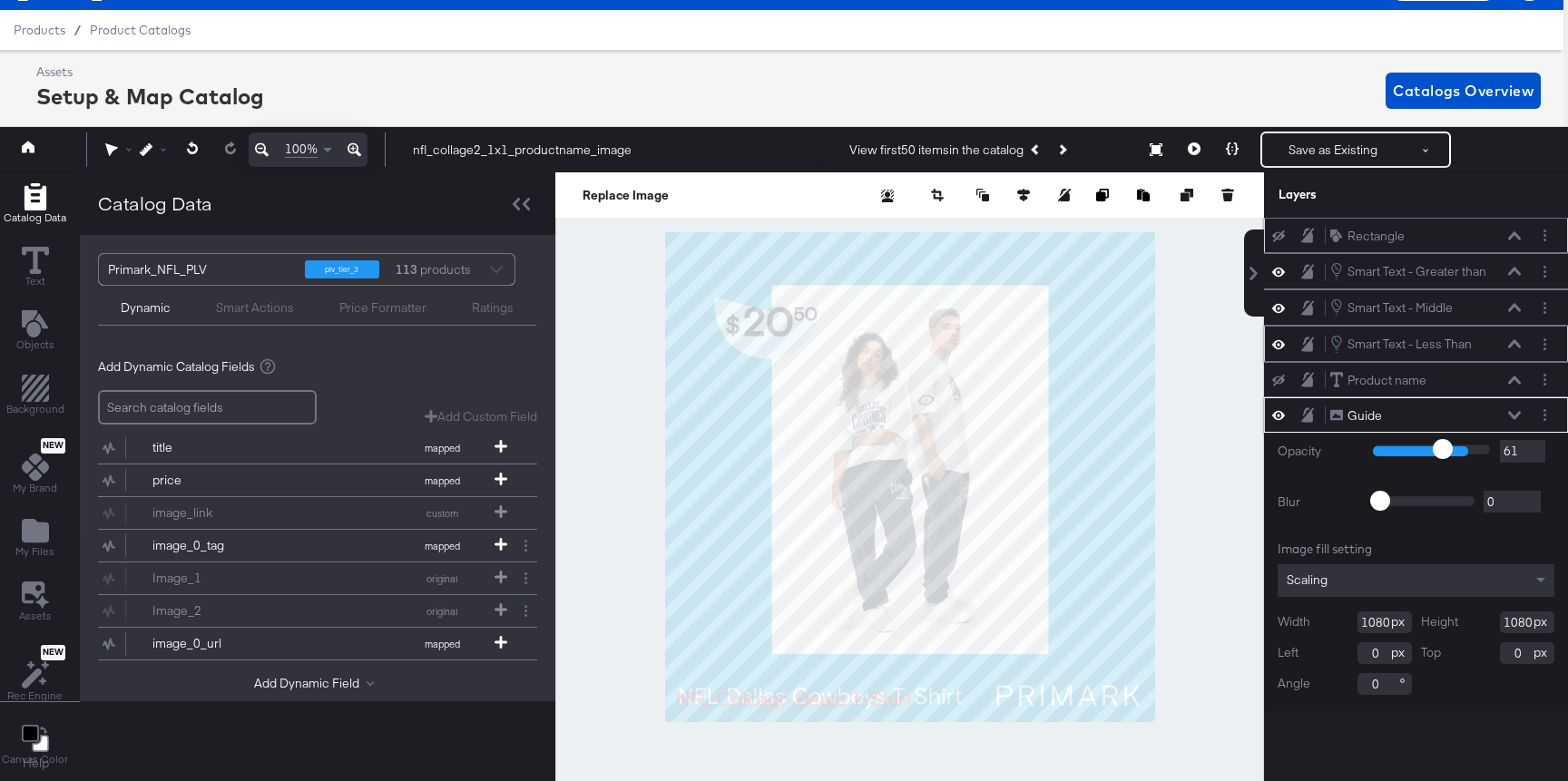
drag, startPoint x: 1482, startPoint y: 447, endPoint x: 1441, endPoint y: 446, distance: 41.0
click at [1441, 446] on input "range" at bounding box center [1431, 449] width 118 height 11
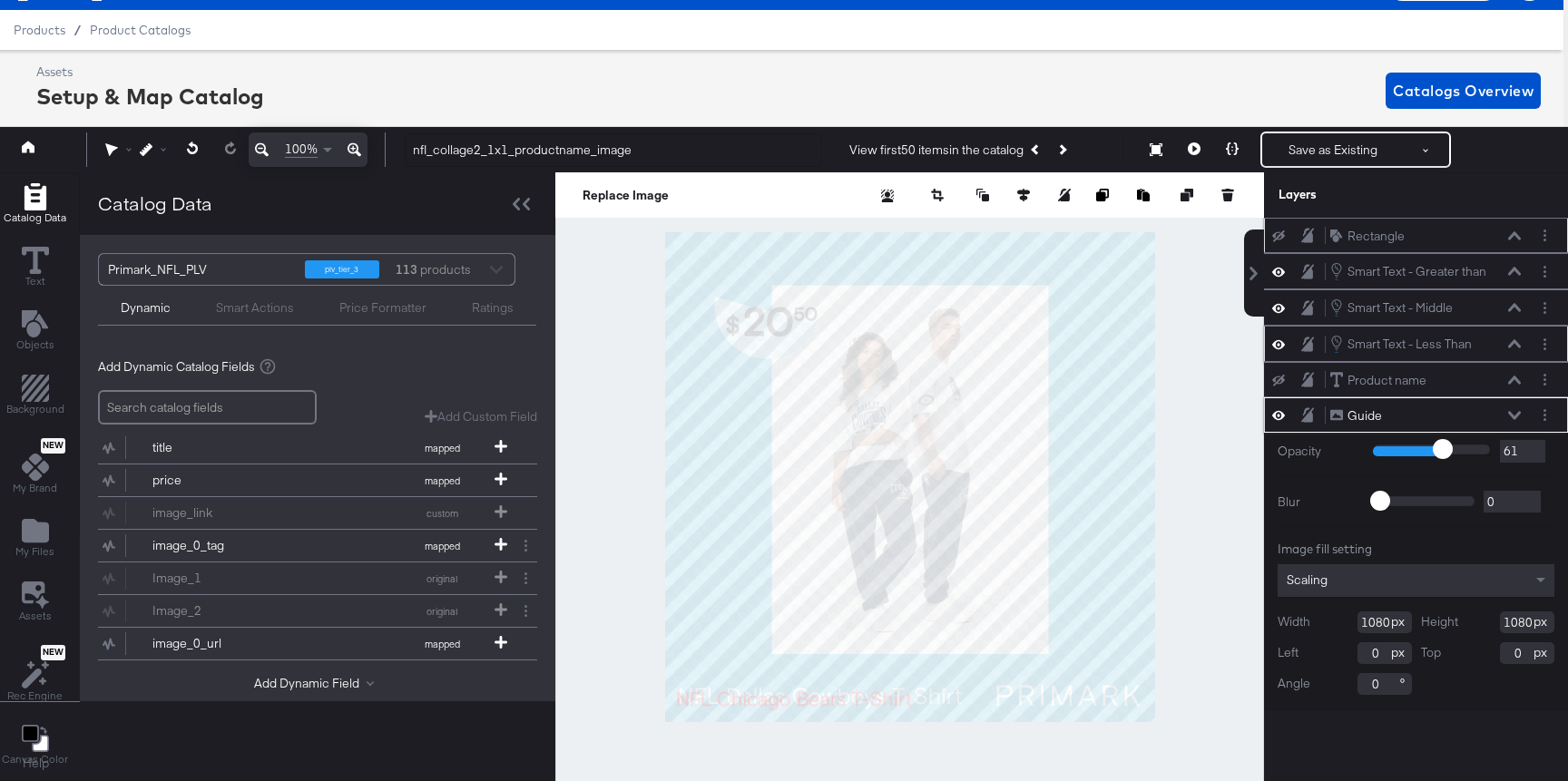
type input "58"
type input "56"
type input "54"
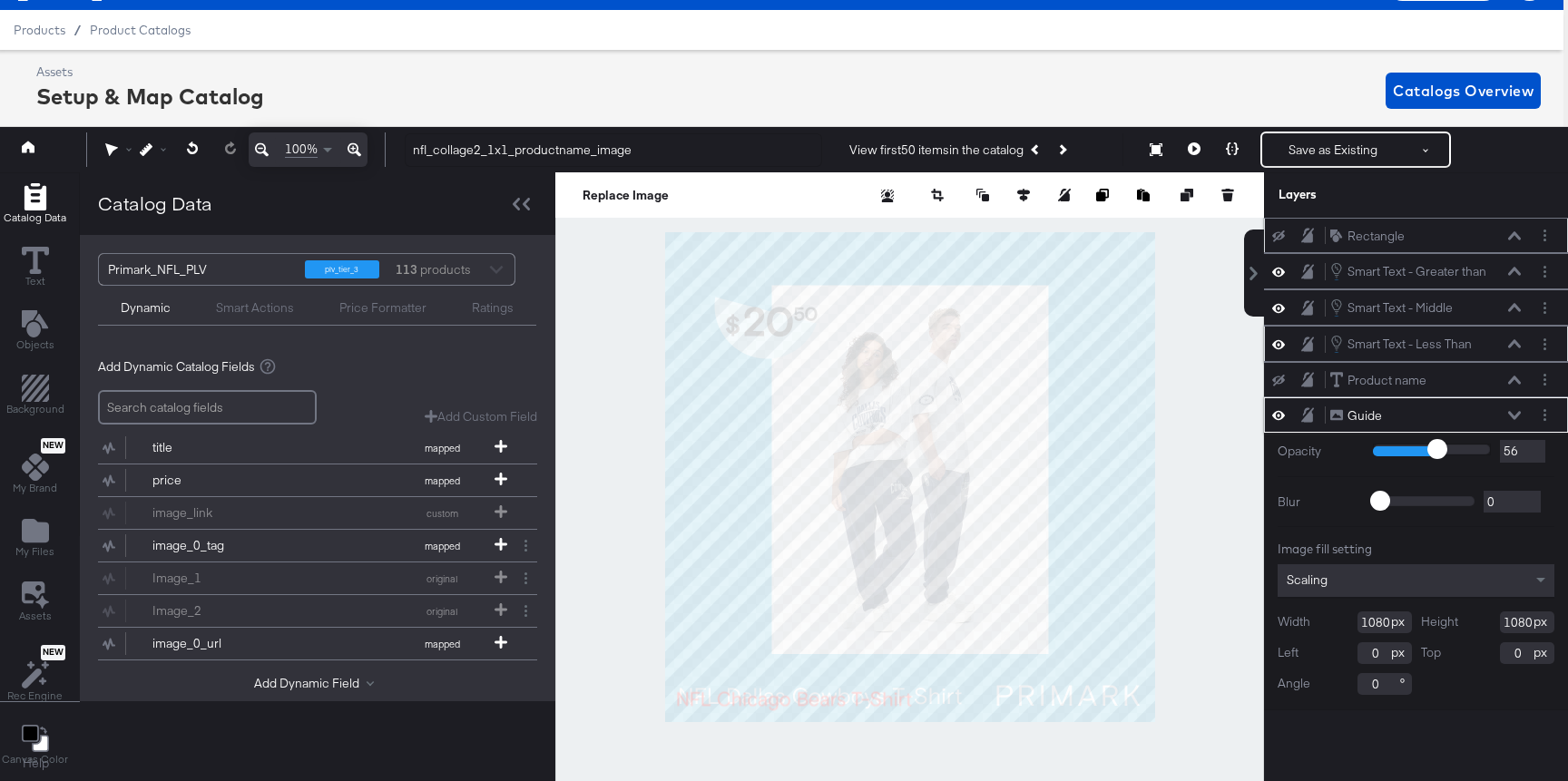
type input "54"
type input "49"
type input "47"
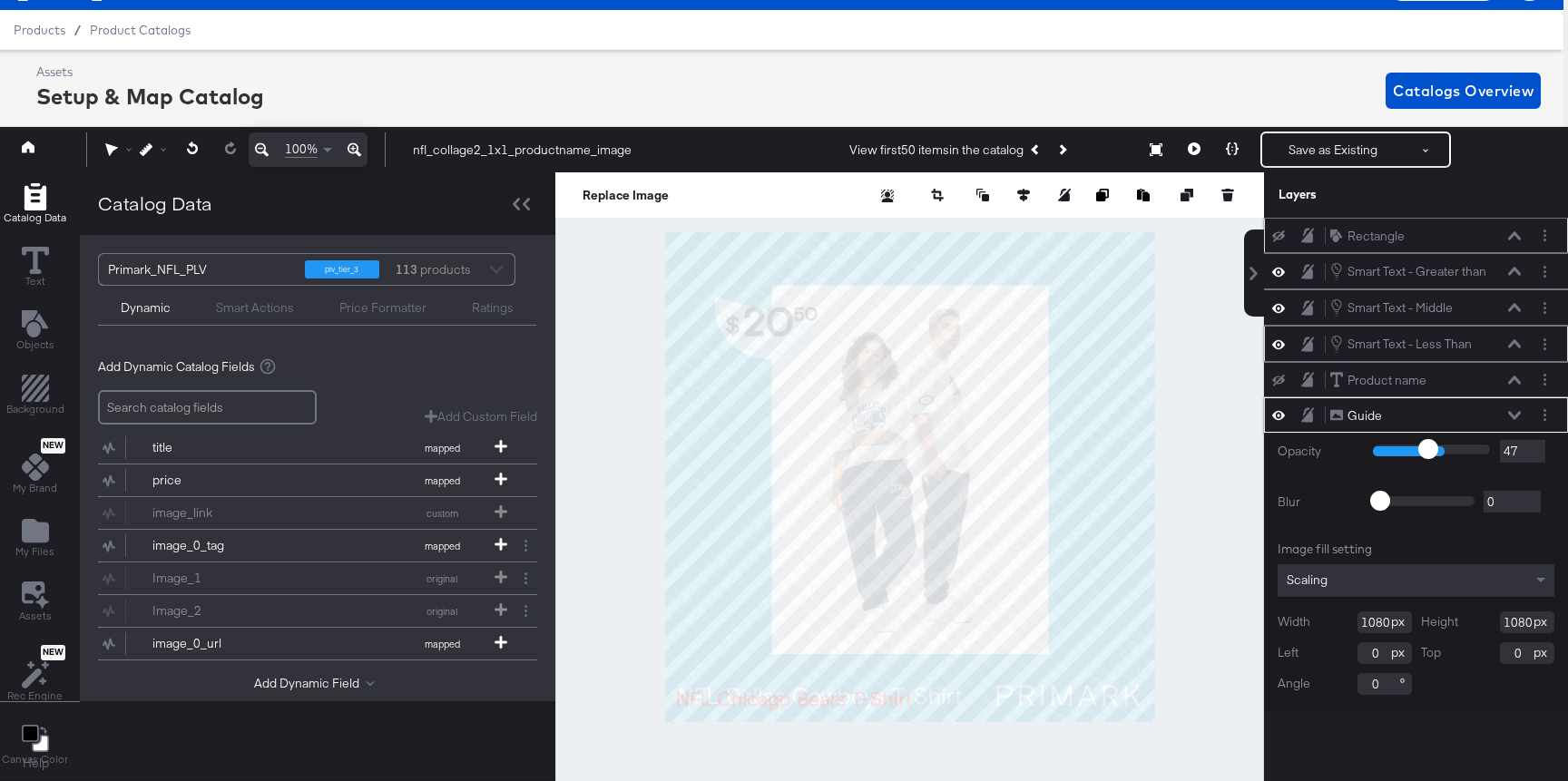
type input "44"
type input "42"
type input "41"
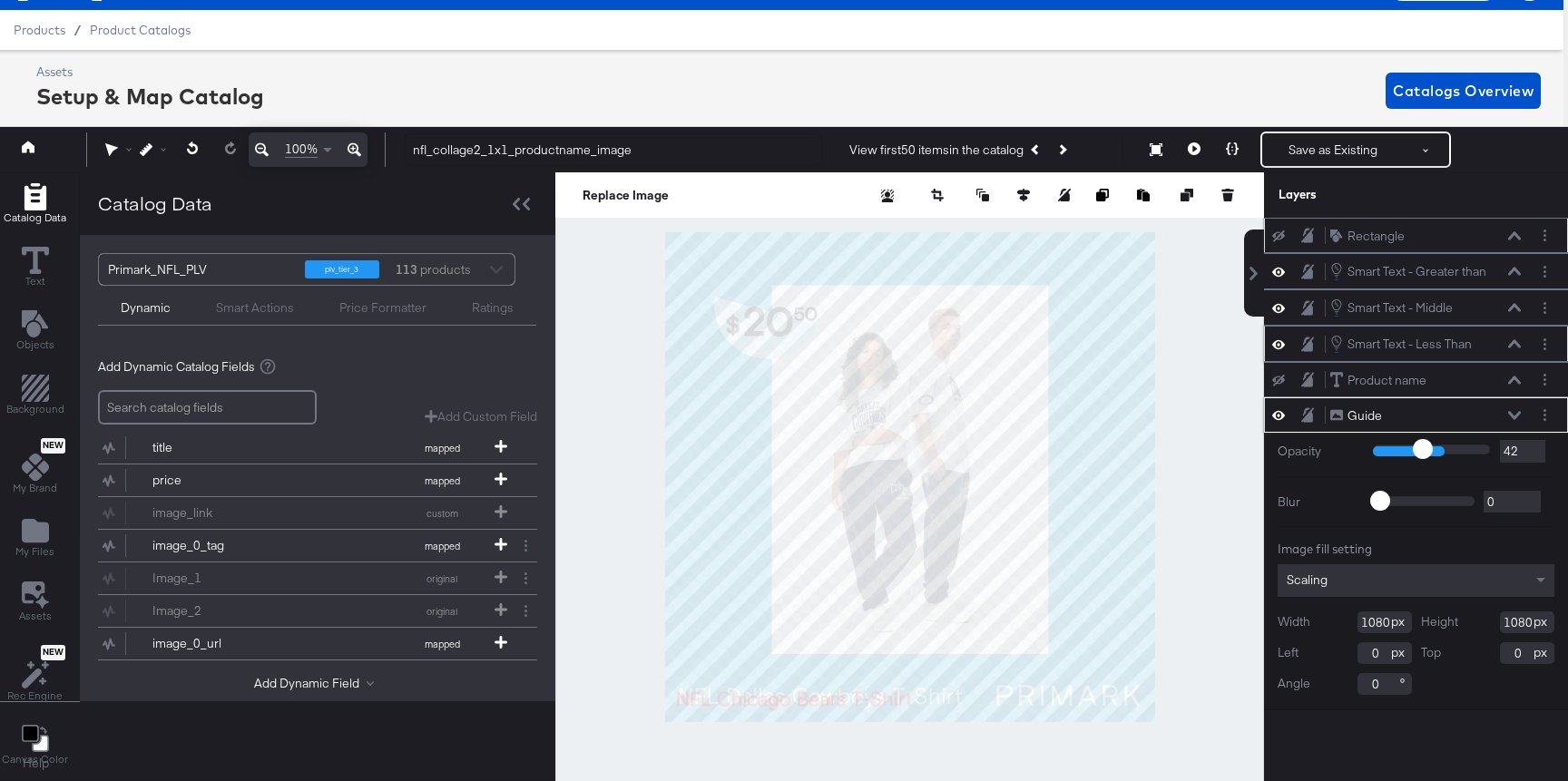
type input "41"
type input "39"
type input "37"
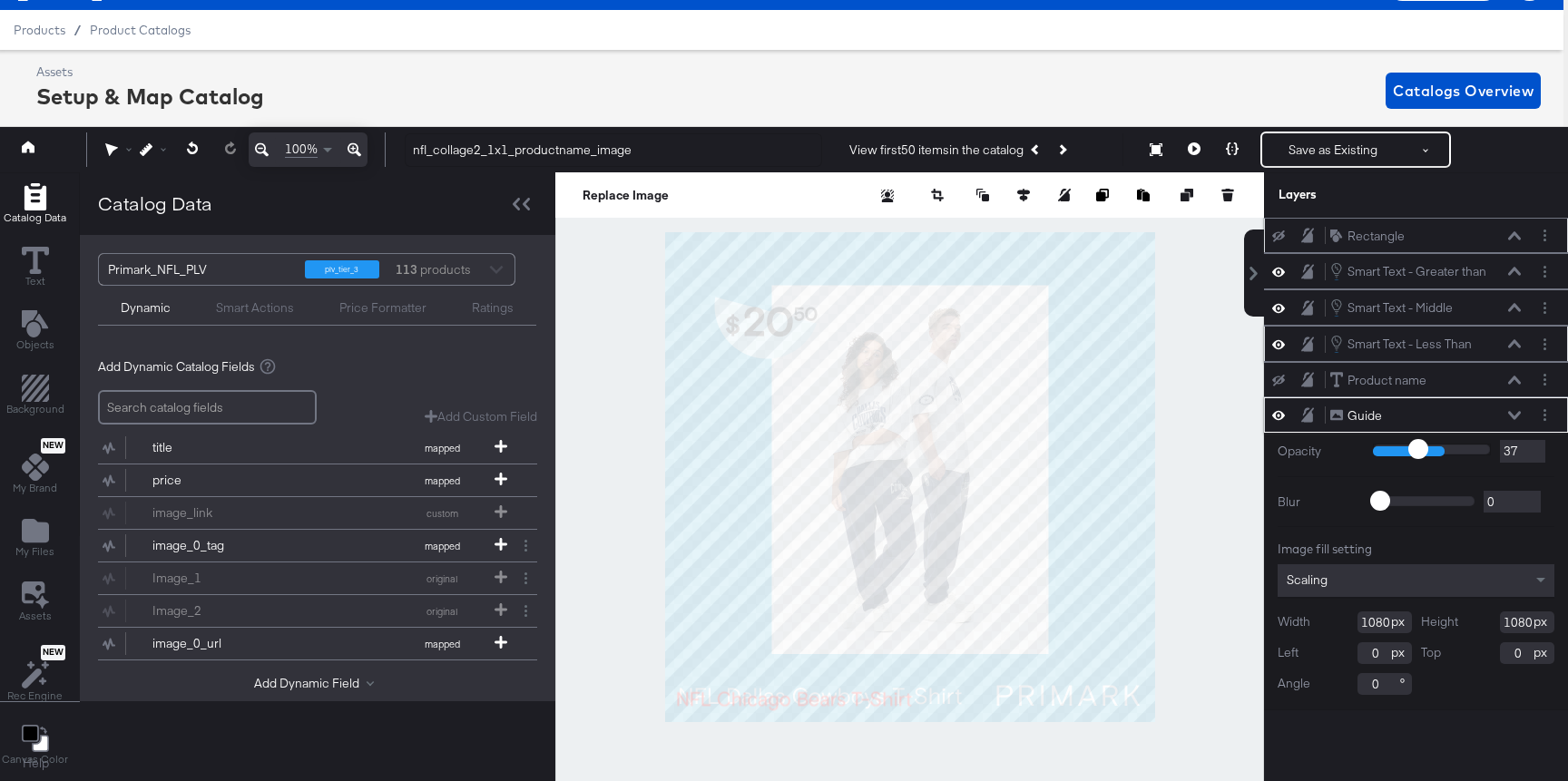
type input "33"
type input "32"
drag, startPoint x: 1441, startPoint y: 446, endPoint x: 1412, endPoint y: 446, distance: 29.0
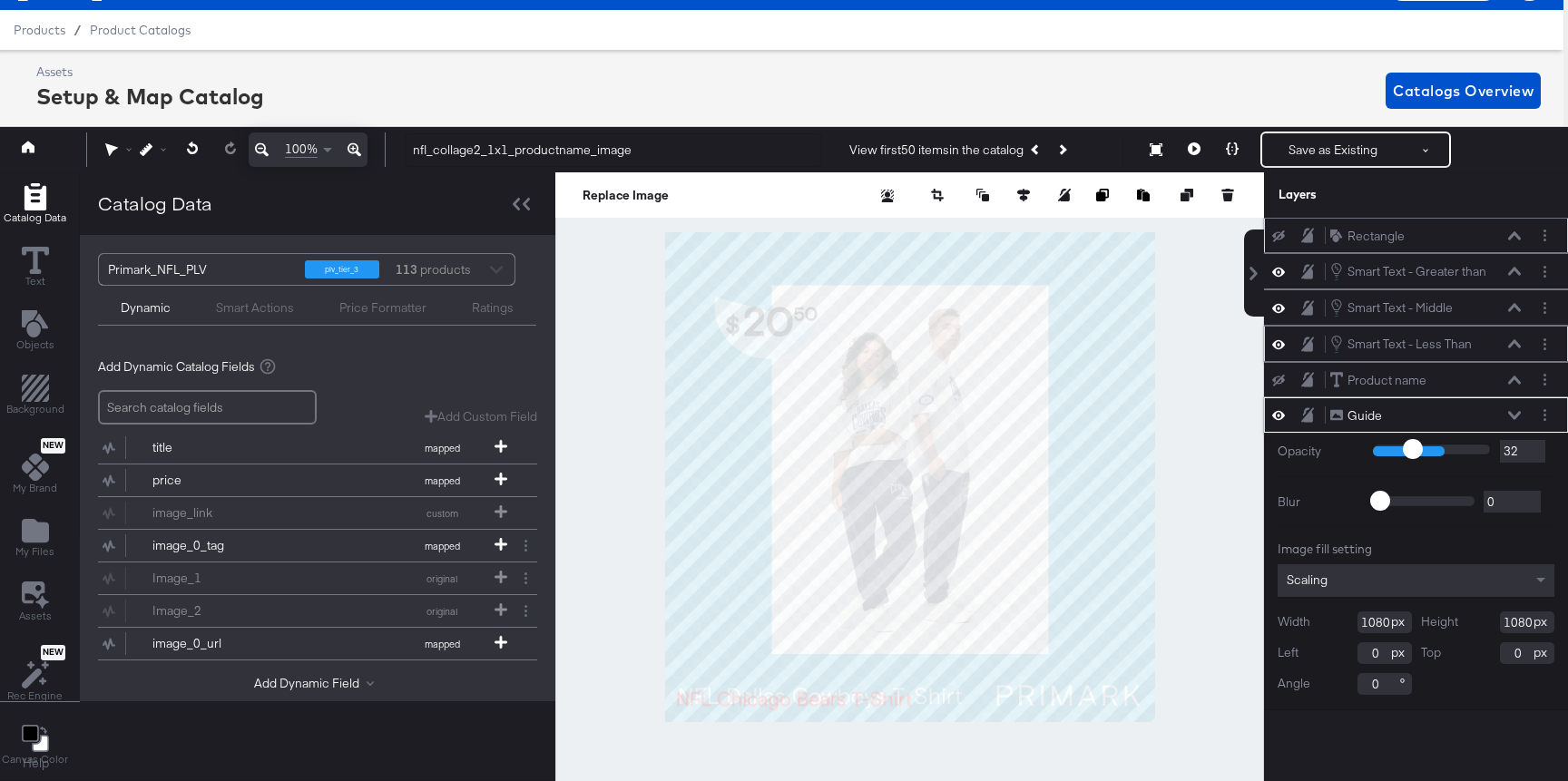
click at [1412, 446] on input "range" at bounding box center [1431, 449] width 118 height 11
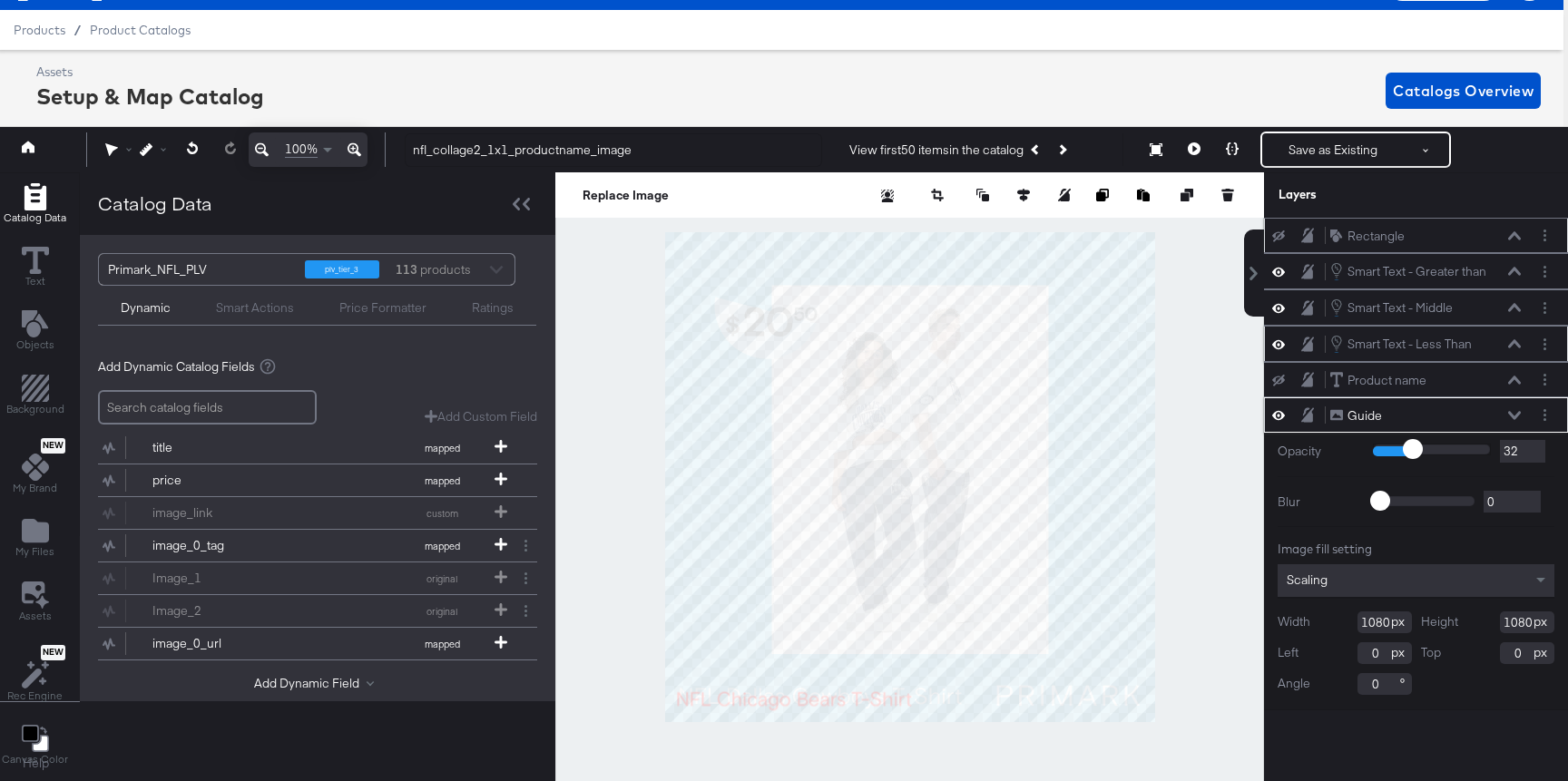
type input "33"
type input "36"
type input "37"
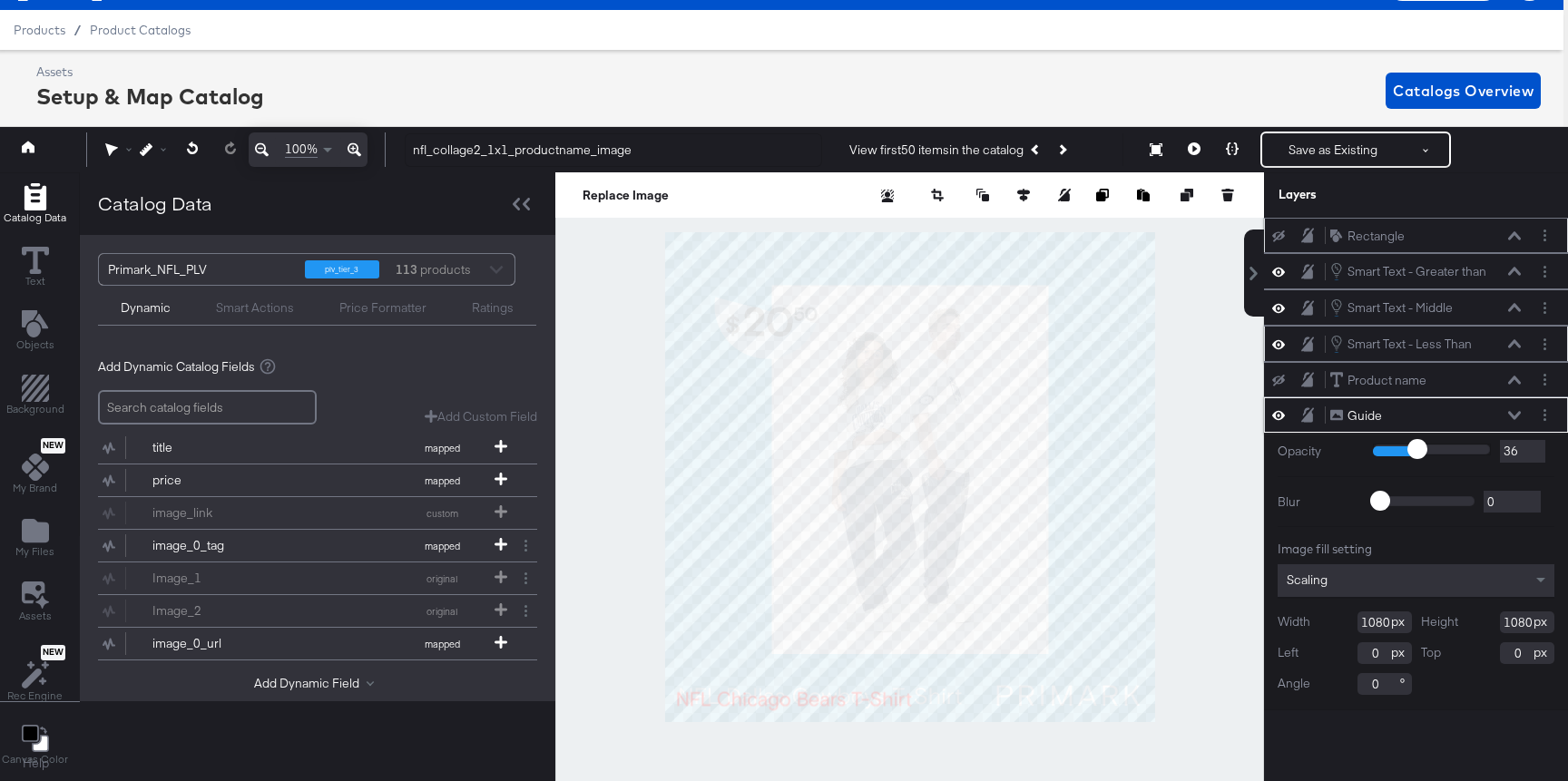
type input "37"
type input "39"
type input "41"
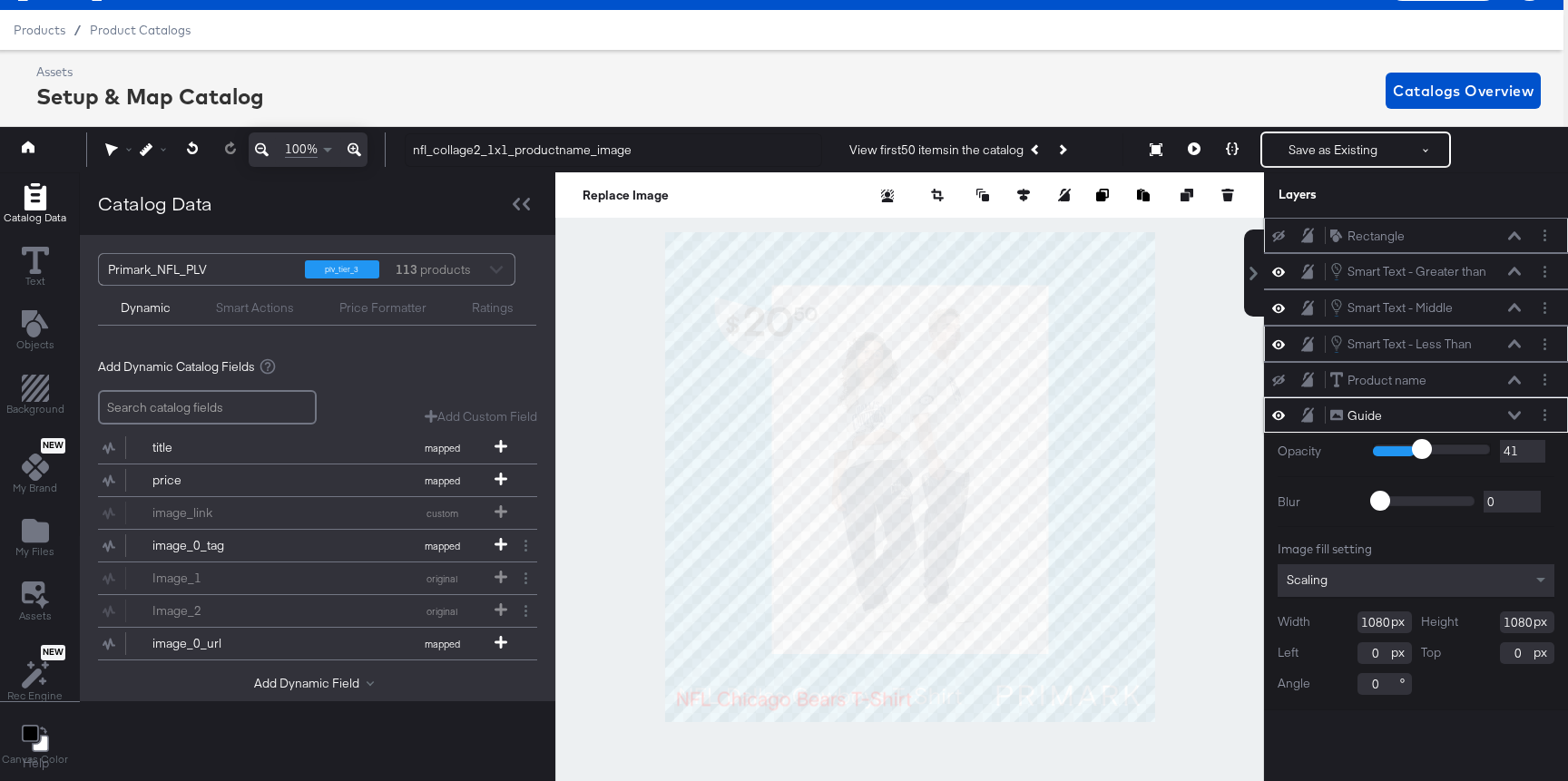
type input "43"
type input "45"
type input "48"
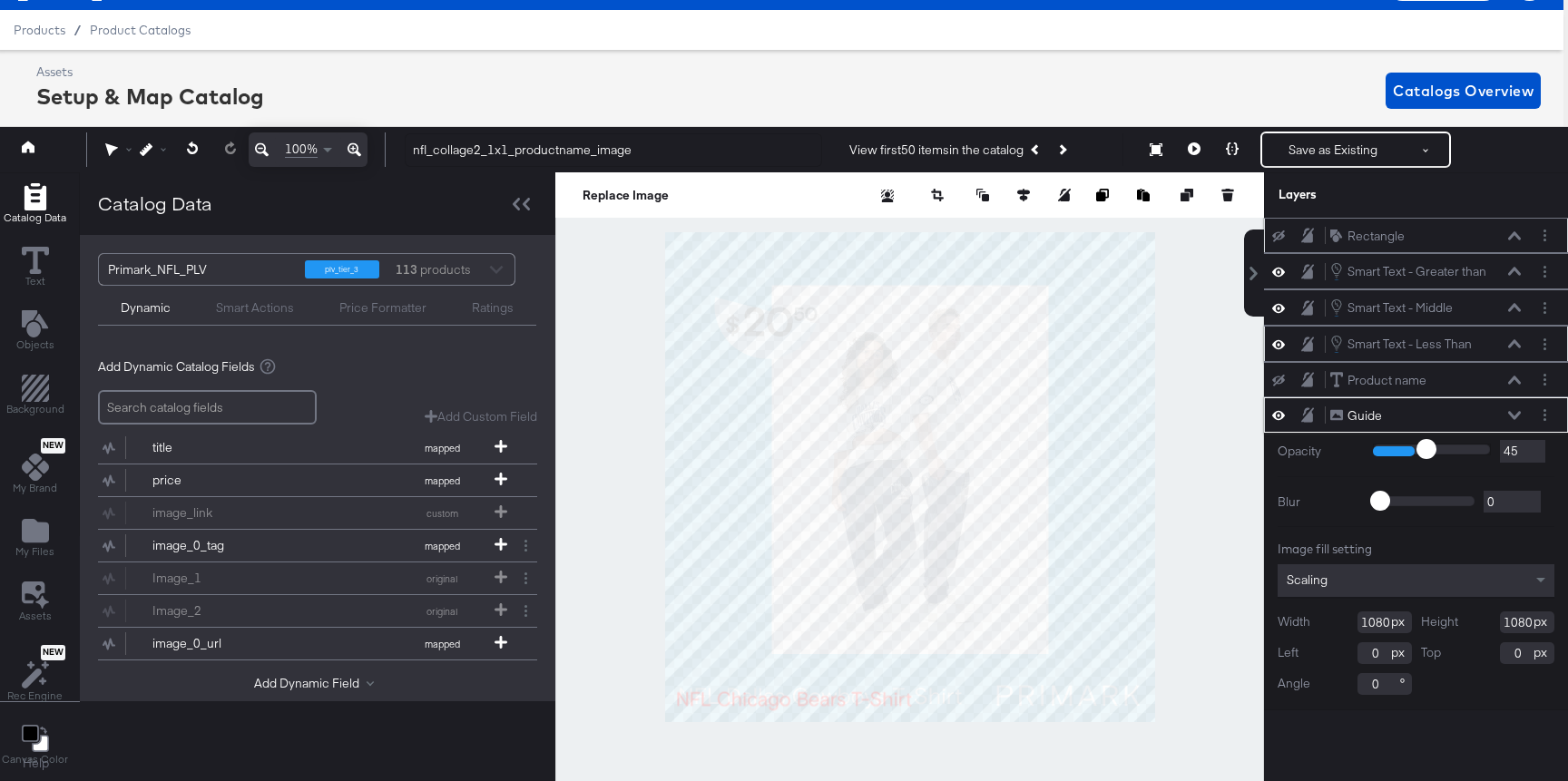
type input "48"
type input "50"
type input "52"
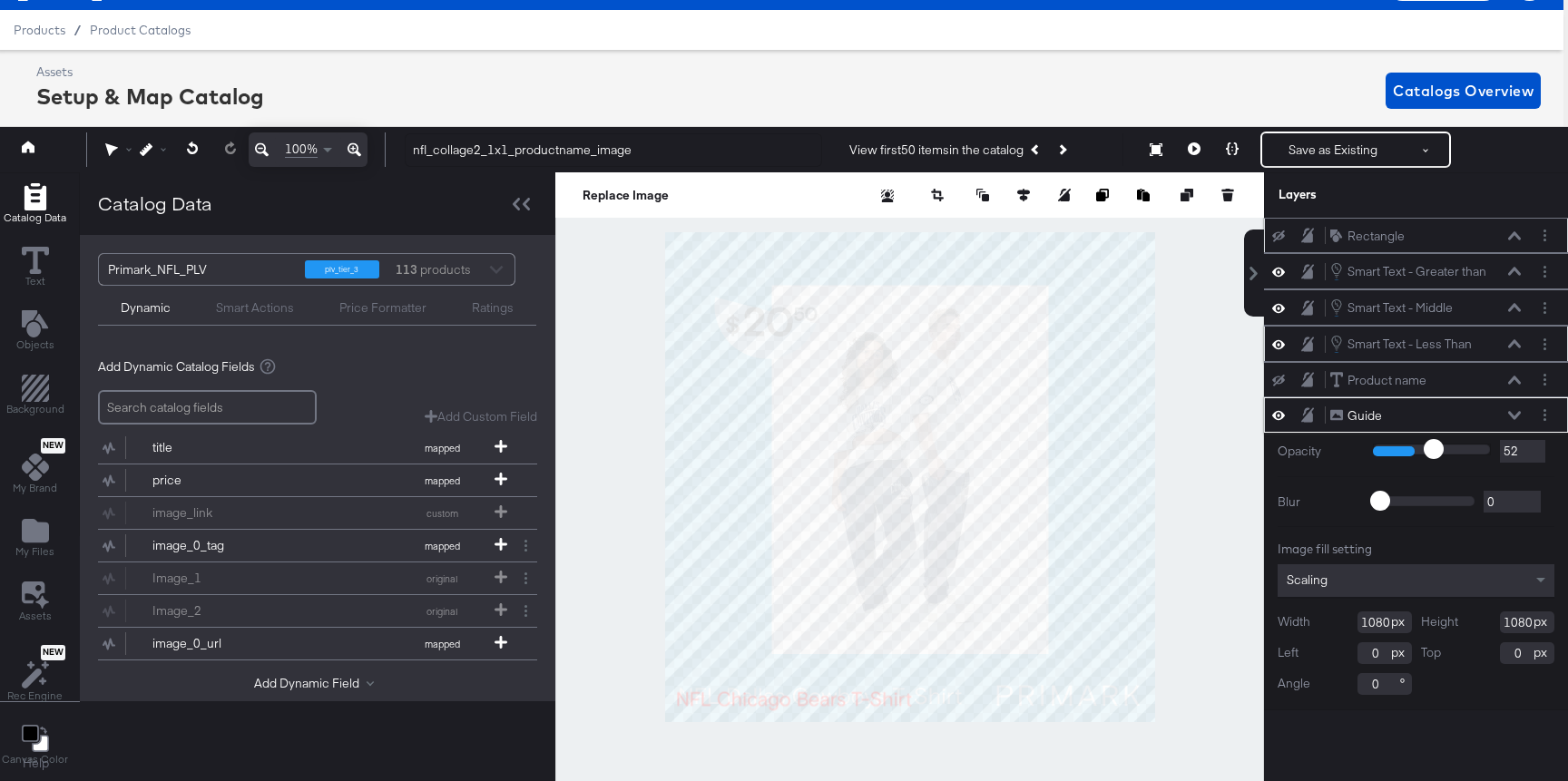
type input "56"
type input "60"
type input "65"
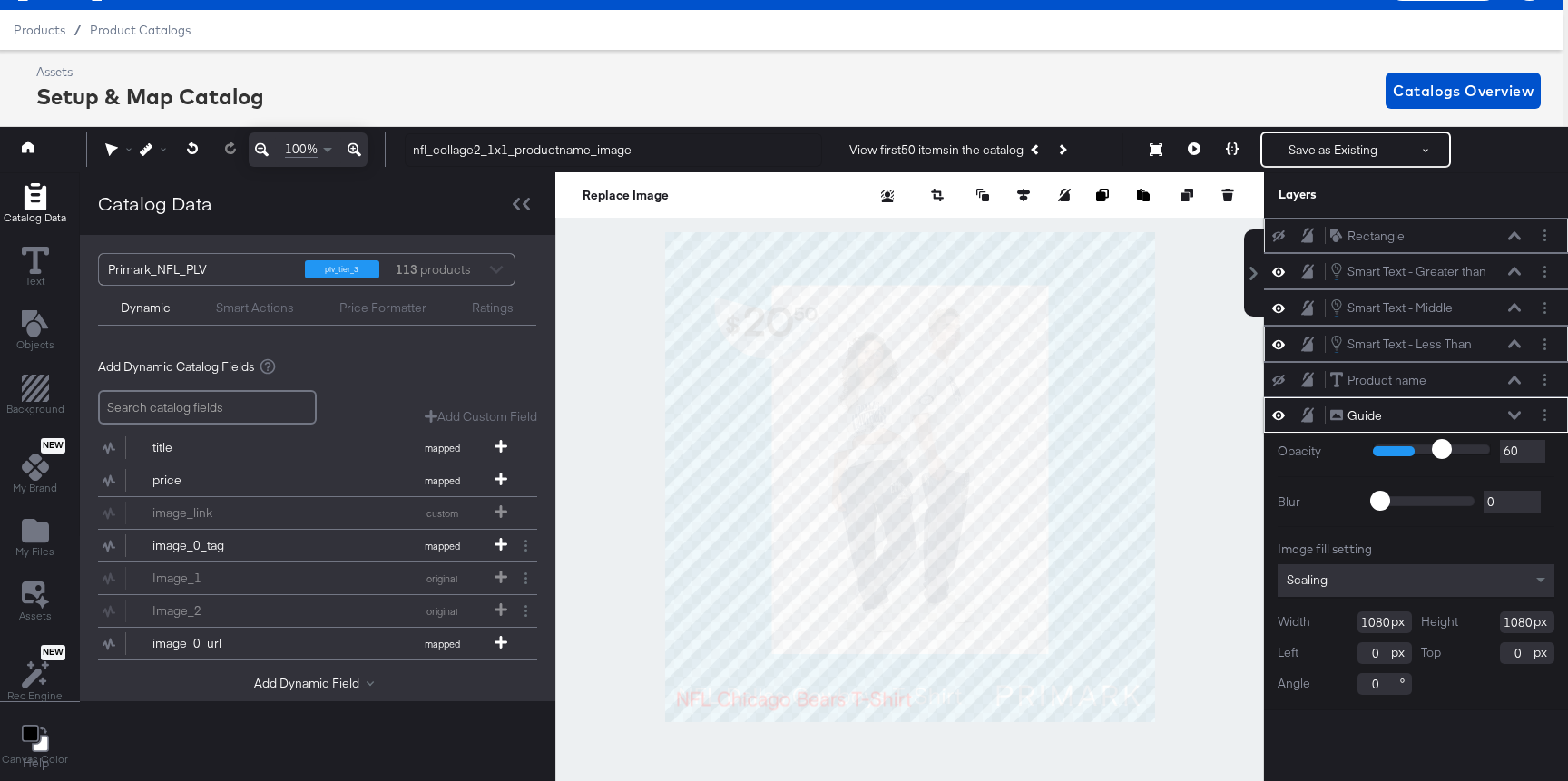
type input "65"
type input "70"
type input "81"
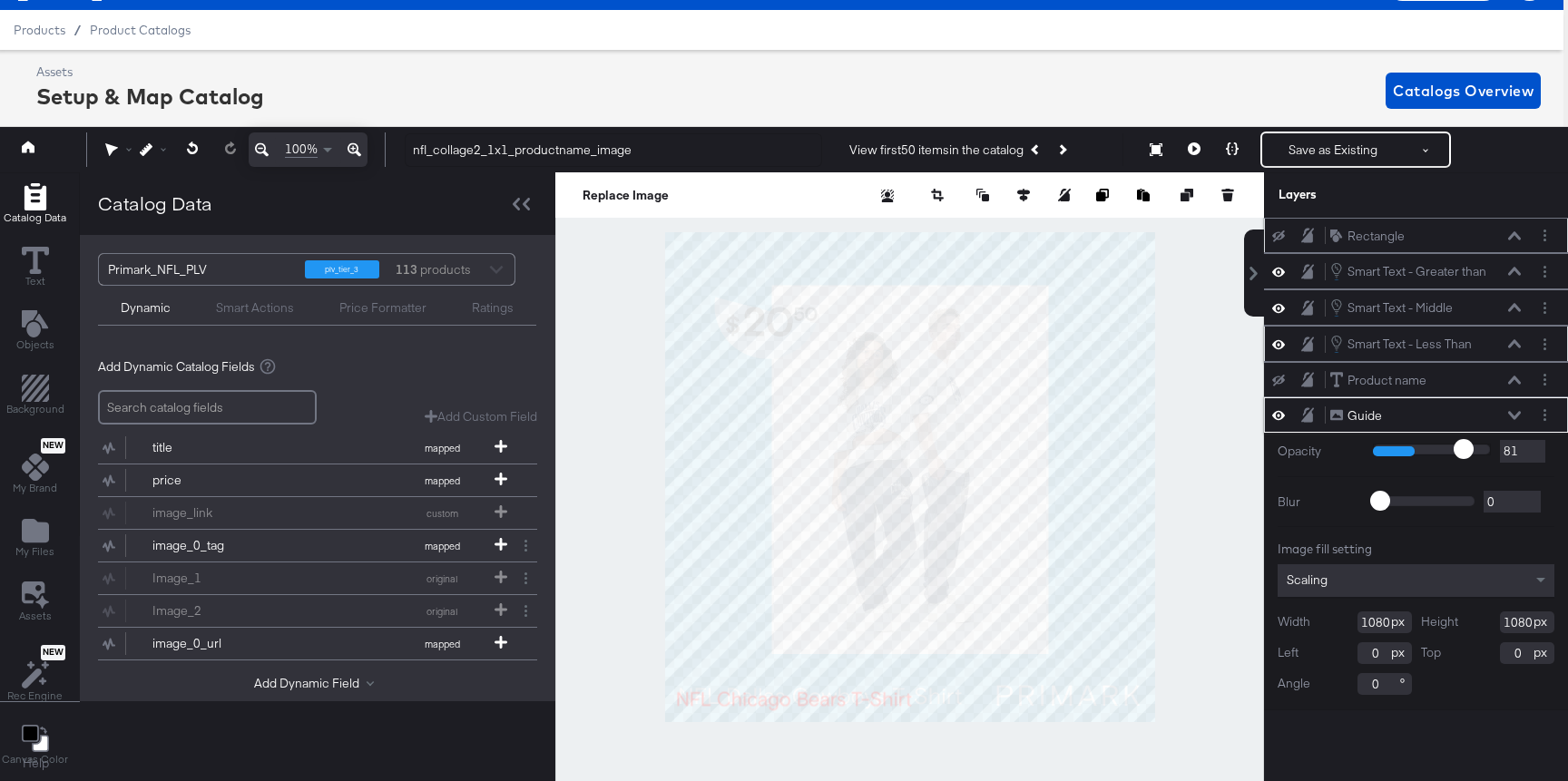
type input "86"
type input "92"
type input "96"
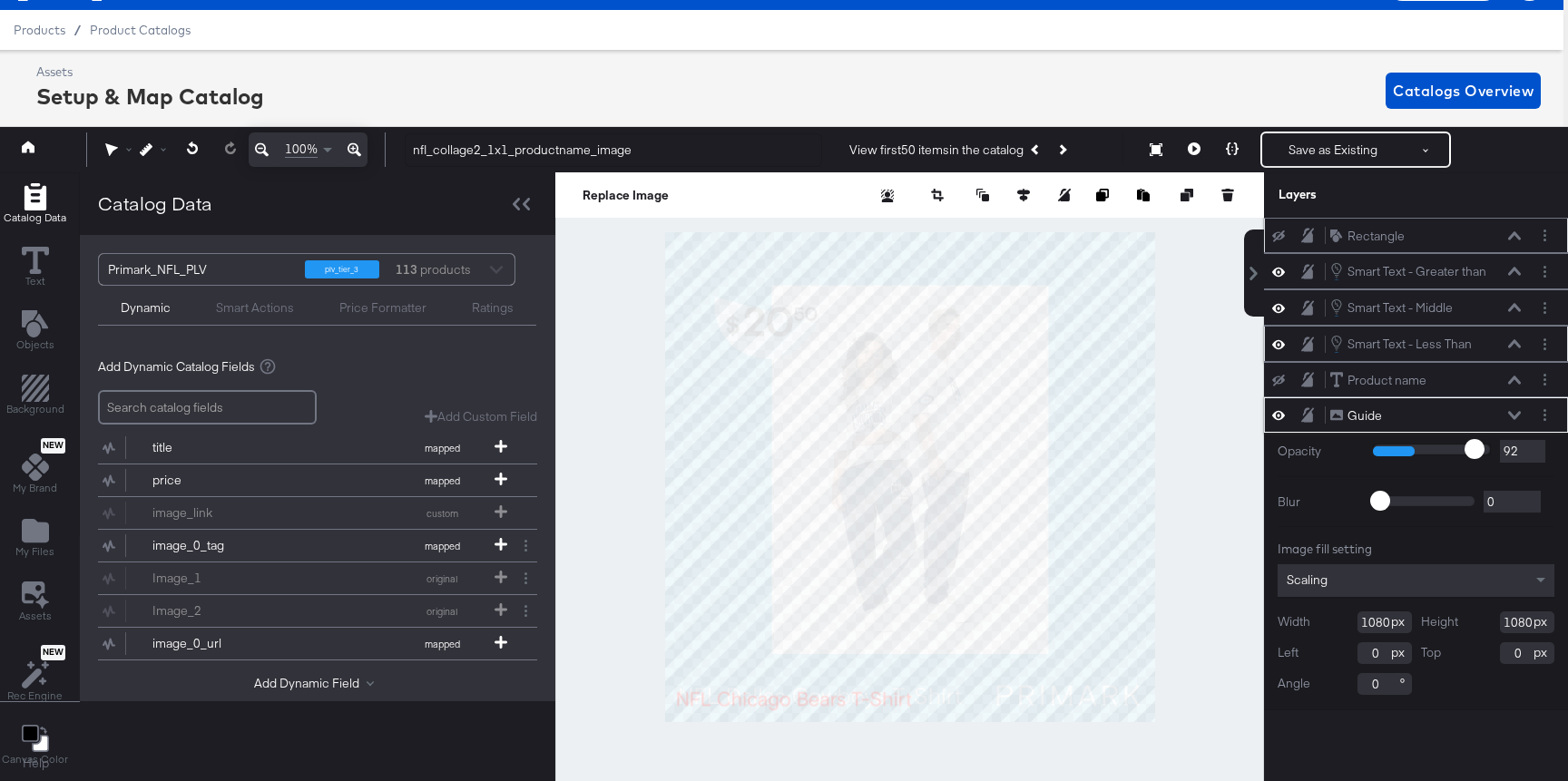
type input "96"
type input "100"
drag, startPoint x: 1412, startPoint y: 446, endPoint x: 1512, endPoint y: 456, distance: 100.5
type input "100"
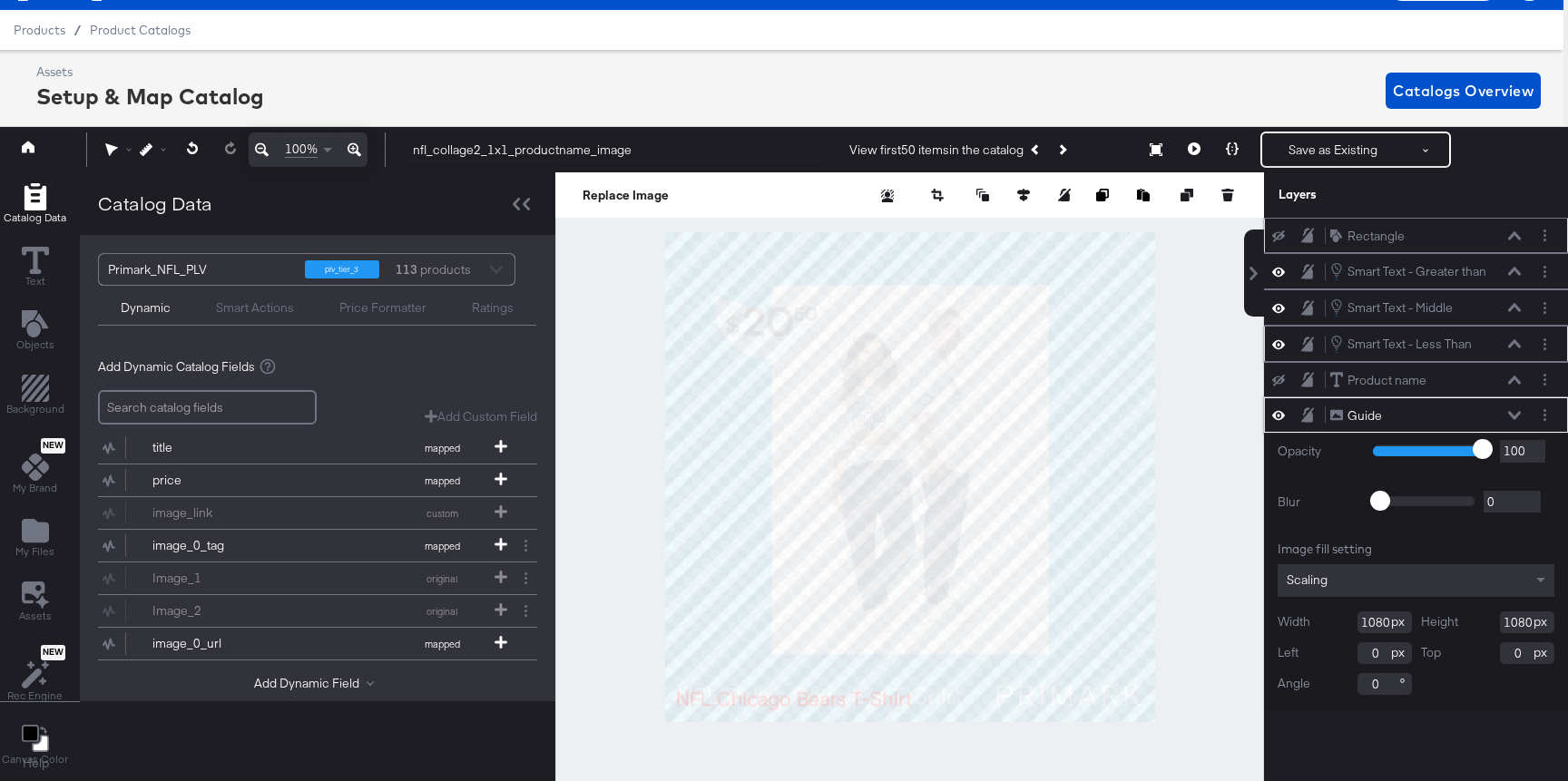
click at [1490, 455] on input "range" at bounding box center [1431, 449] width 118 height 11
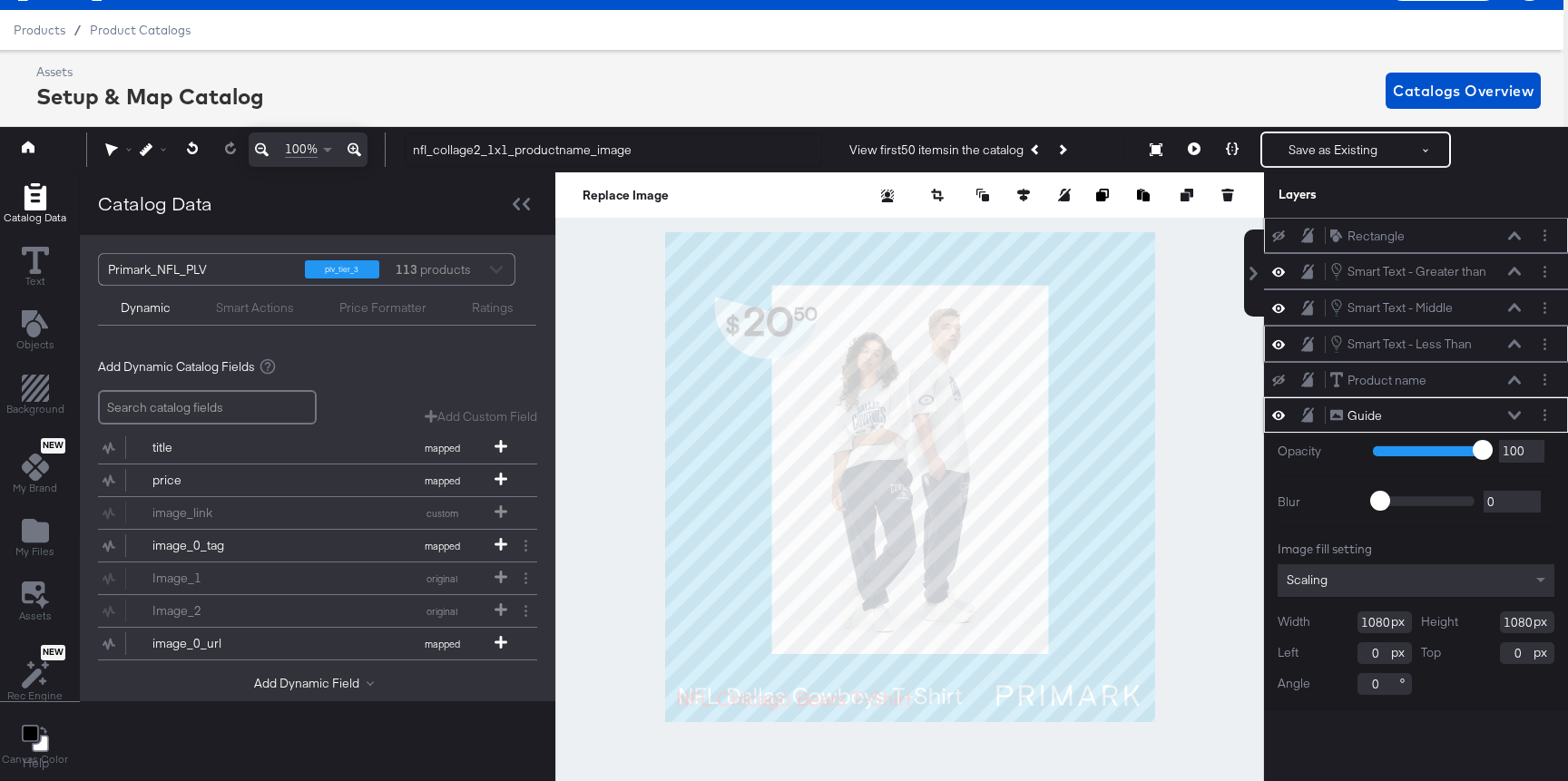
click at [1515, 416] on icon at bounding box center [1513, 415] width 12 height 9
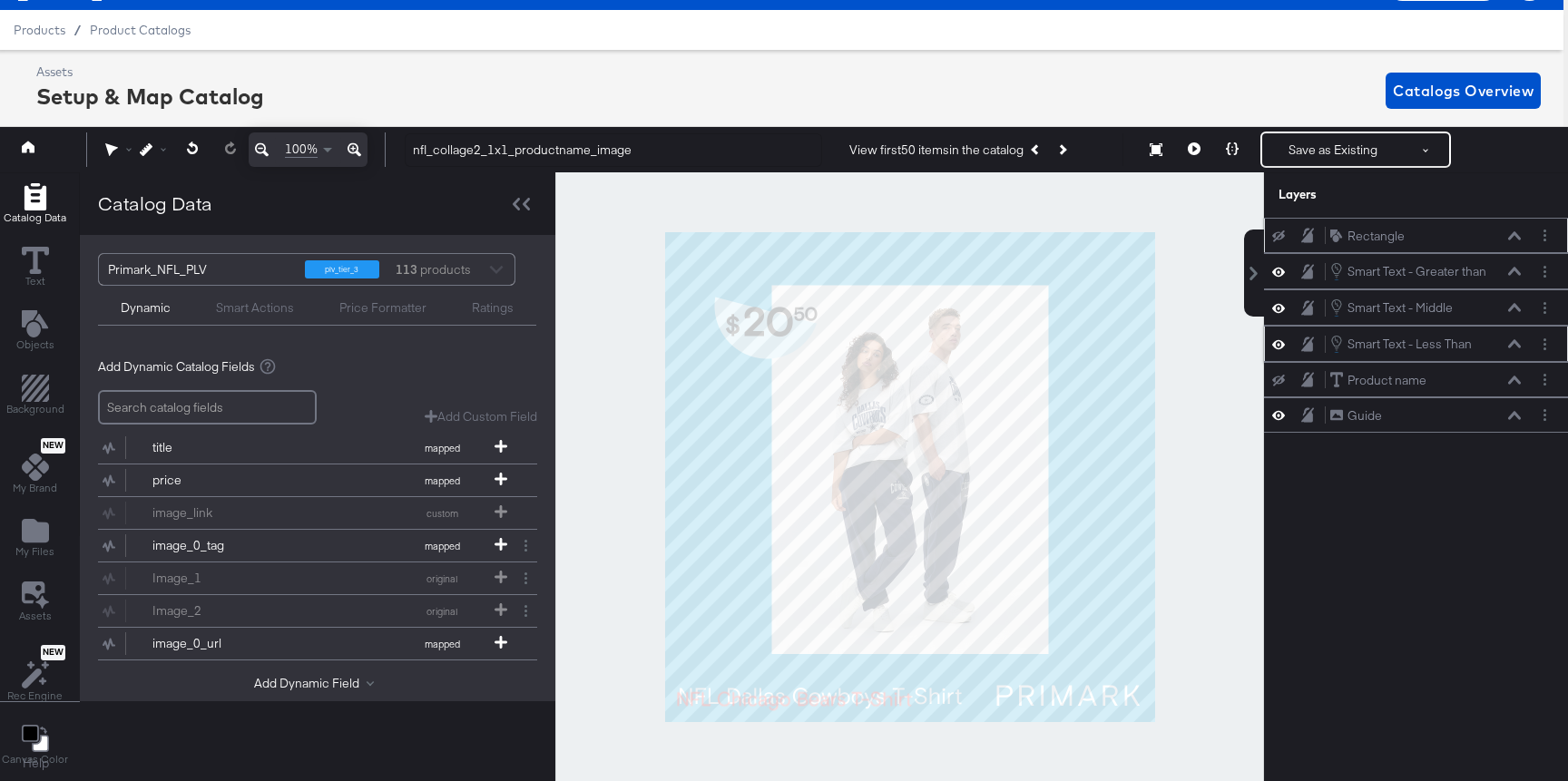
click at [1277, 231] on icon at bounding box center [1278, 236] width 12 height 11
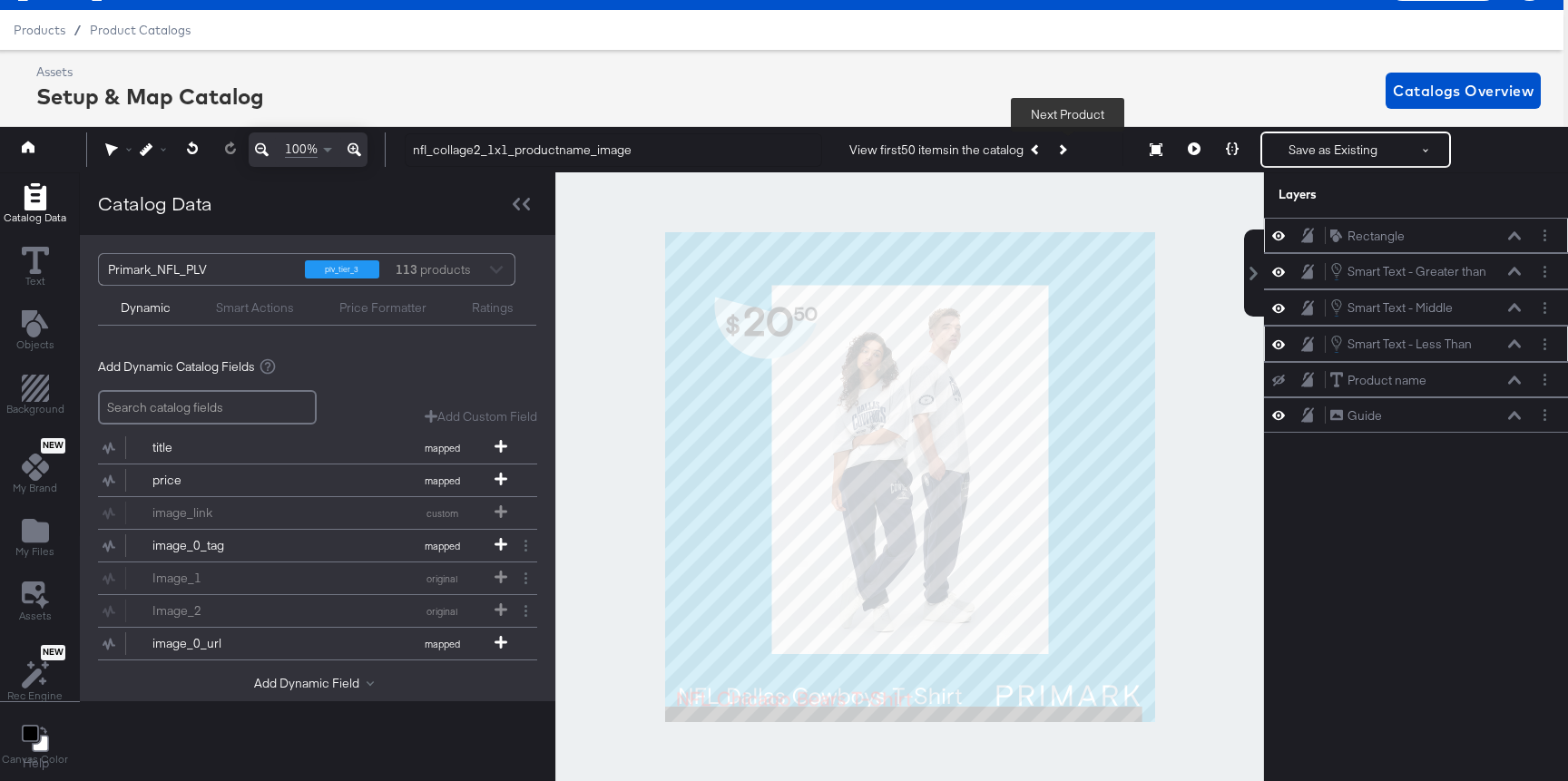
click at [1066, 155] on button "Next Product" at bounding box center [1061, 149] width 26 height 33
click at [1515, 272] on icon at bounding box center [1513, 270] width 12 height 9
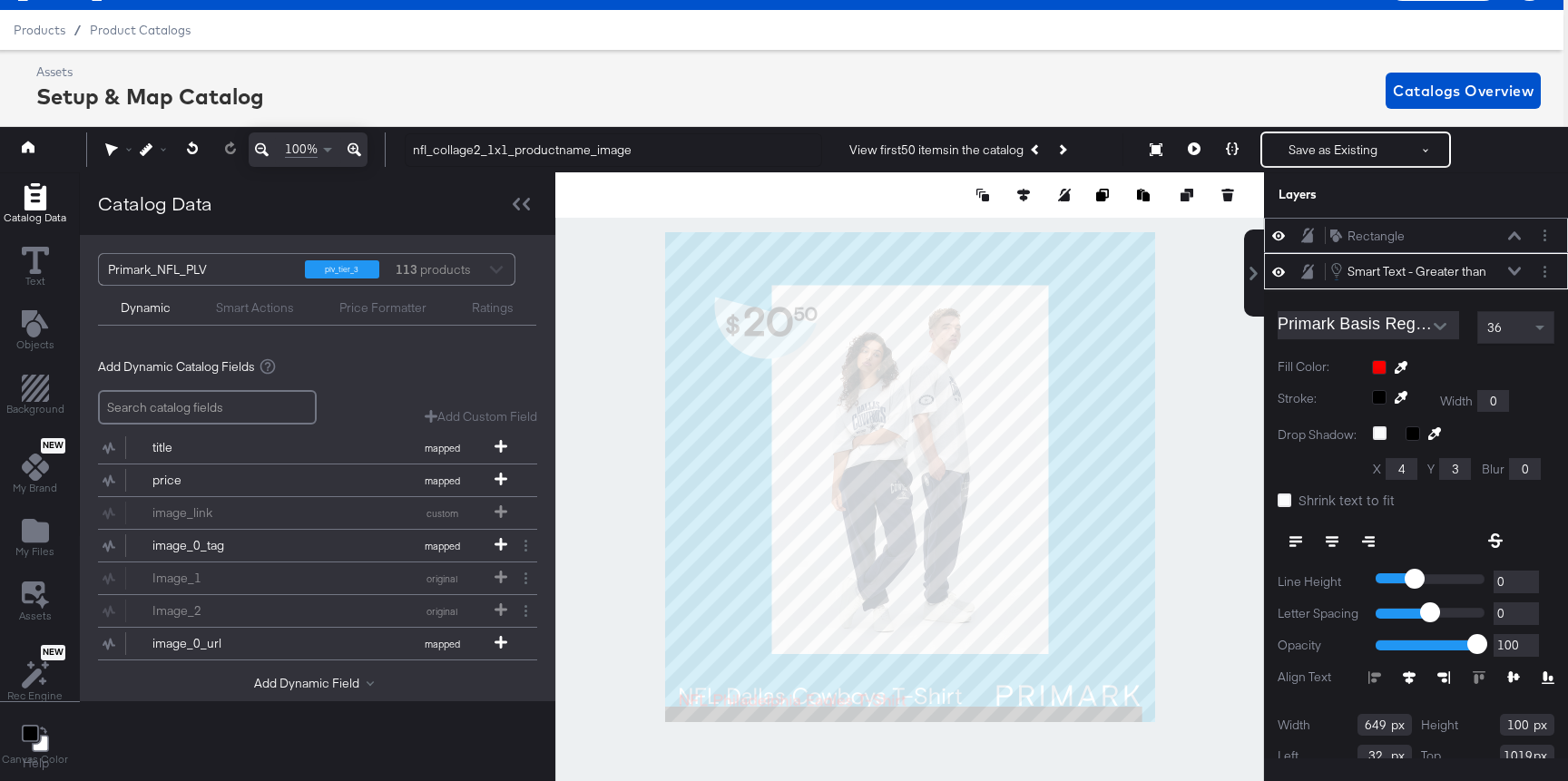
scroll to position [35, 0]
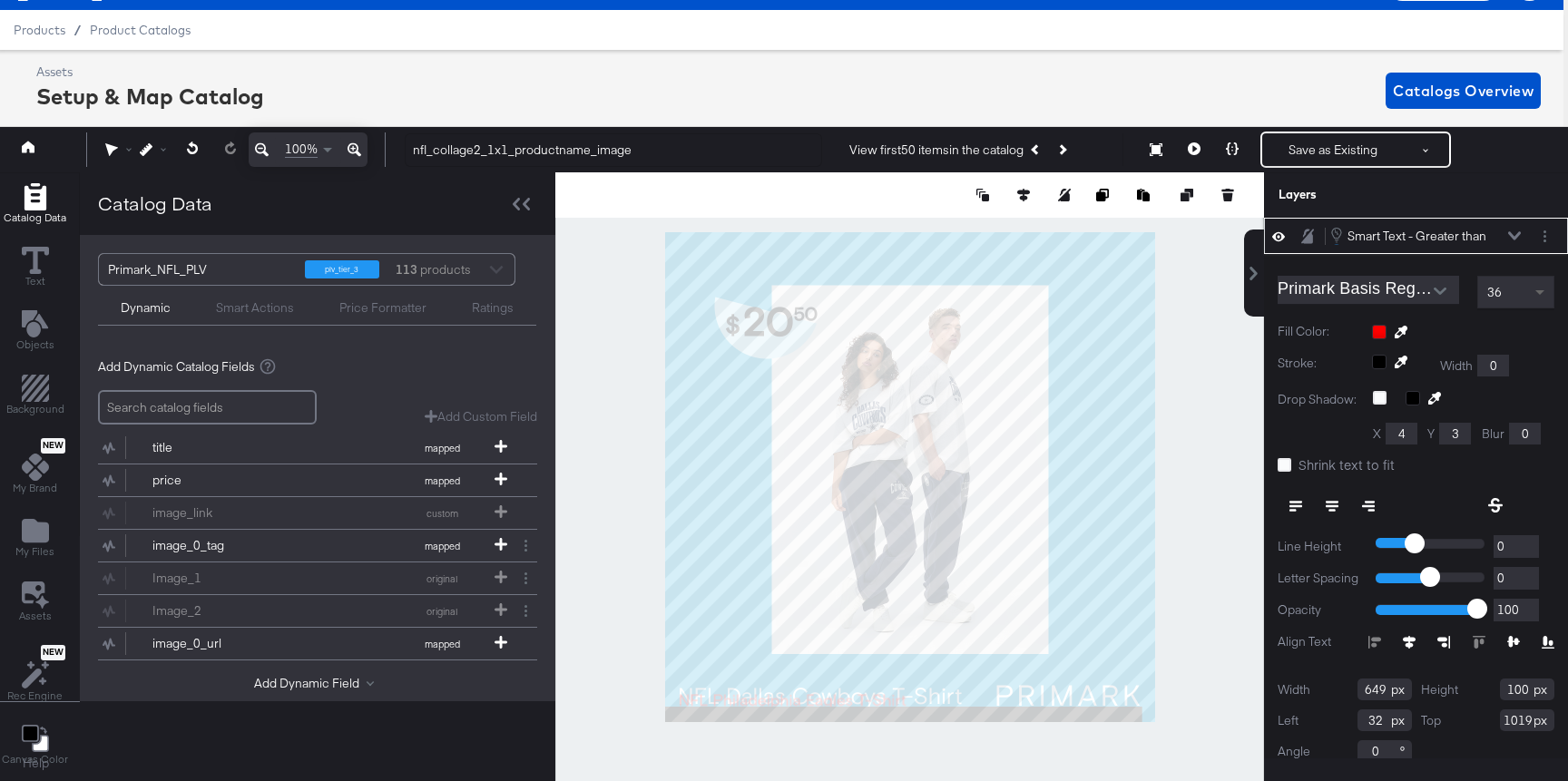
click at [1536, 289] on span at bounding box center [1542, 292] width 23 height 31
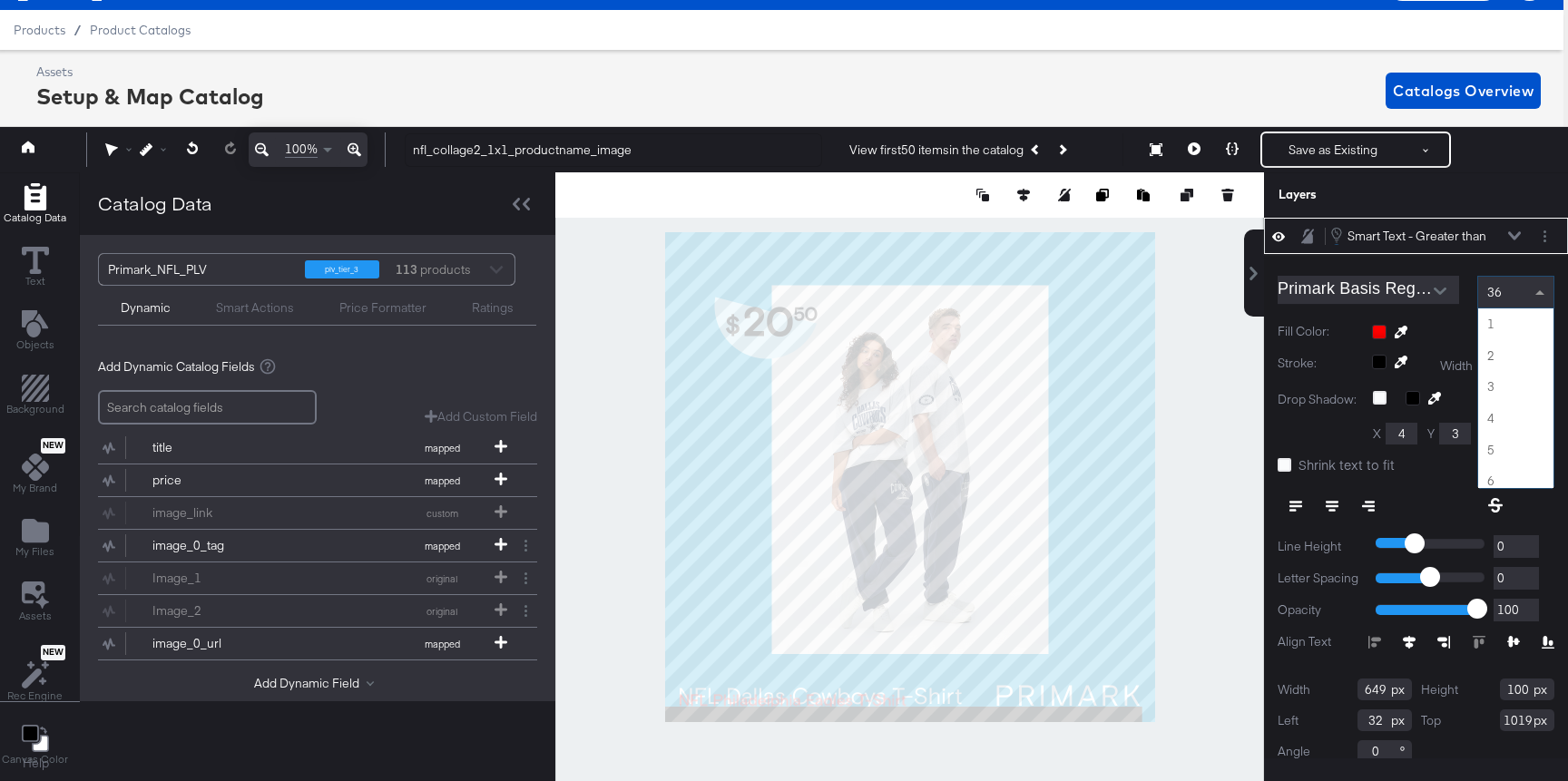
scroll to position [1097, 0]
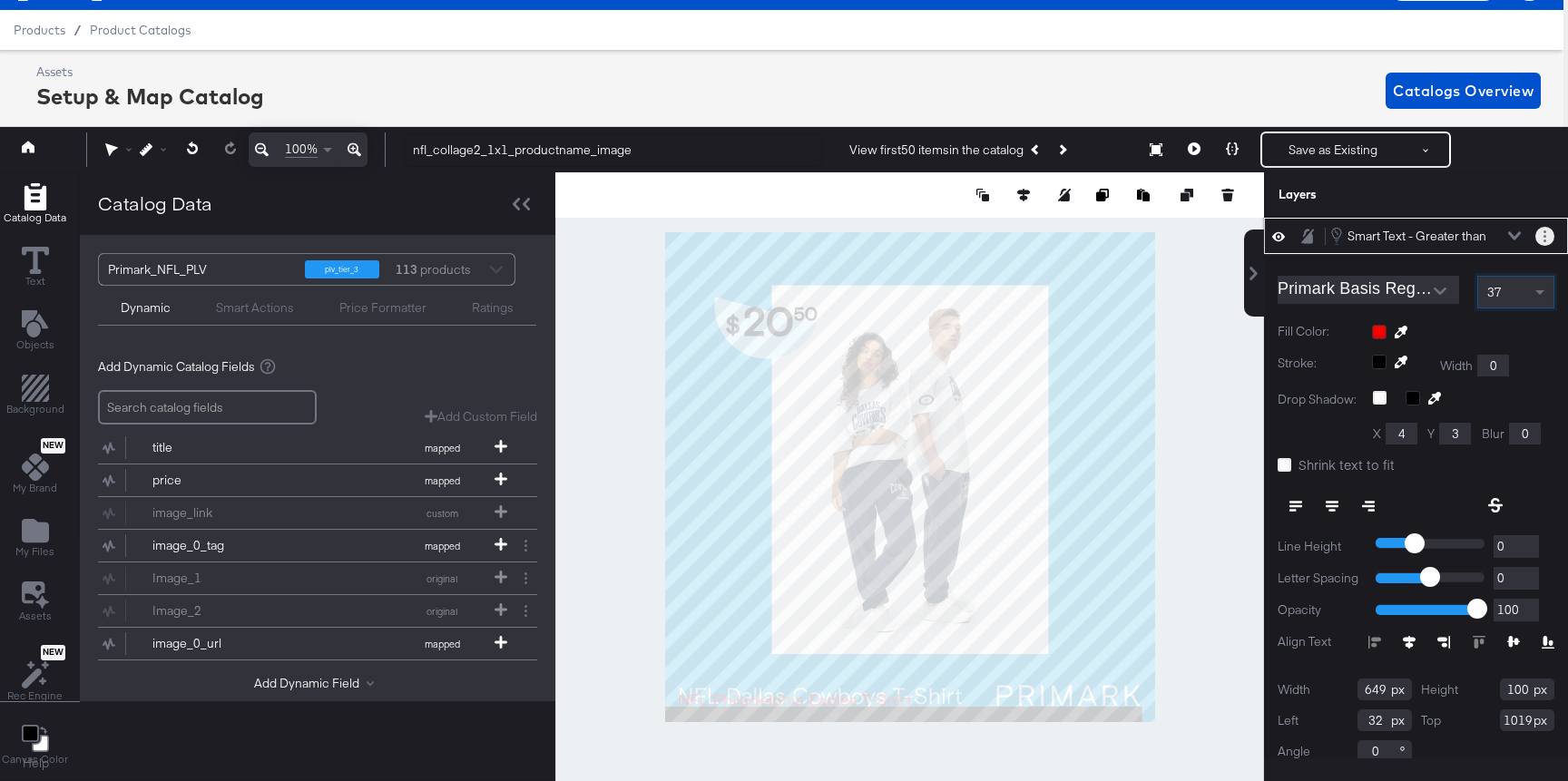
click at [1546, 241] on button "Layer Options" at bounding box center [1544, 237] width 19 height 19
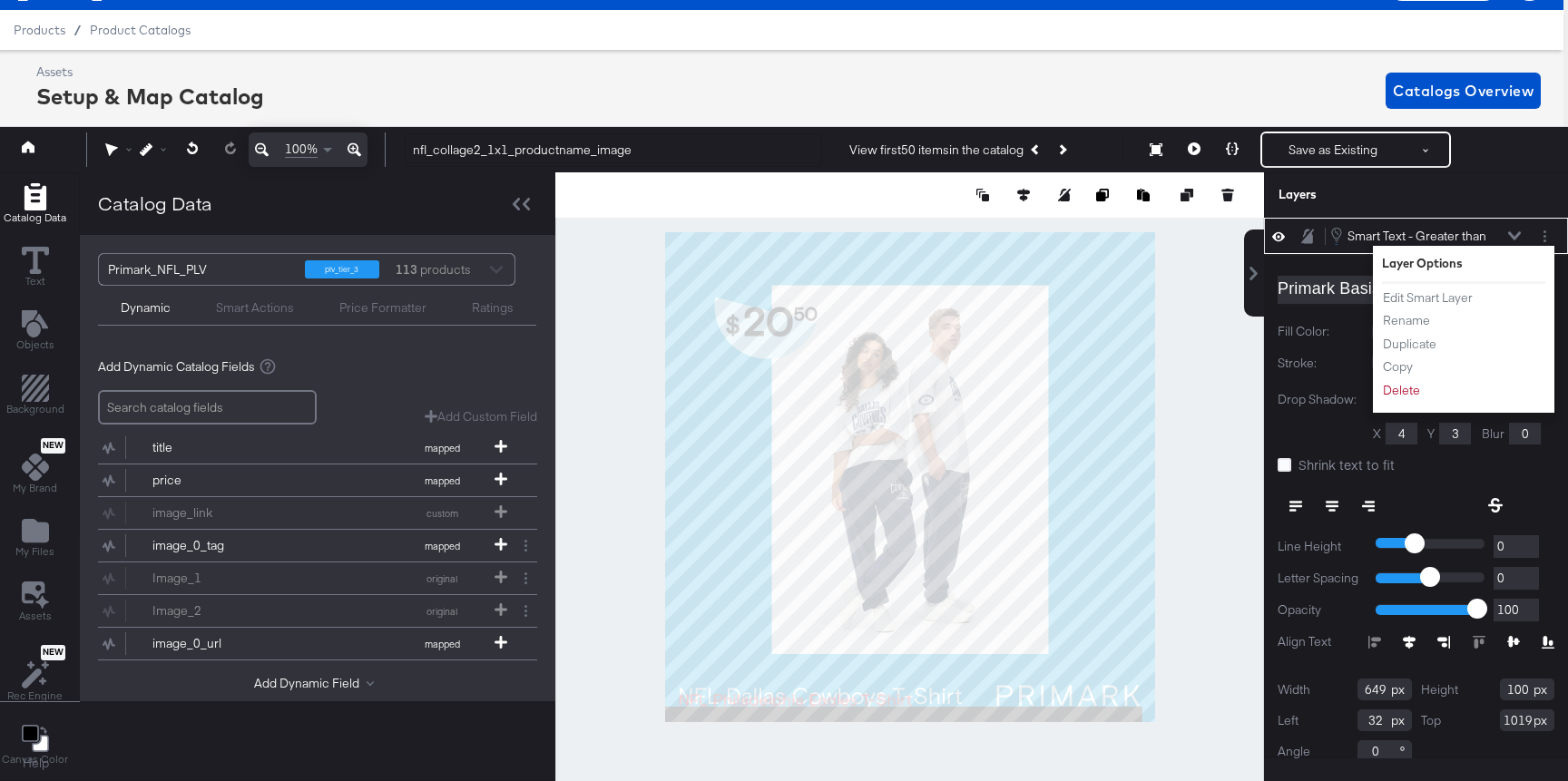
click at [1511, 200] on div "Layers" at bounding box center [1415, 195] width 304 height 45
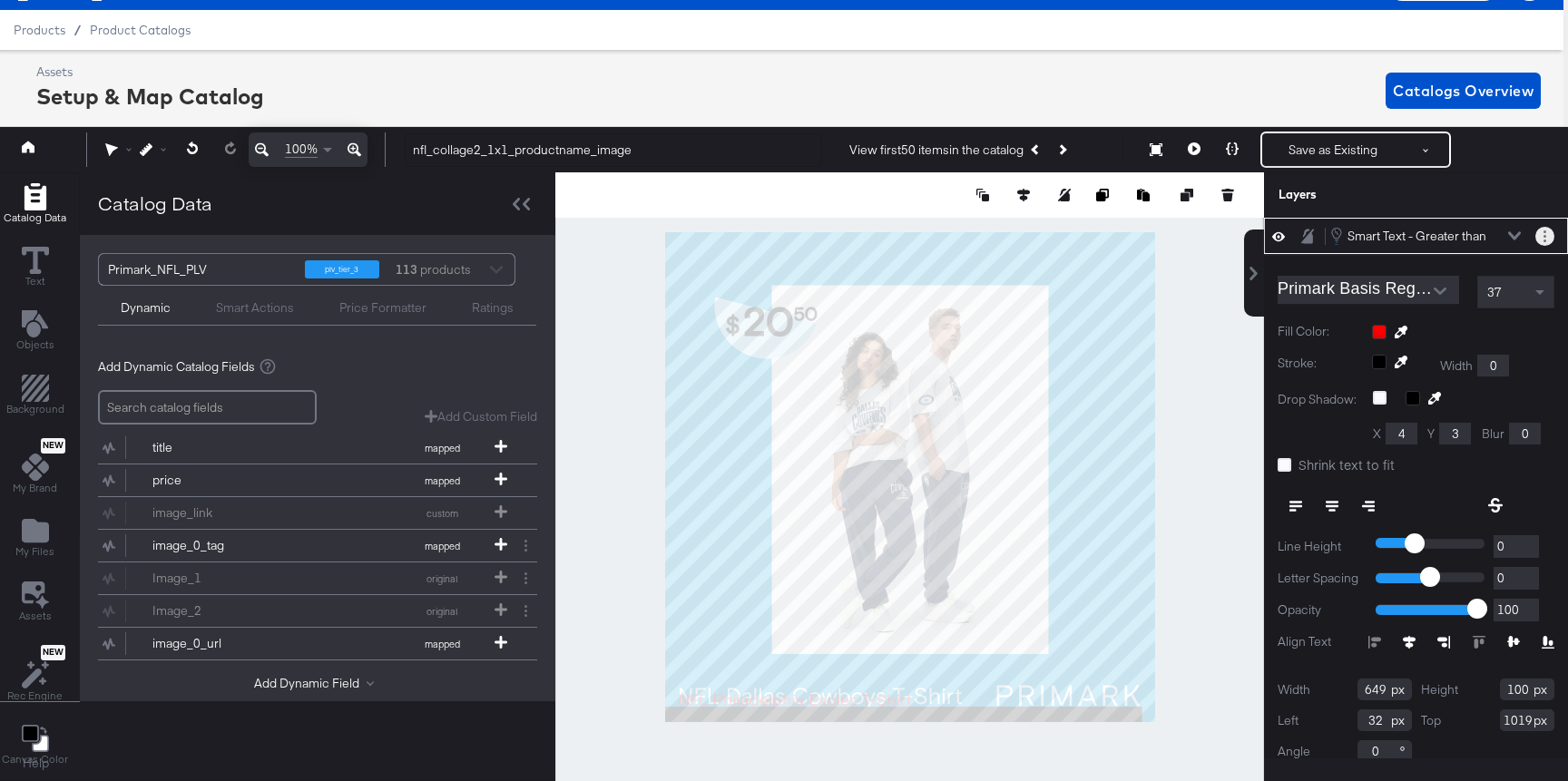
click at [1553, 232] on button "Layer Options" at bounding box center [1544, 237] width 19 height 19
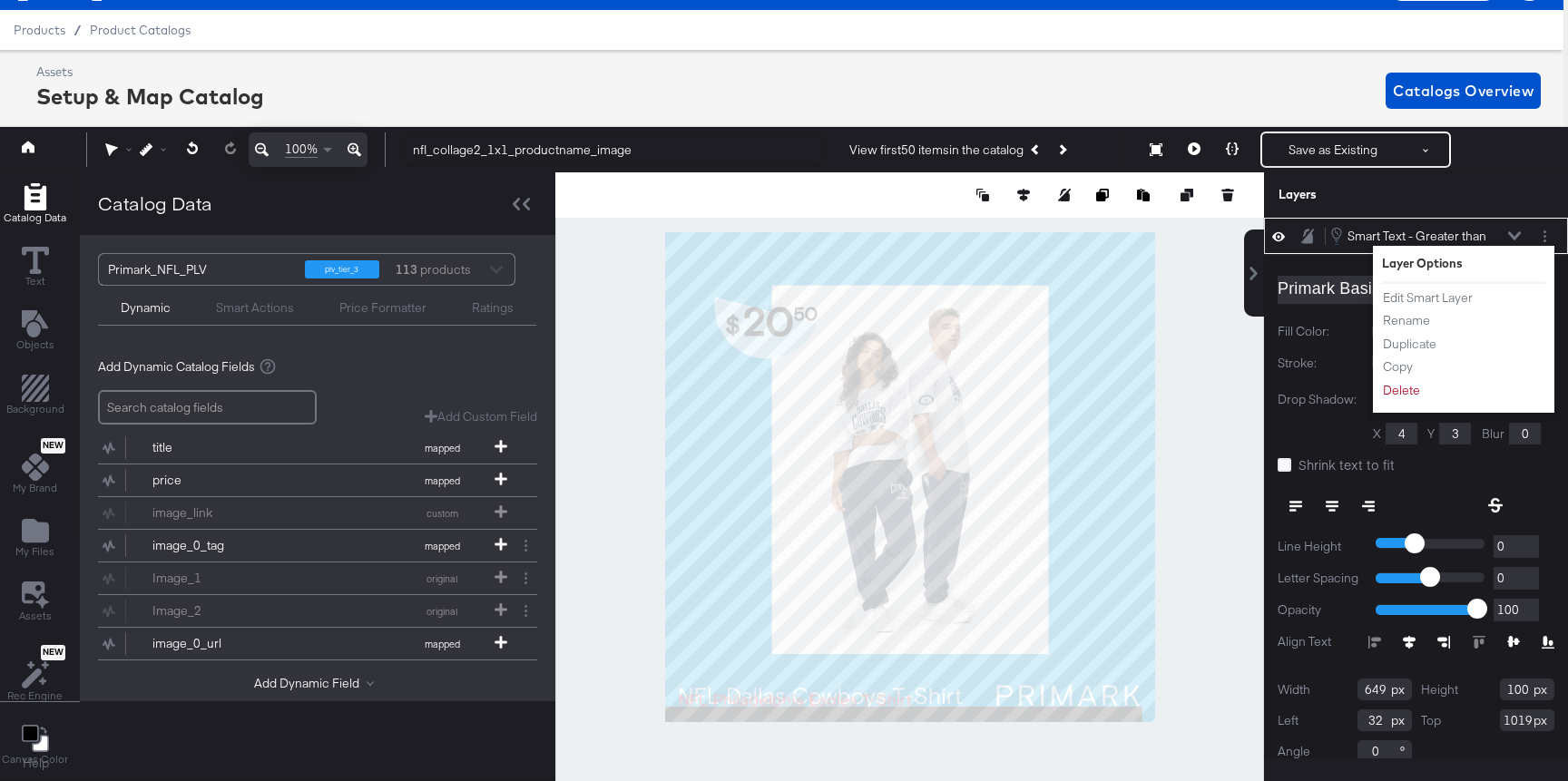
click at [1472, 286] on div "Edit Smart Layer Rename Duplicate Copy Delete" at bounding box center [1432, 344] width 100 height 121
click at [1457, 296] on button "Edit Smart Layer" at bounding box center [1428, 298] width 92 height 19
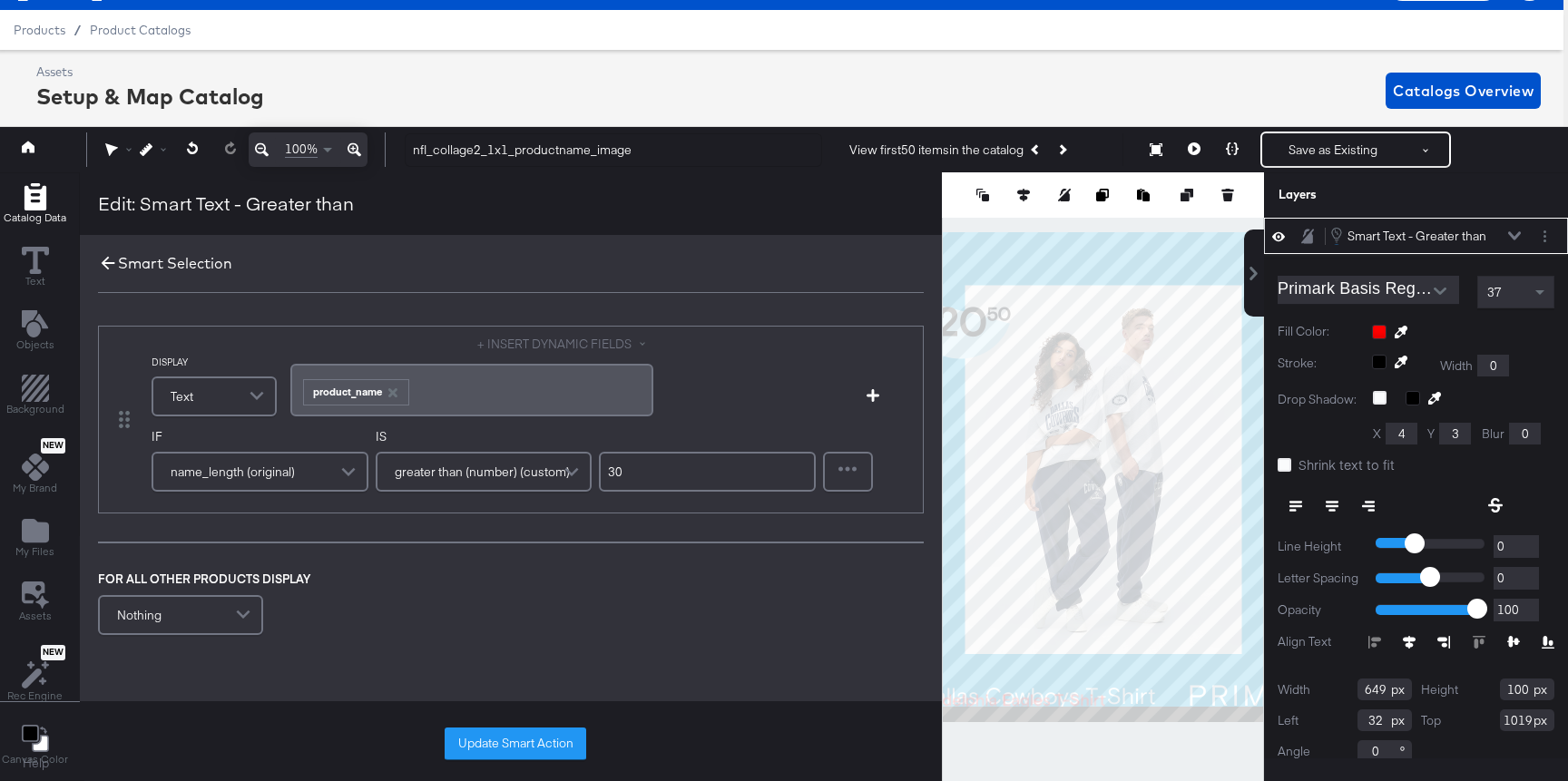
click at [111, 263] on icon at bounding box center [107, 263] width 20 height 20
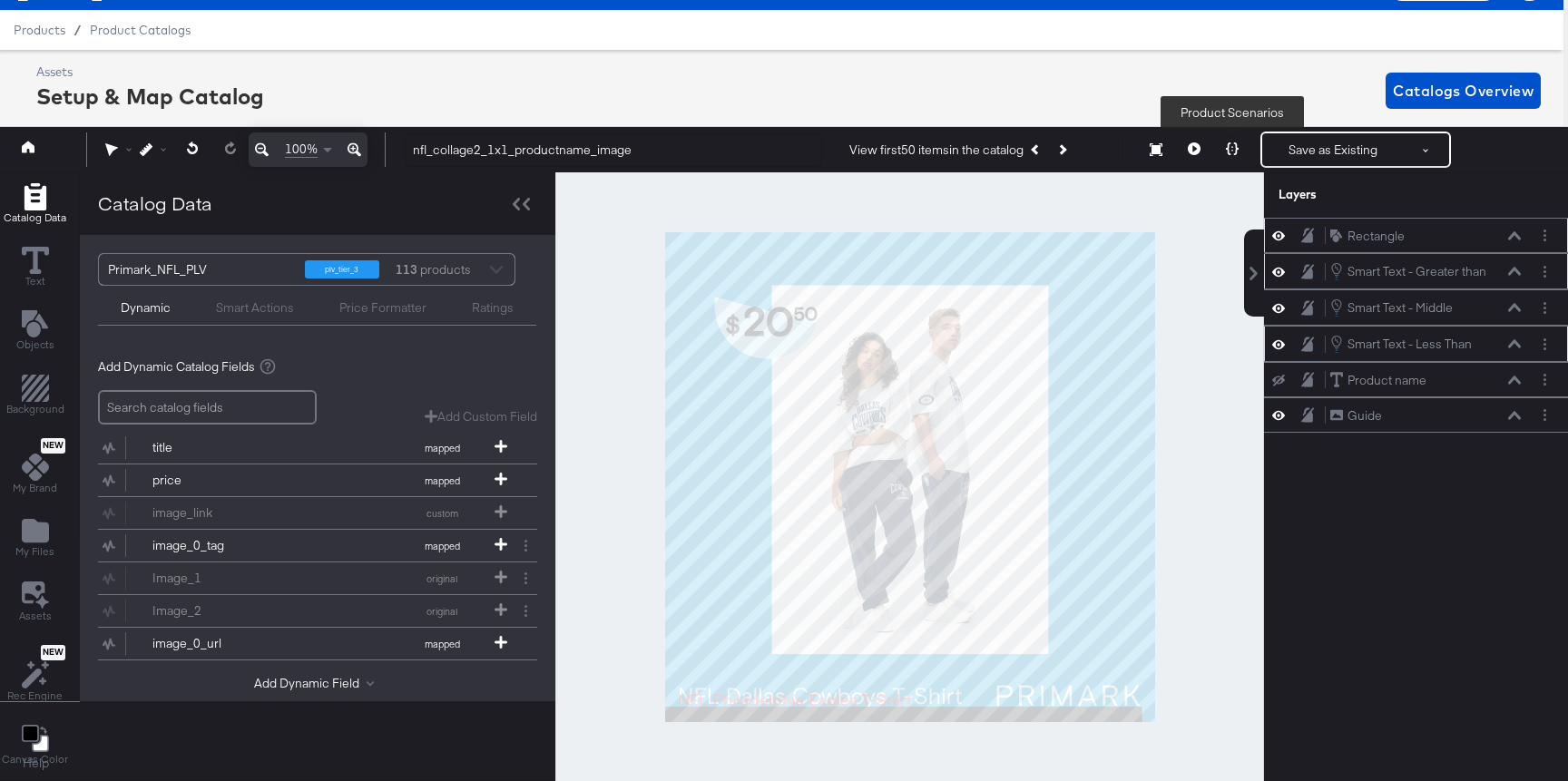
click at [1242, 140] on button at bounding box center [1232, 149] width 38 height 36
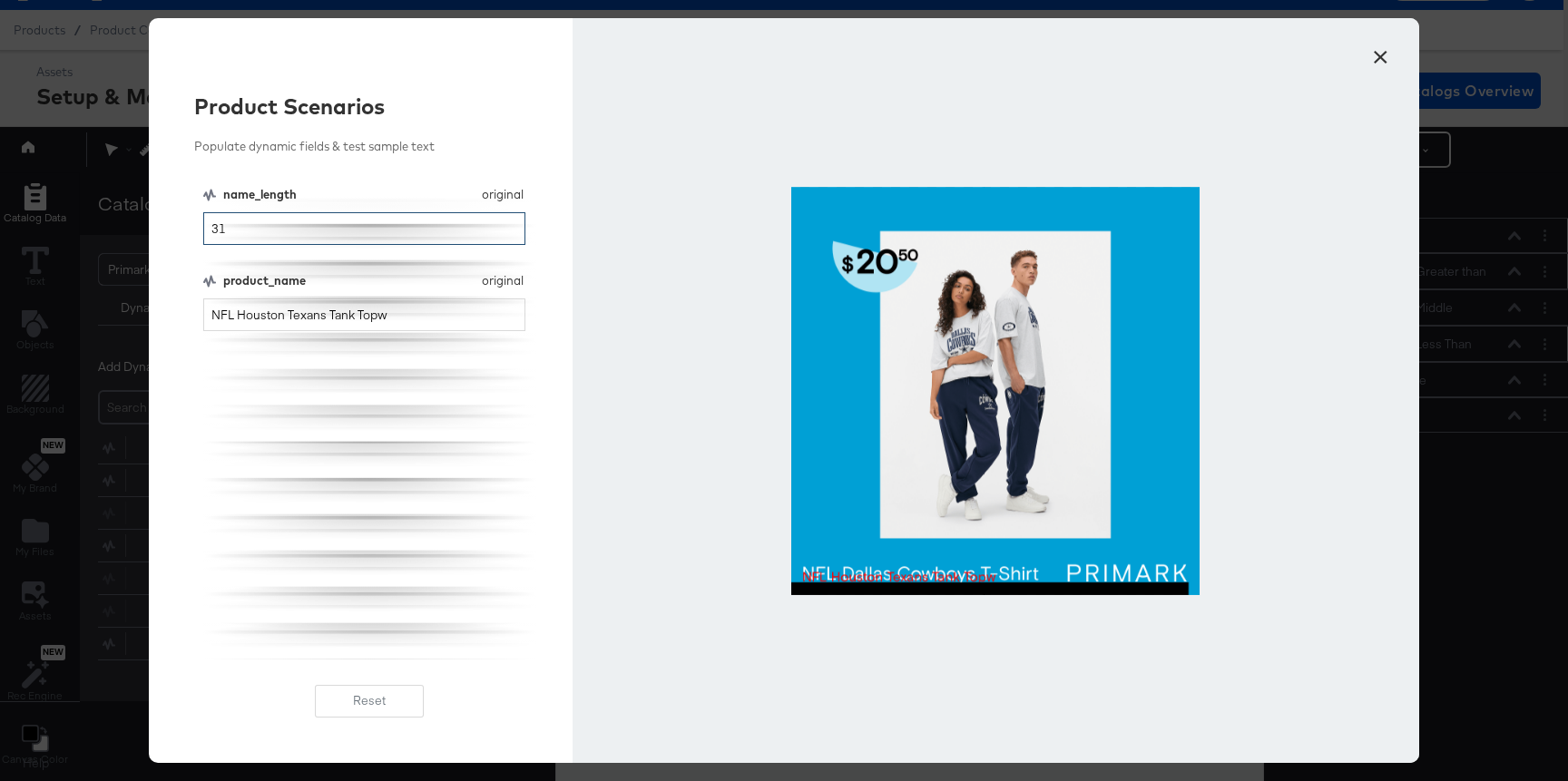
click at [453, 227] on input "31" at bounding box center [364, 228] width 322 height 34
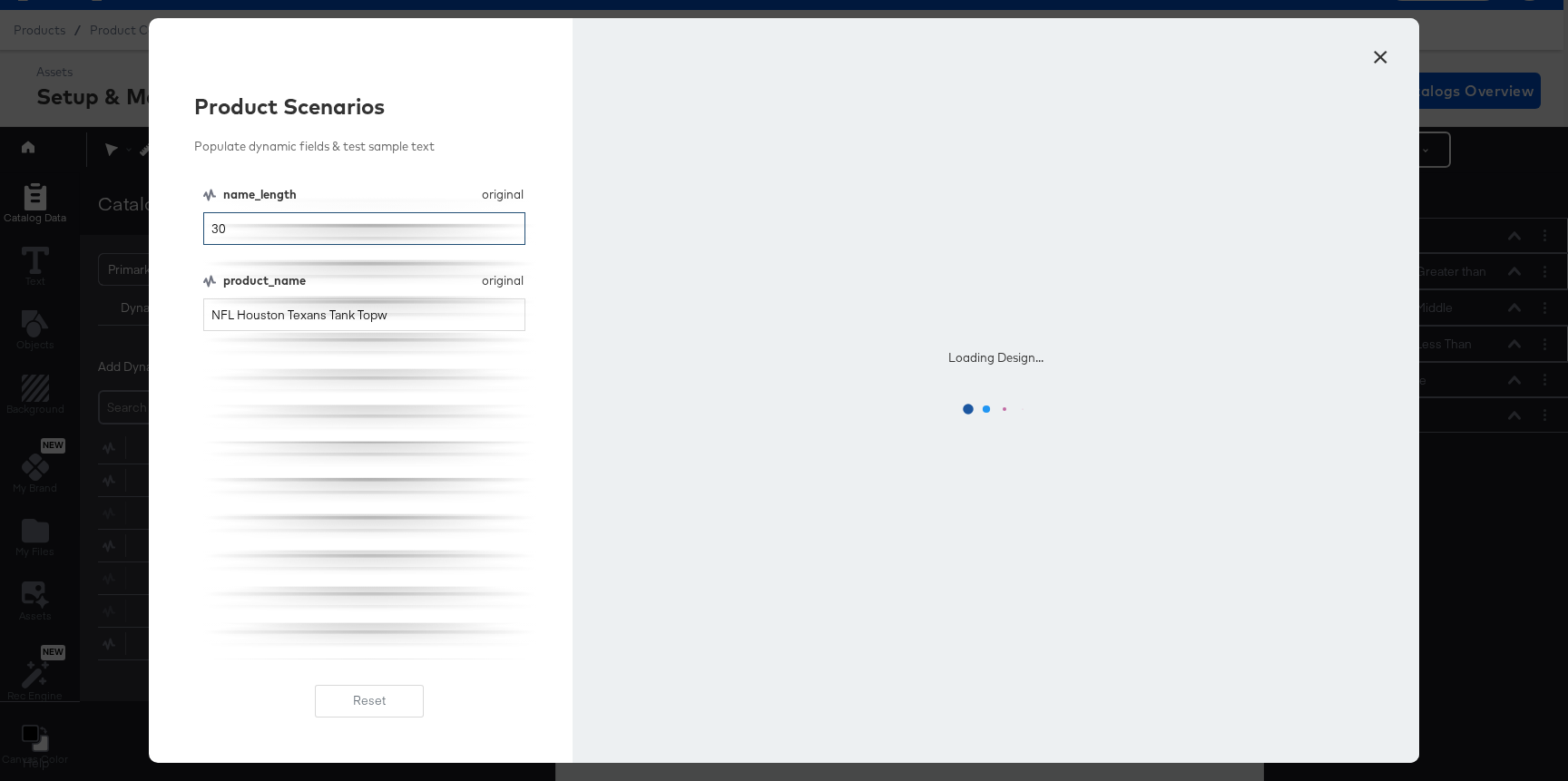
type input "30"
click at [399, 320] on input "NFL Houston Texans Tank Topw" at bounding box center [364, 314] width 322 height 34
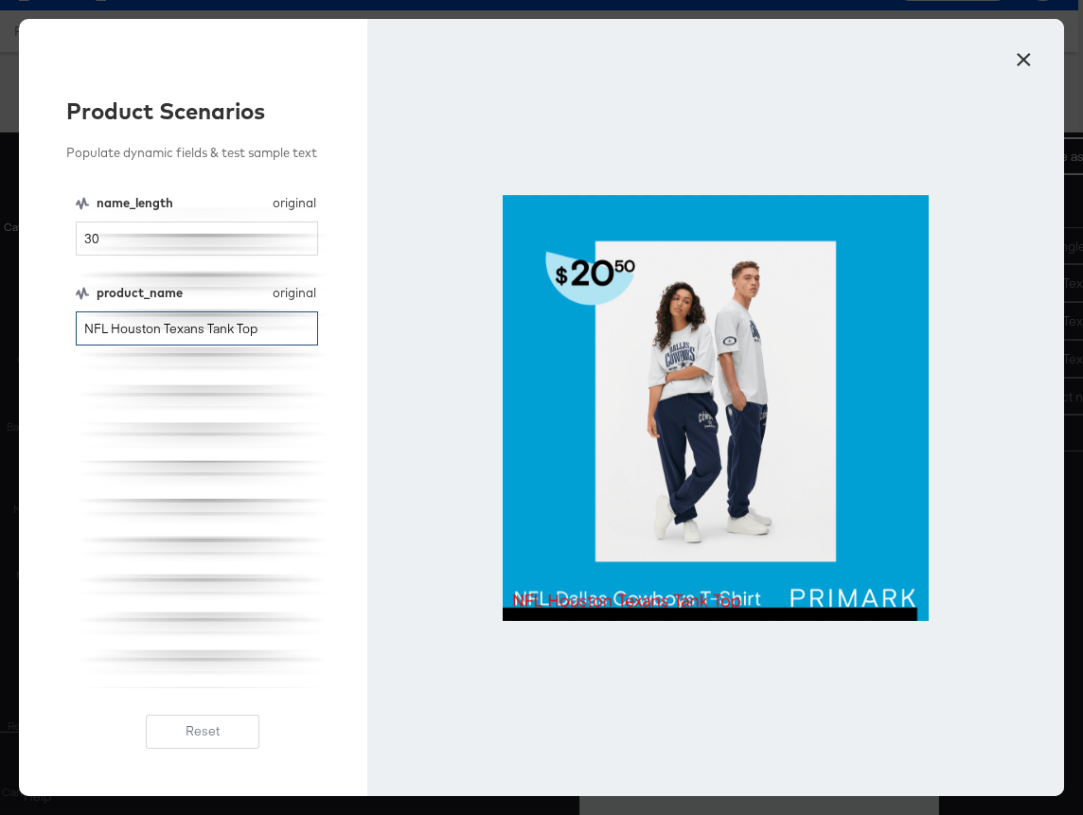
click at [149, 334] on input "NFL Houston Texans Tank Top" at bounding box center [197, 328] width 242 height 35
click at [115, 333] on input "NFL Houston Texans Tank Top" at bounding box center [197, 328] width 242 height 35
drag, startPoint x: 112, startPoint y: 329, endPoint x: 315, endPoint y: 329, distance: 203.5
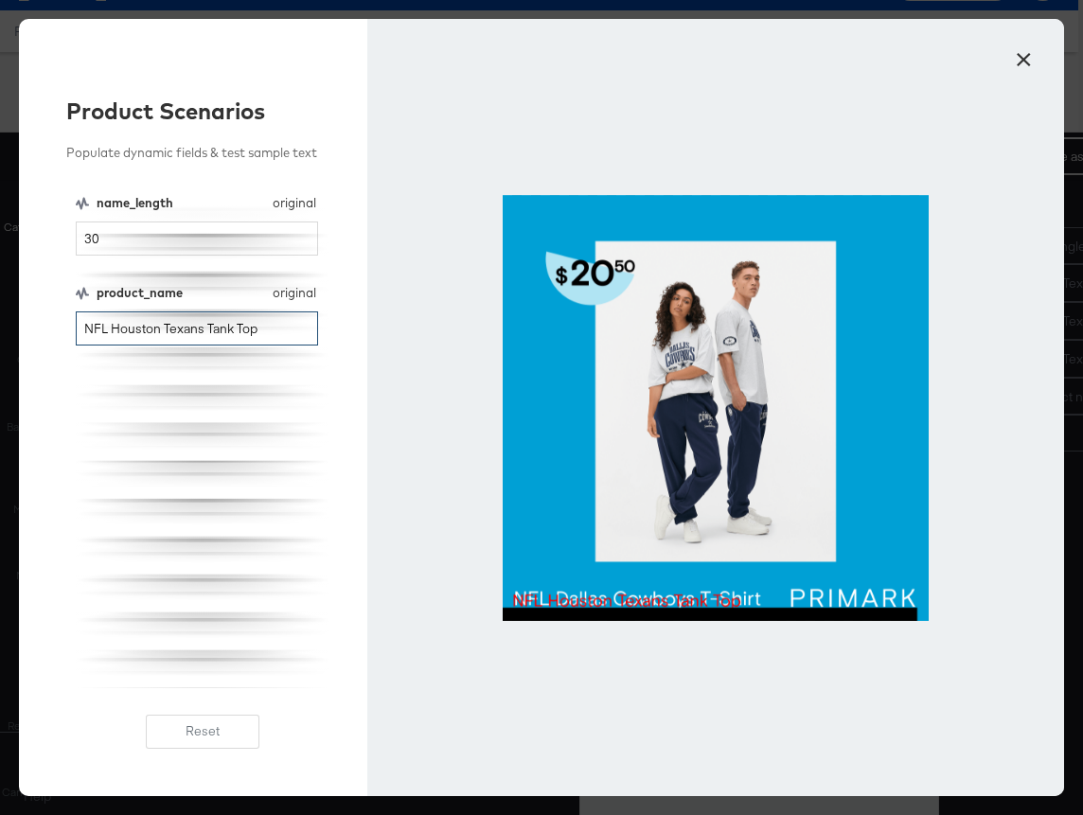
click at [315, 329] on input "NFL Houston Texans Tank Top" at bounding box center [197, 328] width 242 height 35
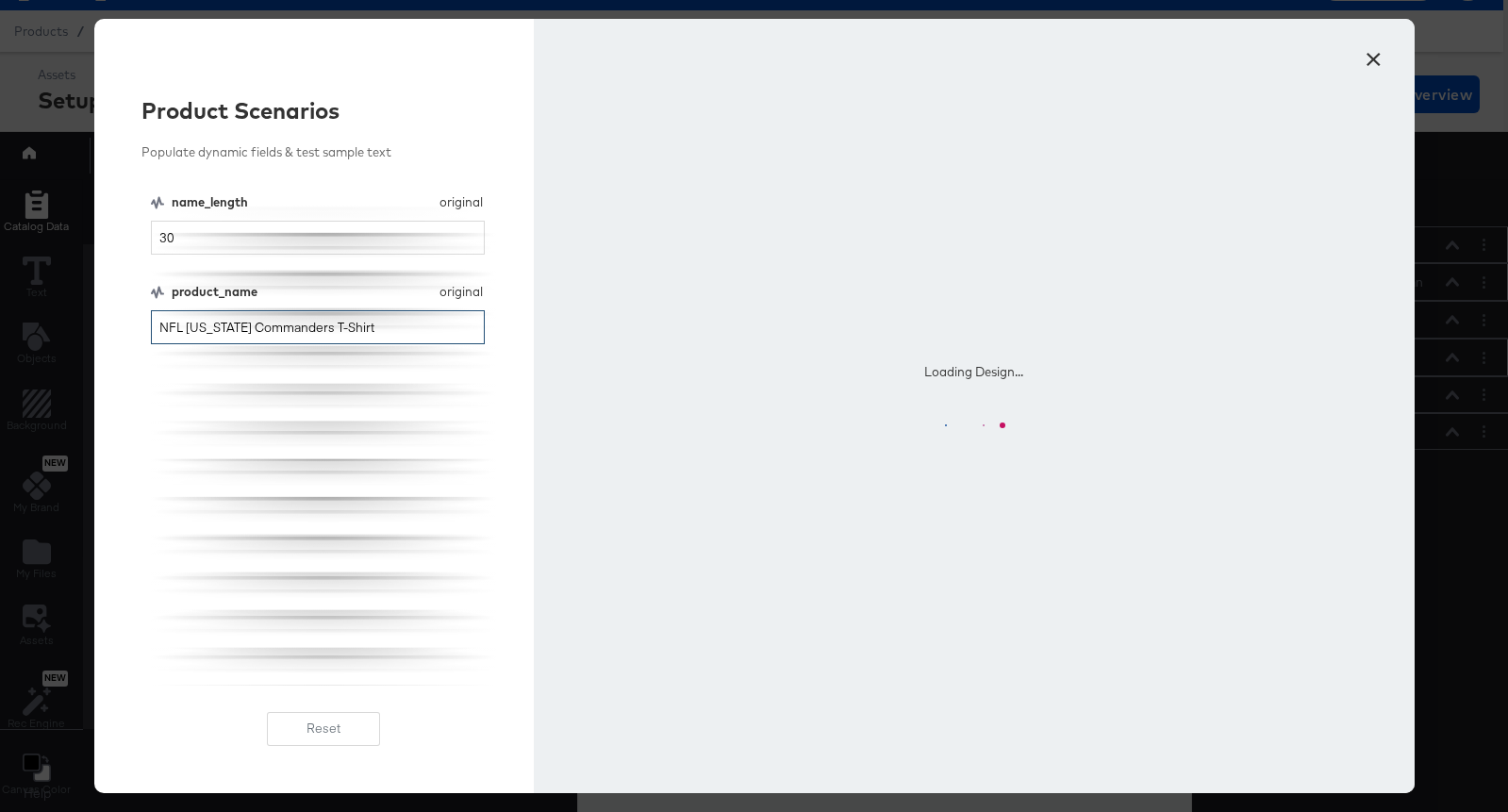
type input "NFL [US_STATE] Commanders T-Shirt"
click at [4, 412] on div "× Product Scenarios Populate dynamic fields & test sample text name_length orig…" at bounding box center [754, 406] width 1508 height 812
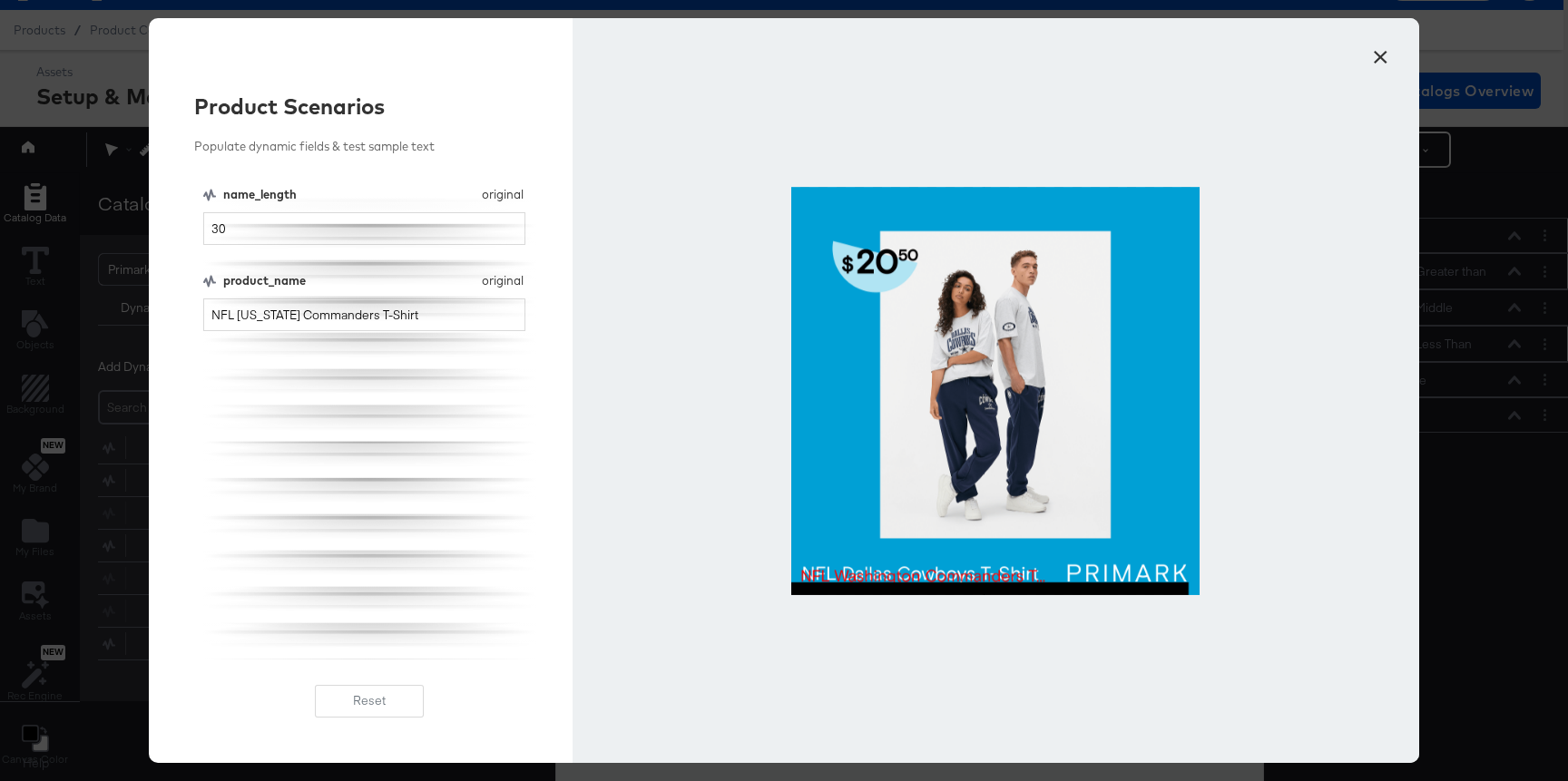
click at [1384, 58] on button "×" at bounding box center [1380, 53] width 33 height 33
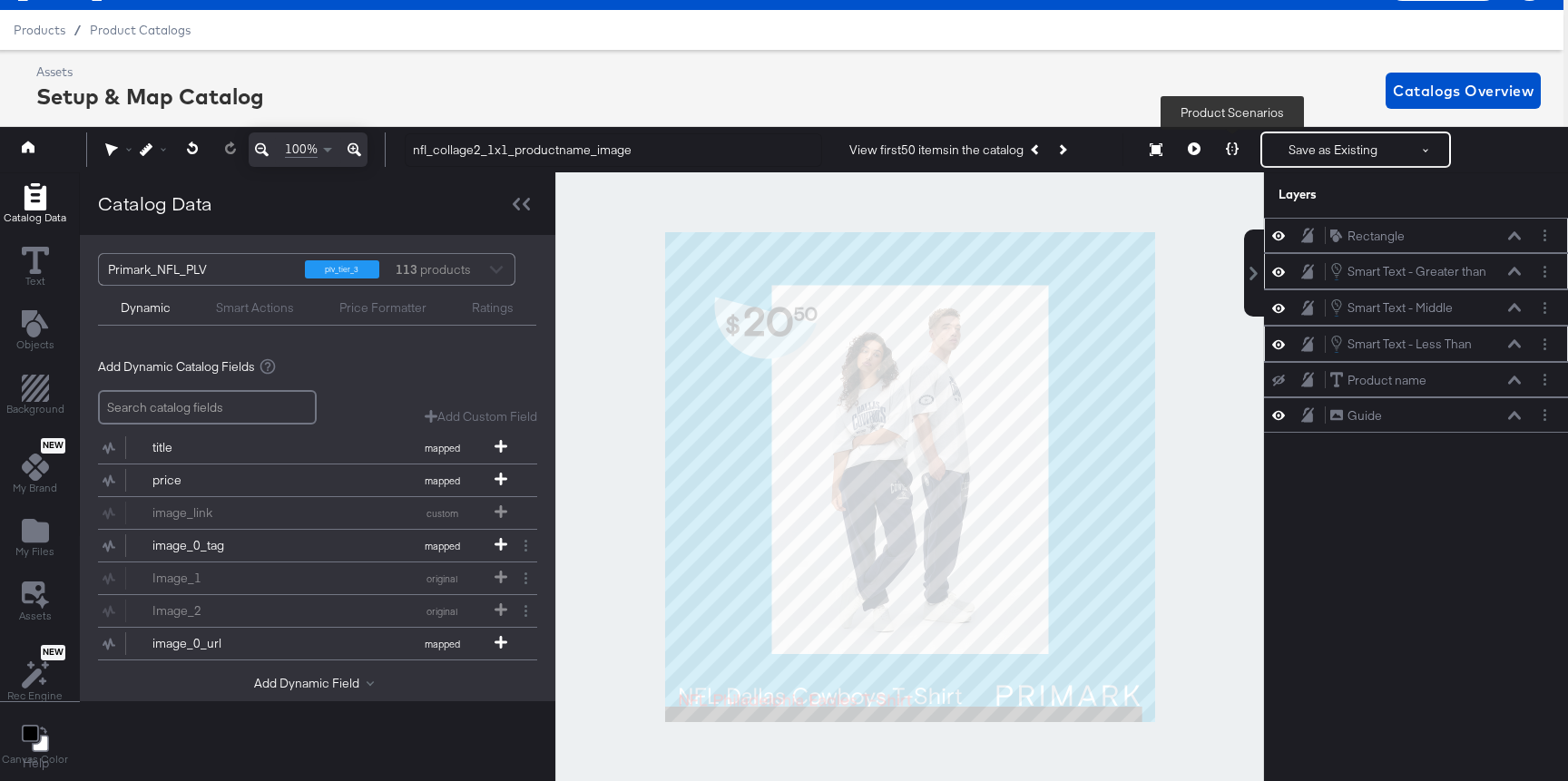
click at [1223, 146] on button at bounding box center [1232, 149] width 38 height 36
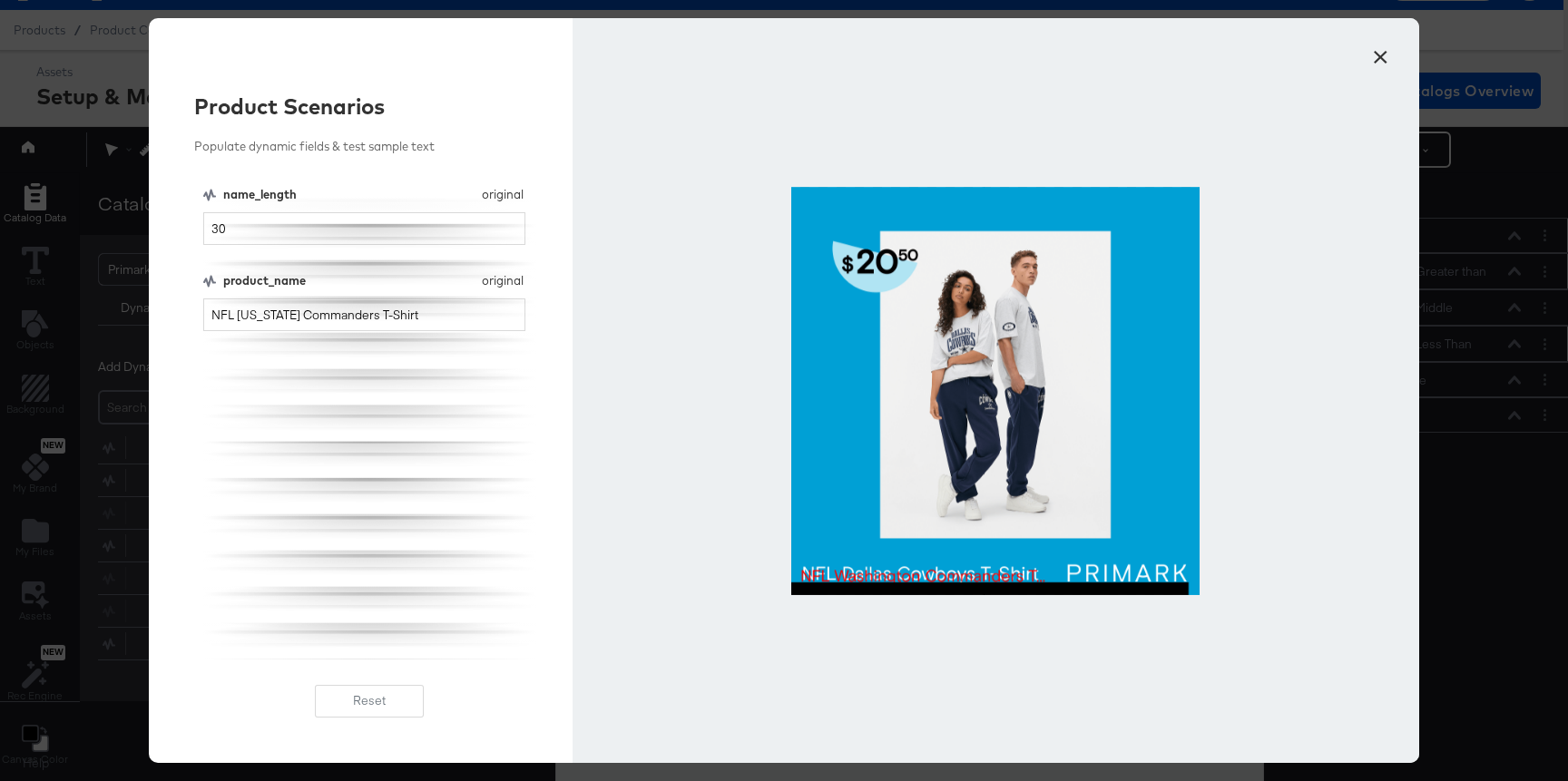
click at [1381, 51] on button "×" at bounding box center [1380, 53] width 33 height 33
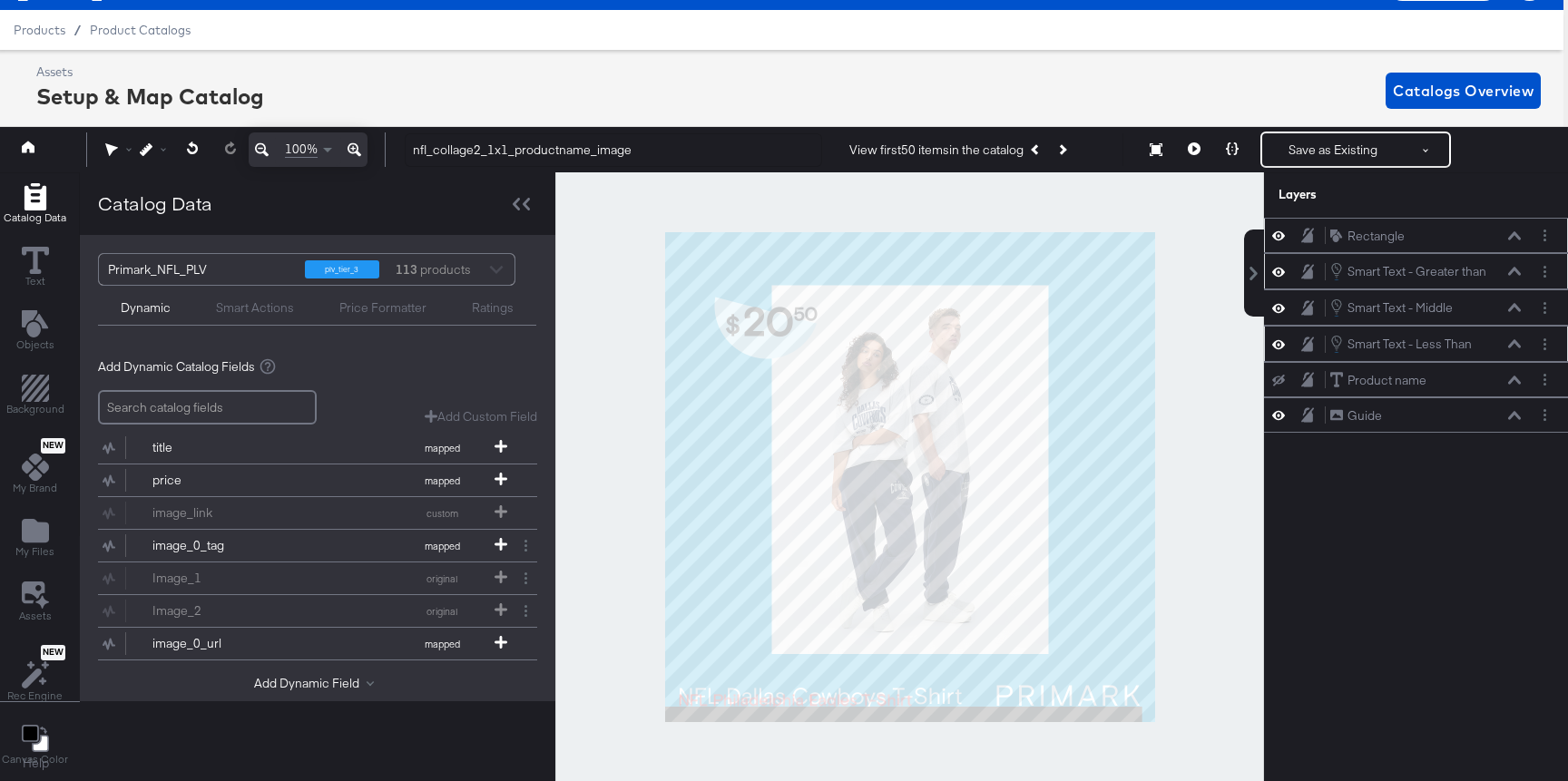
click at [1516, 275] on icon at bounding box center [1513, 270] width 12 height 9
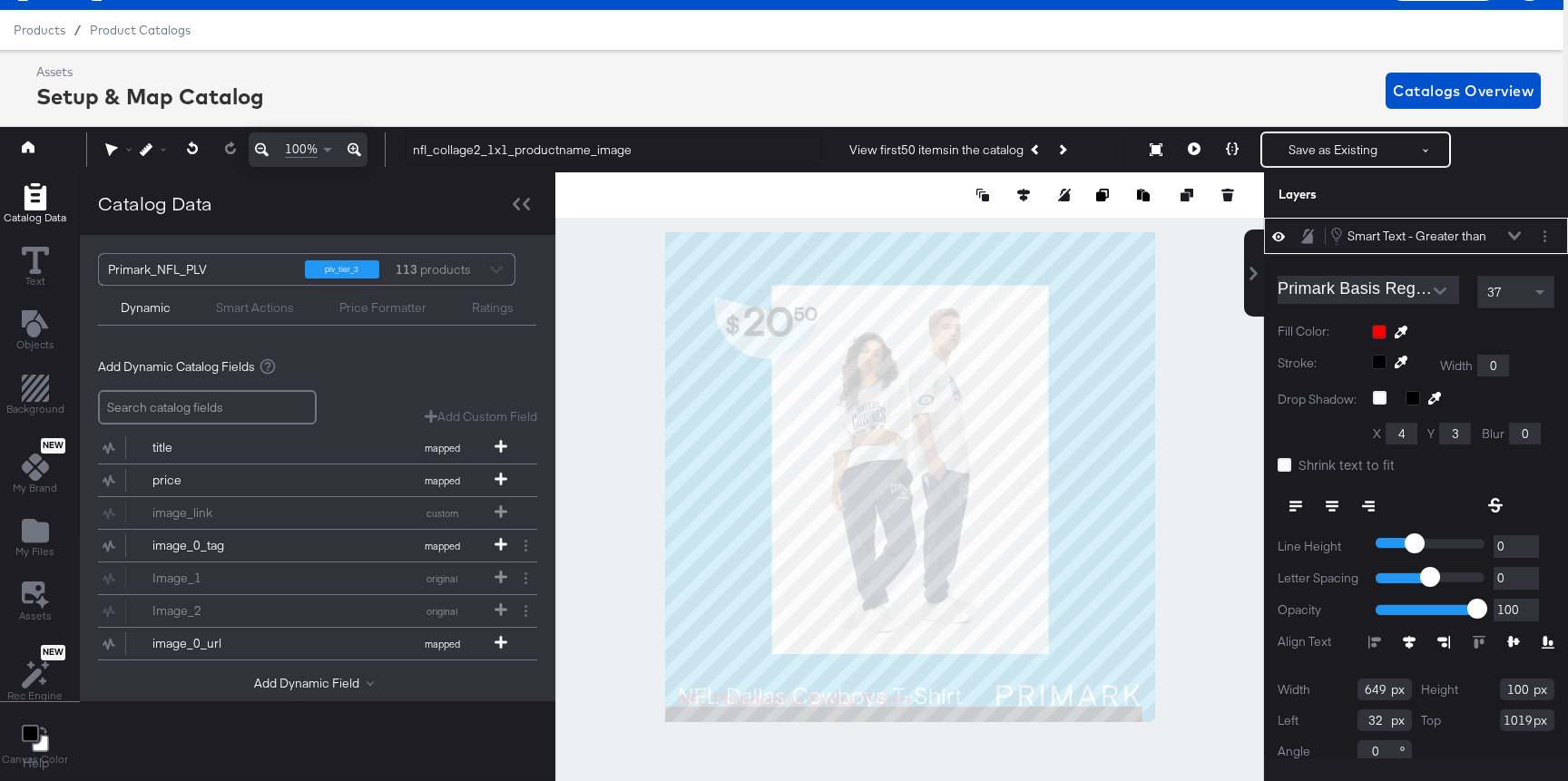
click at [1514, 243] on div "Smart Text - Greater than Smart Text - Greater than" at bounding box center [1425, 236] width 193 height 20
click at [1514, 232] on icon at bounding box center [1513, 235] width 12 height 9
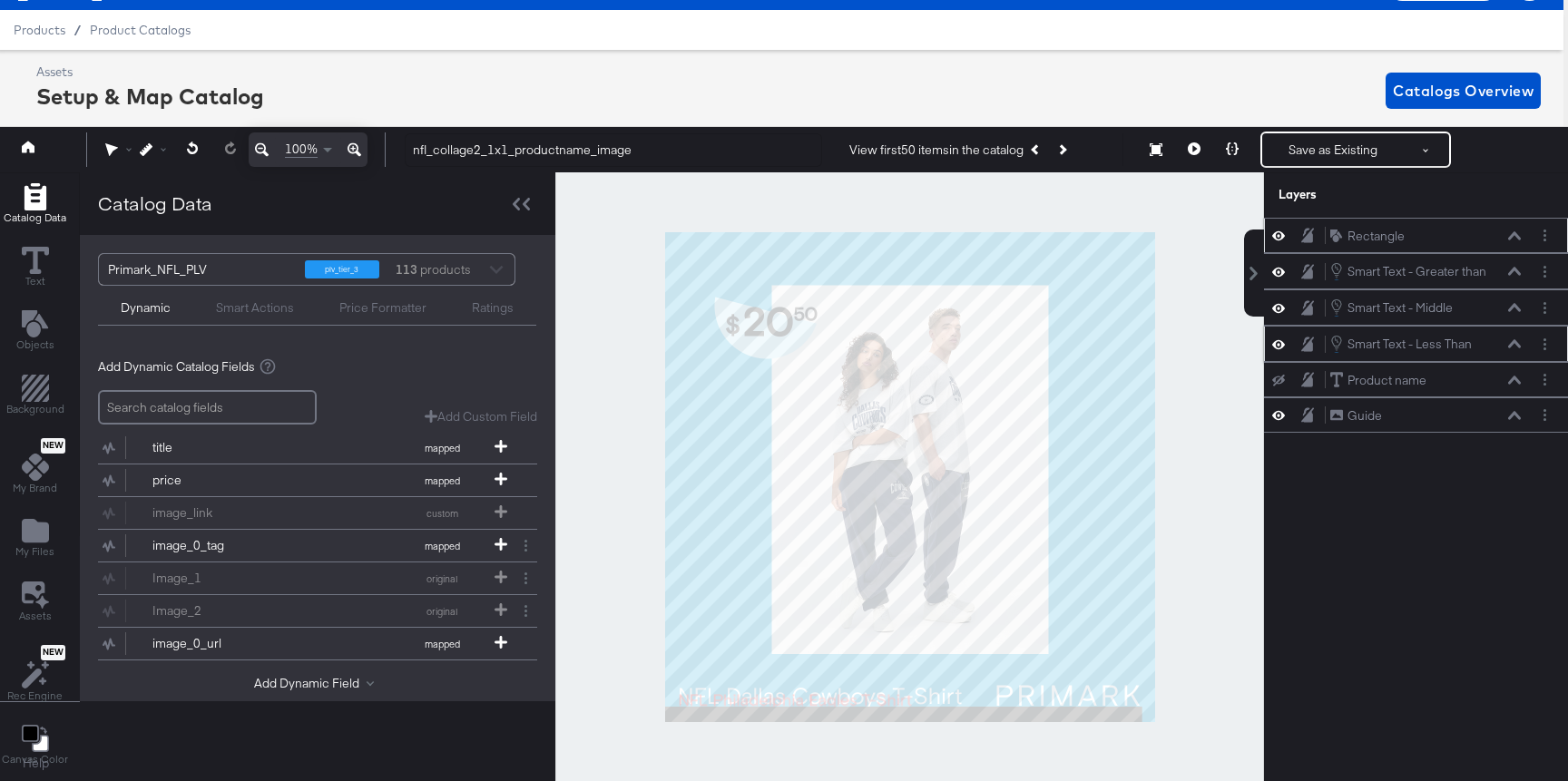
click at [1515, 338] on button at bounding box center [1513, 343] width 14 height 11
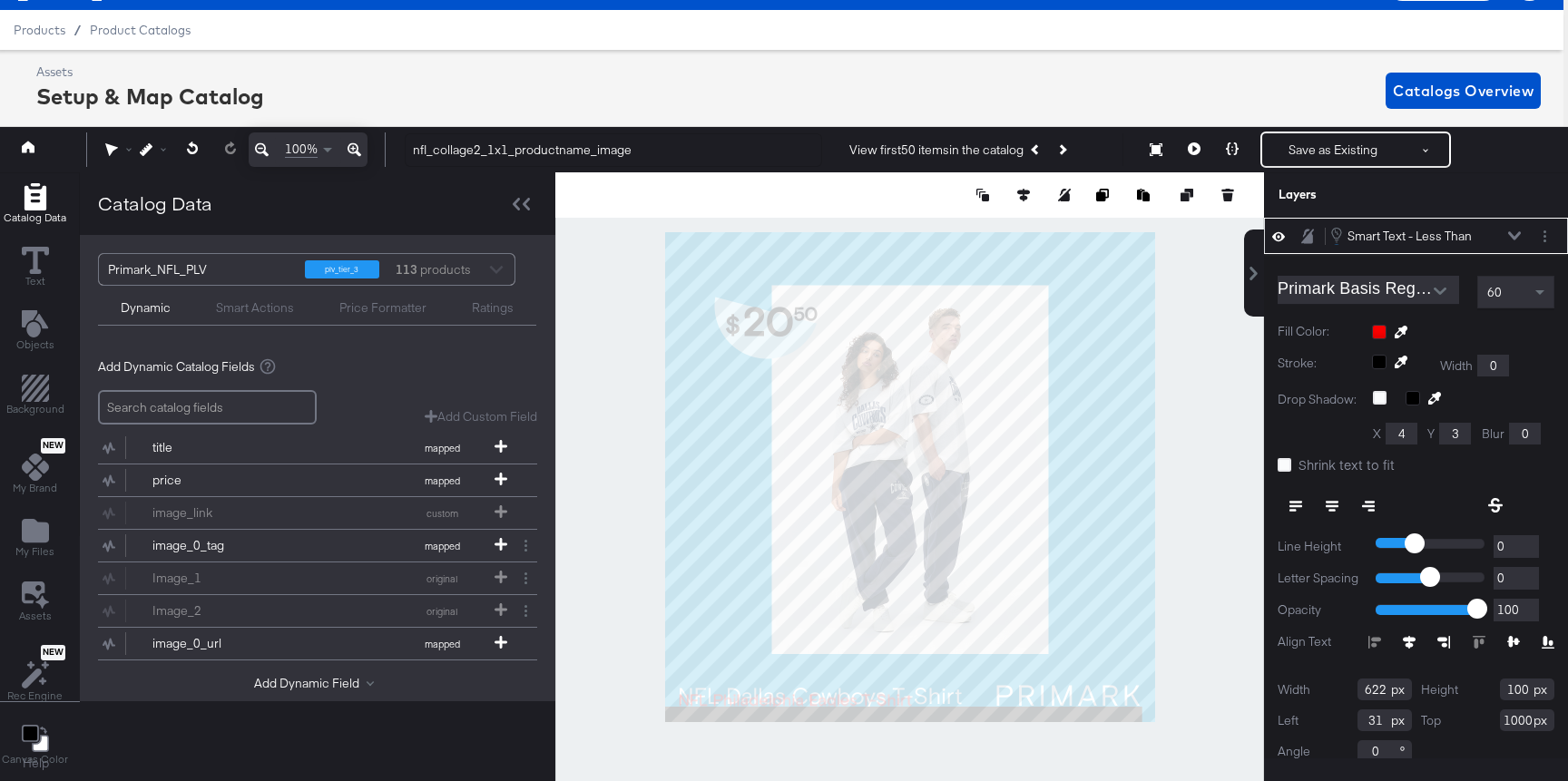
click at [1510, 247] on div "Smart Text - Less Than Smart Text - Less Than" at bounding box center [1415, 236] width 304 height 36
click at [1510, 240] on icon at bounding box center [1513, 235] width 12 height 9
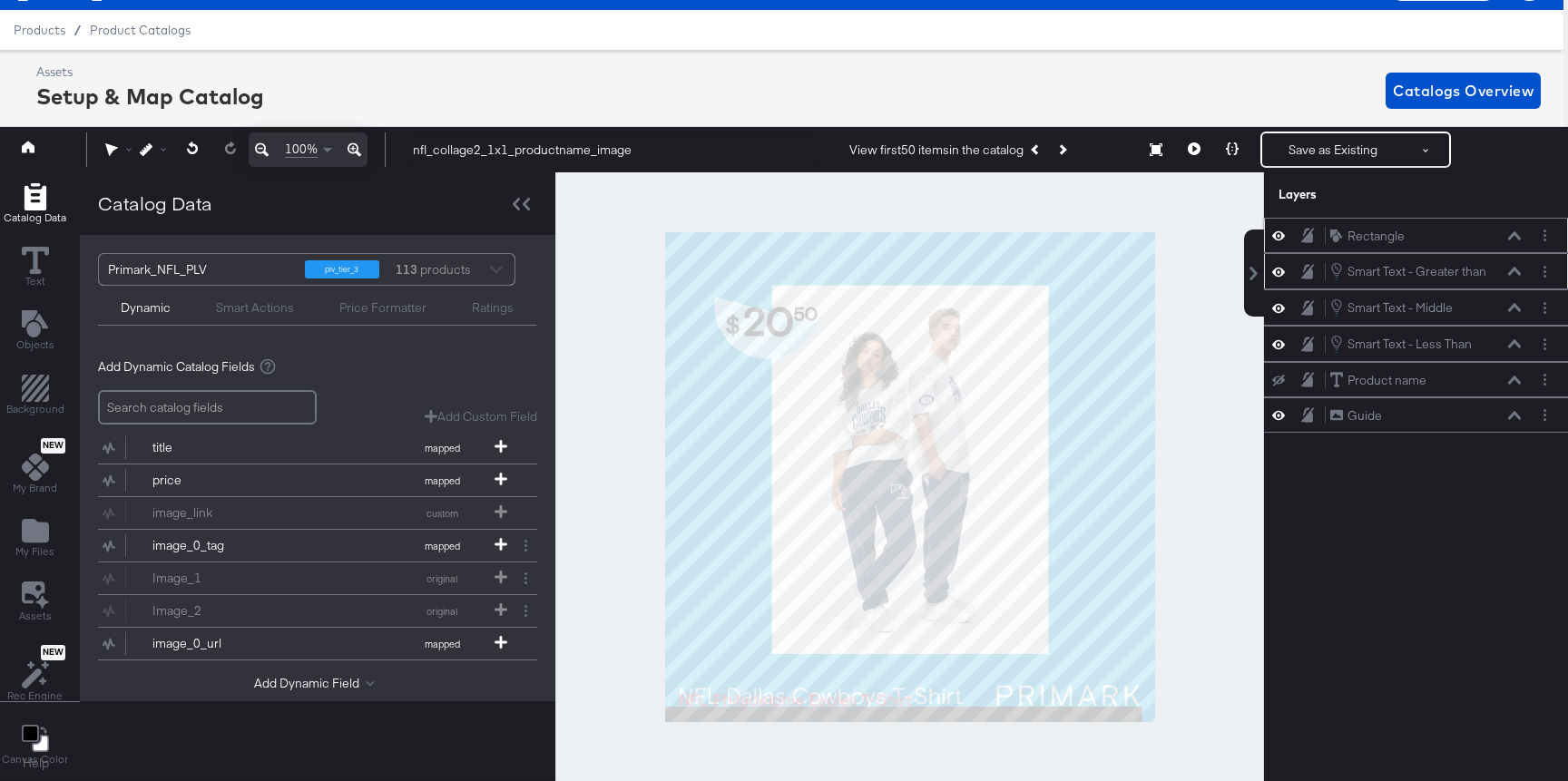
click at [1511, 278] on div "Smart Text - Greater than Smart Text - Greater than" at bounding box center [1425, 271] width 193 height 20
click at [1508, 265] on button at bounding box center [1513, 270] width 14 height 11
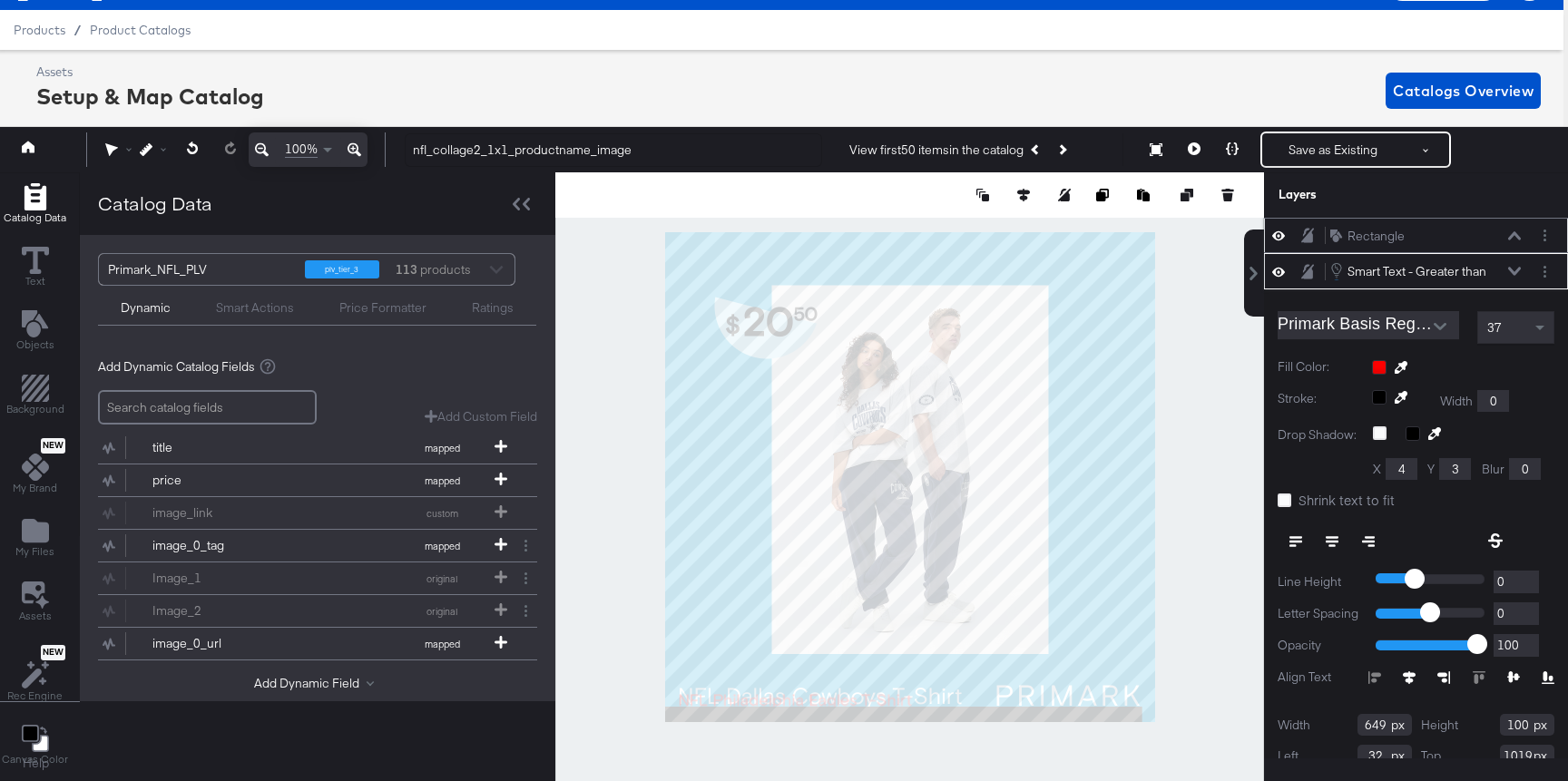
scroll to position [35, 0]
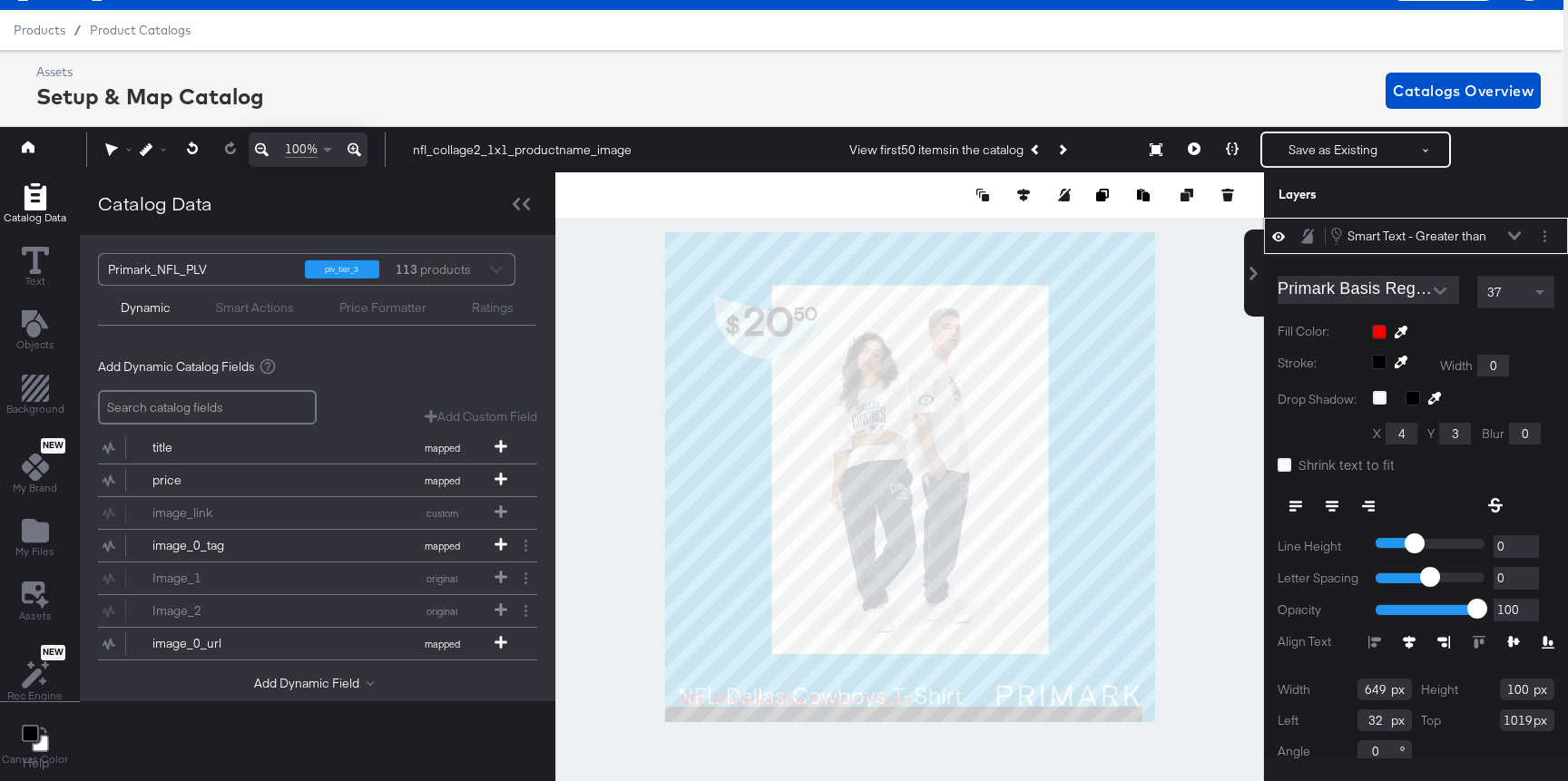
click at [1513, 292] on div "37" at bounding box center [1515, 292] width 76 height 31
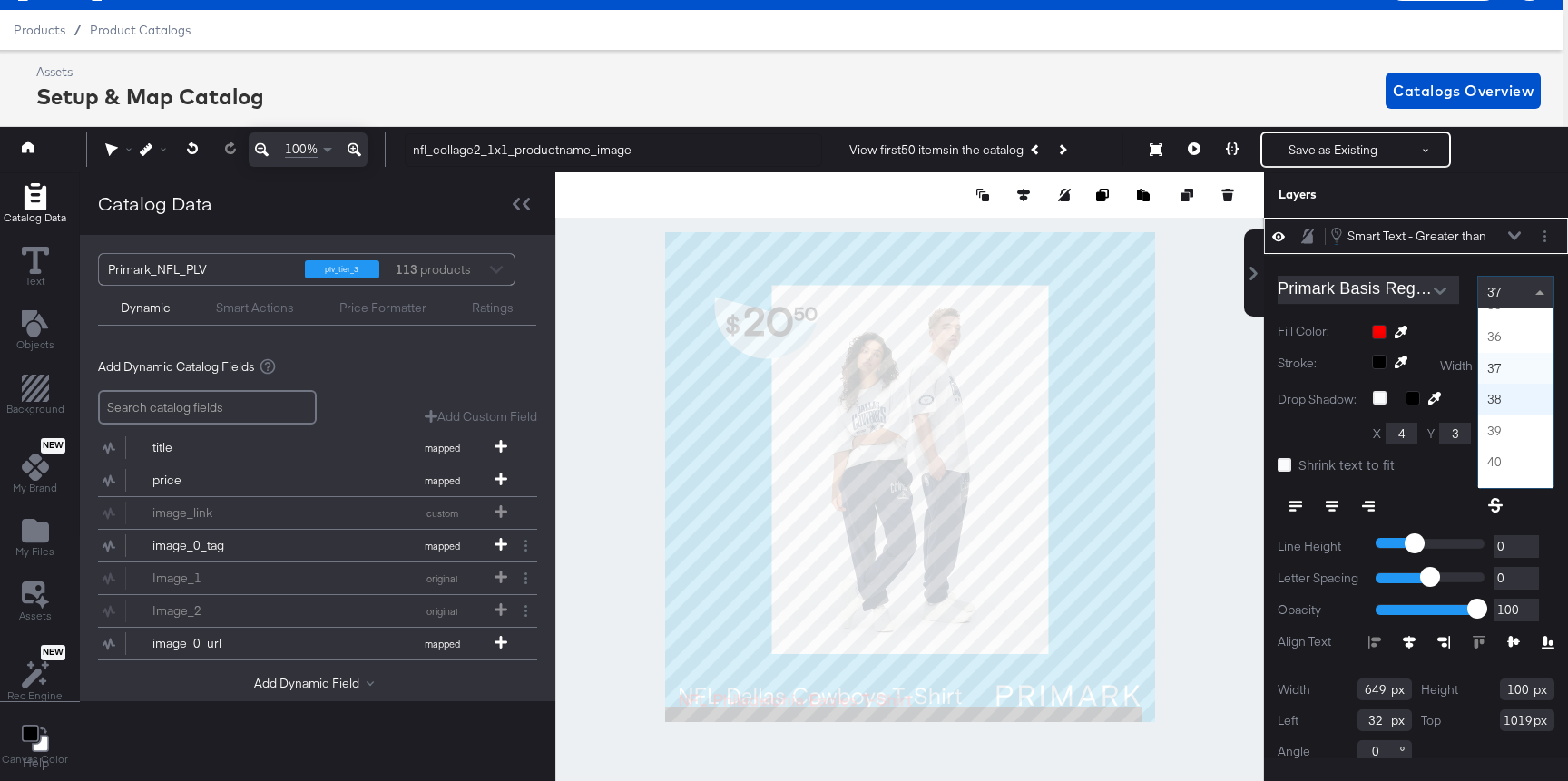
scroll to position [1043, 0]
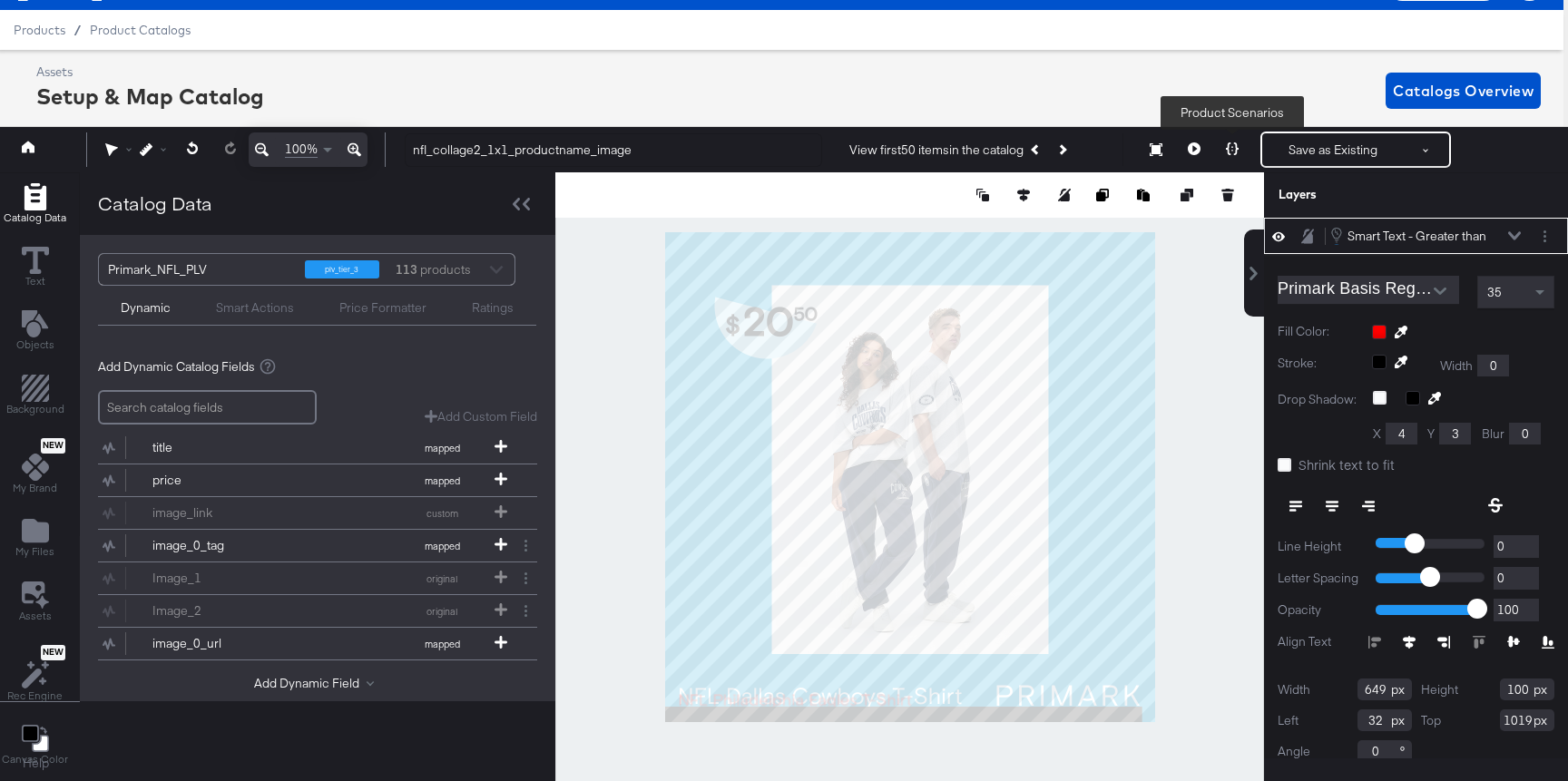
click at [1237, 146] on icon at bounding box center [1232, 149] width 12 height 12
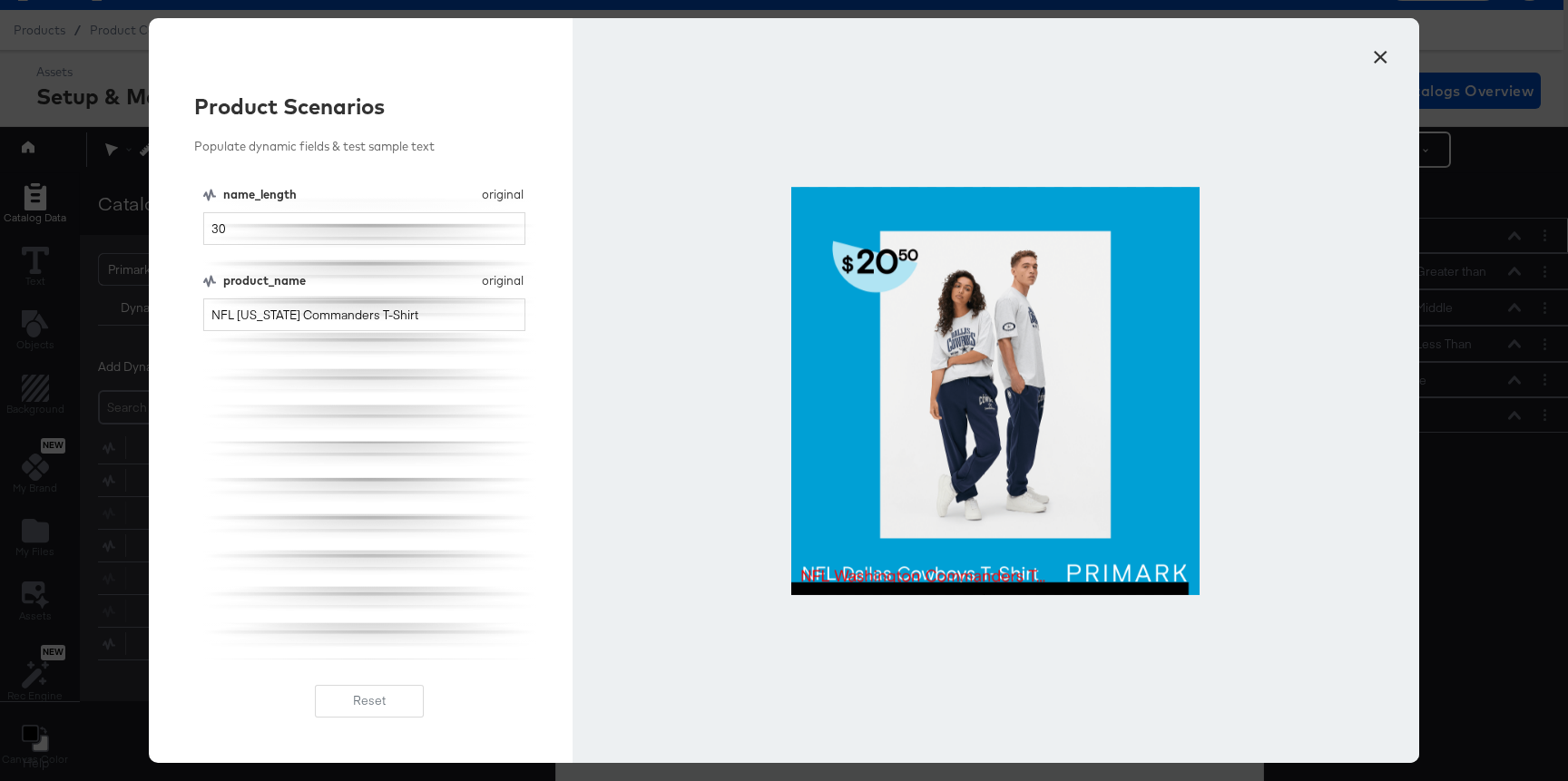
click at [1377, 52] on button "×" at bounding box center [1380, 53] width 33 height 33
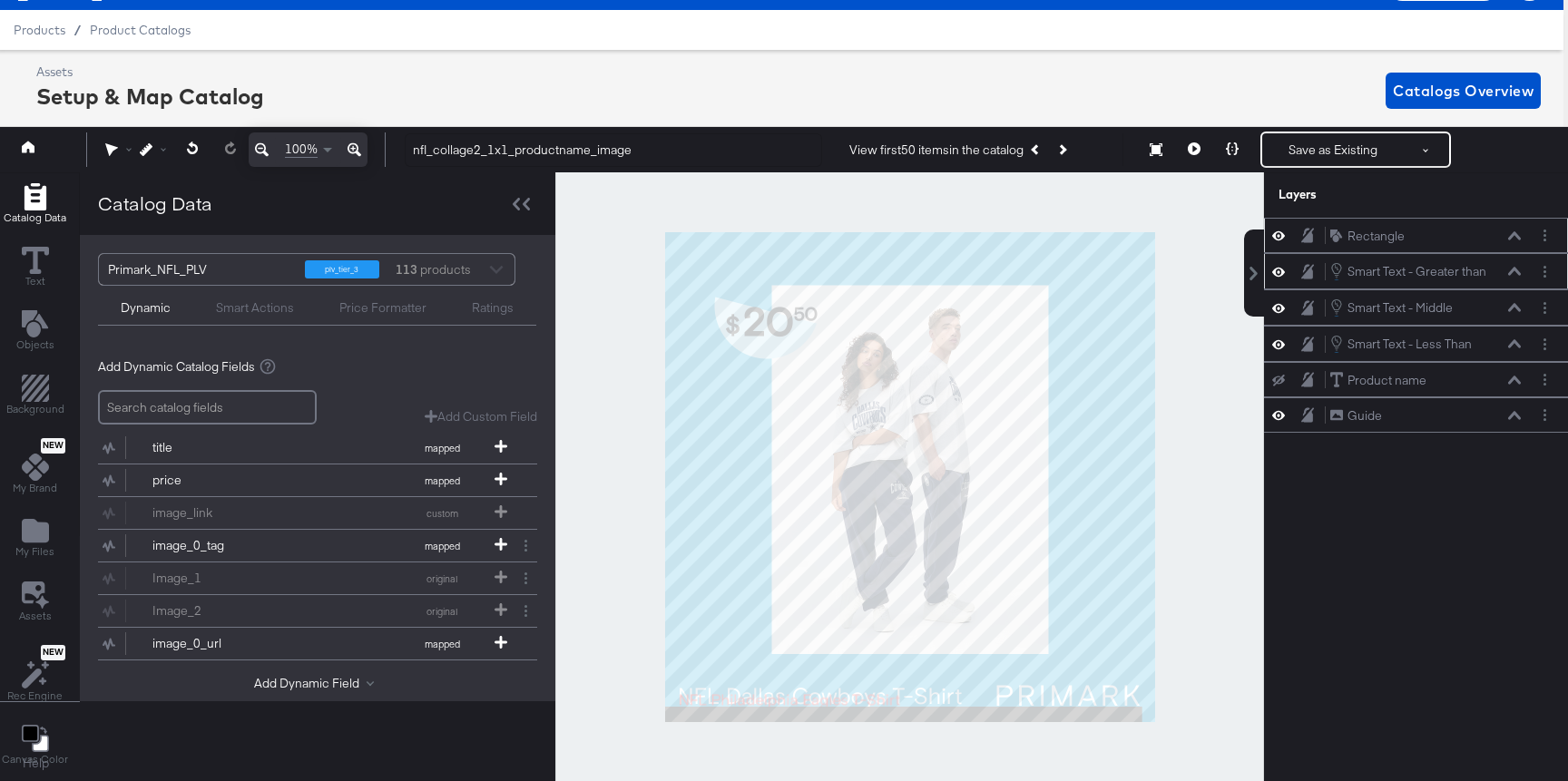
click at [1516, 271] on icon at bounding box center [1513, 271] width 12 height 9
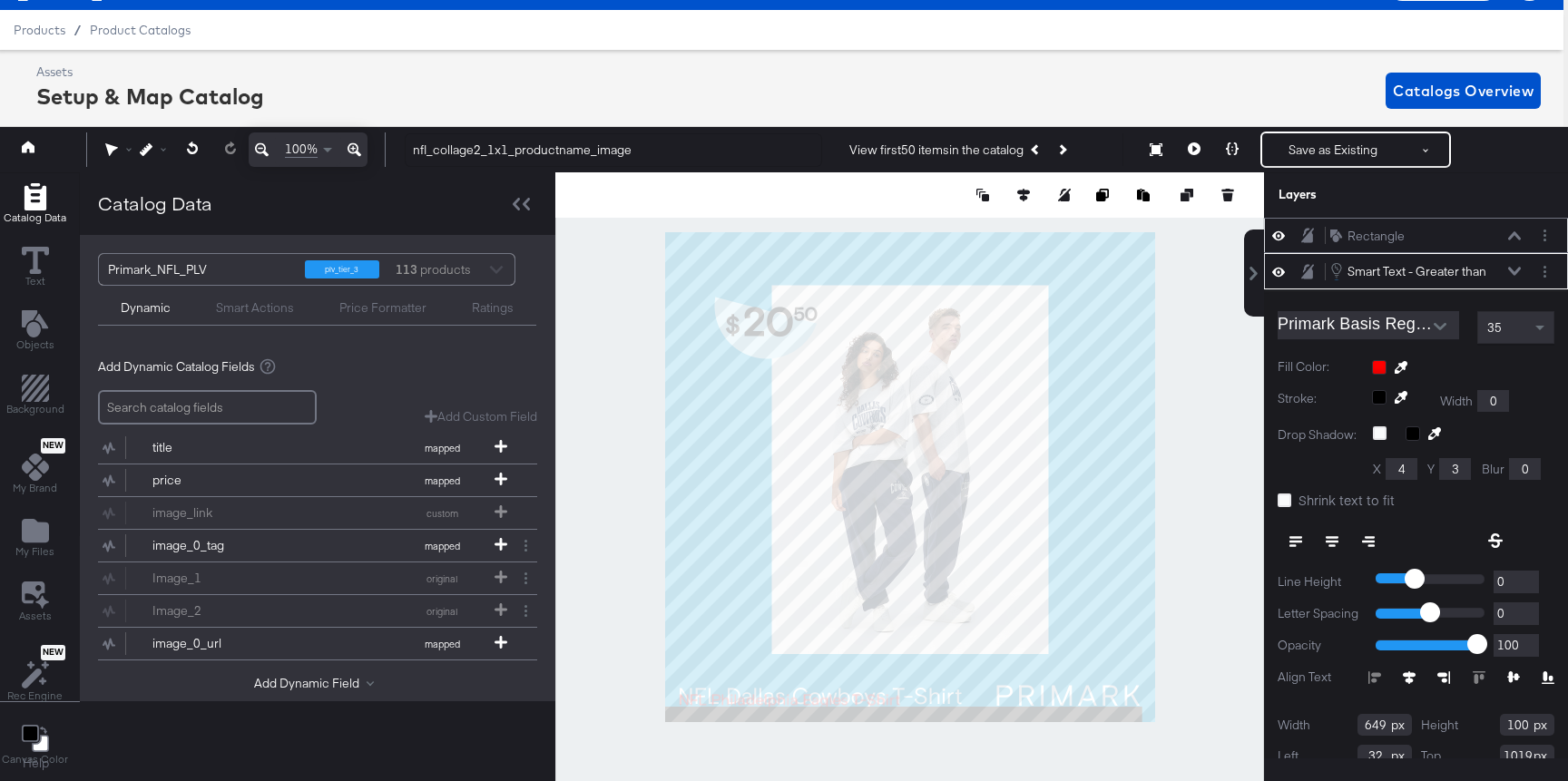
scroll to position [35, 0]
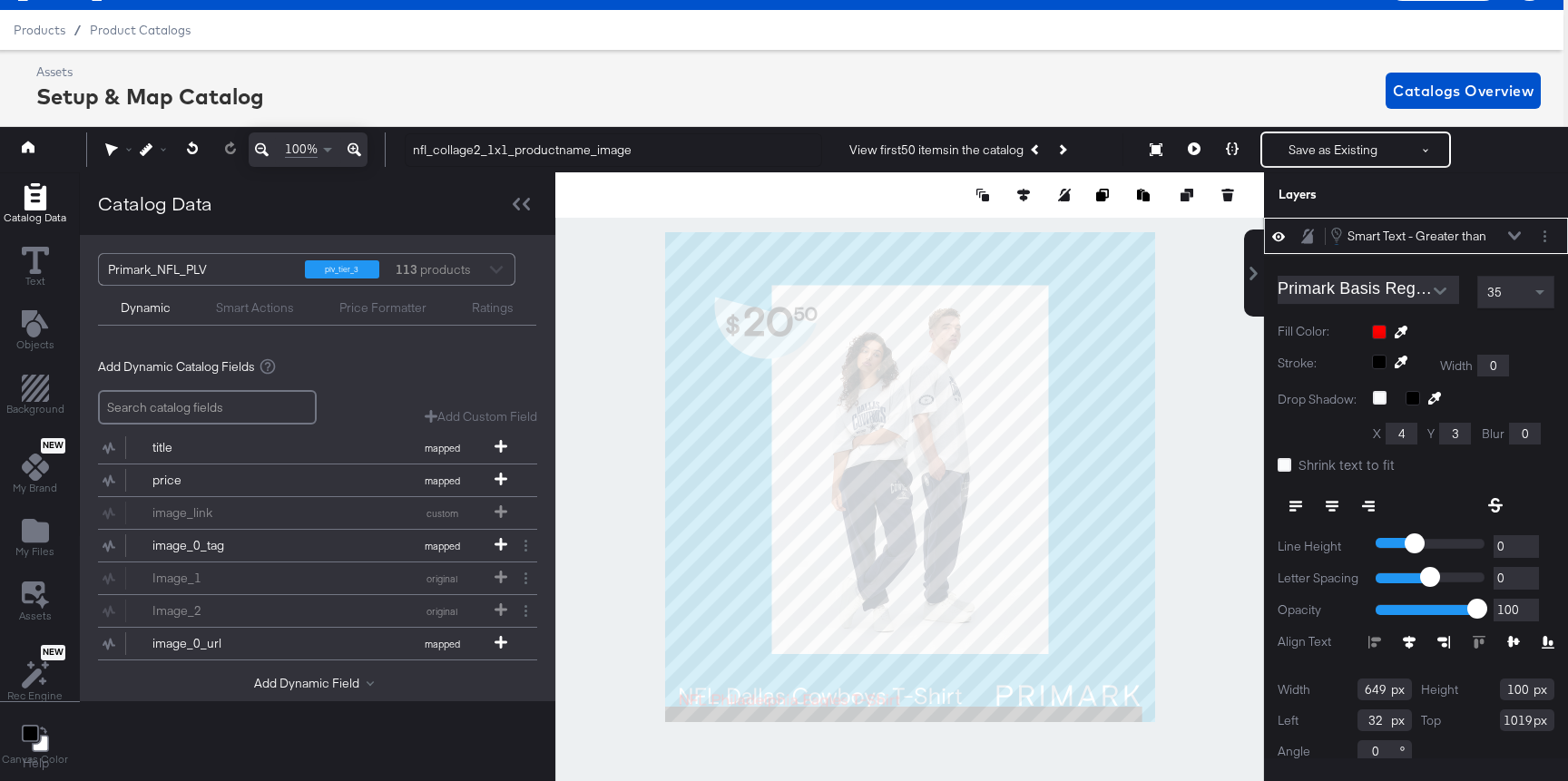
click at [1508, 280] on div "35" at bounding box center [1515, 292] width 76 height 31
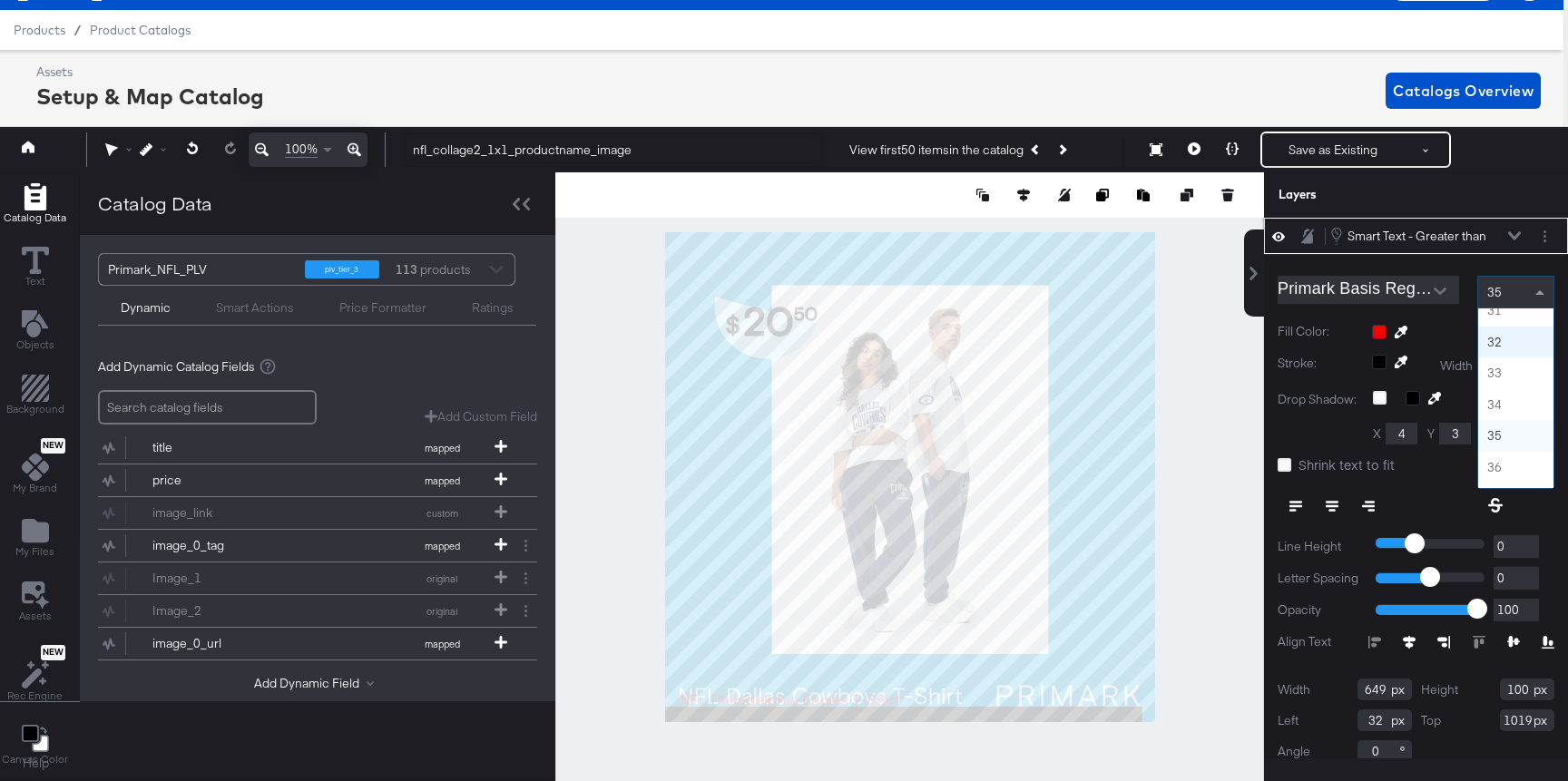
scroll to position [937, 0]
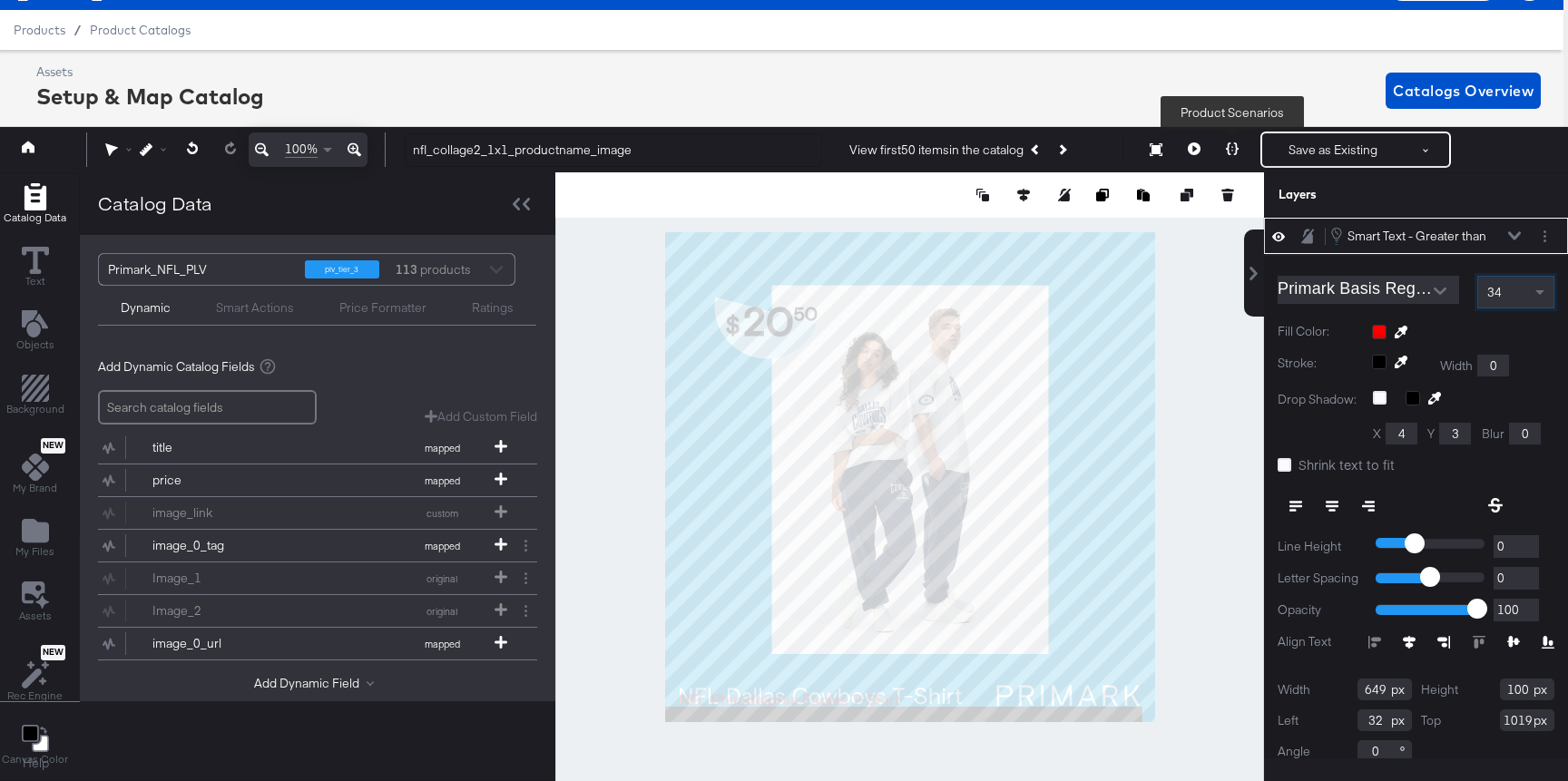
click at [1232, 146] on icon at bounding box center [1232, 149] width 12 height 12
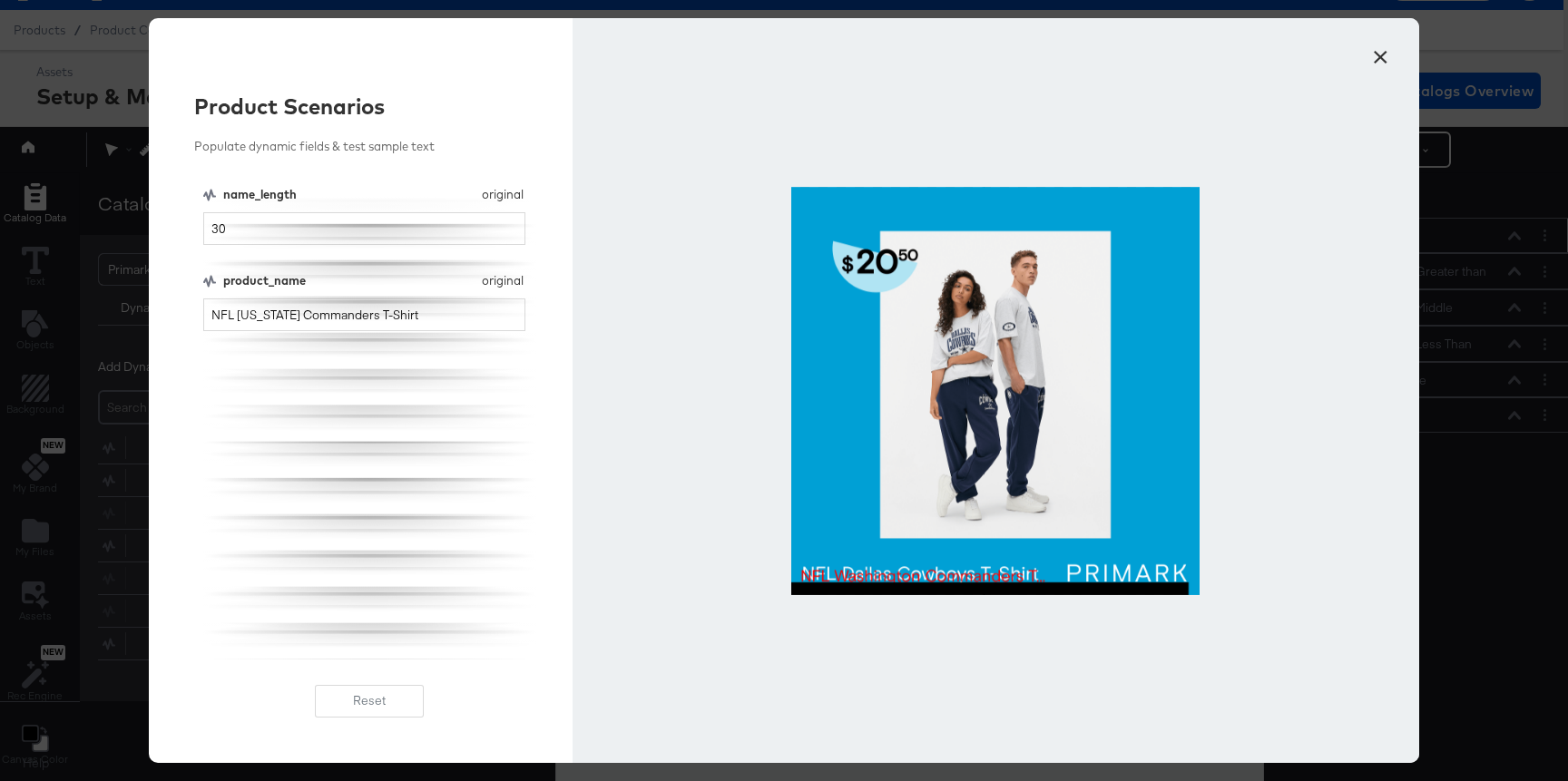
click at [1378, 50] on button "×" at bounding box center [1380, 53] width 33 height 33
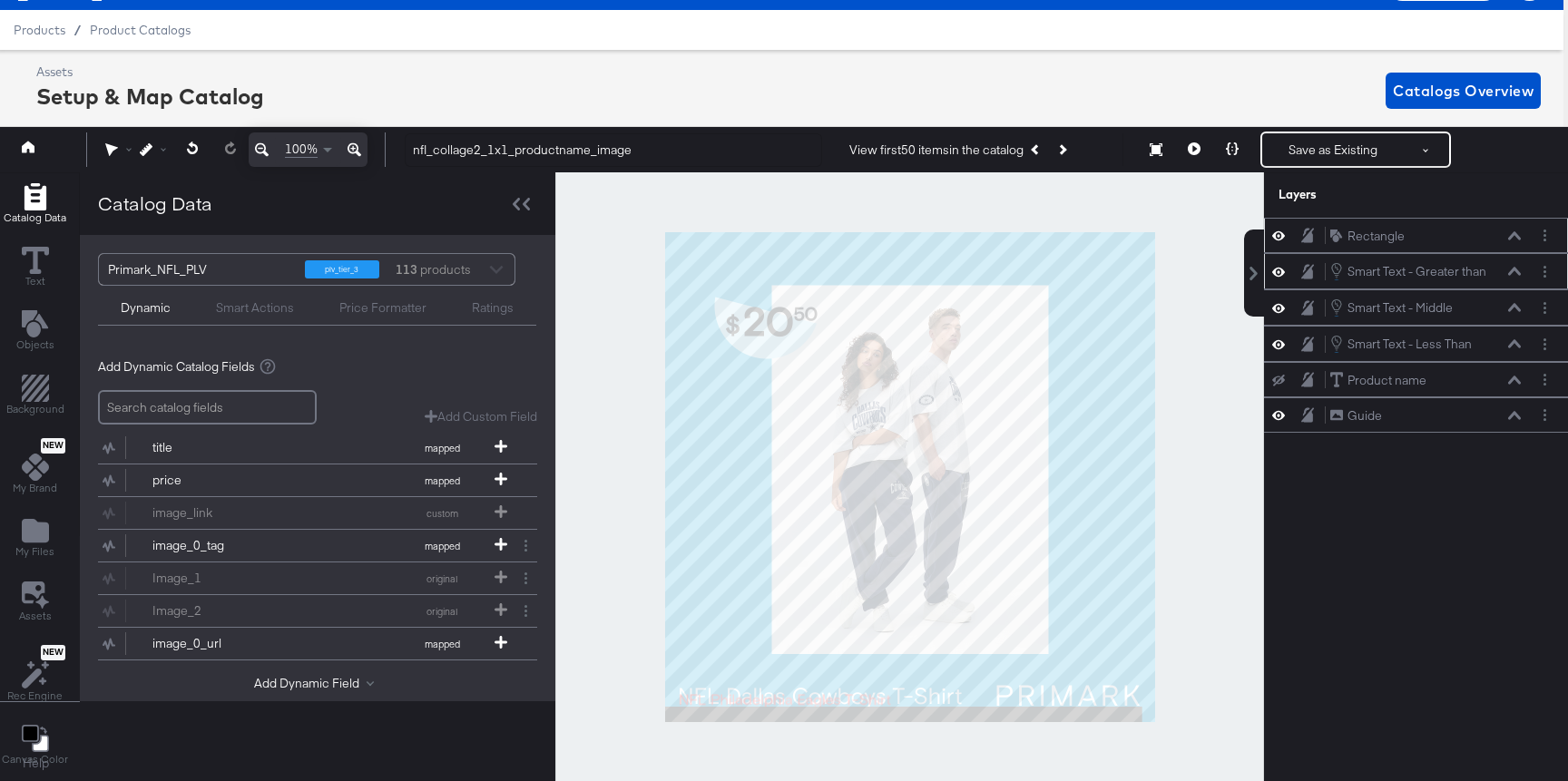
click at [1516, 271] on icon at bounding box center [1513, 271] width 12 height 9
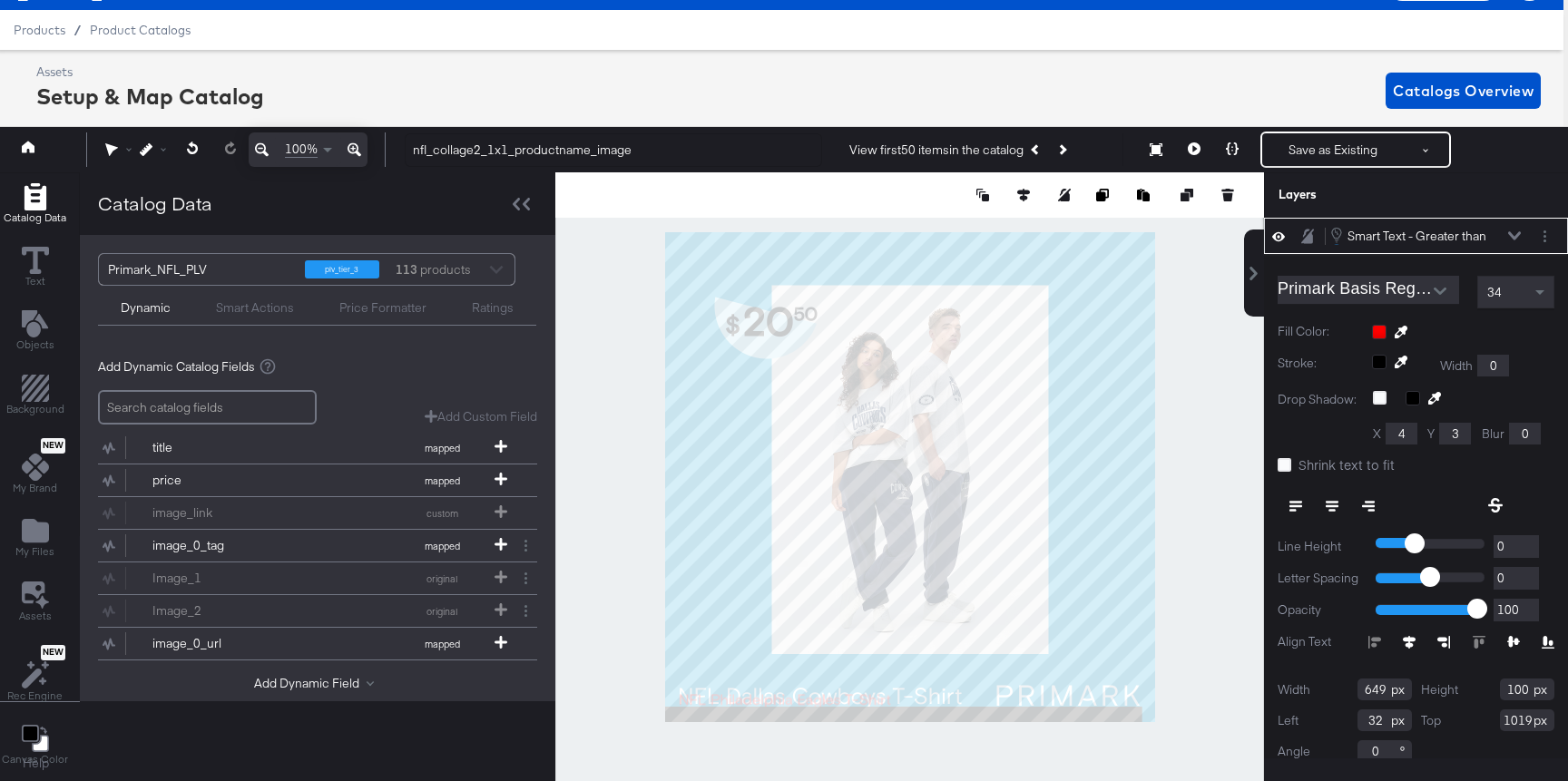
click at [1504, 289] on div "34" at bounding box center [1515, 292] width 76 height 31
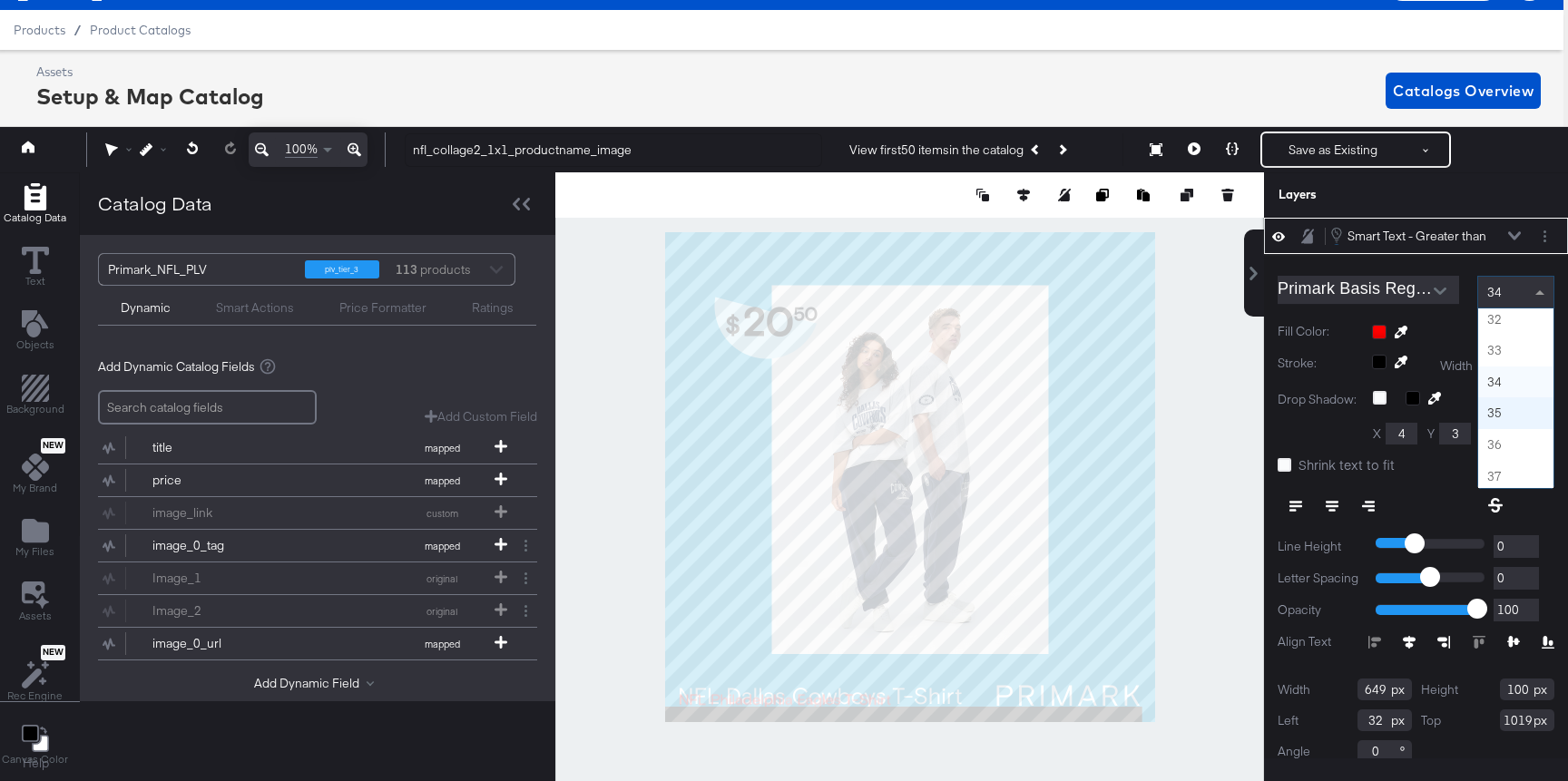
scroll to position [953, 0]
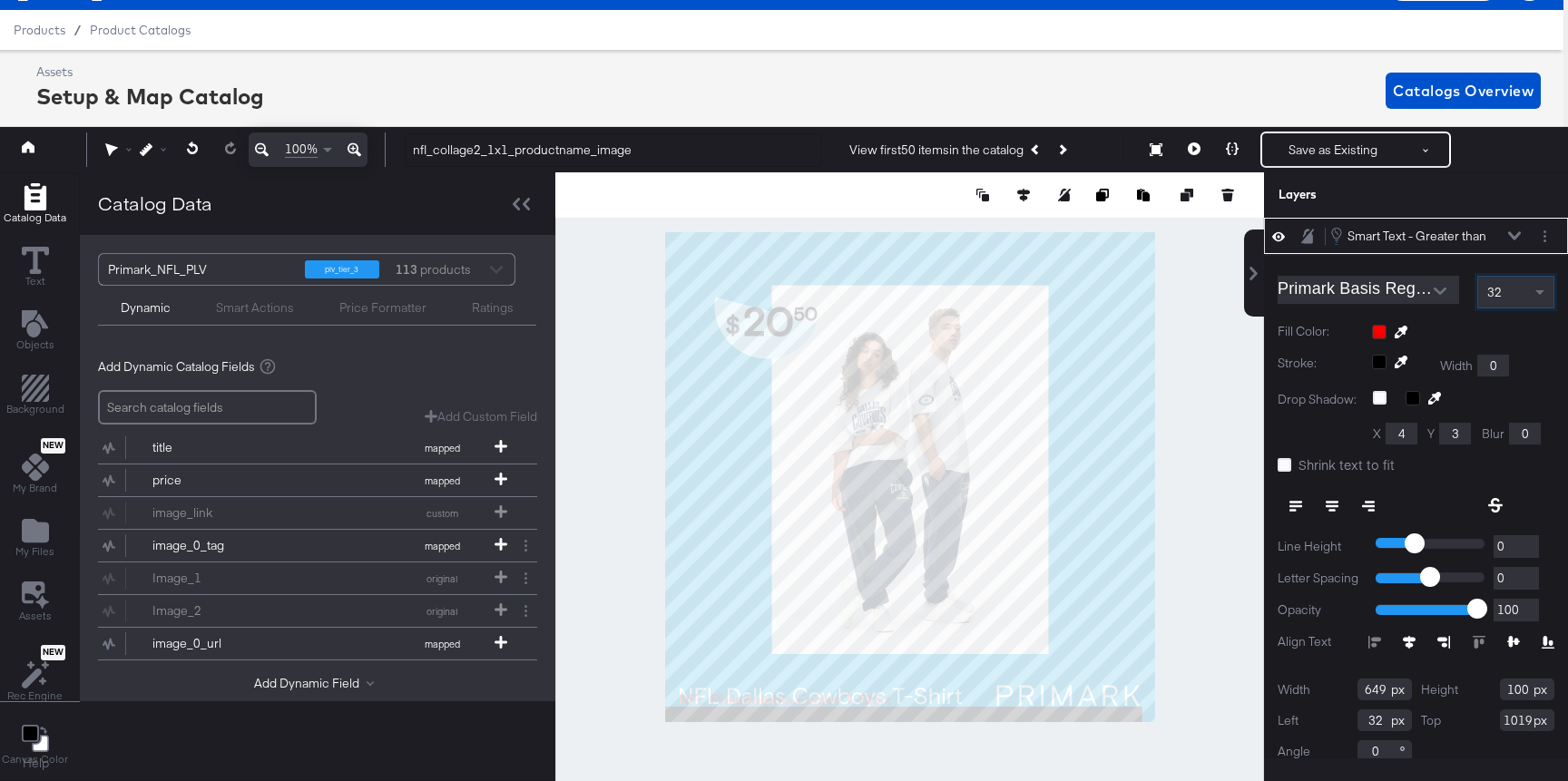
click at [1229, 161] on button at bounding box center [1232, 149] width 38 height 36
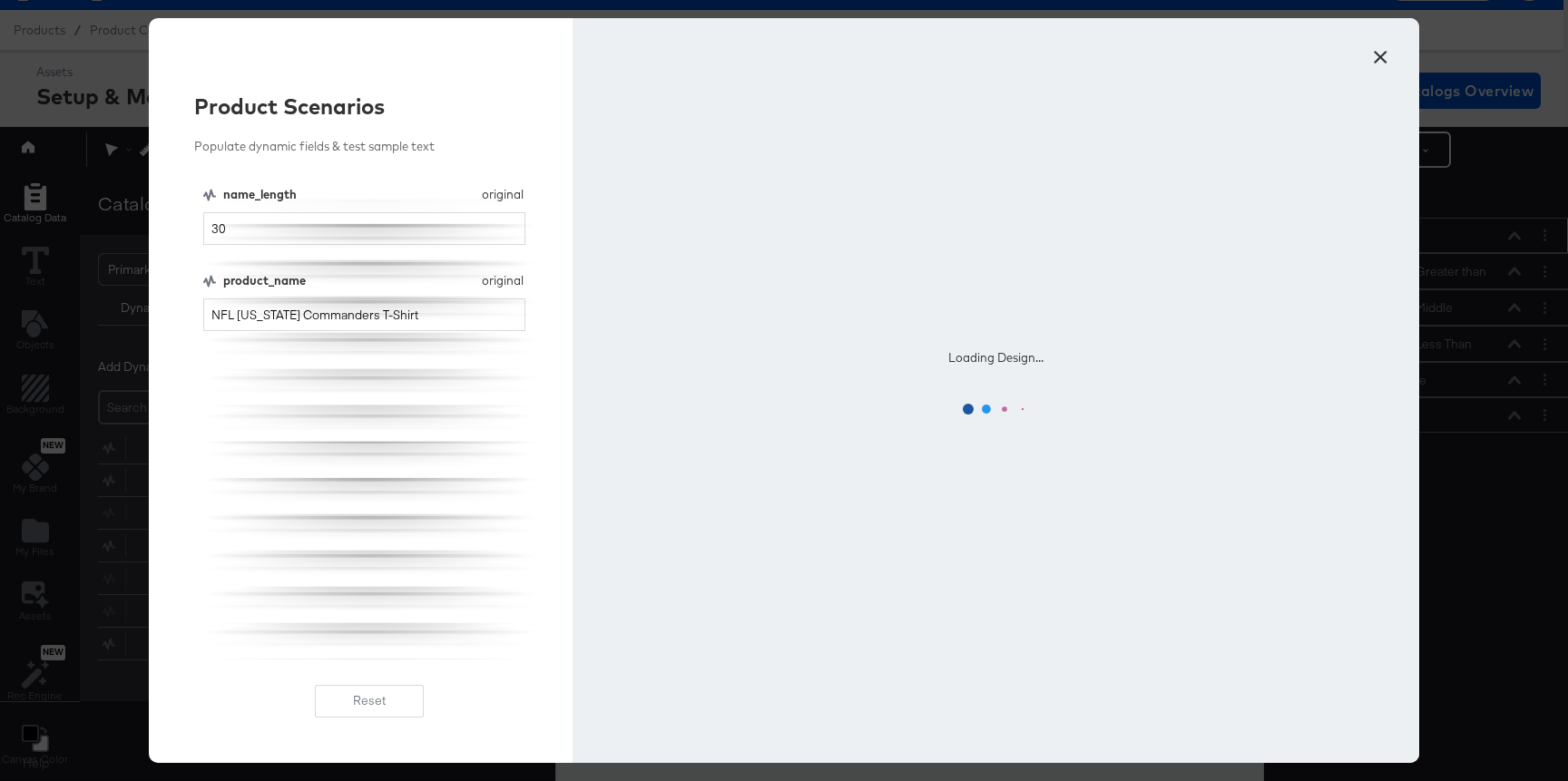
scroll to position [0, 0]
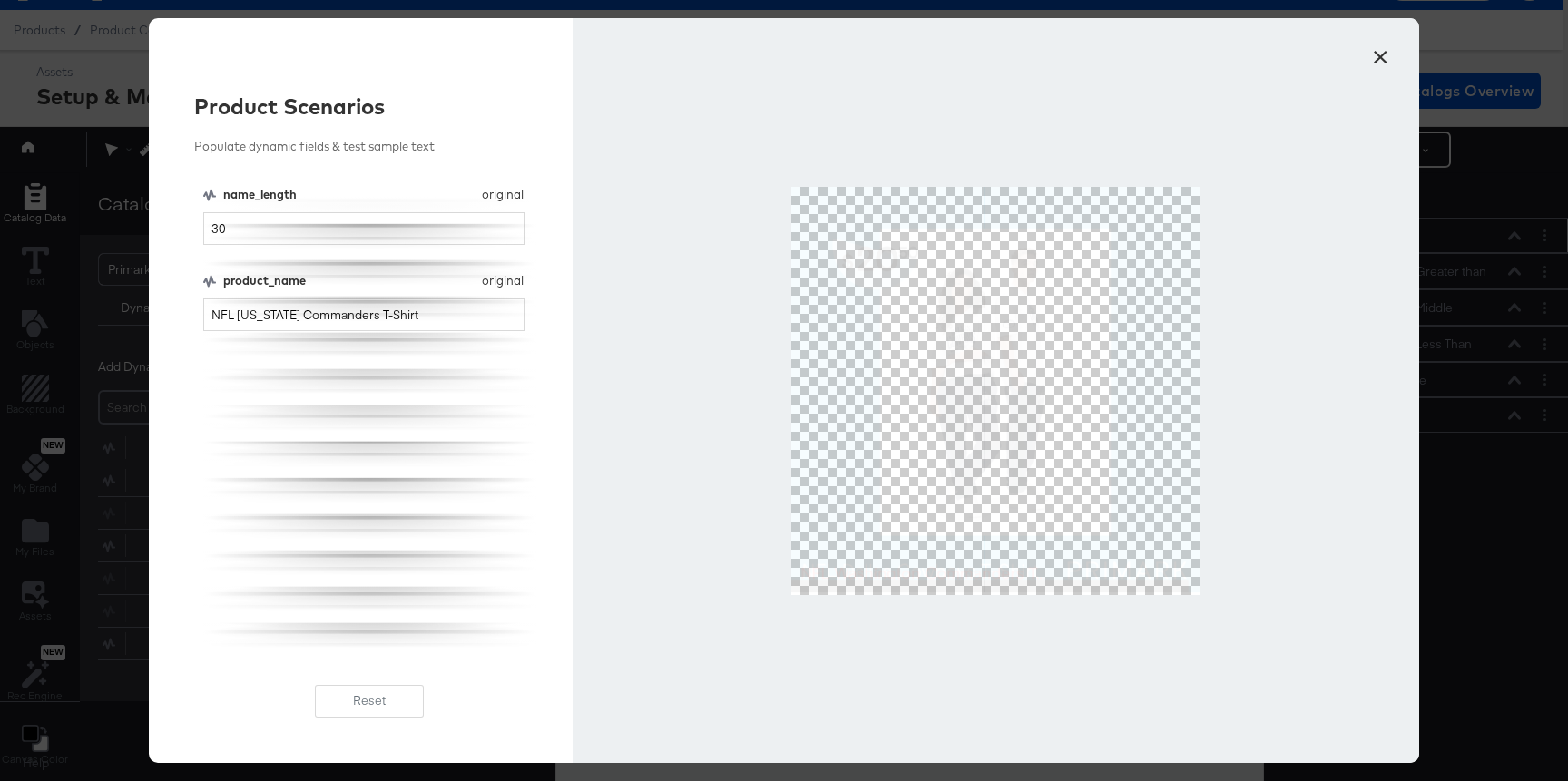
click at [1388, 56] on button "×" at bounding box center [1380, 53] width 33 height 33
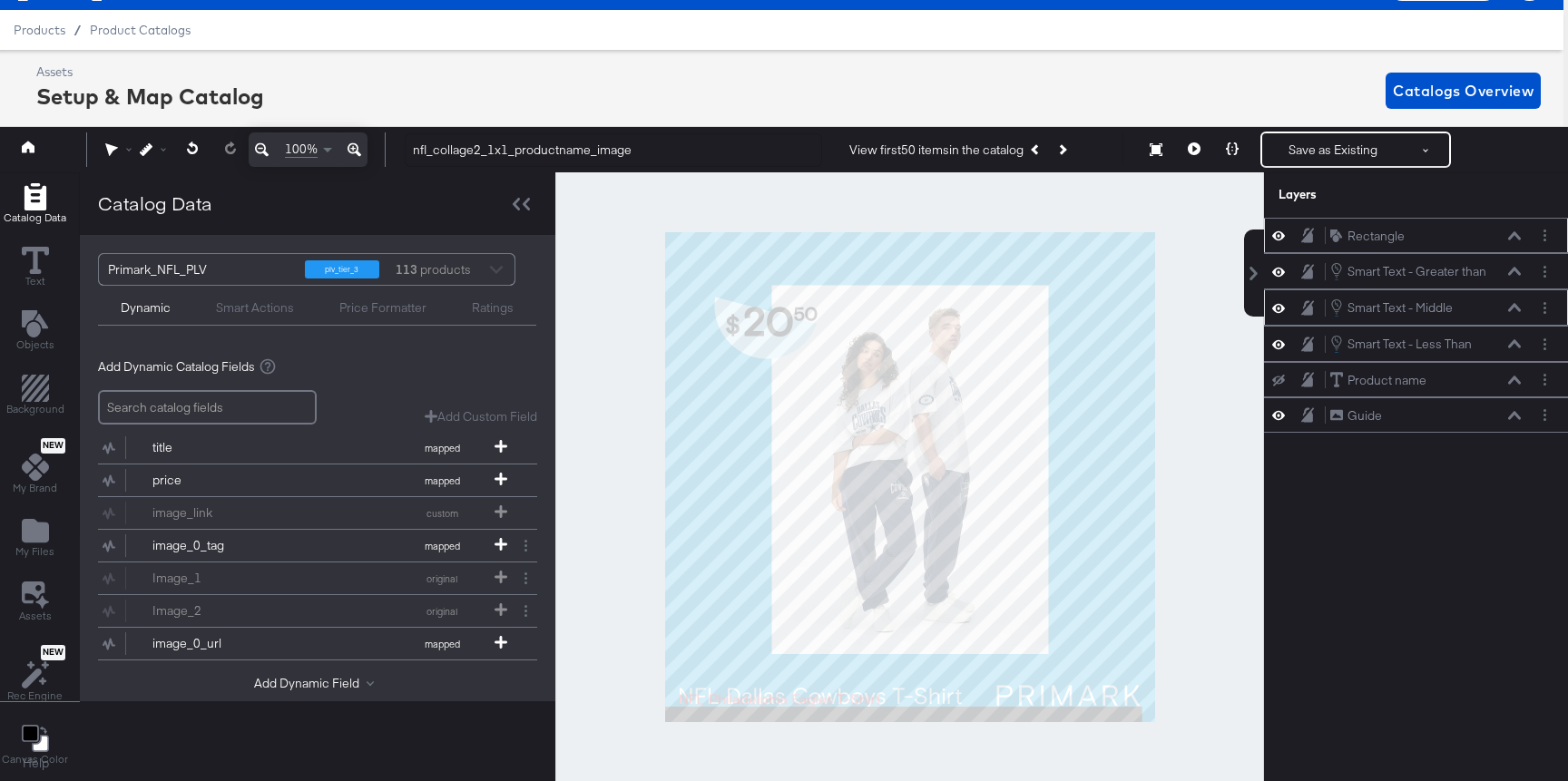
click at [1511, 308] on icon at bounding box center [1513, 308] width 12 height 9
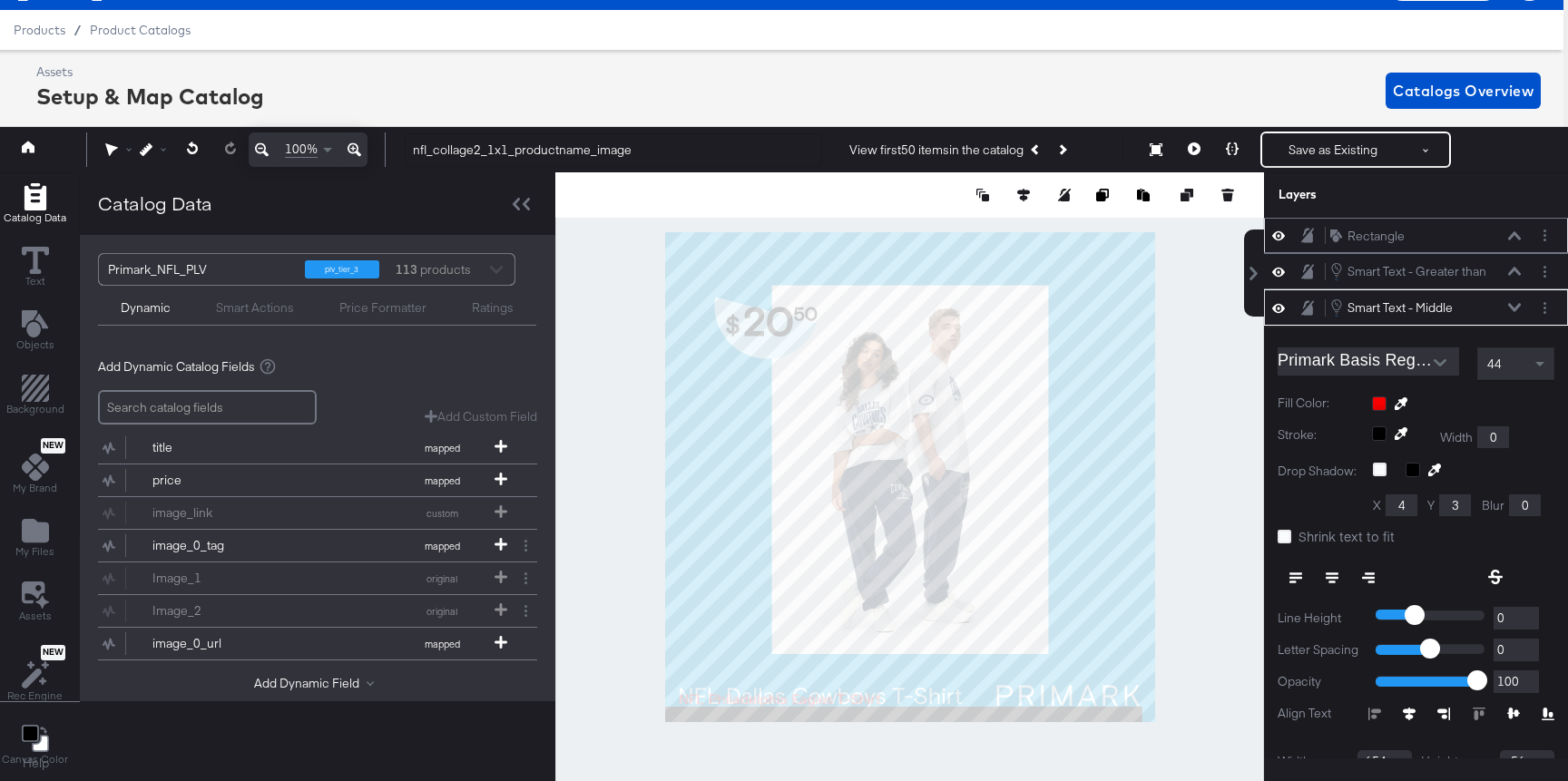
scroll to position [72, 0]
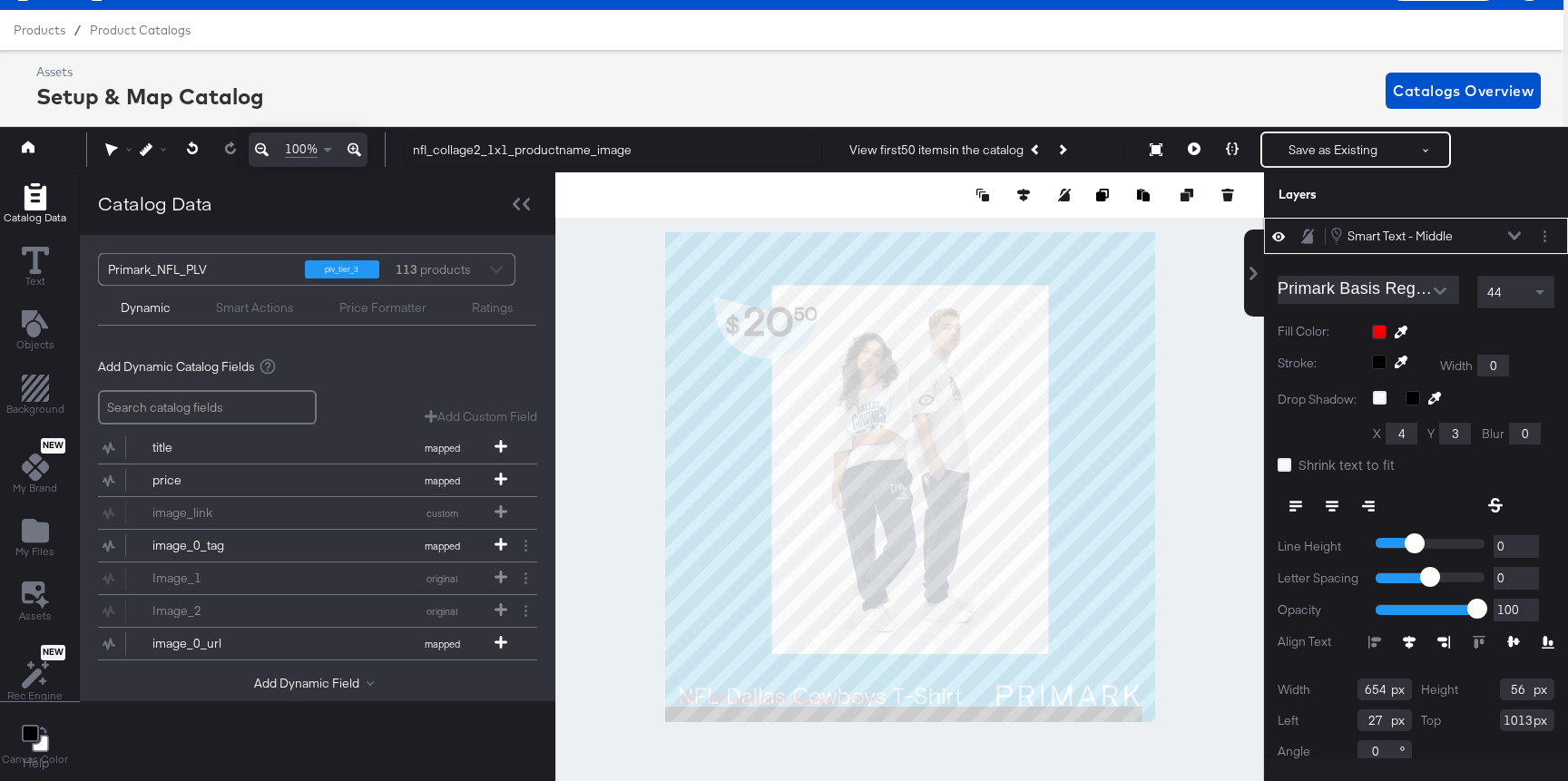
click at [1511, 235] on icon at bounding box center [1513, 236] width 12 height 9
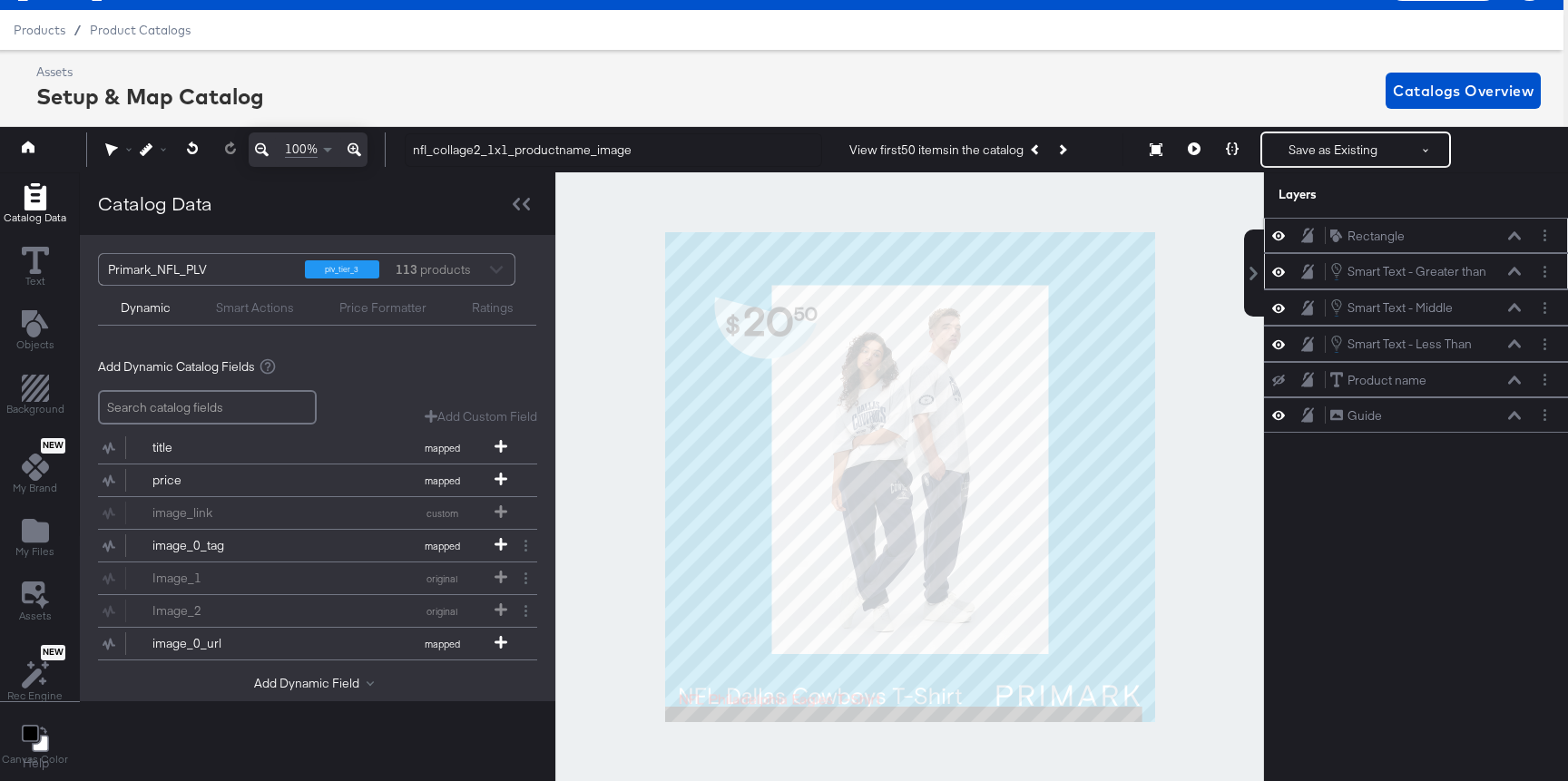
click at [1517, 274] on icon at bounding box center [1513, 270] width 12 height 9
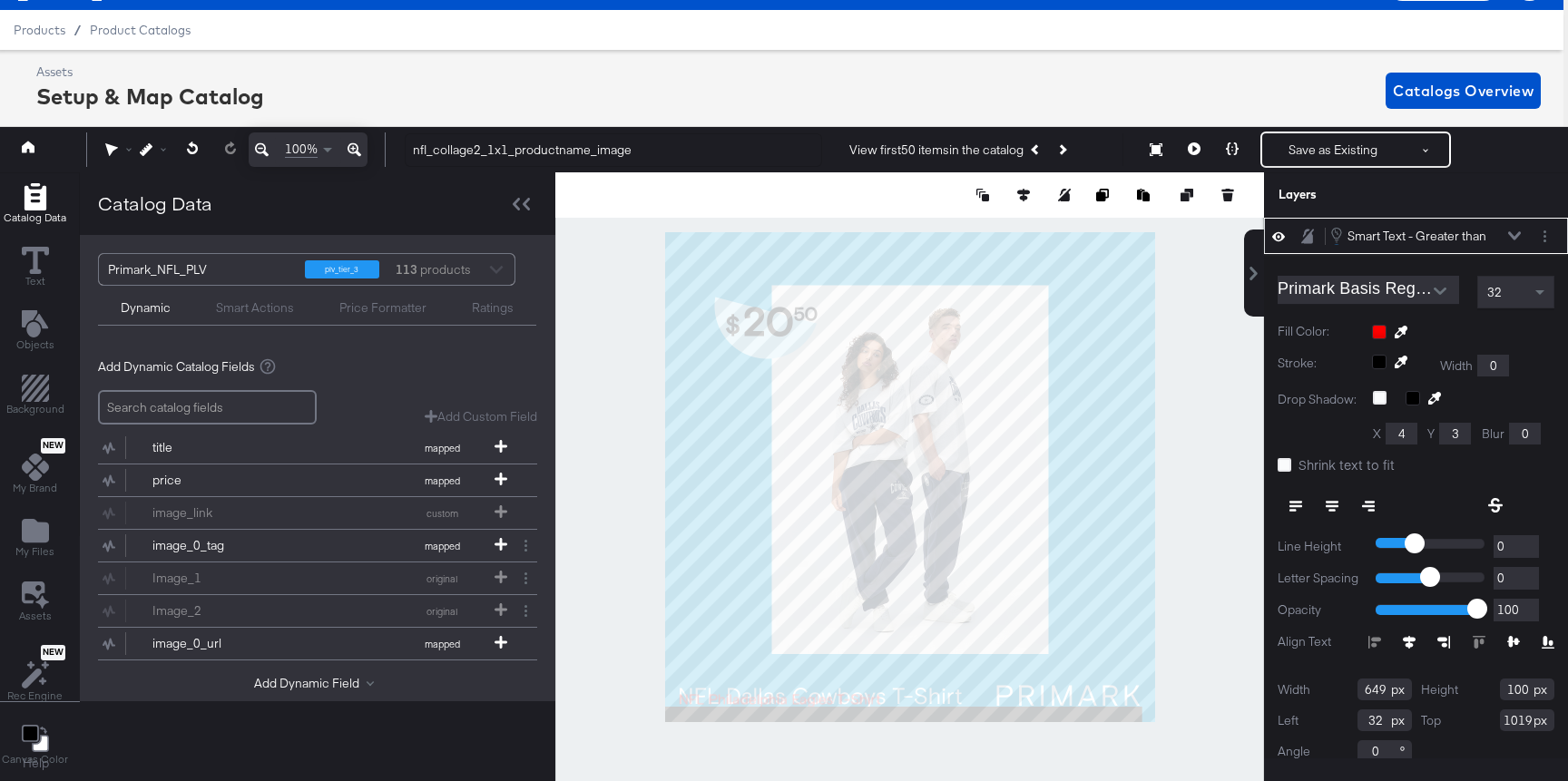
click at [1520, 287] on div "32" at bounding box center [1515, 292] width 76 height 31
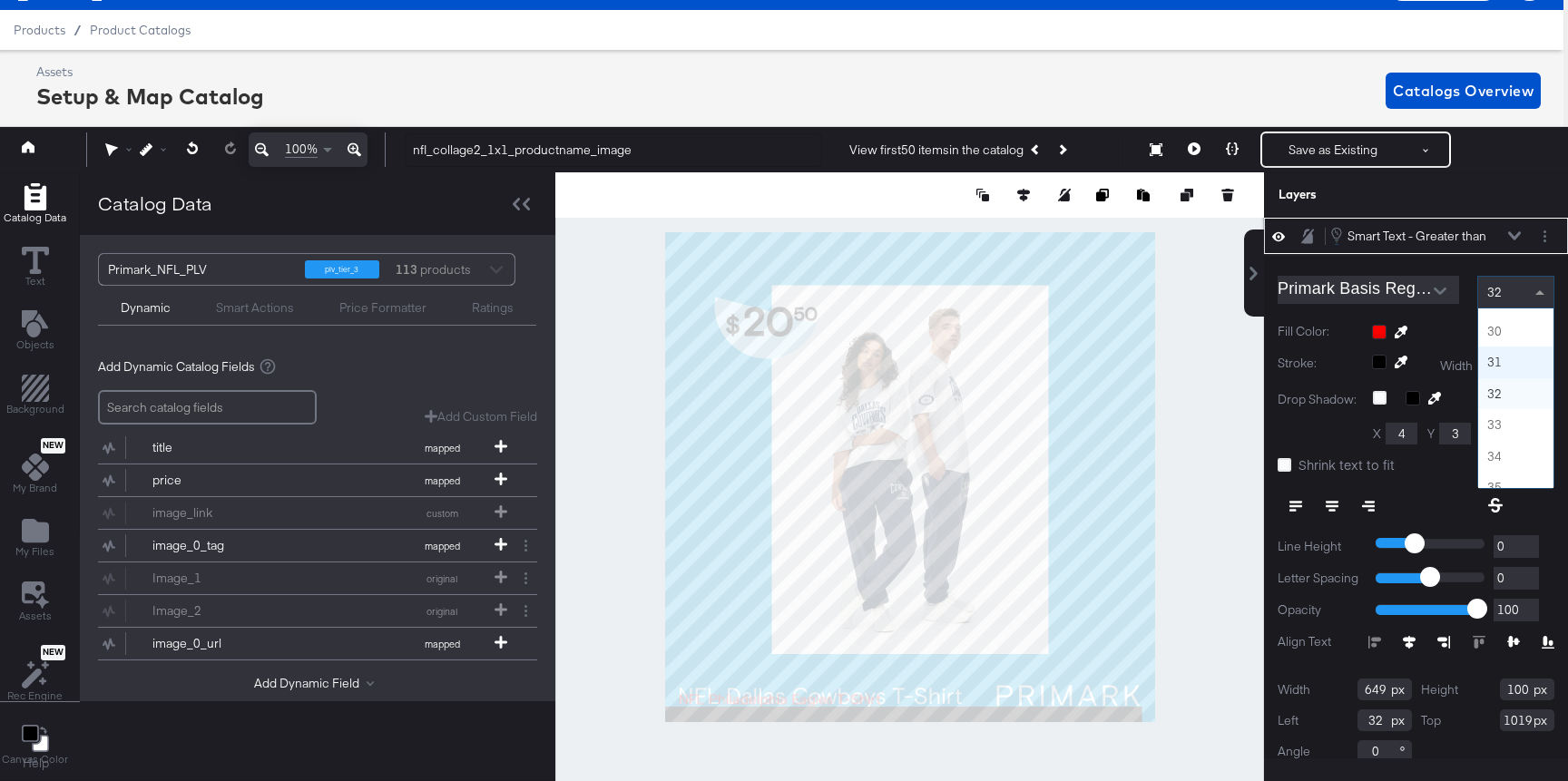
scroll to position [898, 0]
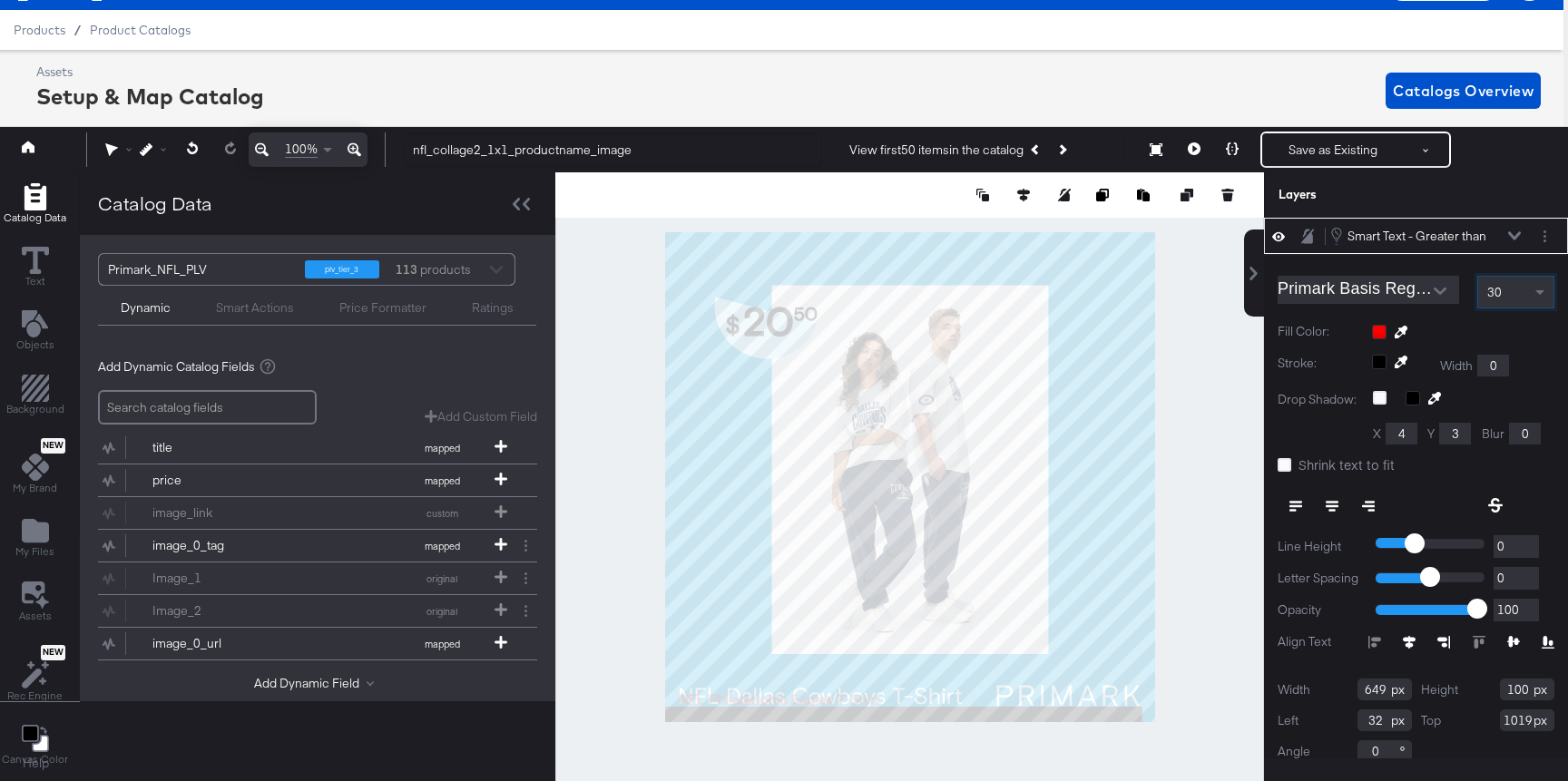
click at [1236, 147] on icon at bounding box center [1232, 149] width 12 height 12
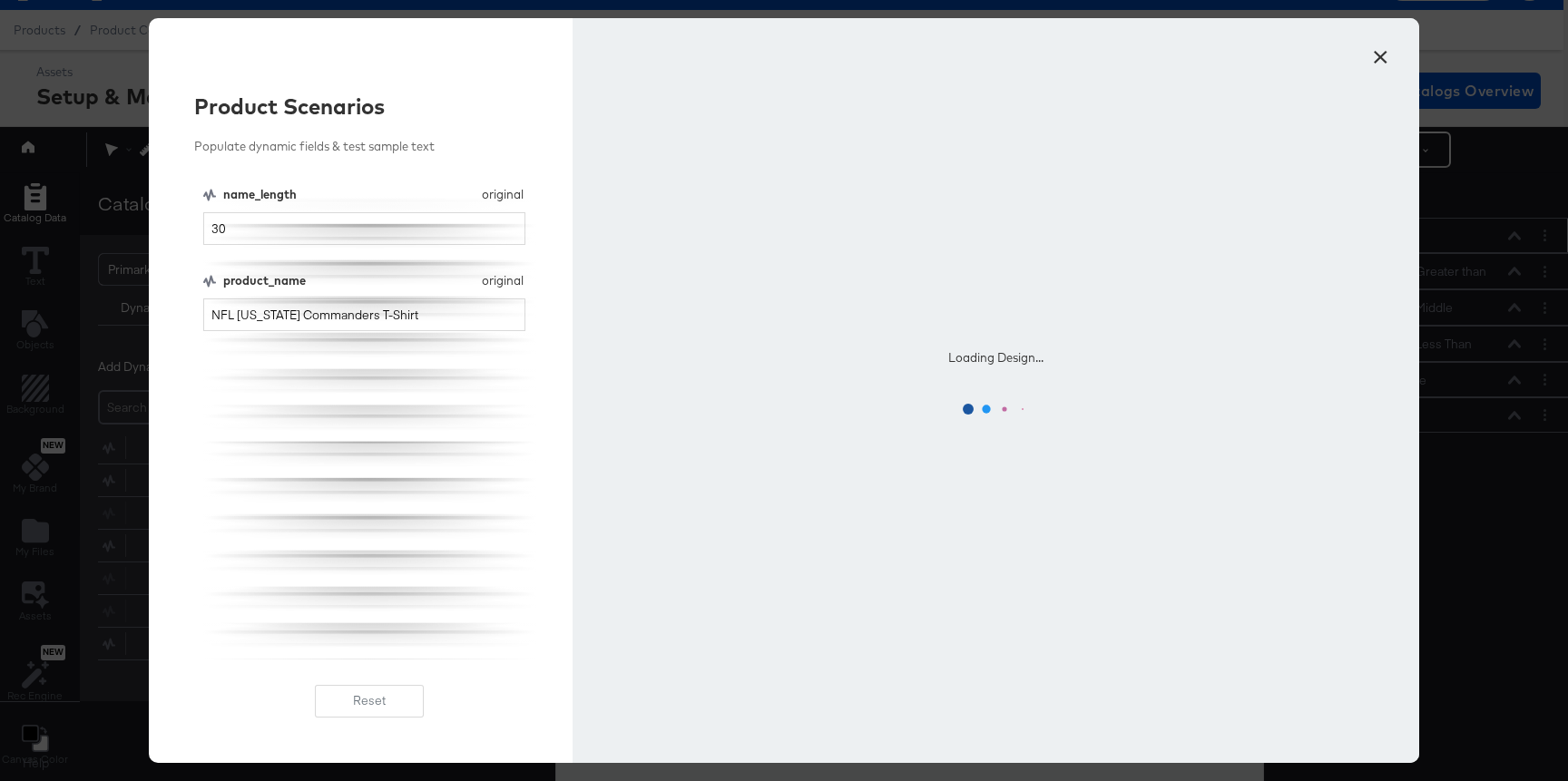
scroll to position [0, 0]
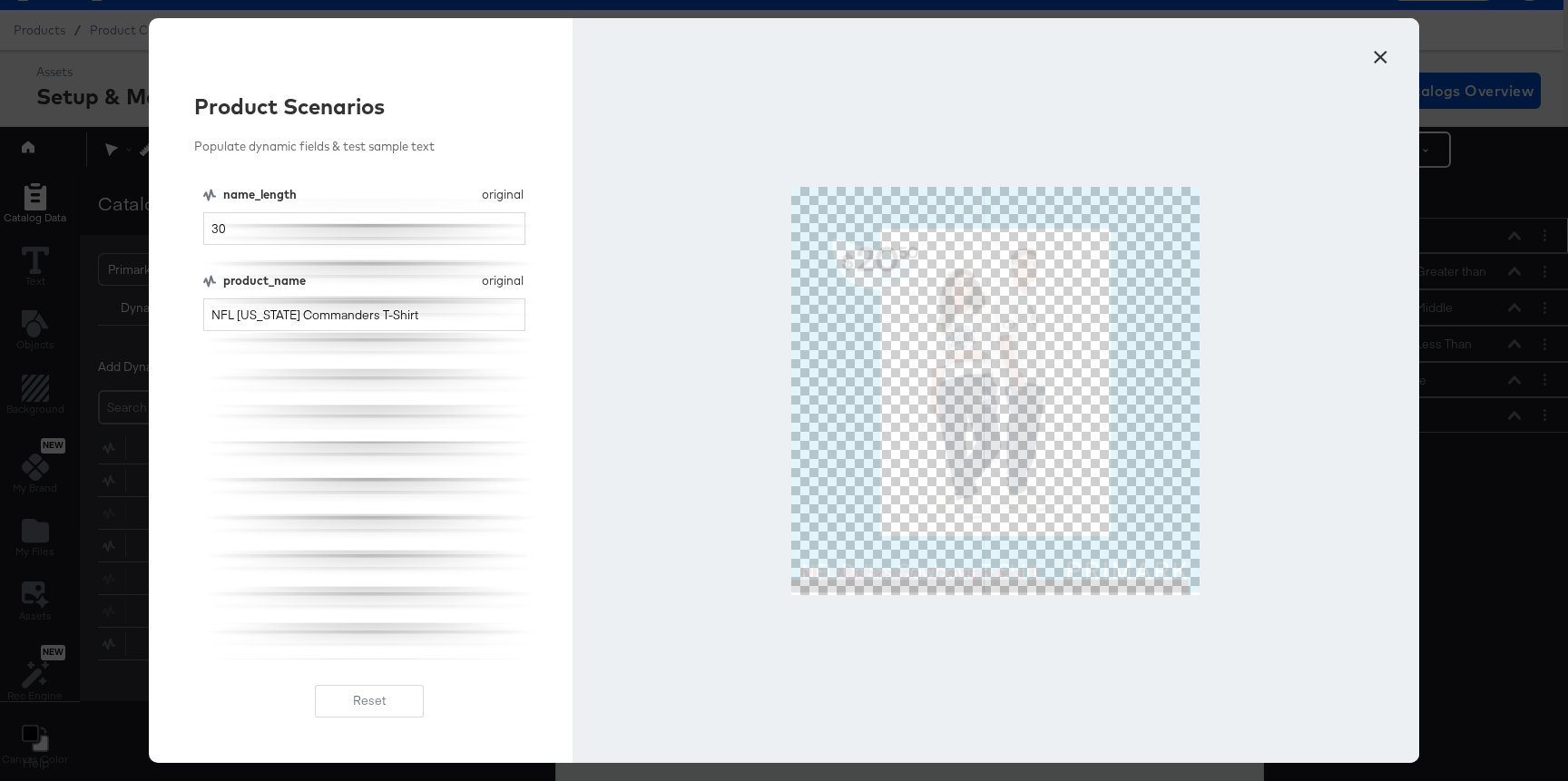
click at [1377, 53] on button "×" at bounding box center [1380, 53] width 33 height 33
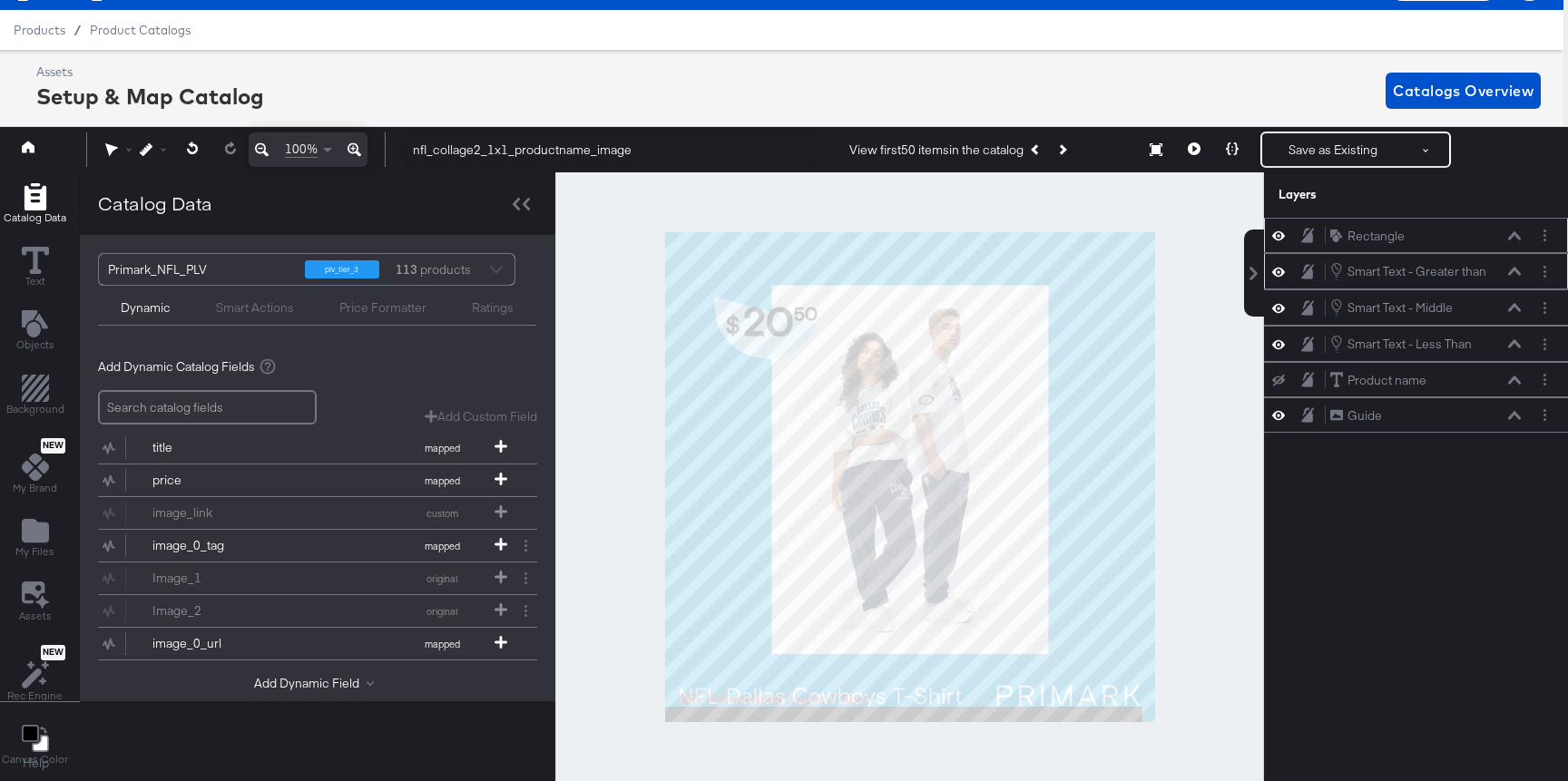
click at [1516, 274] on icon at bounding box center [1513, 270] width 12 height 9
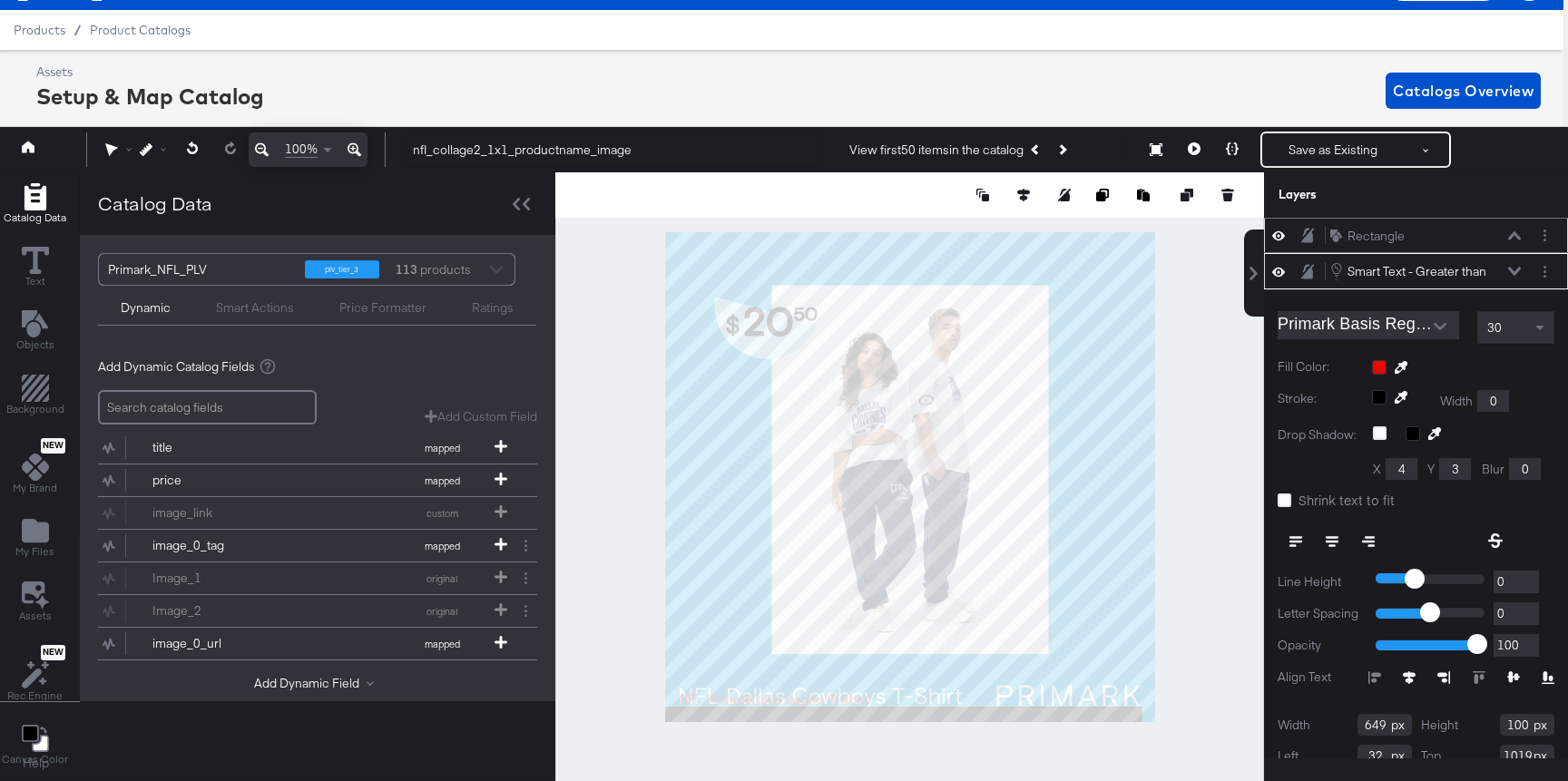
scroll to position [35, 0]
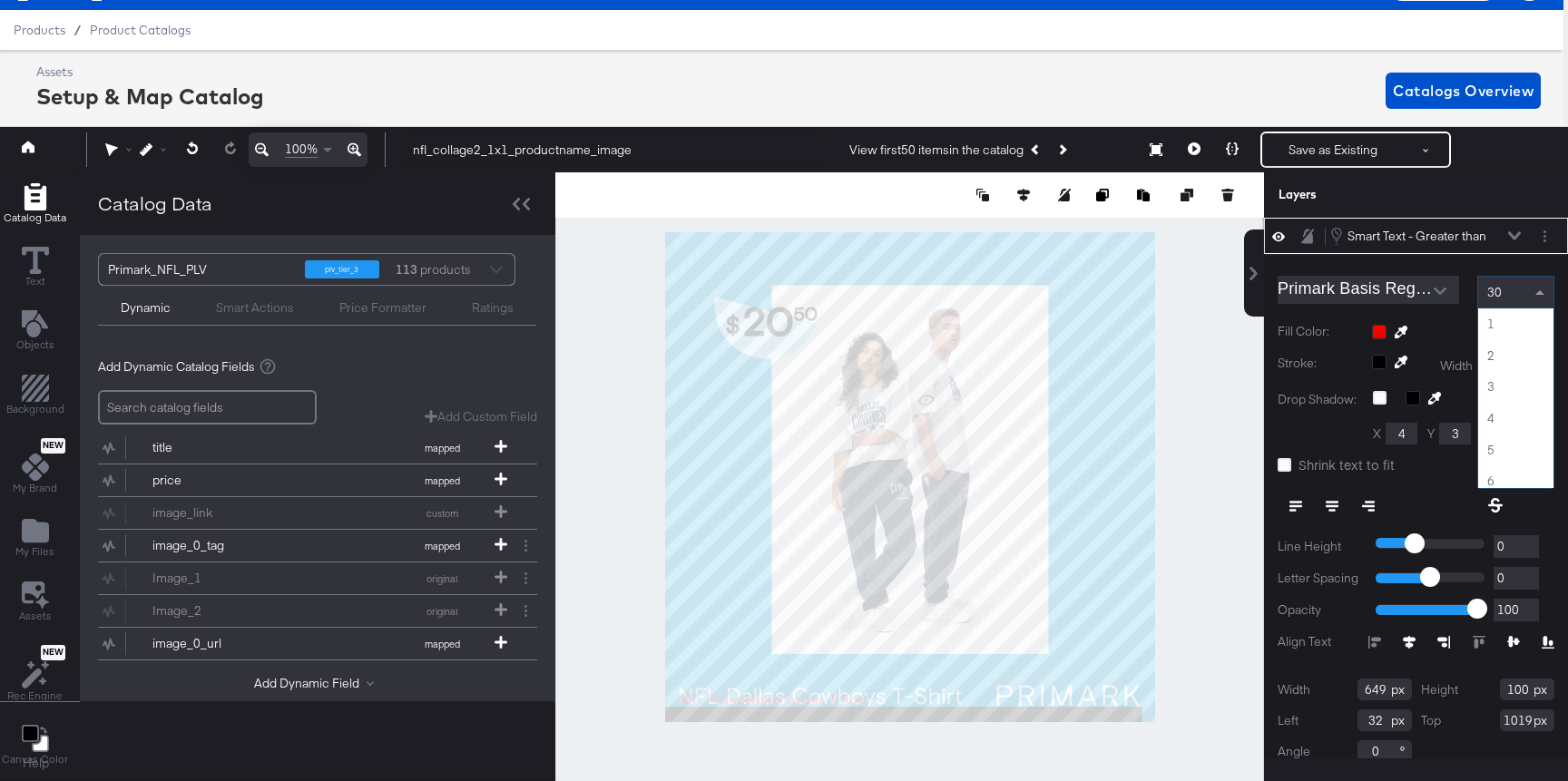
click at [1517, 288] on div "30" at bounding box center [1515, 292] width 76 height 31
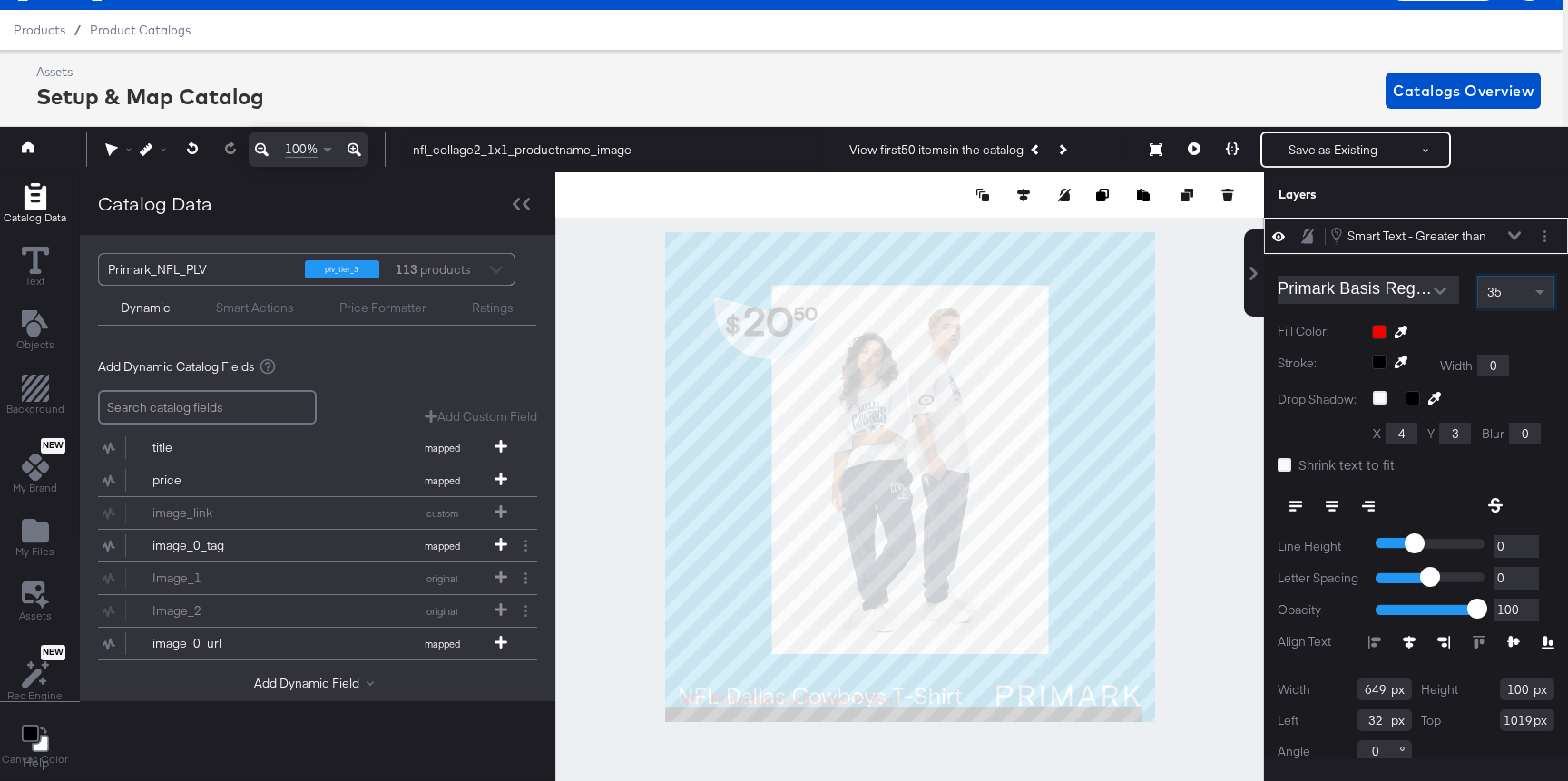
click at [1517, 232] on icon at bounding box center [1513, 235] width 12 height 9
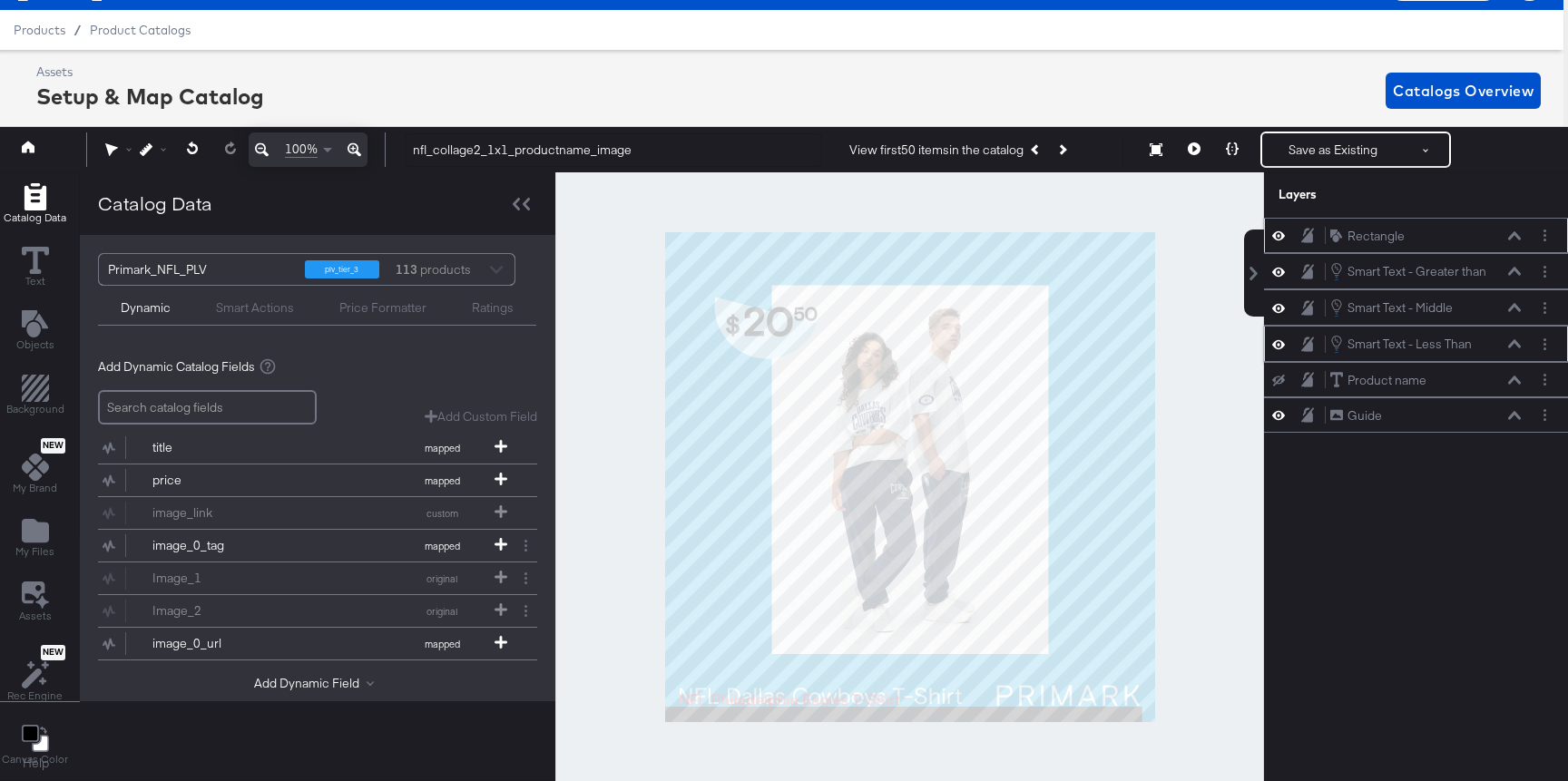
click at [1514, 347] on icon at bounding box center [1513, 343] width 12 height 9
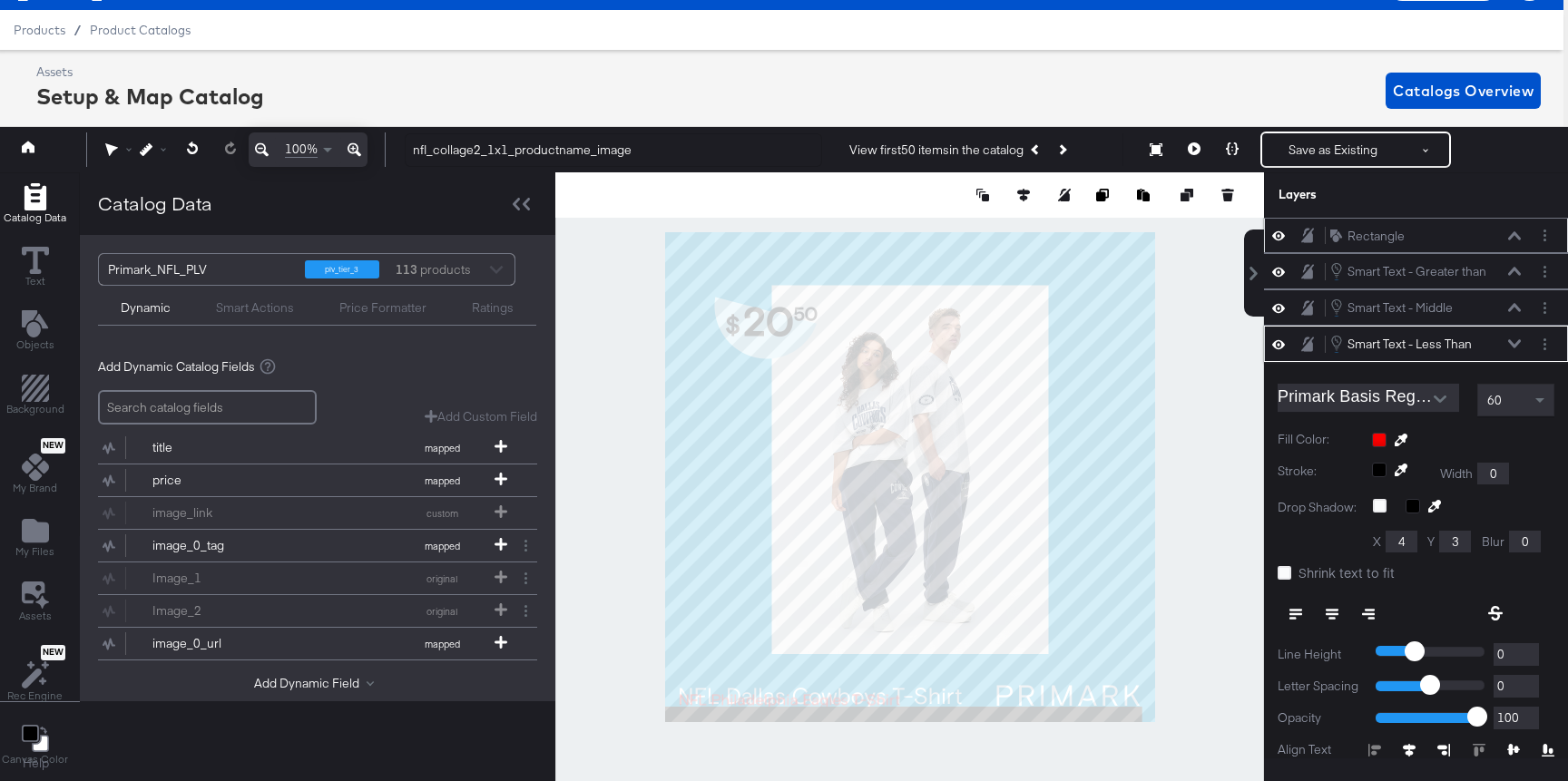
scroll to position [108, 0]
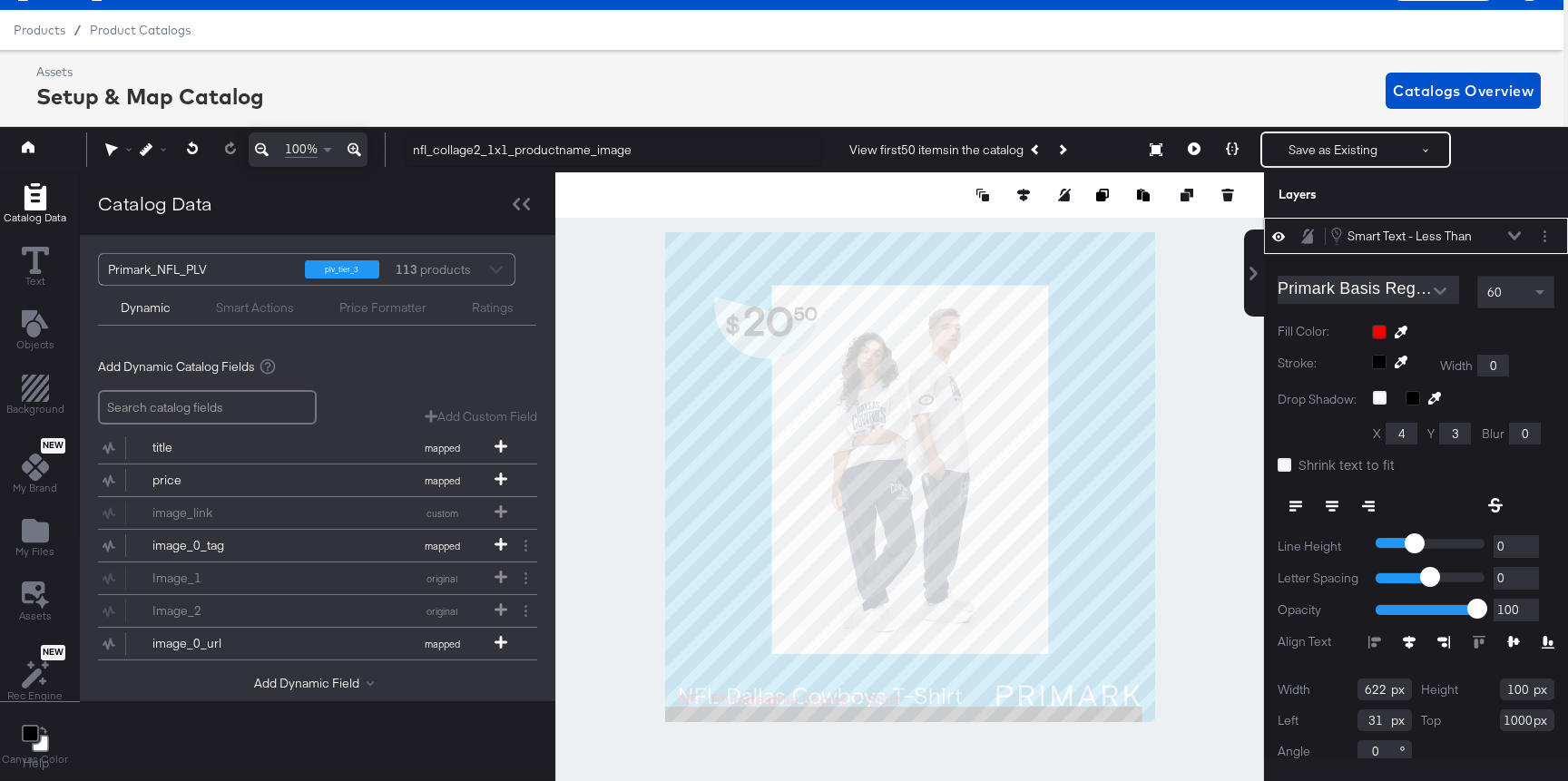
click at [1510, 238] on icon at bounding box center [1513, 235] width 12 height 9
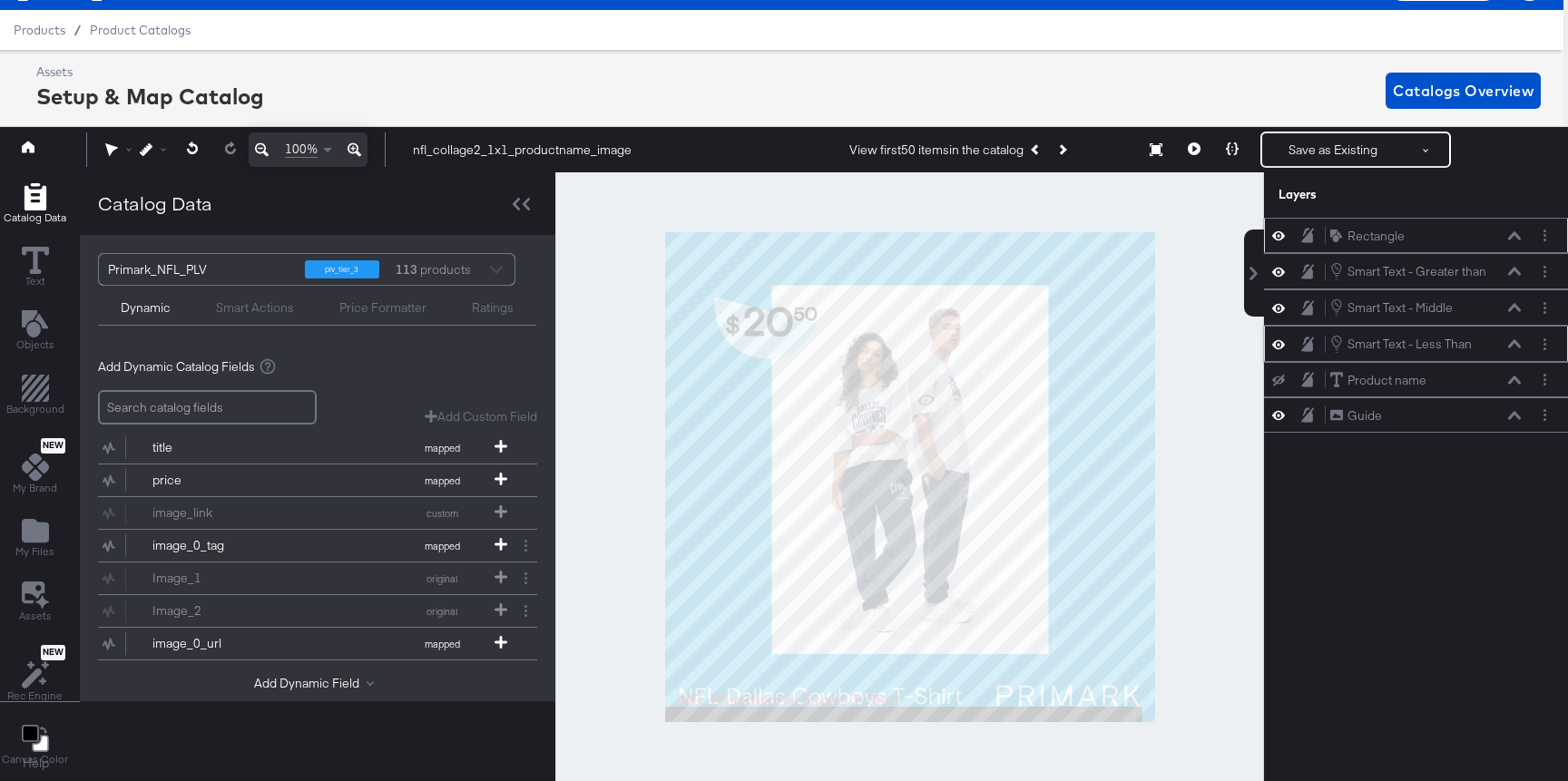
scroll to position [0, 0]
click at [1517, 312] on button at bounding box center [1513, 307] width 14 height 11
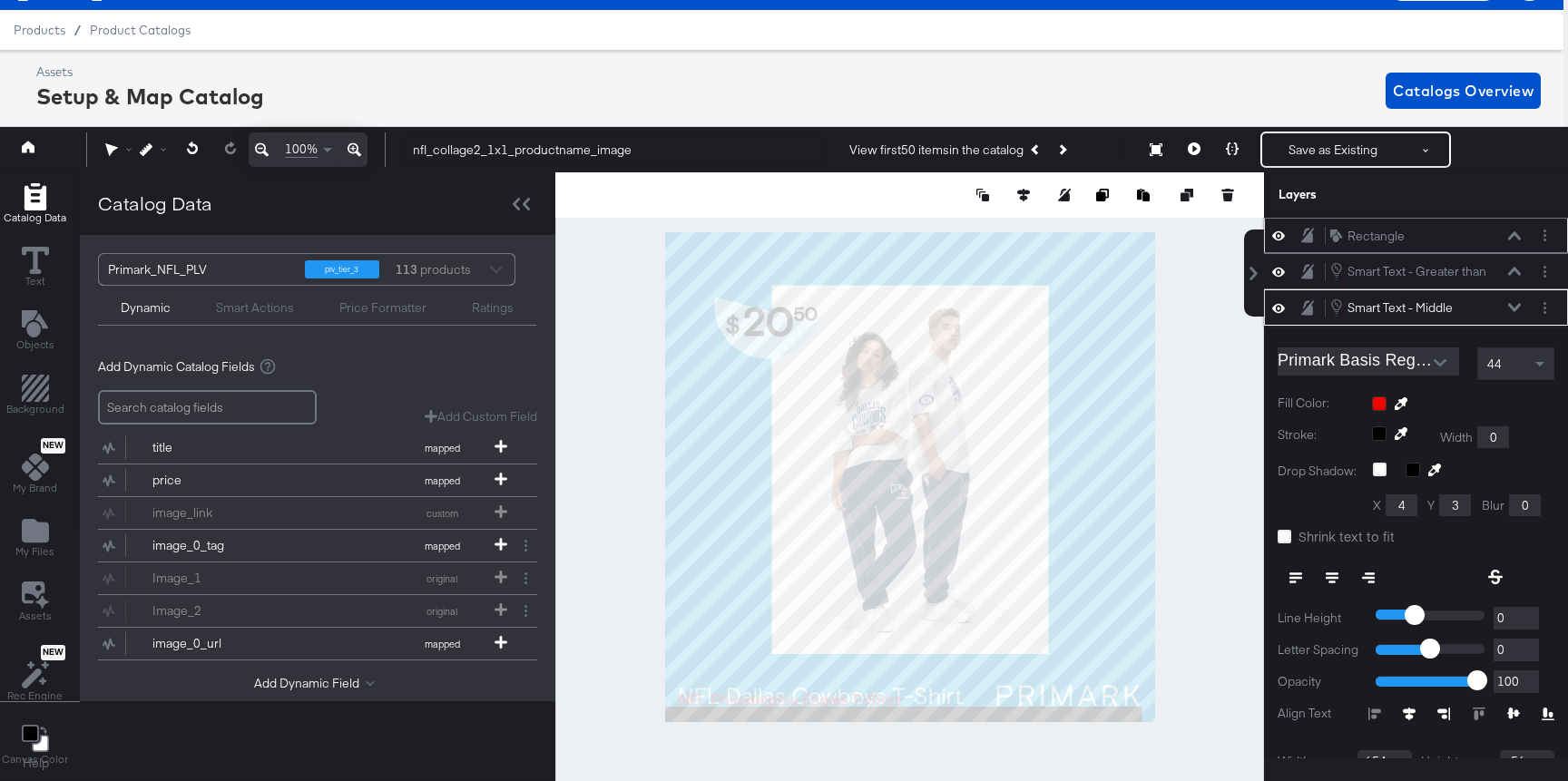
scroll to position [72, 0]
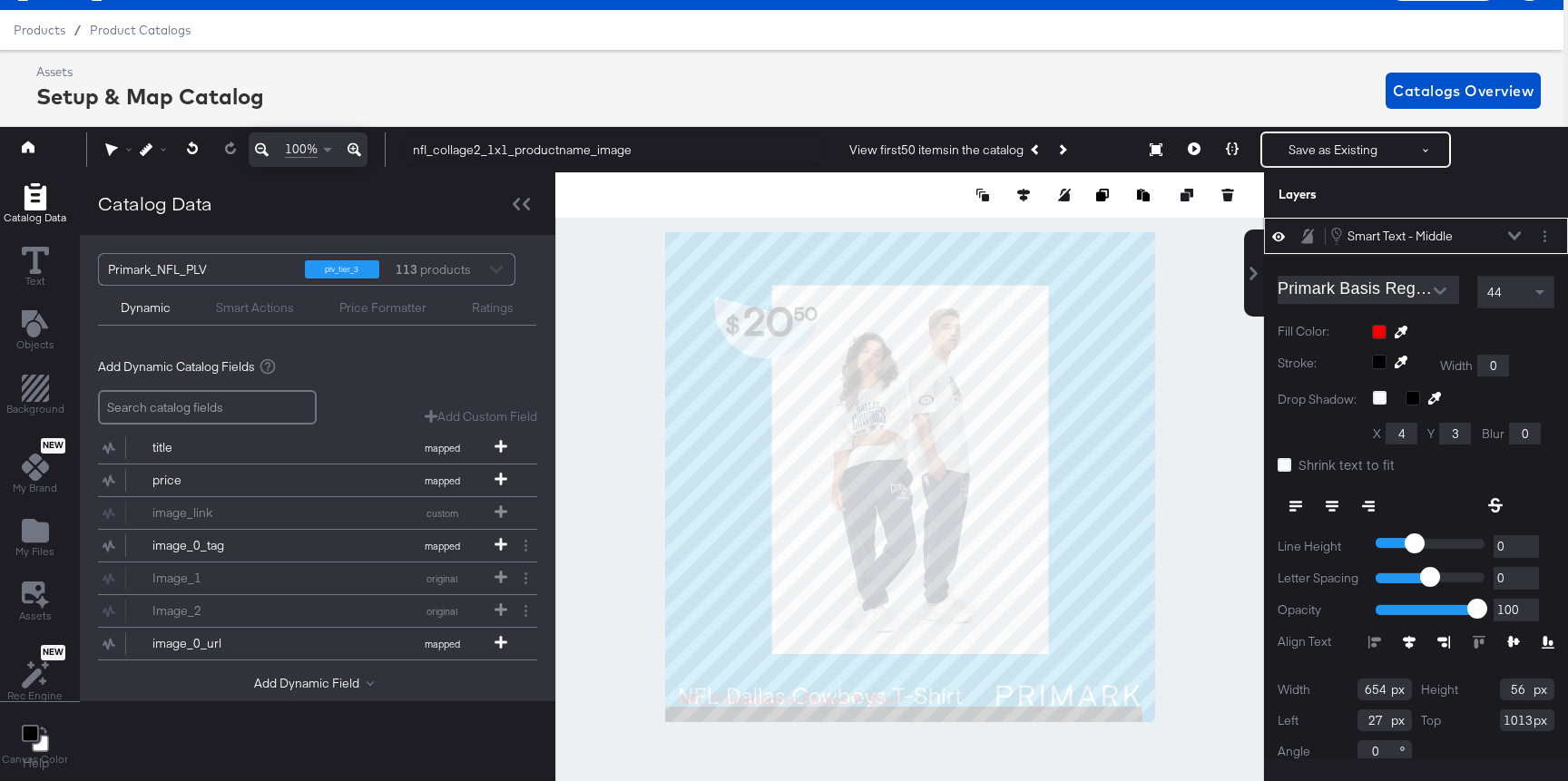
click at [1513, 237] on icon at bounding box center [1513, 236] width 12 height 9
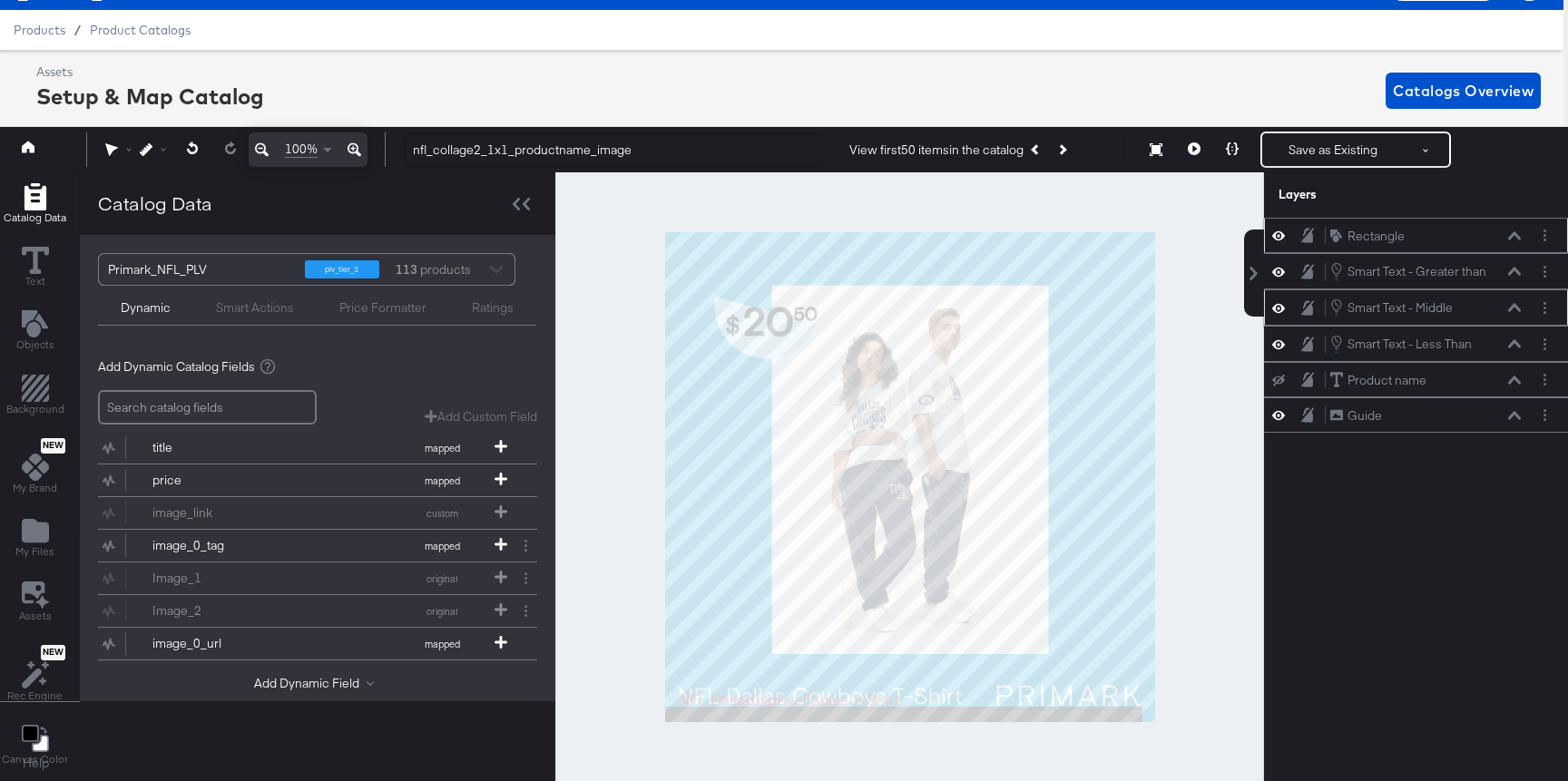
click at [1512, 307] on icon at bounding box center [1513, 308] width 12 height 9
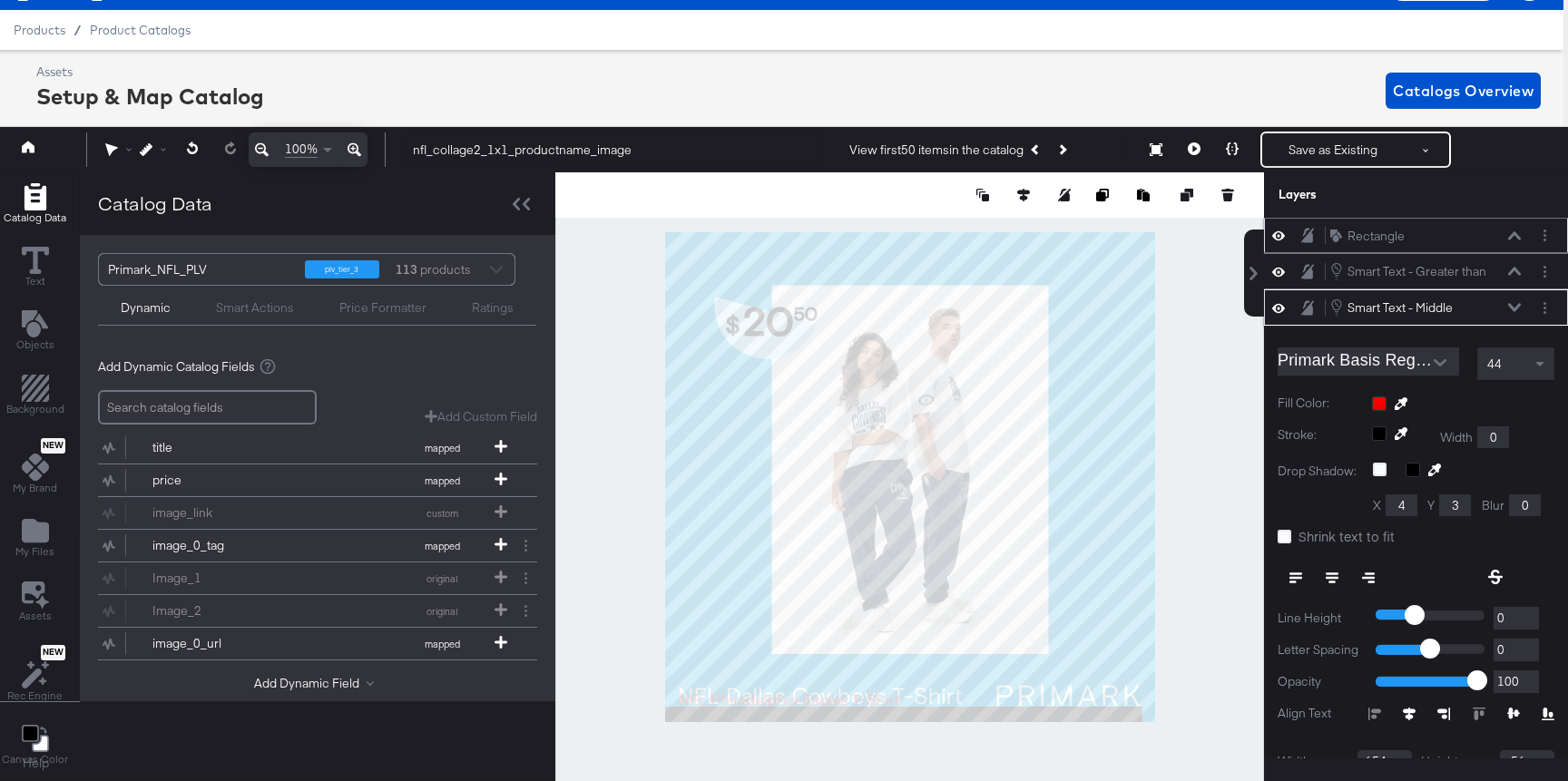
scroll to position [72, 0]
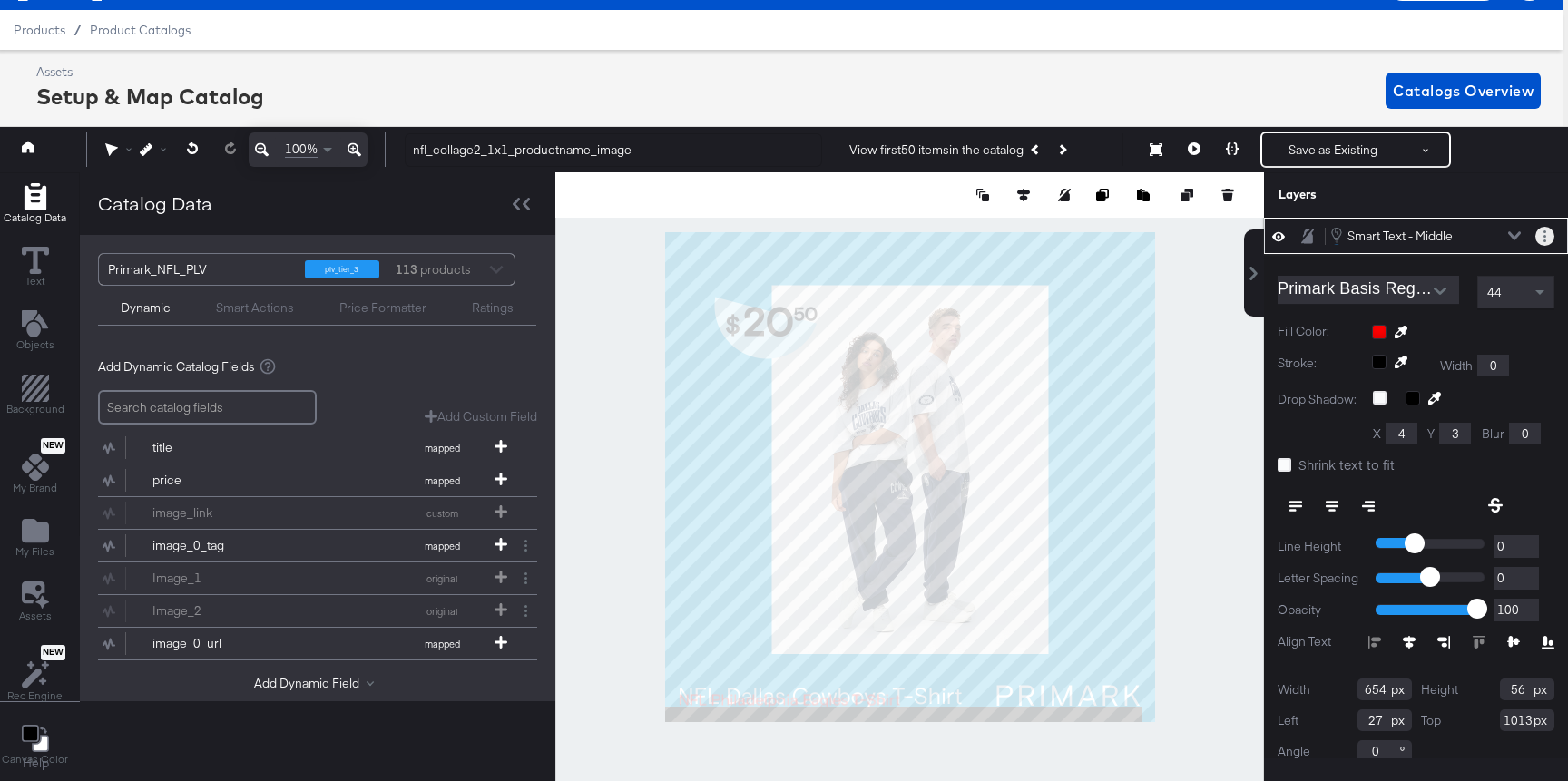
click at [1534, 239] on button "Layer Options" at bounding box center [1544, 237] width 19 height 19
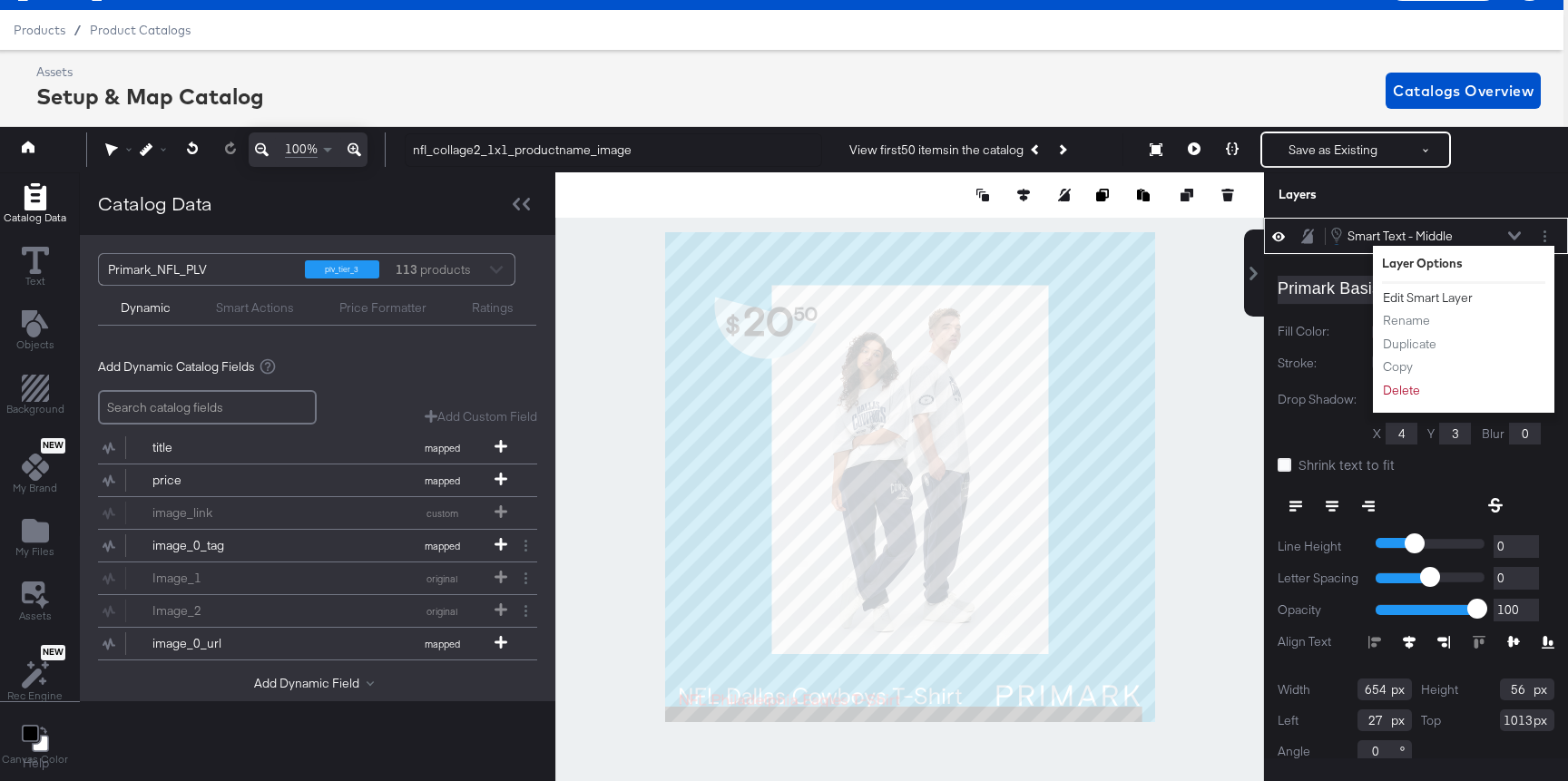
click at [1456, 291] on button "Edit Smart Layer" at bounding box center [1428, 298] width 92 height 19
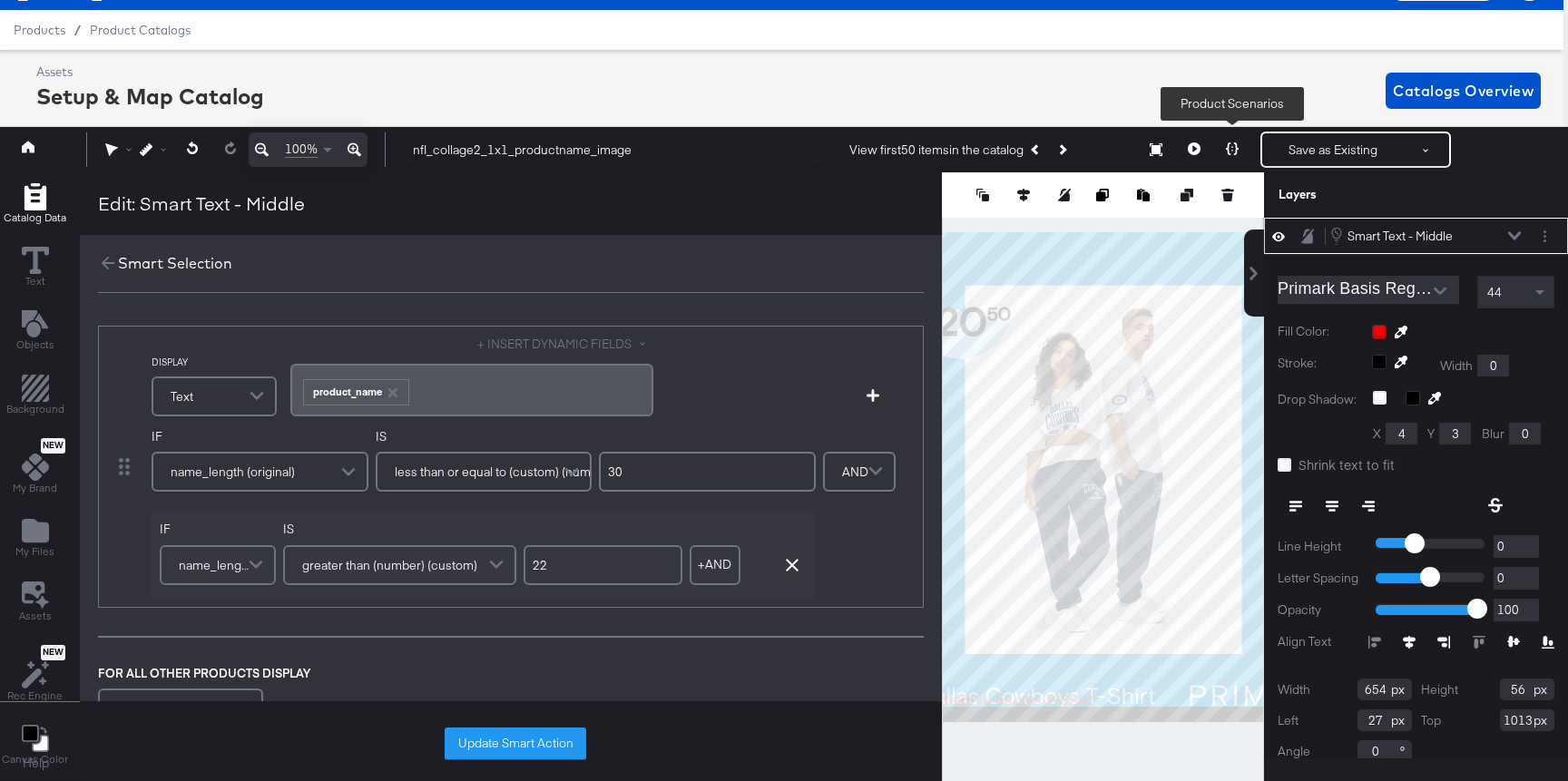
click at [1220, 144] on button at bounding box center [1232, 149] width 38 height 36
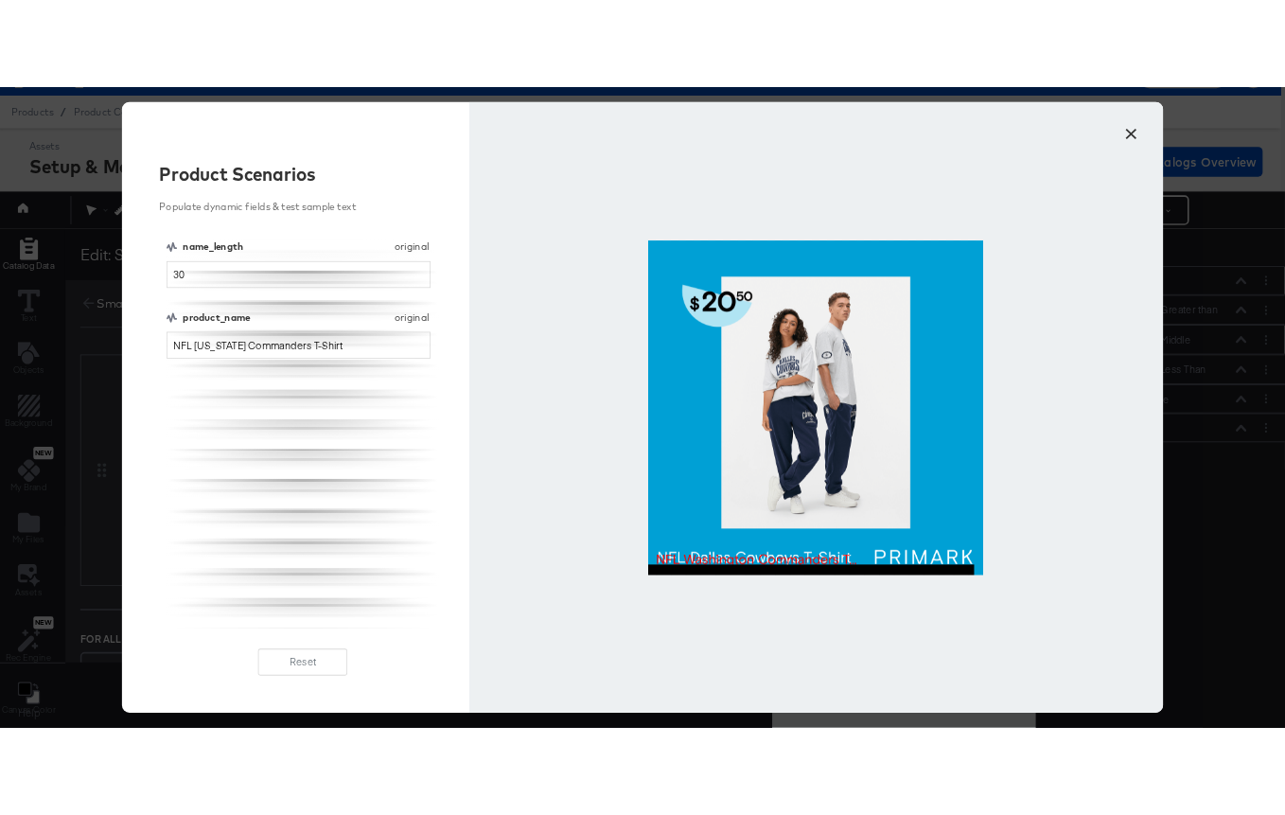
scroll to position [0, 0]
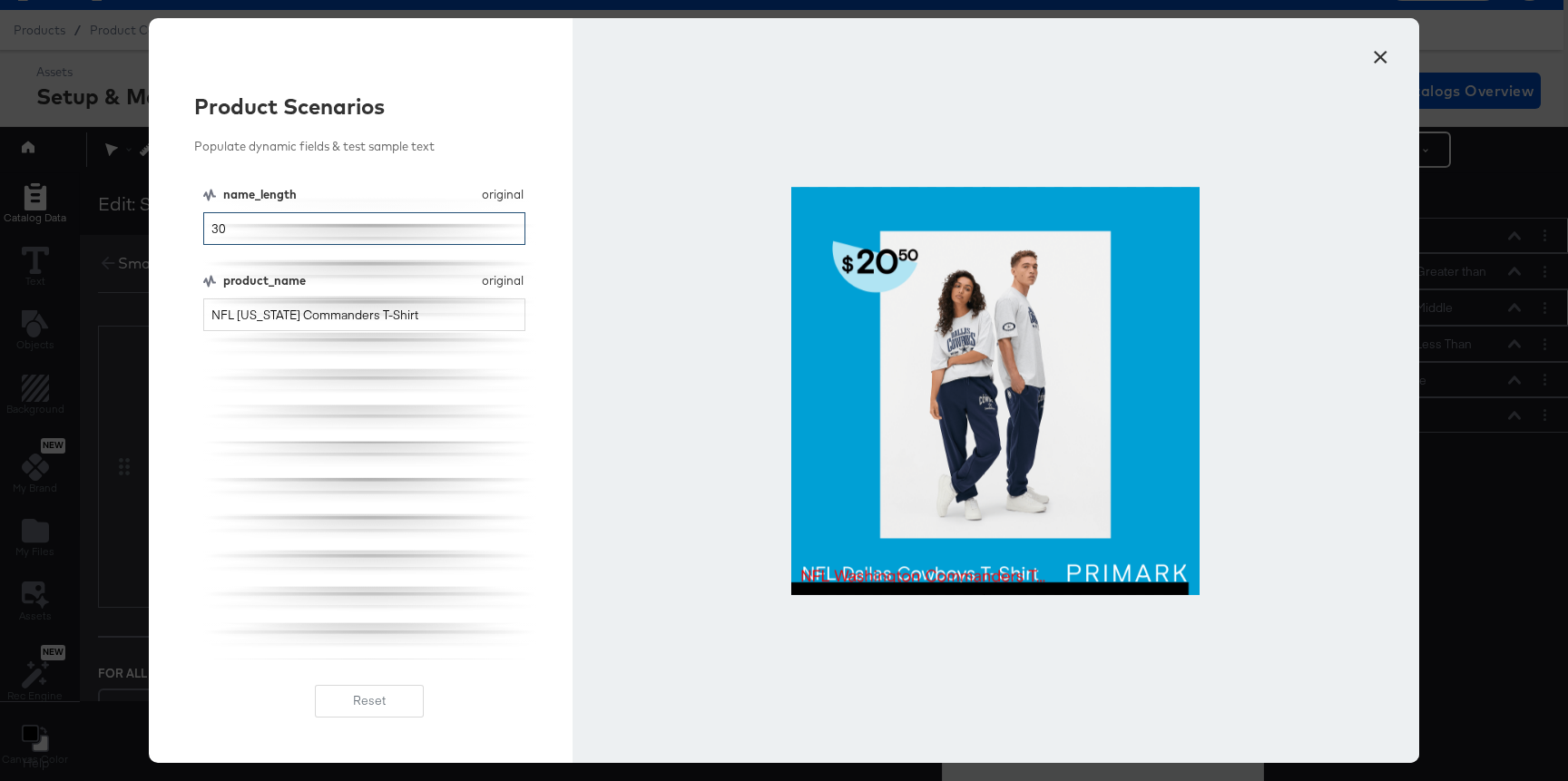
drag, startPoint x: 401, startPoint y: 227, endPoint x: 197, endPoint y: 227, distance: 204.0
click at [197, 227] on div "Product Scenarios Populate dynamic fields & test sample text name_length origin…" at bounding box center [360, 390] width 424 height 745
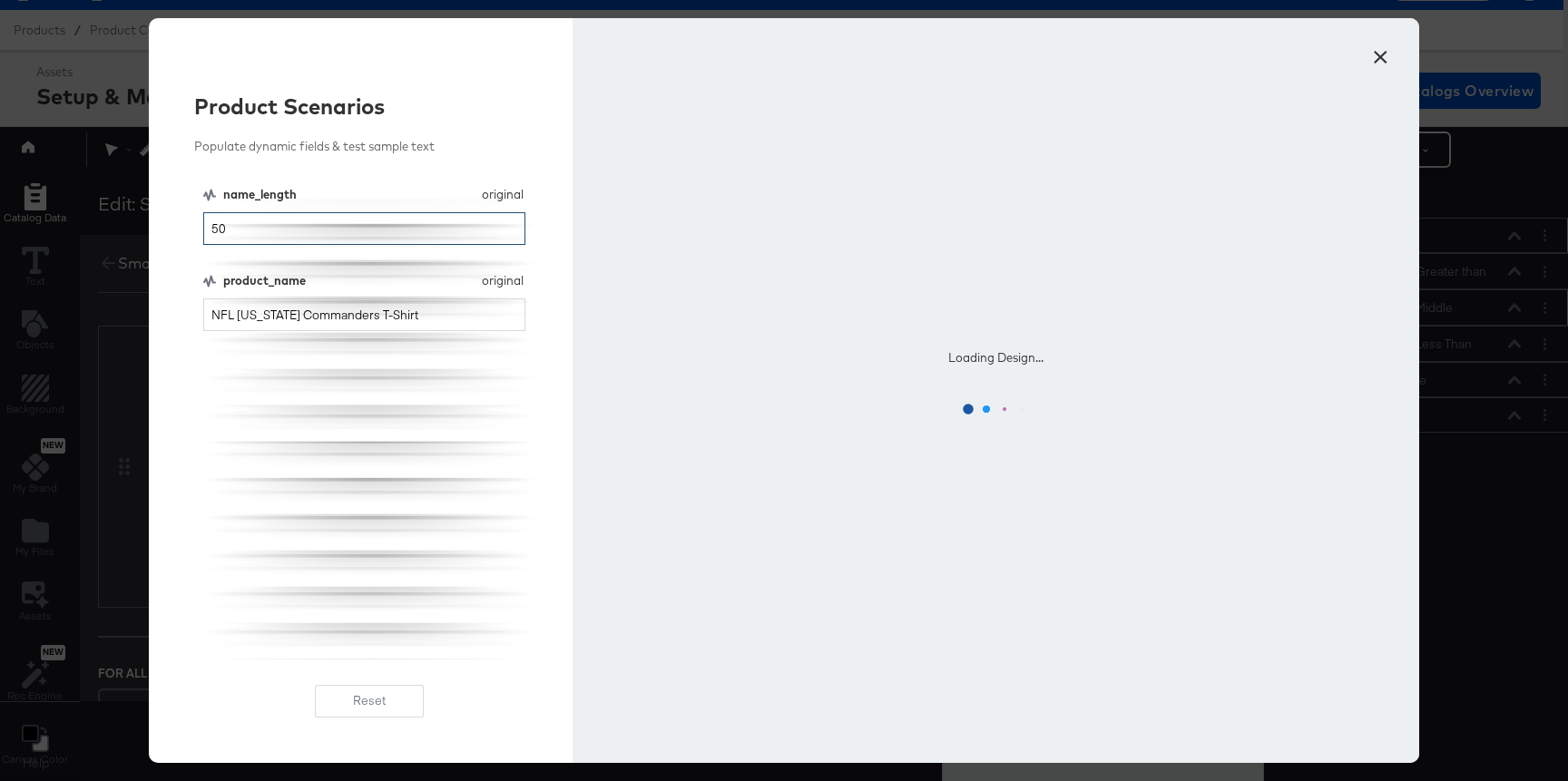
type input "5"
type input "33"
click at [460, 324] on input "NFL [US_STATE] Commanders T-Shirt" at bounding box center [364, 314] width 322 height 34
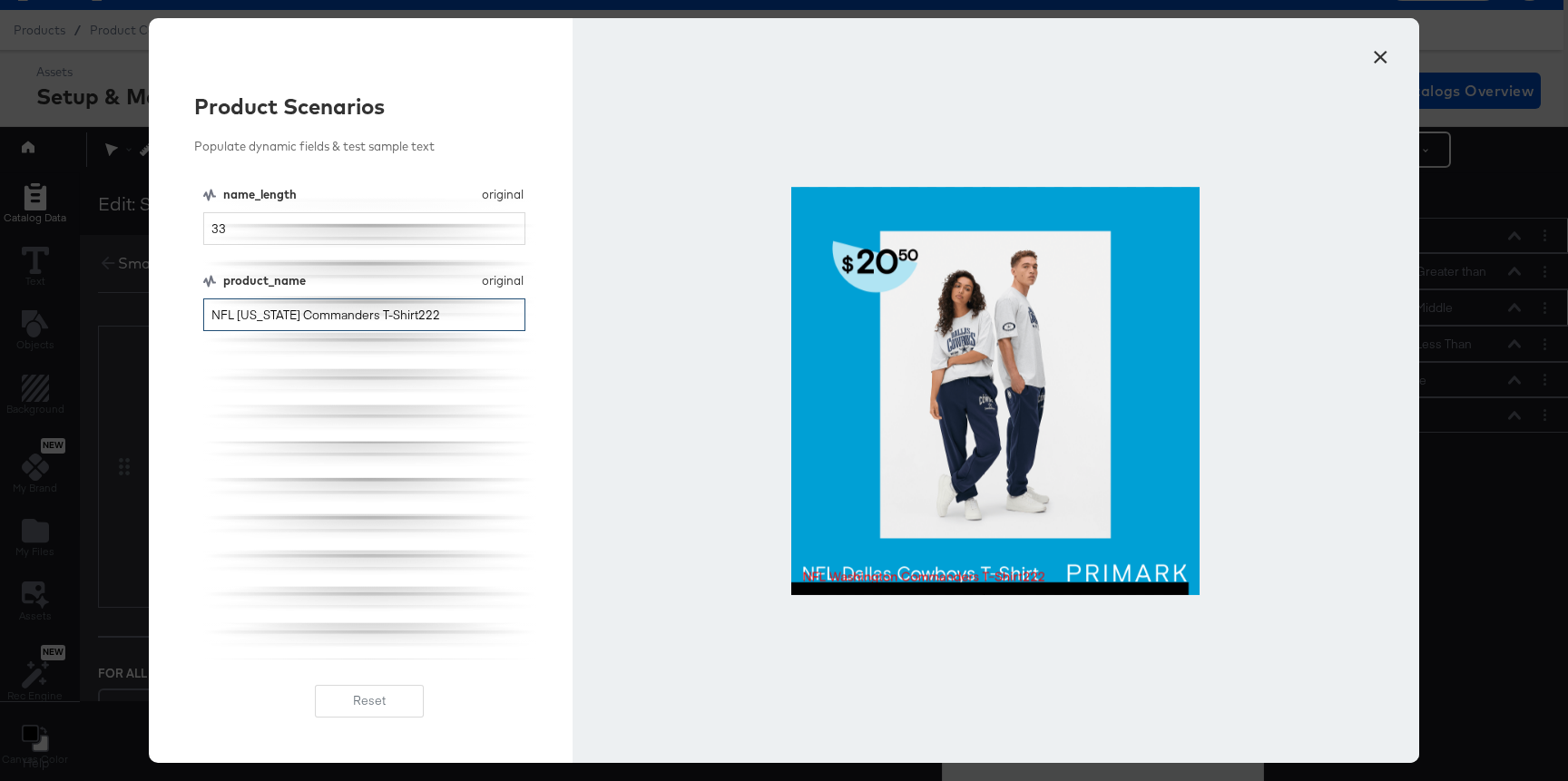
type input "NFL Washington Commanders T-Shirt222"
click at [361, 241] on input "33" at bounding box center [364, 228] width 322 height 34
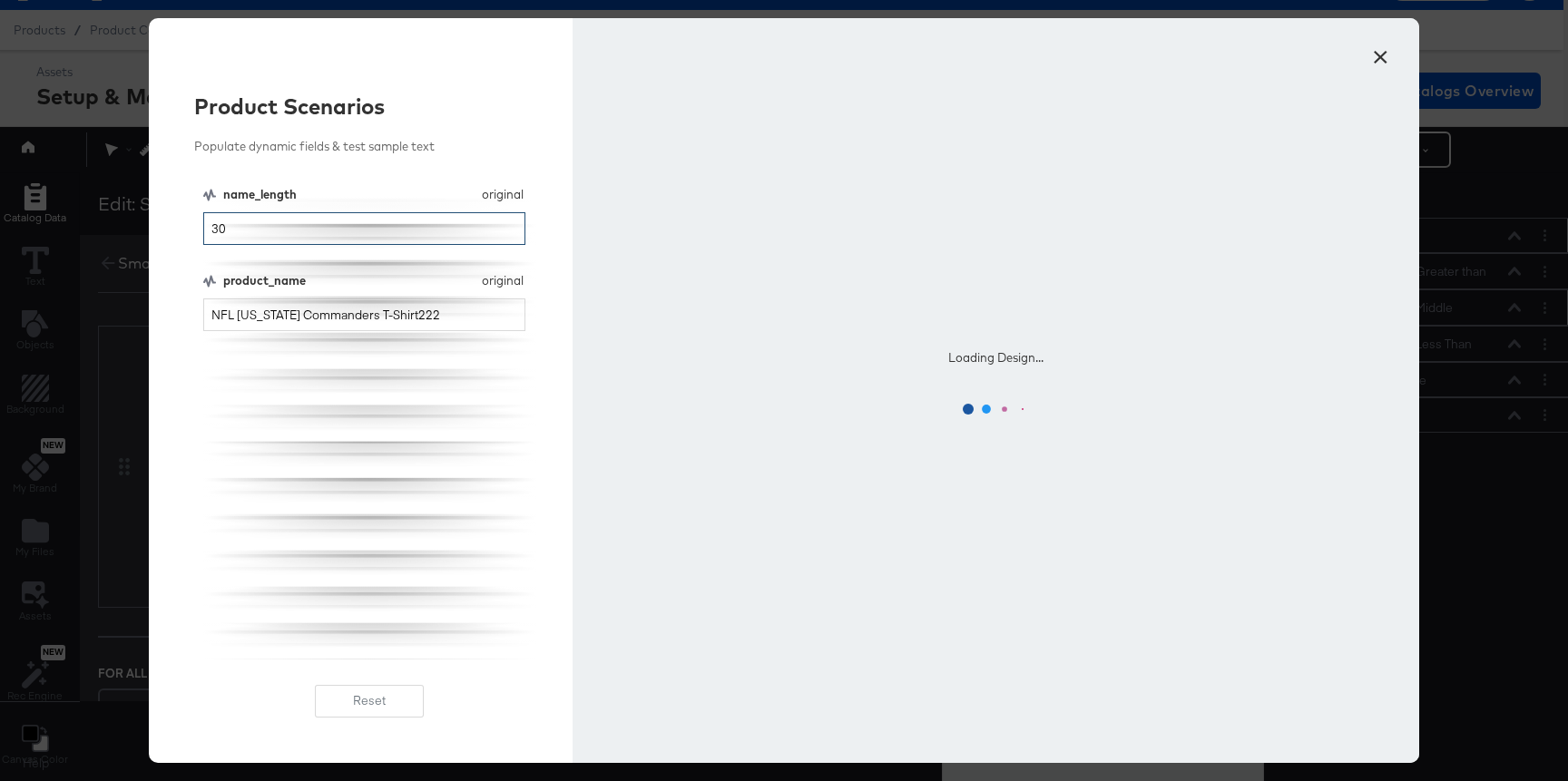
type input "30"
click at [452, 314] on input "NFL Washington Commanders T-Shirt222" at bounding box center [364, 314] width 322 height 34
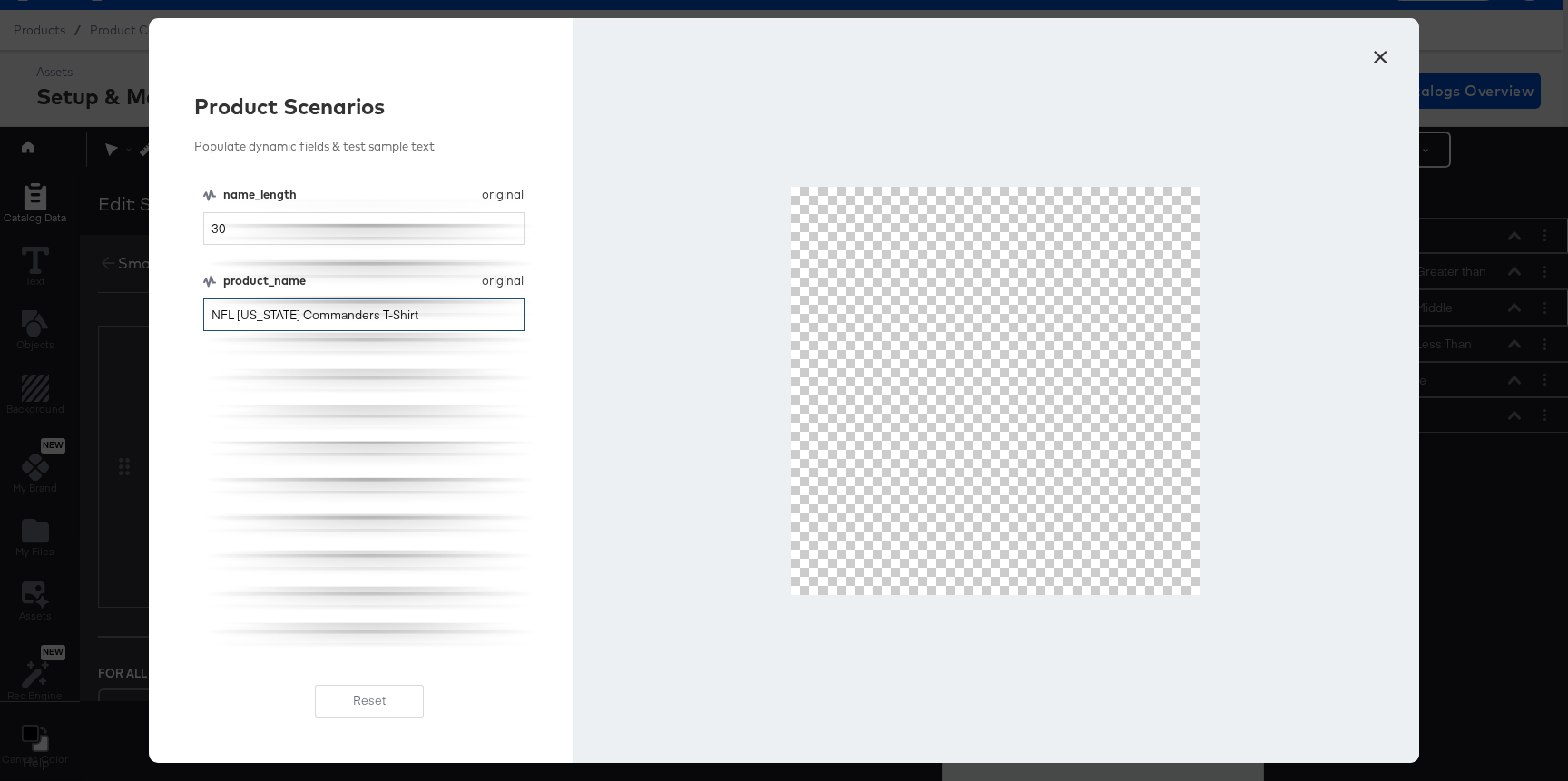
type input "NFL [US_STATE] Commanders T-Shirt"
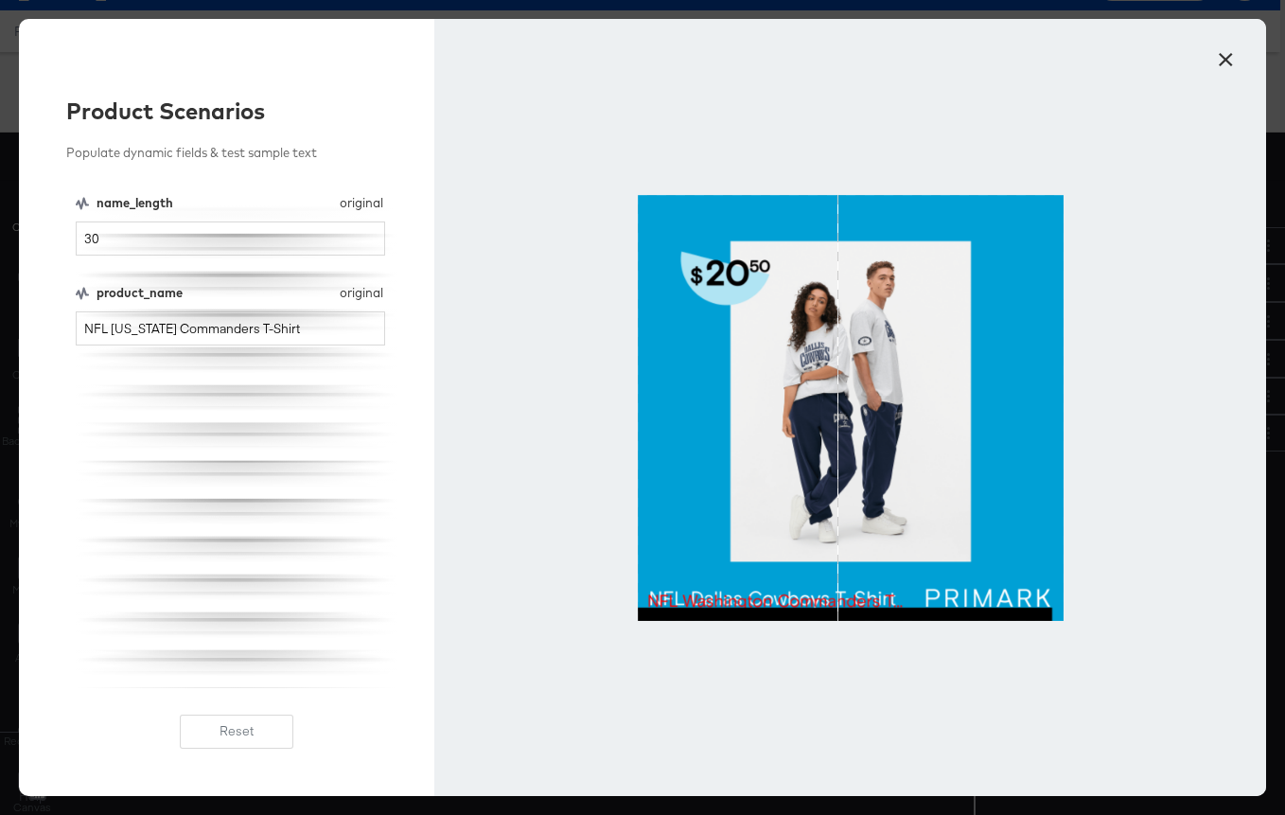
click at [1228, 60] on button "×" at bounding box center [1226, 55] width 34 height 34
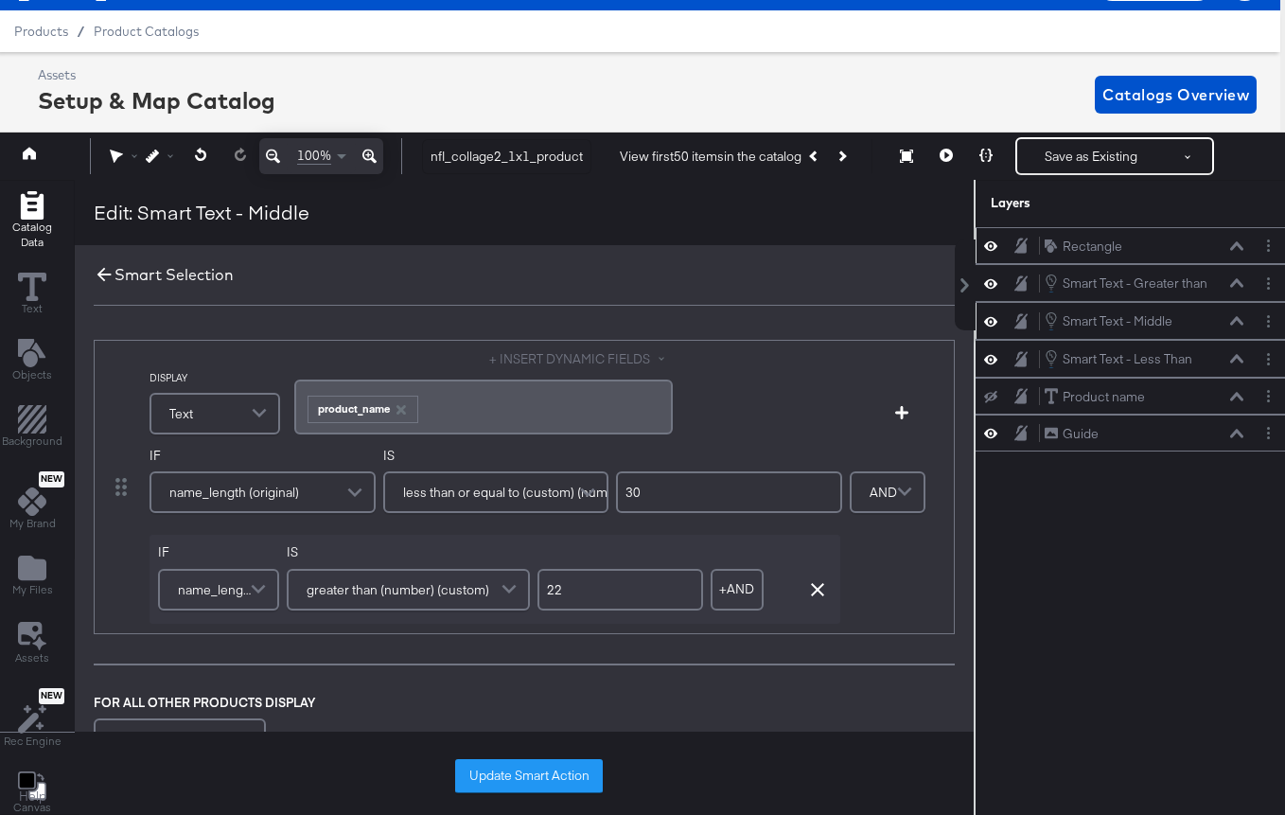
click at [106, 274] on icon at bounding box center [104, 274] width 21 height 21
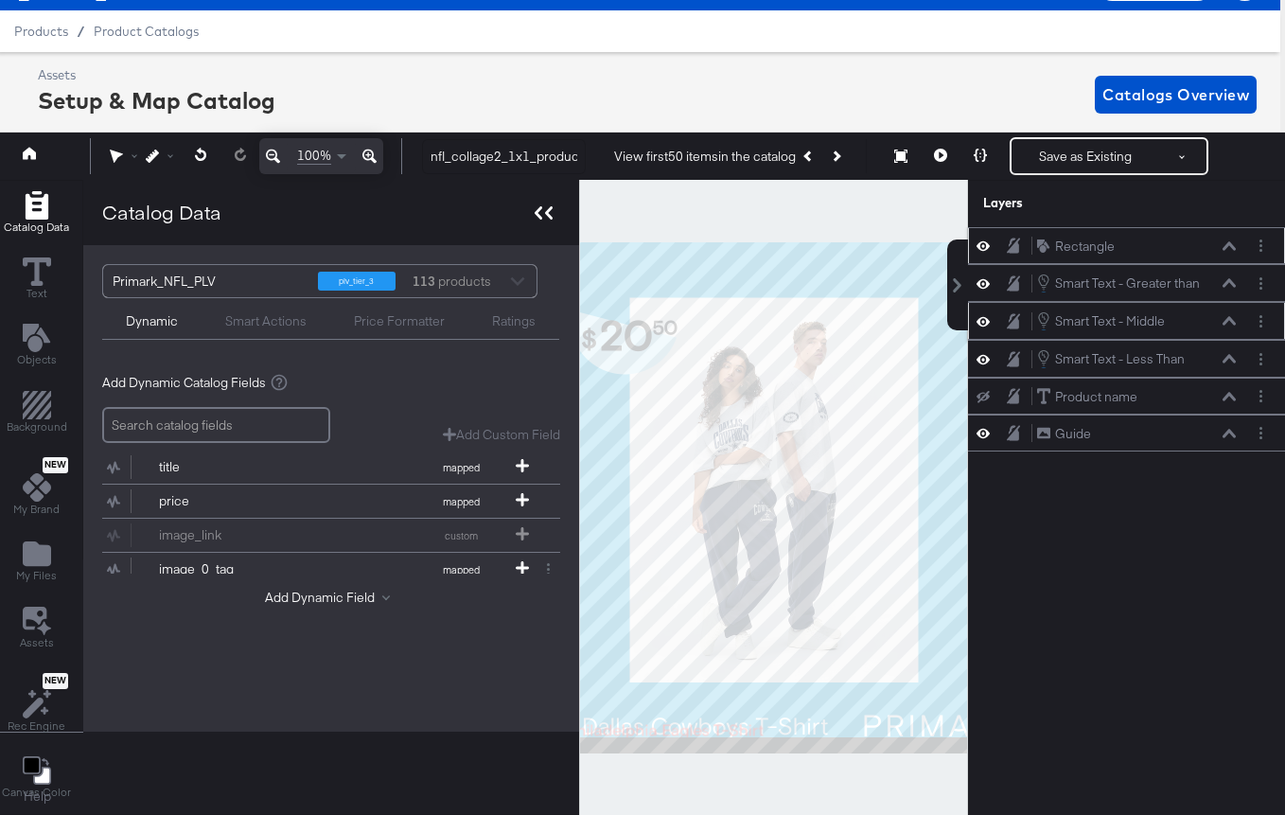
click at [527, 214] on div at bounding box center [543, 212] width 33 height 27
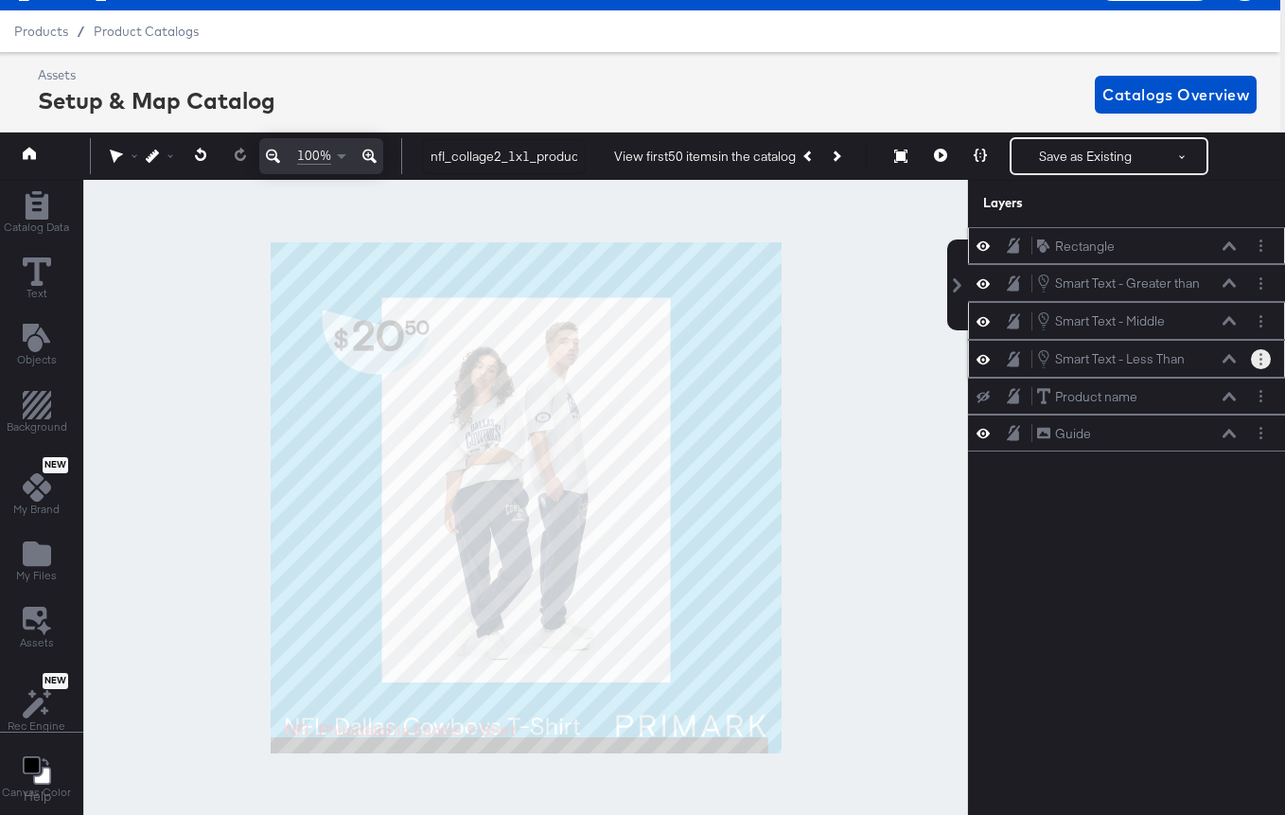
click at [1262, 354] on circle "Layer Options" at bounding box center [1261, 354] width 3 height 3
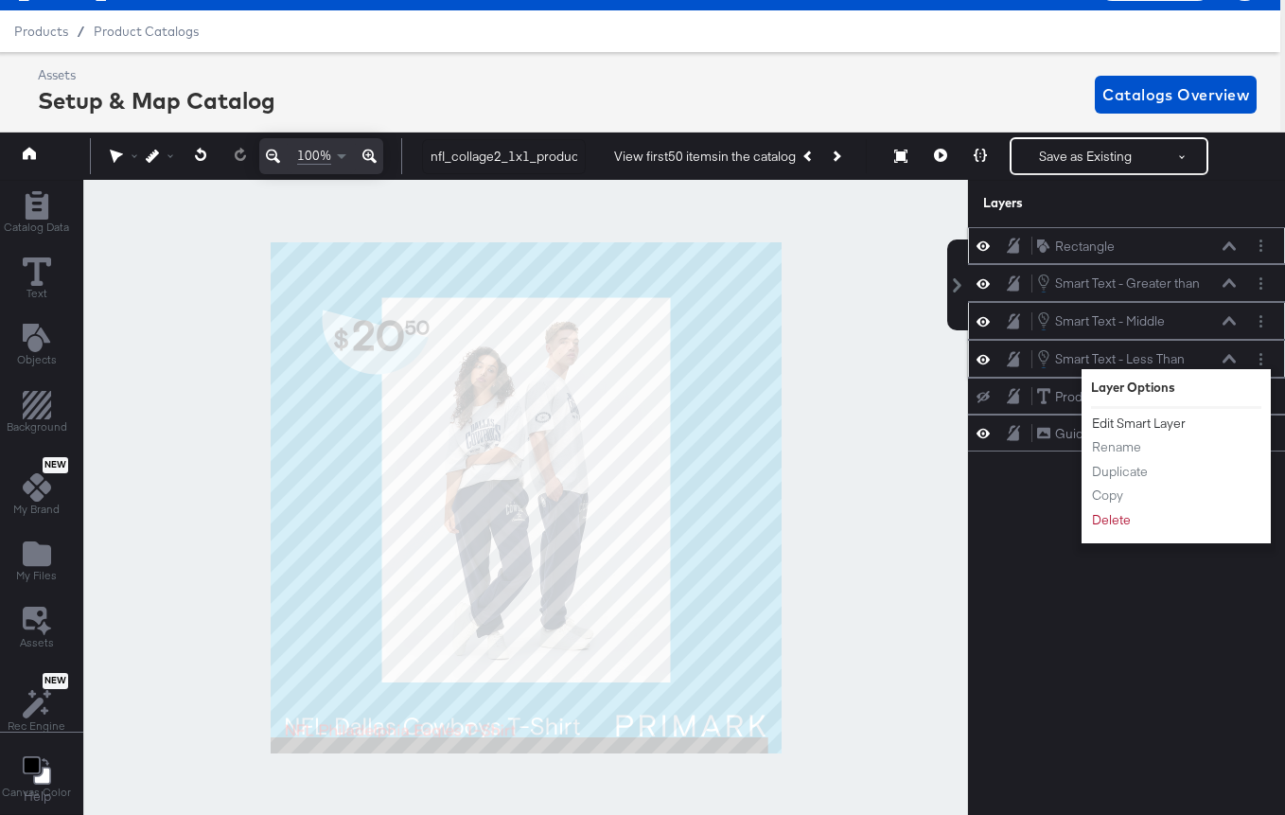
click at [1173, 420] on button "Edit Smart Layer" at bounding box center [1139, 424] width 96 height 20
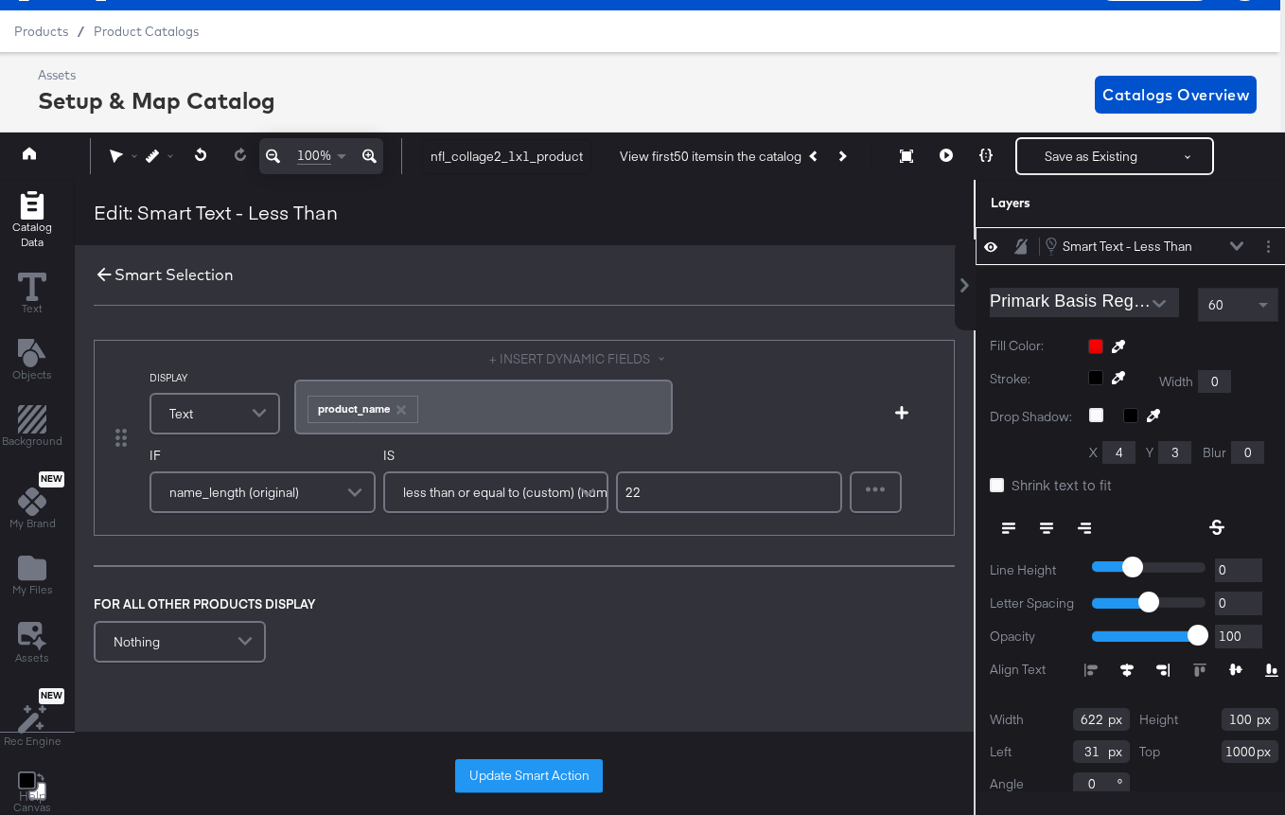
click at [95, 277] on icon at bounding box center [104, 274] width 21 height 21
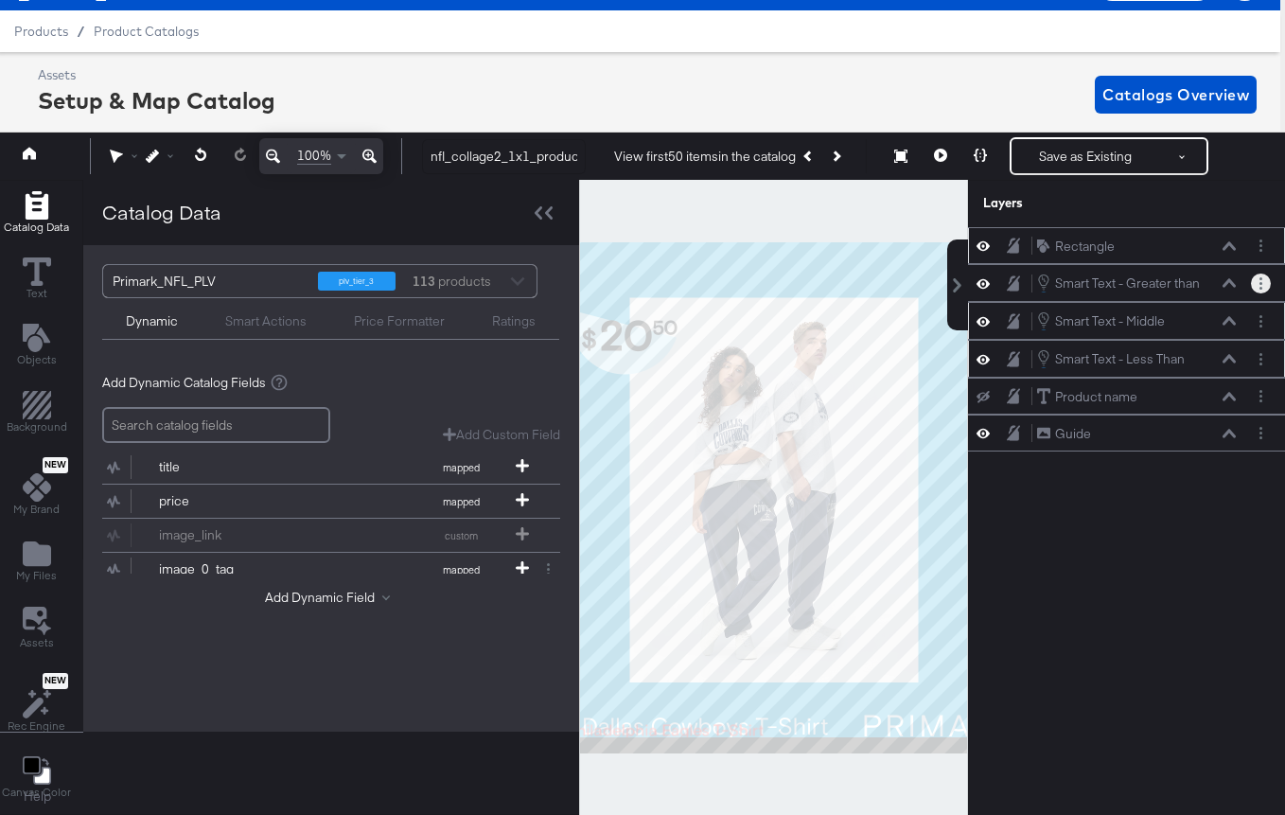
click at [1260, 277] on icon "Layer Options" at bounding box center [1261, 283] width 3 height 12
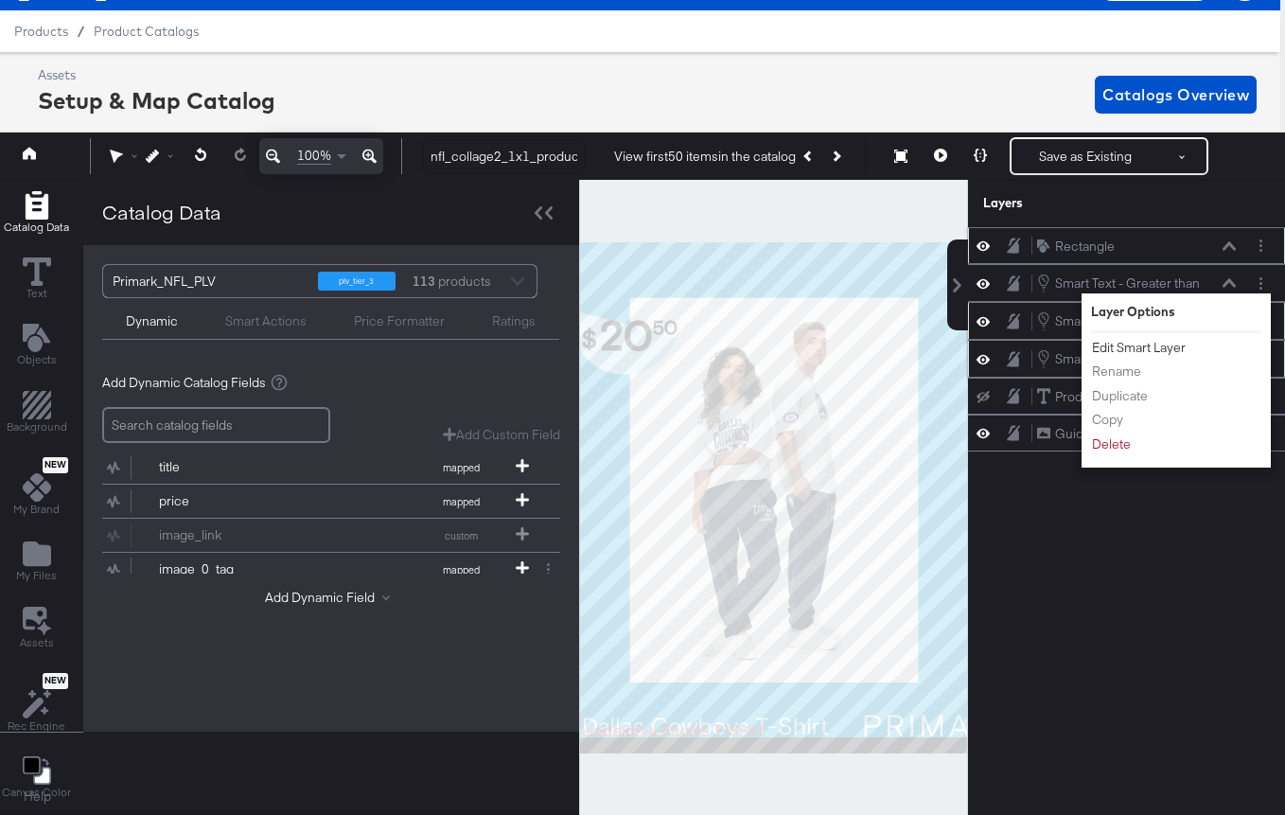
click at [1168, 349] on button "Edit Smart Layer" at bounding box center [1139, 348] width 96 height 20
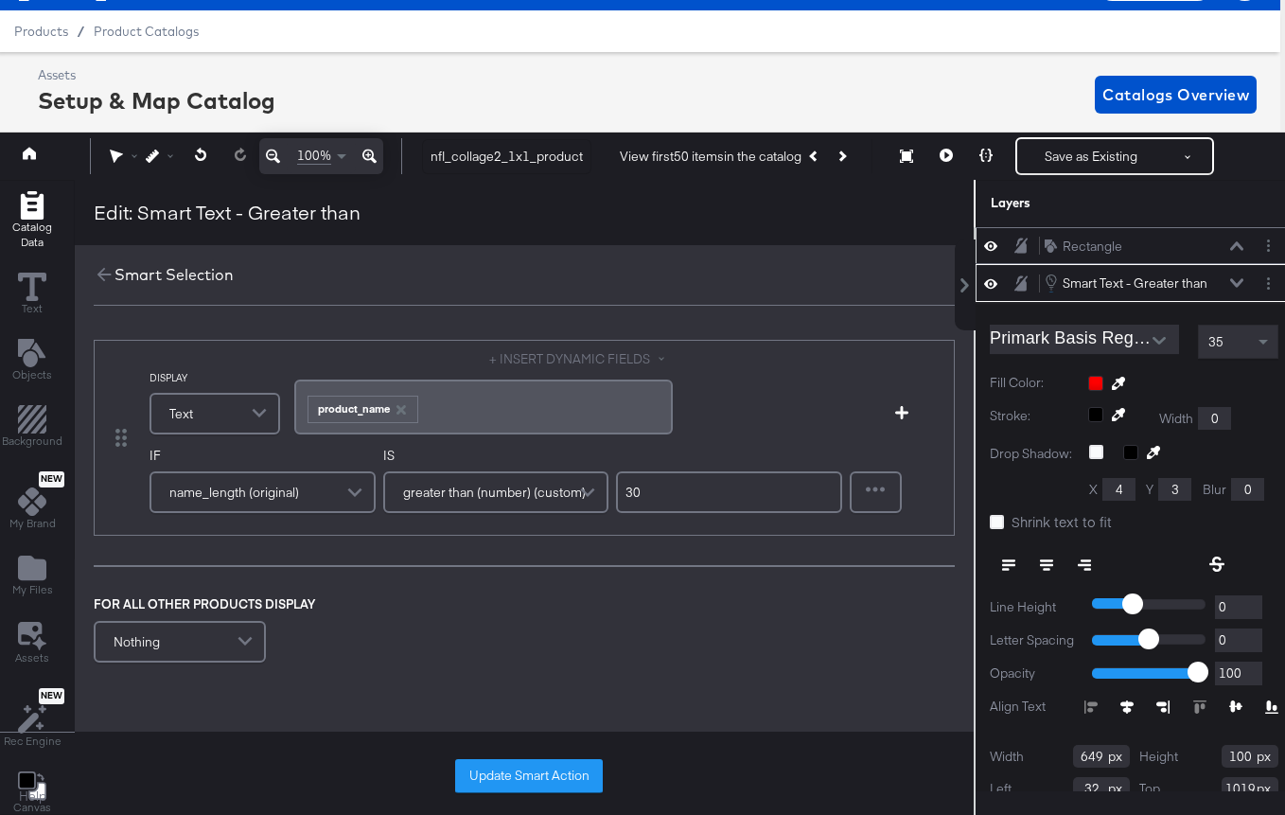
scroll to position [37, 0]
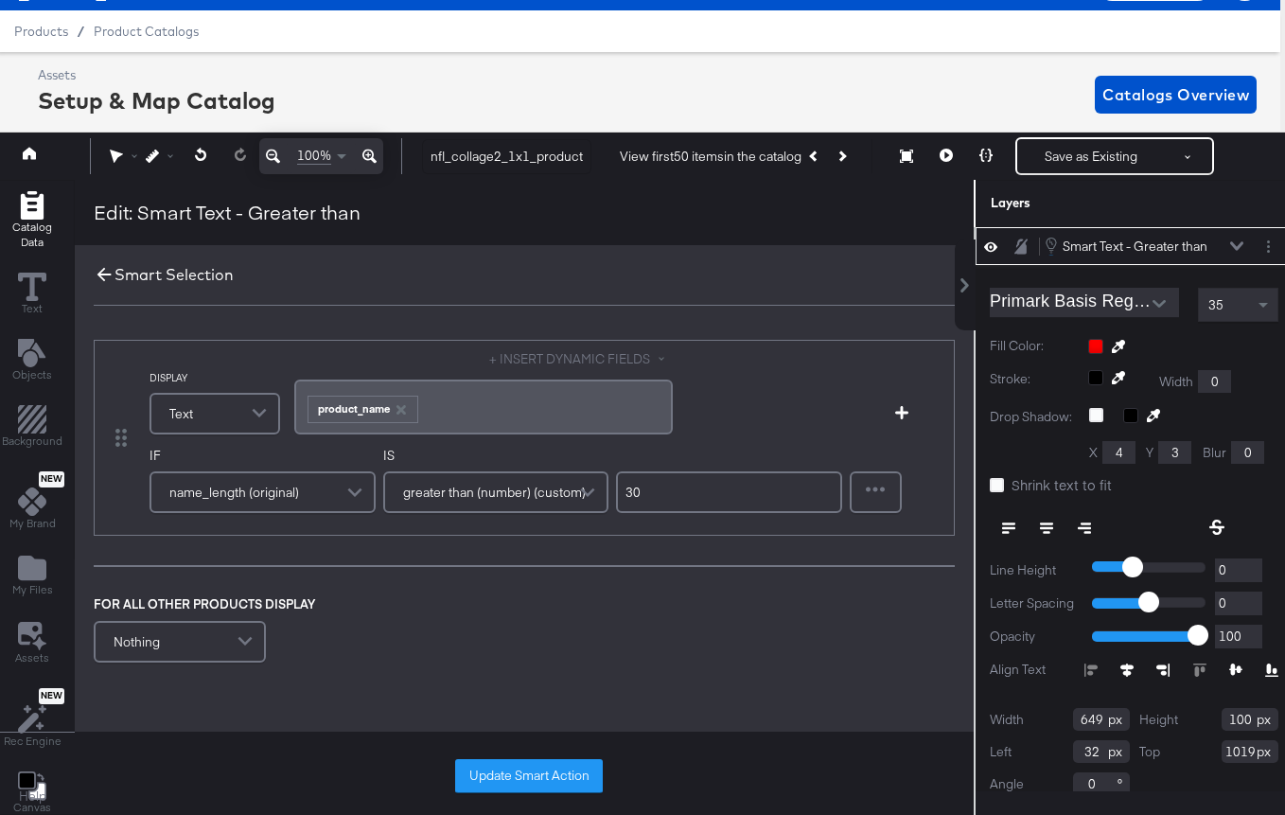
click at [100, 275] on icon at bounding box center [104, 274] width 21 height 21
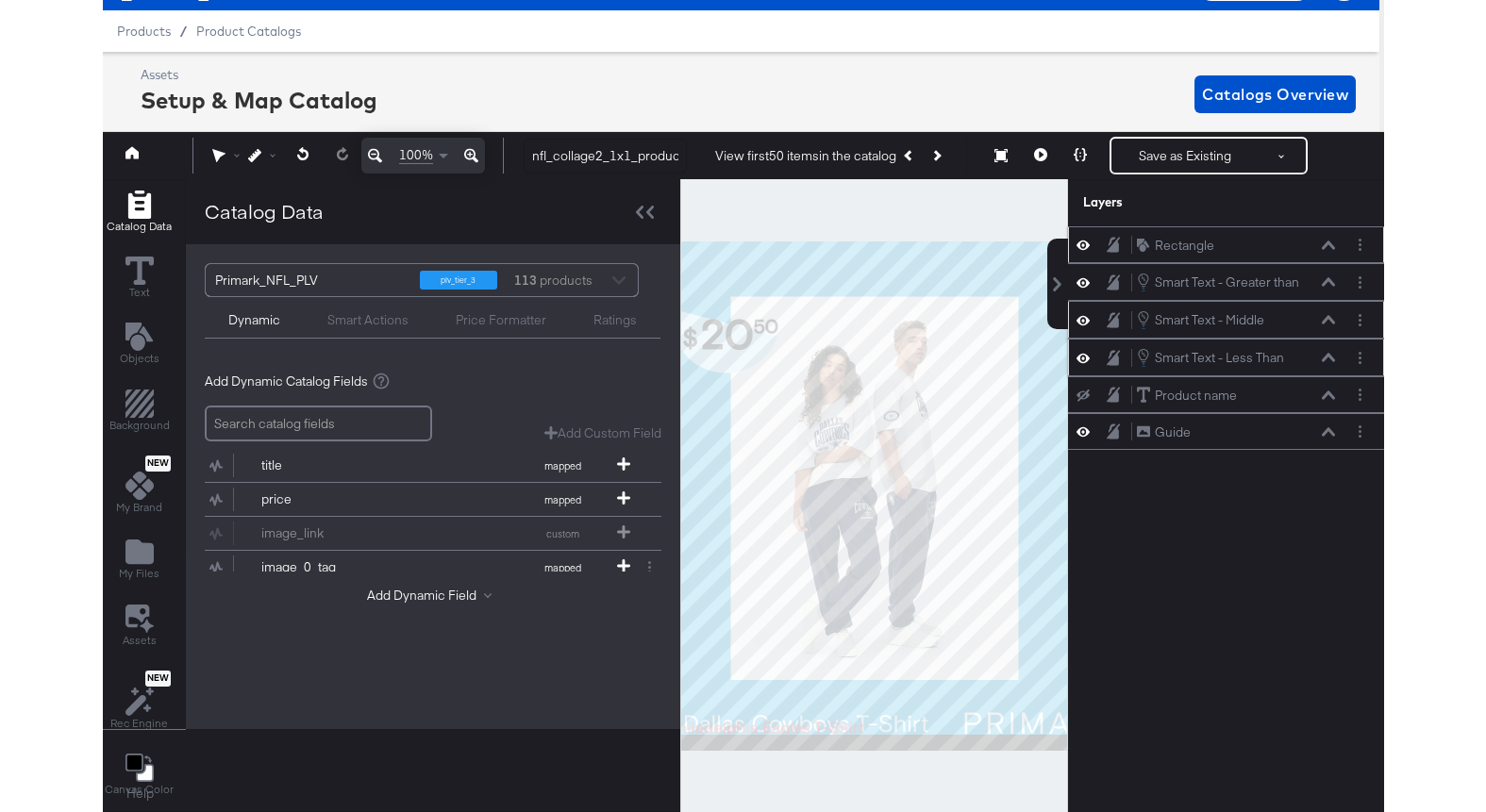
scroll to position [0, 0]
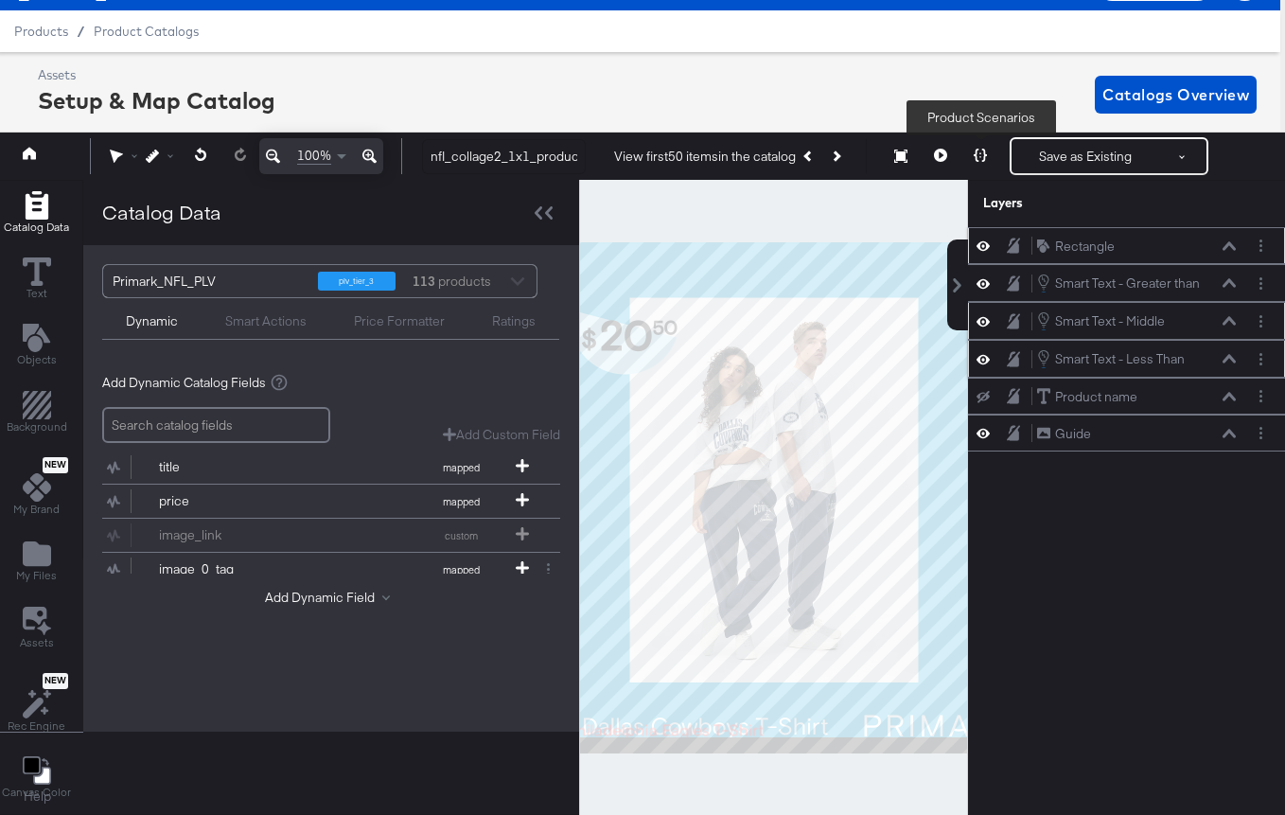
click at [974, 154] on button at bounding box center [981, 156] width 40 height 38
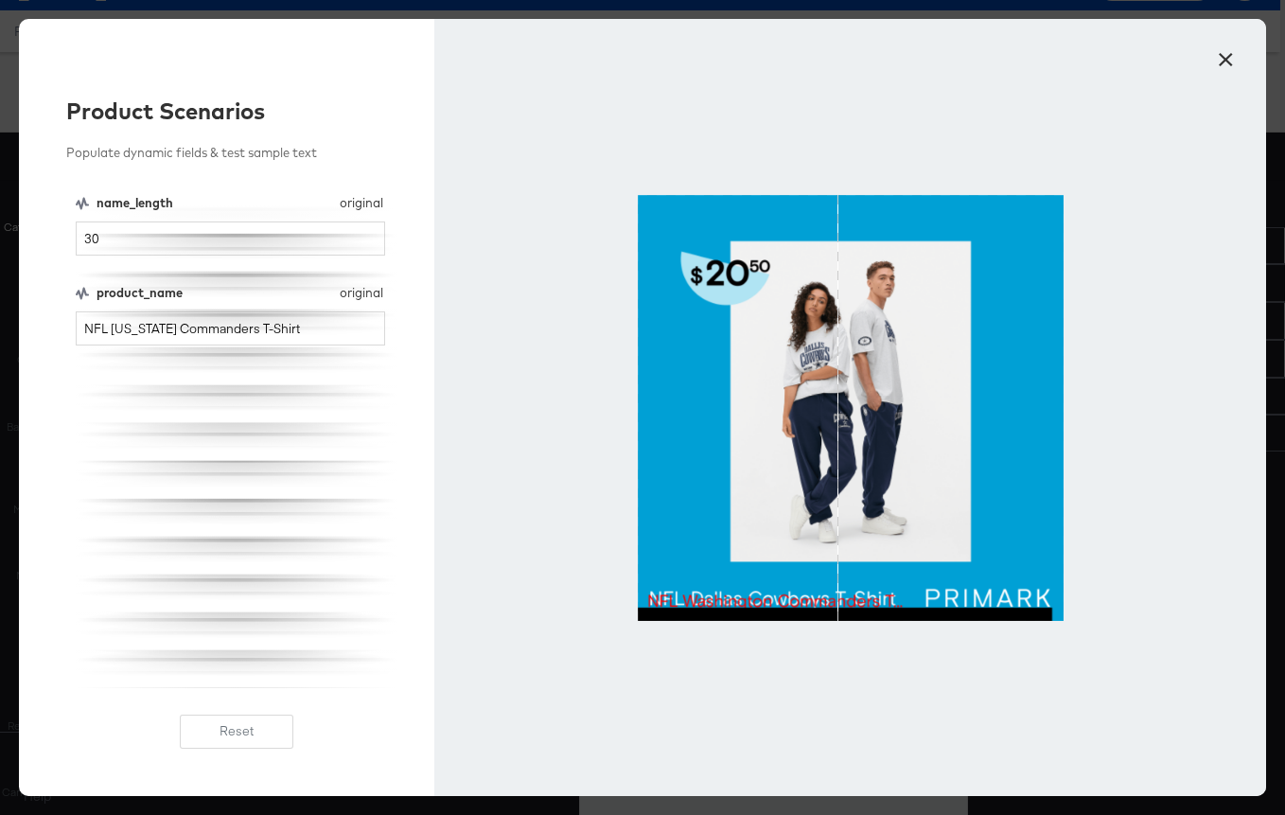
click at [1229, 55] on button "×" at bounding box center [1226, 55] width 34 height 34
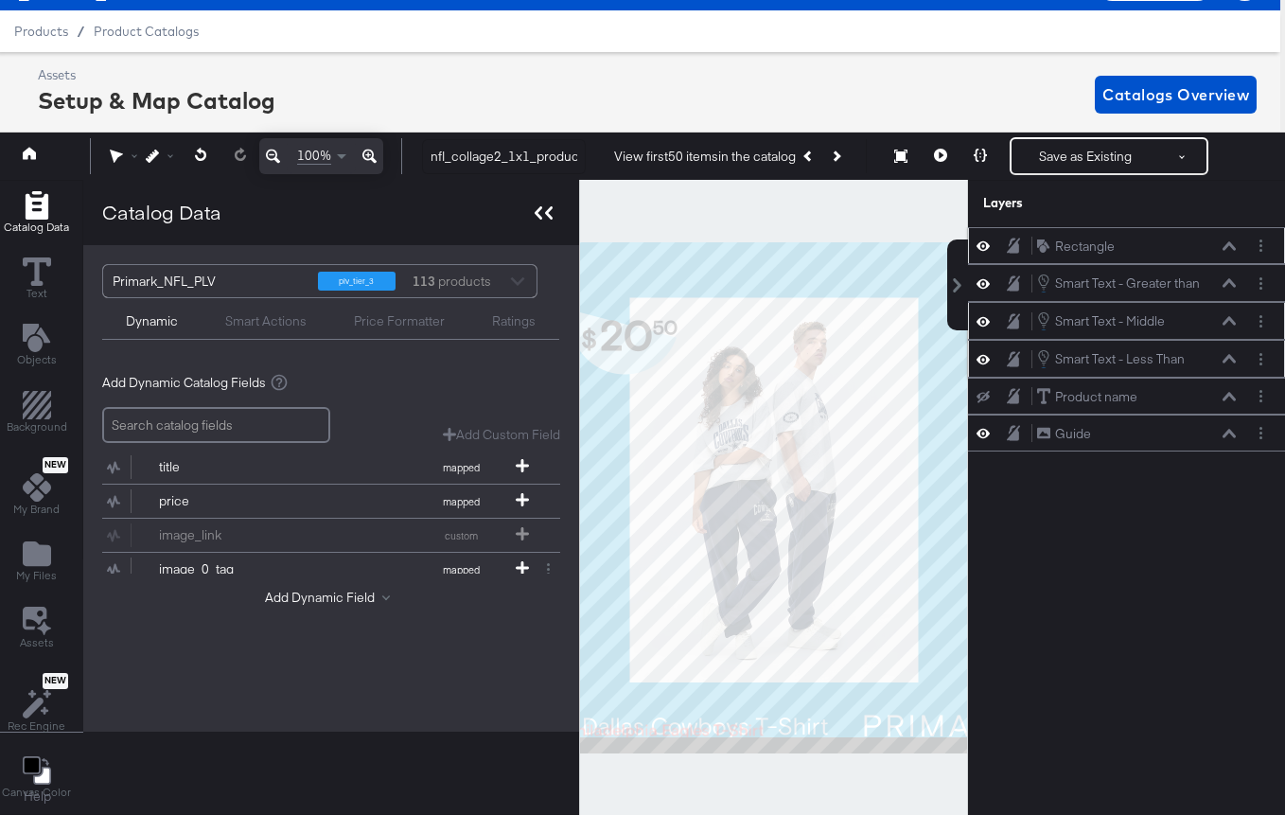
click at [556, 213] on div at bounding box center [543, 212] width 33 height 27
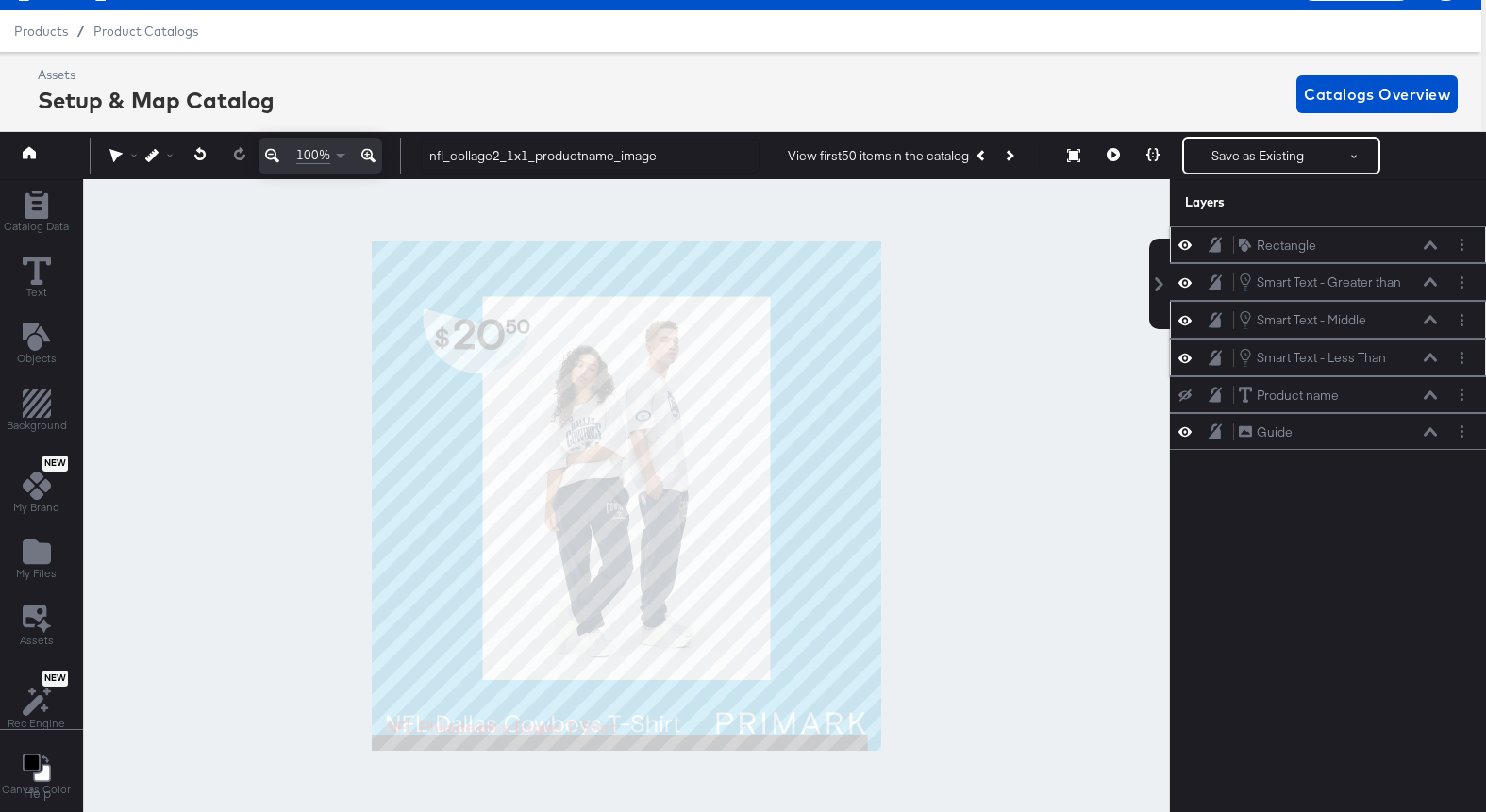
click at [1432, 318] on icon at bounding box center [1429, 320] width 13 height 9
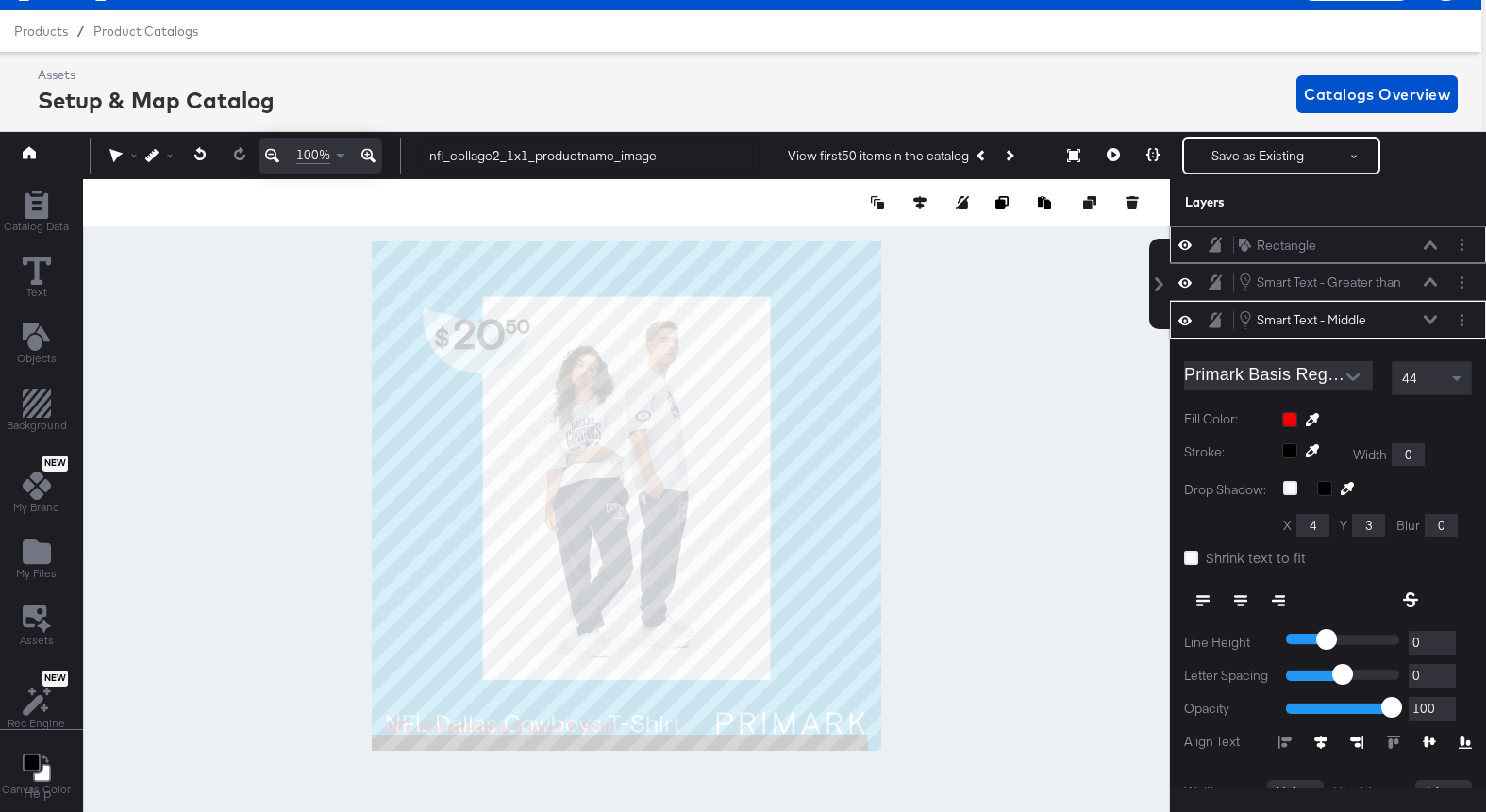
scroll to position [75, 0]
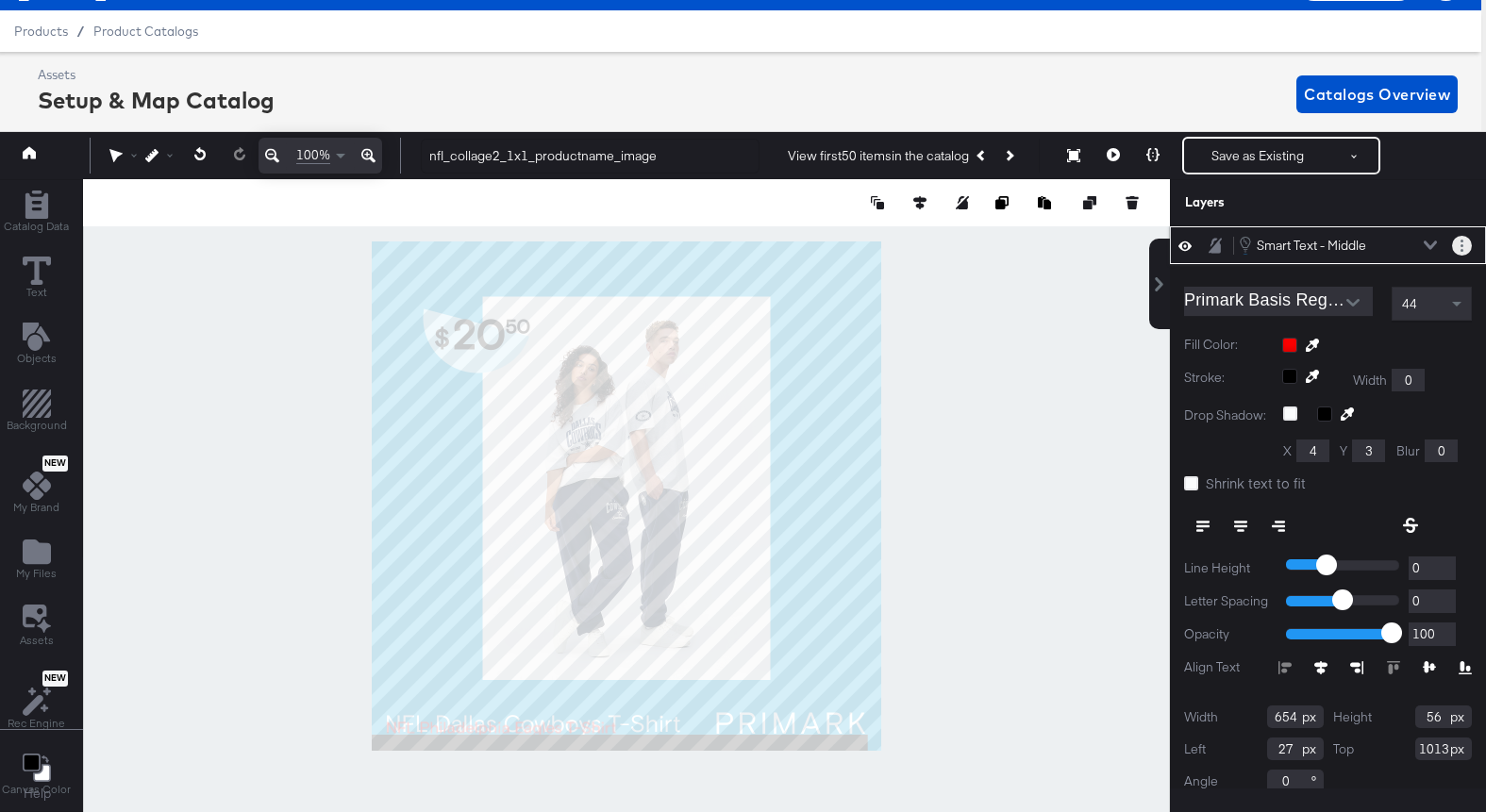
click at [1468, 245] on button "Layer Options" at bounding box center [1462, 246] width 20 height 20
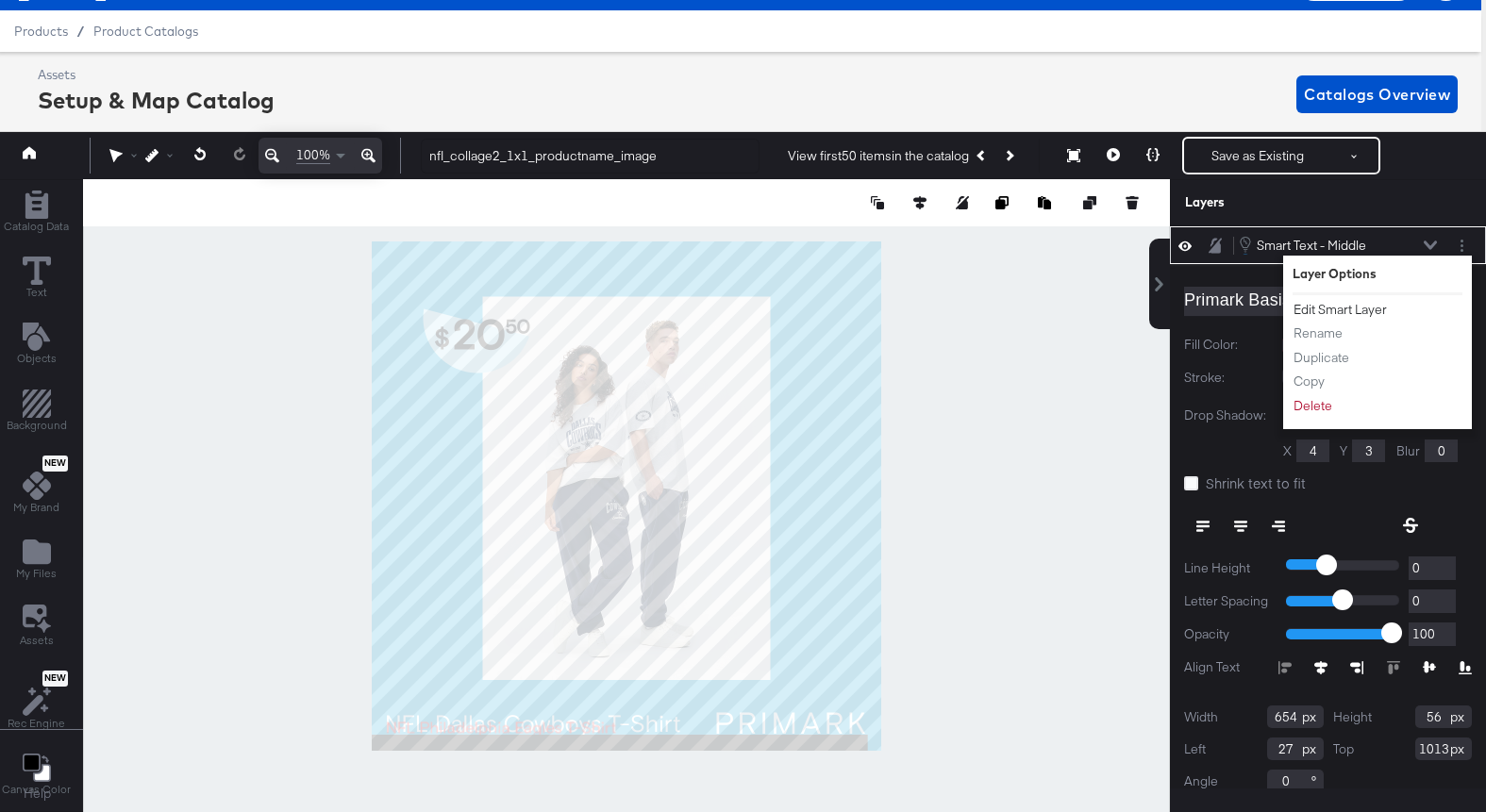
click at [1353, 304] on button "Edit Smart Layer" at bounding box center [1340, 310] width 96 height 20
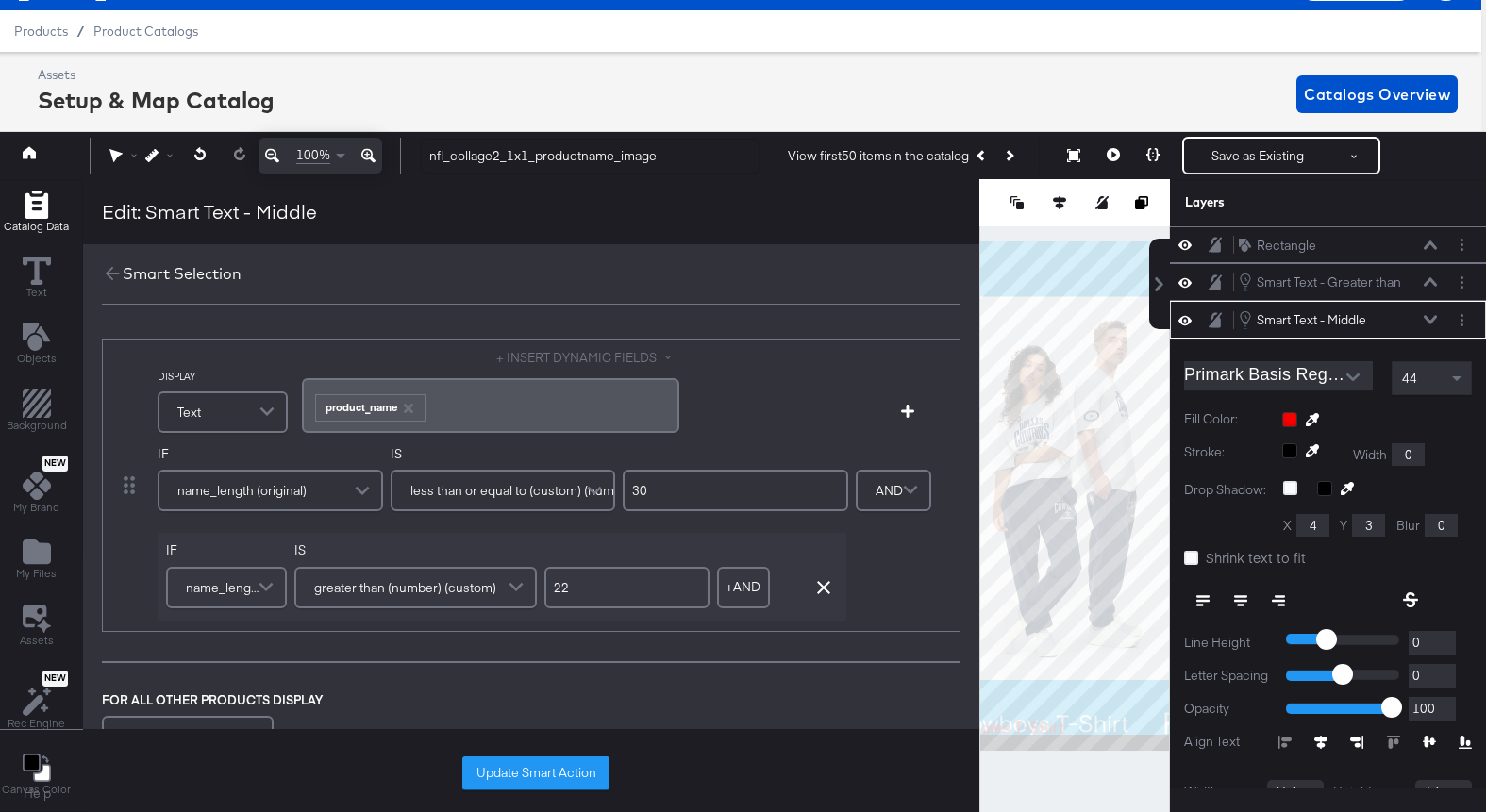
scroll to position [75, 0]
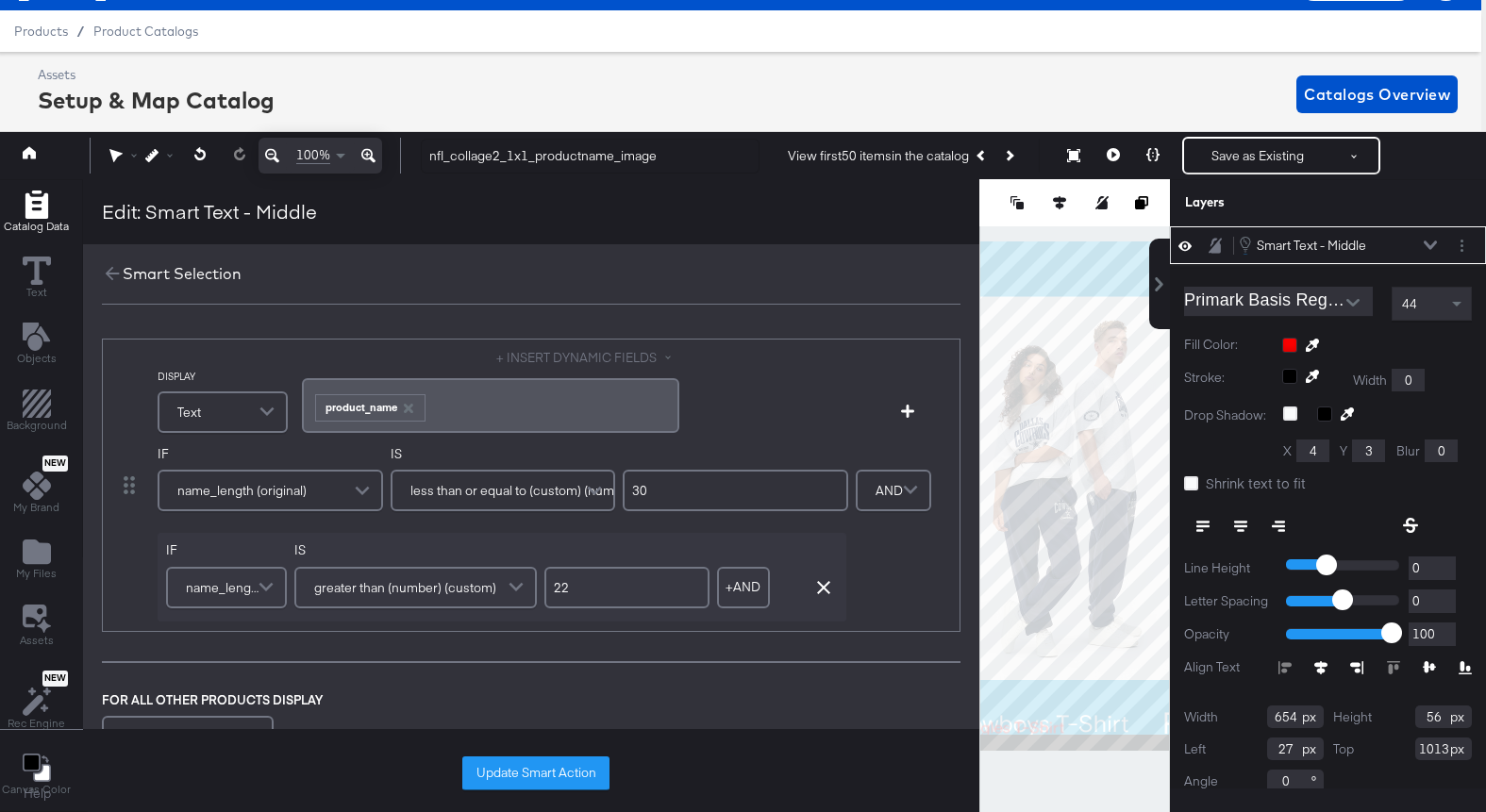
click at [579, 590] on input "22" at bounding box center [627, 588] width 165 height 42
type input "26"
click at [559, 787] on button "Update Smart Action" at bounding box center [536, 773] width 148 height 34
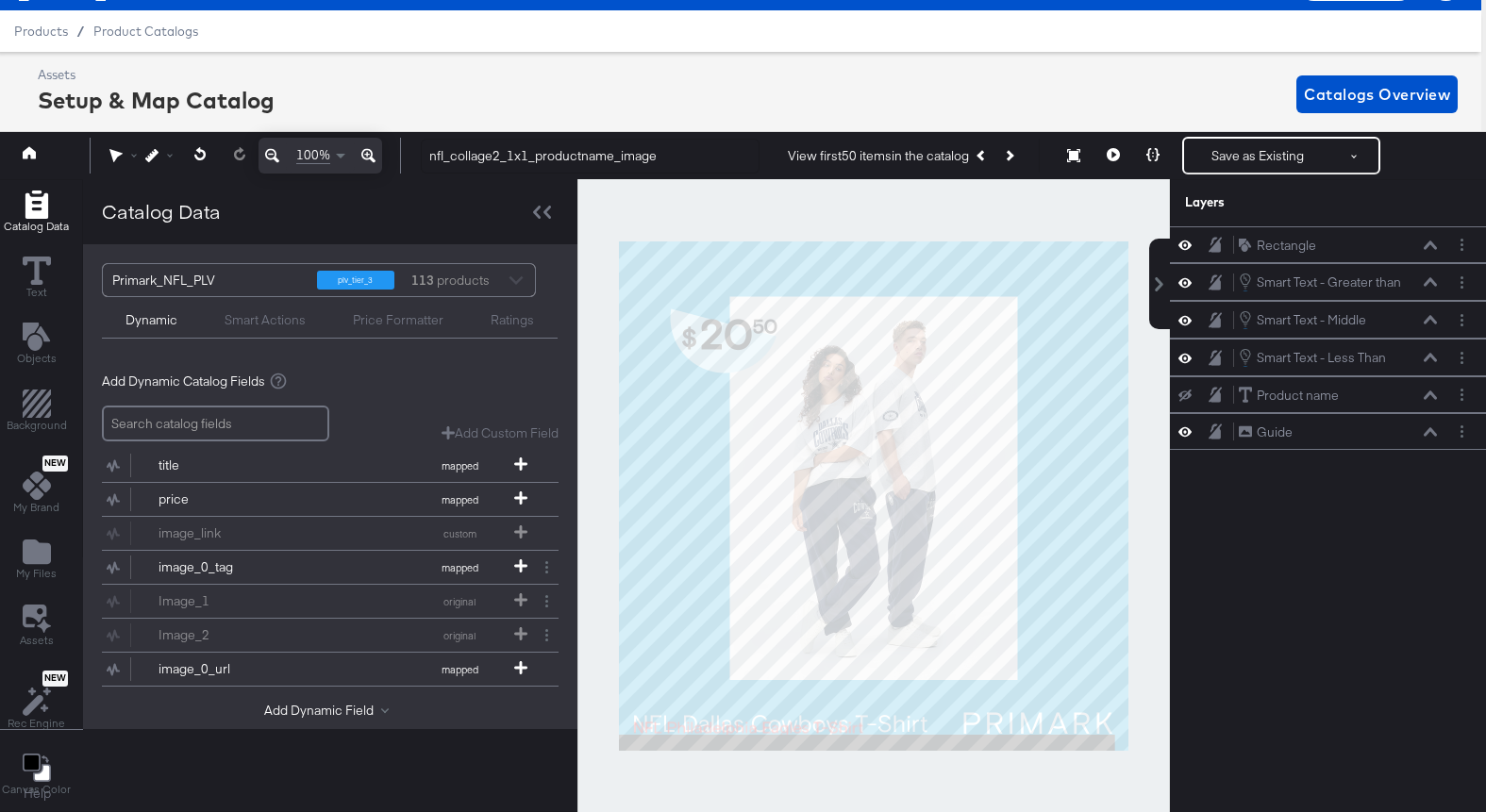
scroll to position [0, 0]
click at [550, 212] on div at bounding box center [541, 211] width 33 height 27
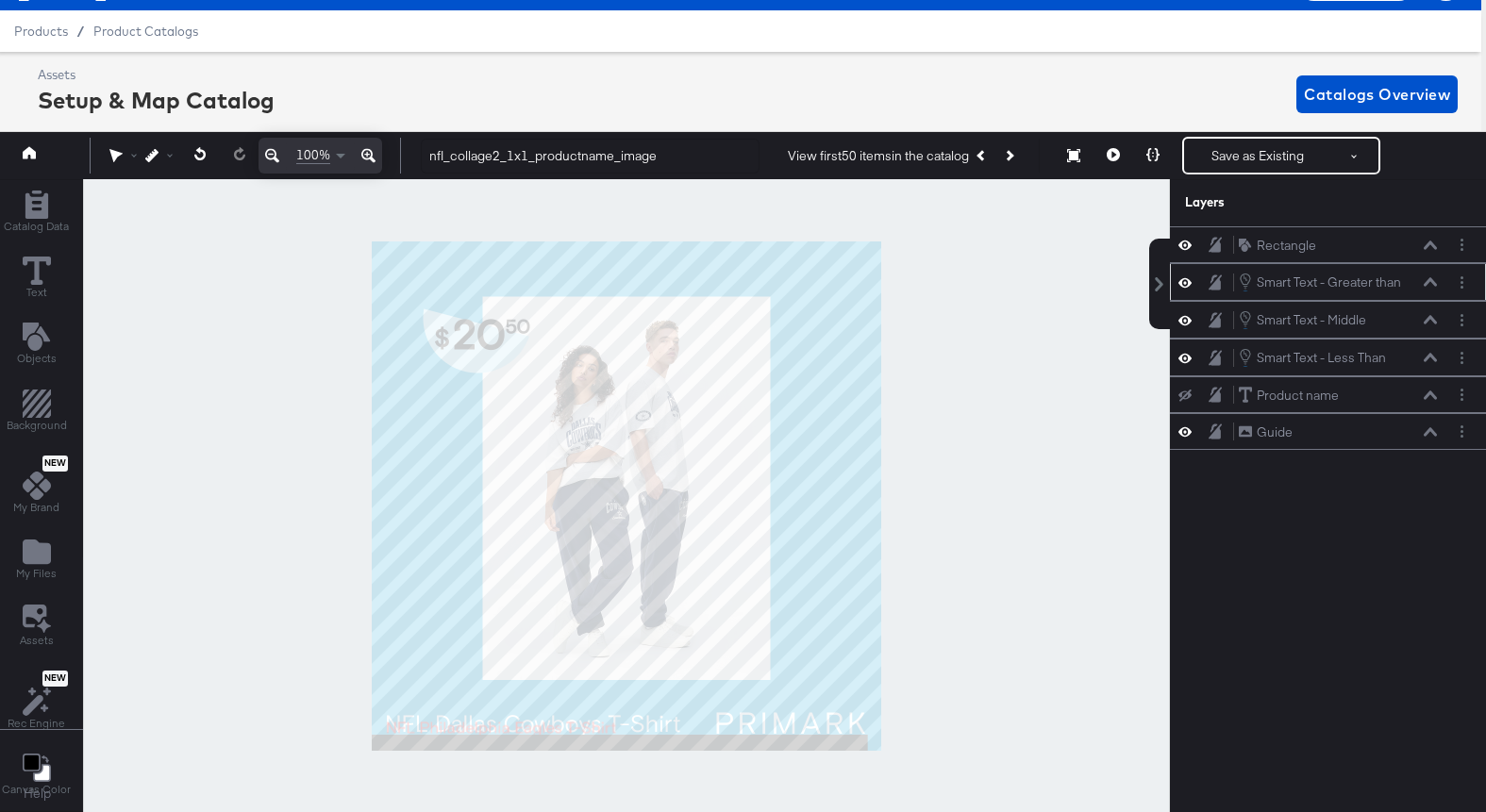
click at [1425, 278] on icon at bounding box center [1429, 281] width 13 height 9
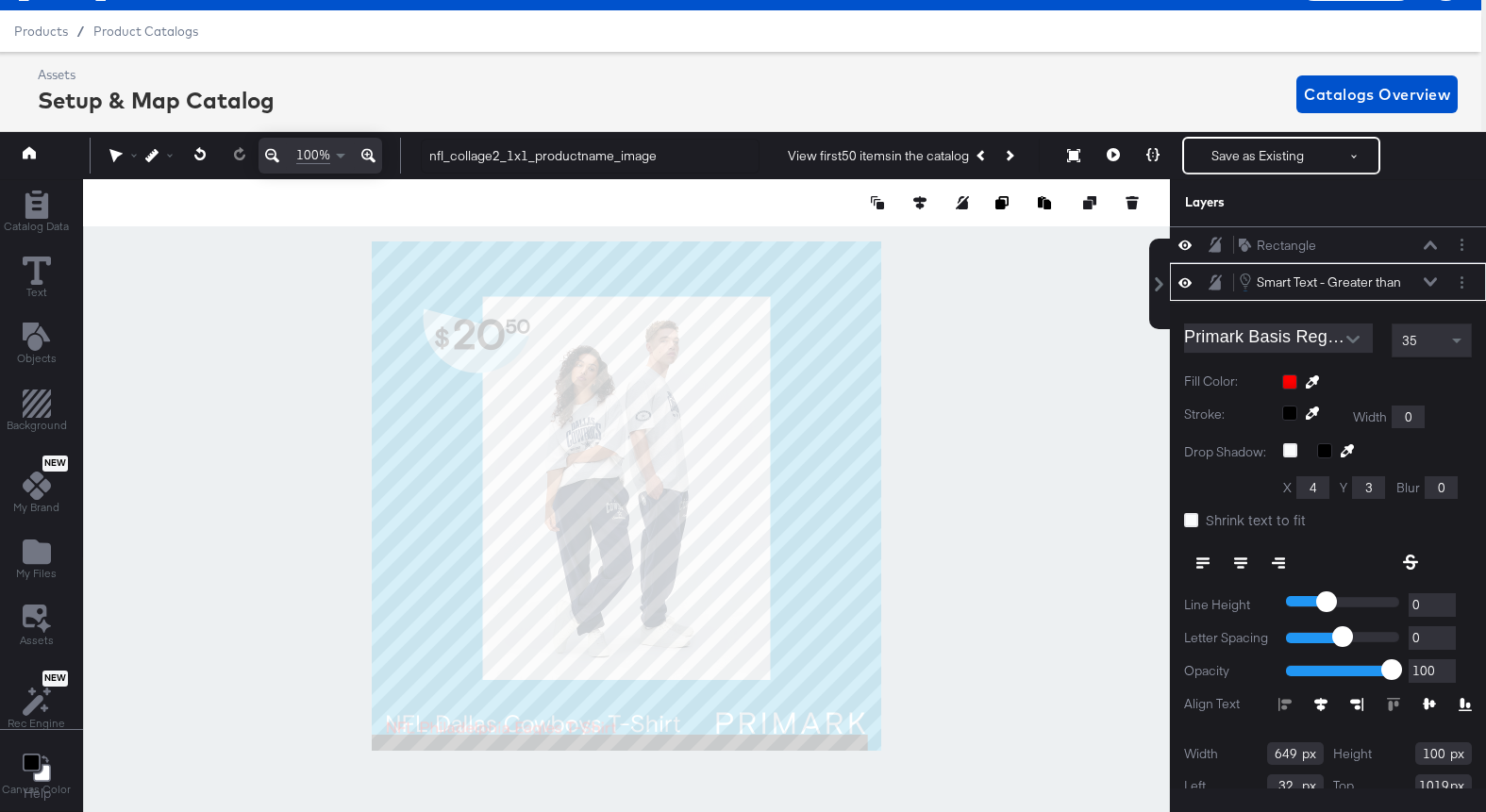
scroll to position [37, 0]
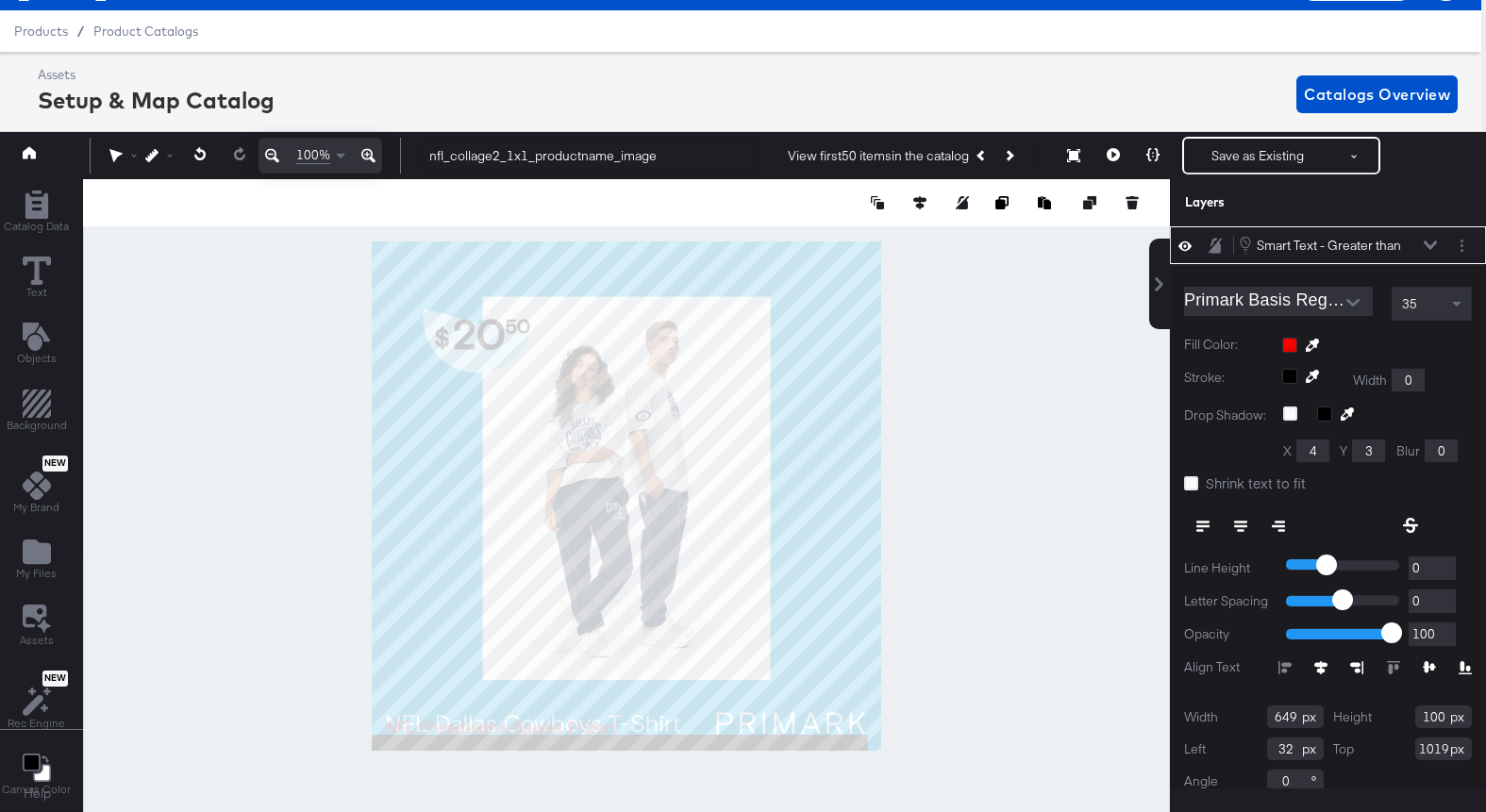
click at [1471, 236] on div at bounding box center [1462, 246] width 20 height 20
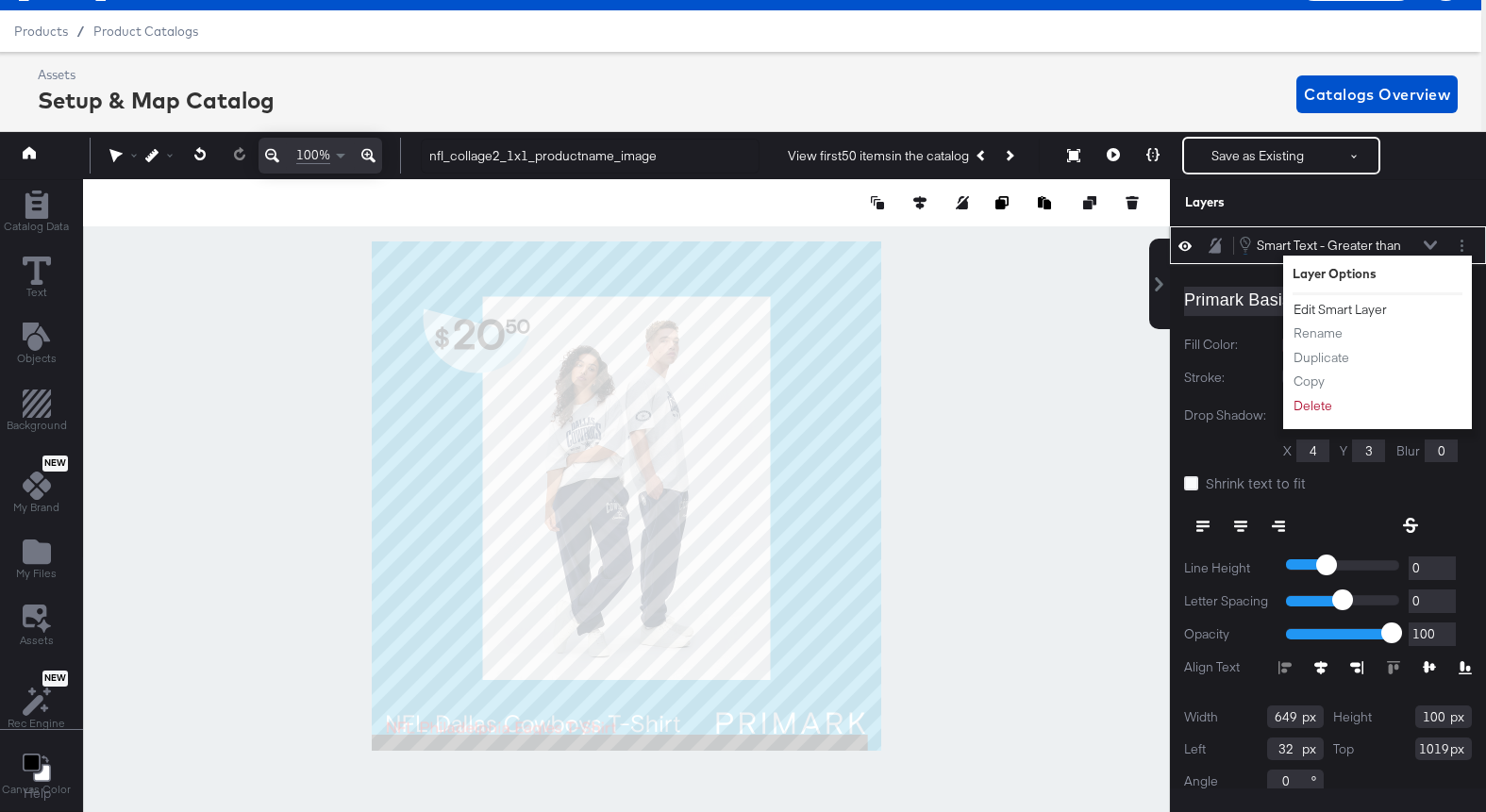
click at [1369, 311] on button "Edit Smart Layer" at bounding box center [1340, 310] width 96 height 20
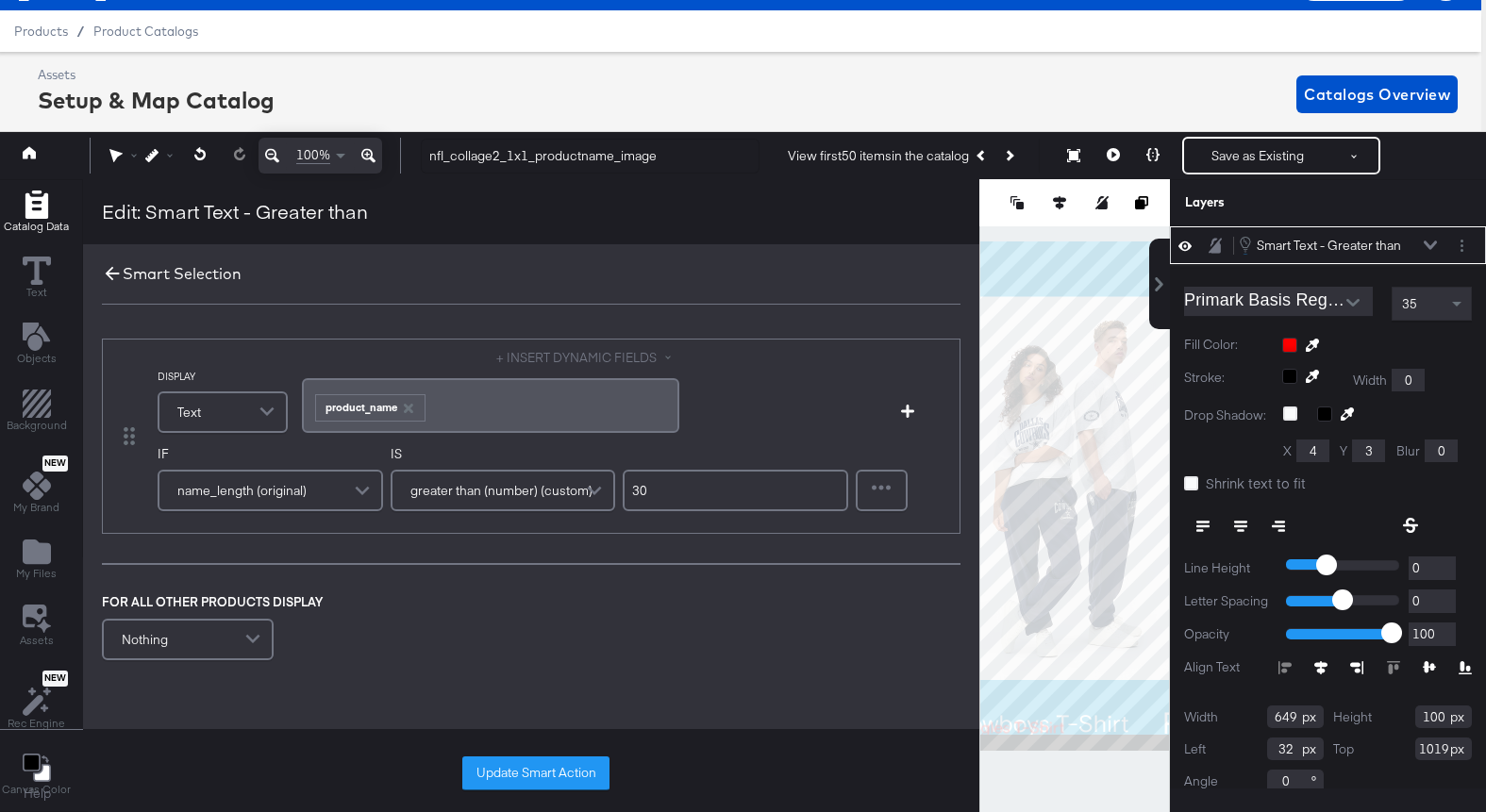
click at [102, 267] on icon at bounding box center [112, 273] width 21 height 21
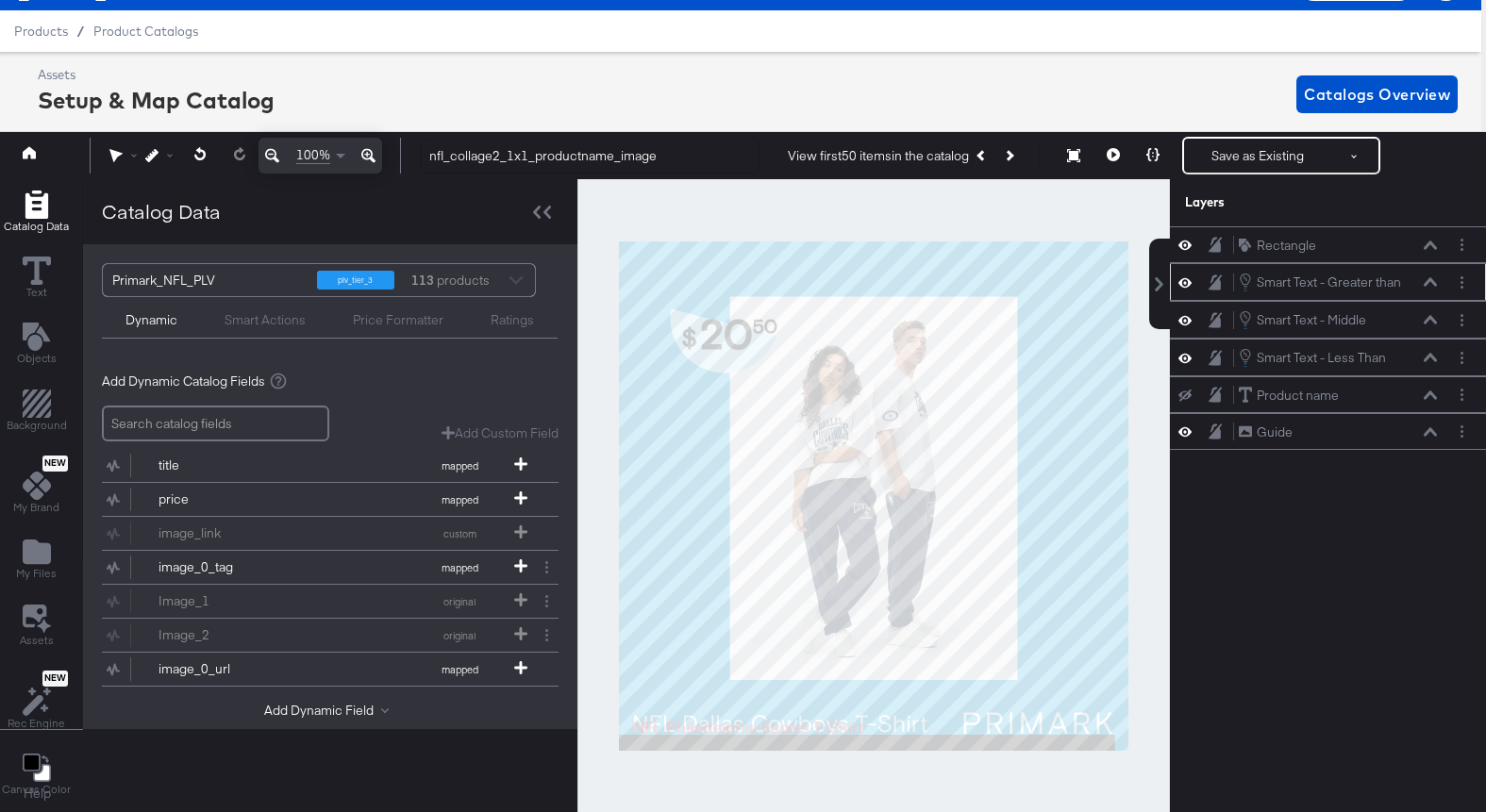
scroll to position [0, 0]
click at [1425, 357] on icon at bounding box center [1429, 357] width 13 height 9
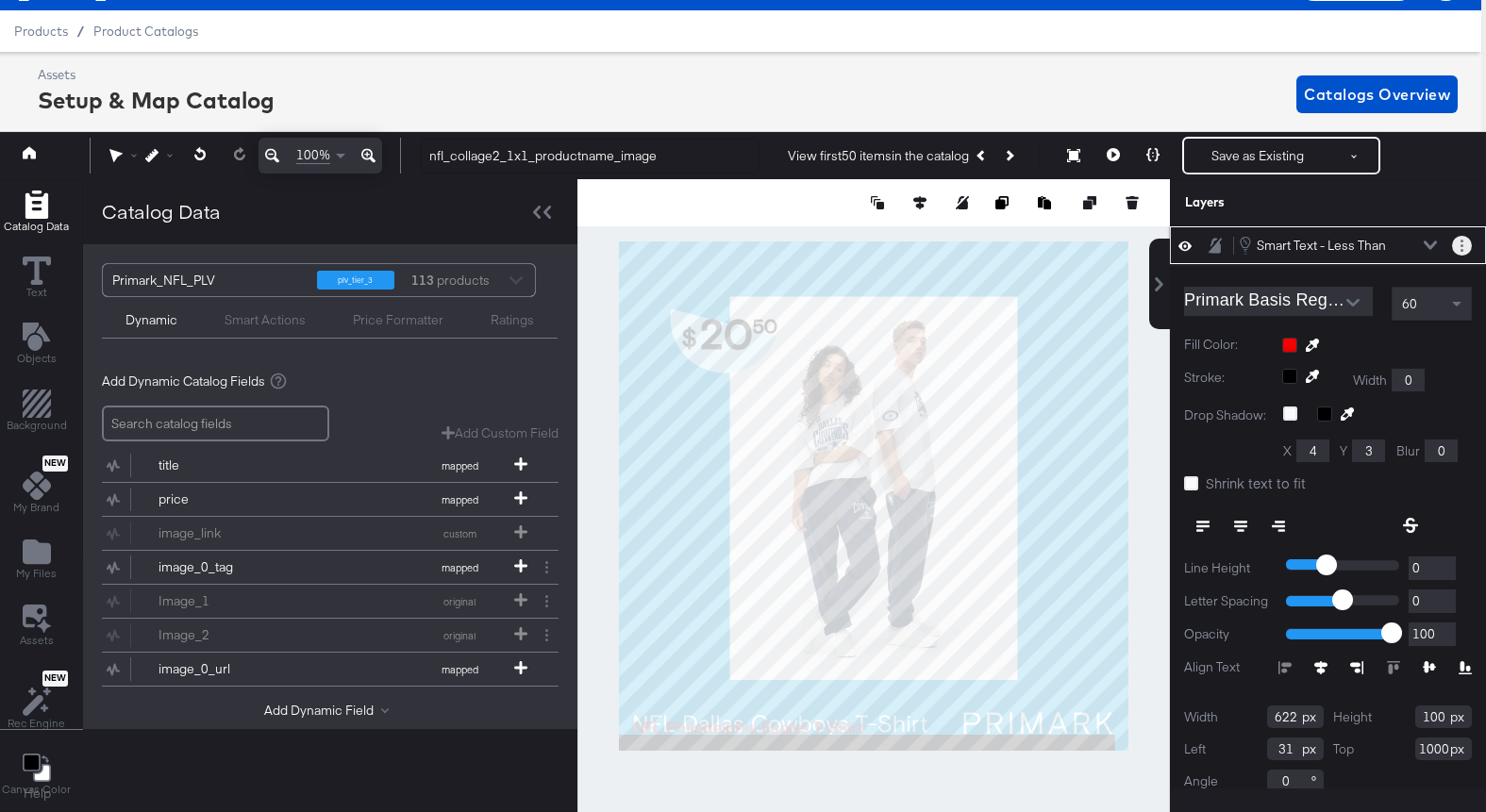
click at [1460, 243] on icon "Layer Options" at bounding box center [1461, 245] width 3 height 12
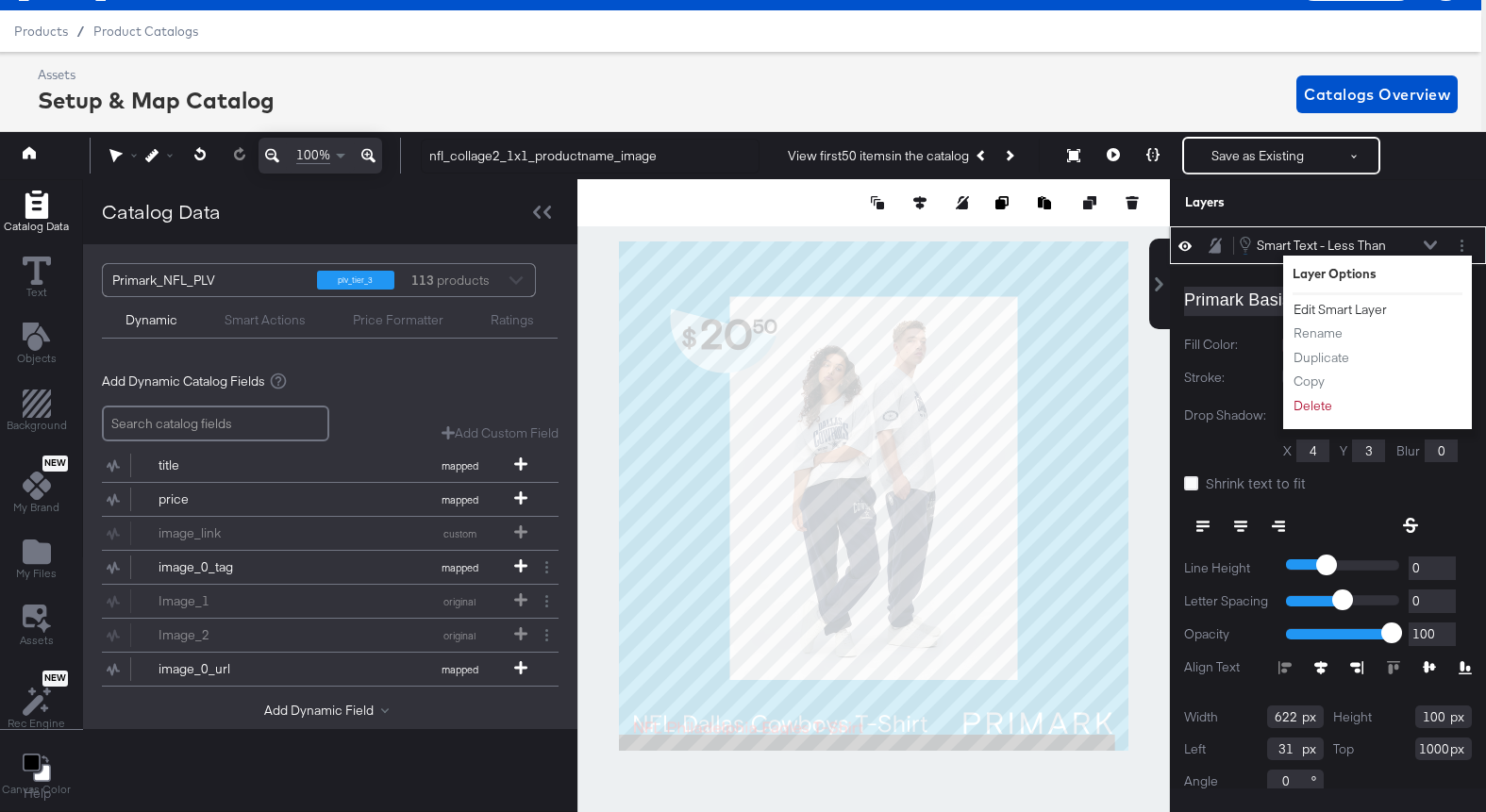
click at [1318, 308] on button "Edit Smart Layer" at bounding box center [1340, 310] width 96 height 20
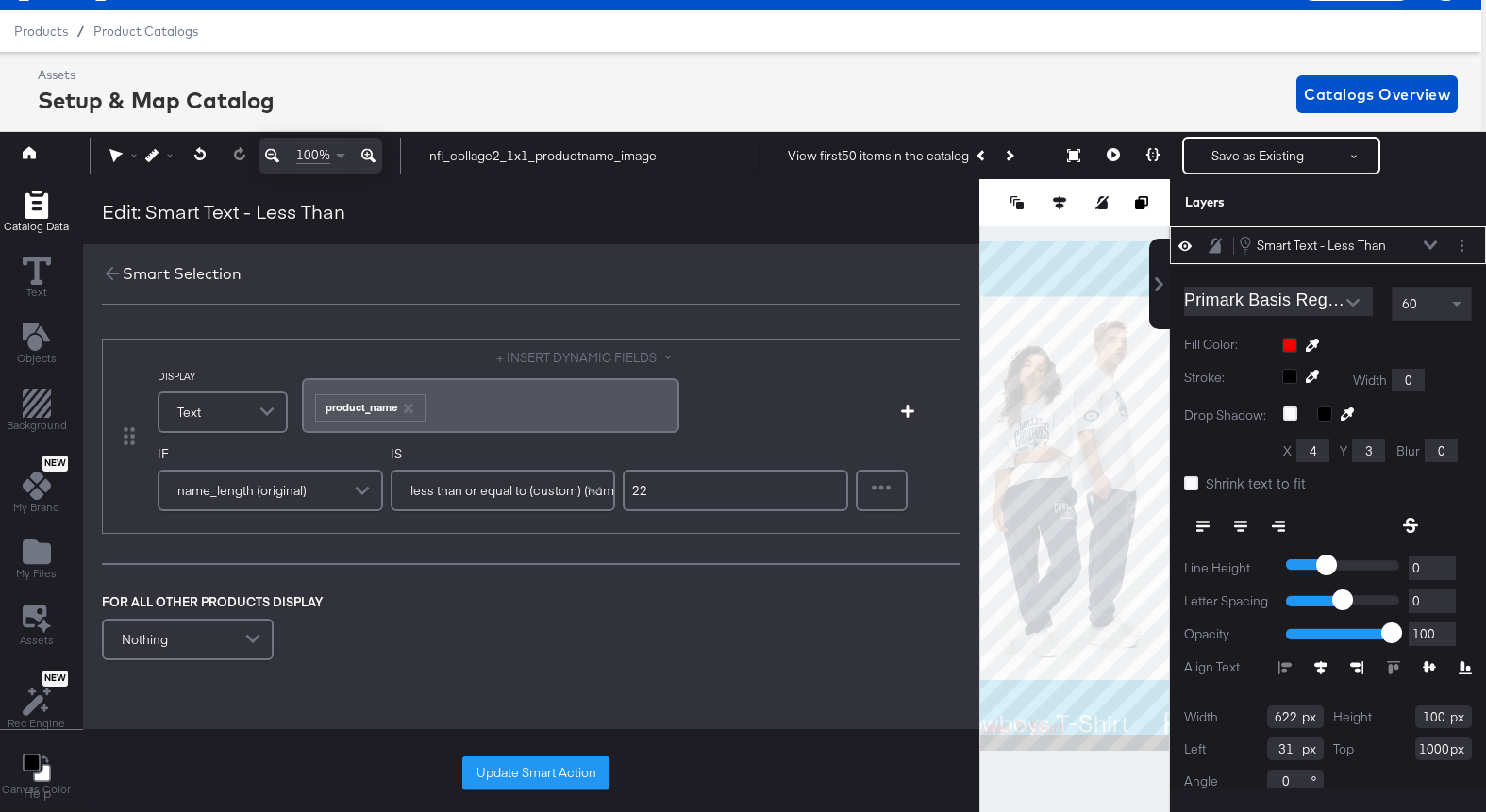
drag, startPoint x: 687, startPoint y: 497, endPoint x: 600, endPoint y: 479, distance: 88.8
click at [599, 479] on div "IF name_length (original) IS less than or equal to (custom) (number) 22" at bounding box center [502, 485] width 691 height 80
type input "26"
click at [505, 758] on button "Update Smart Action" at bounding box center [536, 773] width 148 height 34
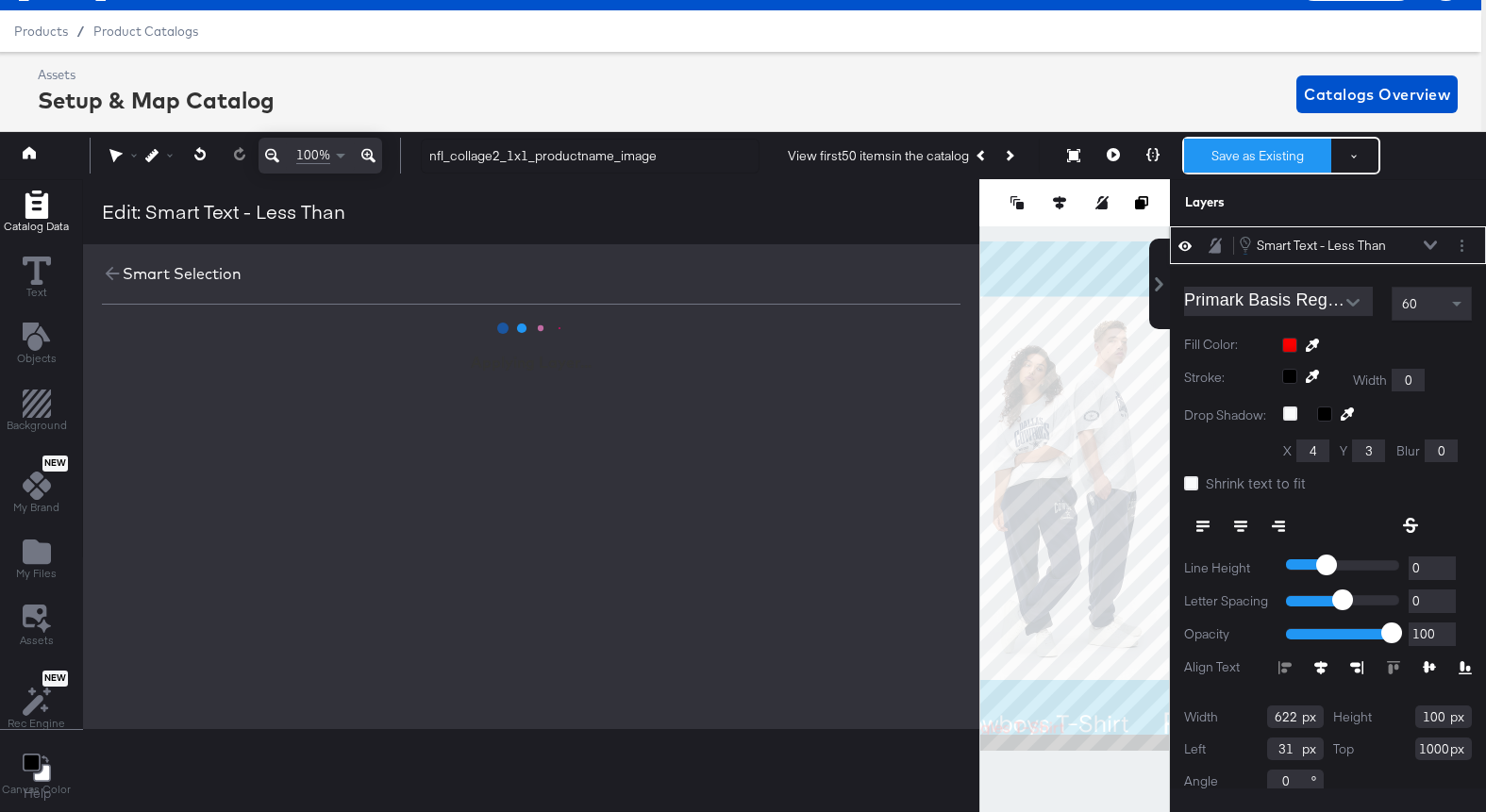
scroll to position [0, 0]
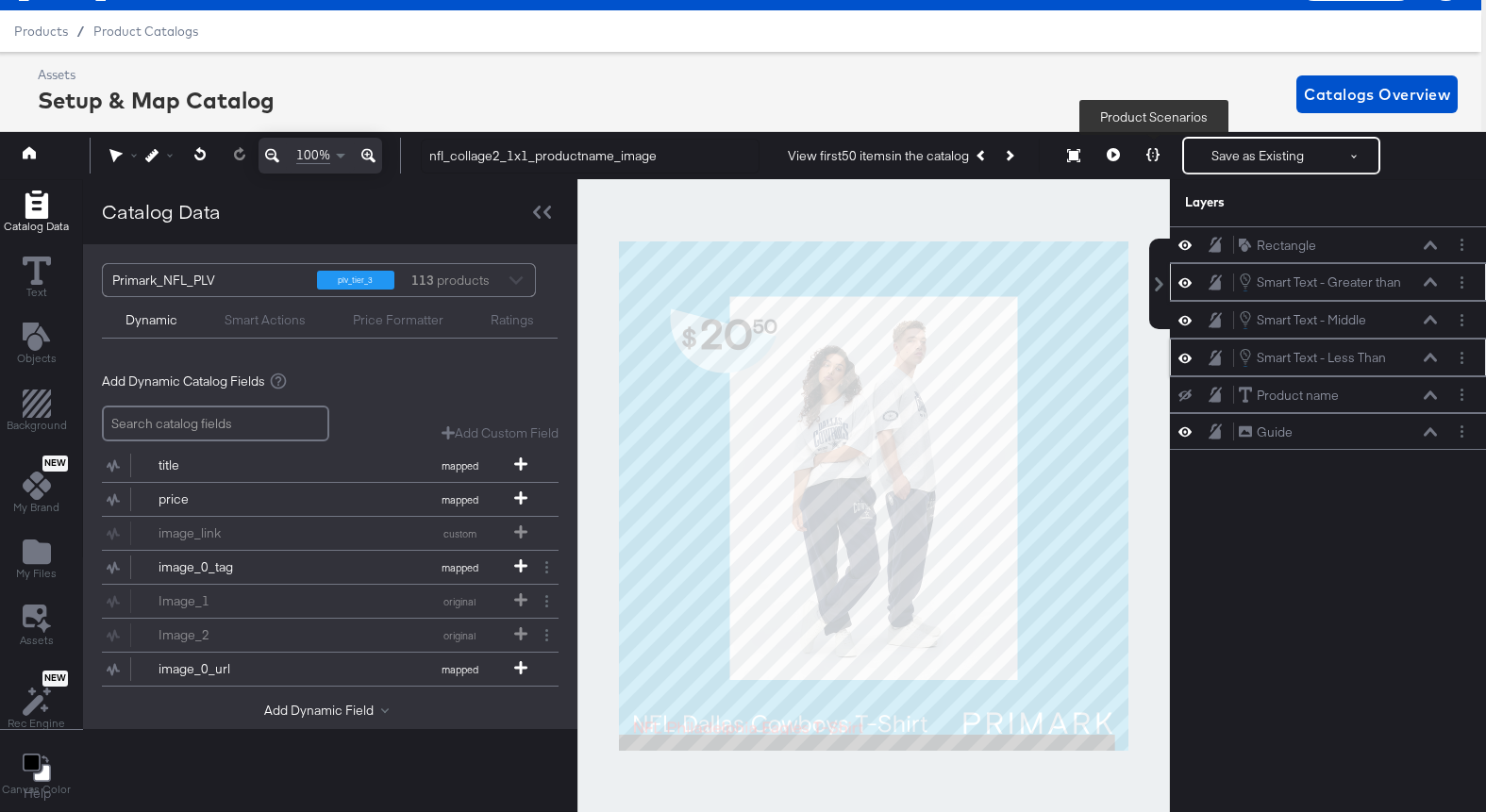
click at [1146, 161] on button at bounding box center [1153, 155] width 40 height 38
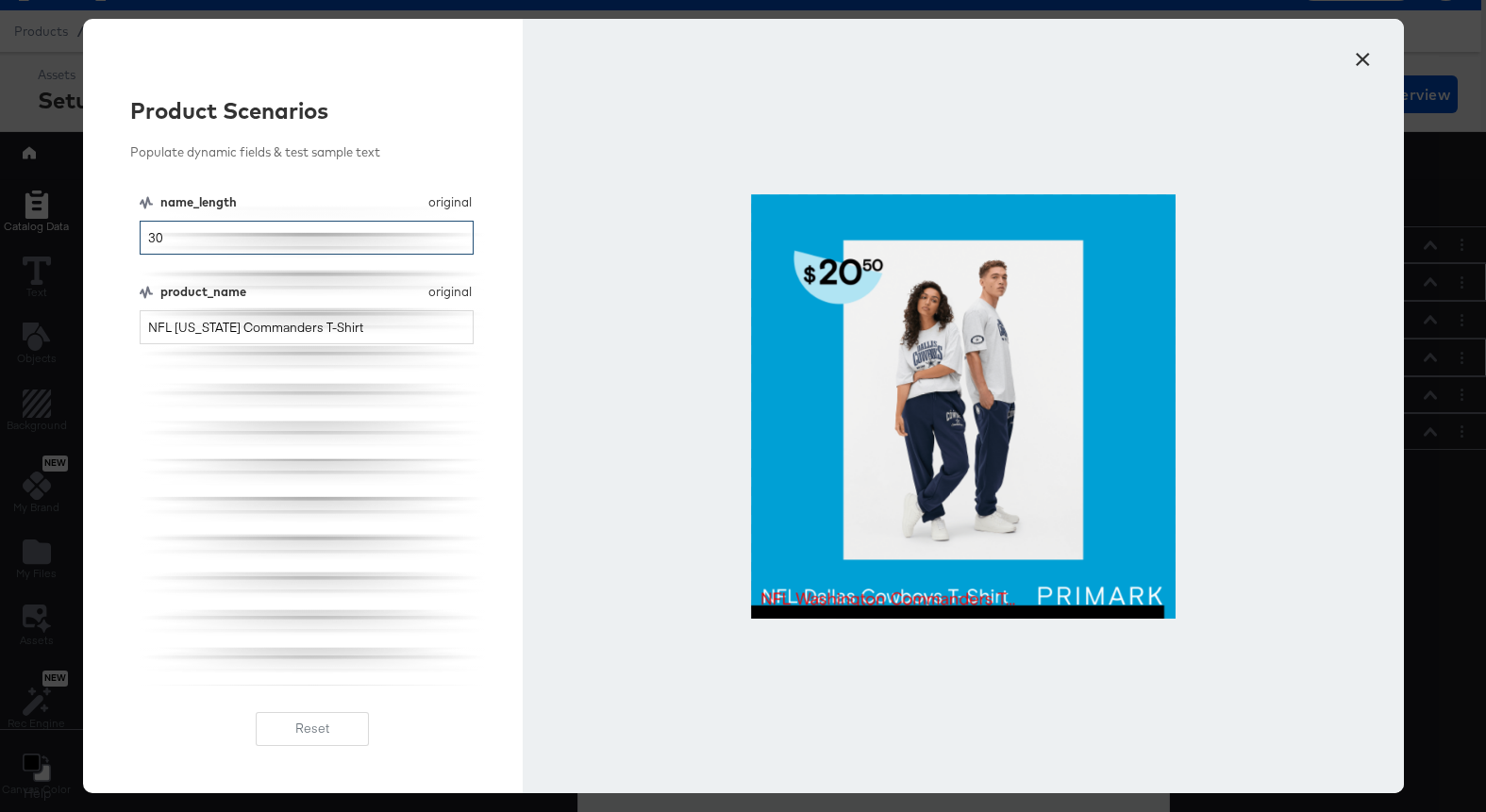
drag, startPoint x: 272, startPoint y: 248, endPoint x: 150, endPoint y: 234, distance: 122.8
click at [150, 234] on input "30" at bounding box center [307, 237] width 335 height 35
drag, startPoint x: 173, startPoint y: 240, endPoint x: 120, endPoint y: 240, distance: 53.0
click at [119, 240] on div "Product Scenarios Populate dynamic fields & test sample text name_length origin…" at bounding box center [303, 406] width 441 height 774
click at [405, 328] on input "NFL [US_STATE] Commanders T-Shirt" at bounding box center [307, 327] width 335 height 35
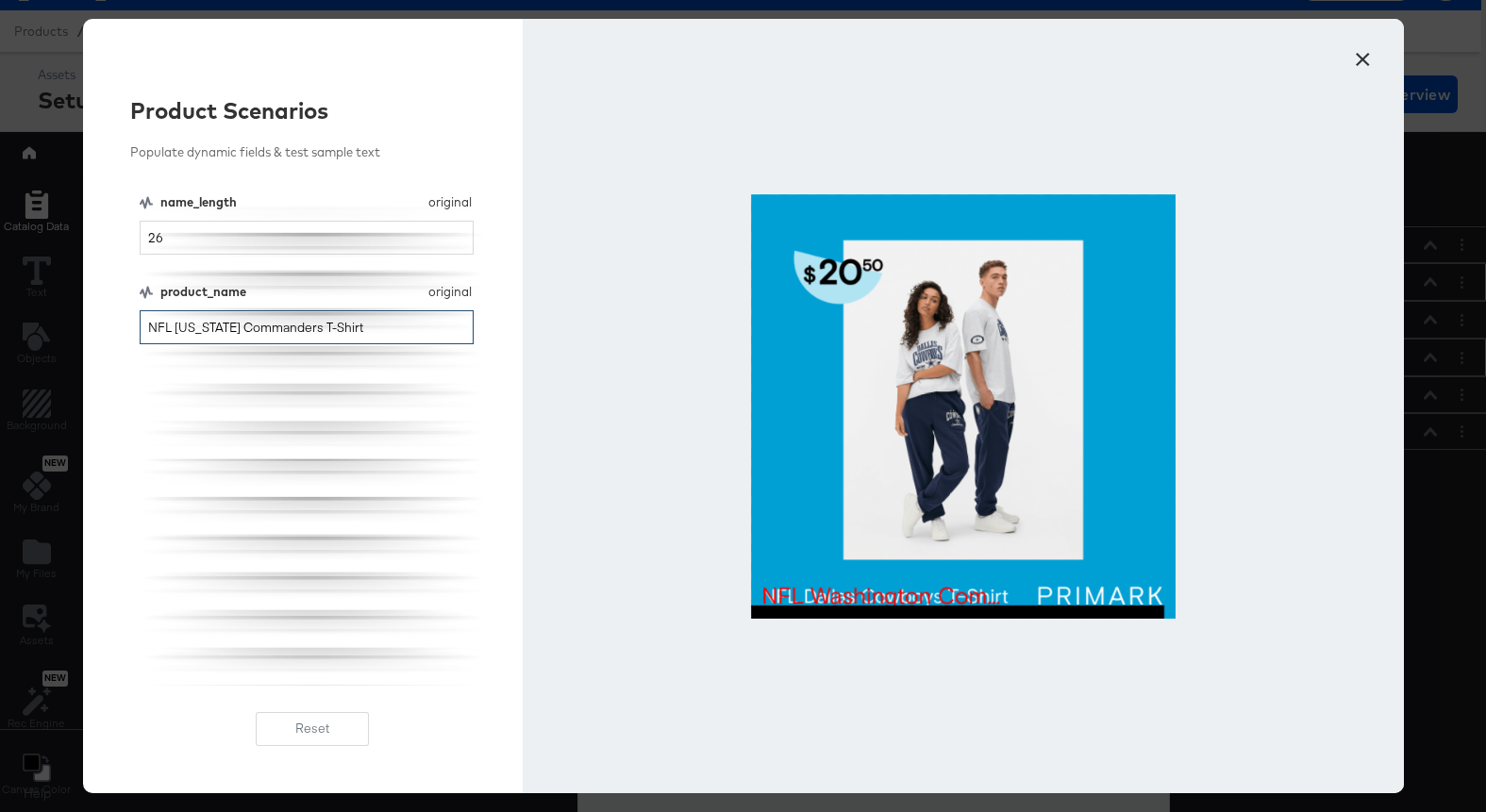
click at [152, 329] on input "NFL [US_STATE] Commanders T-Shirt" at bounding box center [307, 327] width 335 height 35
click at [305, 242] on input "26" at bounding box center [307, 237] width 335 height 35
type input "2"
click at [1348, 60] on button "×" at bounding box center [1363, 55] width 34 height 34
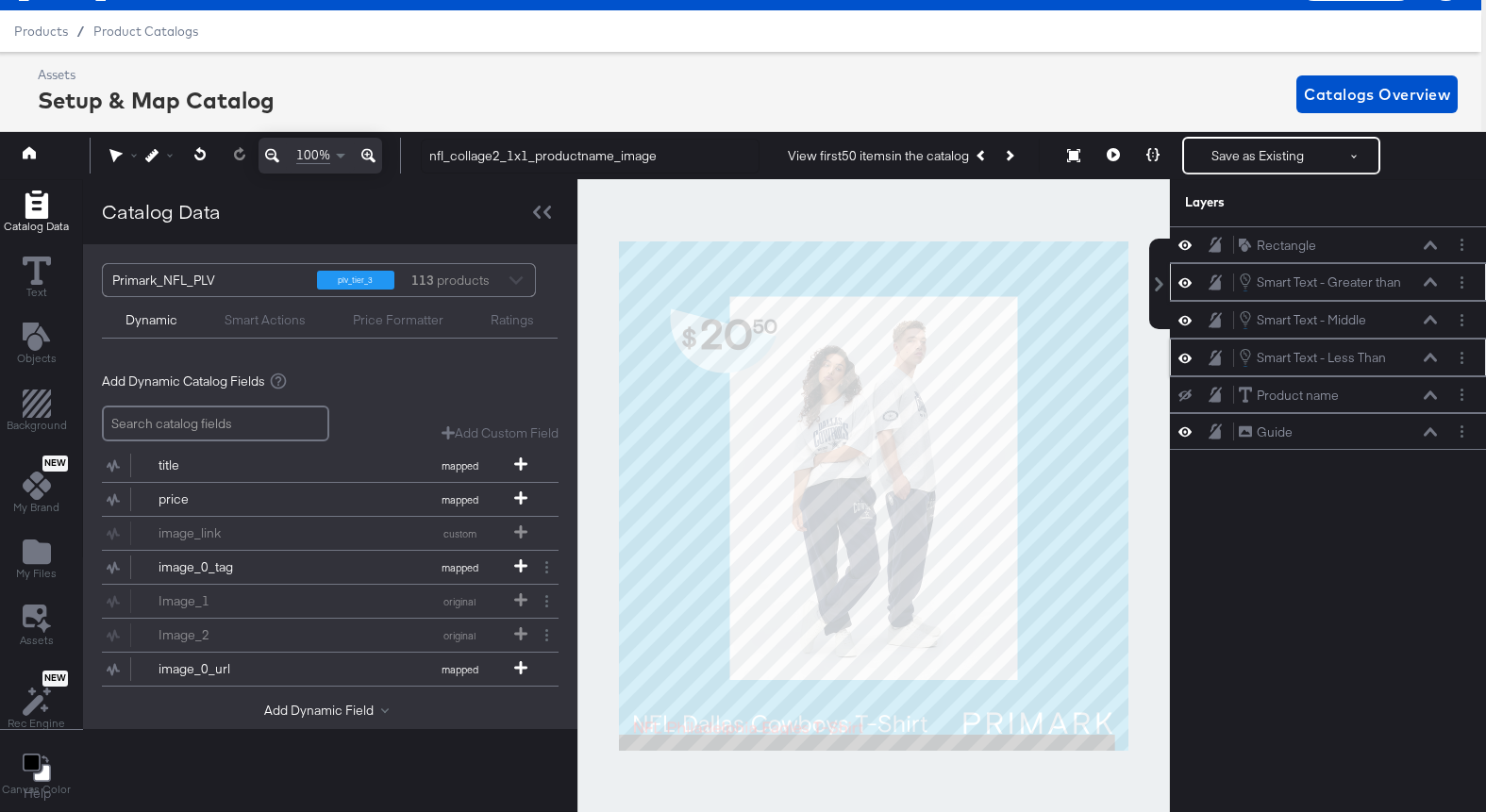
click at [1430, 280] on icon at bounding box center [1429, 282] width 13 height 9
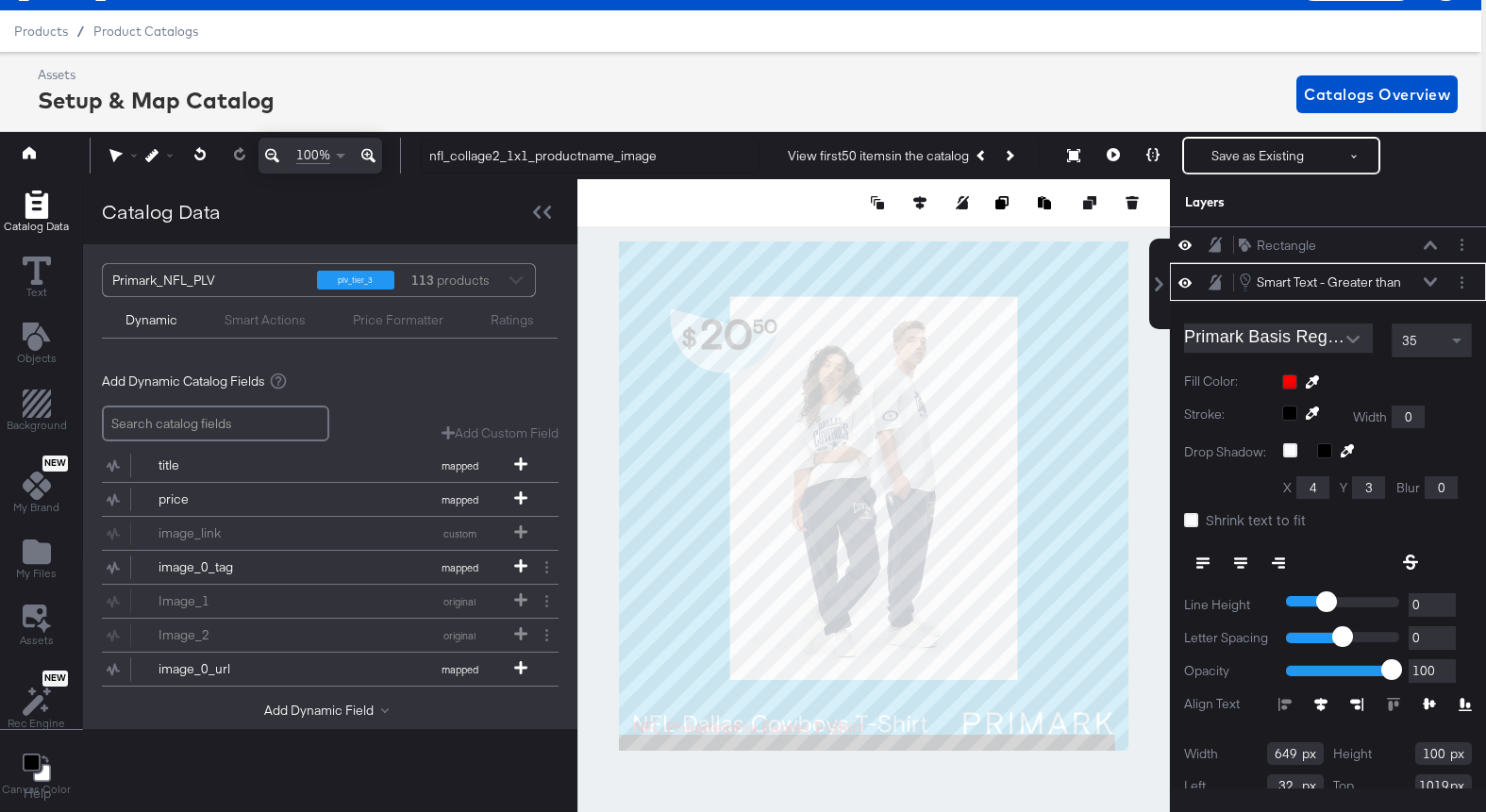
scroll to position [37, 0]
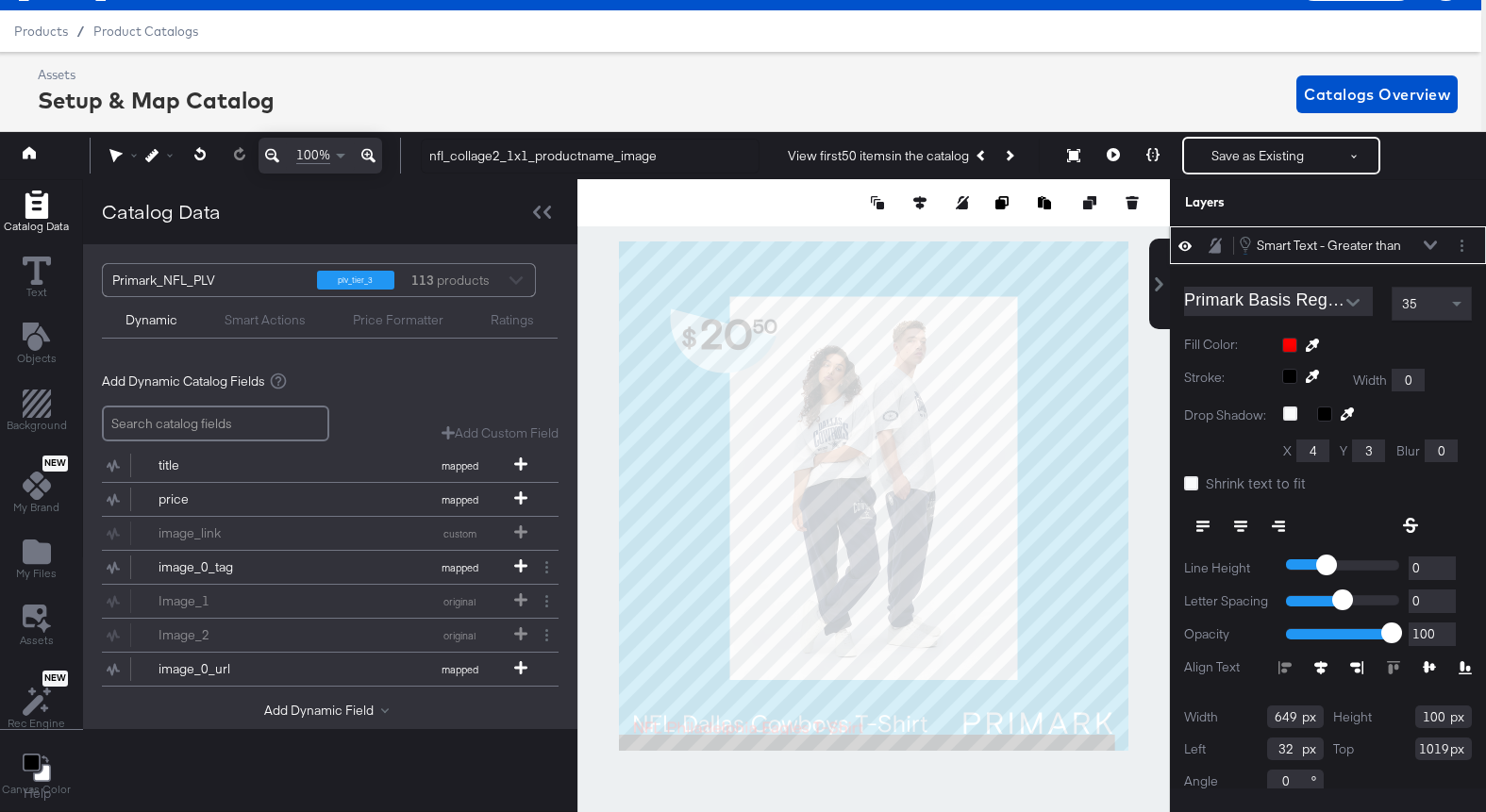
click at [1426, 238] on div "Smart Text - Greater than Smart Text - Greater than" at bounding box center [1337, 245] width 200 height 21
click at [1429, 244] on icon at bounding box center [1429, 244] width 13 height 9
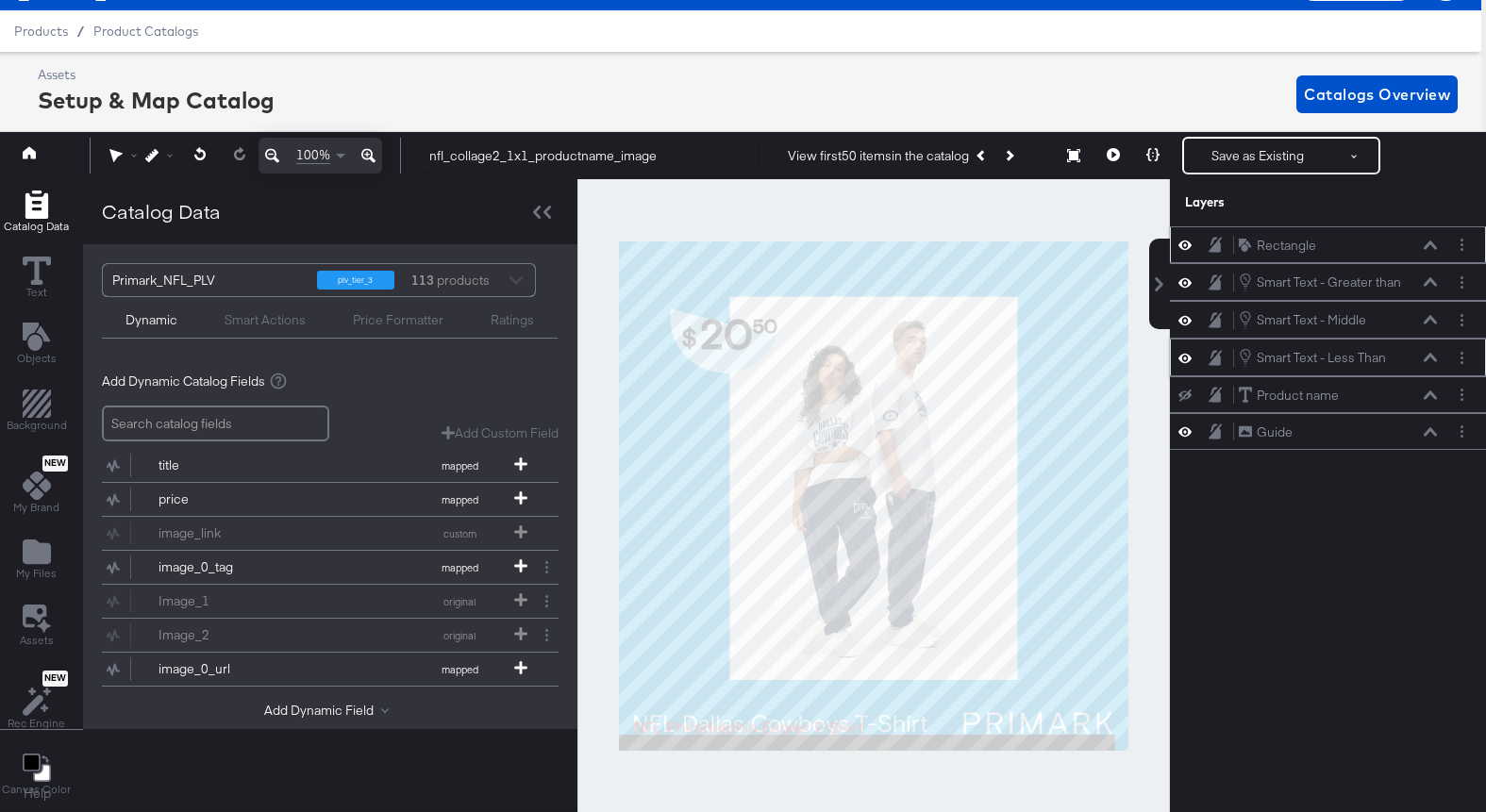
scroll to position [0, 0]
click at [1463, 280] on button "Layer Options" at bounding box center [1462, 283] width 20 height 20
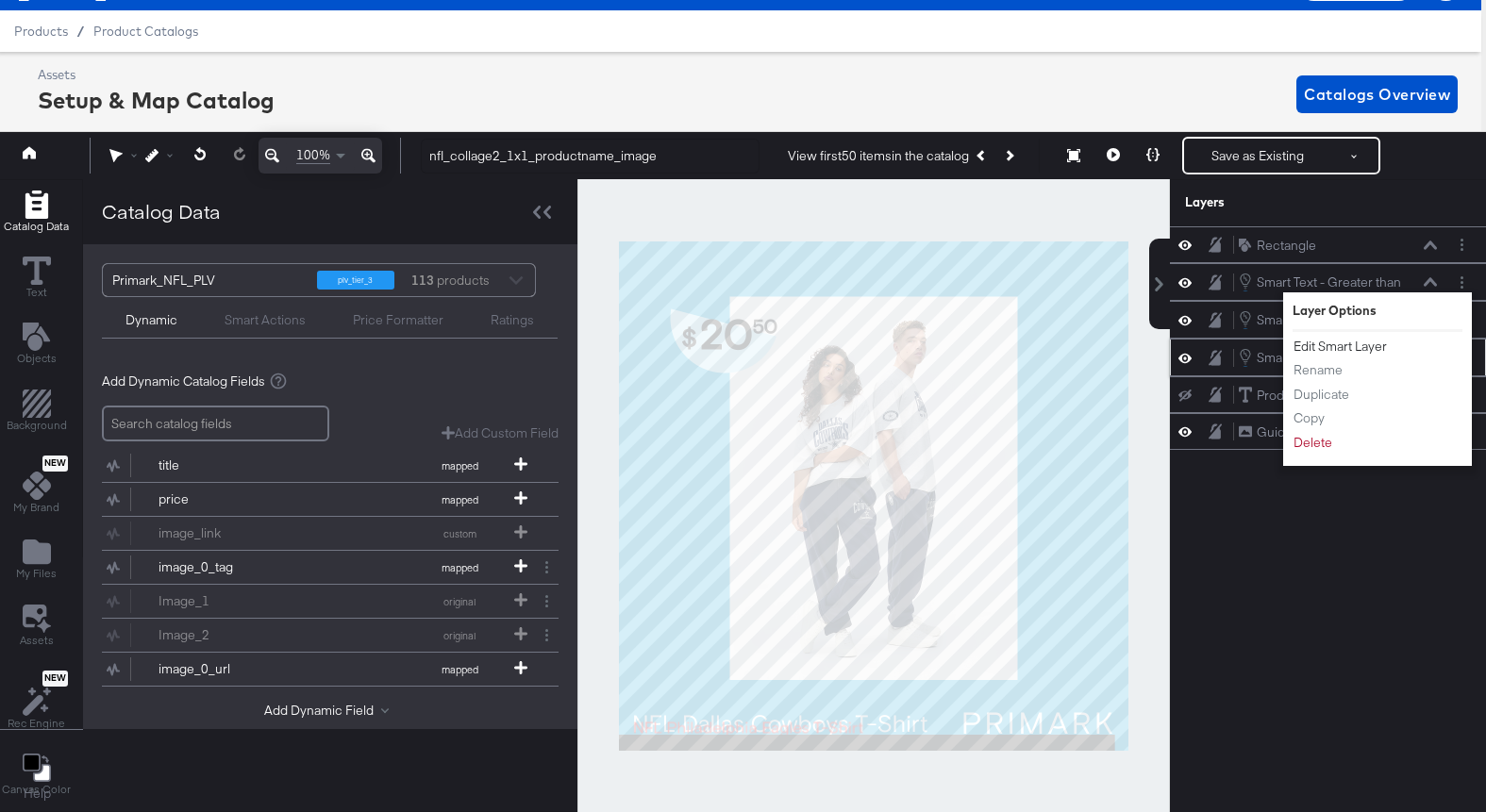
click at [1374, 351] on button "Edit Smart Layer" at bounding box center [1340, 347] width 96 height 20
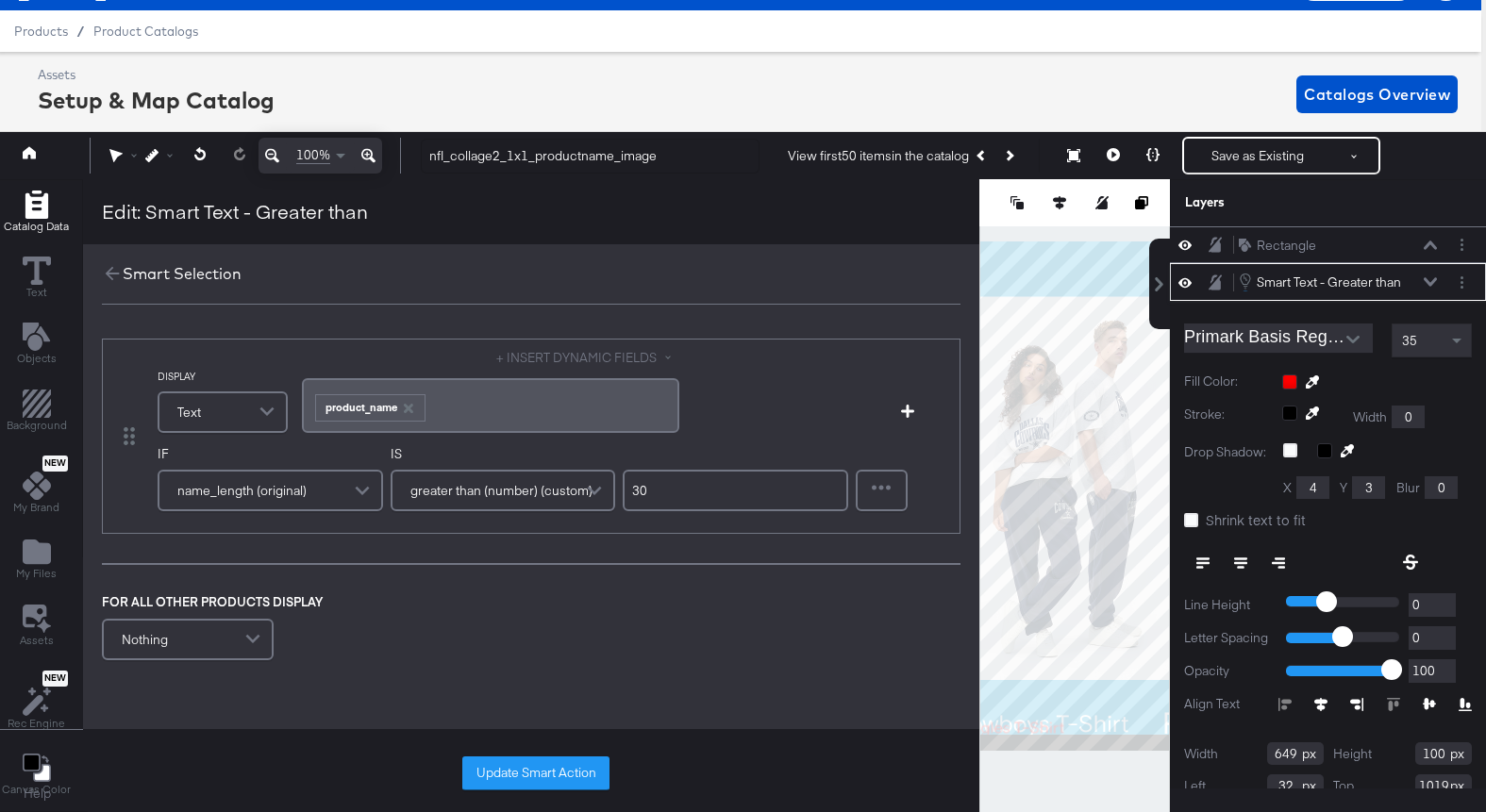
scroll to position [37, 0]
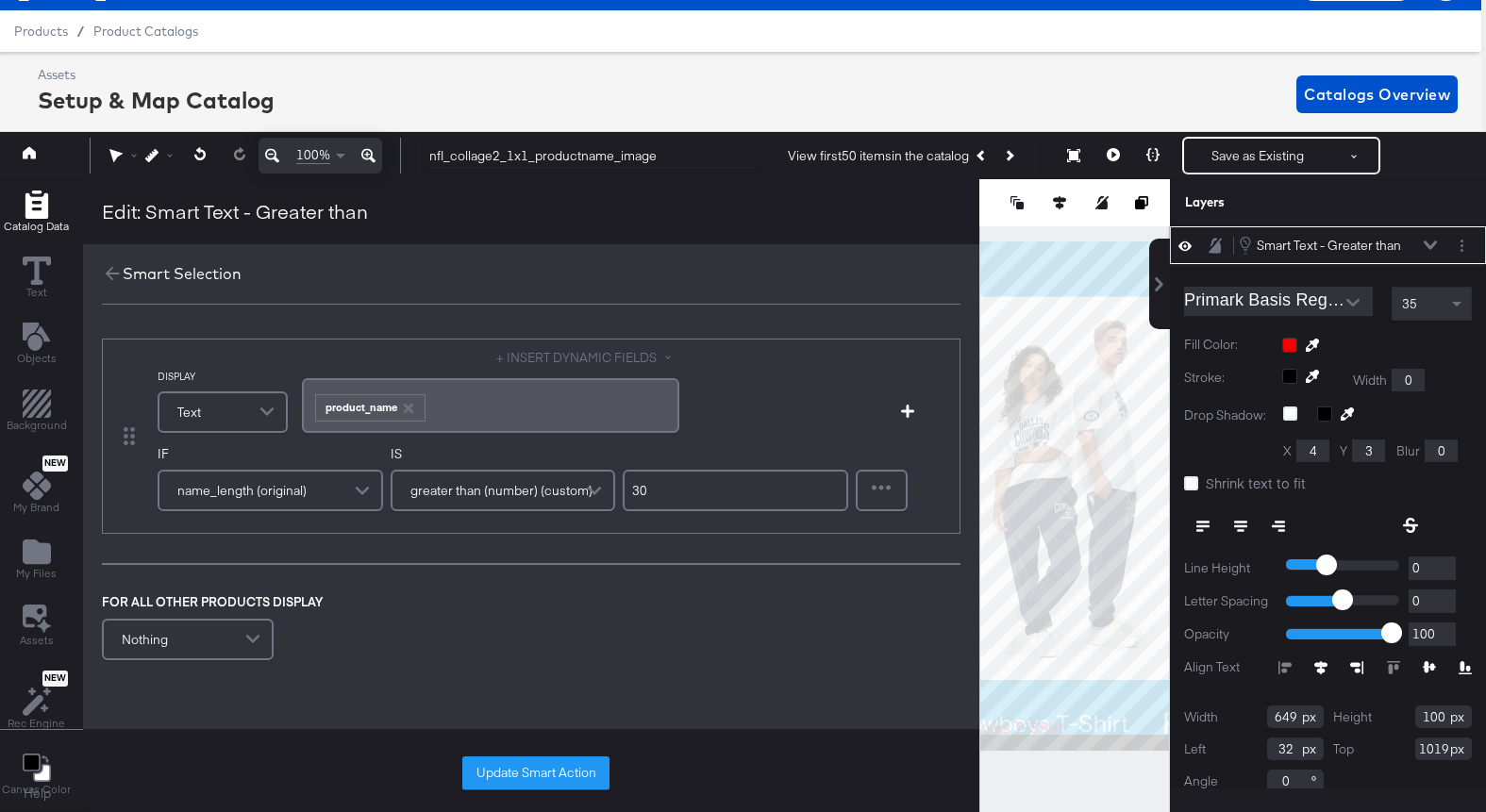
click at [1437, 234] on div "Smart Text - Greater than Smart Text - Greater than" at bounding box center [1328, 245] width 316 height 38
click at [1437, 240] on button at bounding box center [1429, 244] width 15 height 11
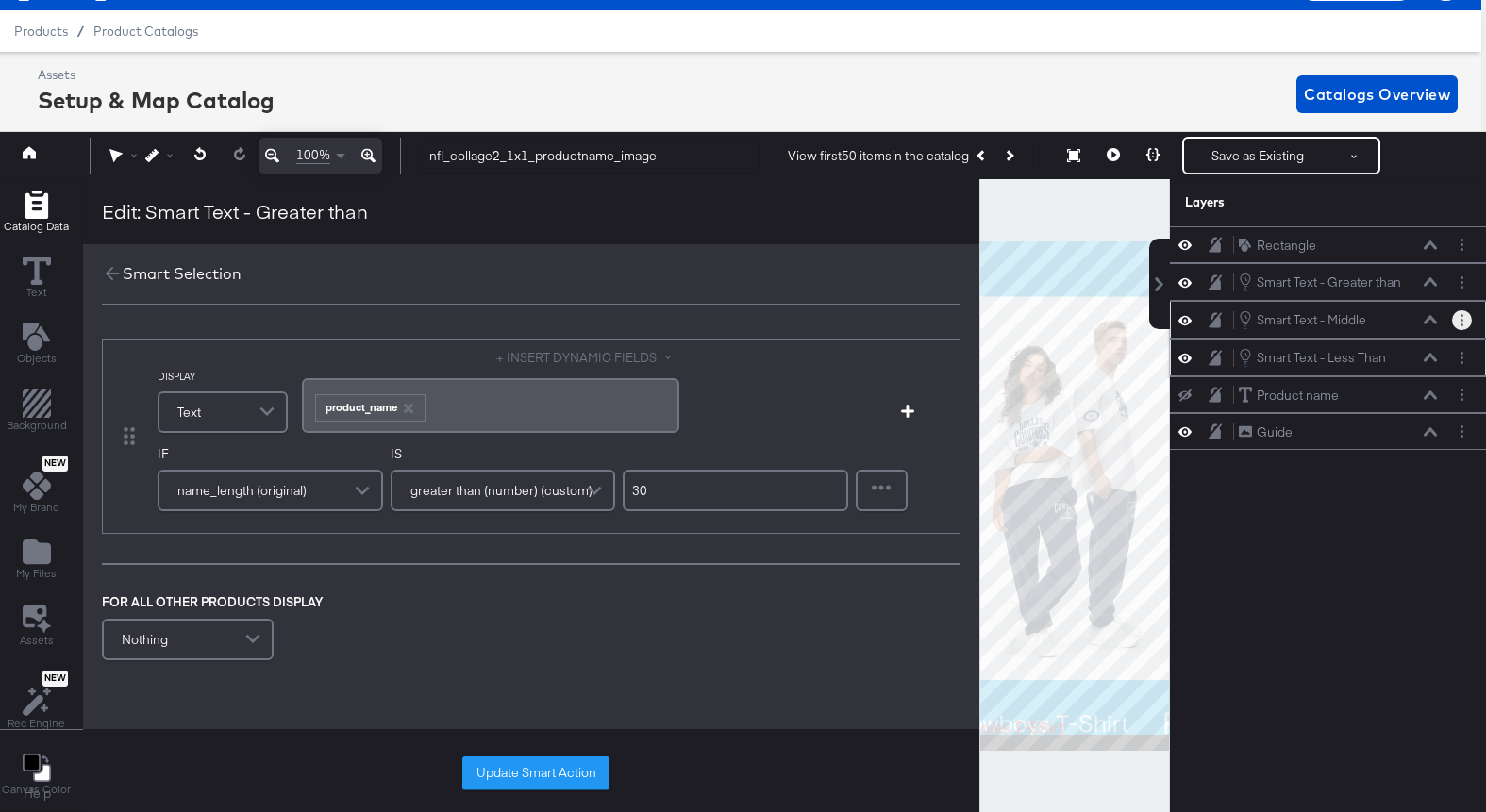
click at [1464, 320] on button "Layer Options" at bounding box center [1462, 320] width 20 height 20
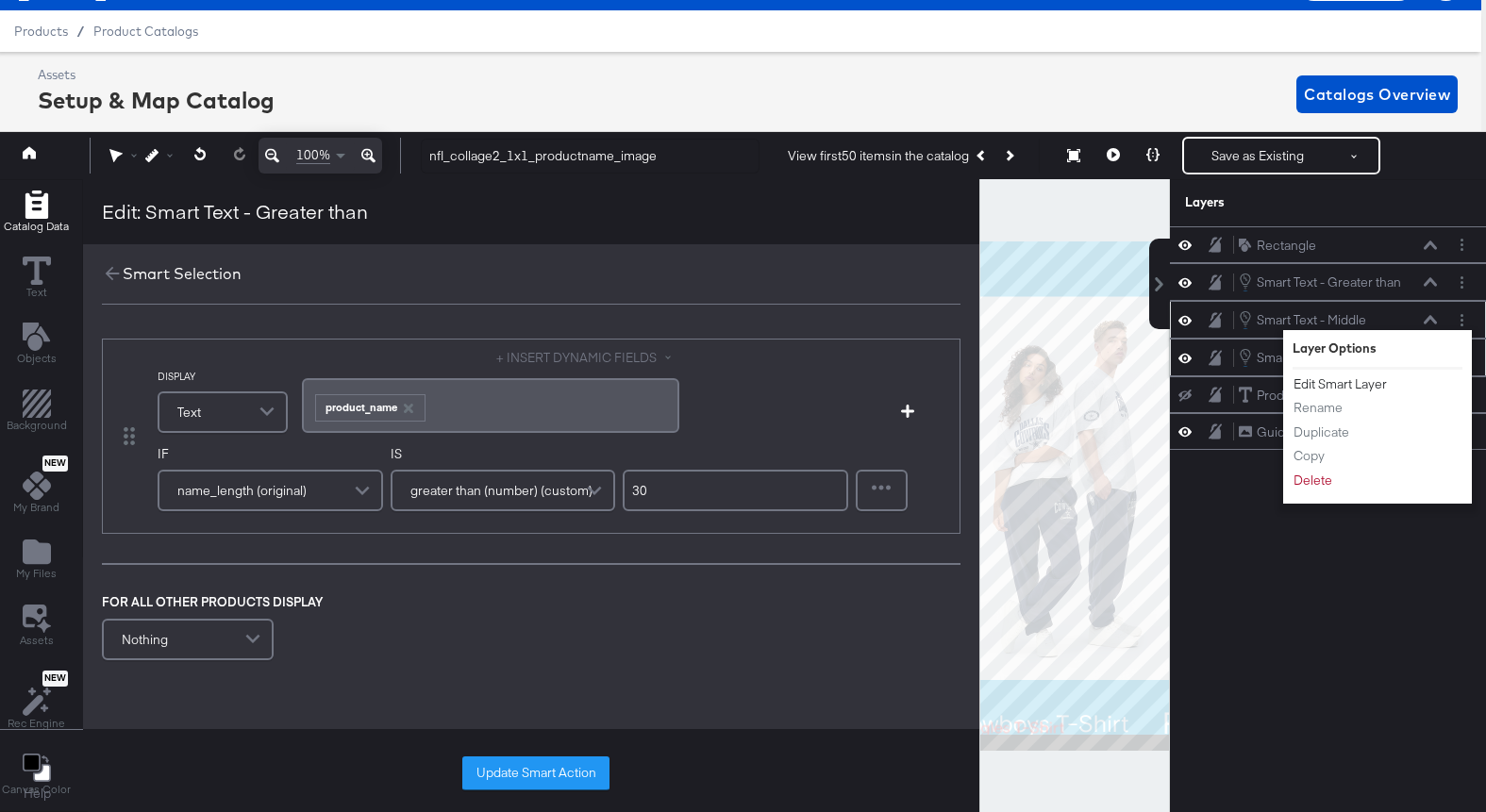
click at [1363, 381] on button "Edit Smart Layer" at bounding box center [1340, 385] width 96 height 20
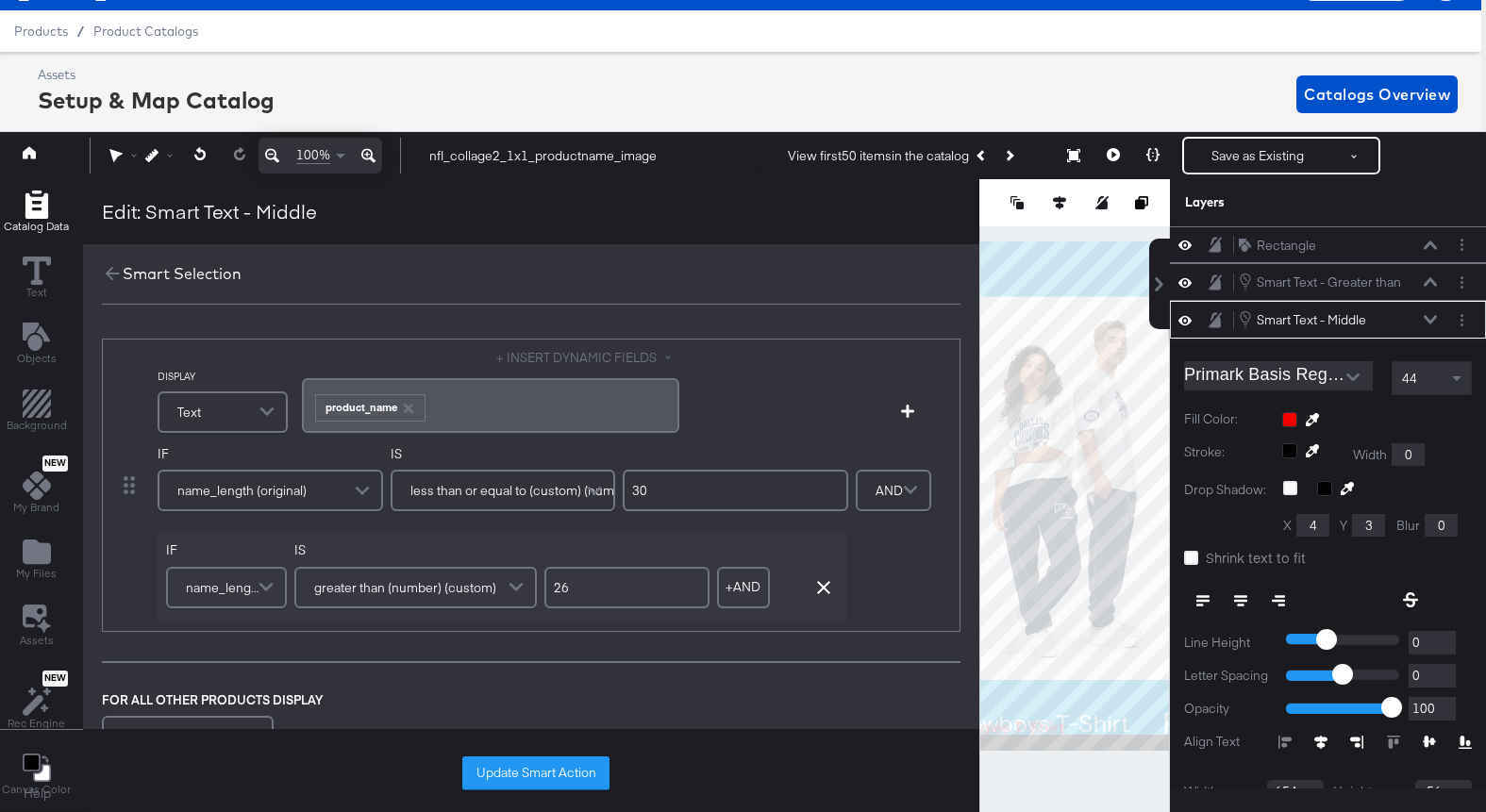
scroll to position [75, 0]
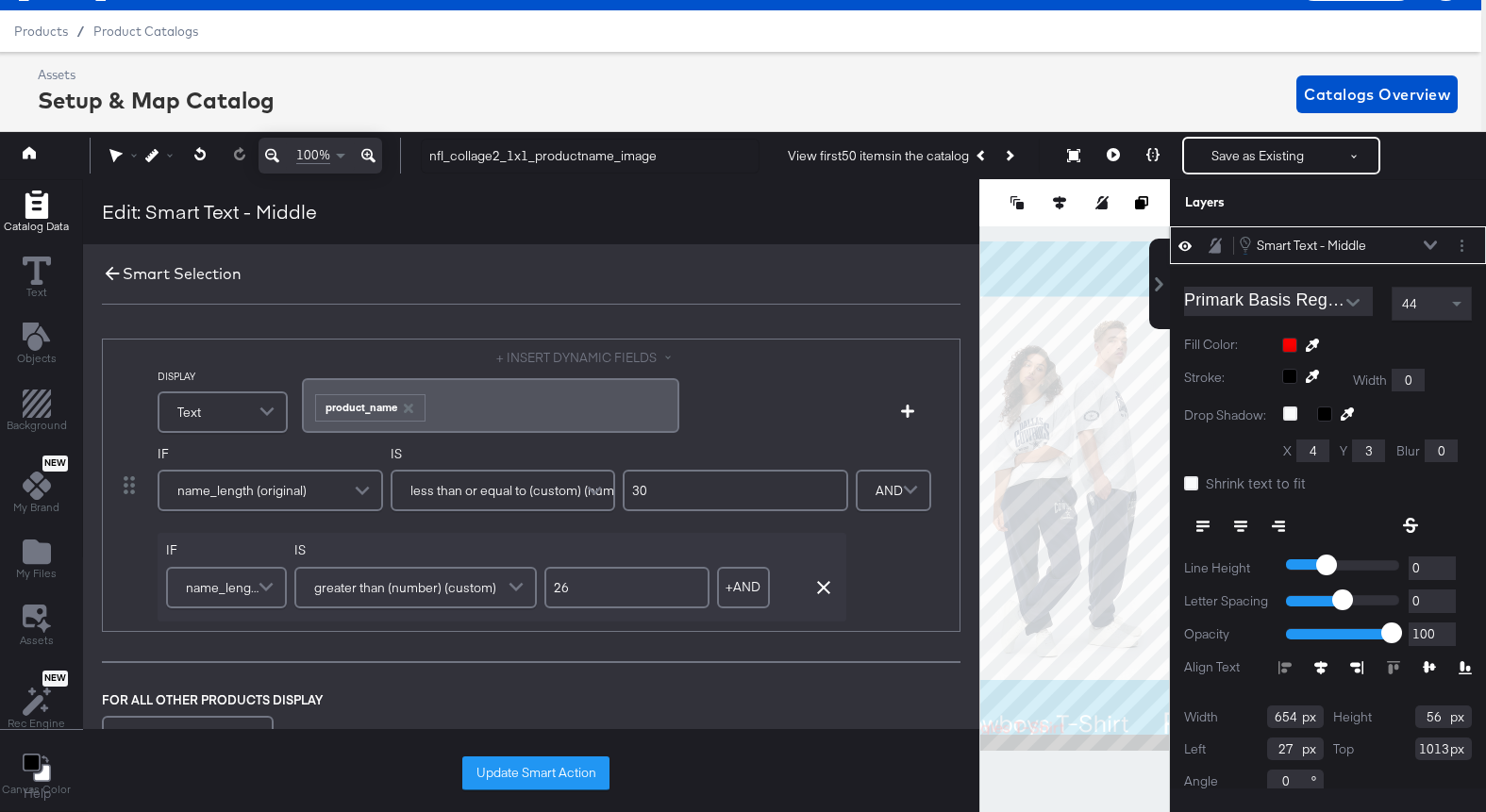
click at [108, 268] on icon at bounding box center [112, 273] width 21 height 21
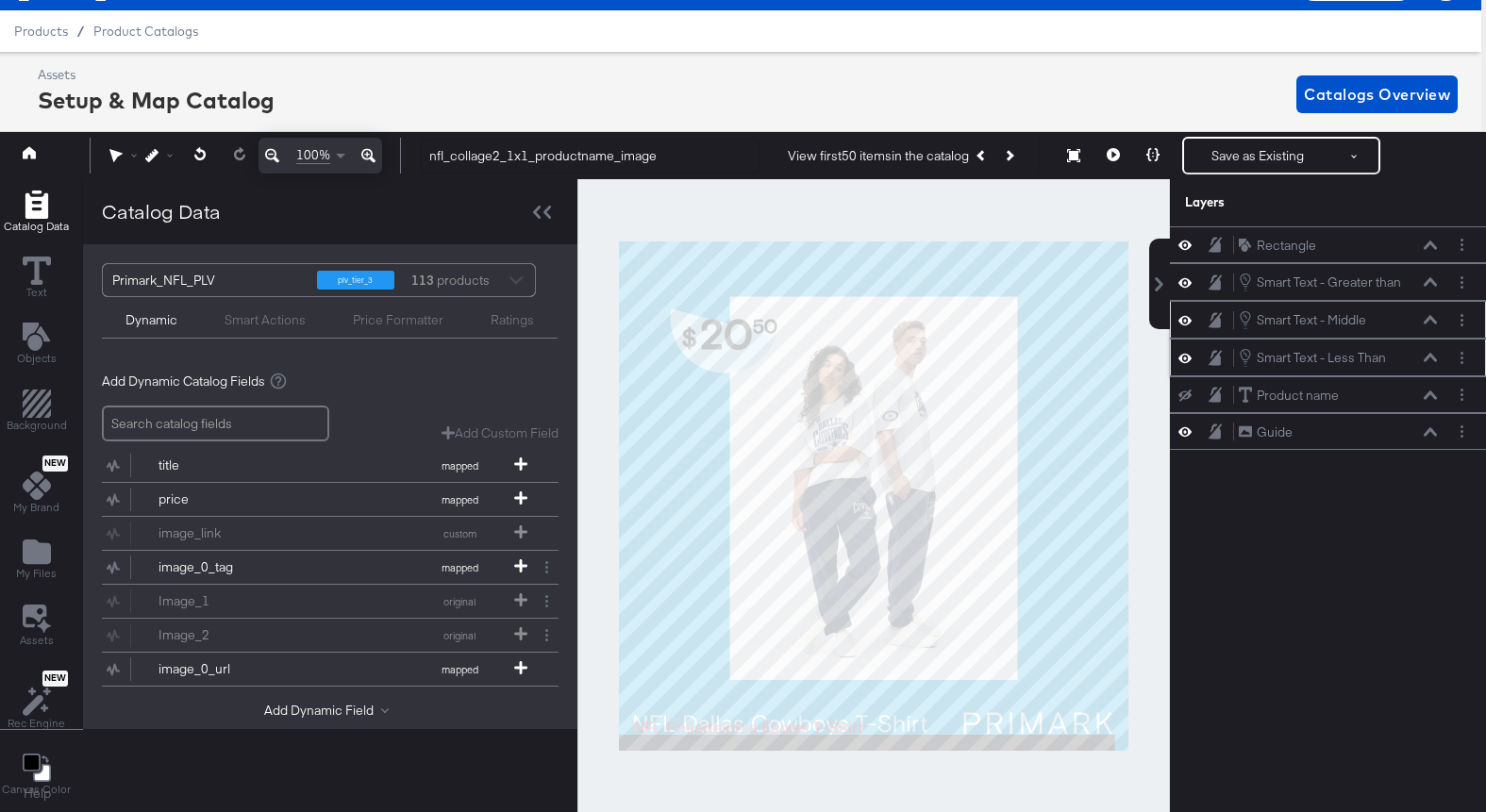
click at [1465, 348] on div at bounding box center [1462, 358] width 20 height 20
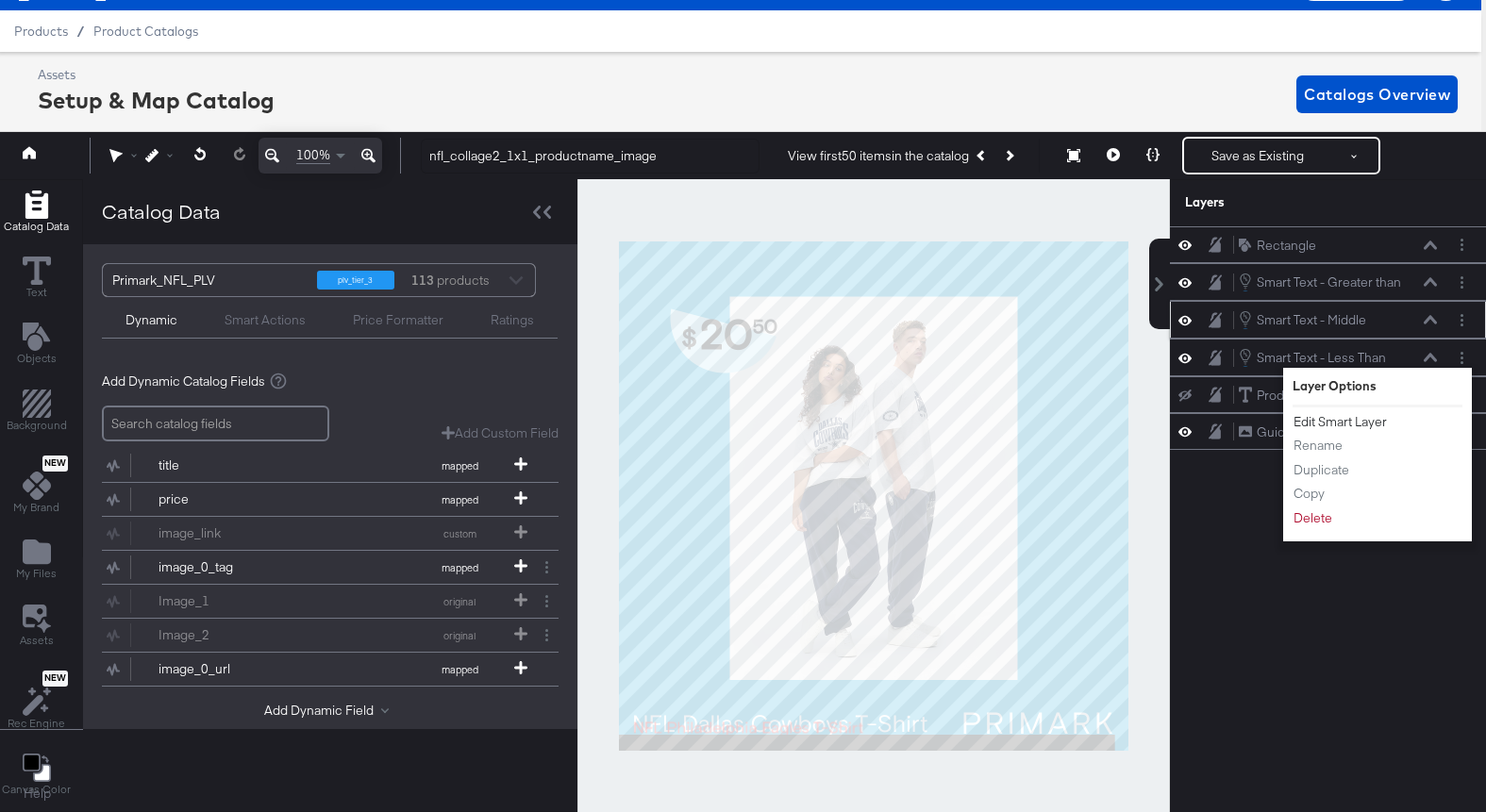
click at [1311, 421] on button "Edit Smart Layer" at bounding box center [1340, 422] width 96 height 20
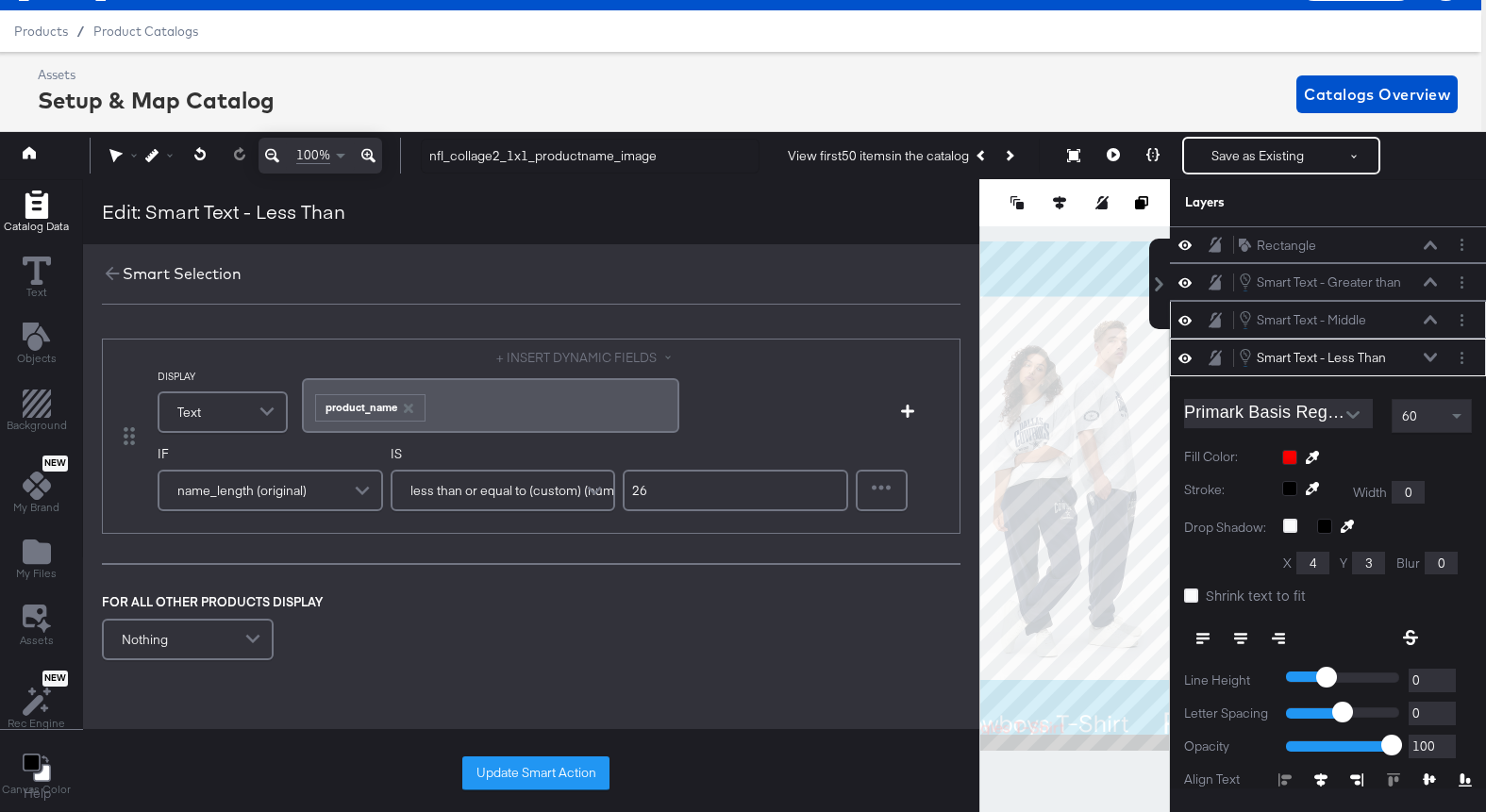
scroll to position [113, 0]
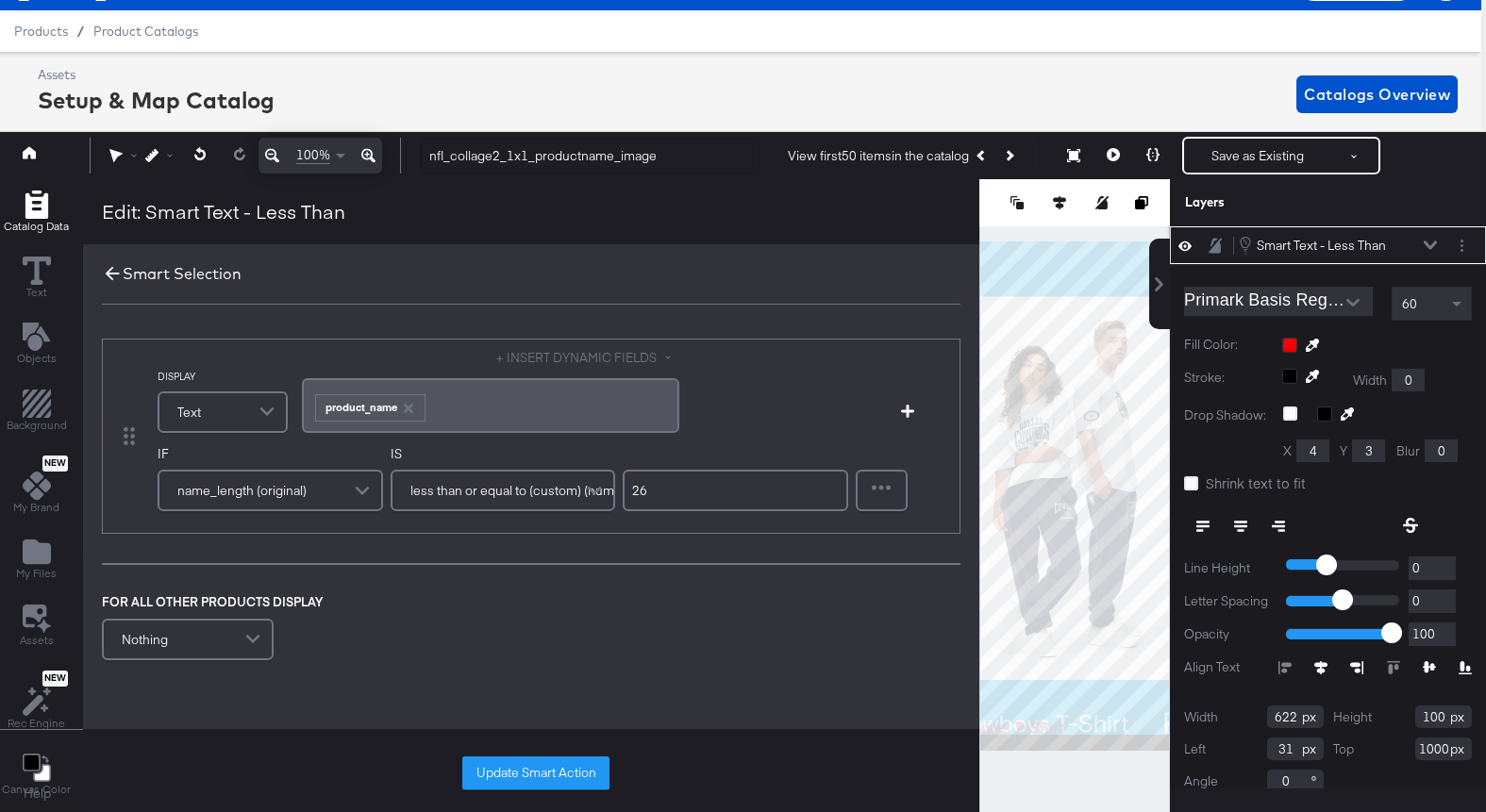
click at [111, 281] on icon at bounding box center [112, 273] width 21 height 21
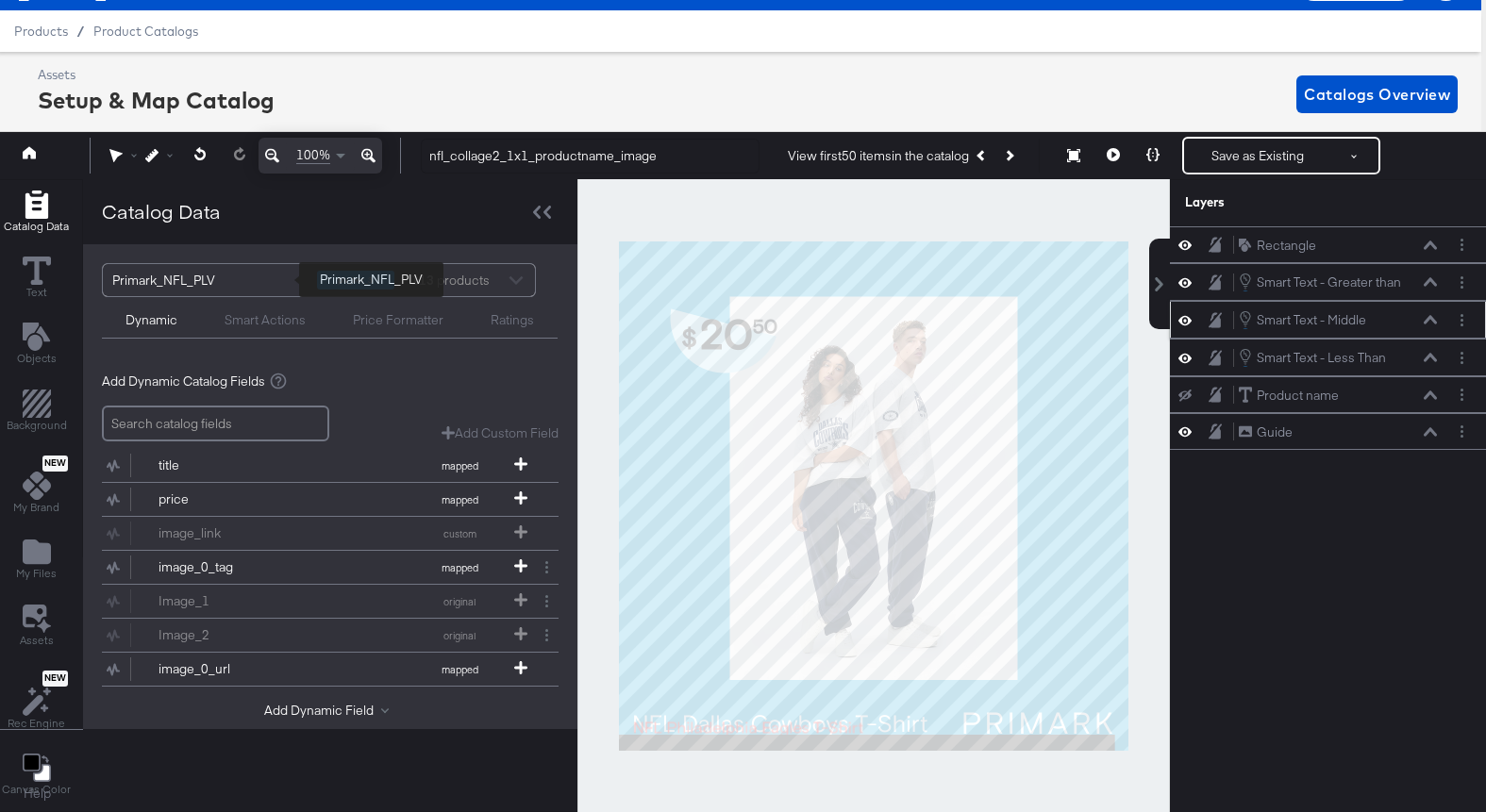
scroll to position [0, 0]
click at [535, 220] on div at bounding box center [541, 211] width 33 height 27
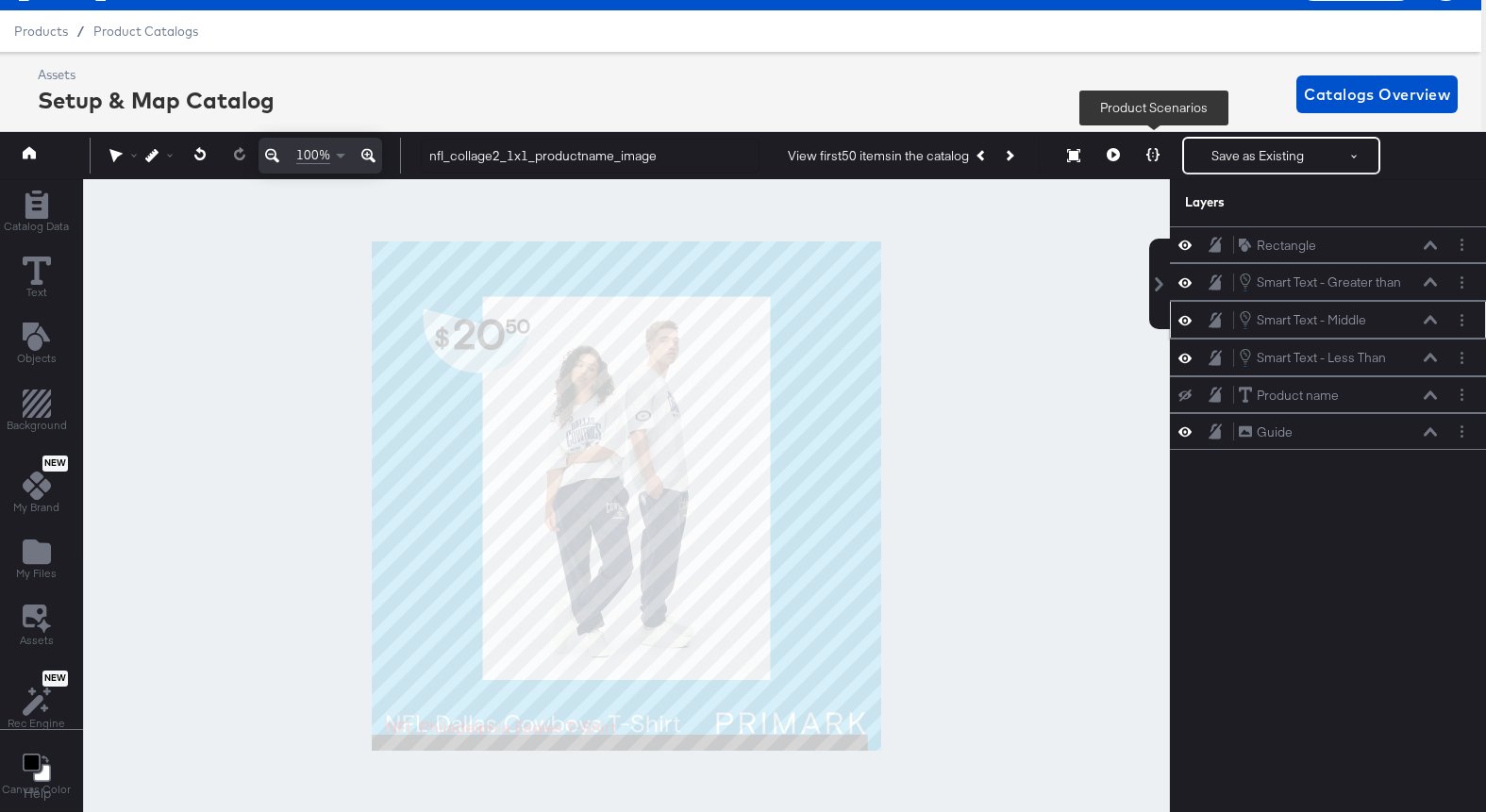
click at [1166, 163] on button at bounding box center [1153, 155] width 40 height 38
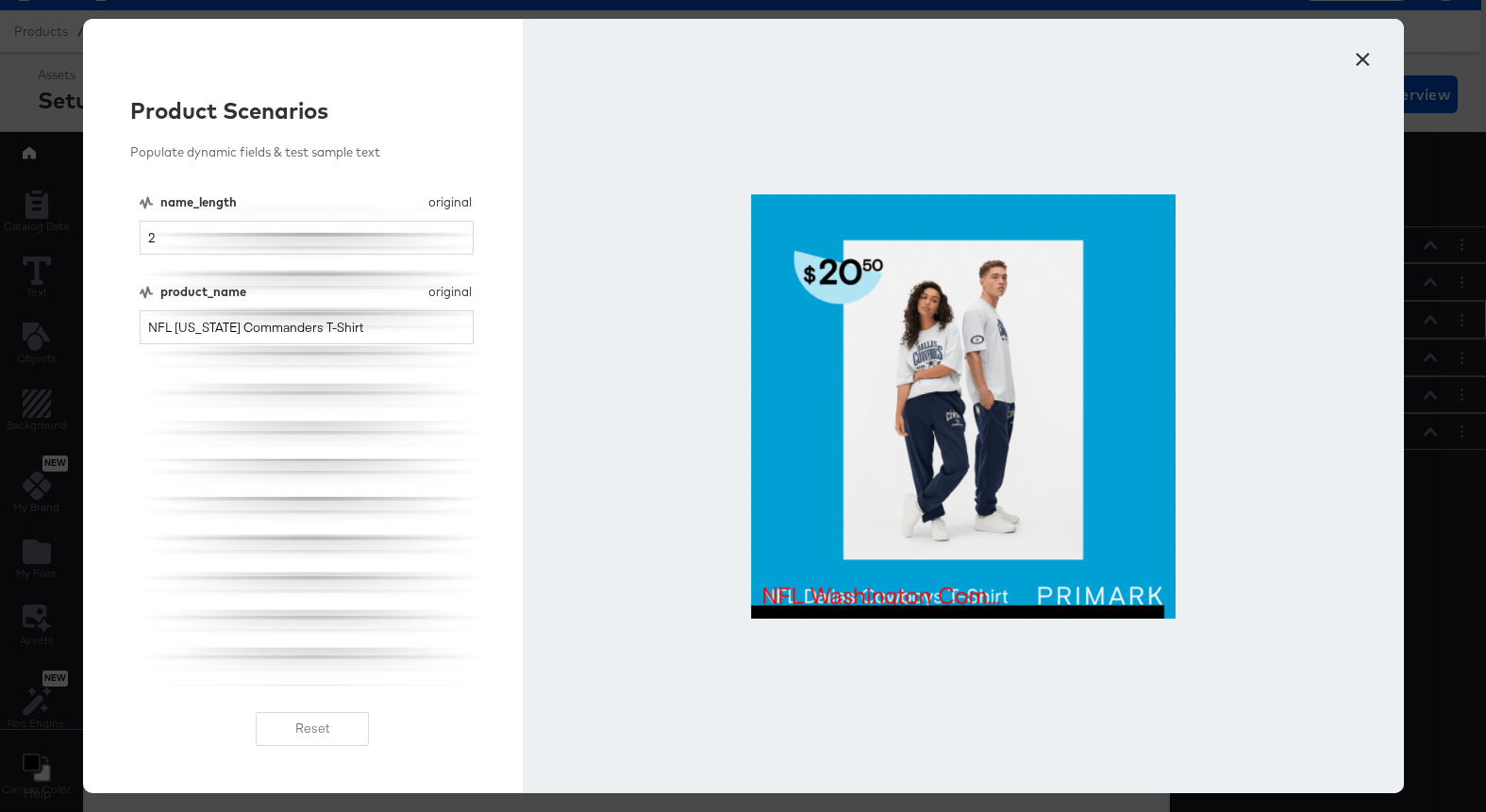
click at [1133, 136] on button at bounding box center [1153, 155] width 40 height 38
click at [224, 252] on input "2" at bounding box center [307, 237] width 335 height 35
type input "26"
click at [372, 324] on input "NFL [US_STATE] Commanders T-Shirt" at bounding box center [307, 327] width 335 height 35
click at [1365, 61] on button "×" at bounding box center [1363, 55] width 34 height 34
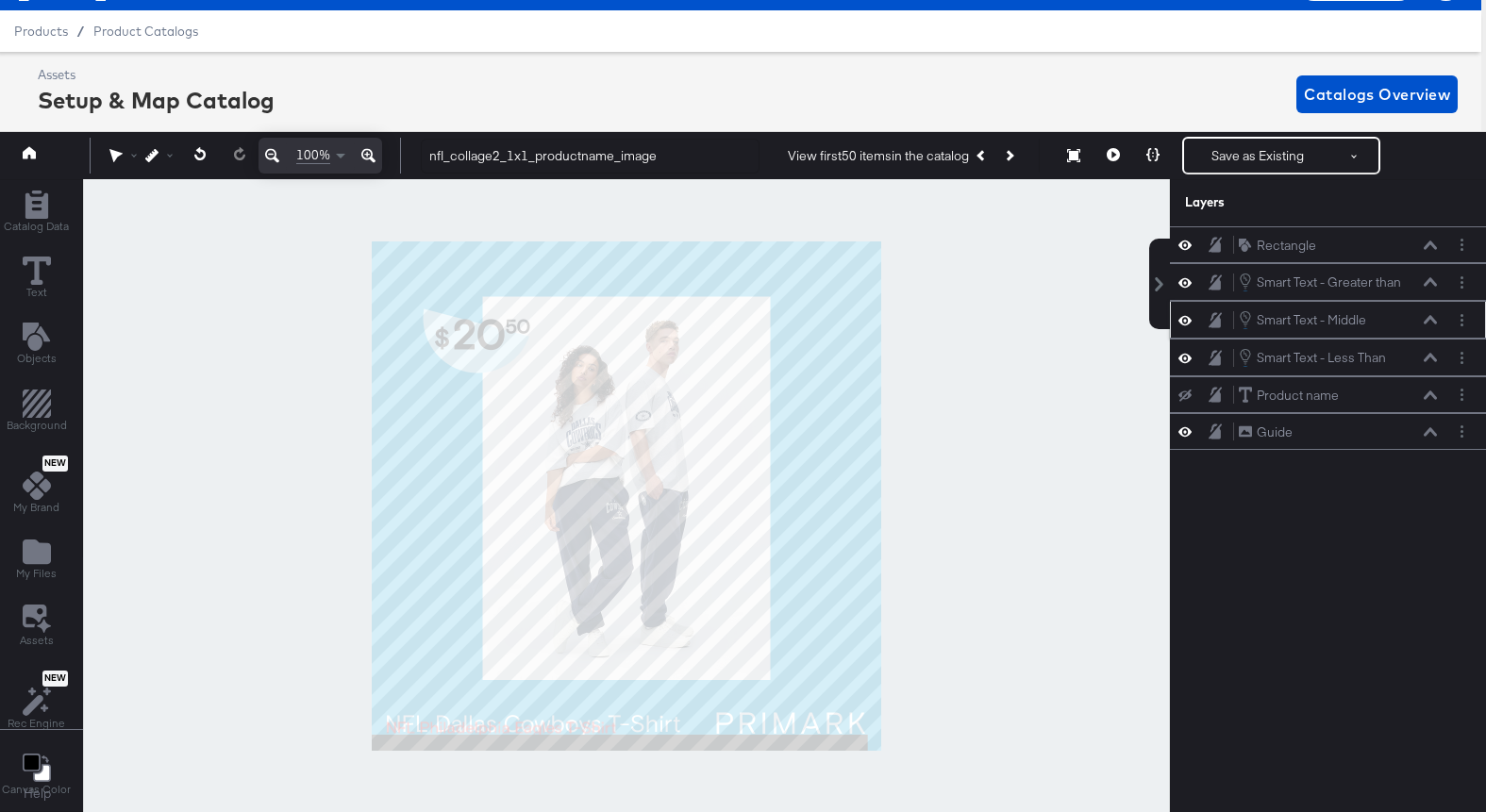
click at [1430, 318] on icon at bounding box center [1429, 320] width 13 height 9
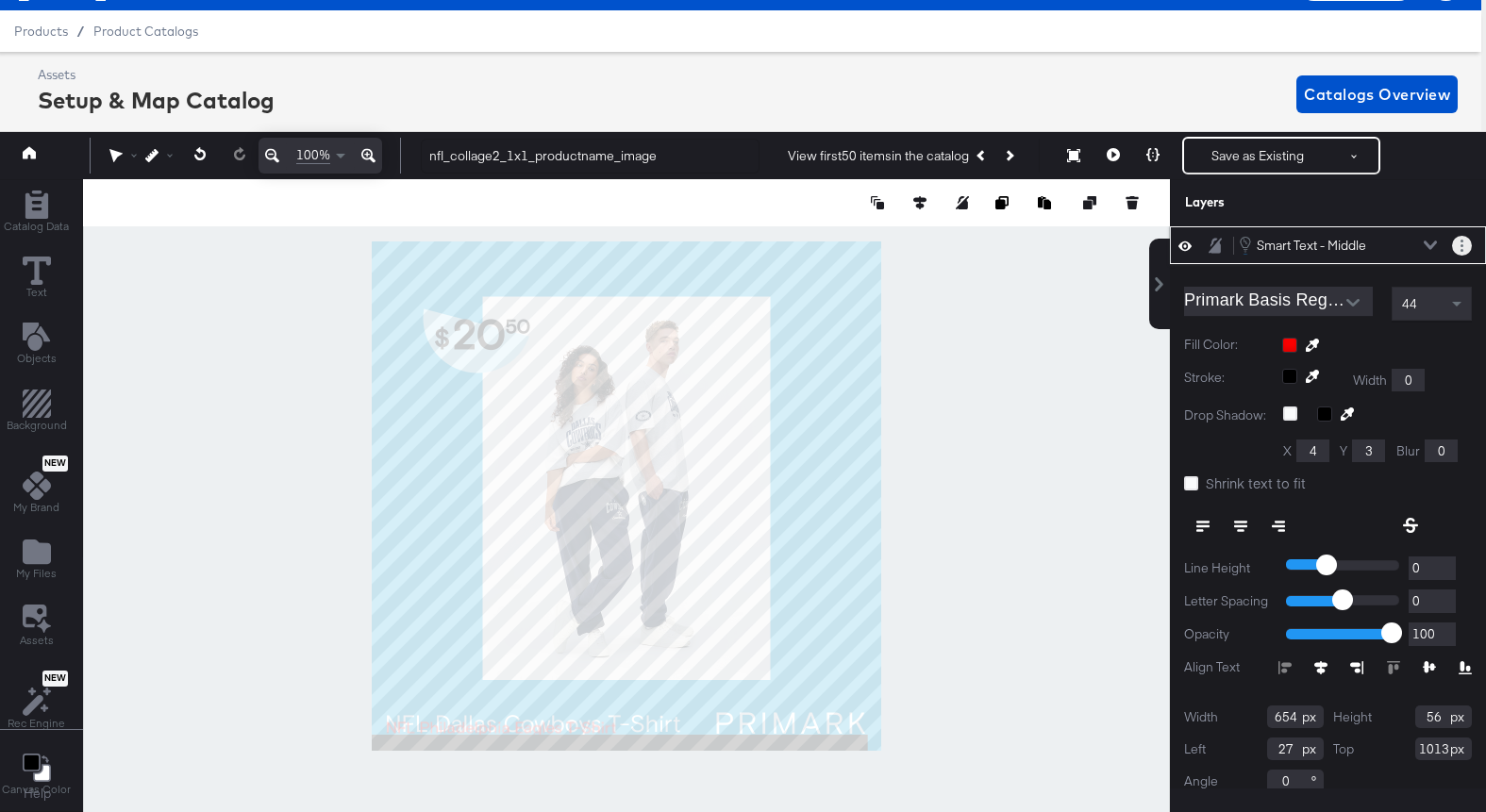
click at [1459, 249] on button "Layer Options" at bounding box center [1462, 246] width 20 height 20
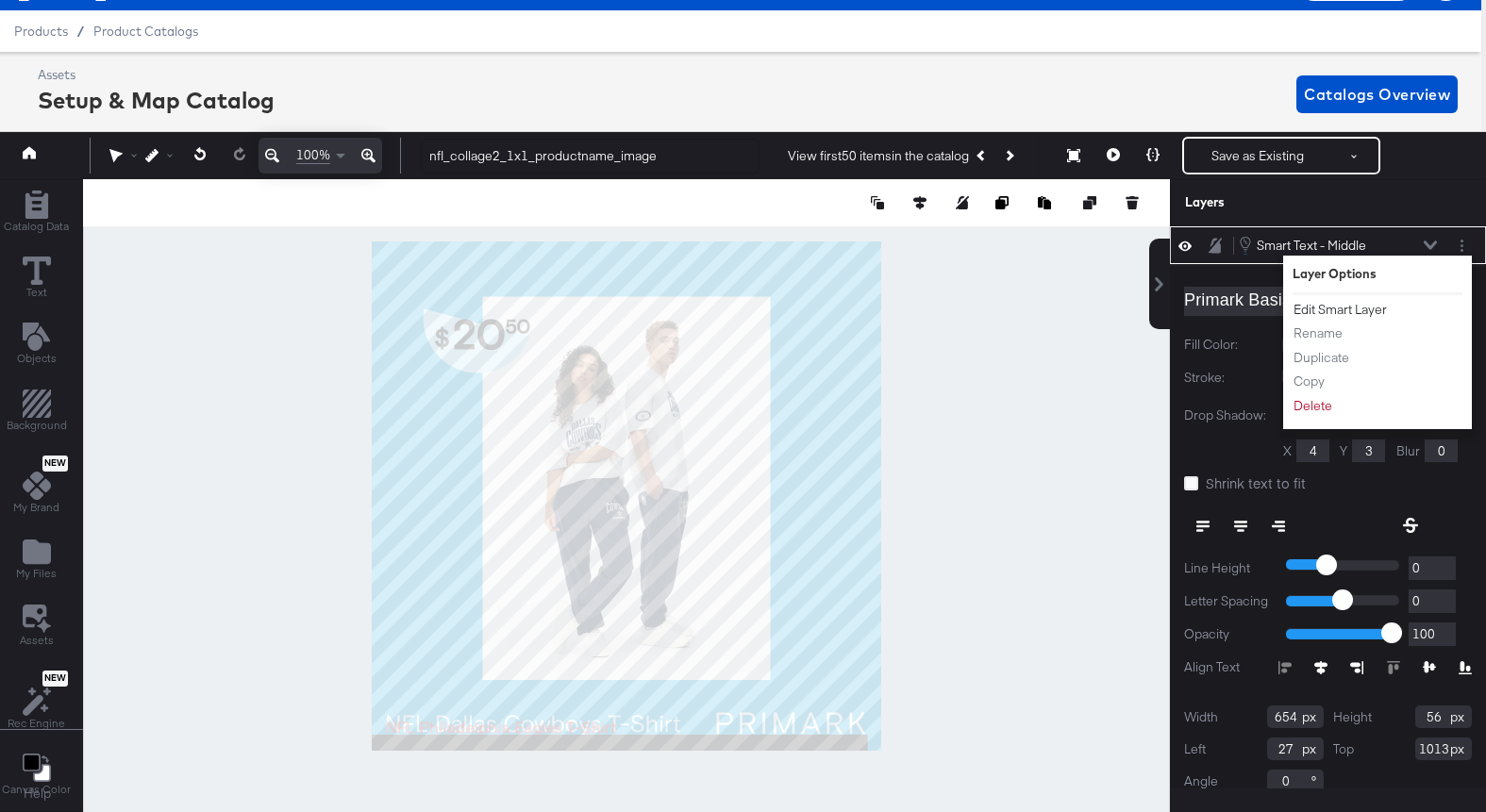
click at [1361, 308] on button "Edit Smart Layer" at bounding box center [1340, 310] width 96 height 20
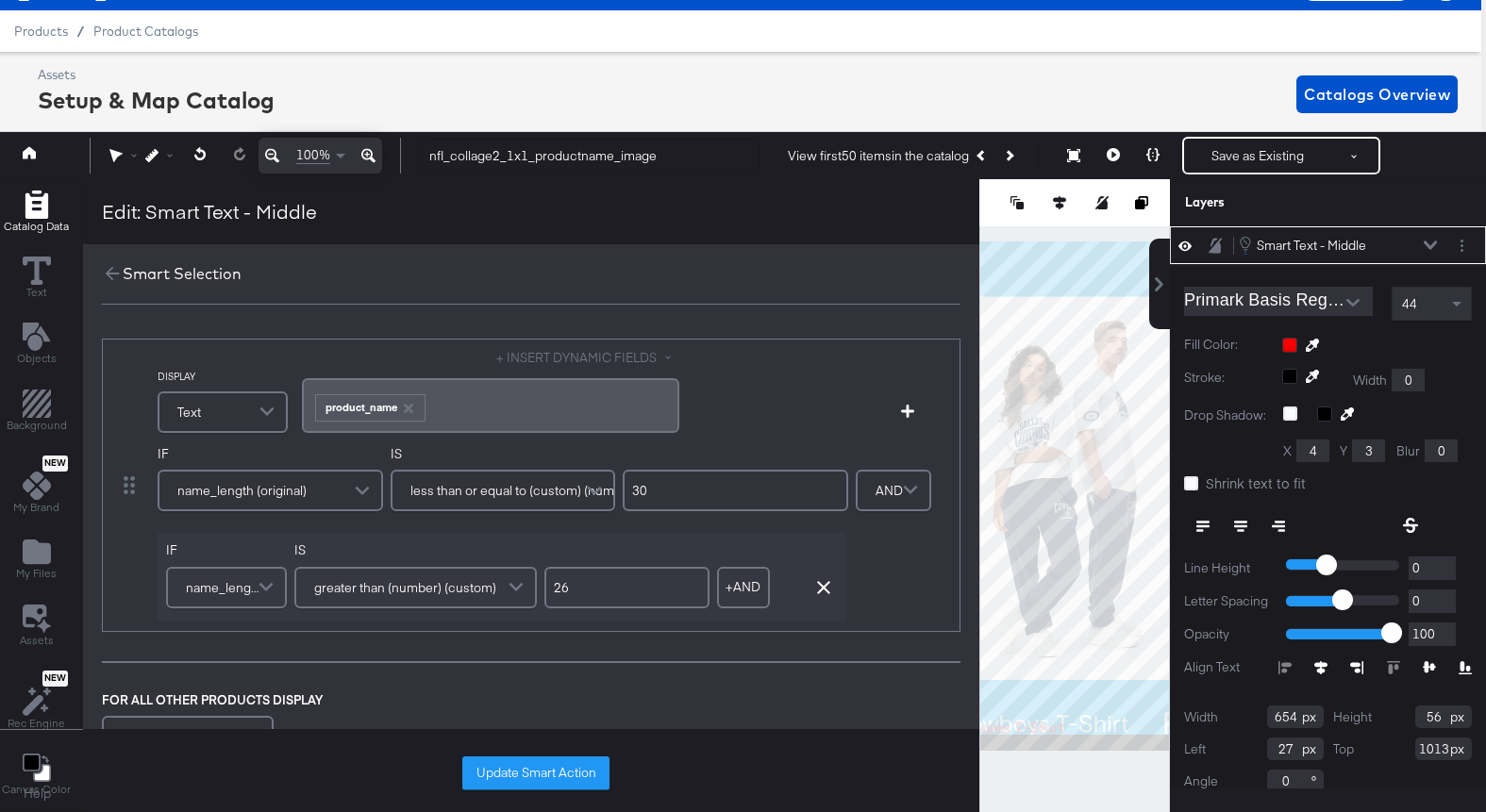
click at [92, 264] on div "Smart Selection" at bounding box center [530, 274] width 896 height 60
click at [105, 266] on icon at bounding box center [112, 273] width 21 height 21
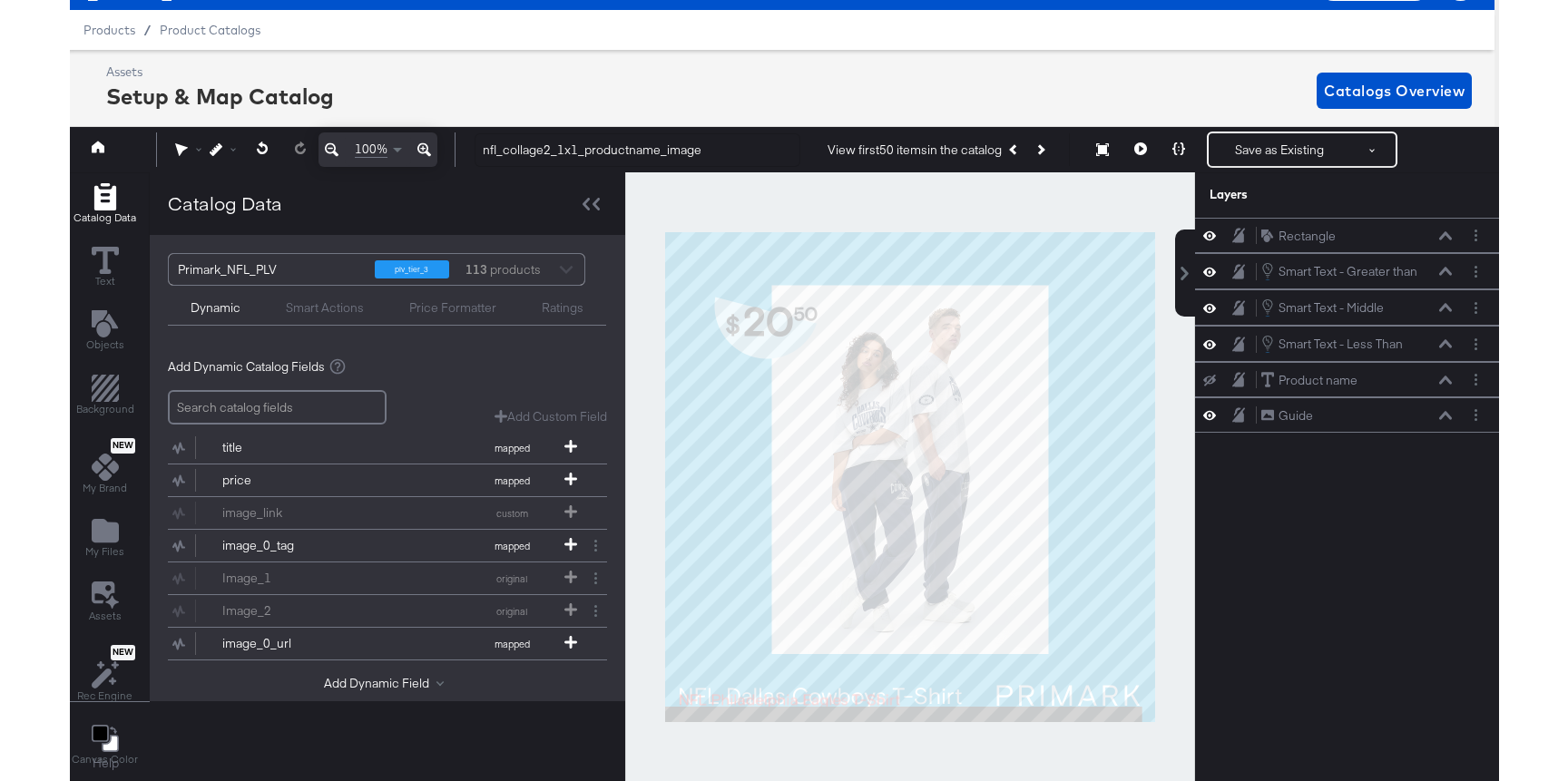
scroll to position [0, 0]
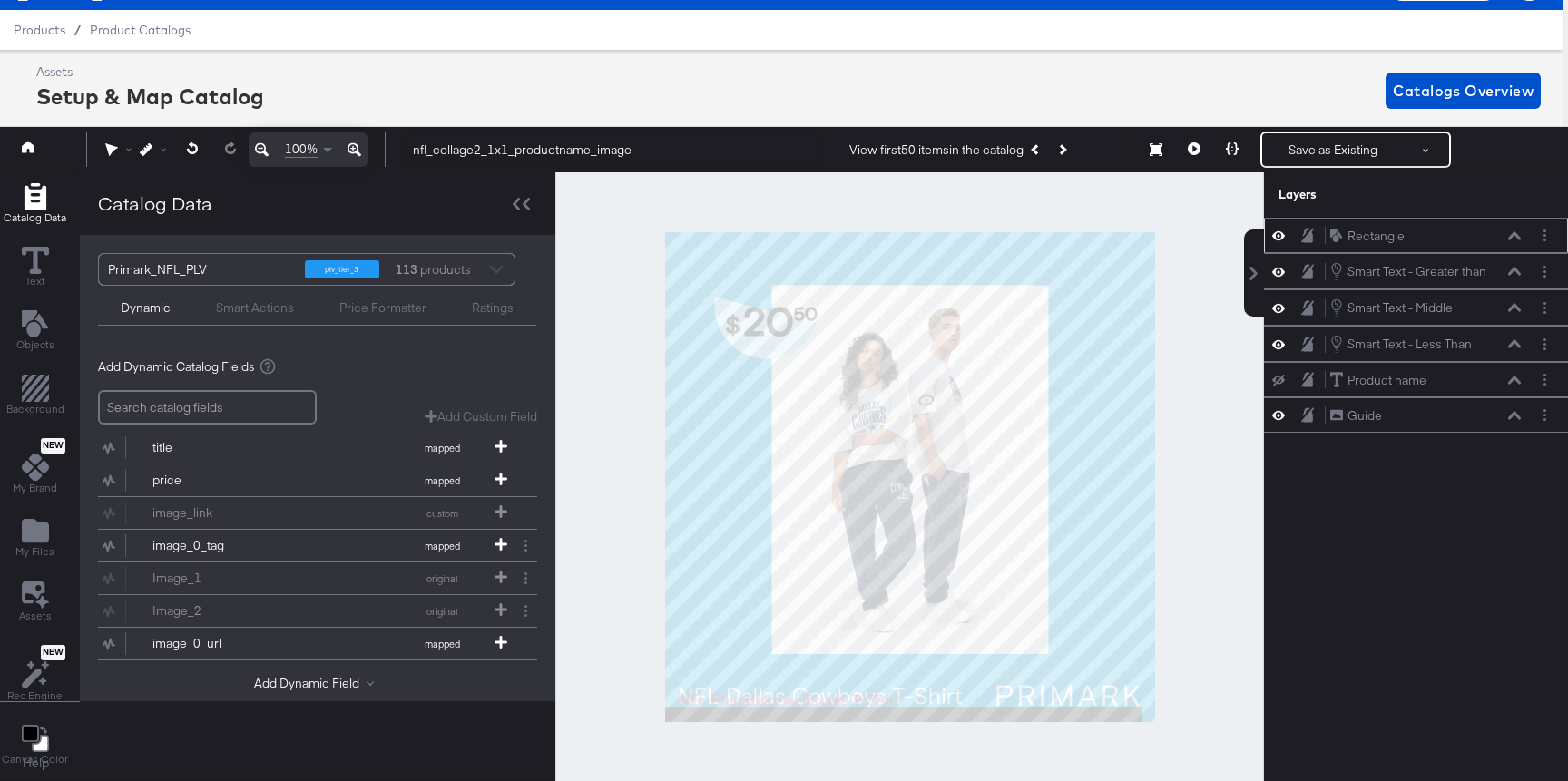
click at [1294, 241] on div at bounding box center [1283, 236] width 26 height 17
click at [1283, 238] on icon at bounding box center [1278, 236] width 12 height 15
click at [1283, 238] on icon at bounding box center [1278, 236] width 12 height 11
click at [1283, 238] on icon at bounding box center [1278, 236] width 12 height 15
click at [1277, 233] on icon at bounding box center [1278, 236] width 12 height 11
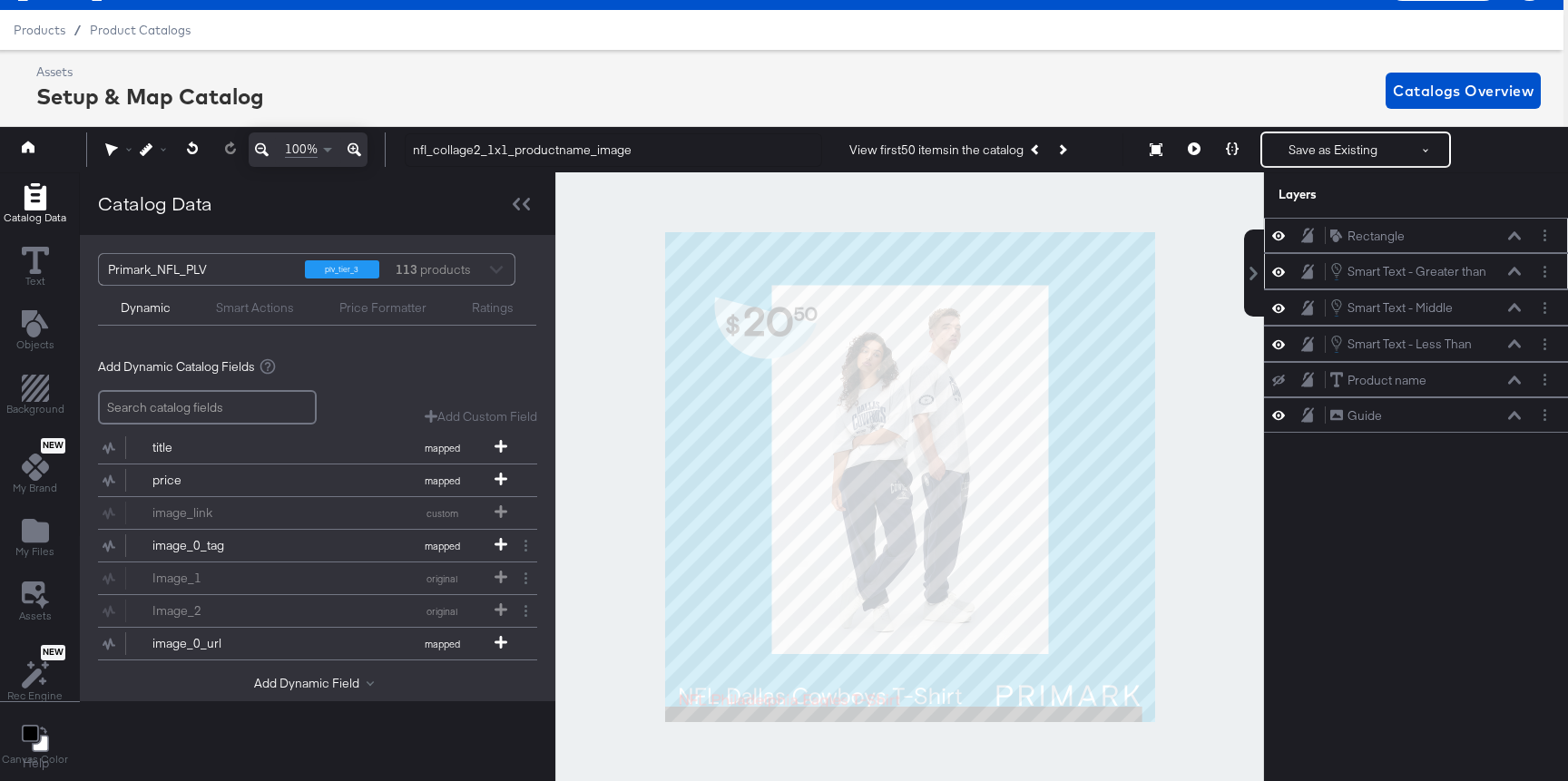
click at [1428, 263] on div at bounding box center [1544, 272] width 19 height 19
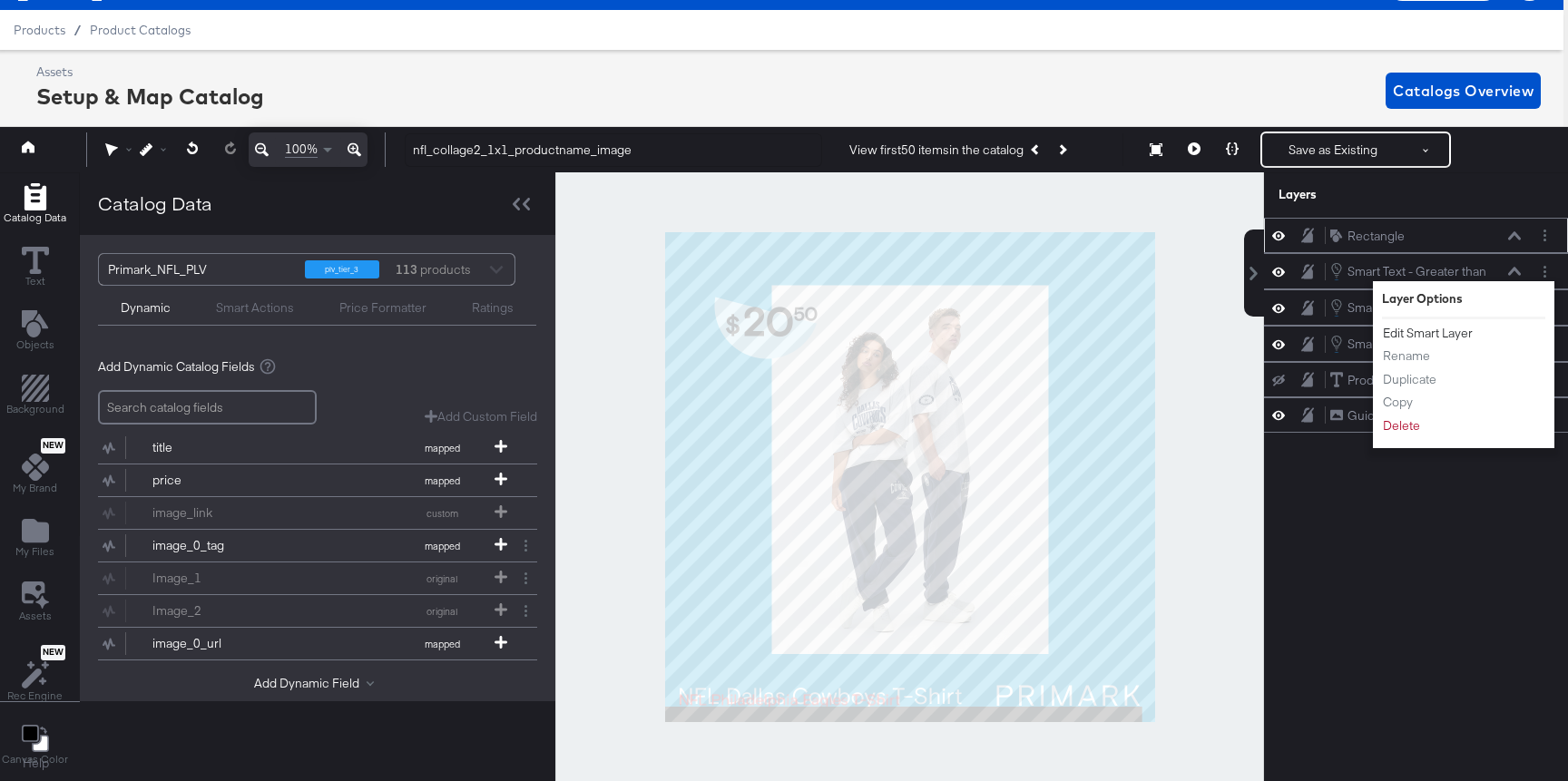
click at [1418, 332] on button "Edit Smart Layer" at bounding box center [1428, 333] width 92 height 19
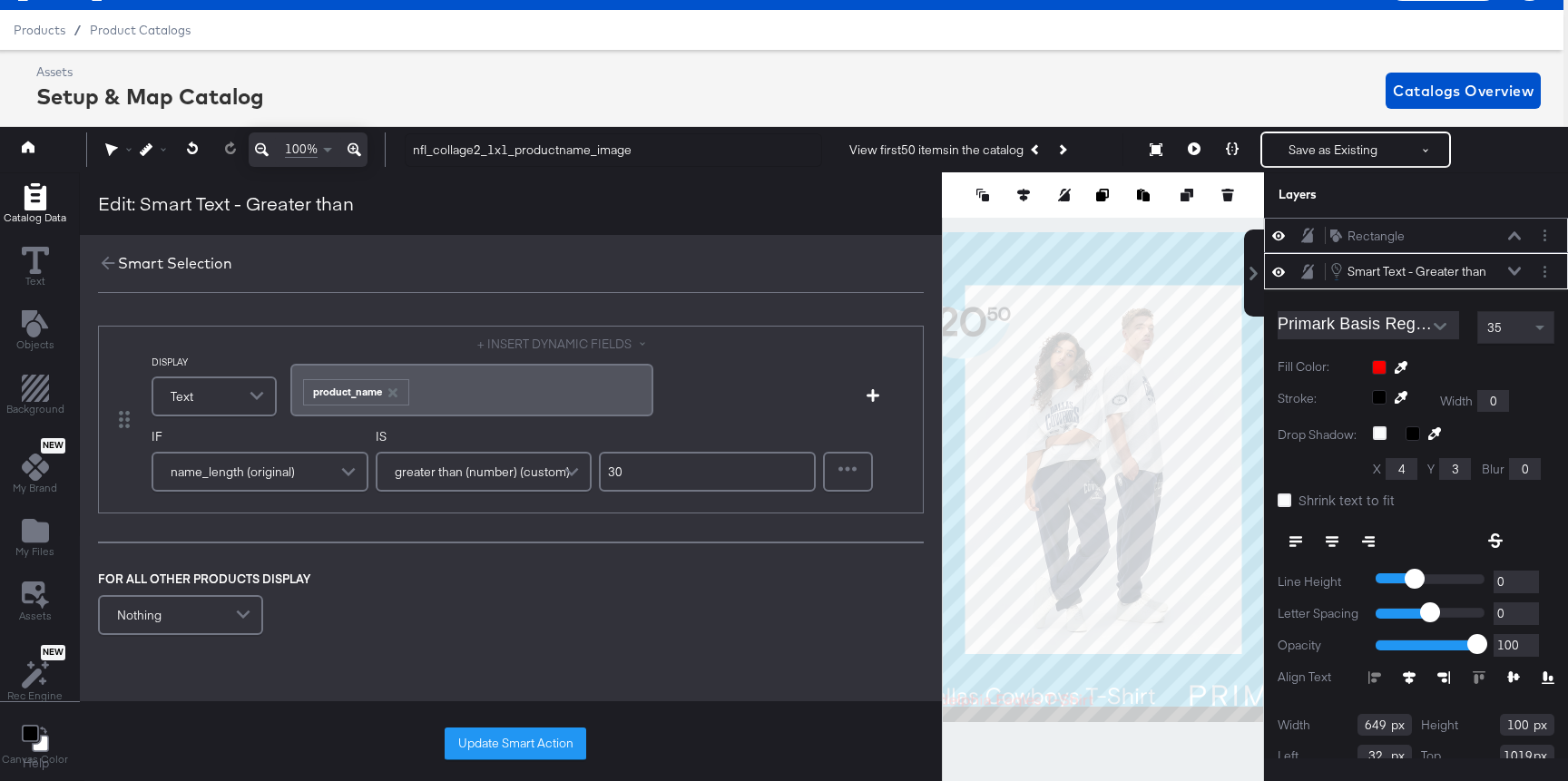
scroll to position [35, 0]
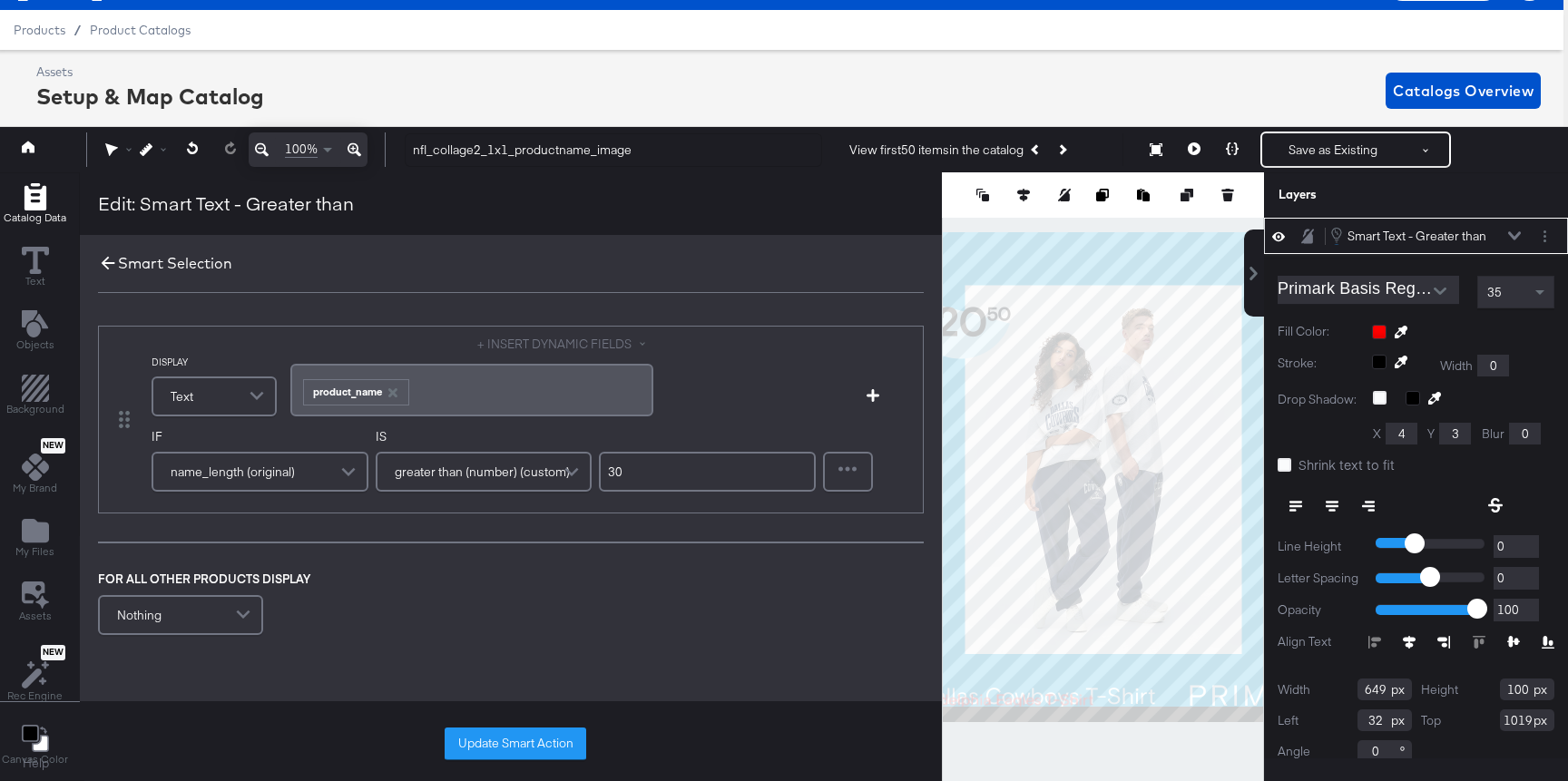
click at [110, 266] on icon at bounding box center [107, 263] width 20 height 20
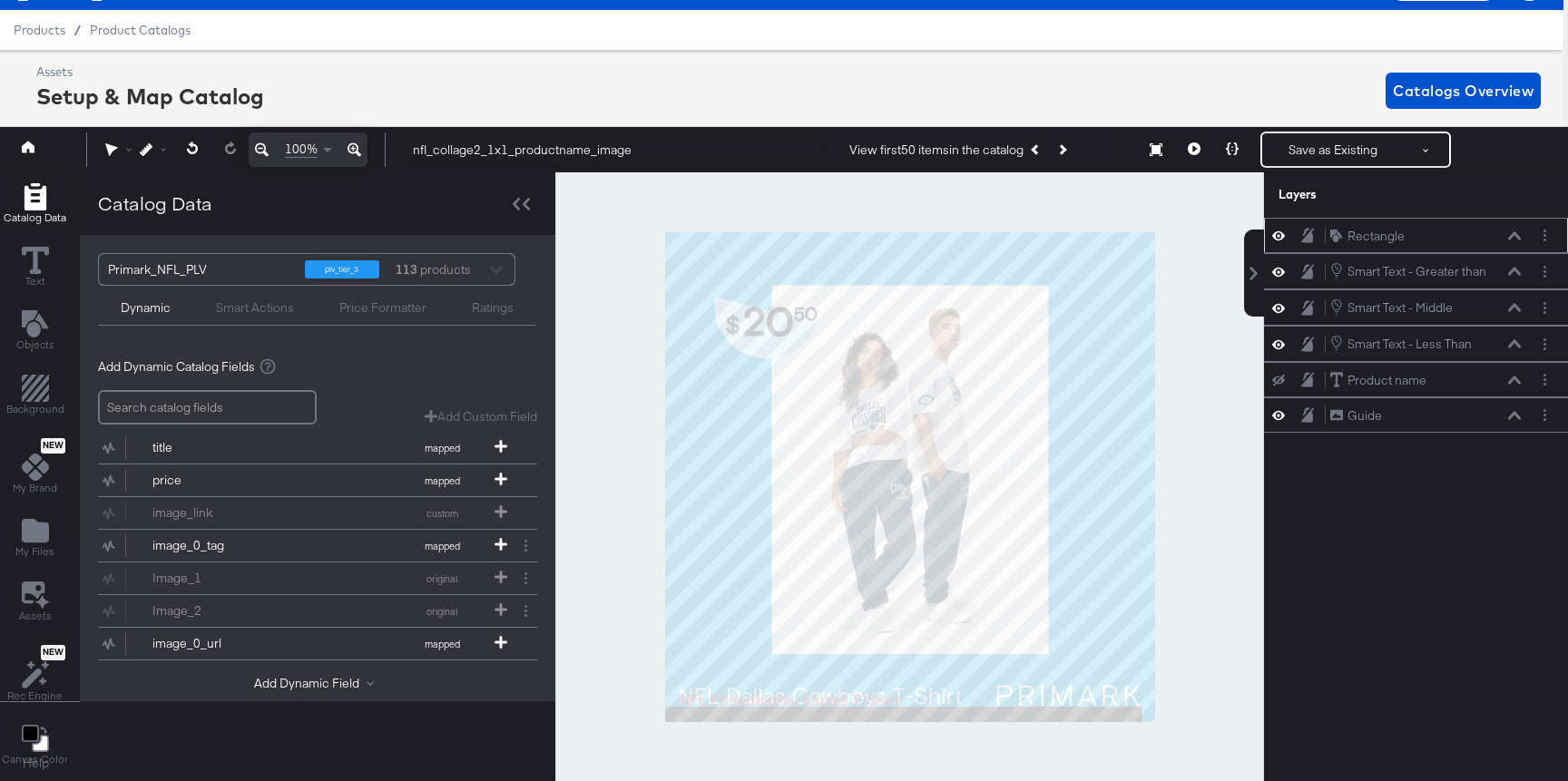
click at [1279, 232] on icon at bounding box center [1278, 236] width 12 height 15
click at [1280, 233] on icon at bounding box center [1278, 236] width 12 height 11
click at [1286, 240] on div at bounding box center [1283, 236] width 26 height 17
click at [1276, 230] on icon at bounding box center [1278, 236] width 12 height 15
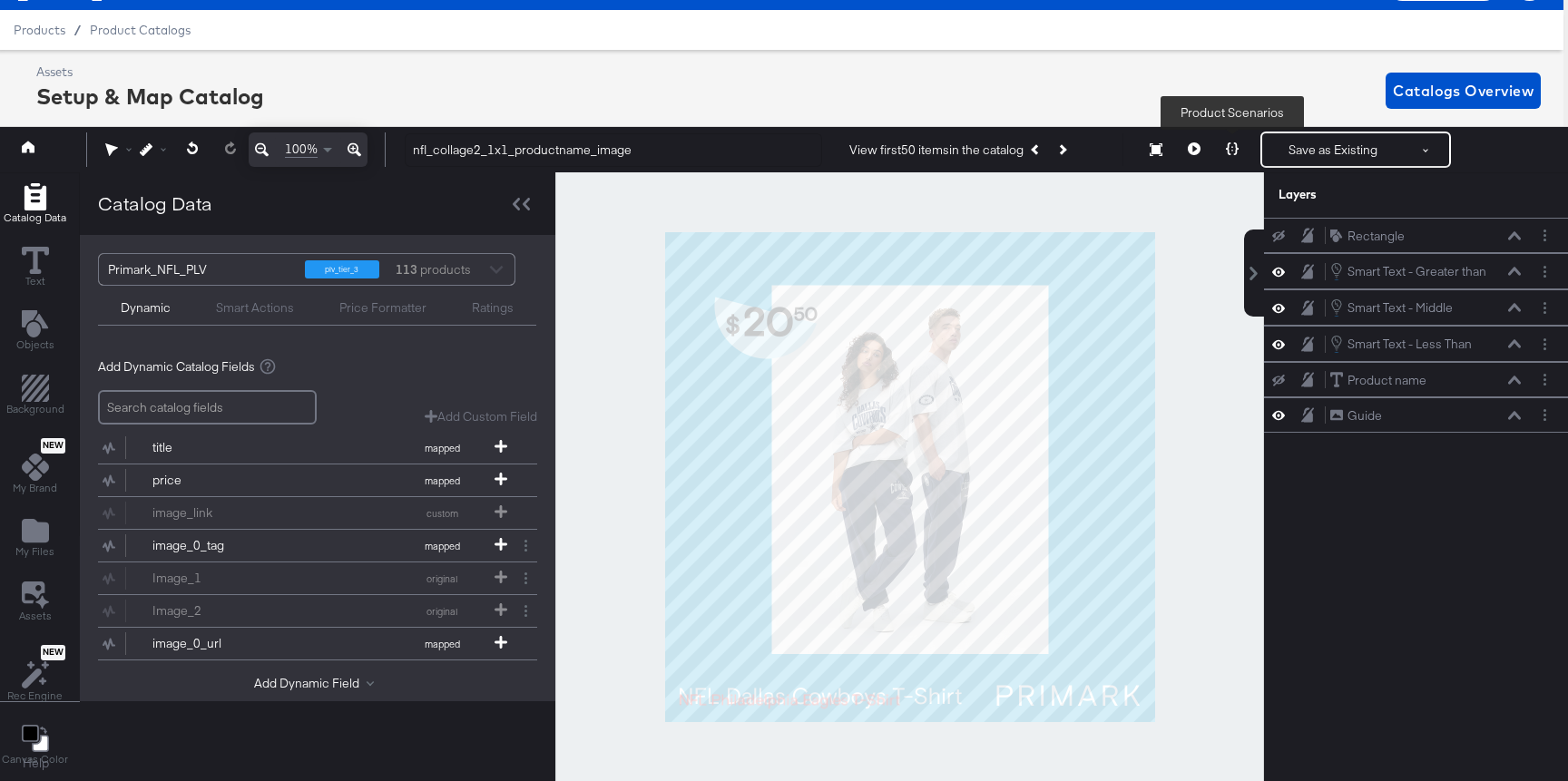
click at [1239, 145] on button at bounding box center [1232, 149] width 38 height 36
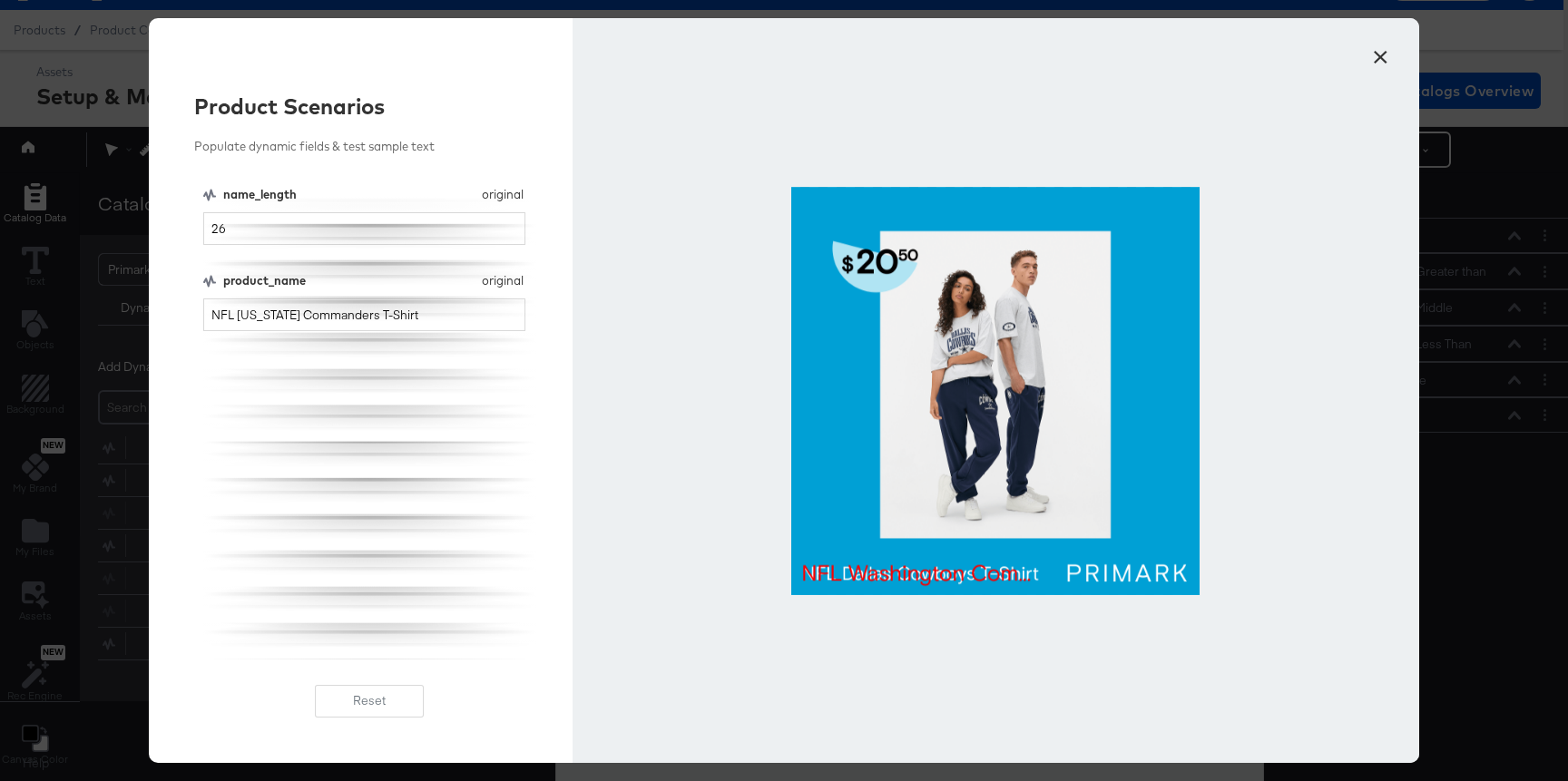
click at [1380, 57] on button "×" at bounding box center [1380, 53] width 33 height 33
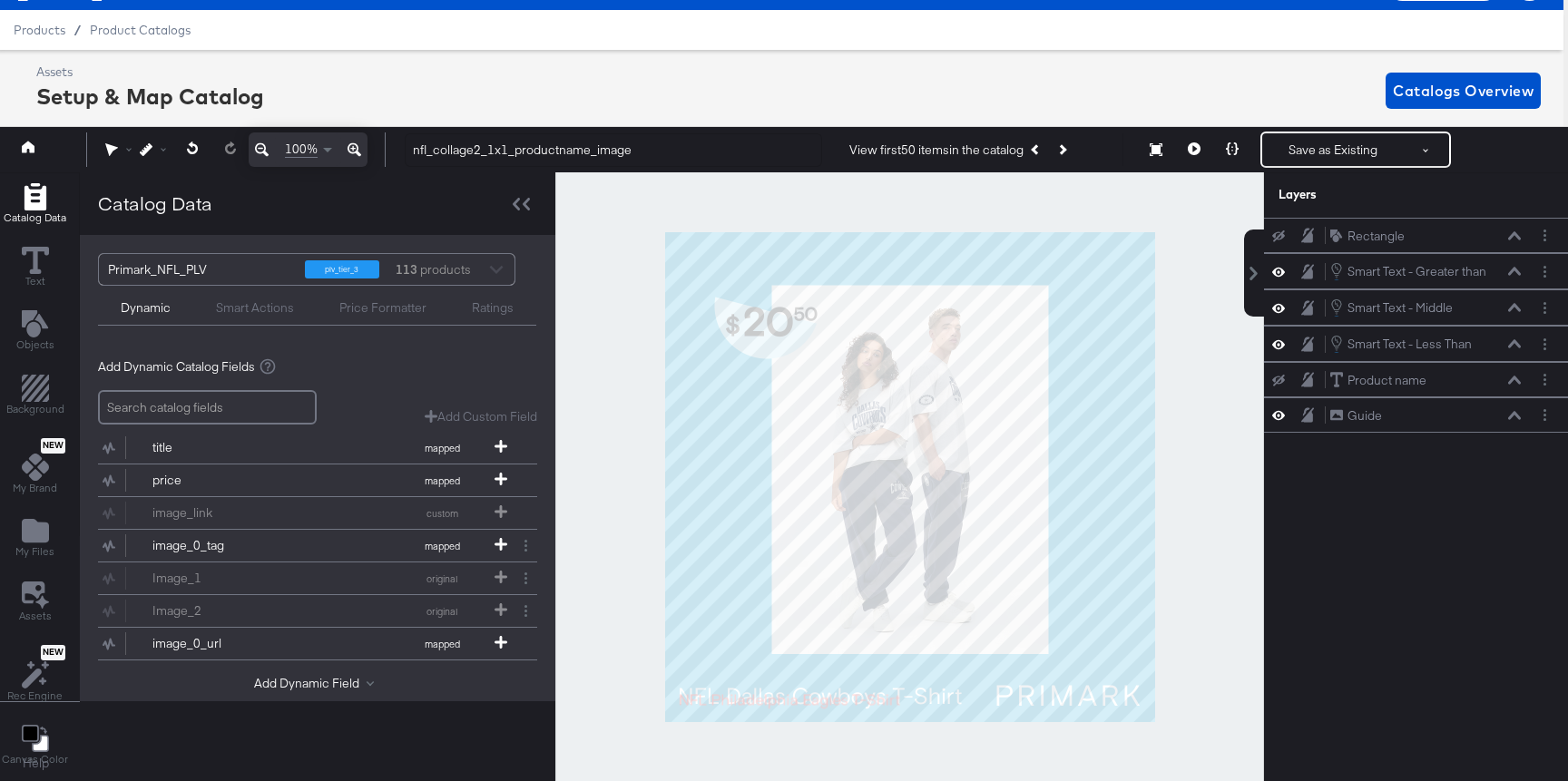
click at [1190, 153] on icon at bounding box center [1193, 149] width 12 height 12
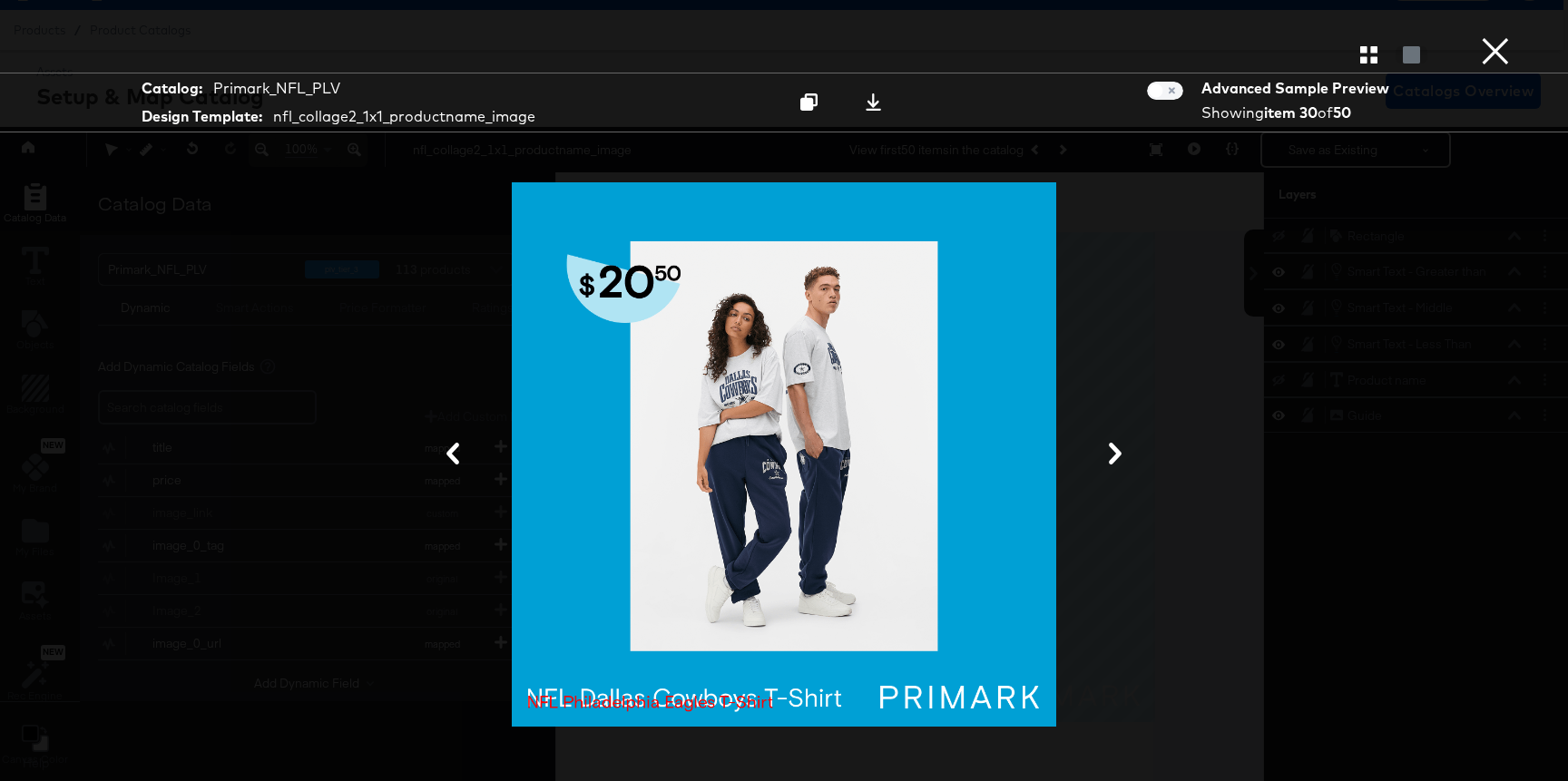
click at [1111, 444] on icon at bounding box center [1115, 453] width 22 height 22
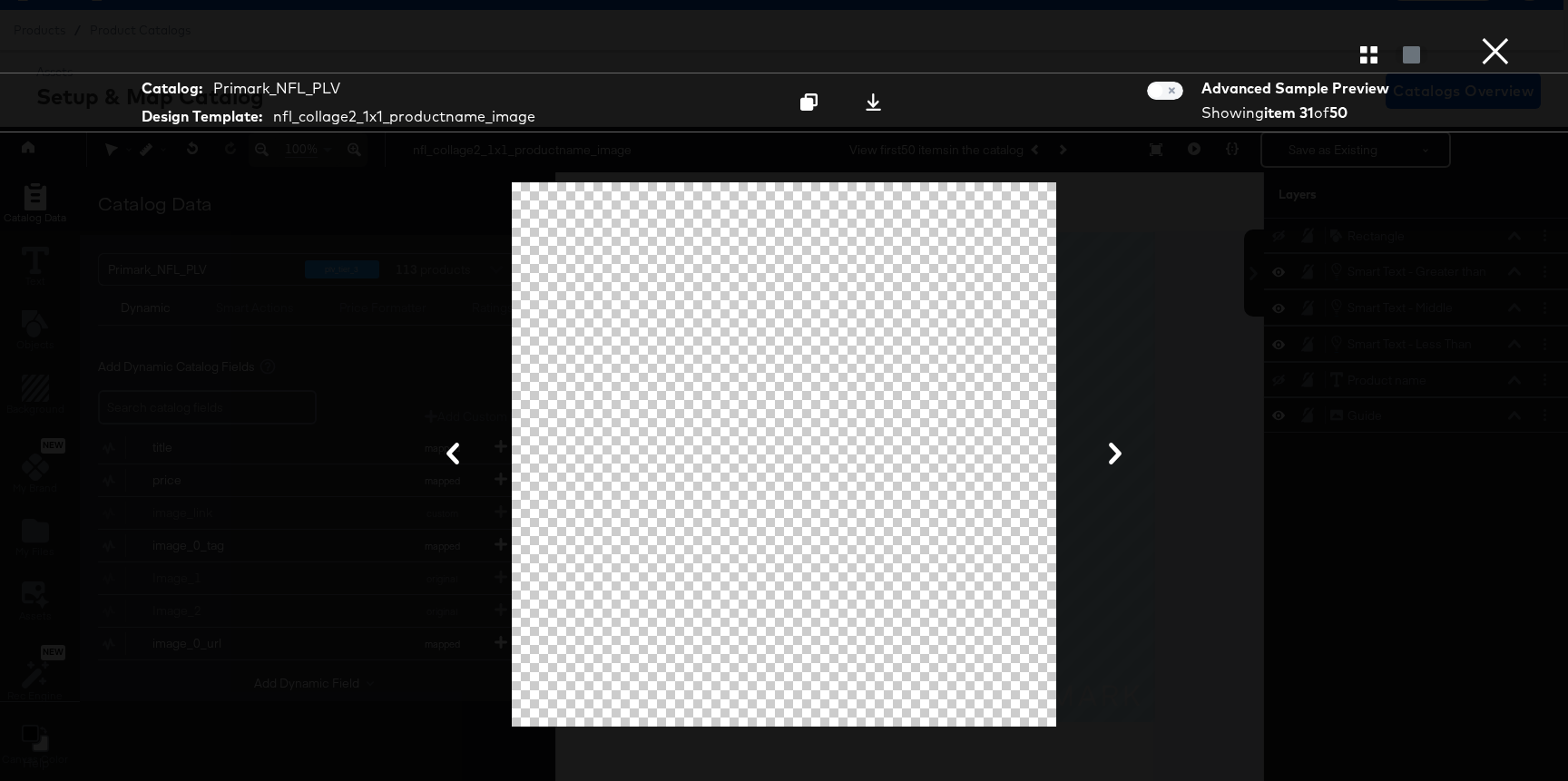
click at [1428, 36] on button "×" at bounding box center [1495, 18] width 36 height 36
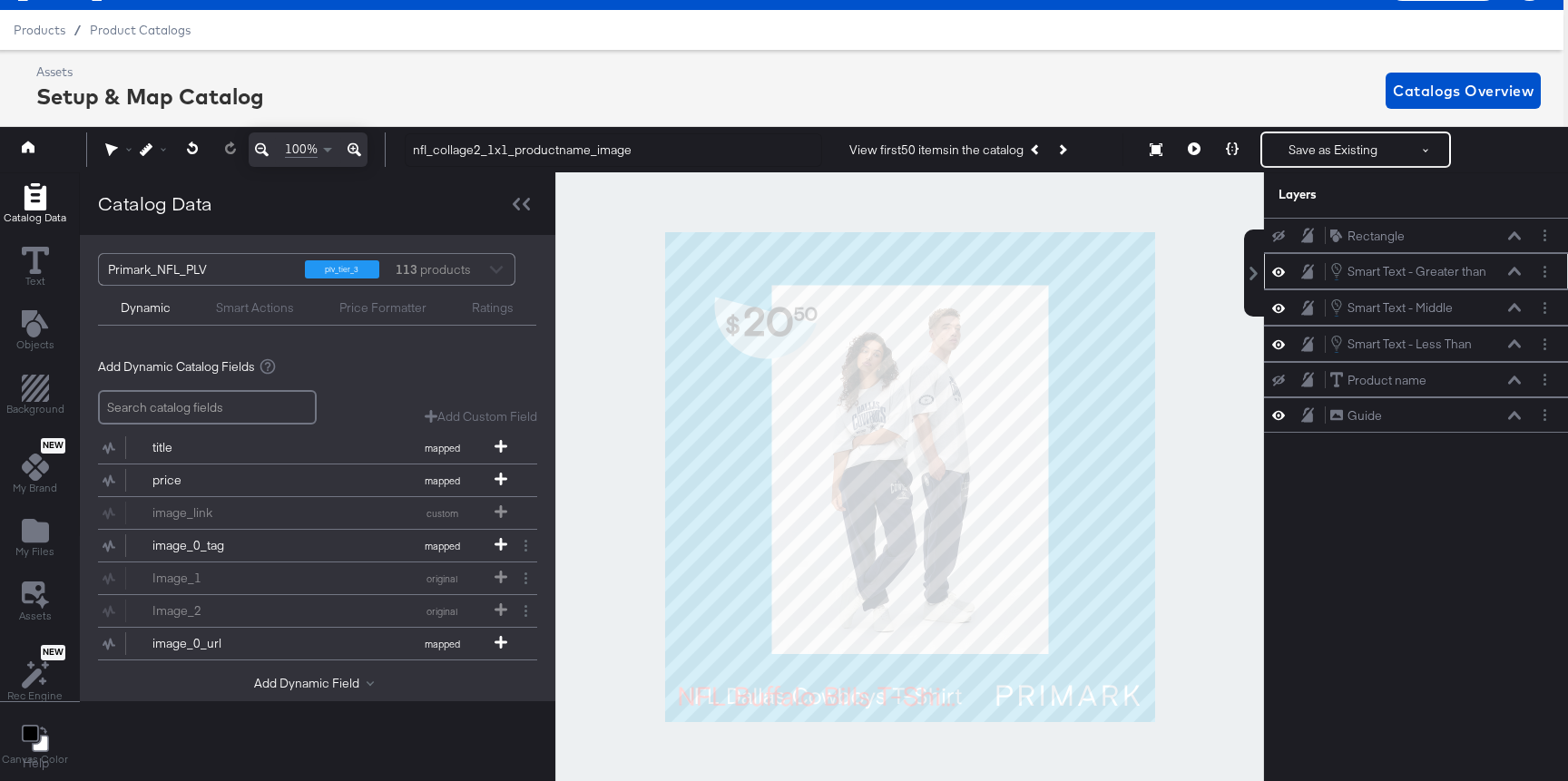
click at [1280, 275] on icon at bounding box center [1278, 271] width 12 height 15
click at [1280, 273] on icon at bounding box center [1278, 271] width 12 height 11
click at [1279, 299] on button at bounding box center [1278, 308] width 14 height 17
click at [1279, 298] on div "Smart Text - Middle Smart Text - Middle" at bounding box center [1416, 307] width 289 height 20
click at [1280, 341] on icon at bounding box center [1278, 344] width 12 height 15
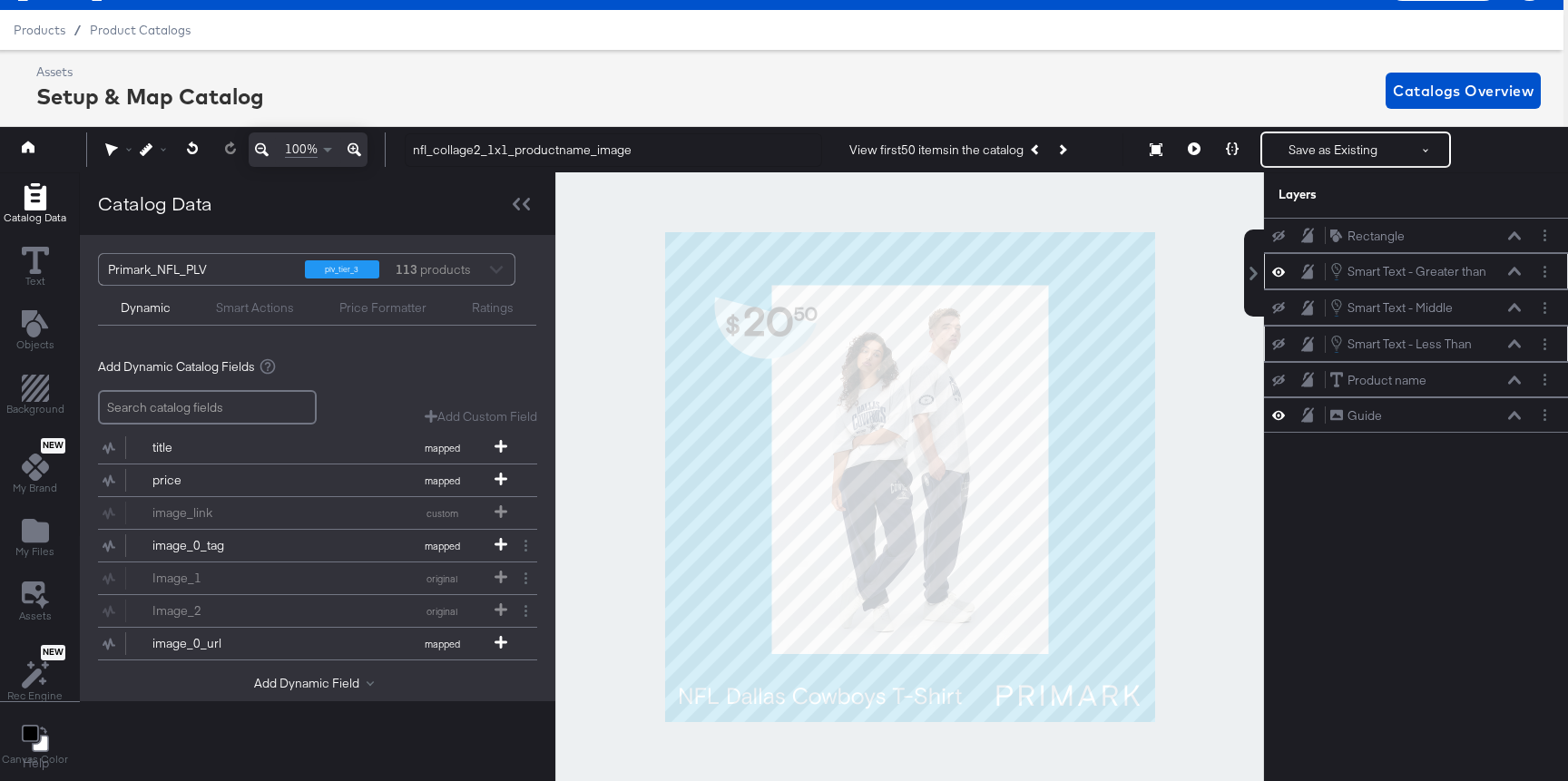
click at [1280, 341] on icon at bounding box center [1278, 344] width 12 height 11
click at [1428, 342] on icon at bounding box center [1513, 343] width 12 height 9
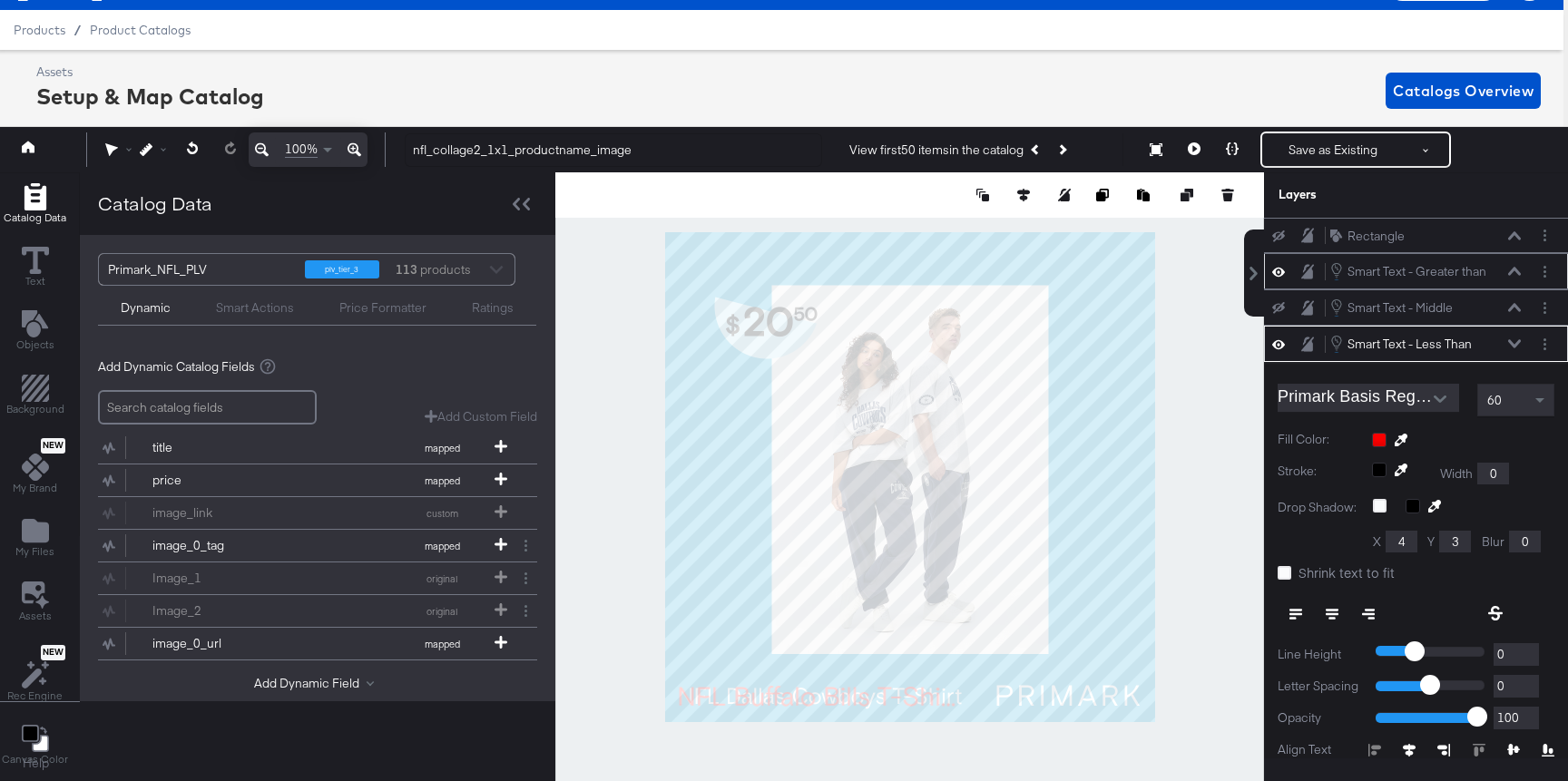
scroll to position [108, 0]
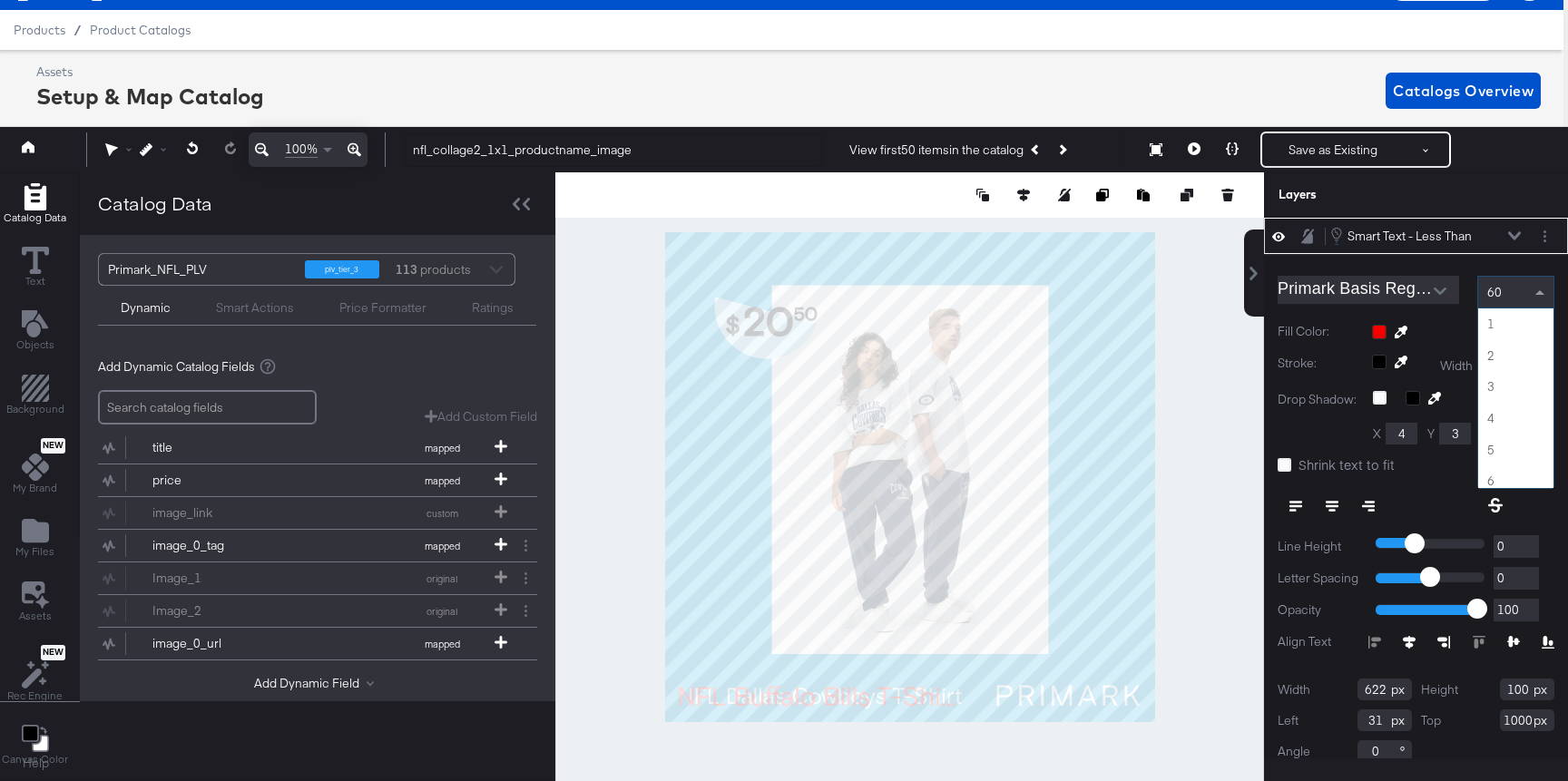
click at [1428, 297] on div "60" at bounding box center [1515, 292] width 76 height 31
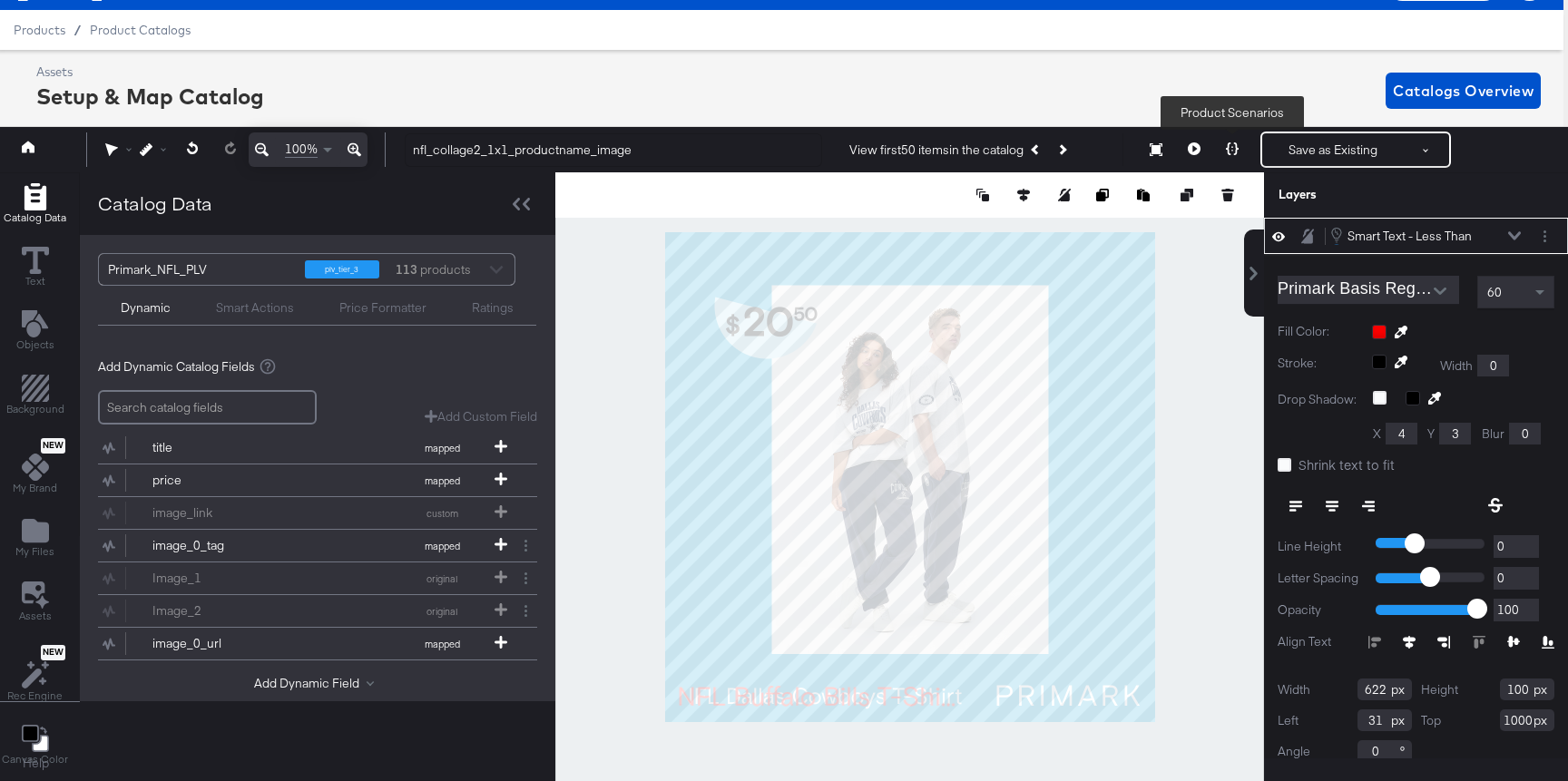
click at [1236, 149] on icon at bounding box center [1232, 149] width 12 height 12
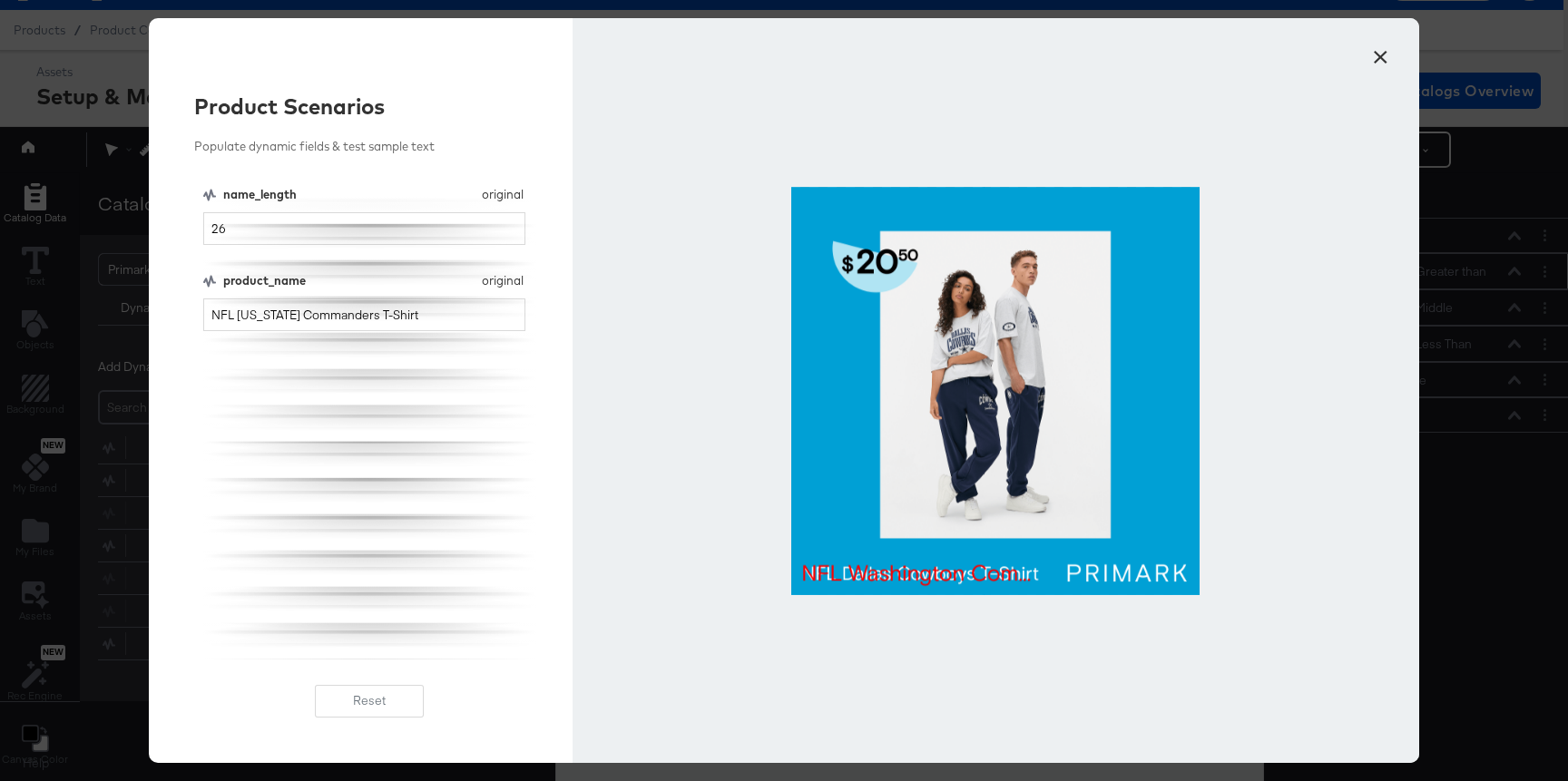
click at [1371, 59] on button "×" at bounding box center [1380, 53] width 33 height 33
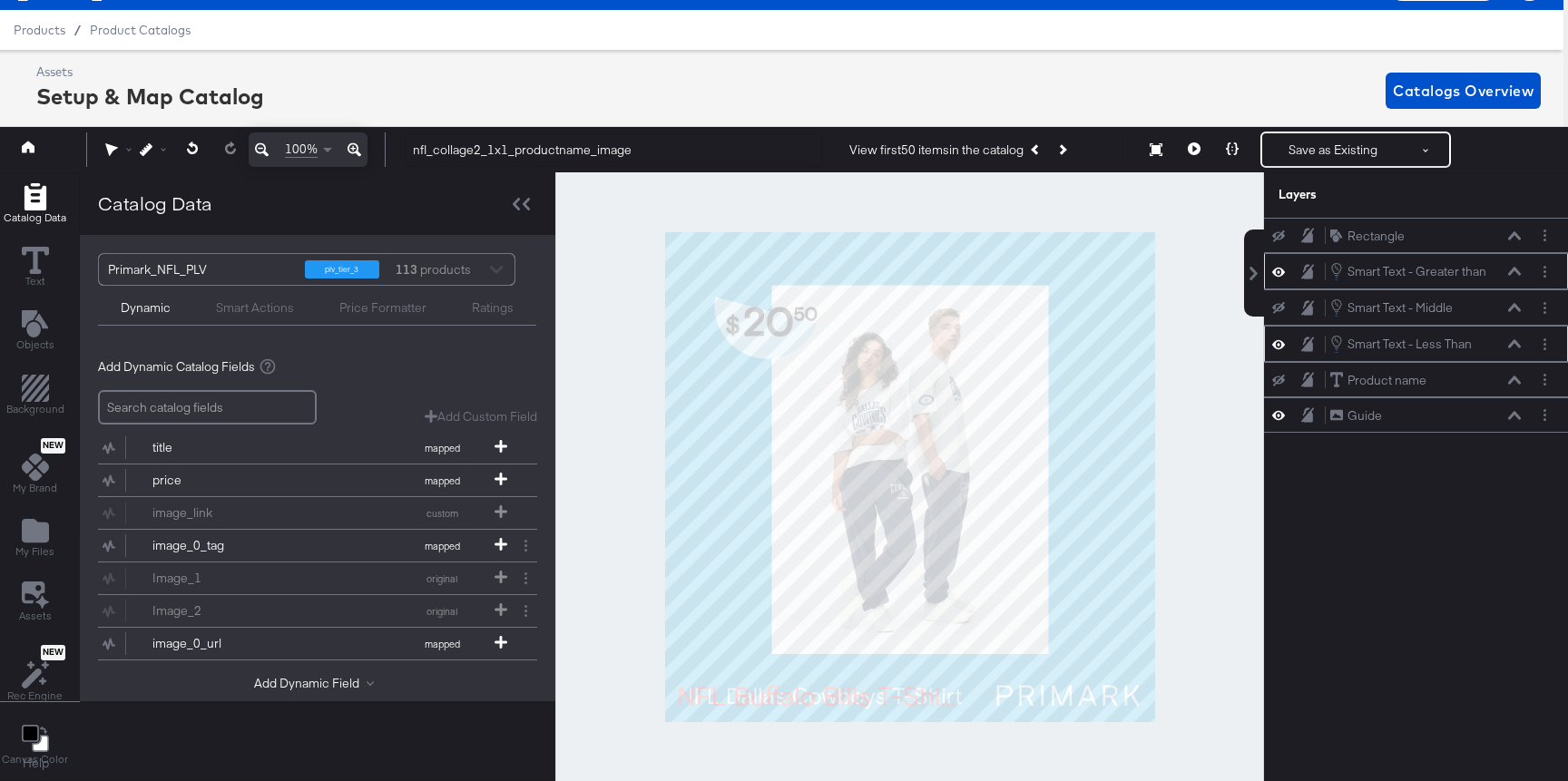
click at [1428, 343] on icon at bounding box center [1513, 344] width 12 height 9
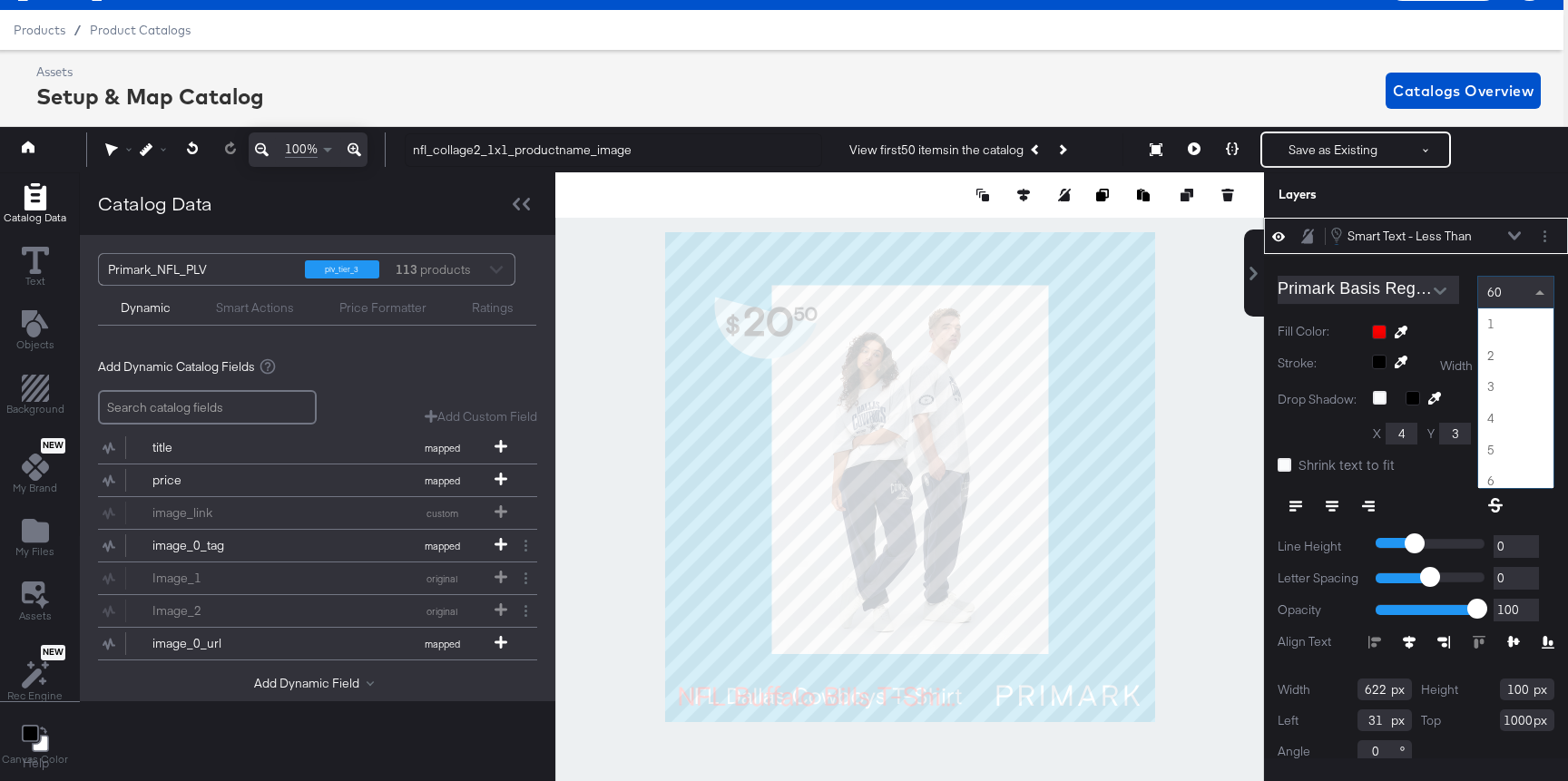
click at [1428, 308] on div "60 1 2 3 4 5 6 7 8 9 10 11 12 13 14 15 16 17 18 19 20 21 22 23 24 25 26 27 28 2…" at bounding box center [1515, 292] width 77 height 33
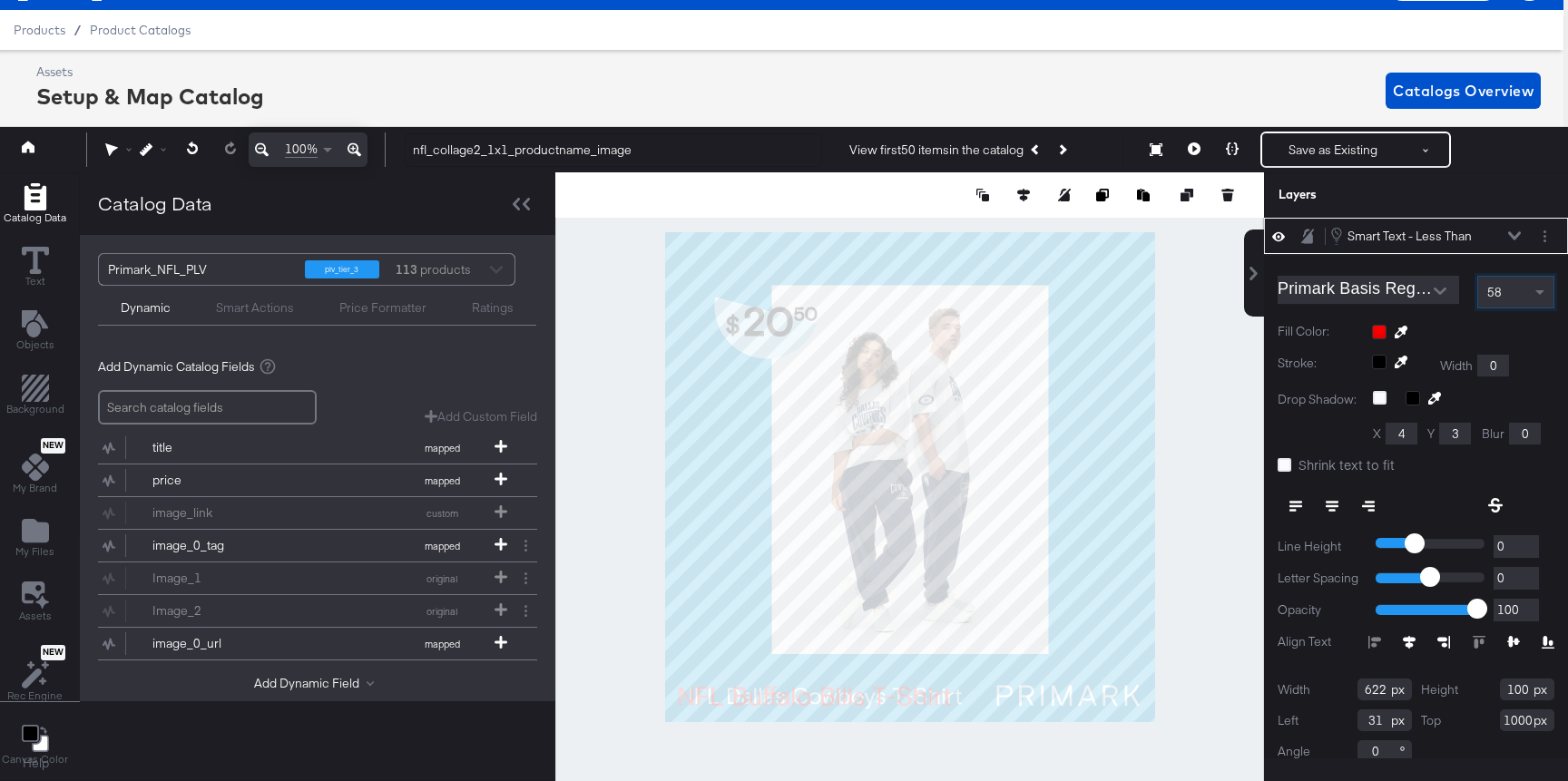
click at [1428, 291] on div "58" at bounding box center [1515, 292] width 76 height 31
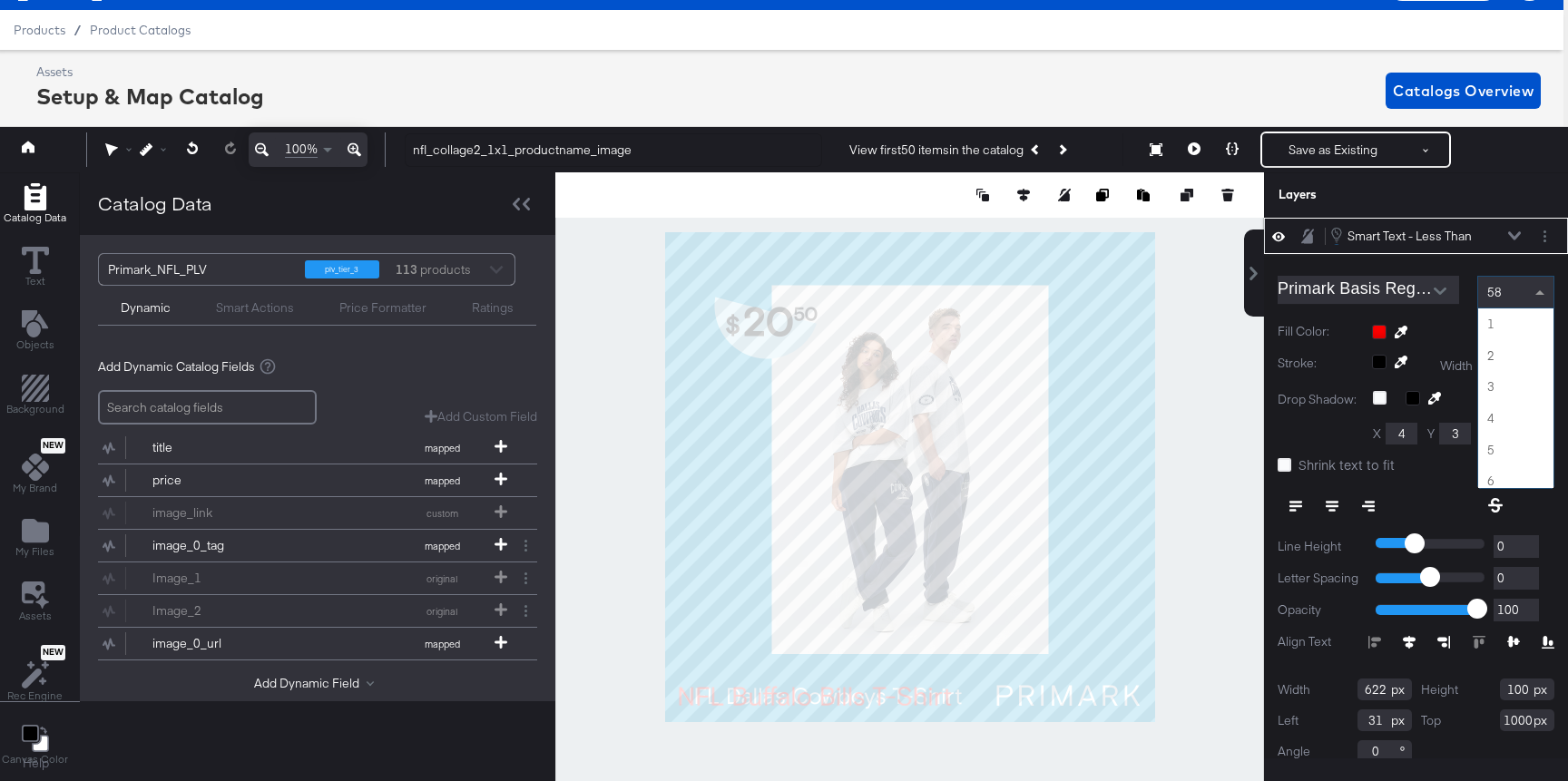
scroll to position [1788, 0]
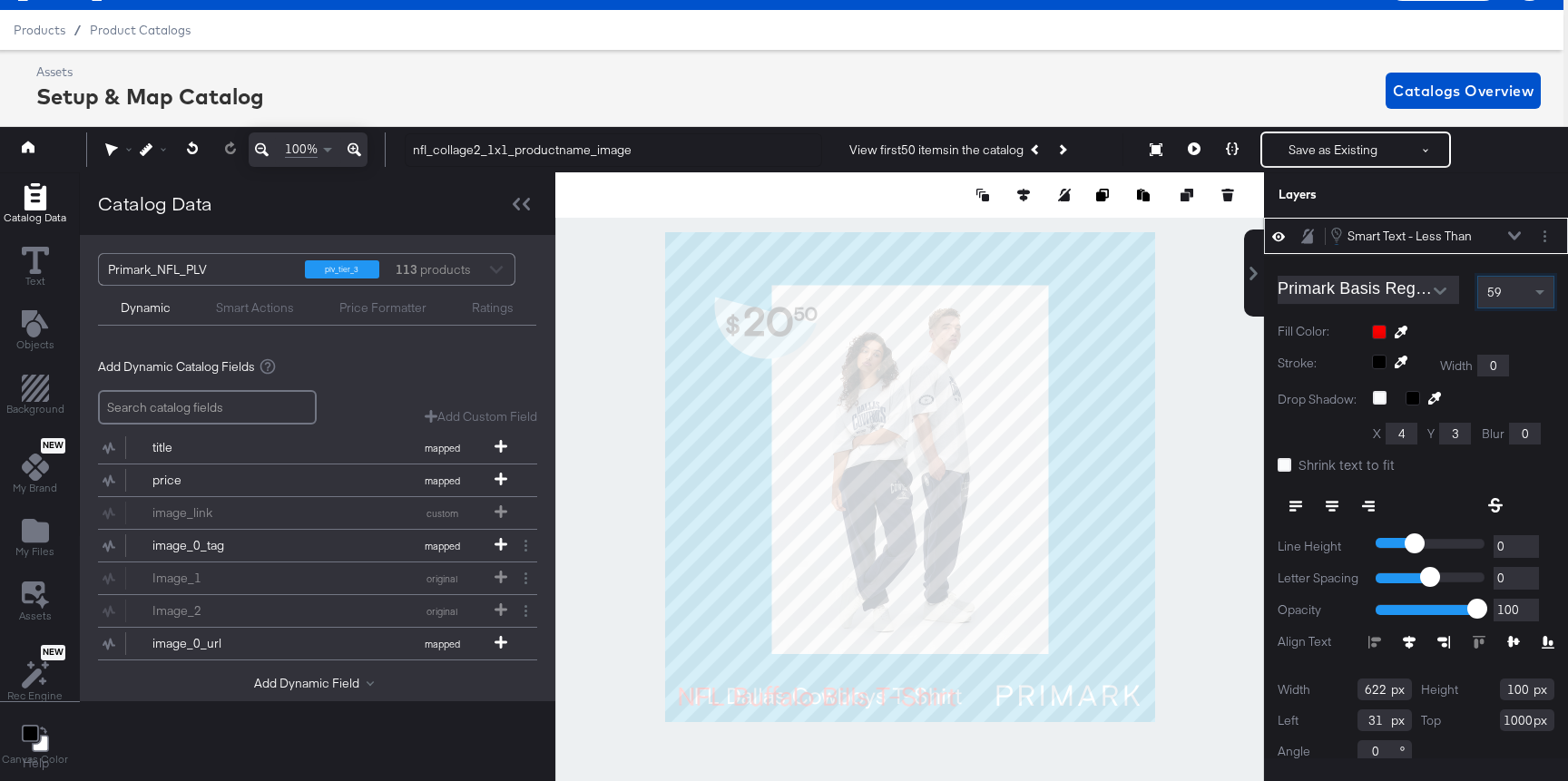
click at [1428, 291] on div "59" at bounding box center [1515, 292] width 76 height 31
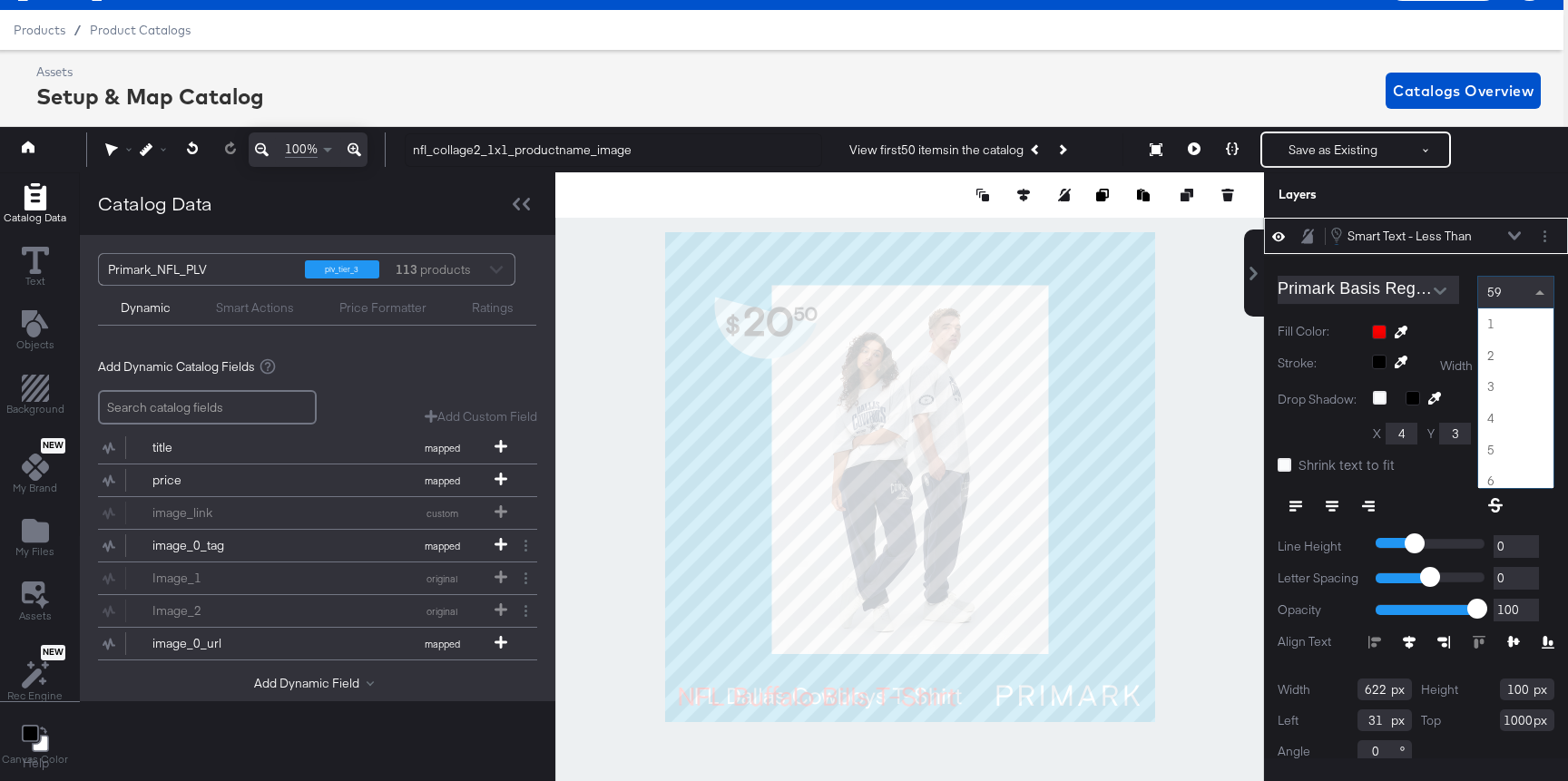
scroll to position [1819, 0]
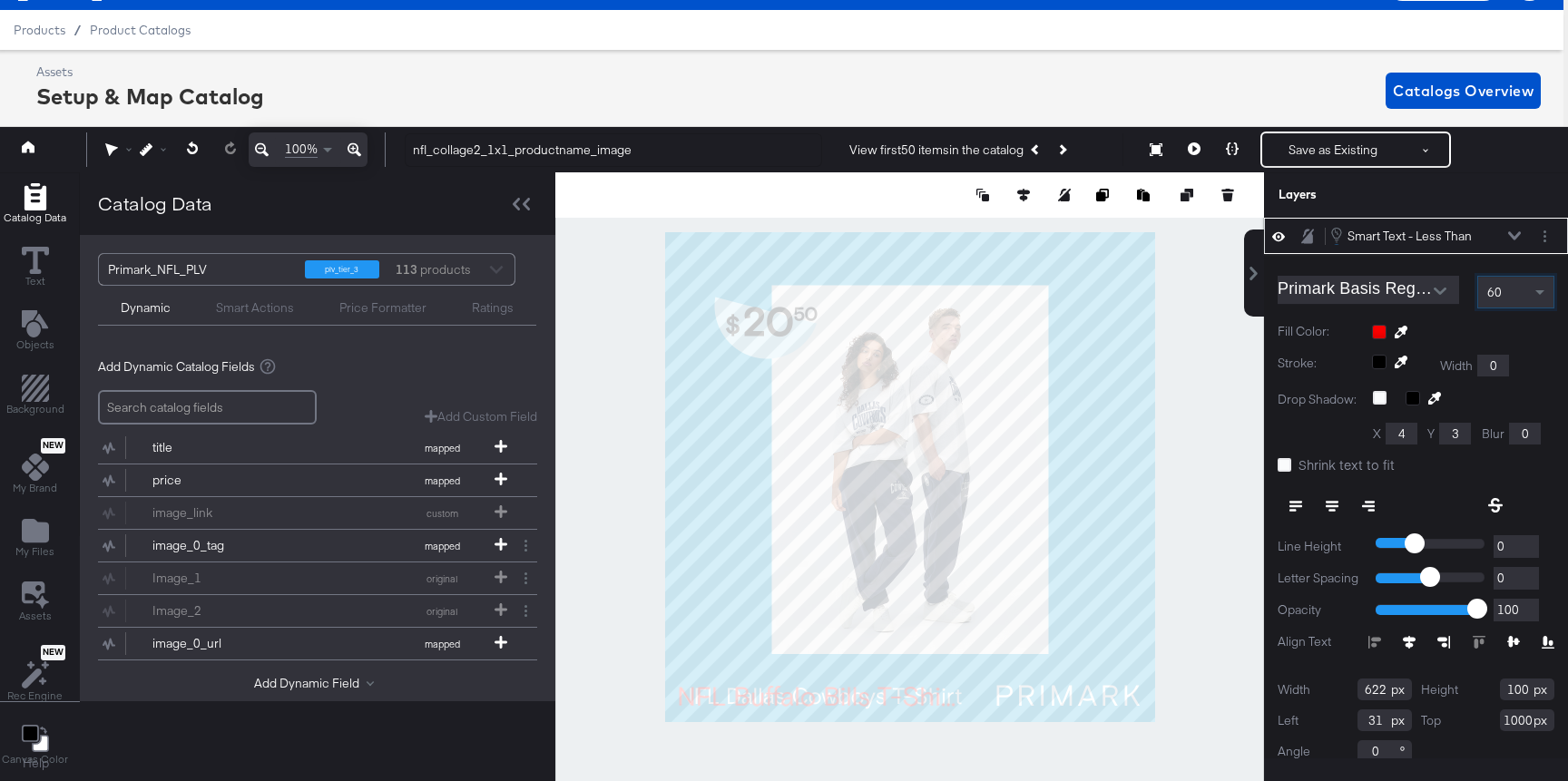
click at [1428, 287] on div "60" at bounding box center [1515, 292] width 76 height 31
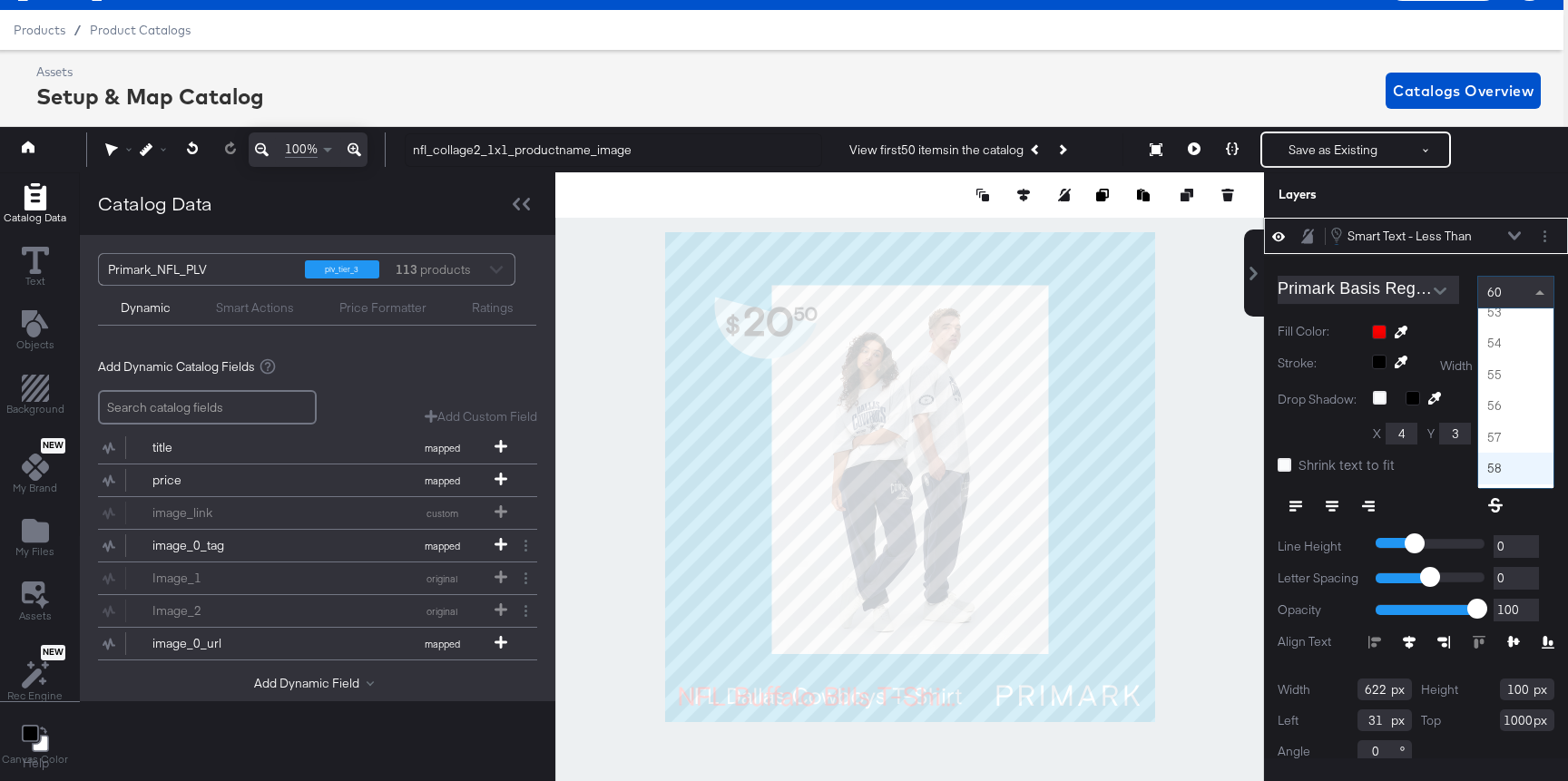
scroll to position [1642, 0]
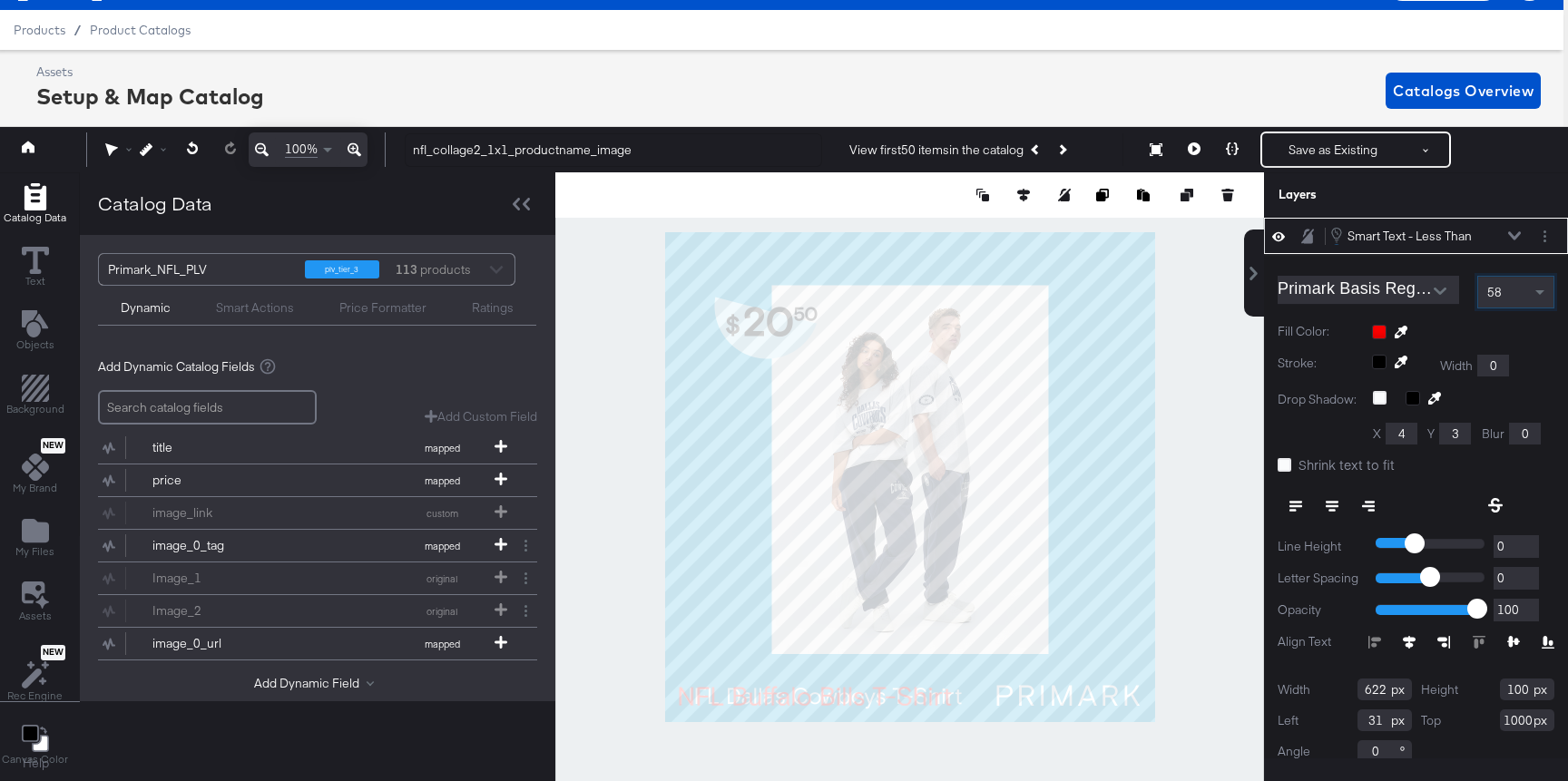
click at [1428, 240] on icon at bounding box center [1513, 235] width 12 height 9
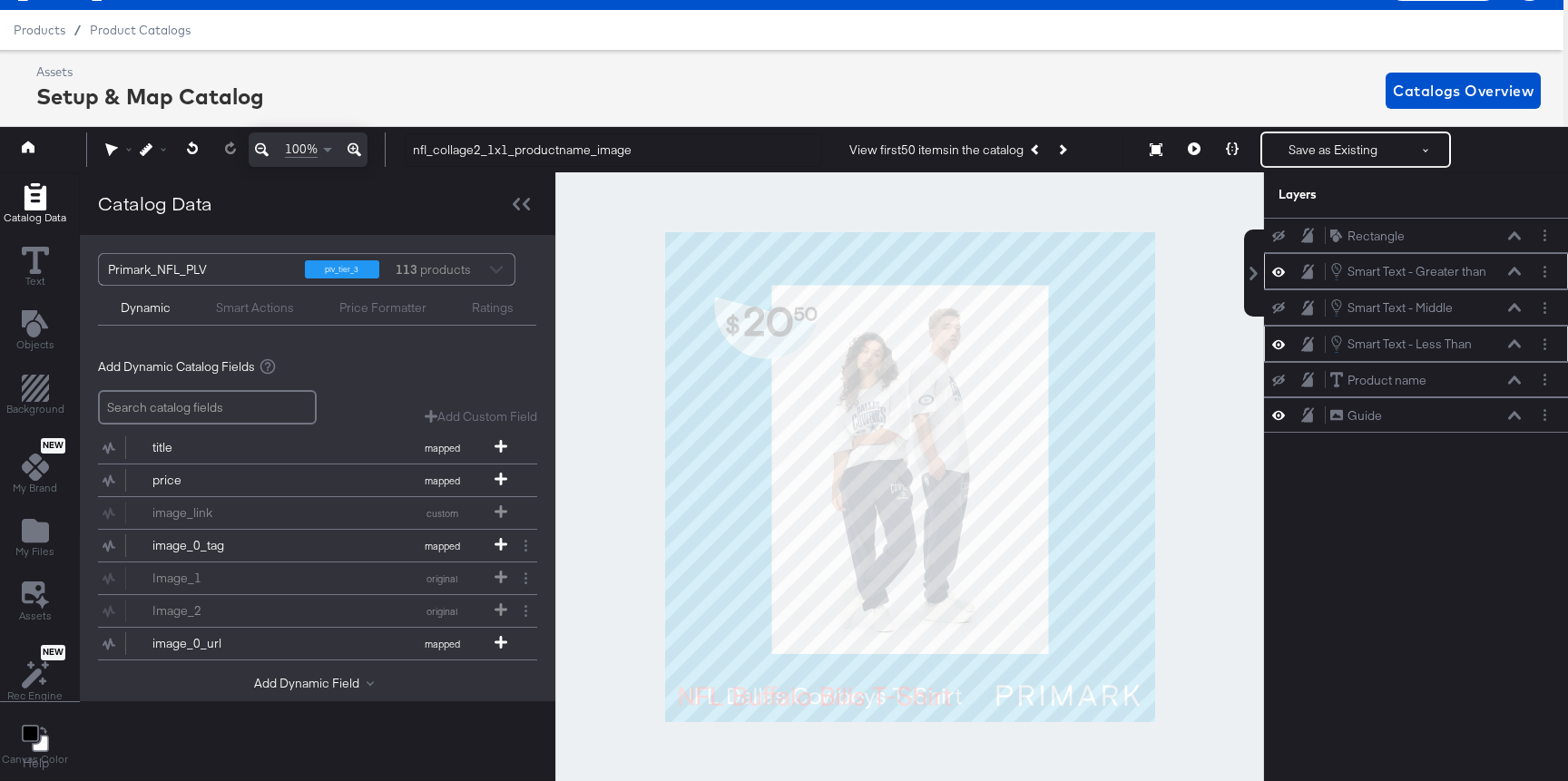
scroll to position [0, 5]
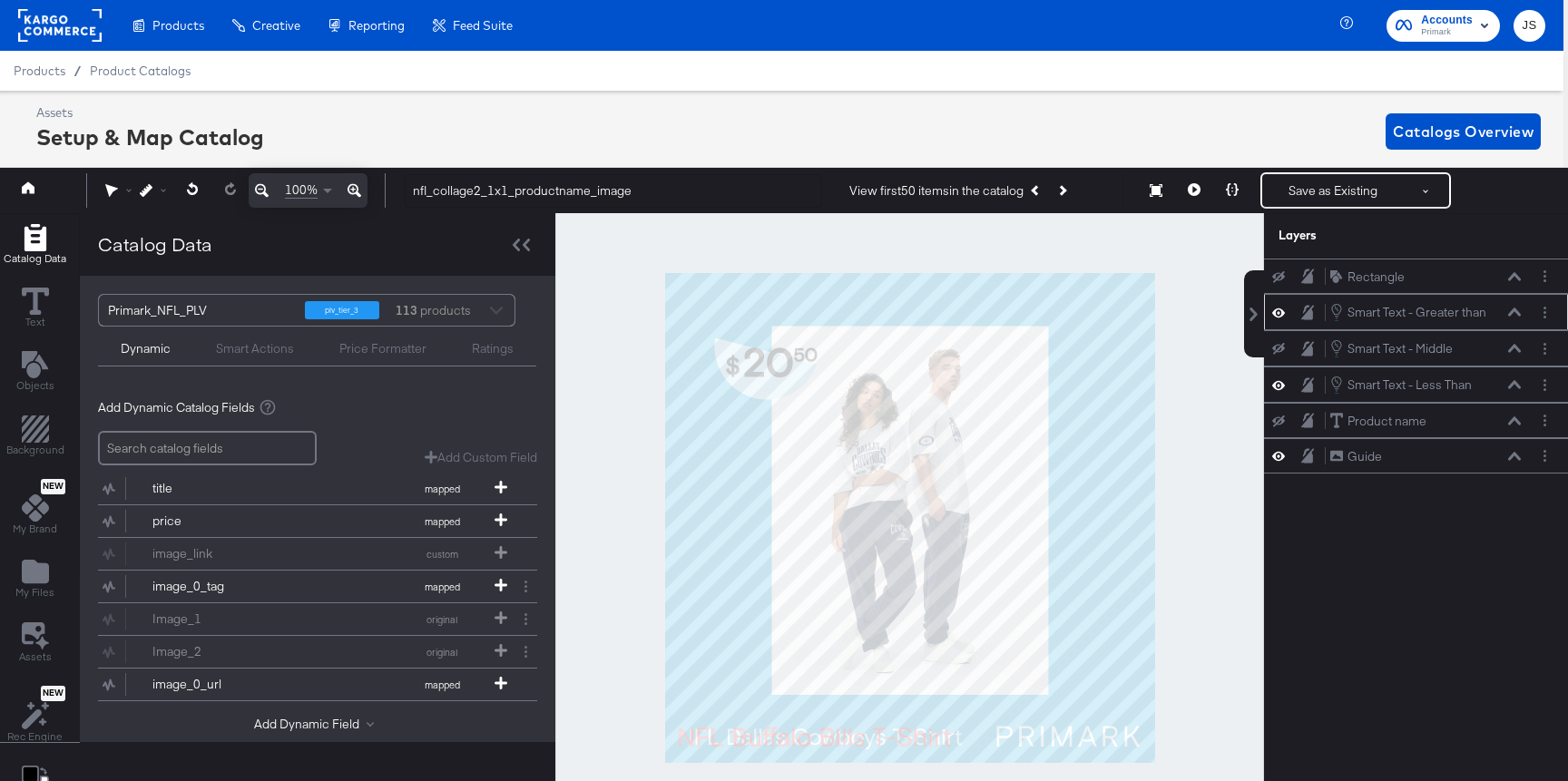
click at [1281, 277] on icon at bounding box center [1278, 277] width 12 height 11
click at [1428, 274] on icon at bounding box center [1513, 276] width 12 height 9
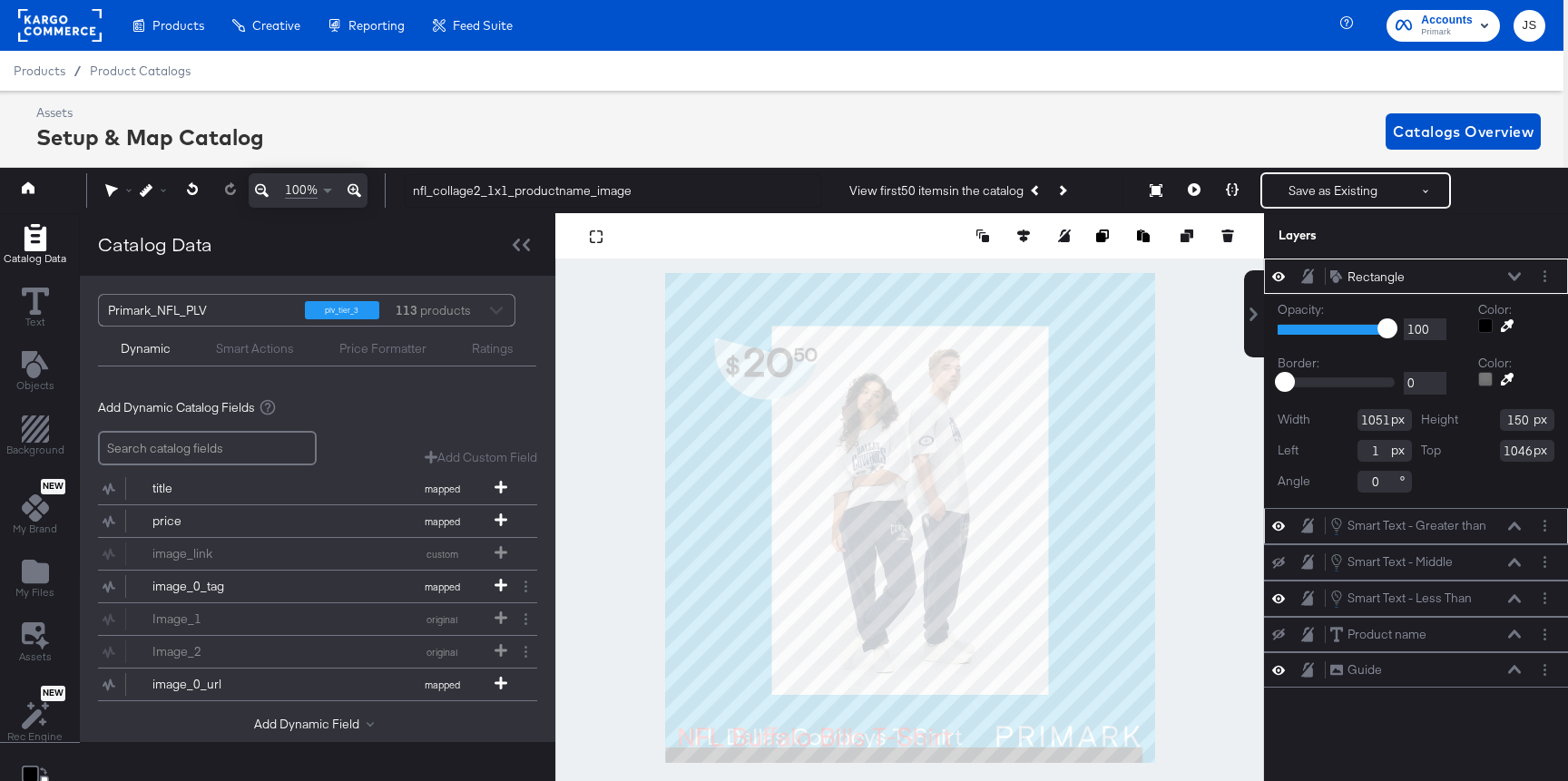
type input "2"
click at [1428, 276] on icon at bounding box center [1513, 276] width 12 height 9
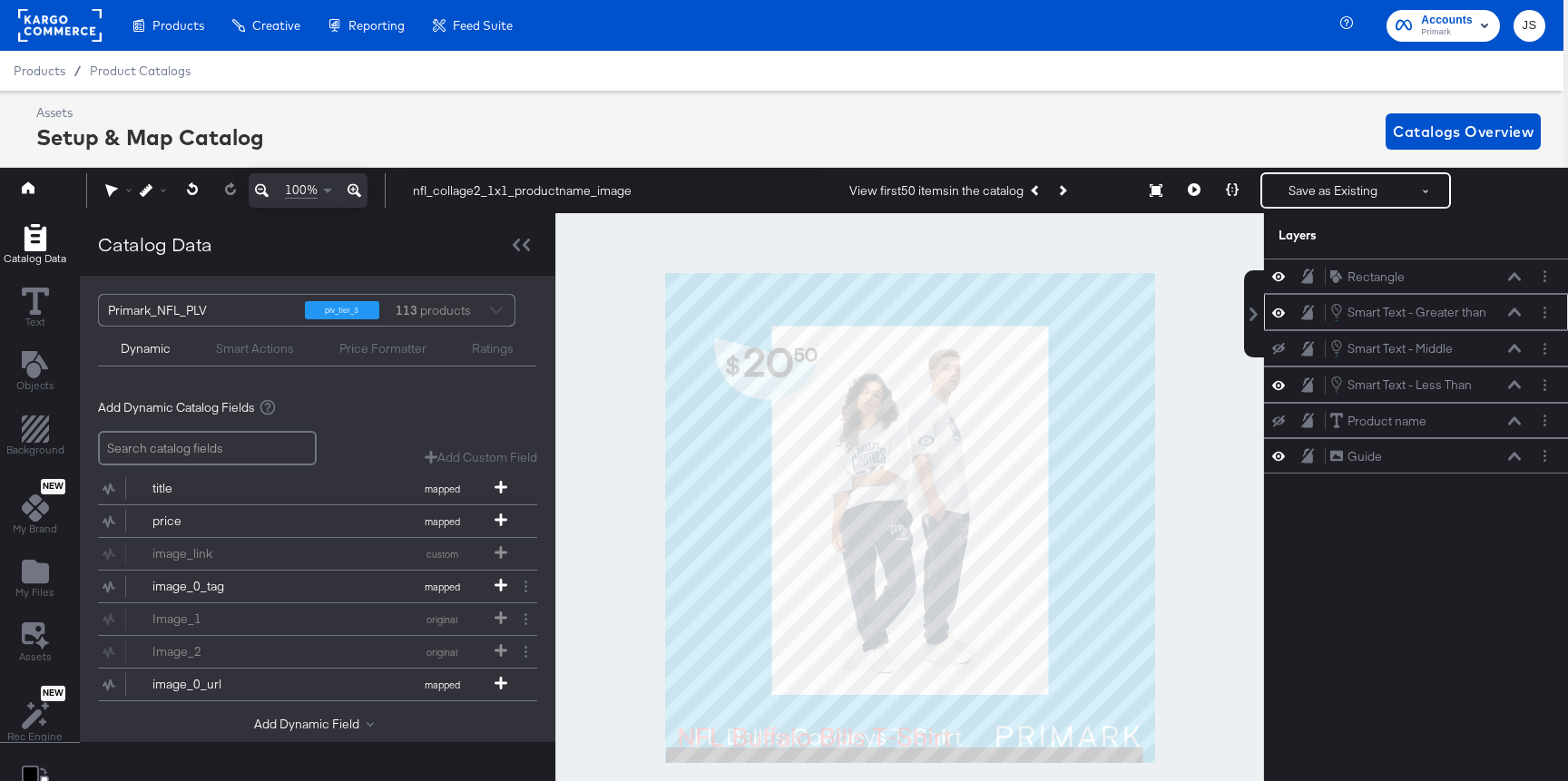
click at [1280, 283] on icon at bounding box center [1278, 276] width 12 height 15
click at [1280, 283] on button at bounding box center [1278, 276] width 14 height 14
click at [1428, 383] on icon at bounding box center [1513, 385] width 12 height 9
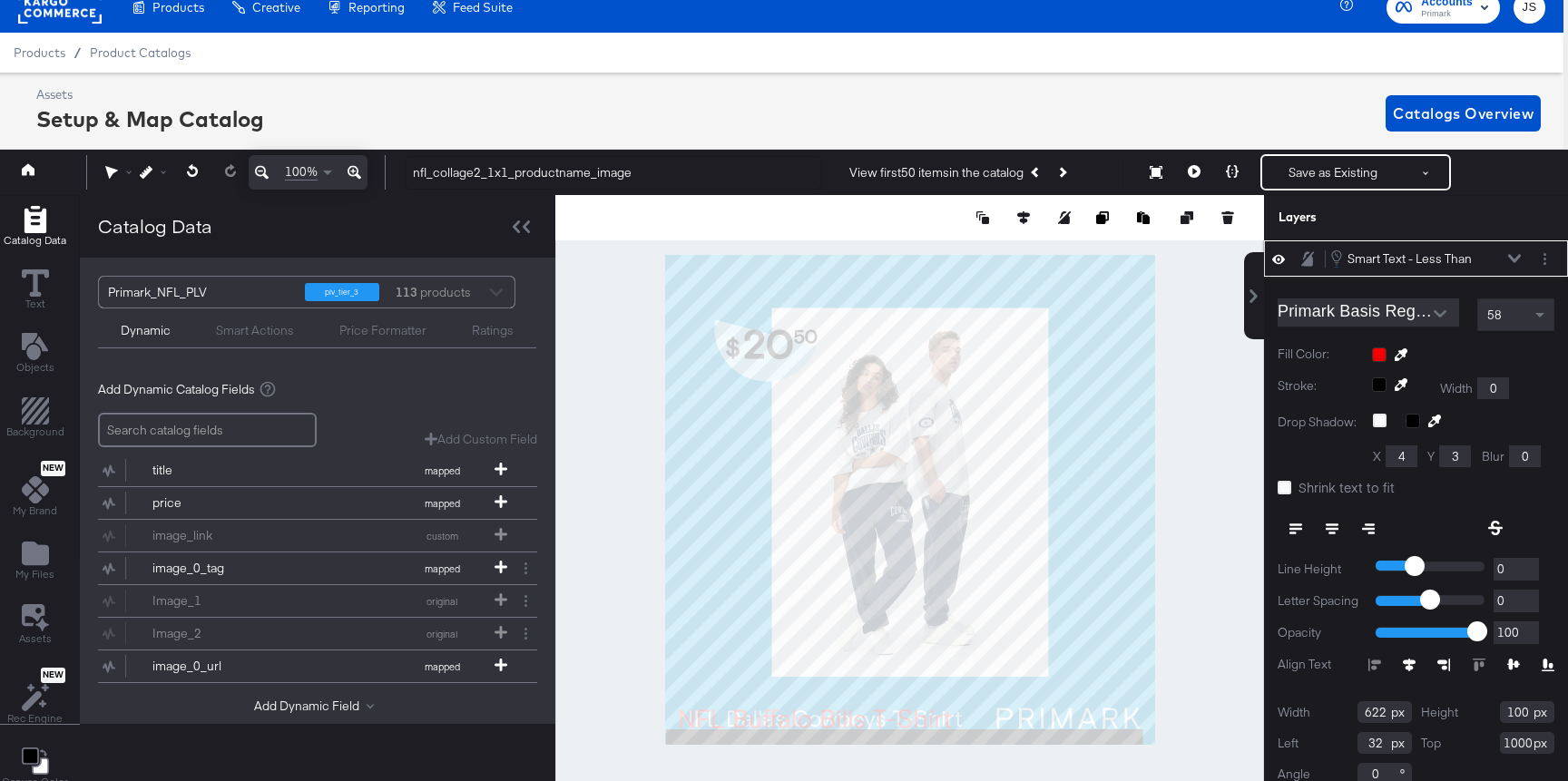
type input "31"
click at [1428, 251] on div "Smart Text - Less Than Smart Text - Less Than" at bounding box center [1425, 258] width 193 height 20
click at [1227, 170] on icon at bounding box center [1232, 171] width 12 height 12
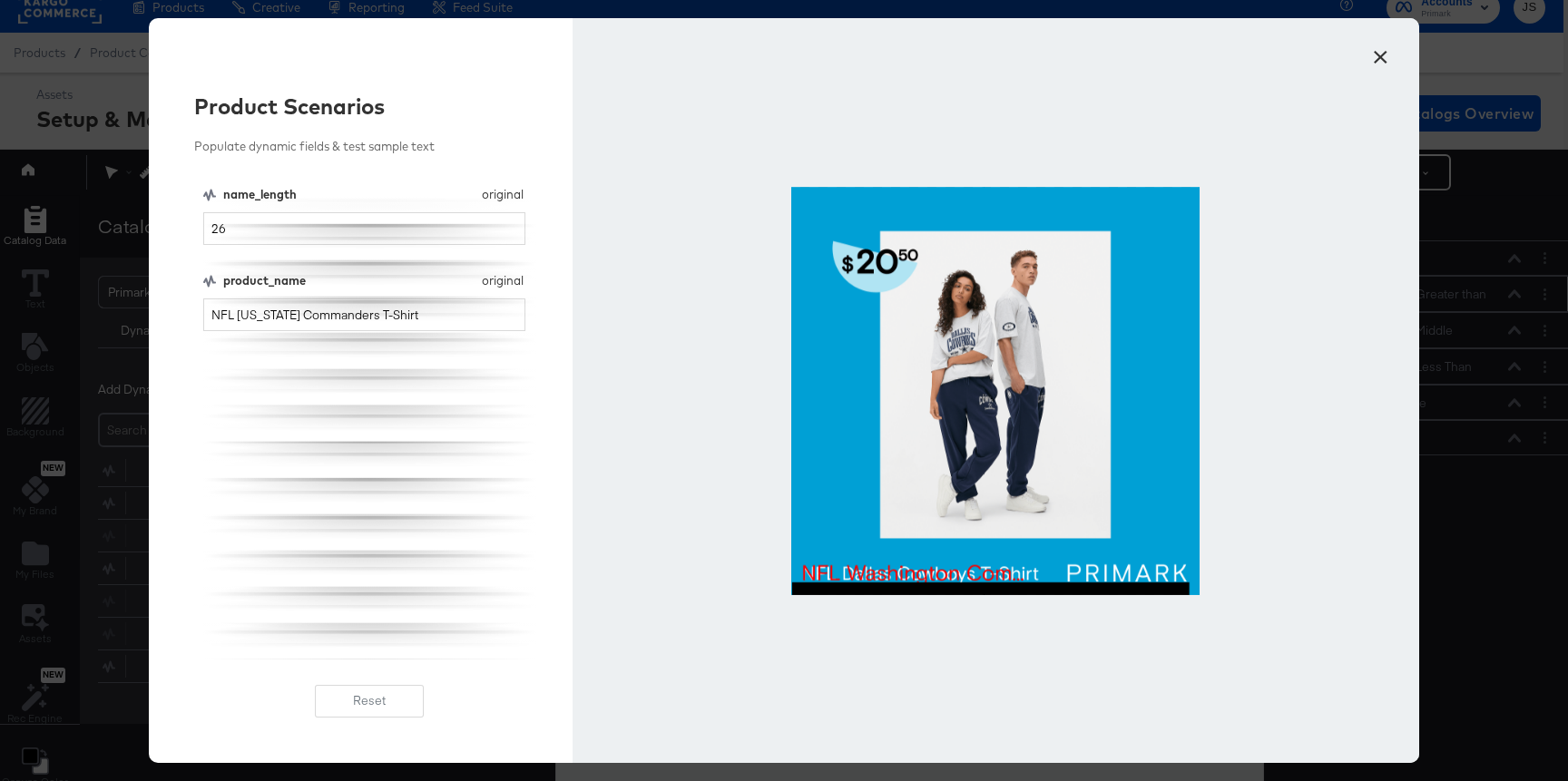
scroll to position [0, 0]
click at [1382, 49] on button "×" at bounding box center [1380, 53] width 33 height 33
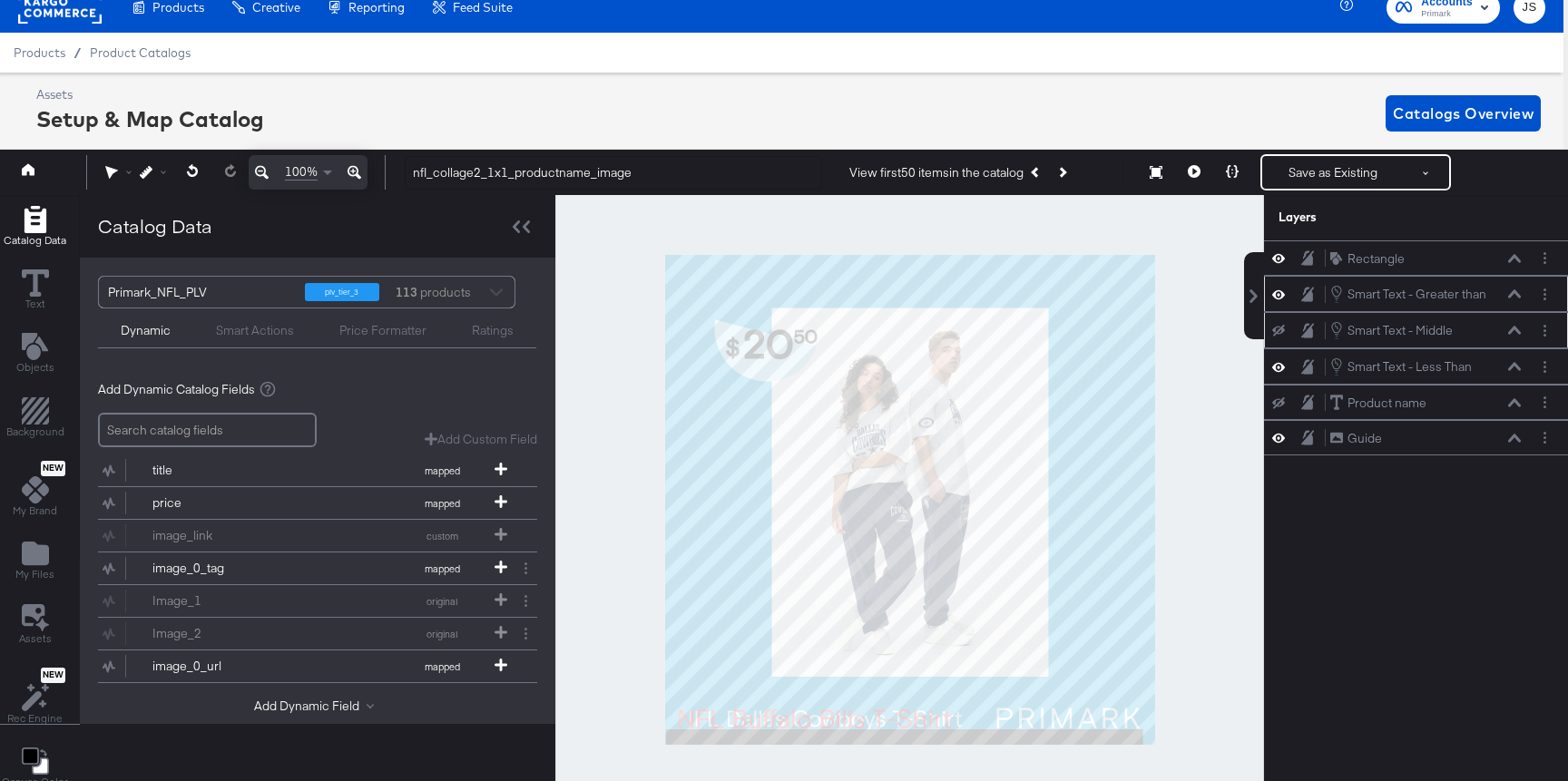
click at [1281, 333] on icon at bounding box center [1278, 331] width 12 height 11
click at [1281, 333] on icon at bounding box center [1278, 331] width 12 height 15
click at [1228, 178] on button at bounding box center [1232, 172] width 38 height 36
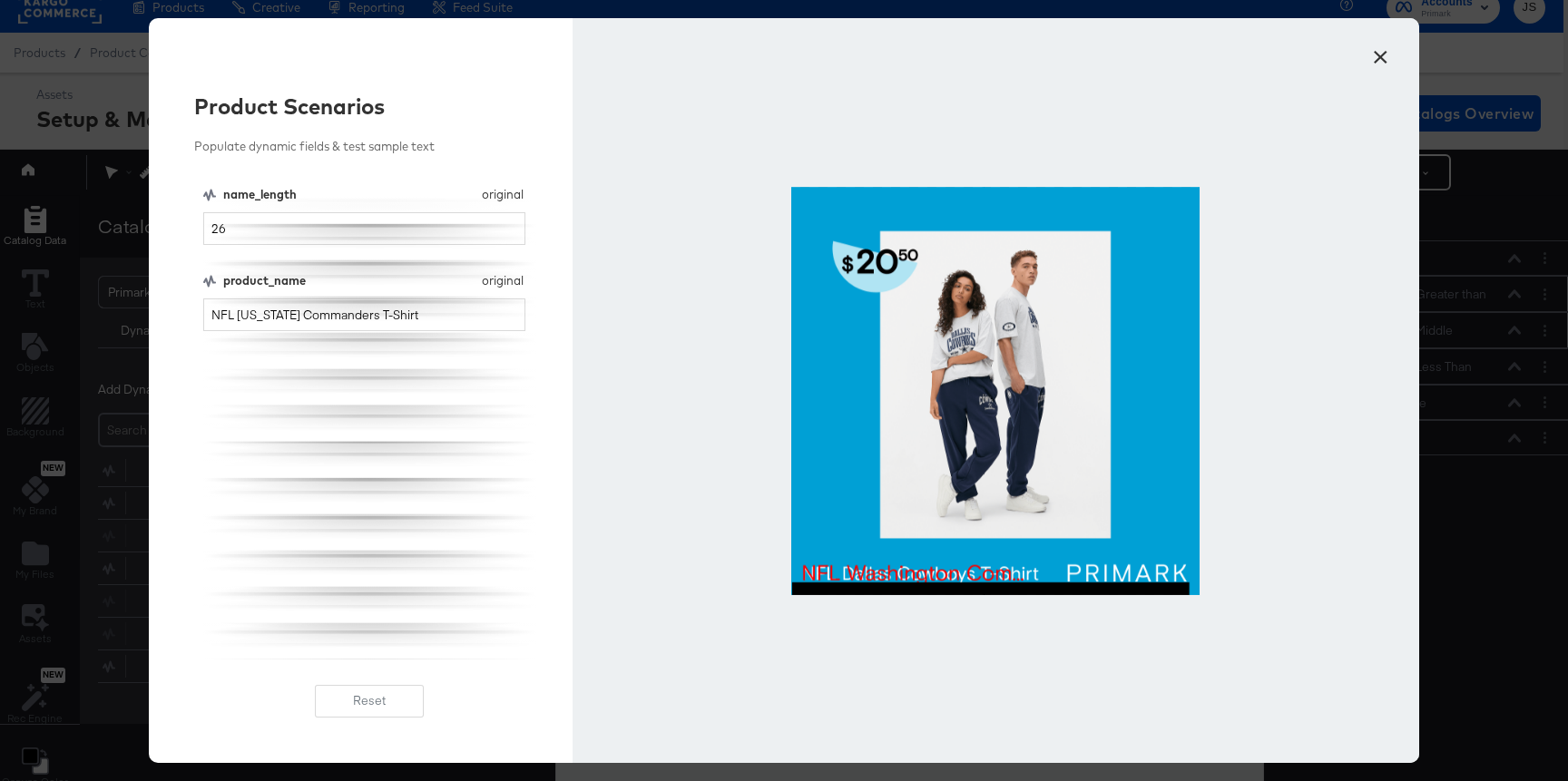
click at [1376, 57] on button "×" at bounding box center [1380, 53] width 33 height 33
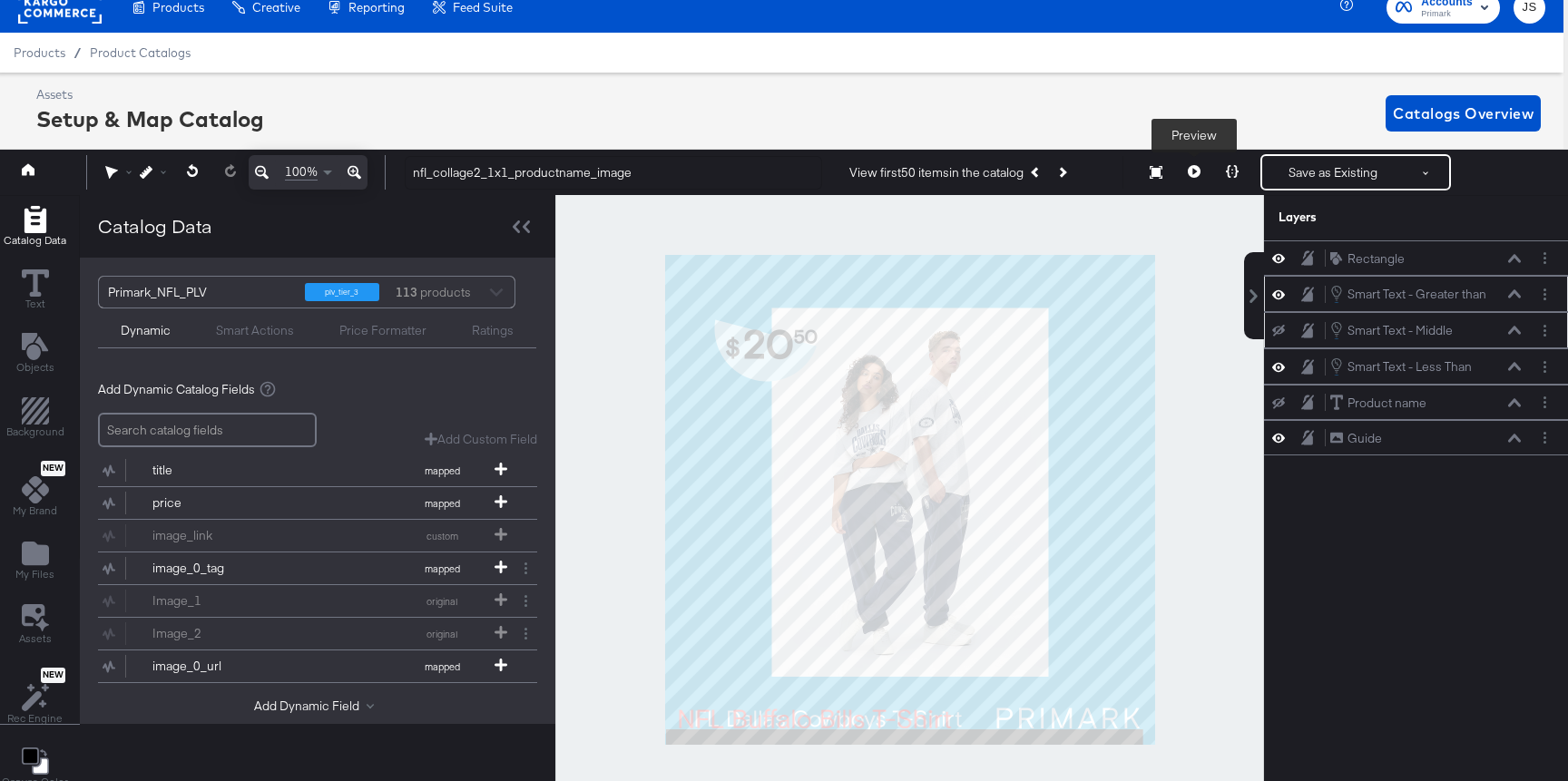
click at [1192, 166] on icon at bounding box center [1193, 171] width 12 height 12
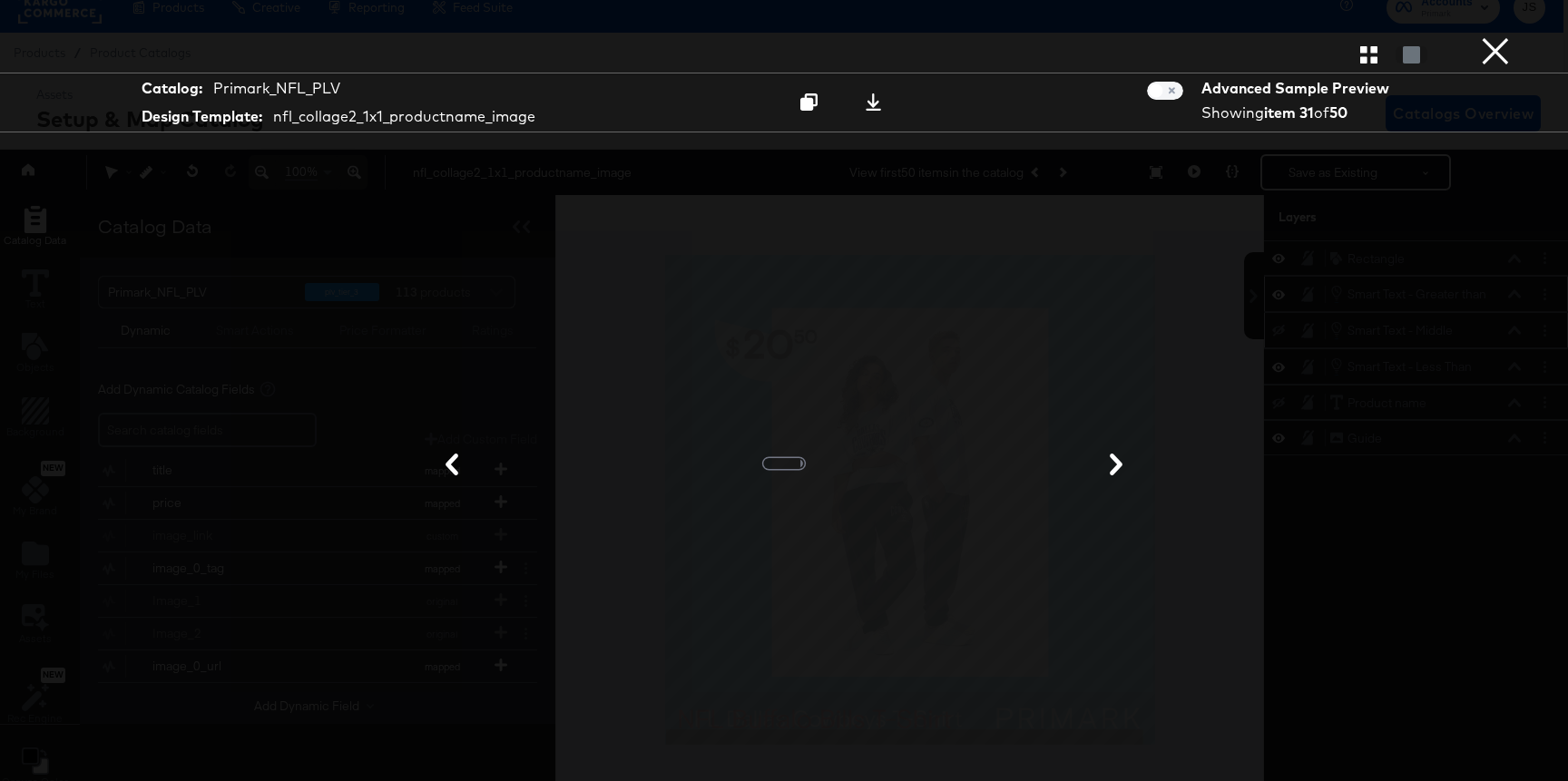
click at [1428, 36] on button "×" at bounding box center [1495, 18] width 36 height 36
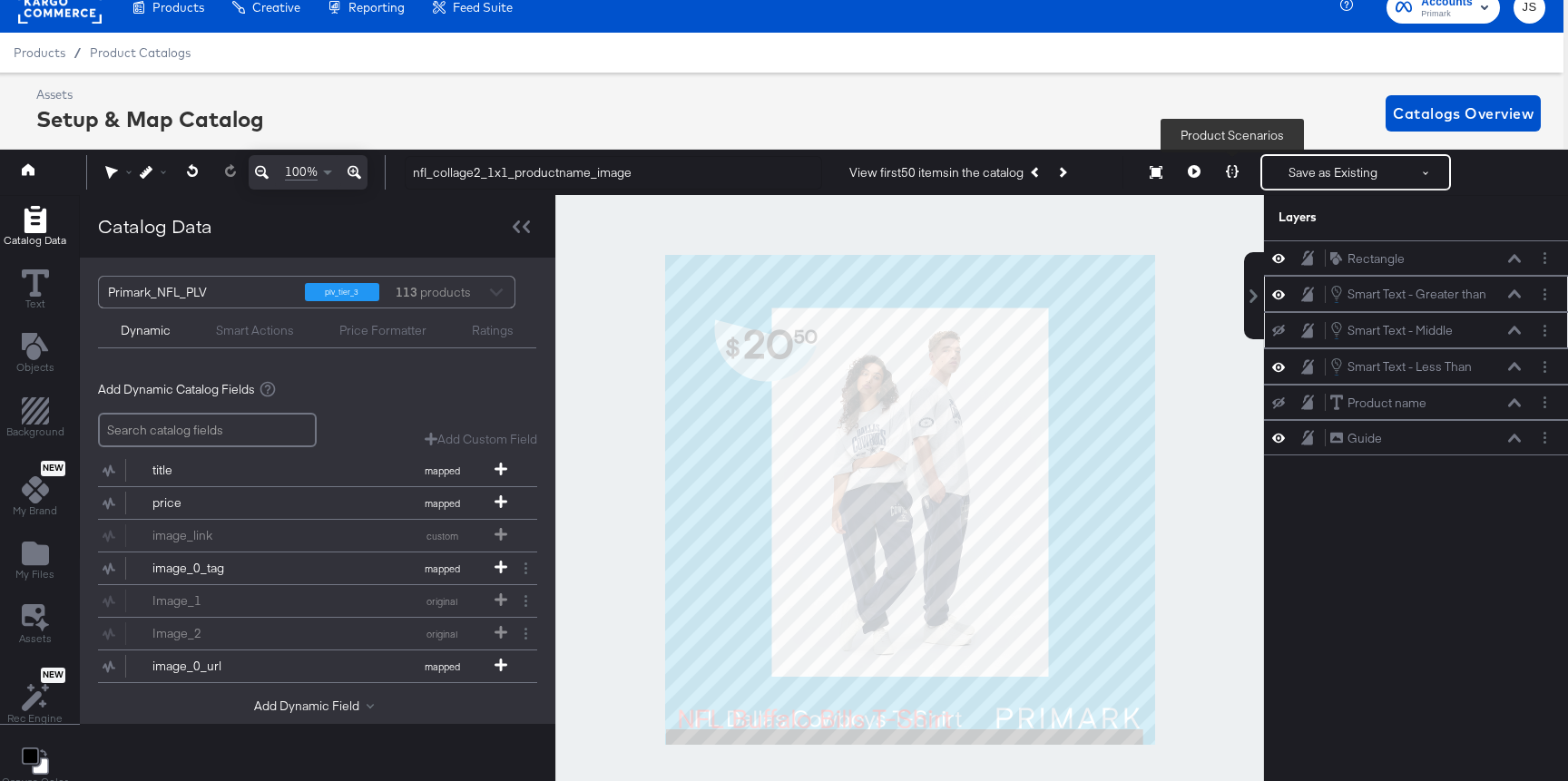
click at [1233, 168] on icon at bounding box center [1232, 171] width 12 height 12
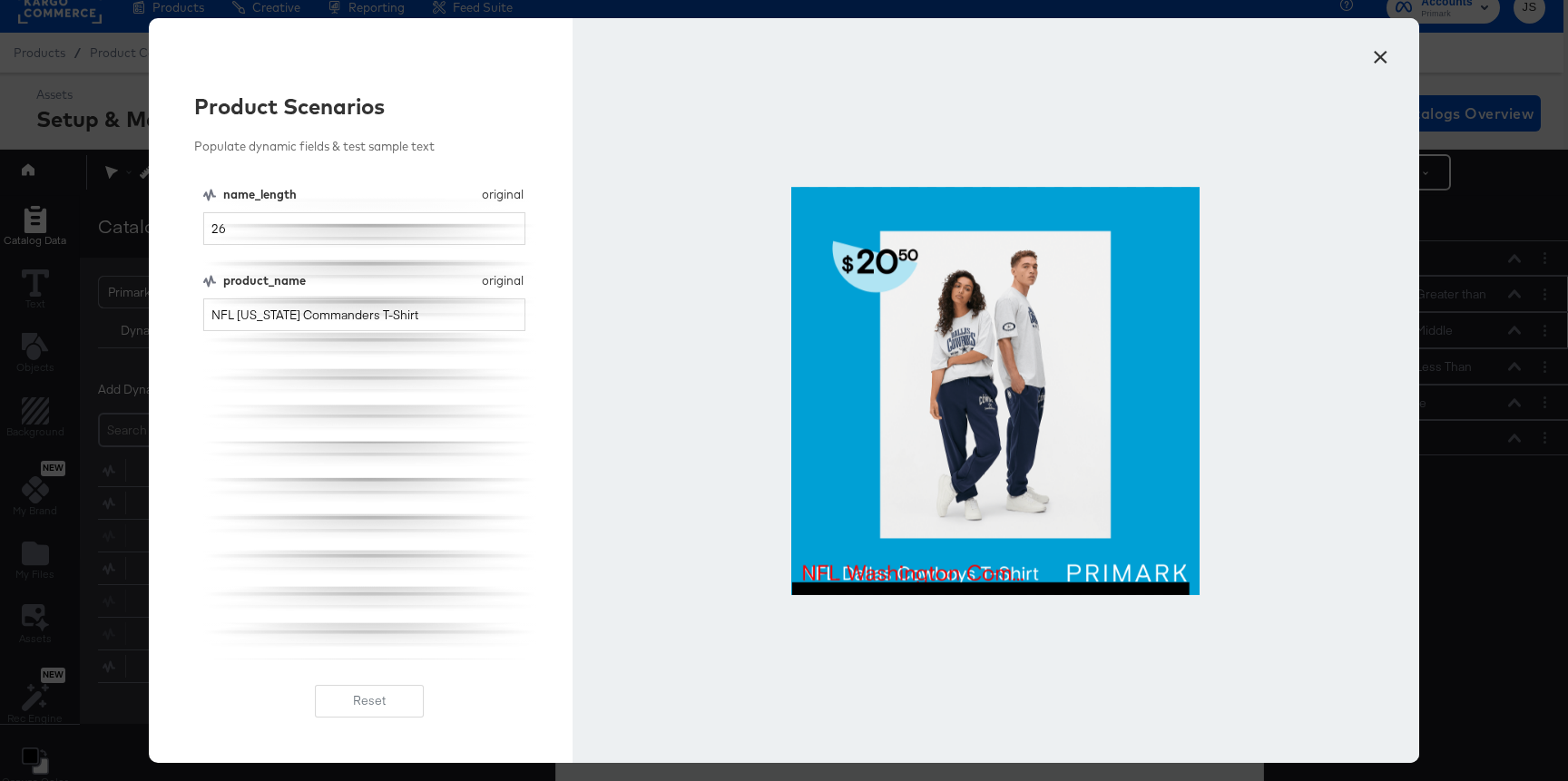
click at [1382, 57] on button "×" at bounding box center [1380, 53] width 33 height 33
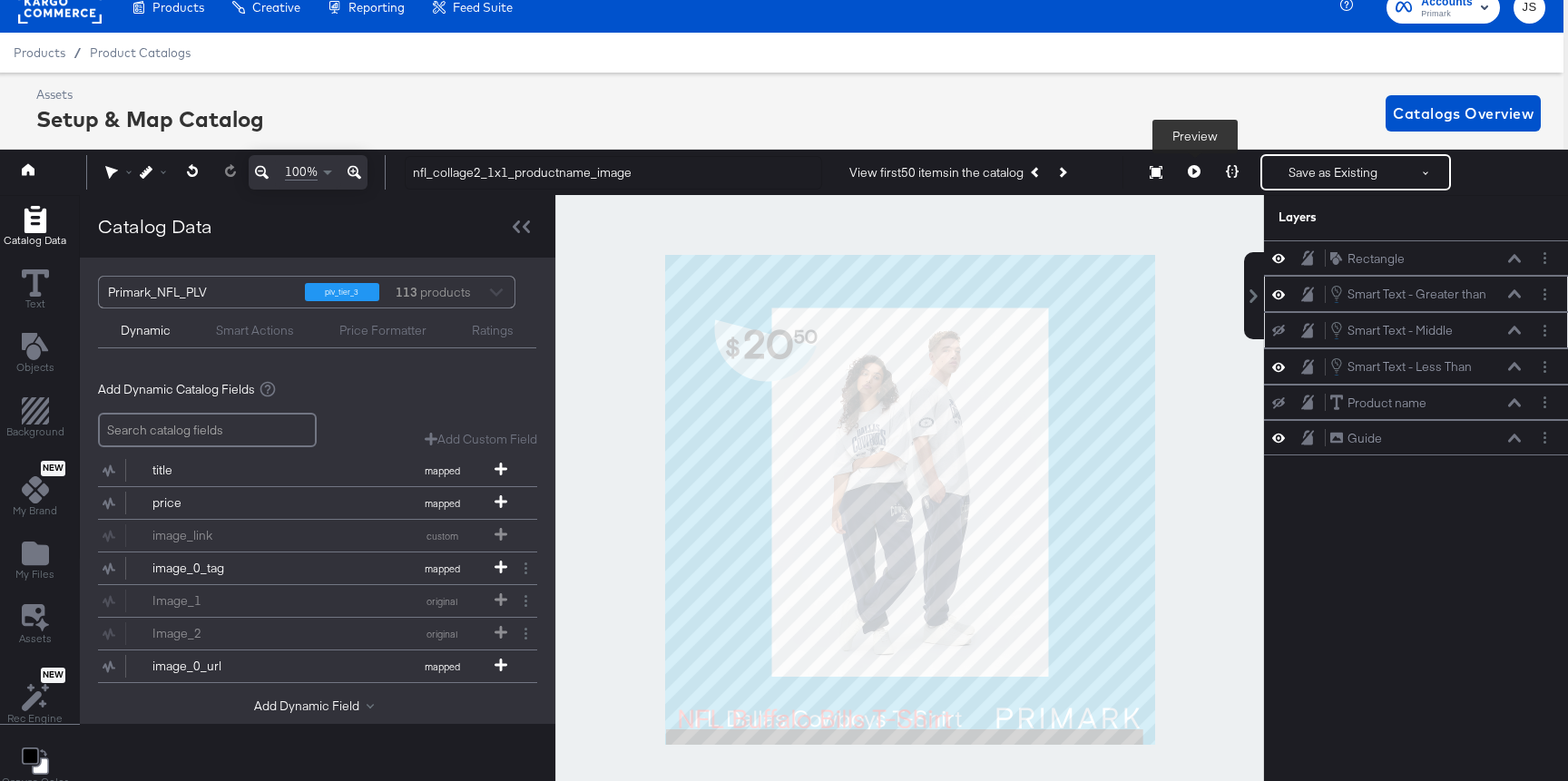
click at [1183, 176] on button at bounding box center [1194, 172] width 38 height 36
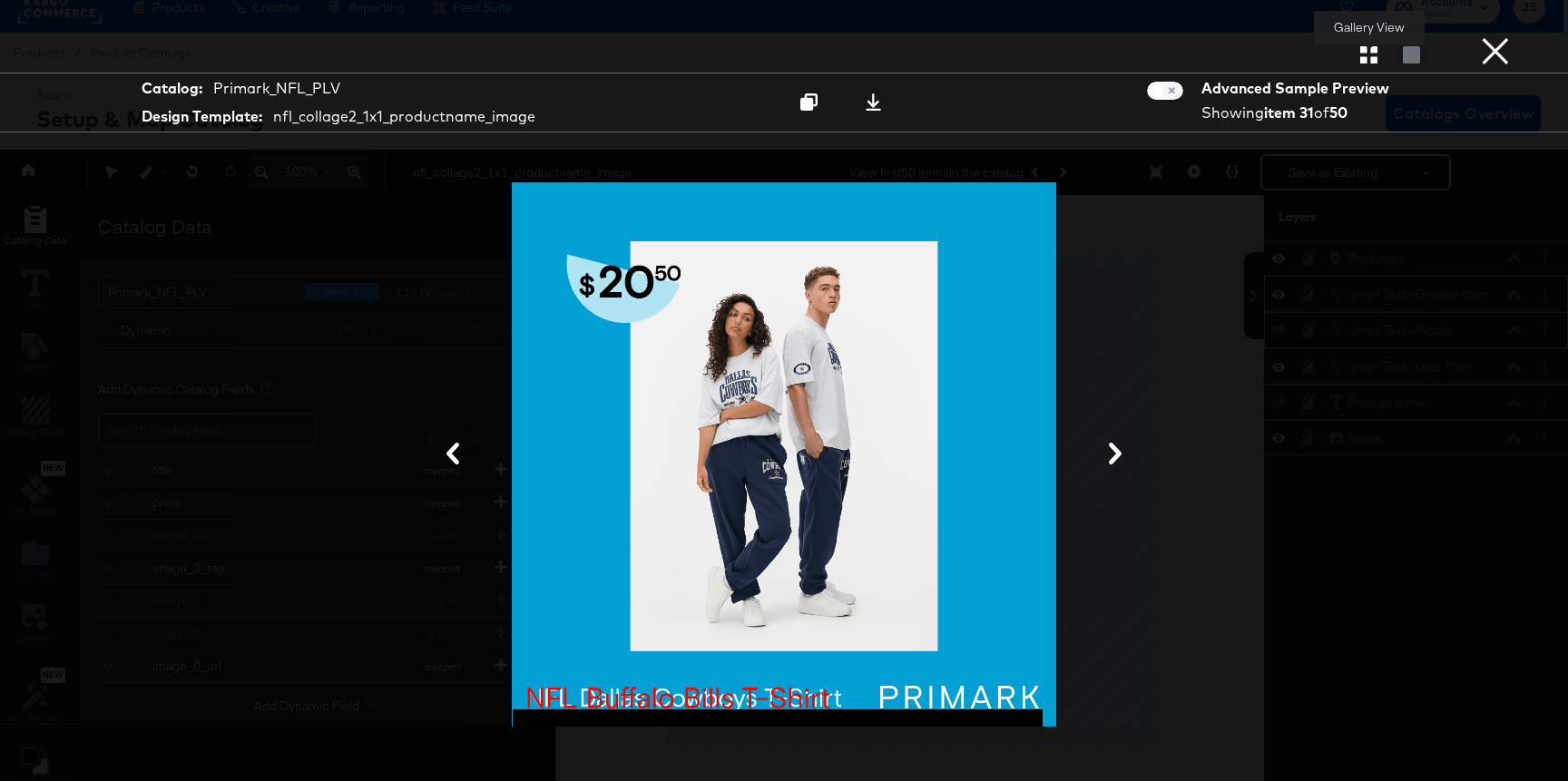
click at [1372, 53] on icon "button" at bounding box center [1369, 55] width 17 height 17
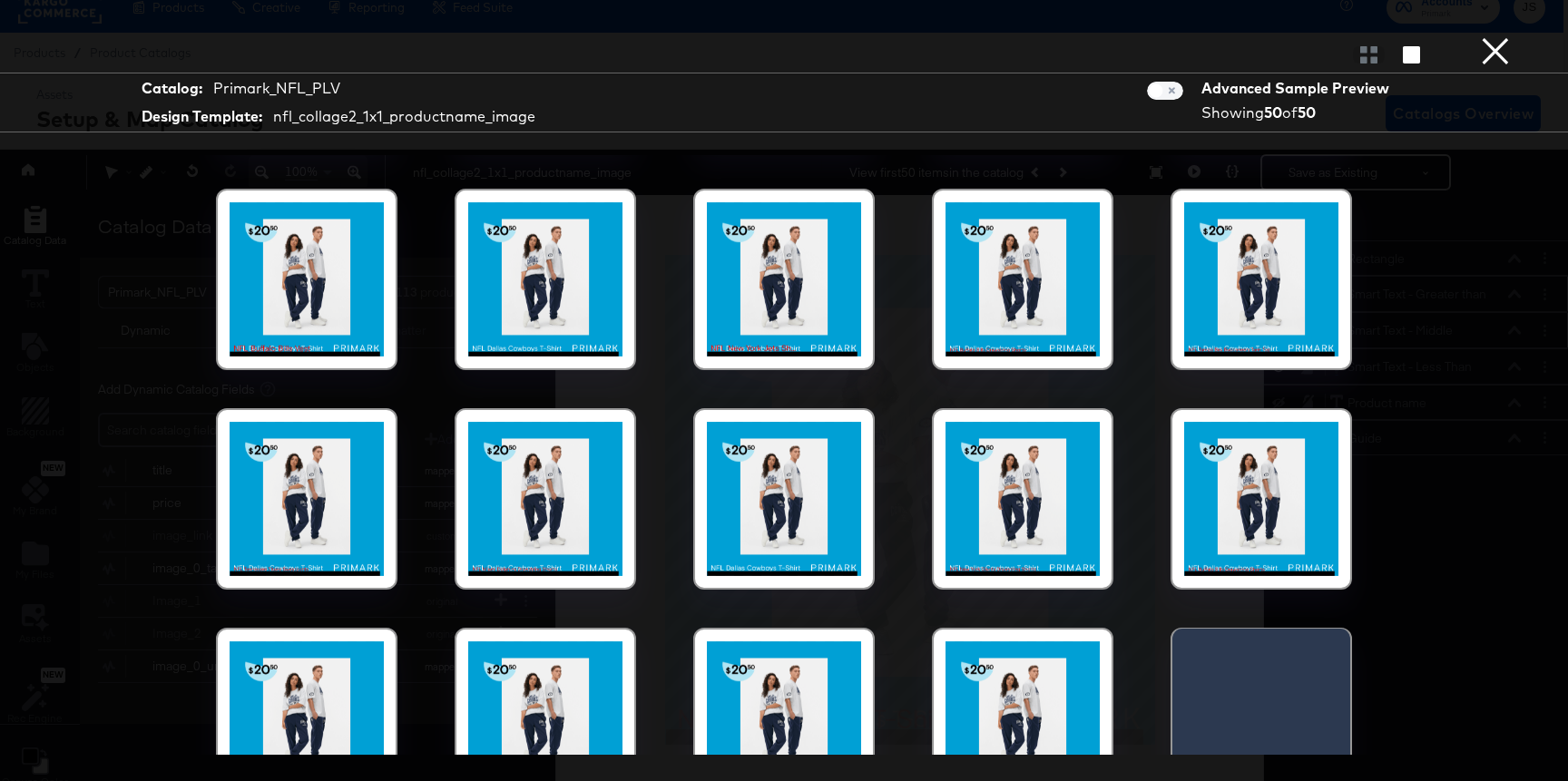
scroll to position [192, 0]
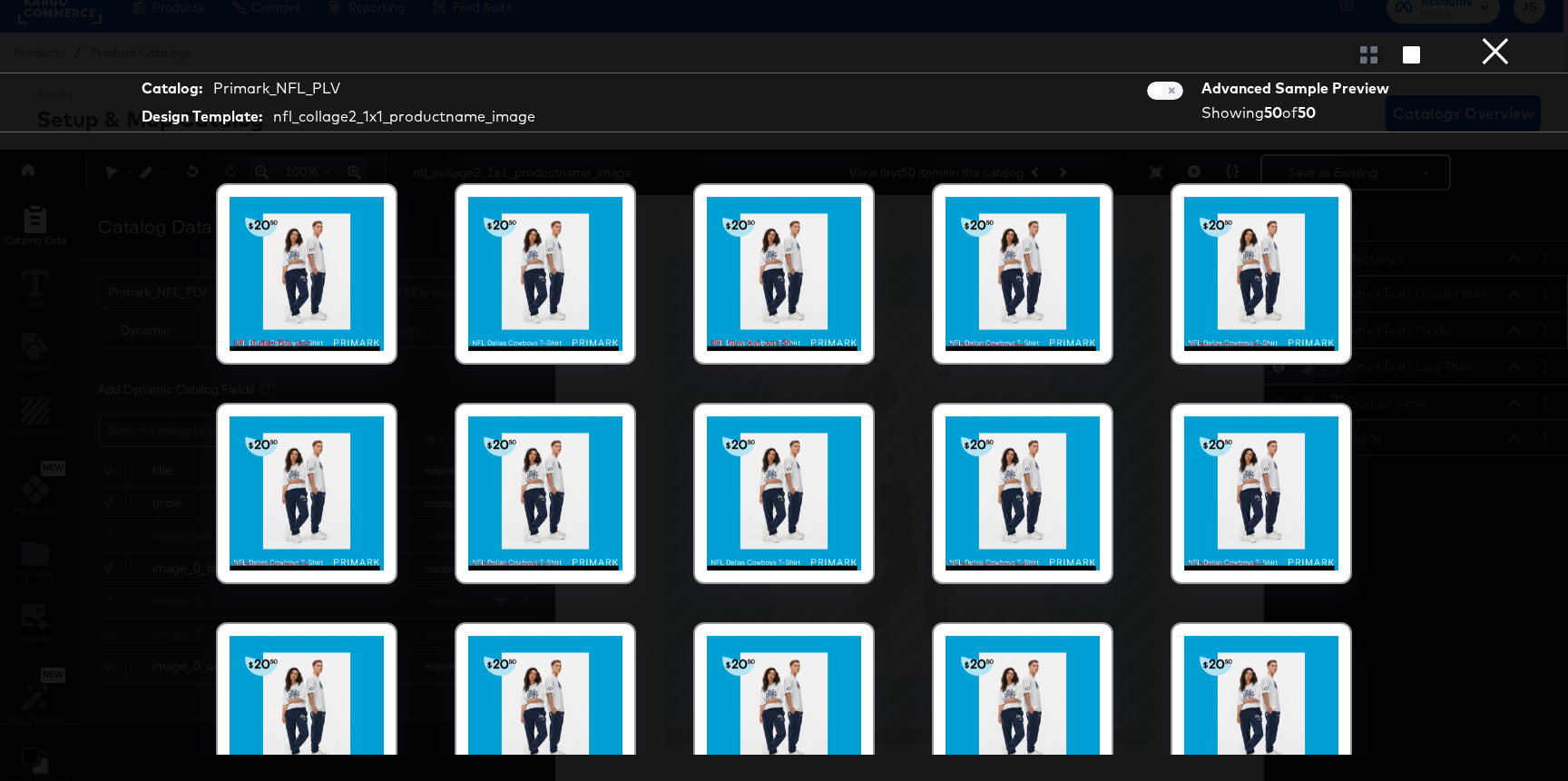
click at [797, 281] on div at bounding box center [783, 273] width 154 height 154
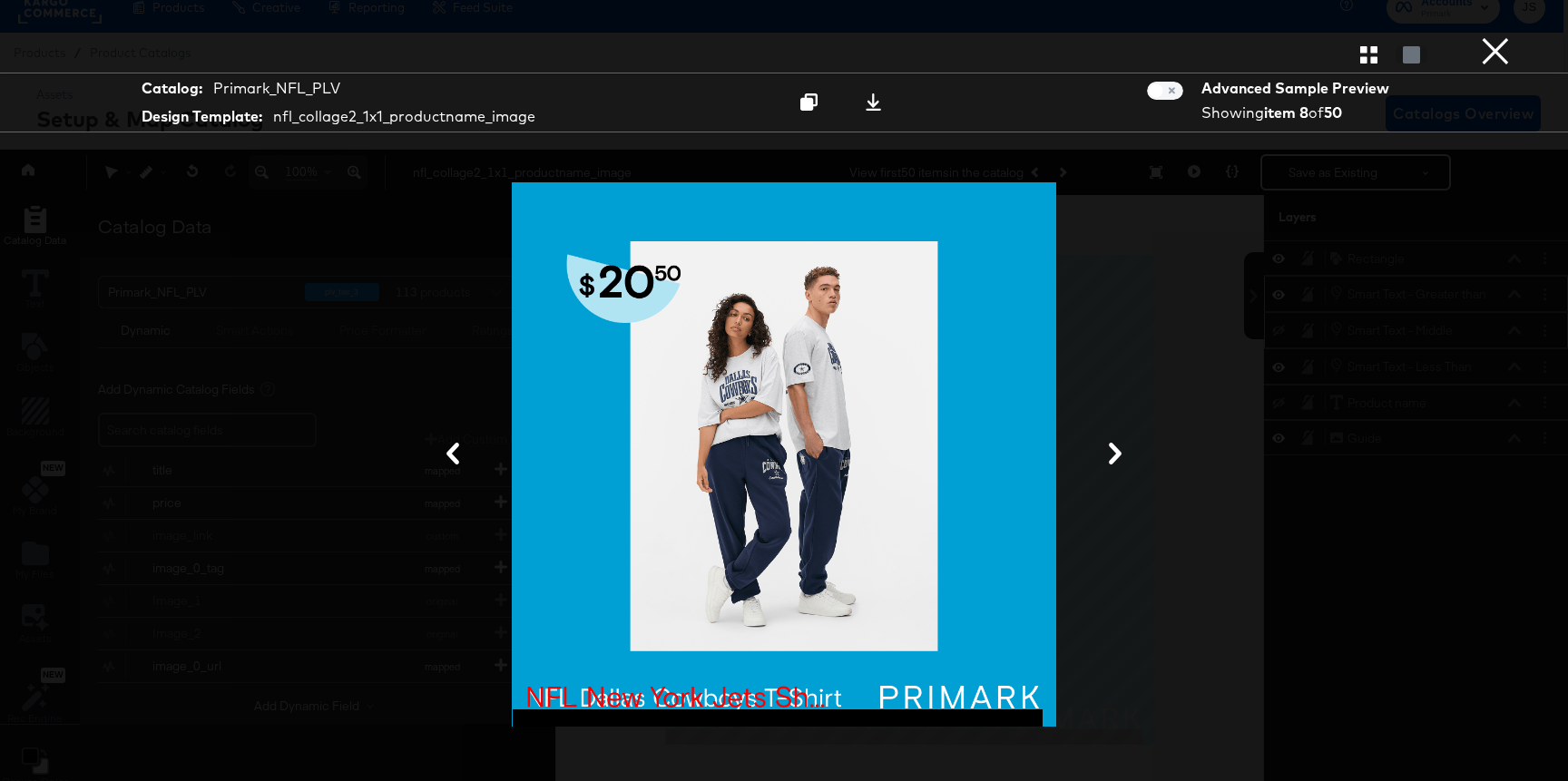
click at [1428, 36] on button "×" at bounding box center [1495, 18] width 36 height 36
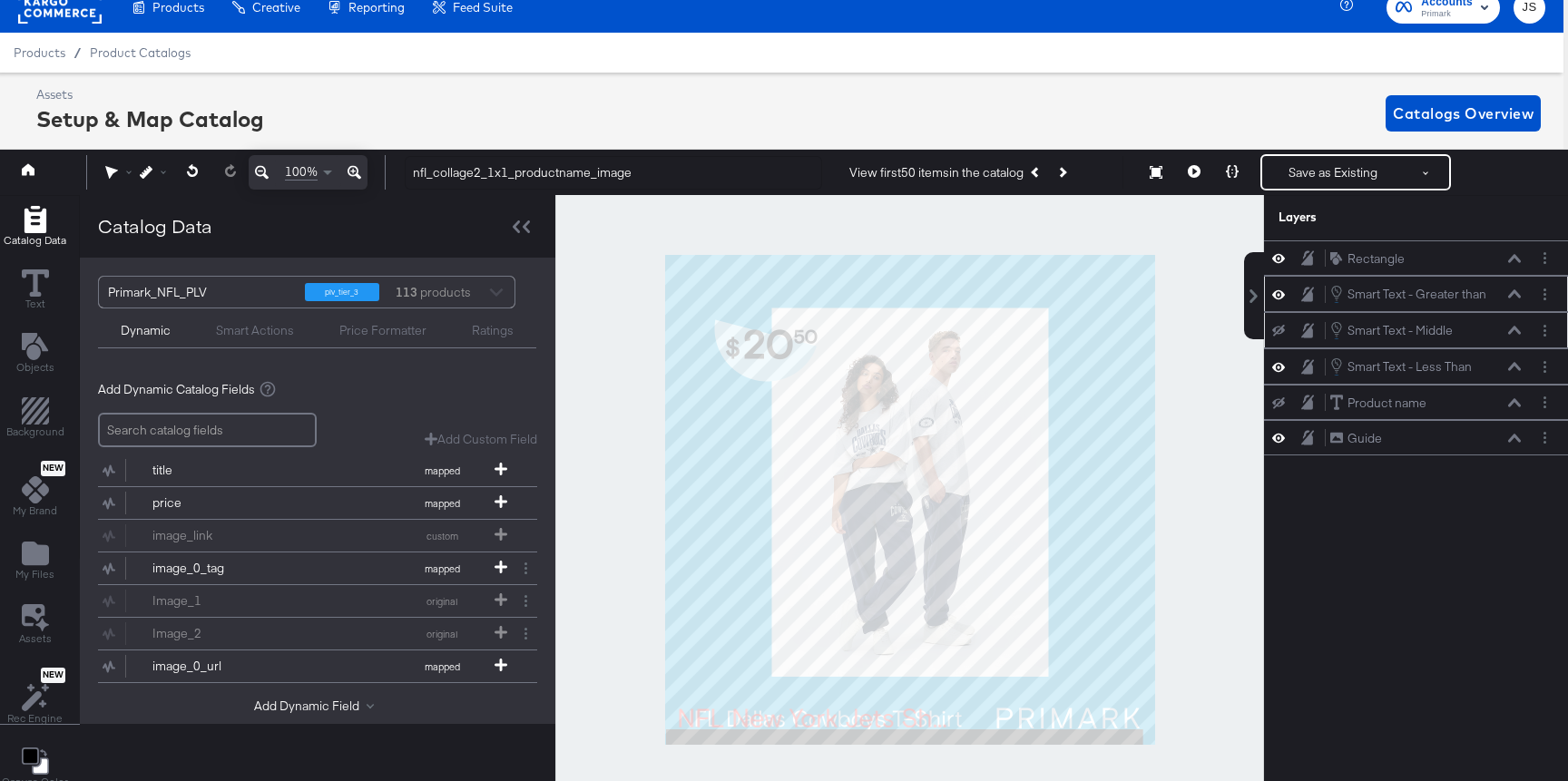
click at [1276, 361] on icon at bounding box center [1278, 367] width 12 height 15
click at [1276, 361] on icon at bounding box center [1278, 367] width 12 height 11
click at [1428, 364] on icon at bounding box center [1513, 366] width 12 height 9
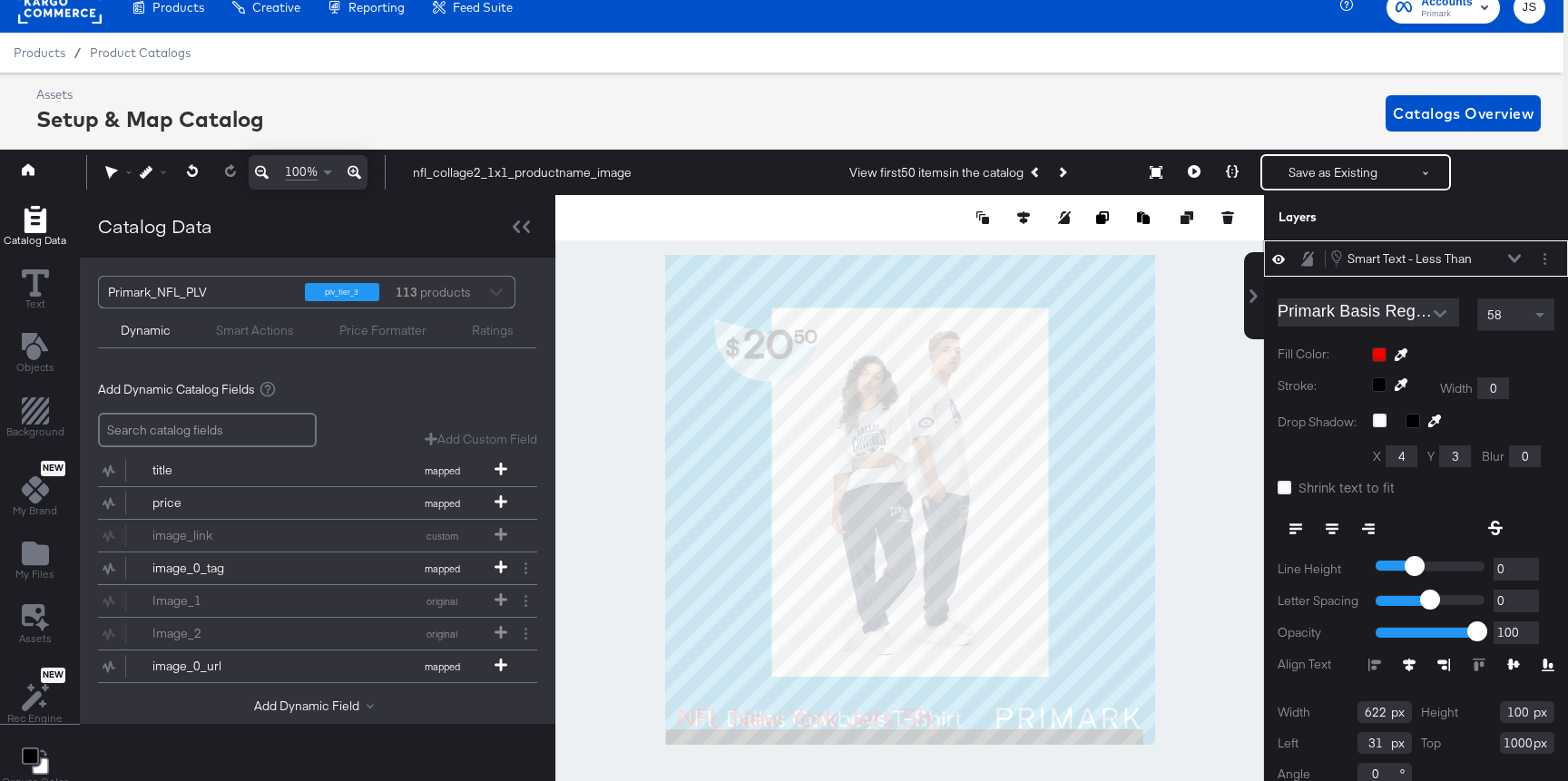
click at [1428, 327] on div "58" at bounding box center [1515, 314] width 76 height 31
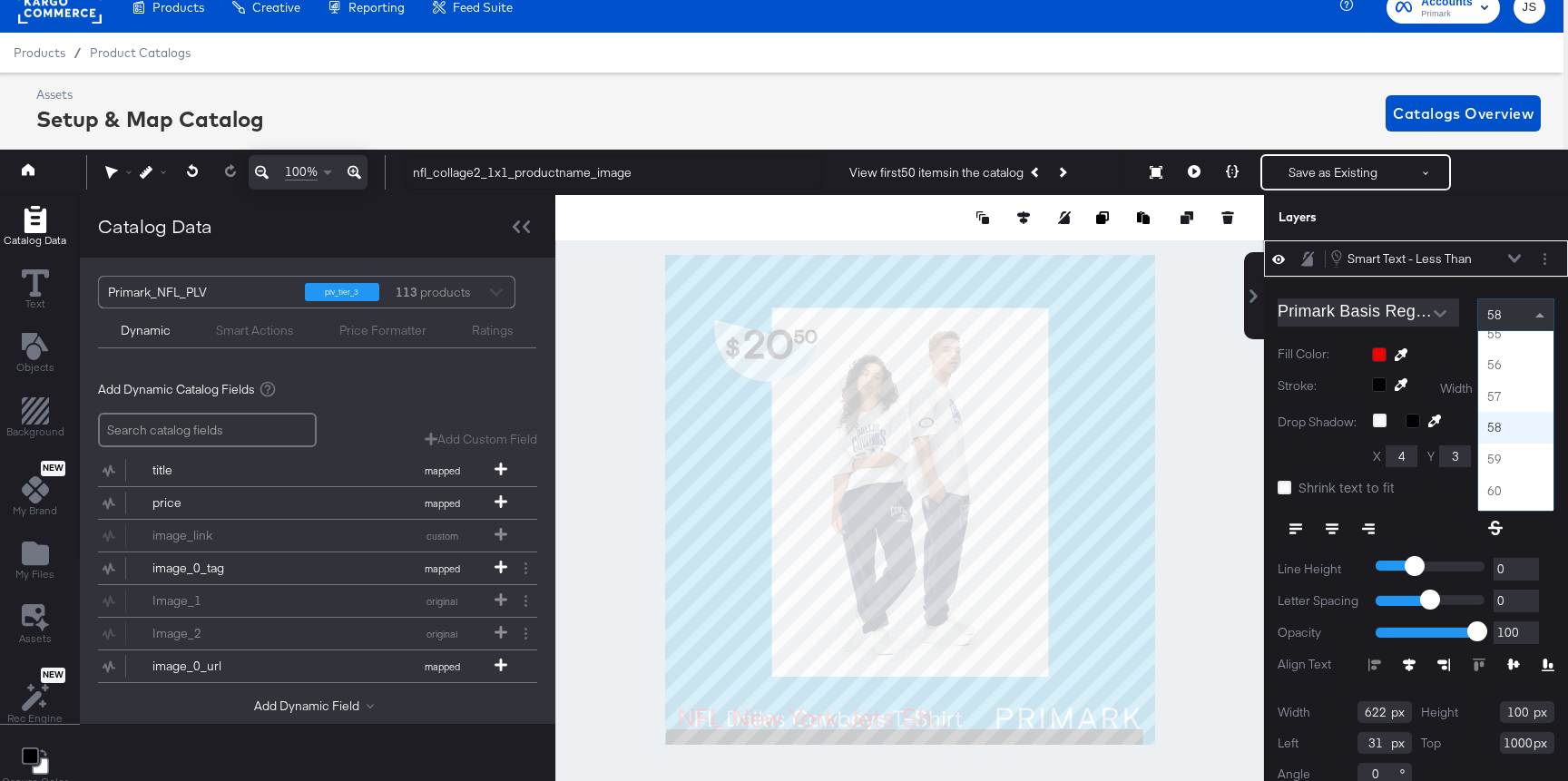
scroll to position [1672, 0]
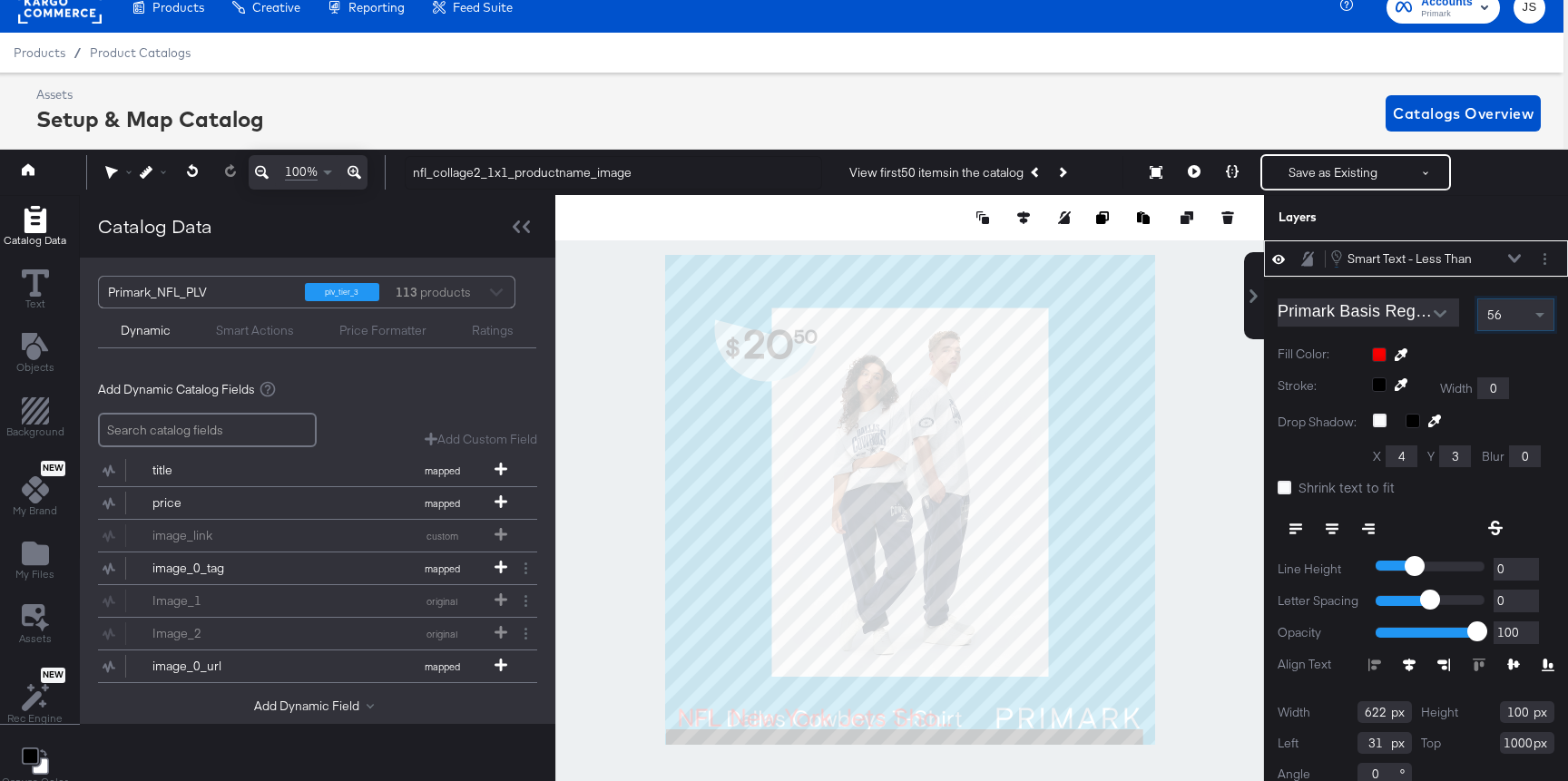
click at [1428, 293] on div "Primark Basis Regular 56 Fill Color: Stroke: Width 0 Drop Shadow: X 4 Y 3 Blur …" at bounding box center [1415, 538] width 304 height 522
click at [1428, 306] on div "56" at bounding box center [1515, 314] width 76 height 31
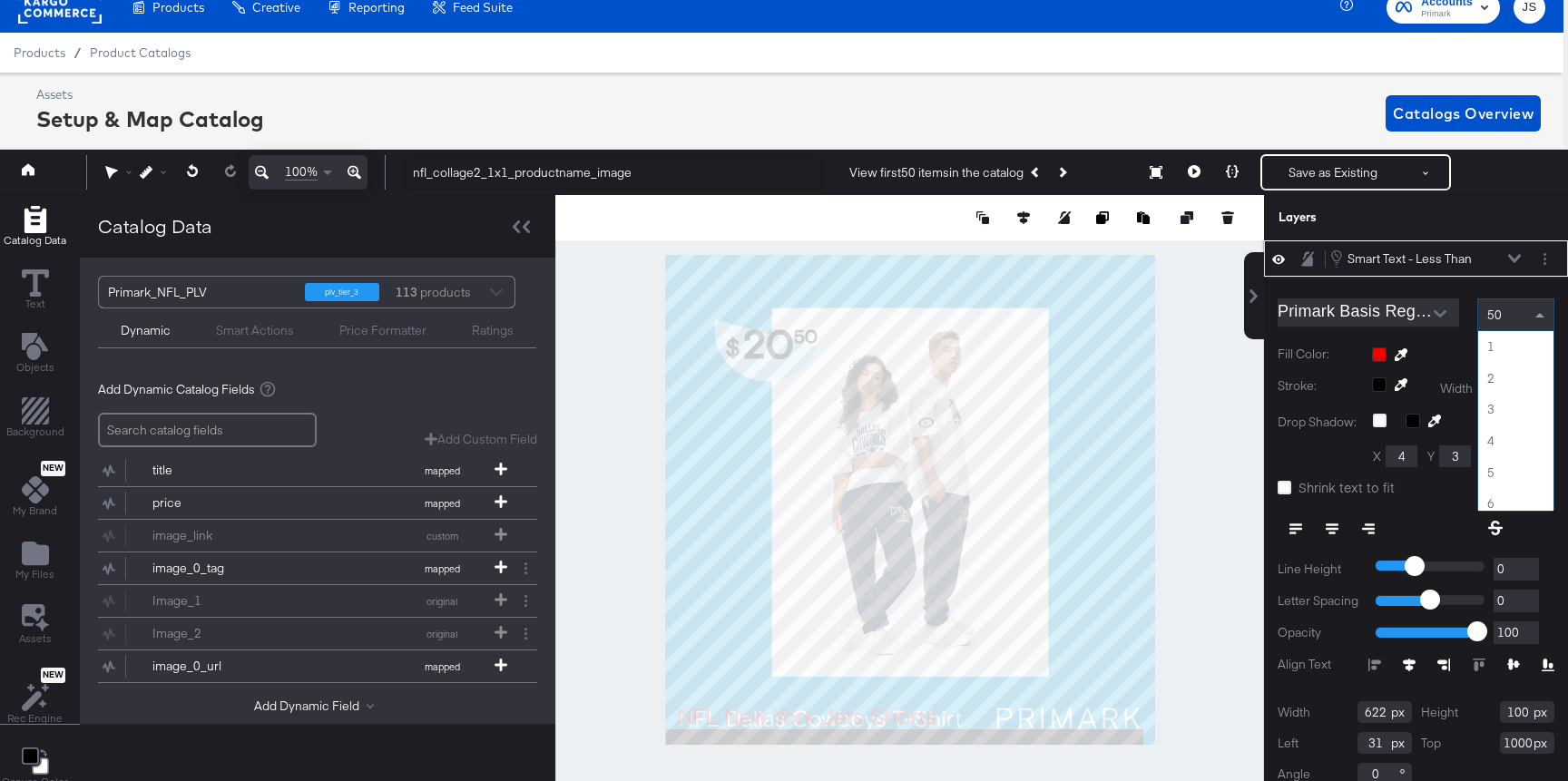
scroll to position [1536, 0]
click at [1428, 300] on div "50" at bounding box center [1515, 314] width 76 height 31
click at [1428, 286] on div "Primark Basis Regular 50 1 2 3 4 5 6 7 8 9 10 11 12 13 14 15 16 17 18 19 20 21 …" at bounding box center [1415, 538] width 304 height 522
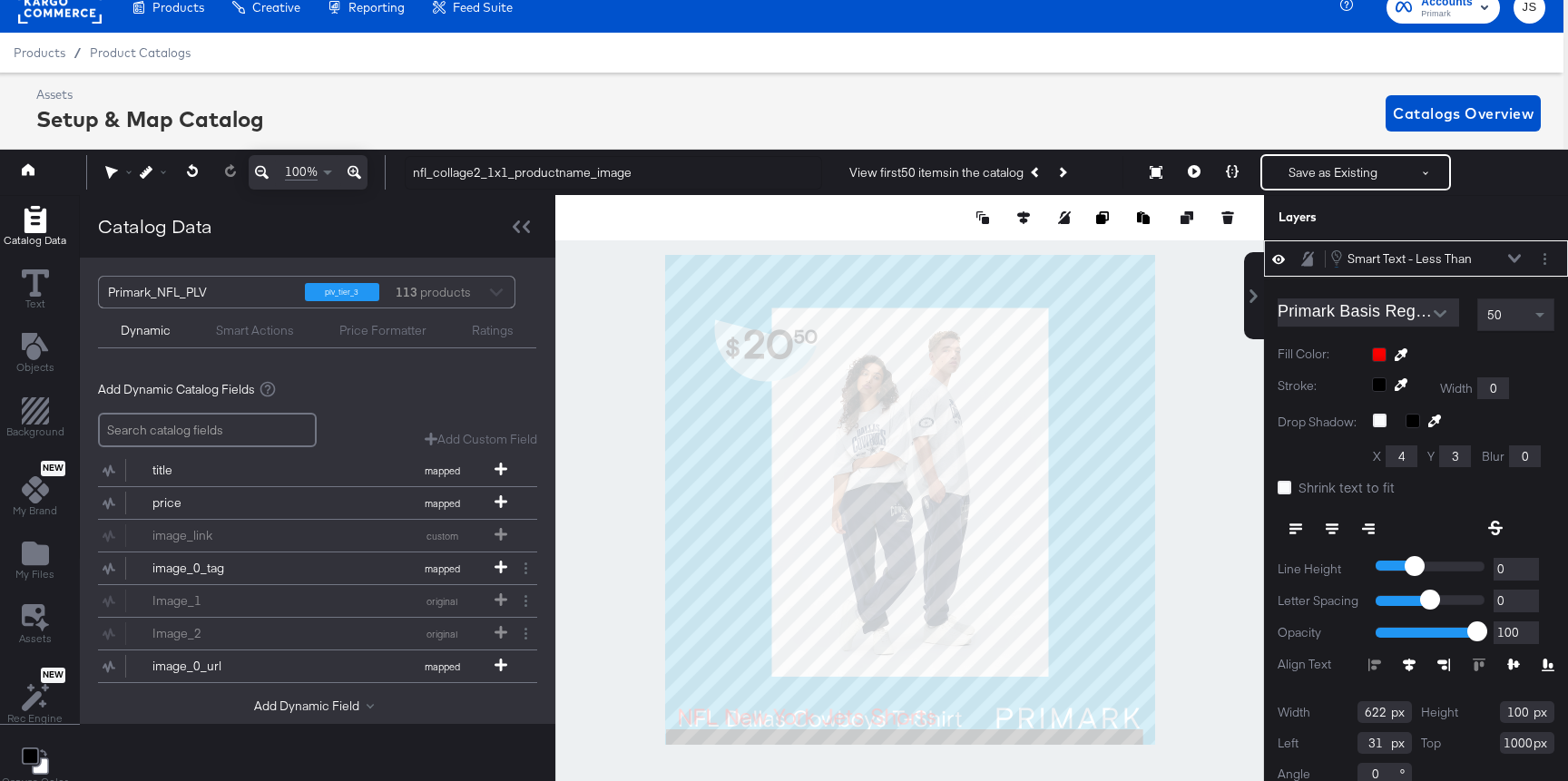
type input "1001"
click at [1224, 474] on div at bounding box center [909, 498] width 708 height 609
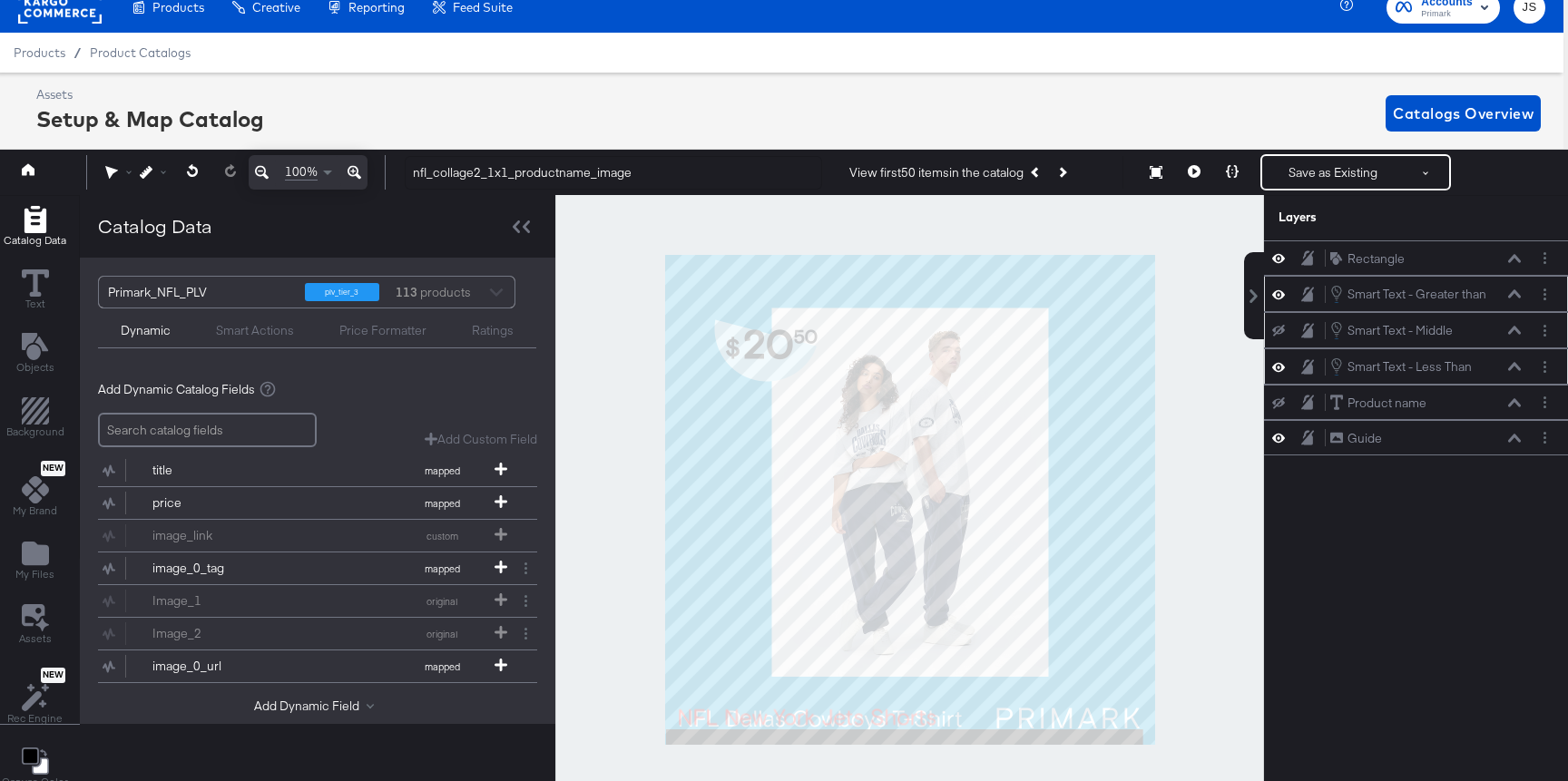
click at [1428, 363] on icon at bounding box center [1513, 366] width 12 height 9
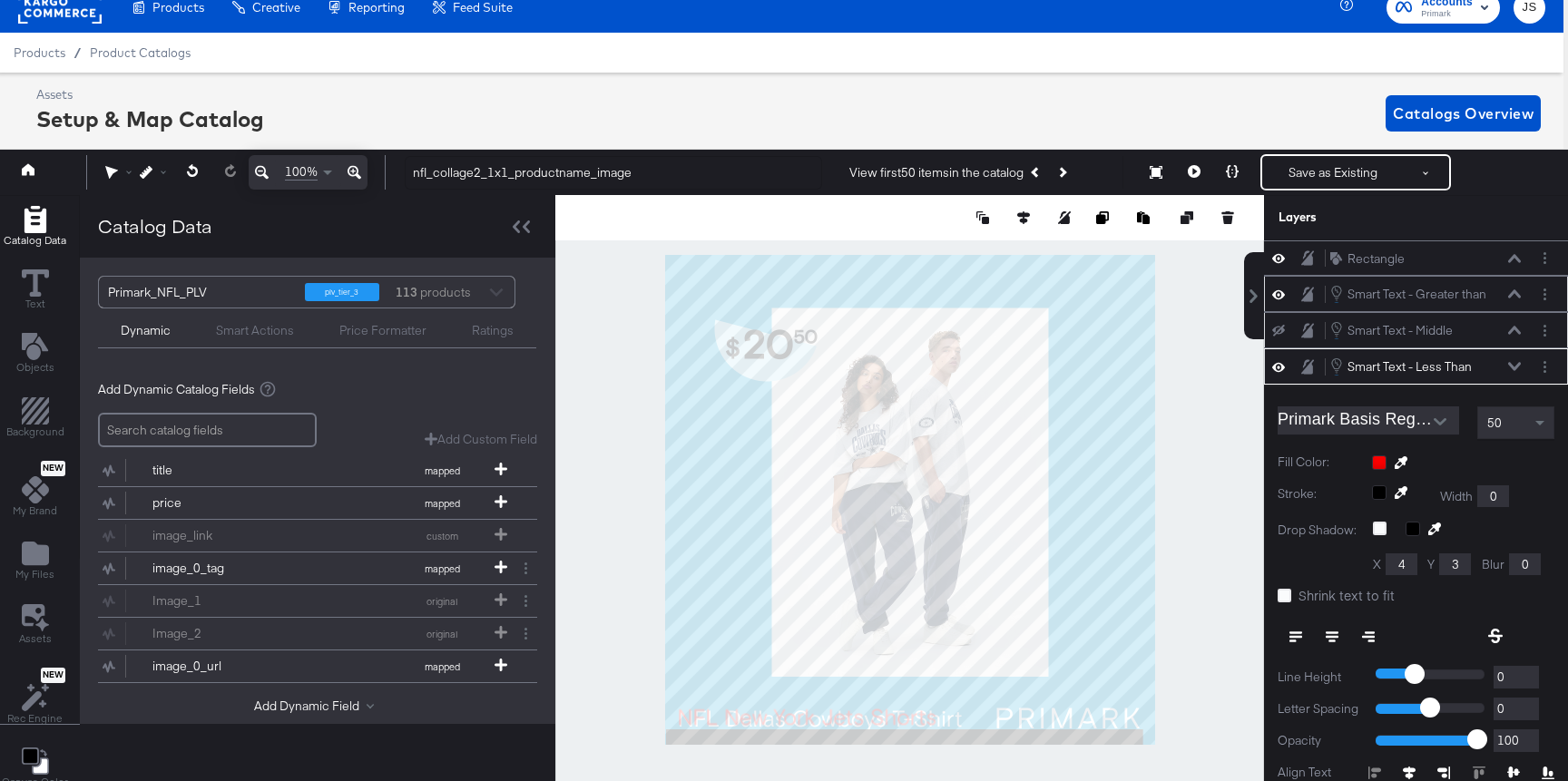
scroll to position [108, 0]
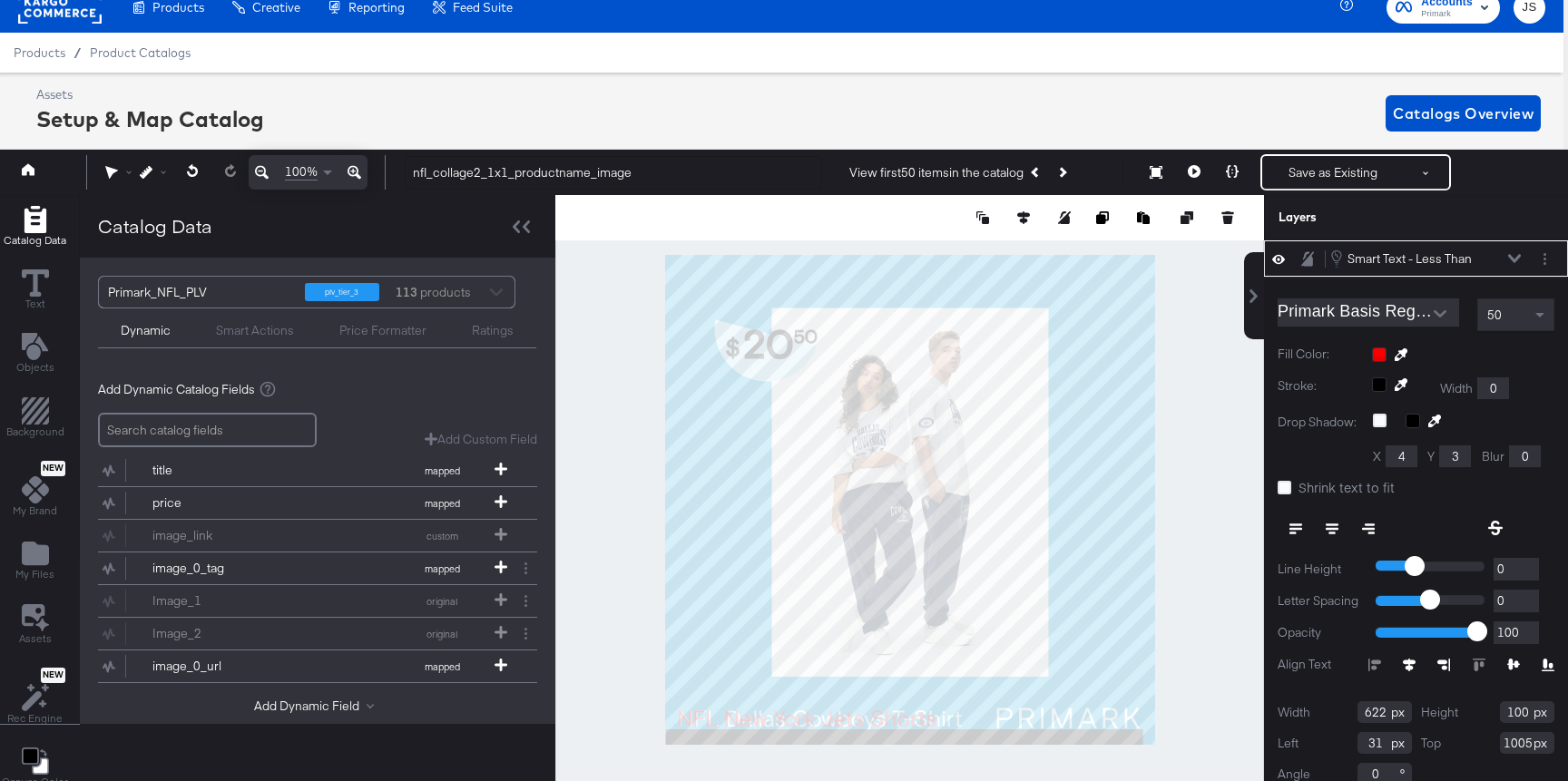
type input "1006"
type input "32"
type input "1007"
click at [1227, 518] on div at bounding box center [909, 498] width 708 height 609
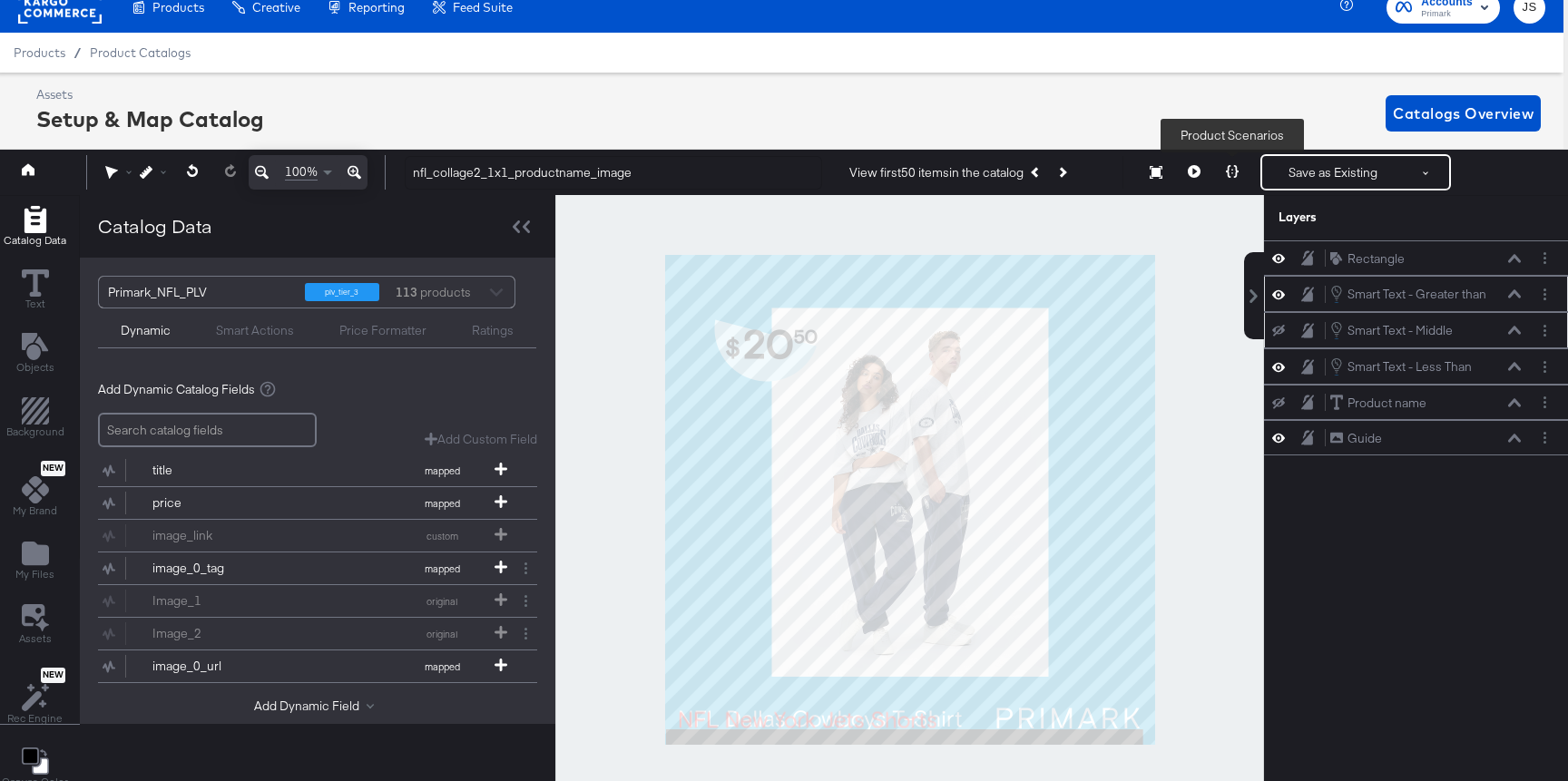
click at [1230, 162] on button at bounding box center [1232, 172] width 38 height 36
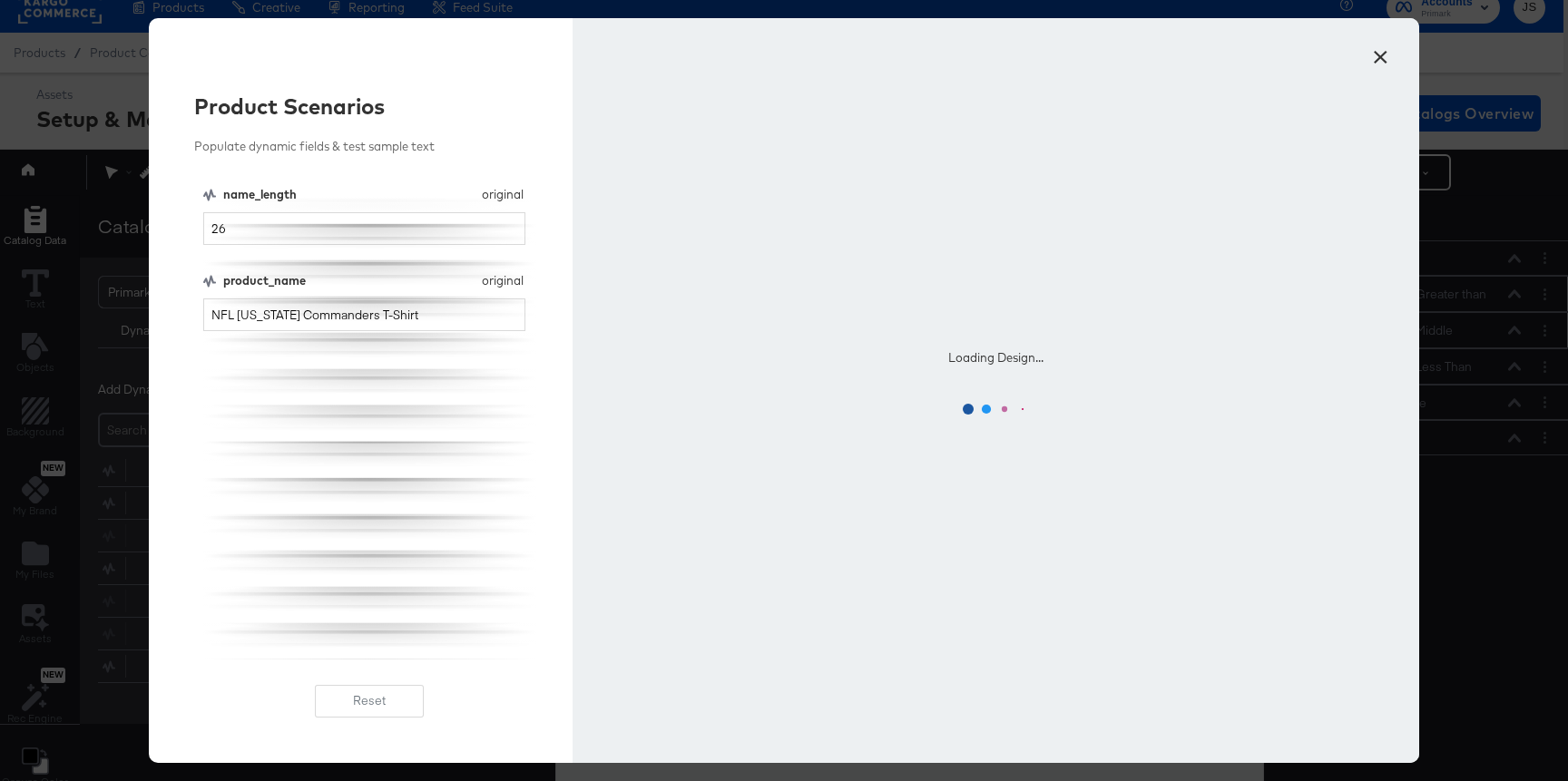
click at [1373, 60] on button "×" at bounding box center [1380, 53] width 33 height 33
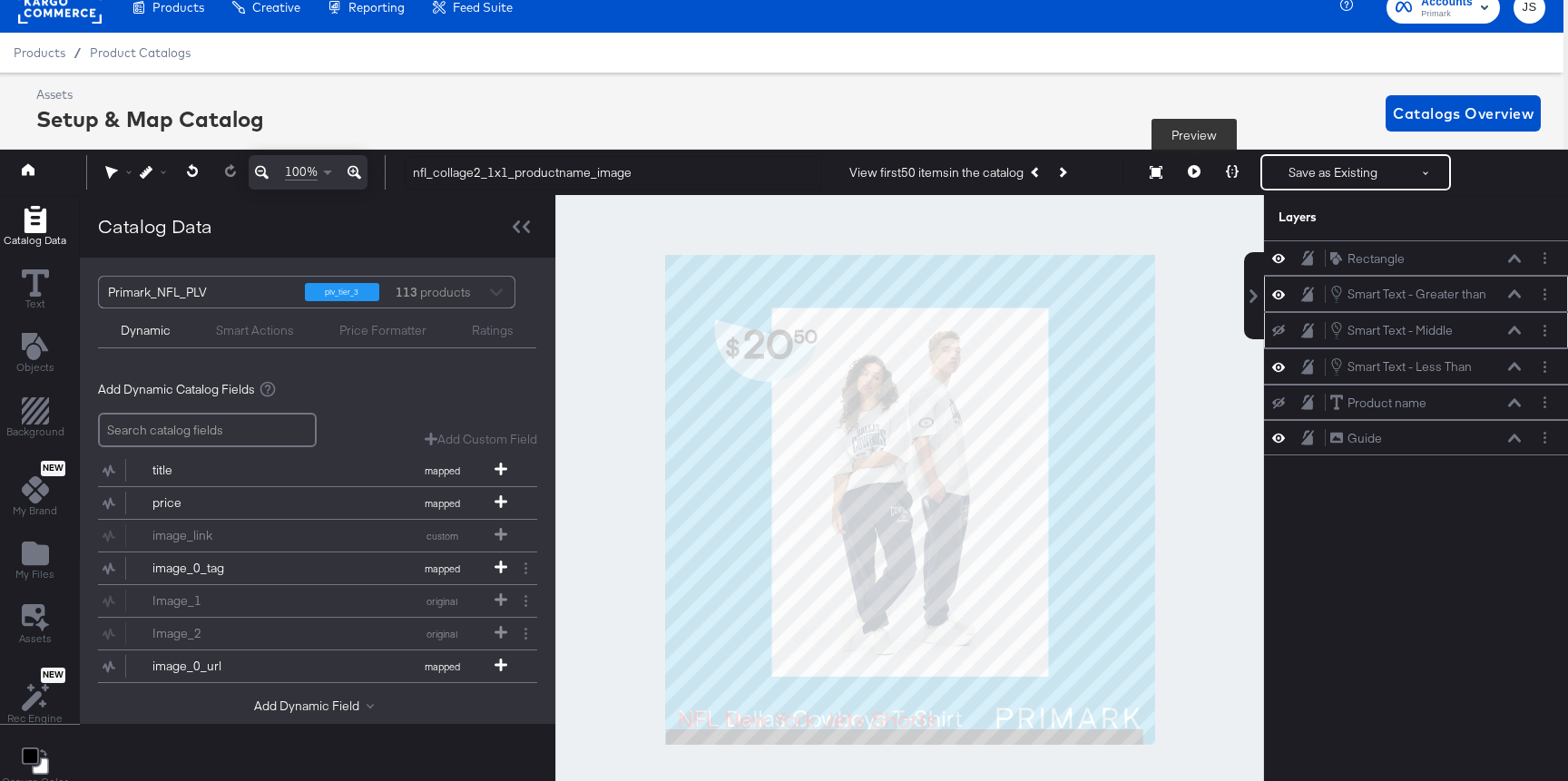
click at [1188, 174] on icon at bounding box center [1193, 171] width 12 height 12
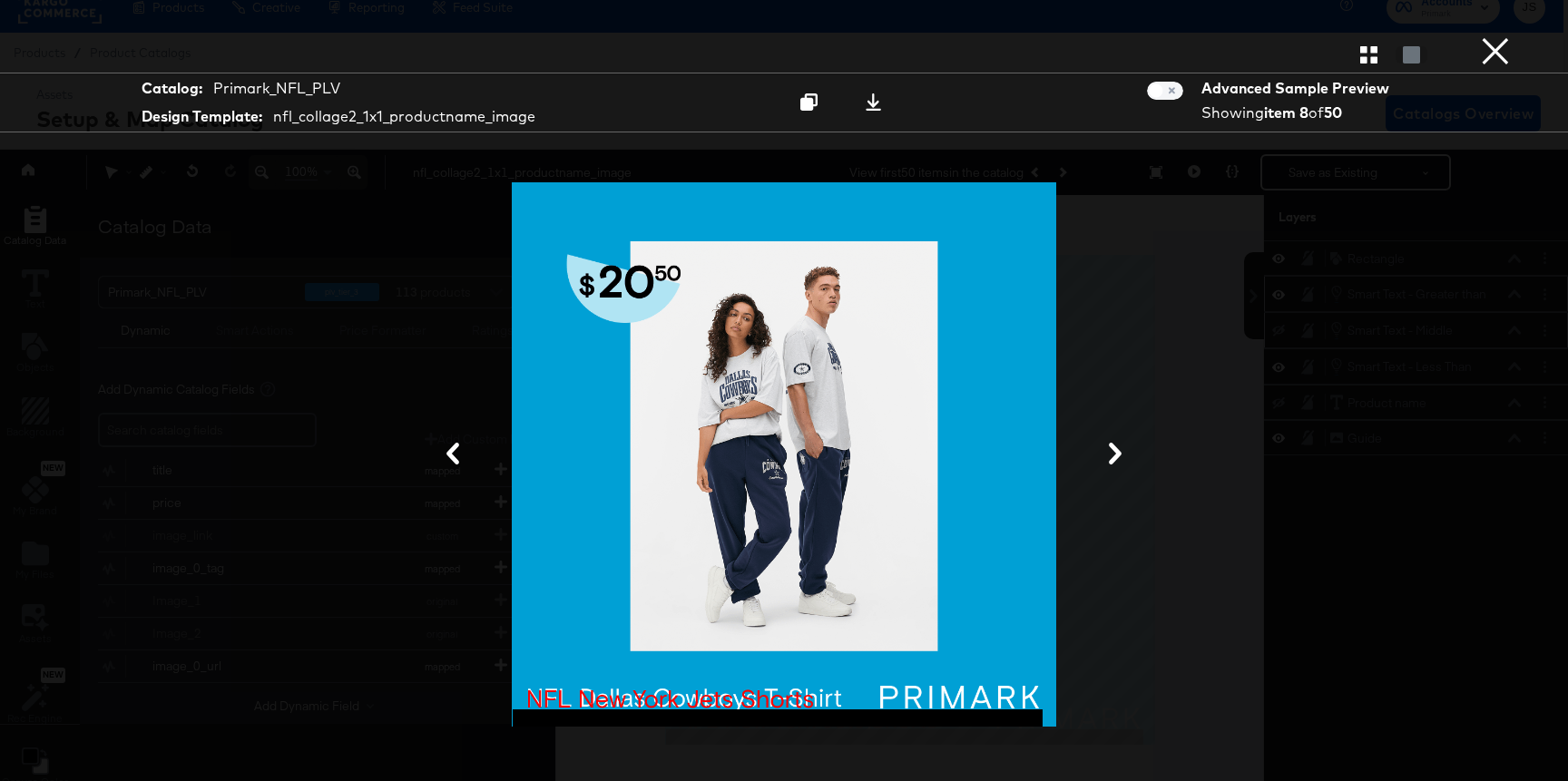
click at [1428, 36] on button "×" at bounding box center [1495, 18] width 36 height 36
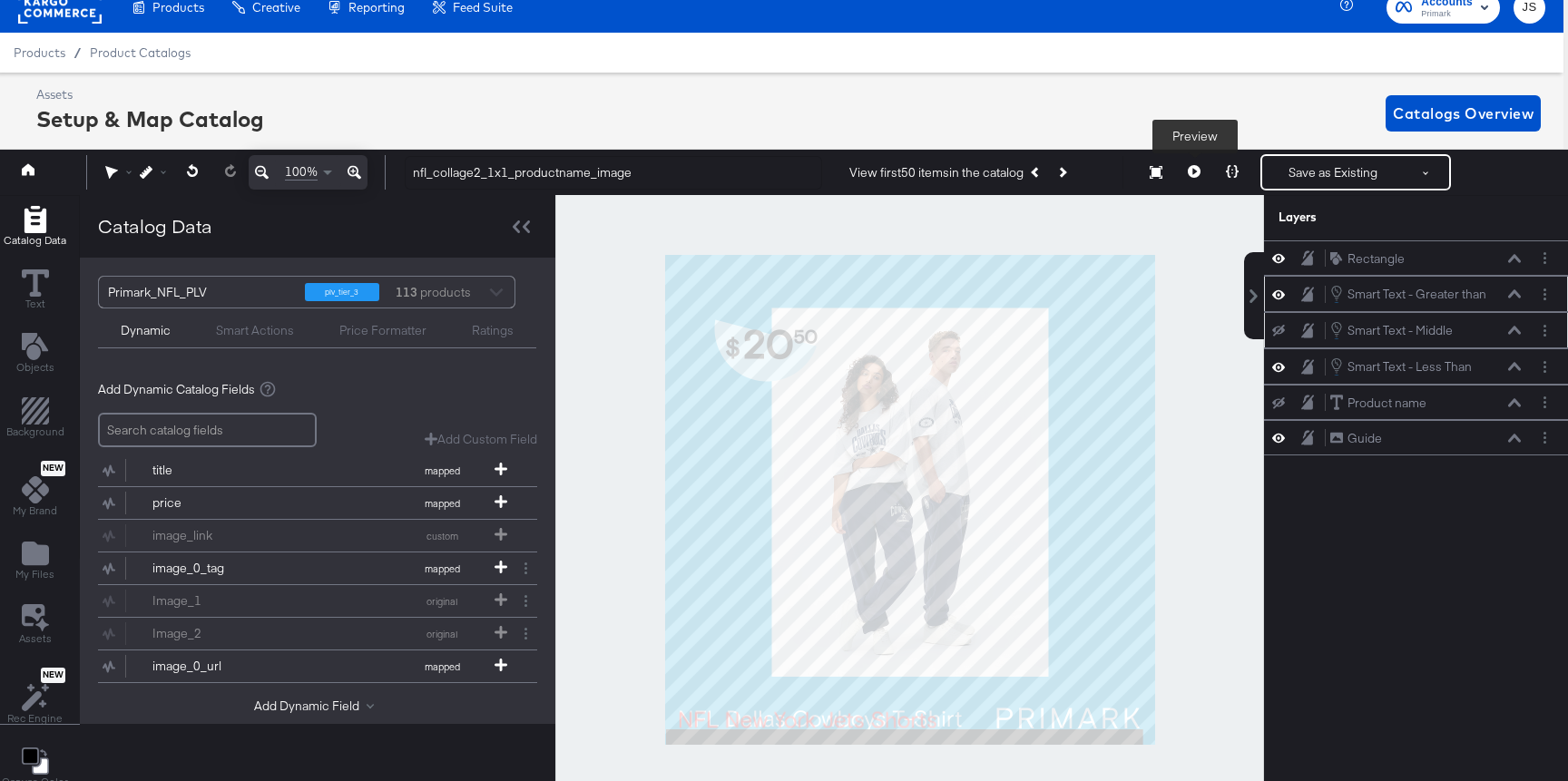
click at [1197, 161] on button at bounding box center [1194, 172] width 38 height 36
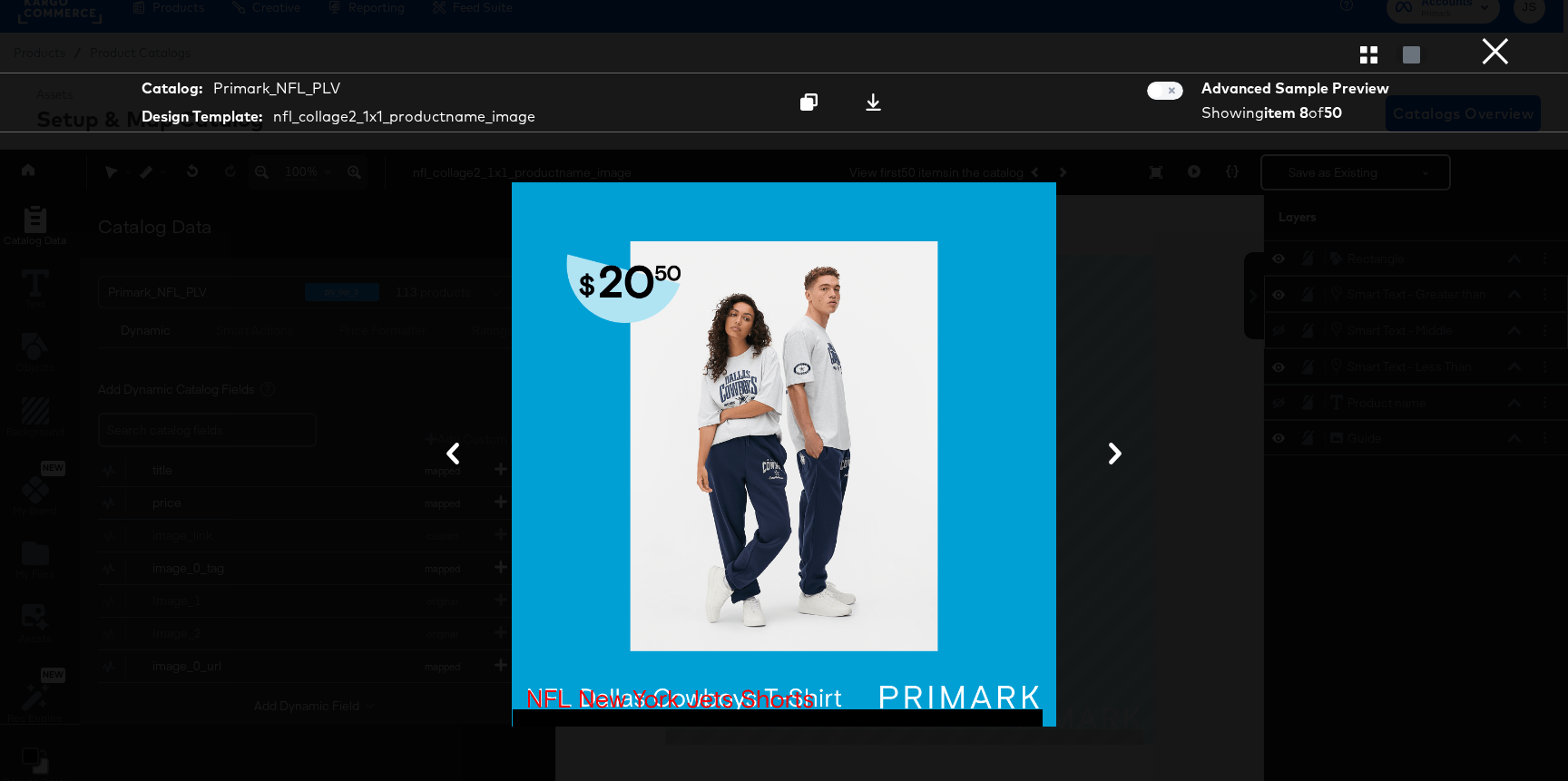
scroll to position [41, 5]
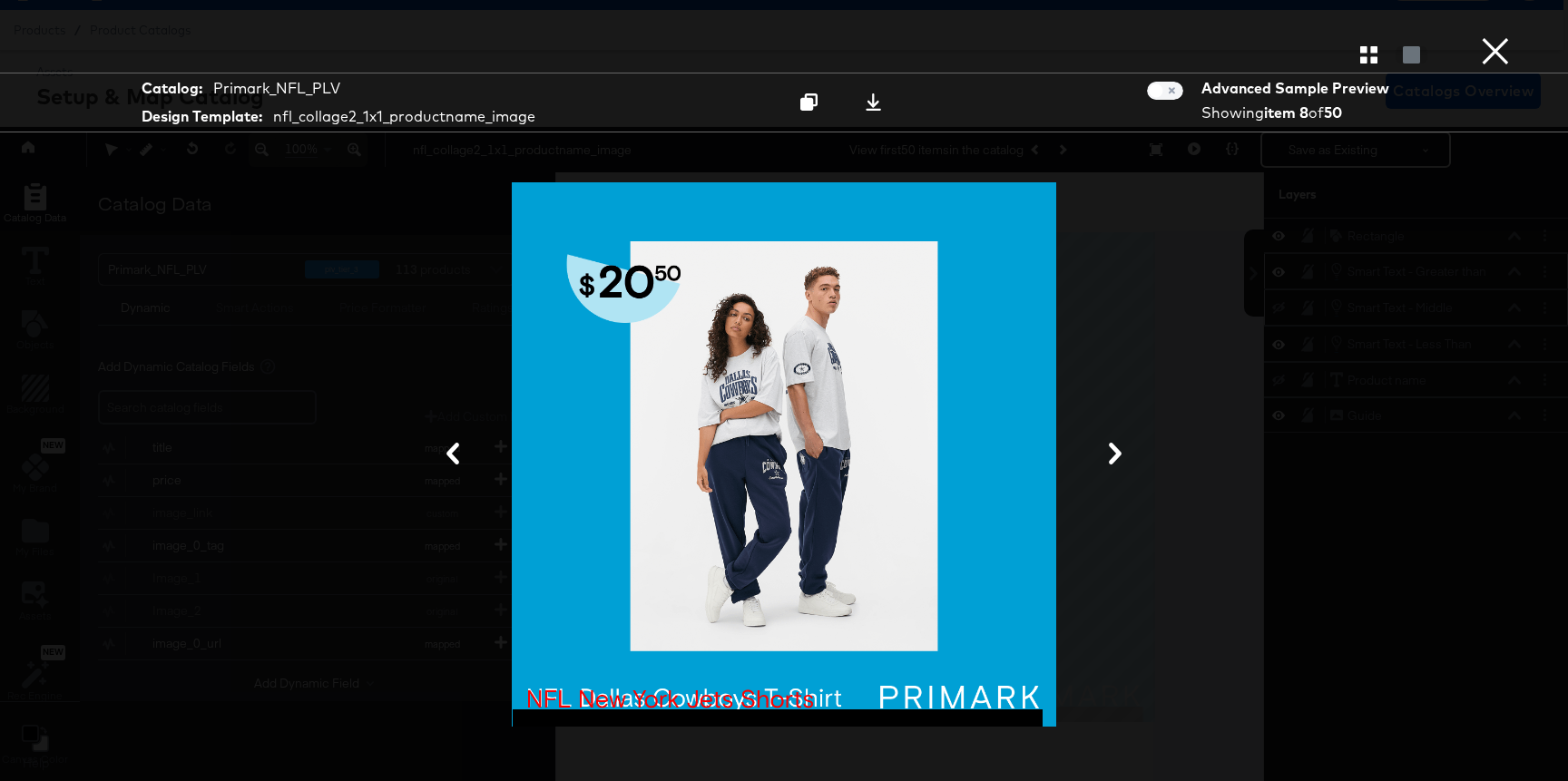
click at [1363, 58] on icon "button" at bounding box center [1369, 55] width 17 height 17
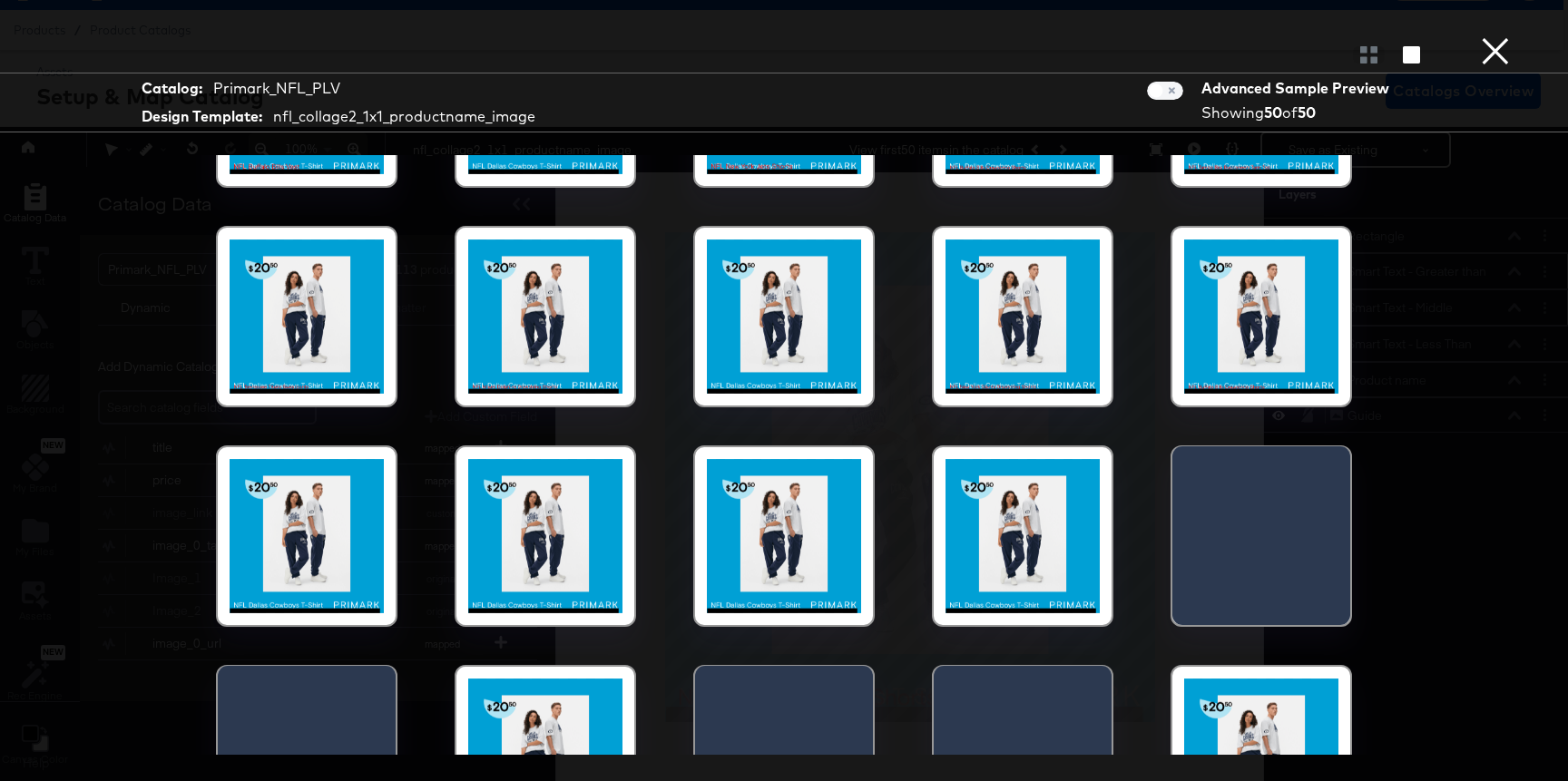
scroll to position [366, 0]
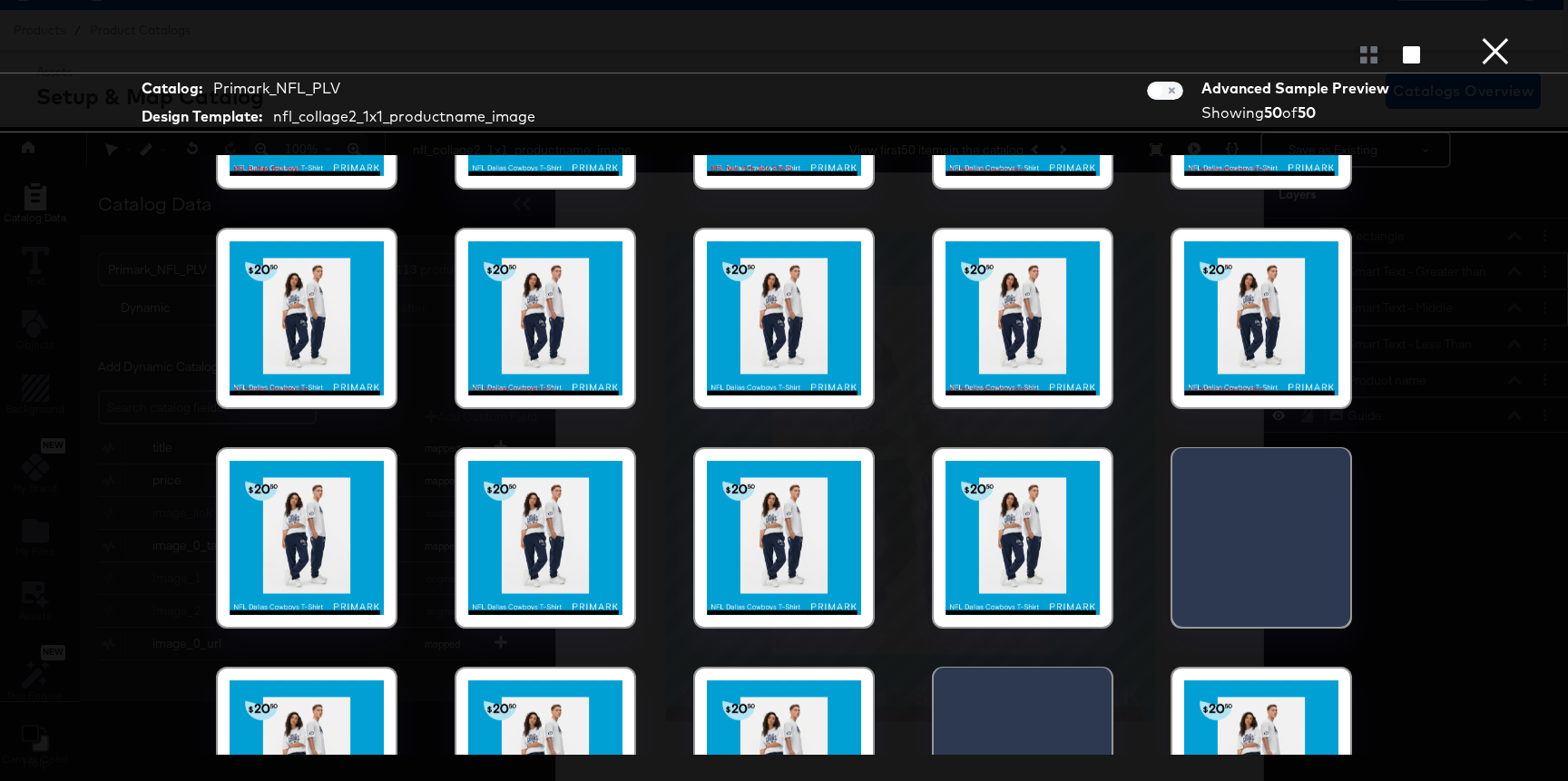
click at [1428, 36] on button "×" at bounding box center [1495, 18] width 36 height 36
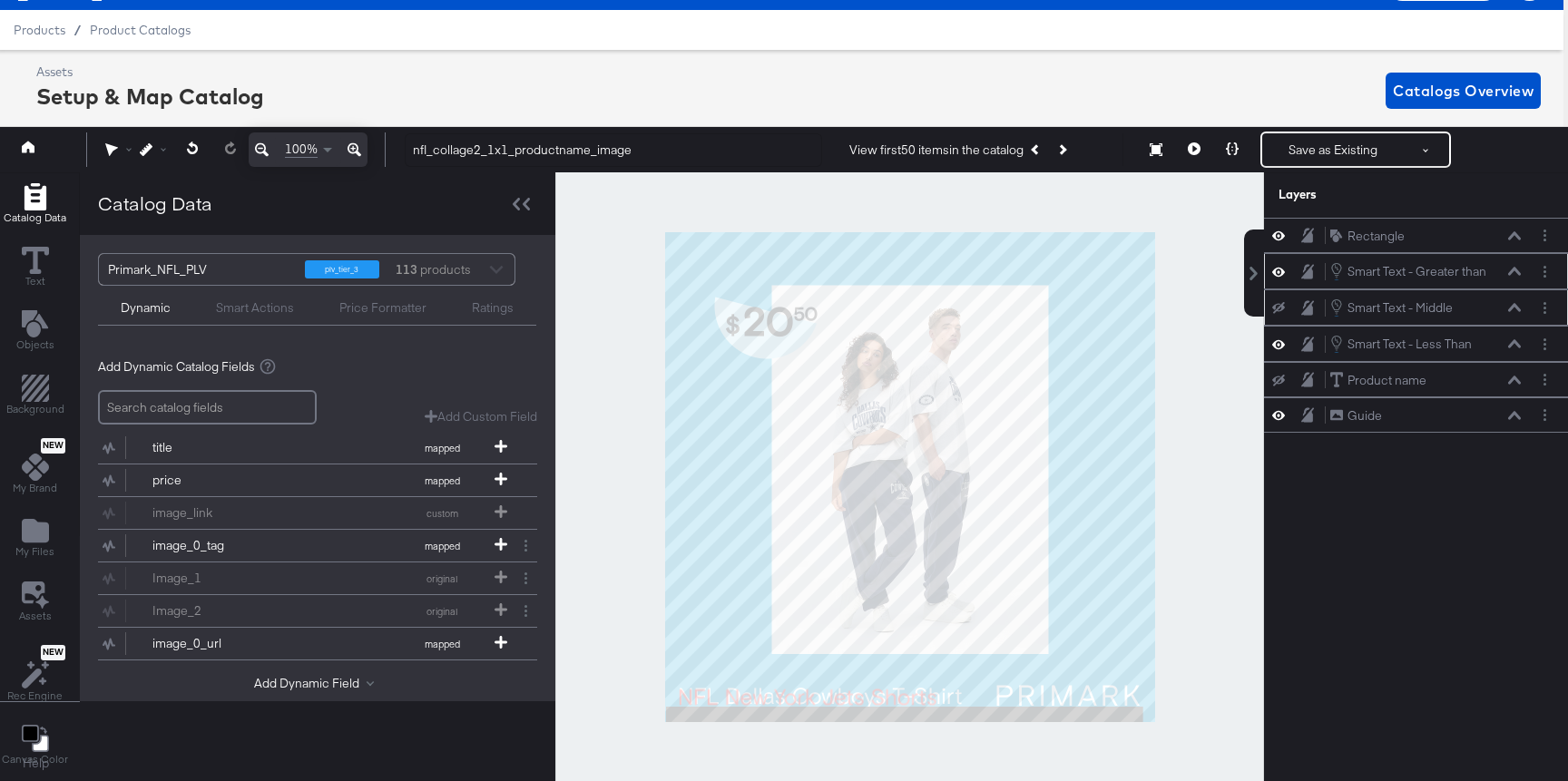
click at [1279, 306] on icon at bounding box center [1278, 308] width 12 height 11
click at [1231, 154] on icon at bounding box center [1232, 149] width 12 height 12
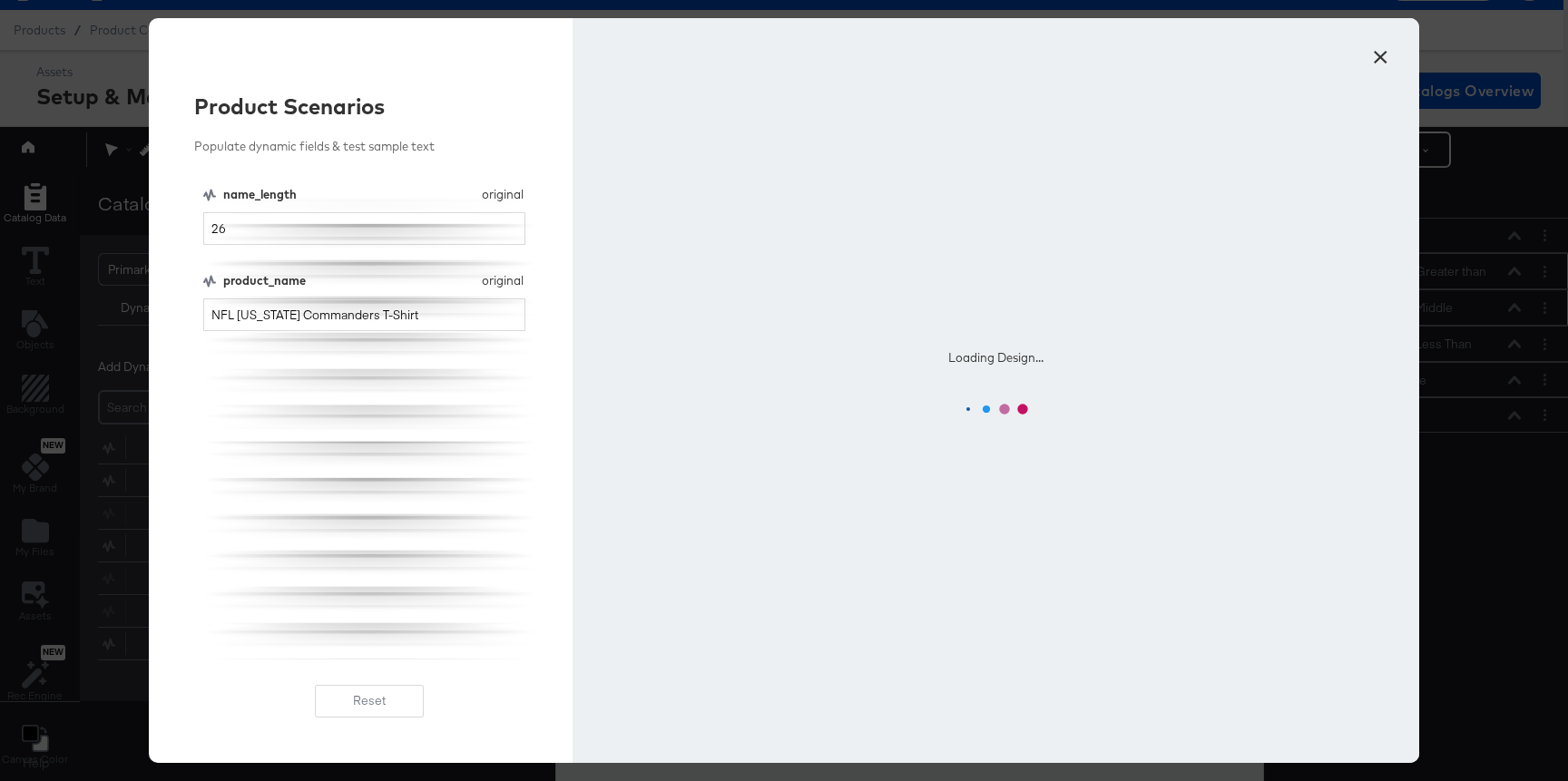
click at [1377, 54] on button "×" at bounding box center [1380, 53] width 33 height 33
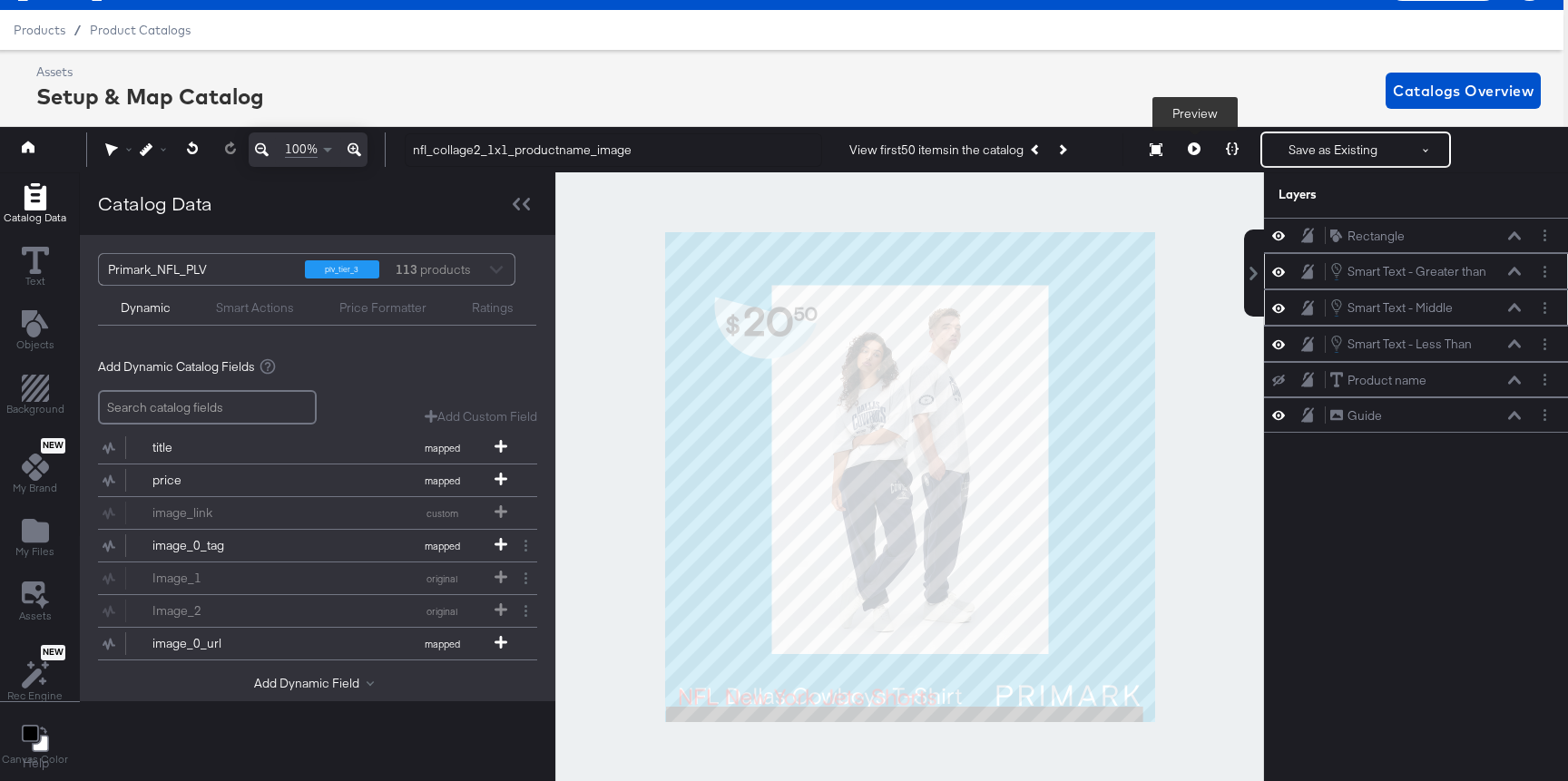
click at [1180, 148] on button at bounding box center [1194, 149] width 38 height 36
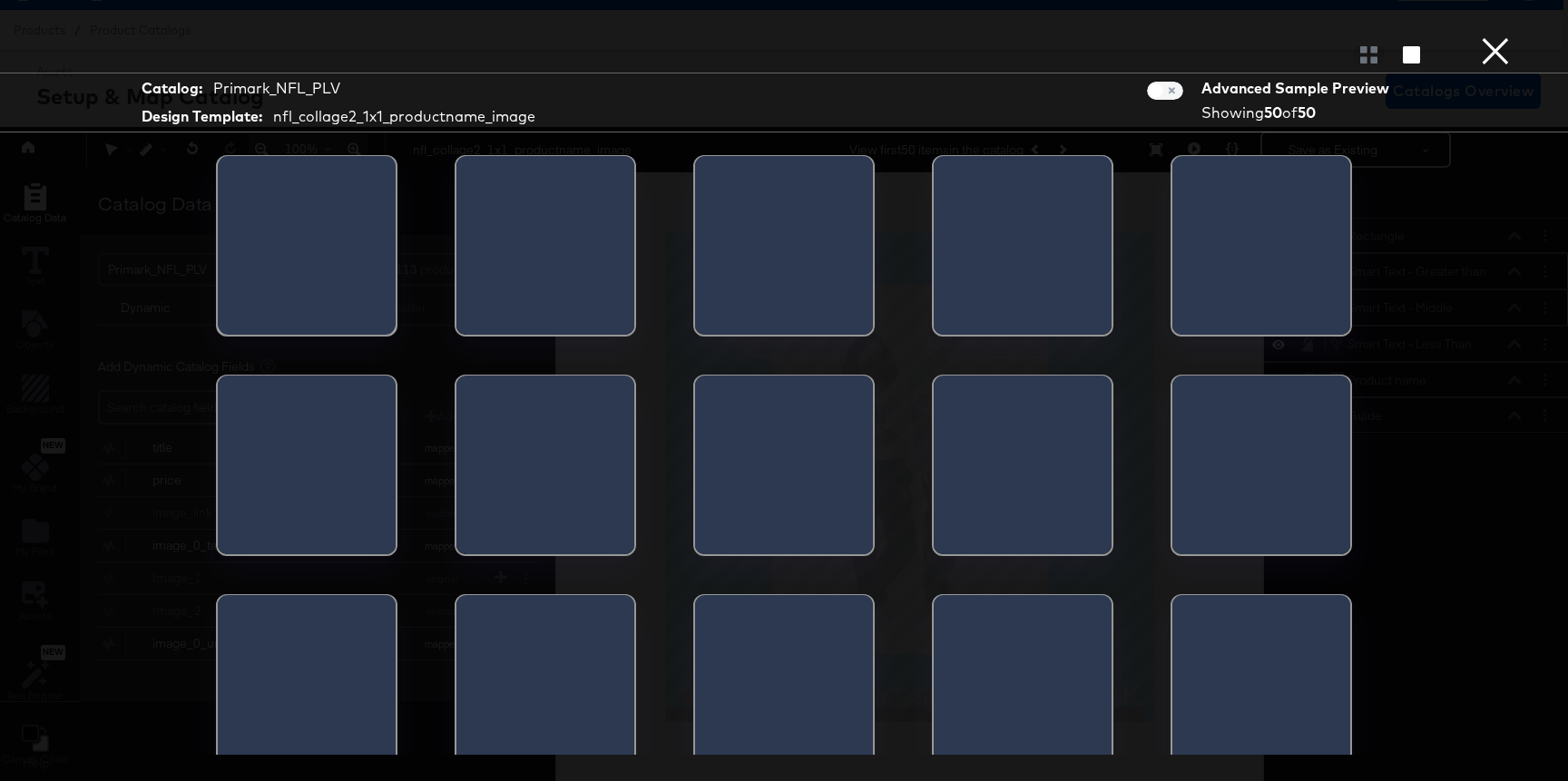
click at [1195, 145] on div "Catalog: Primark_NFL_PLV Design Template: nfl_collage2_1x1_productname_image Ad…" at bounding box center [784, 390] width 1568 height 708
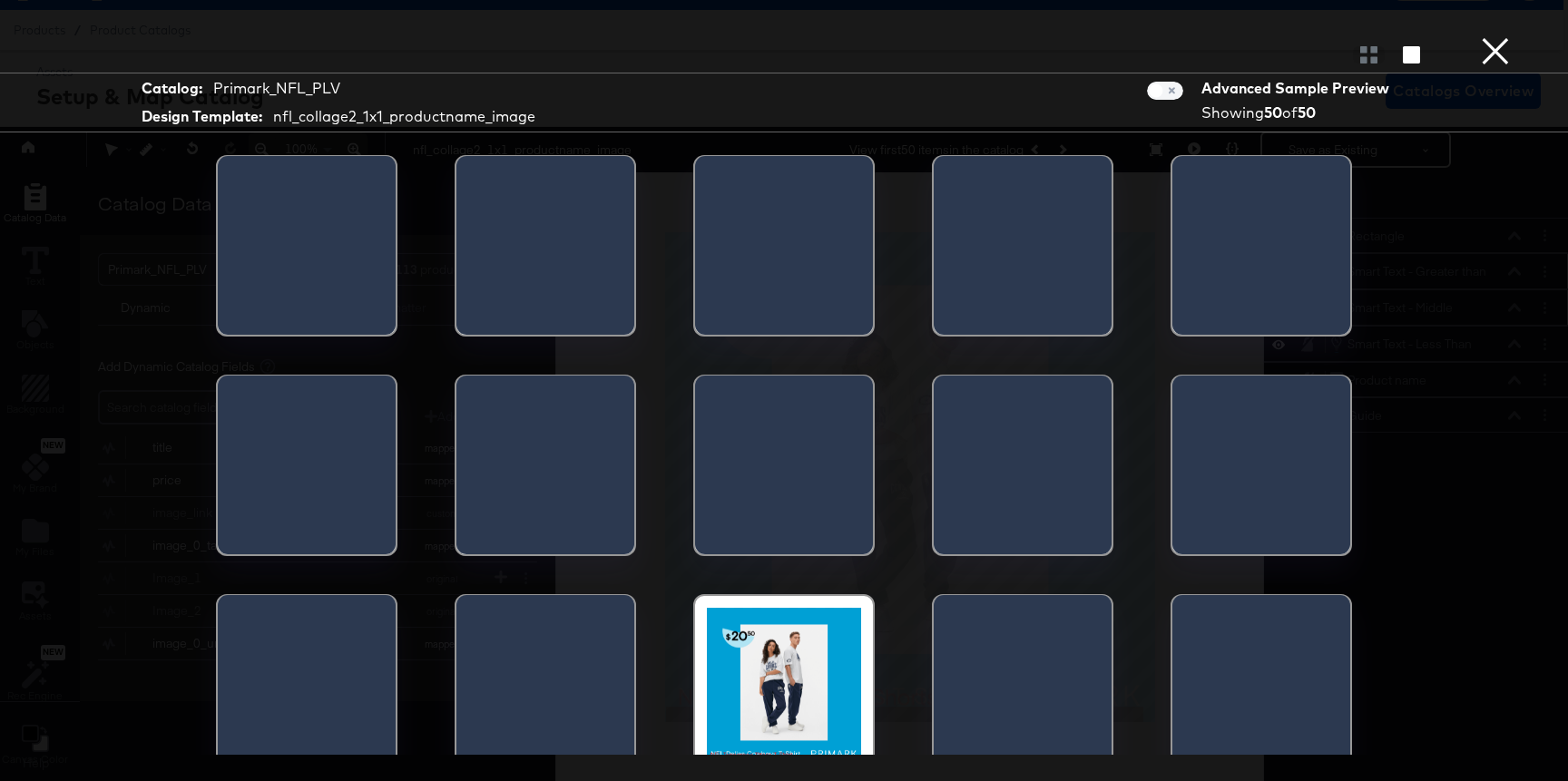
click at [1428, 36] on button "×" at bounding box center [1495, 18] width 36 height 36
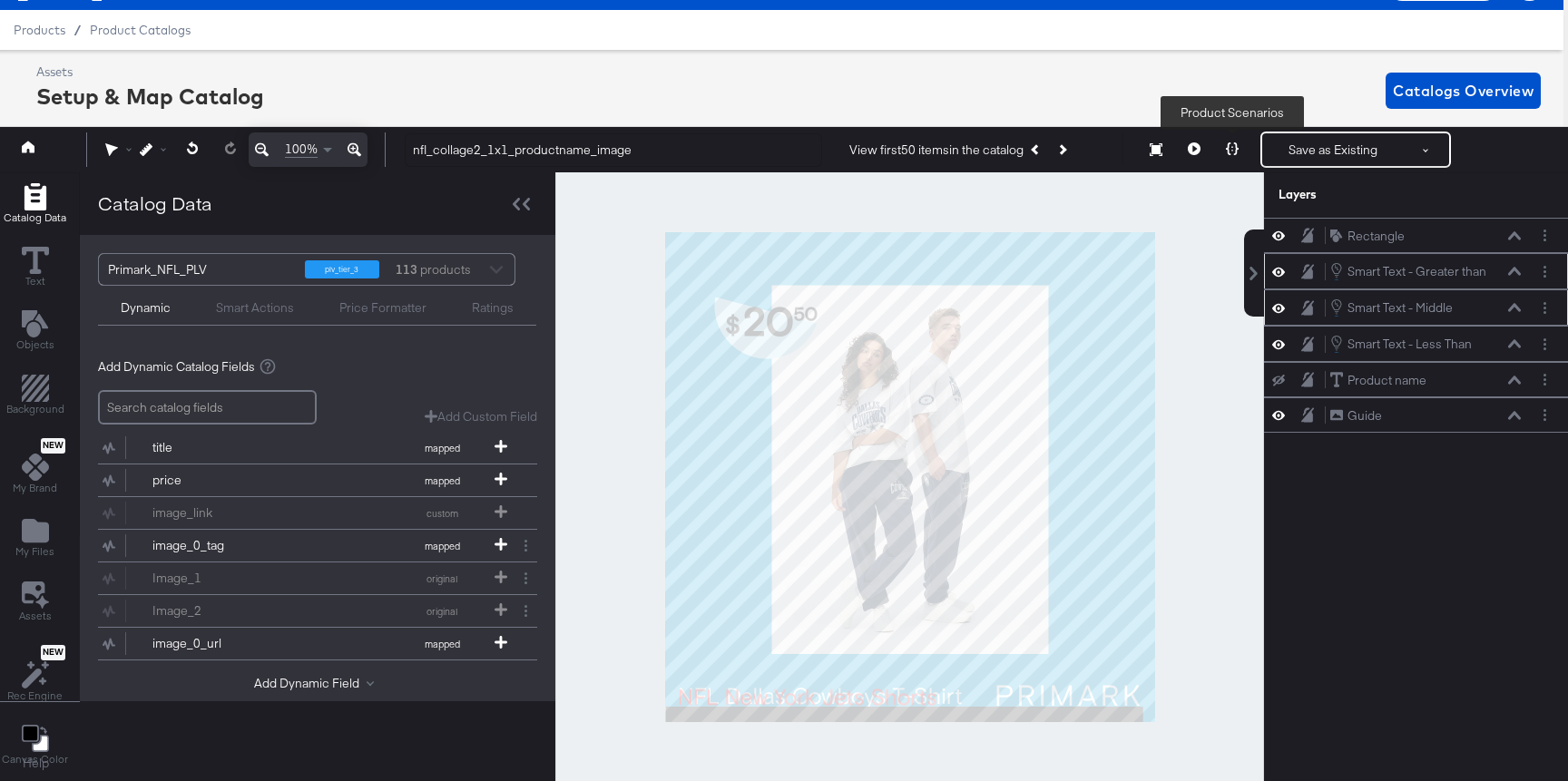
click at [1233, 151] on icon at bounding box center [1232, 149] width 12 height 12
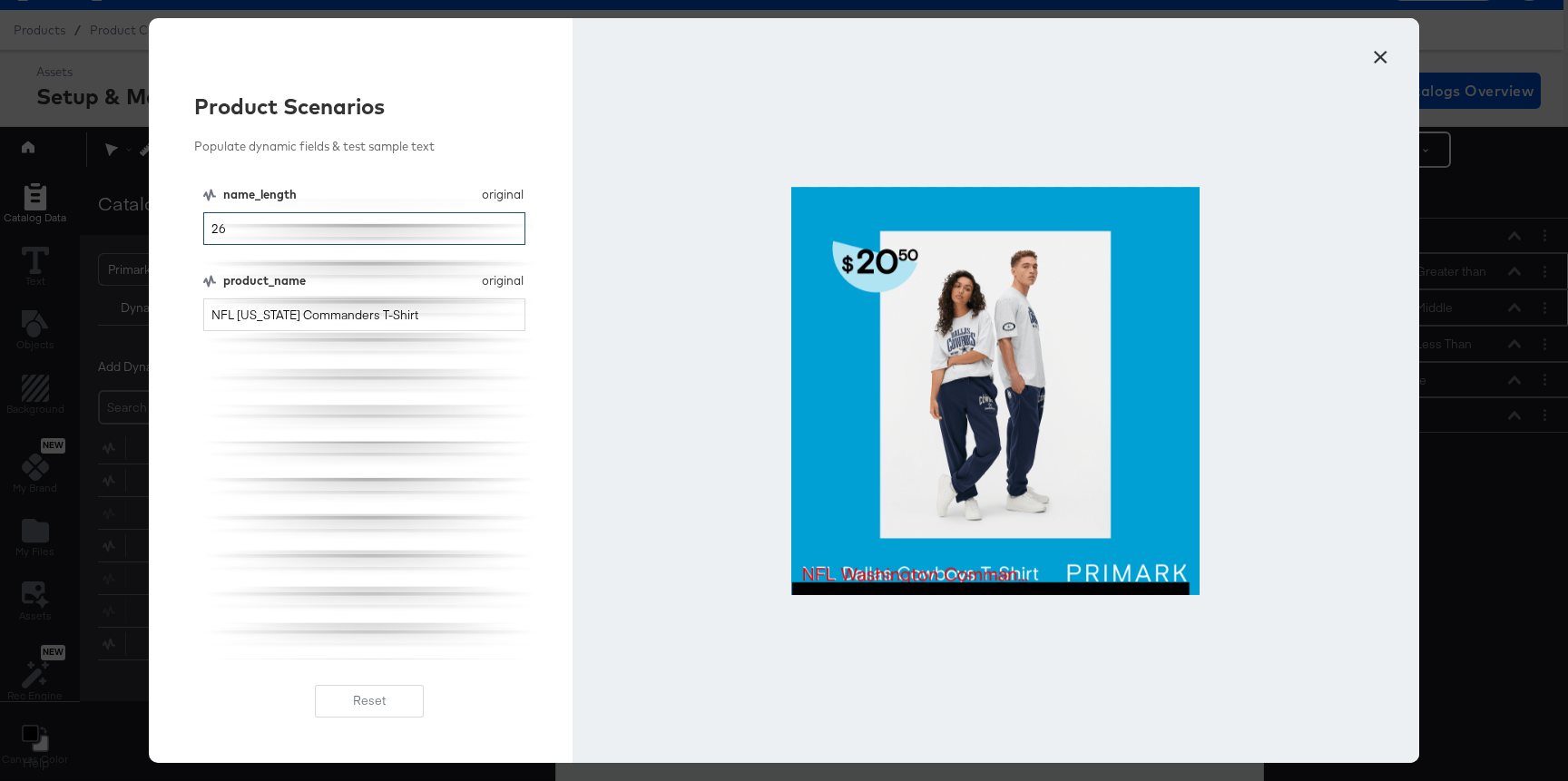
click at [456, 225] on input "26" at bounding box center [364, 228] width 322 height 34
type input "50"
click at [1370, 60] on button "×" at bounding box center [1380, 53] width 33 height 33
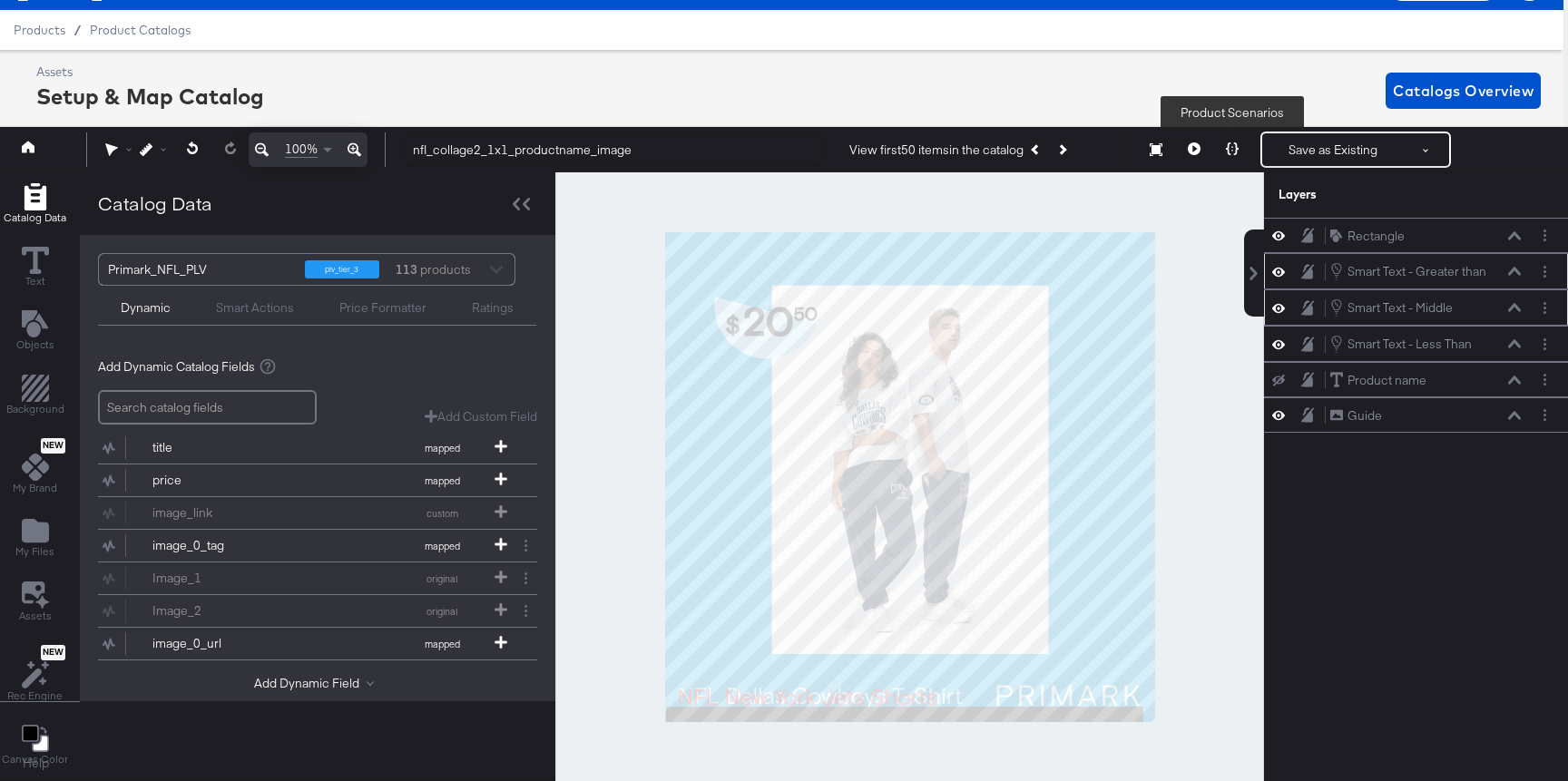
click at [1239, 141] on button at bounding box center [1232, 149] width 38 height 36
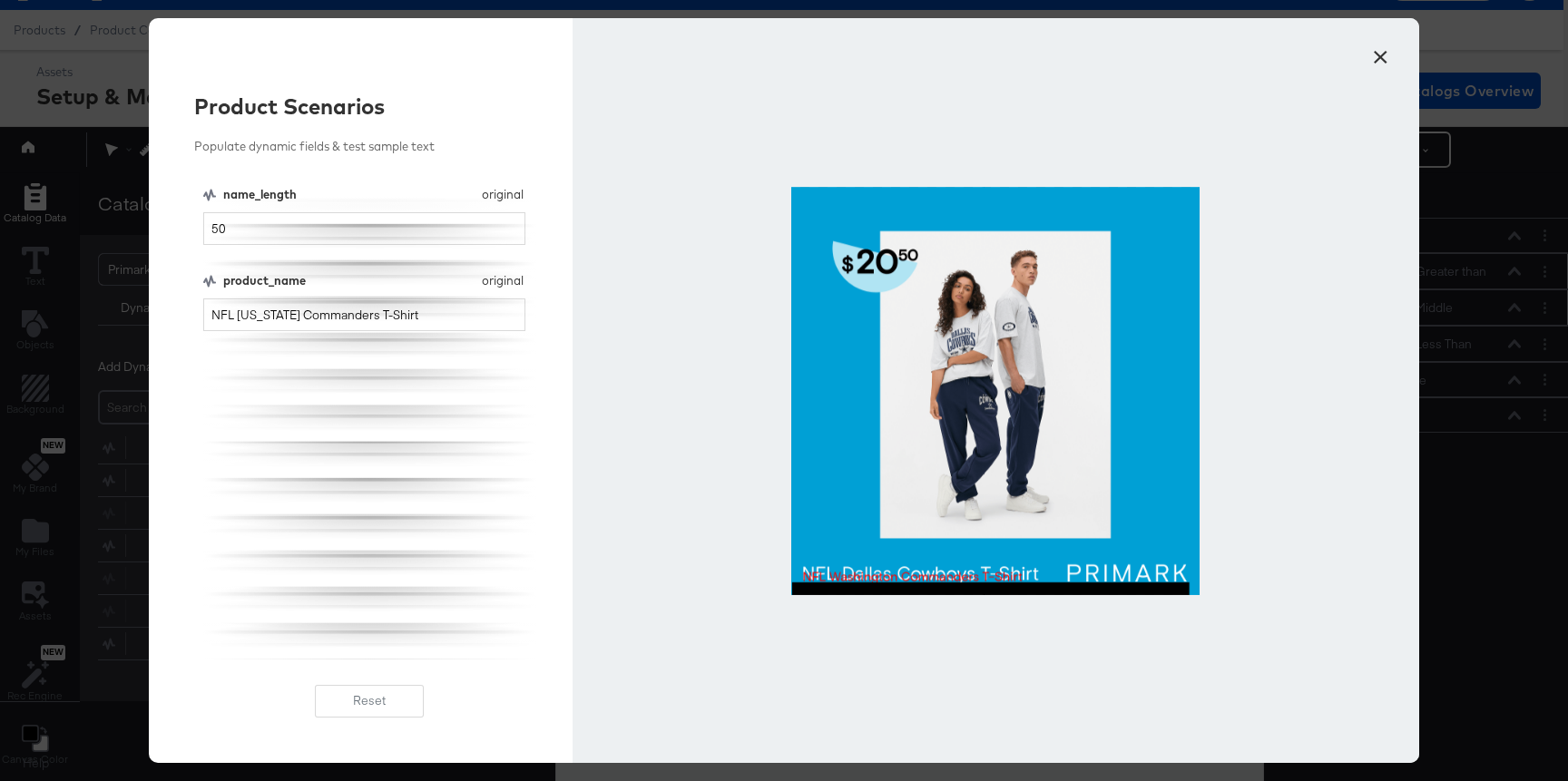
click at [1378, 50] on button "×" at bounding box center [1380, 53] width 33 height 33
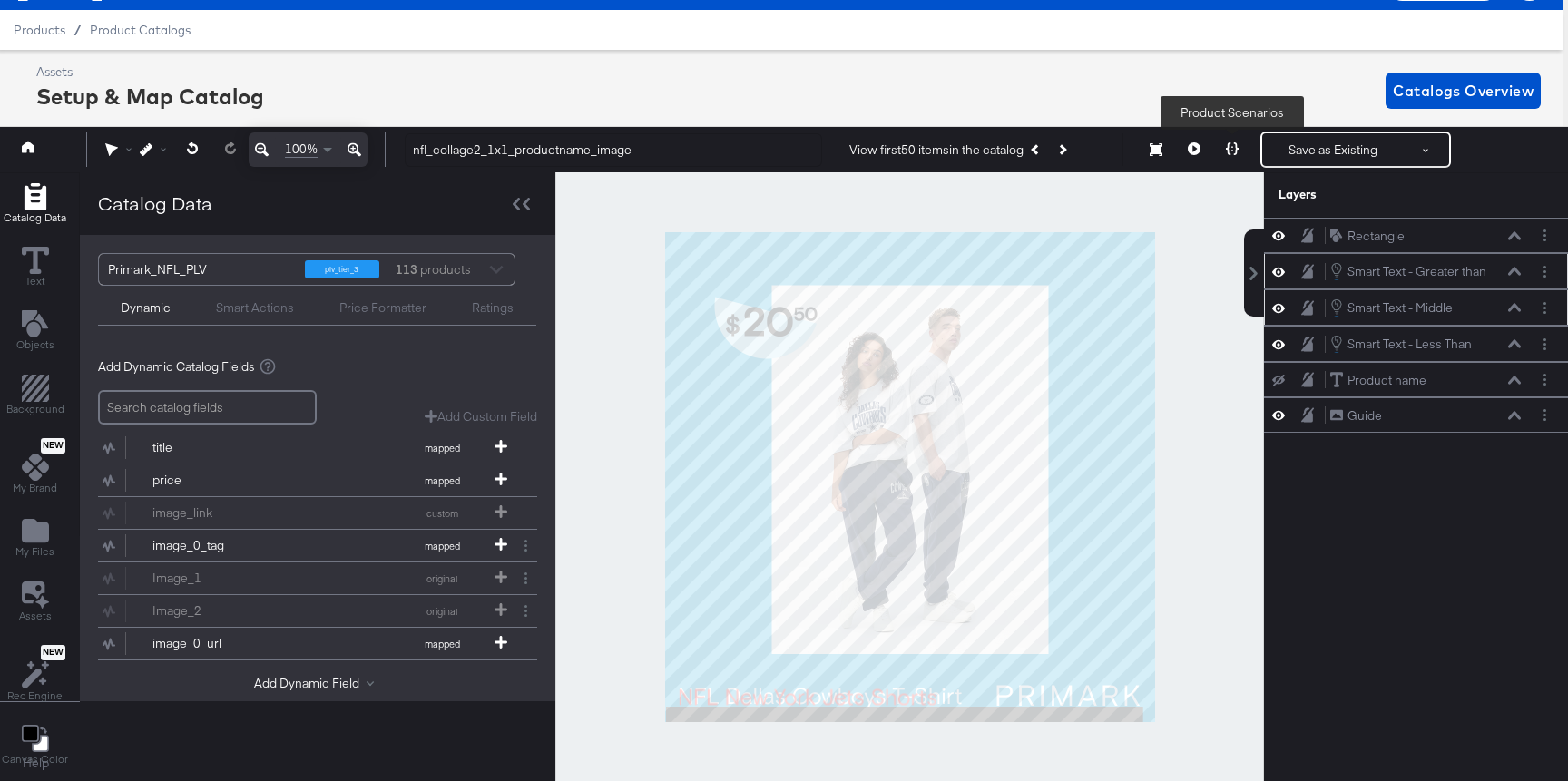
click at [1222, 154] on button at bounding box center [1232, 149] width 38 height 36
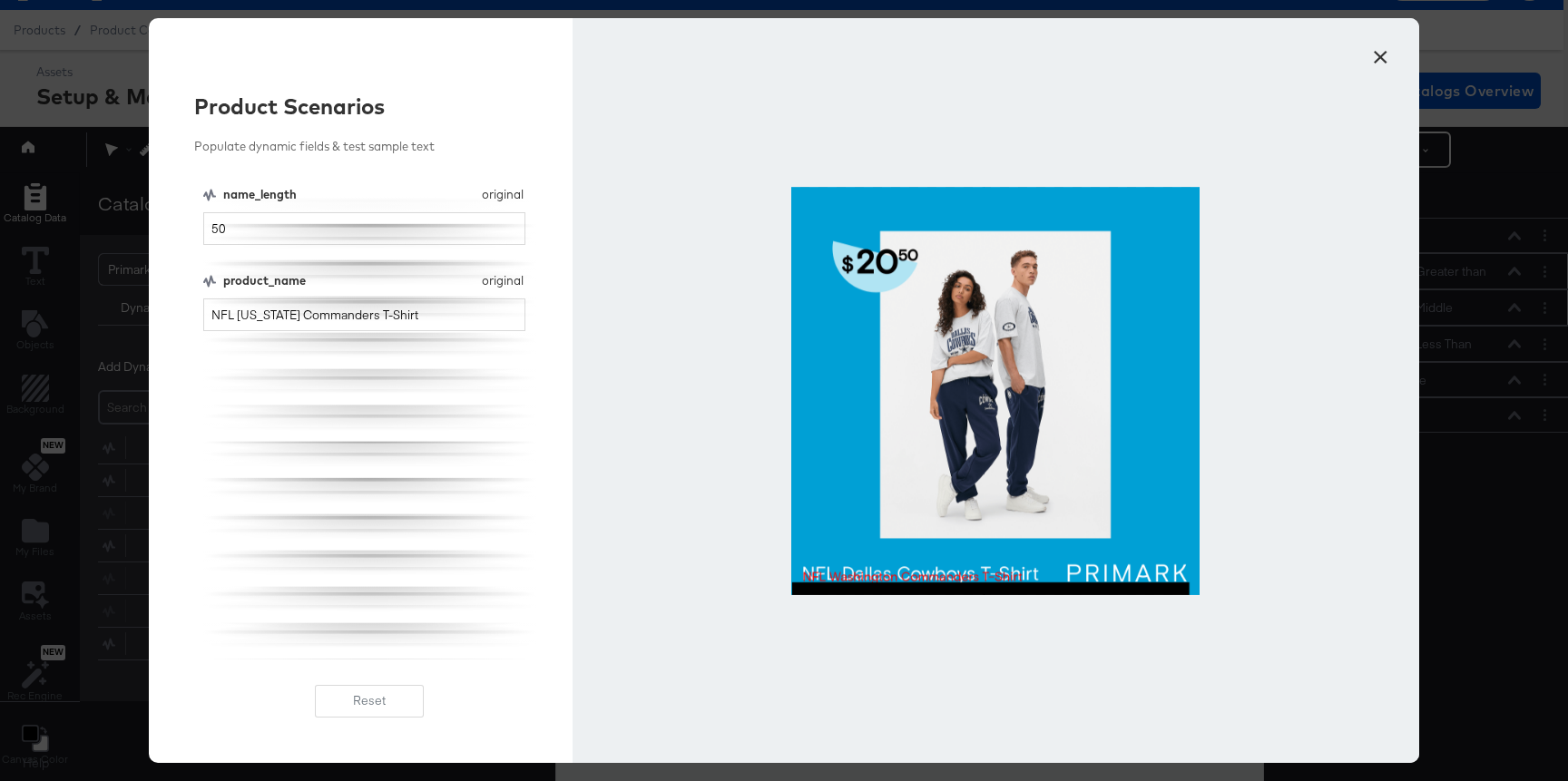
click at [1395, 48] on button "×" at bounding box center [1380, 53] width 33 height 33
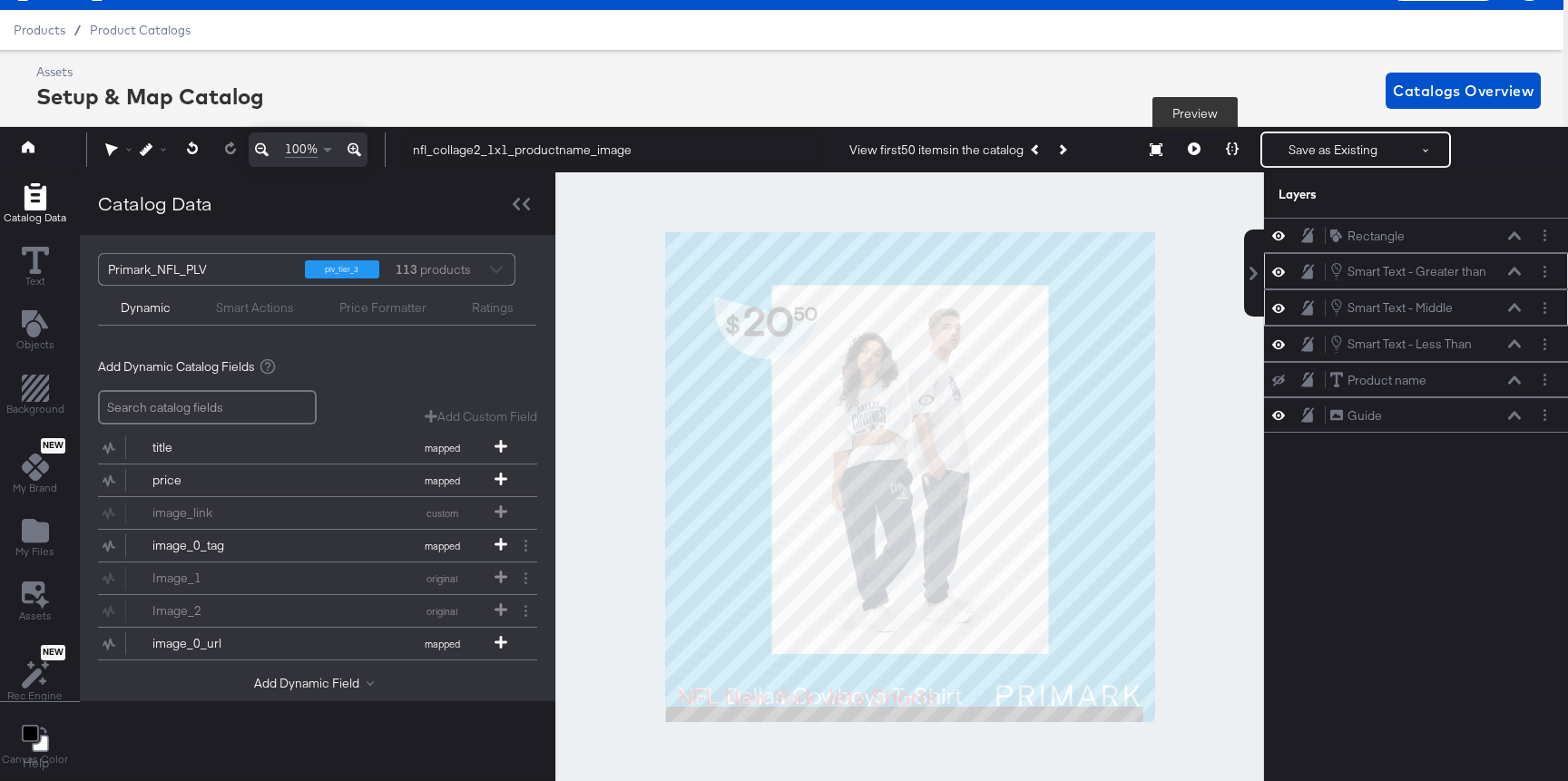
click at [1190, 144] on icon at bounding box center [1193, 149] width 12 height 12
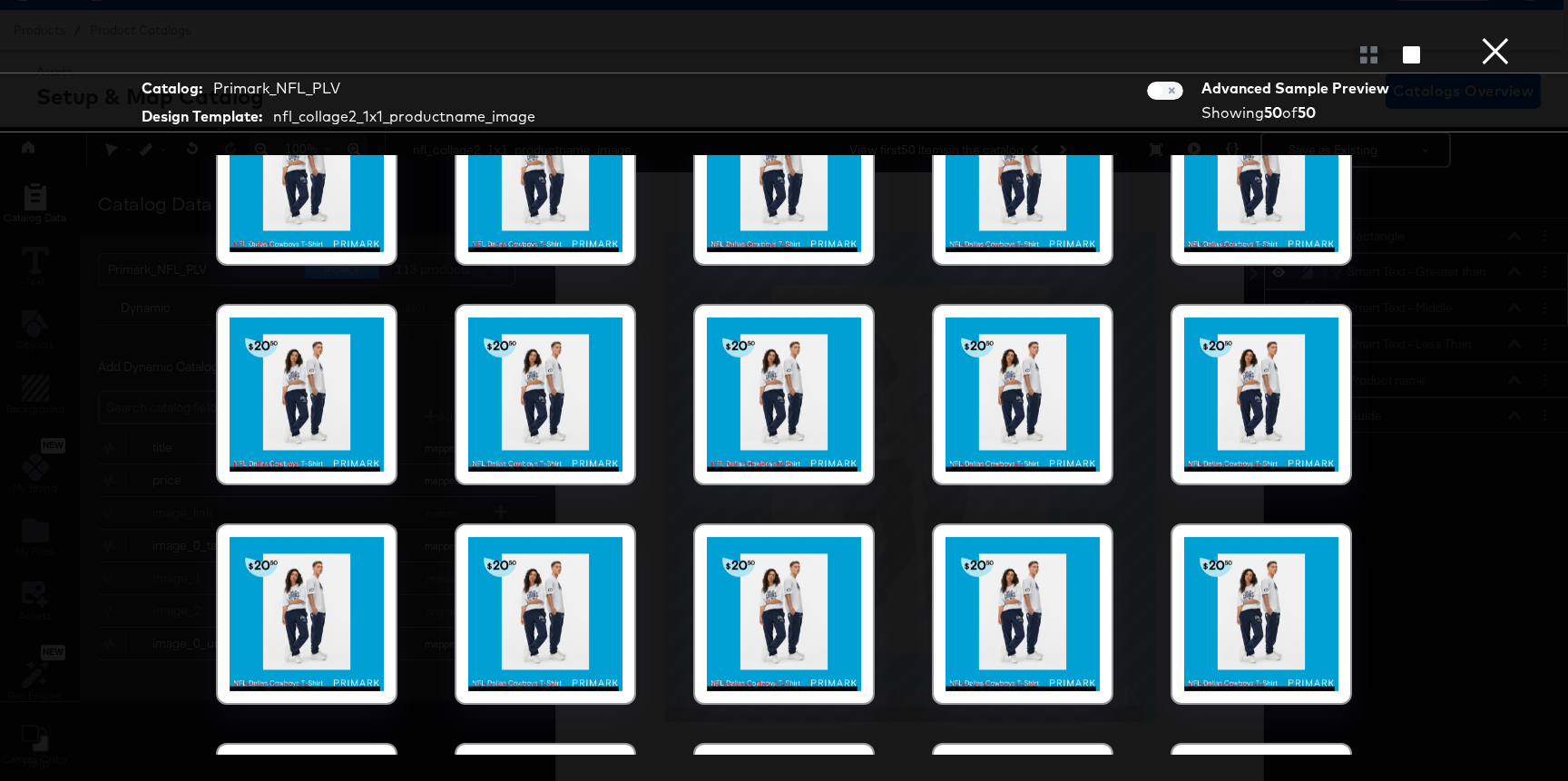
scroll to position [0, 0]
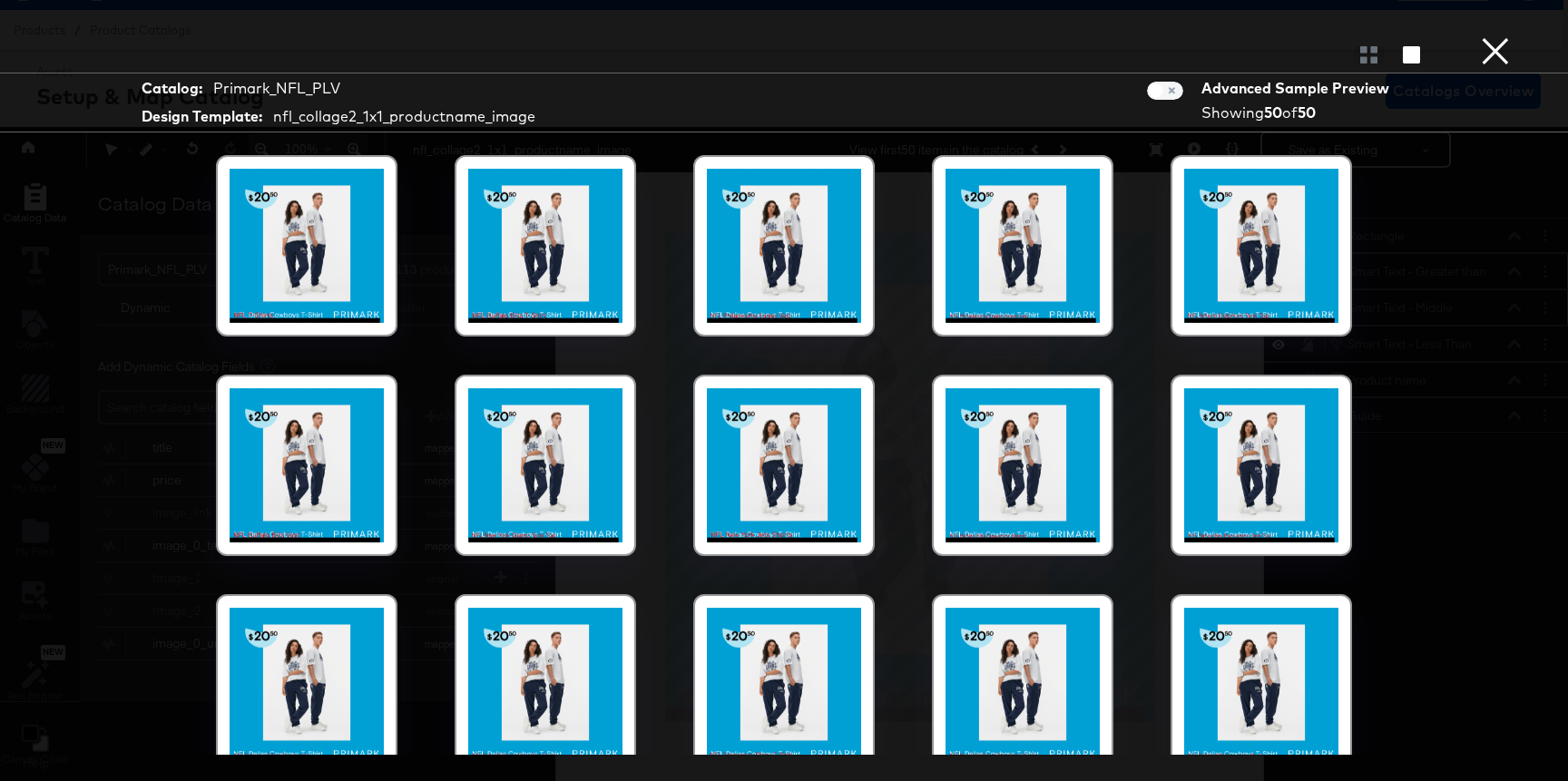
click at [1428, 36] on button "×" at bounding box center [1495, 18] width 36 height 36
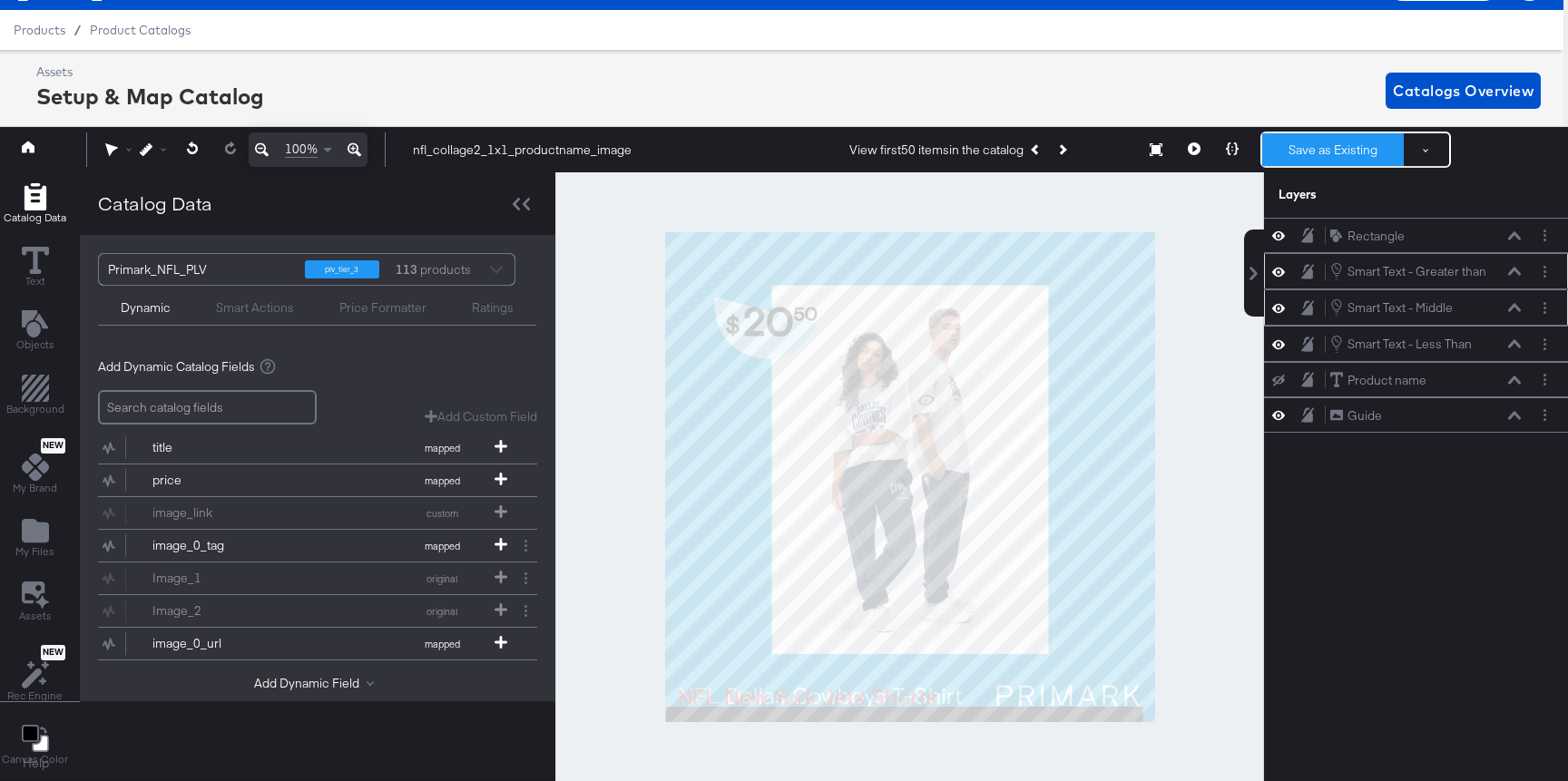
click at [1343, 147] on button "Save as Existing" at bounding box center [1333, 149] width 142 height 33
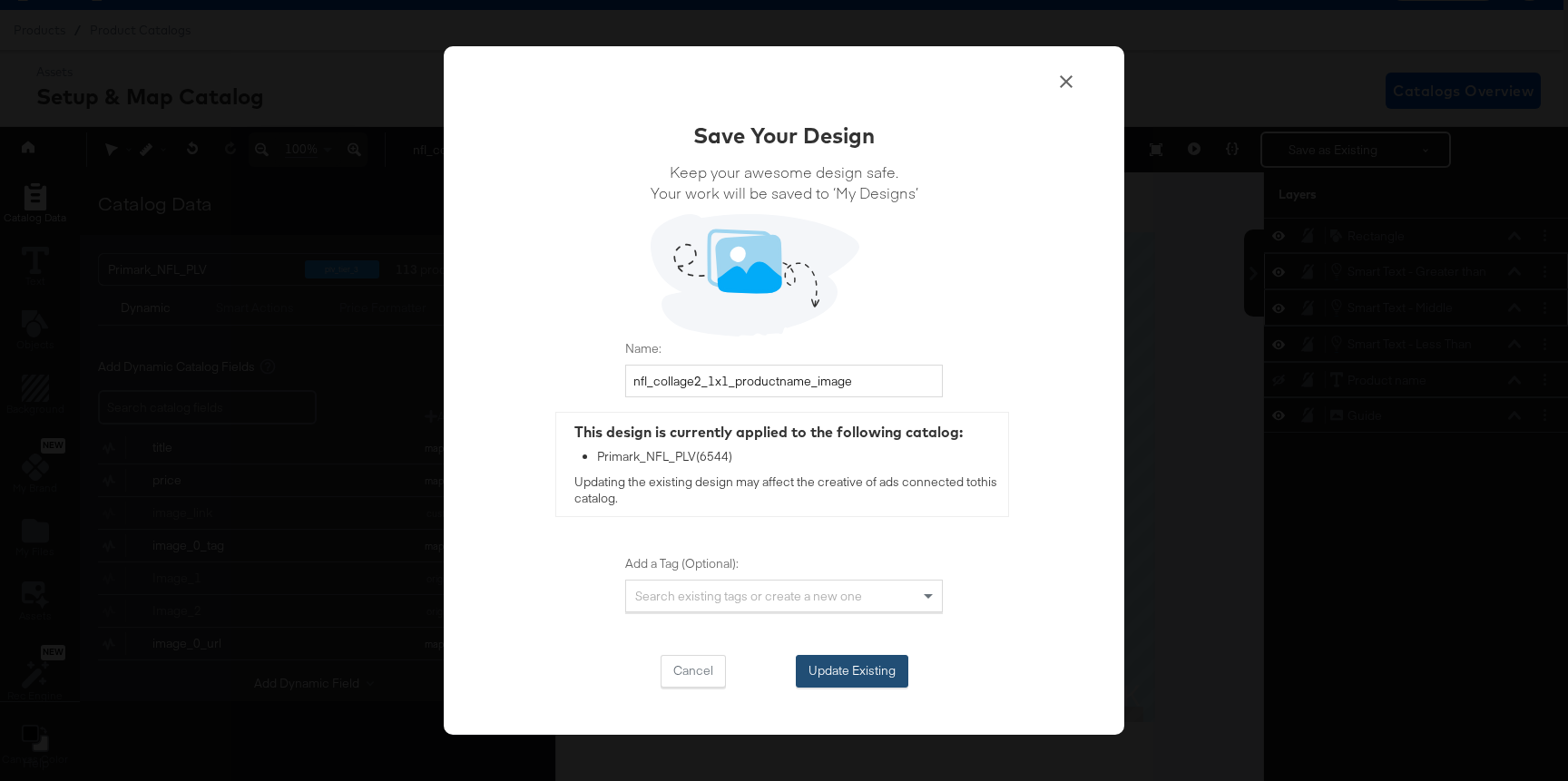
click at [865, 667] on button "Update Existing" at bounding box center [851, 671] width 112 height 33
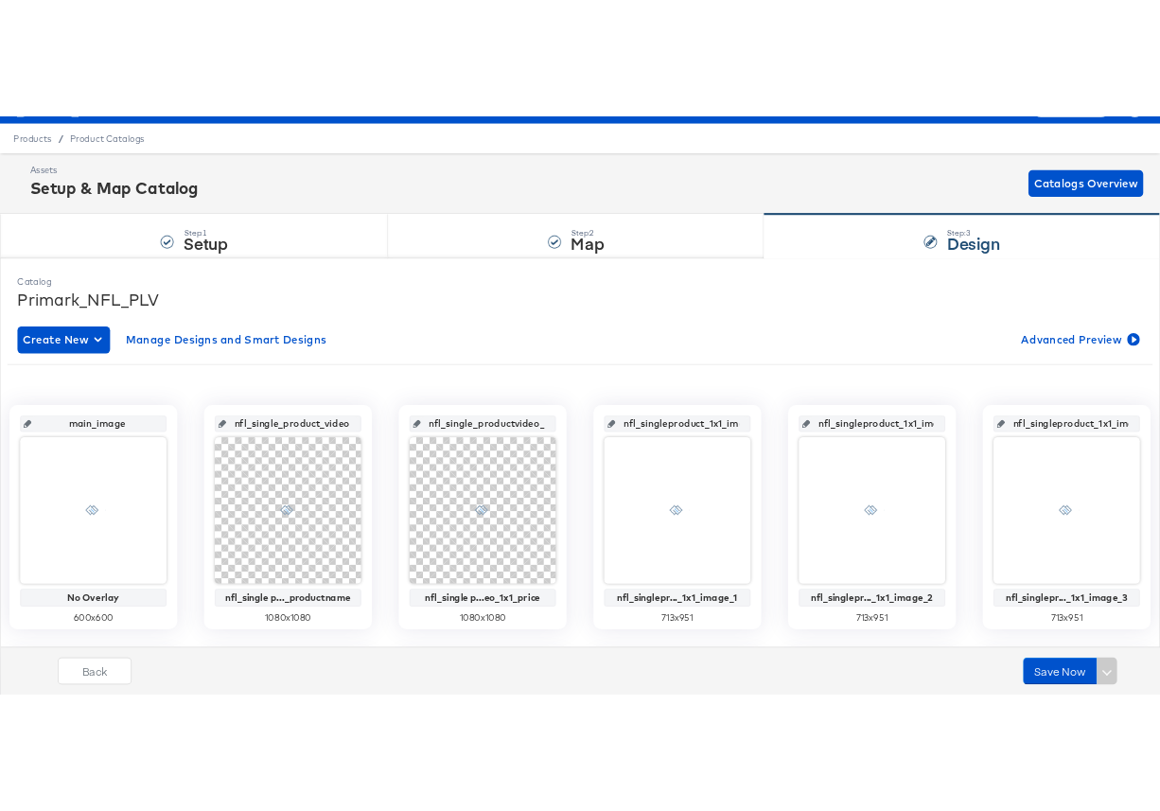
scroll to position [43, 0]
